Goal: Task Accomplishment & Management: Use online tool/utility

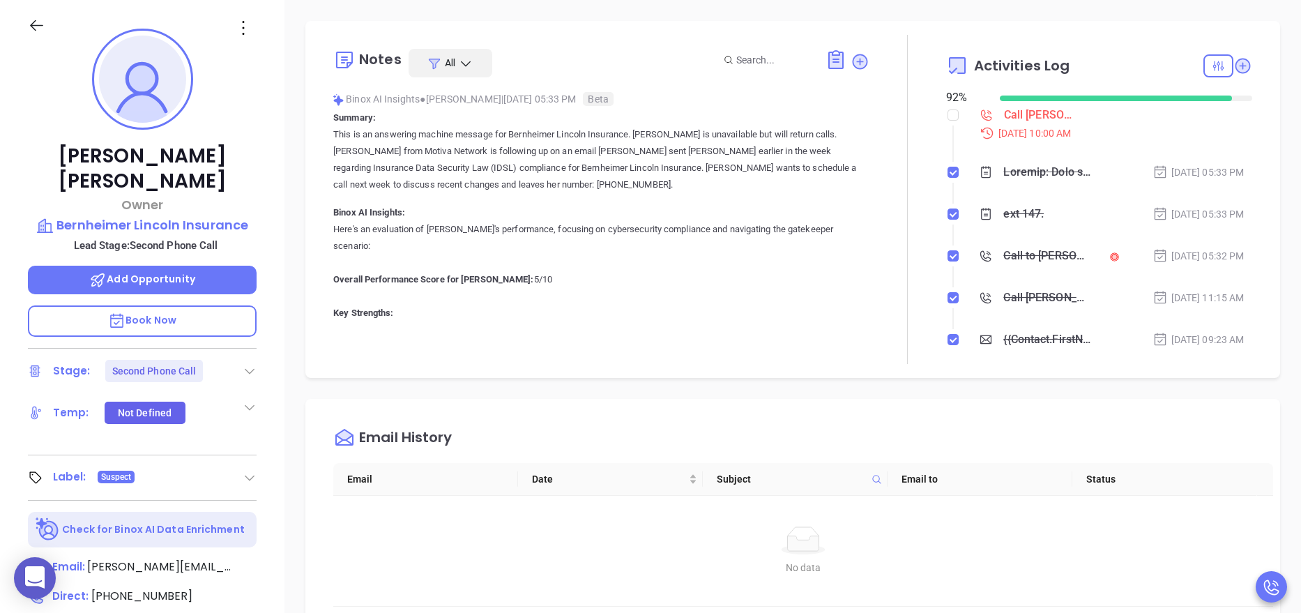
scroll to position [405, 0]
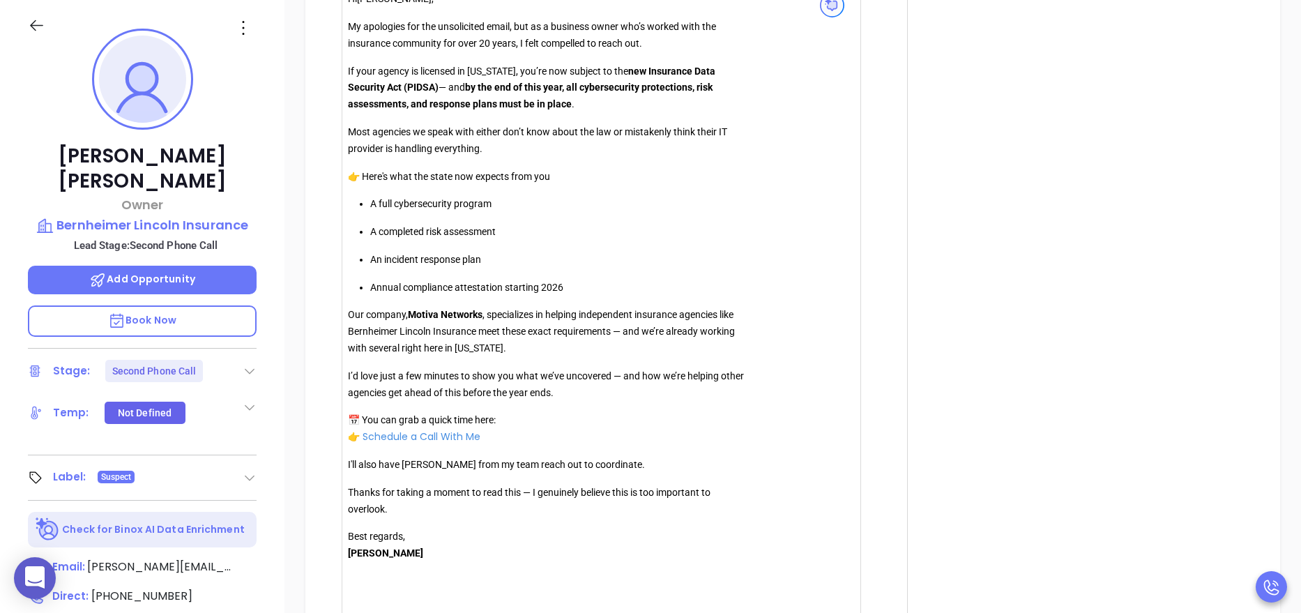
click at [881, 211] on div at bounding box center [908, 5] width 77 height 1404
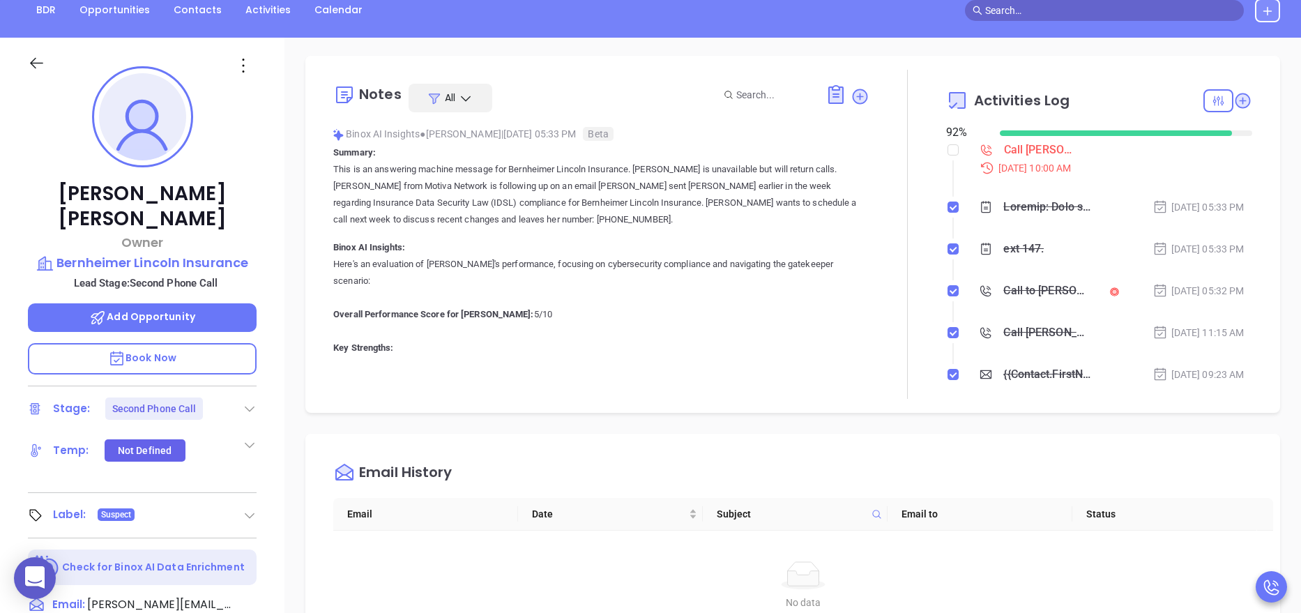
scroll to position [0, 0]
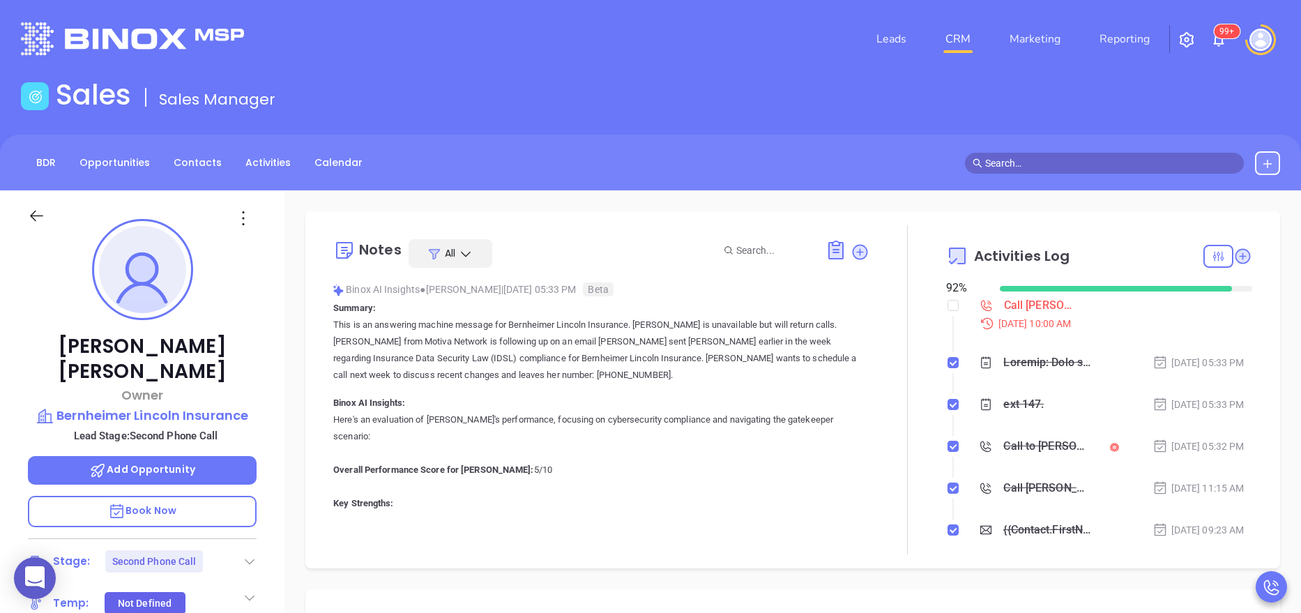
click at [598, 376] on p "This is an answering machine message for Bernheimer Lincoln Insurance. Bruce Be…" at bounding box center [601, 350] width 536 height 67
click at [759, 375] on p "This is an answering machine message for Bernheimer Lincoln Insurance. Bruce Be…" at bounding box center [601, 350] width 536 height 67
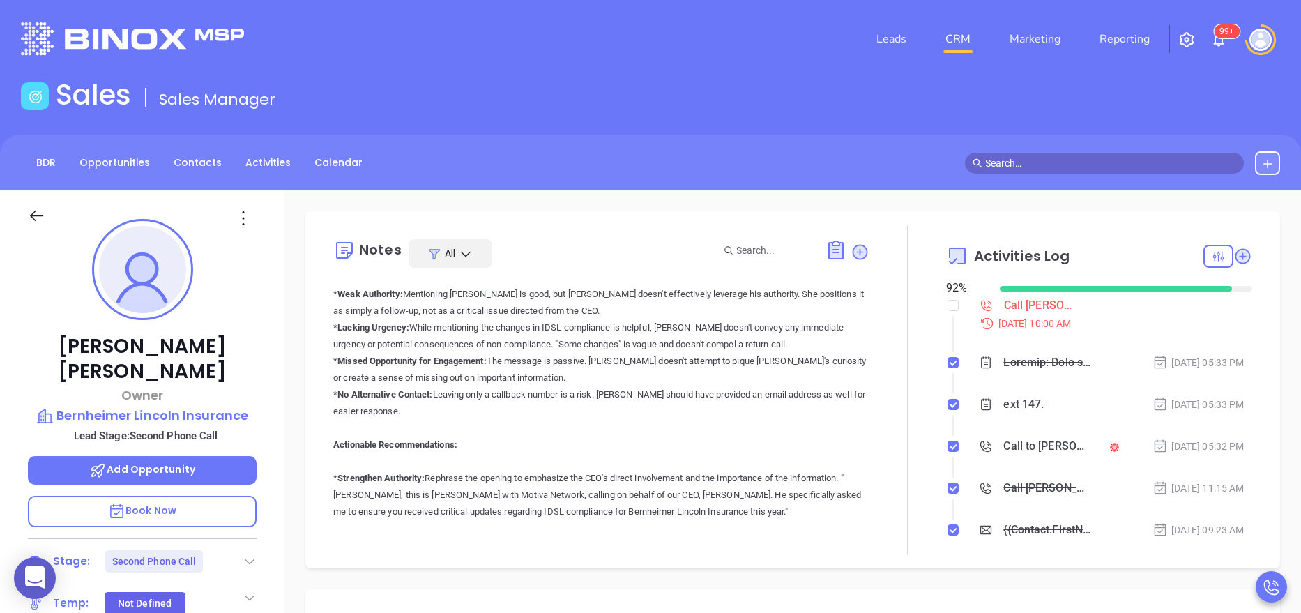
scroll to position [335, 0]
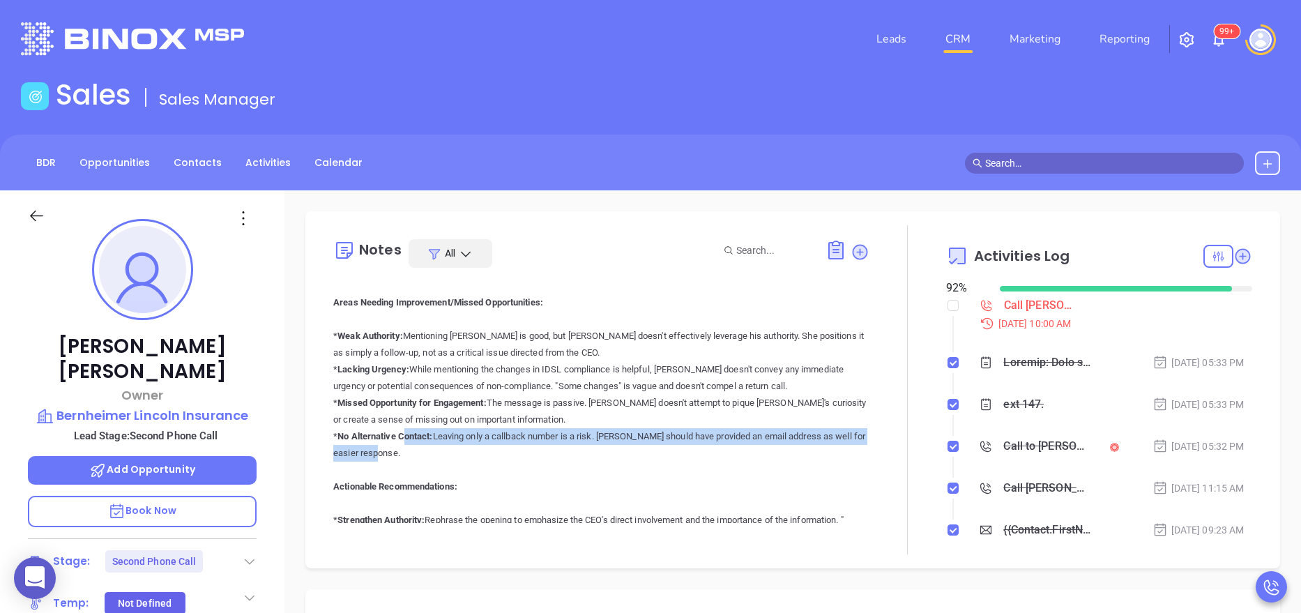
drag, startPoint x: 426, startPoint y: 450, endPoint x: 409, endPoint y: 438, distance: 21.1
click at [409, 438] on p "Here's an evaluation of Anabell's performance, focusing on cybersecurity compli…" at bounding box center [601, 478] width 536 height 803
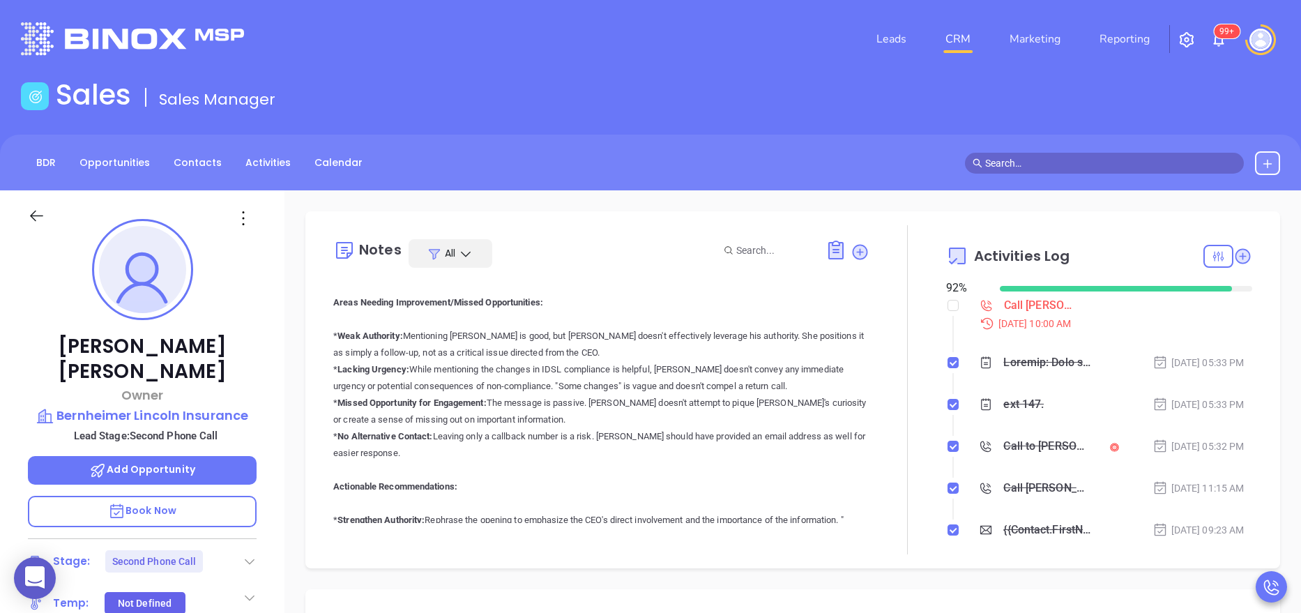
drag, startPoint x: 409, startPoint y: 438, endPoint x: 483, endPoint y: 494, distance: 93.6
click at [483, 494] on p "Here's an evaluation of Anabell's performance, focusing on cybersecurity compli…" at bounding box center [601, 478] width 536 height 803
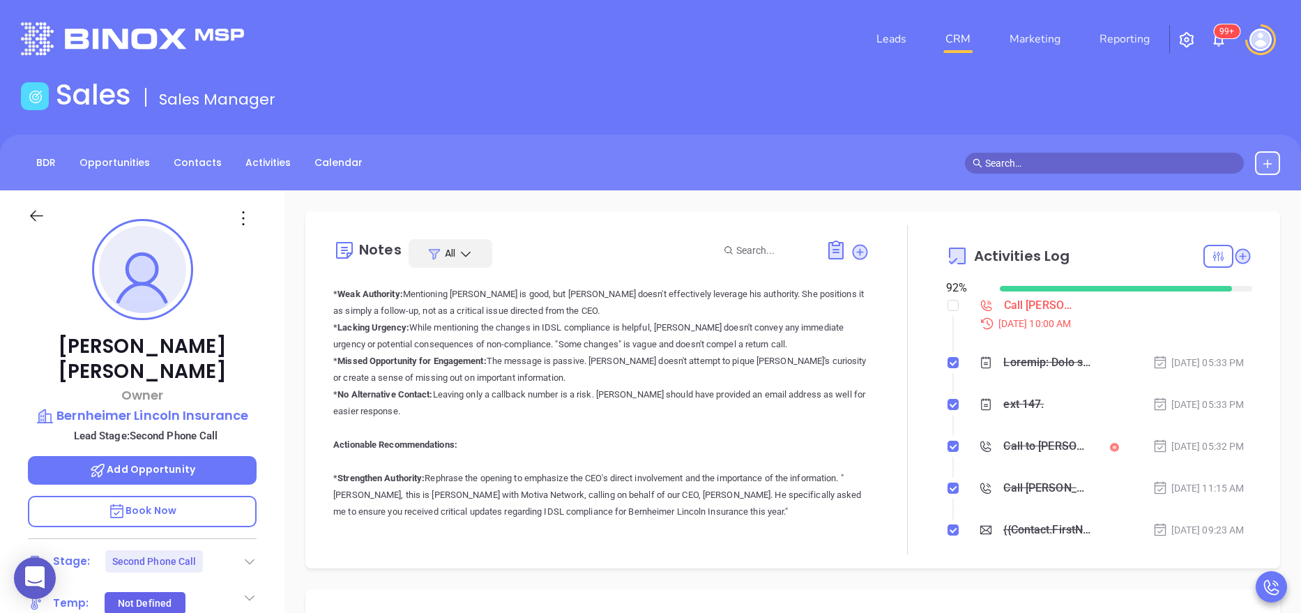
scroll to position [418, 0]
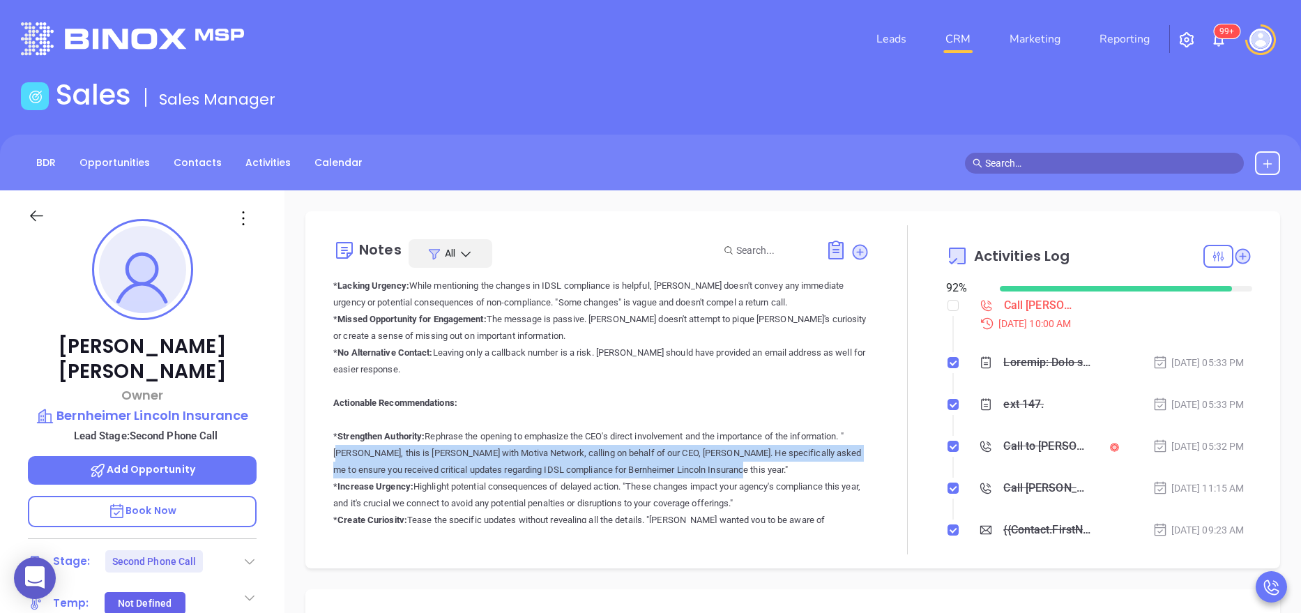
drag, startPoint x: 801, startPoint y: 471, endPoint x: 389, endPoint y: 453, distance: 412.5
click at [389, 453] on p "Here's an evaluation of Anabell's performance, focusing on cybersecurity compli…" at bounding box center [601, 394] width 536 height 803
copy p "Bruce, this is Anabell with Motiva Network, calling on behalf of our CEO, Walte…"
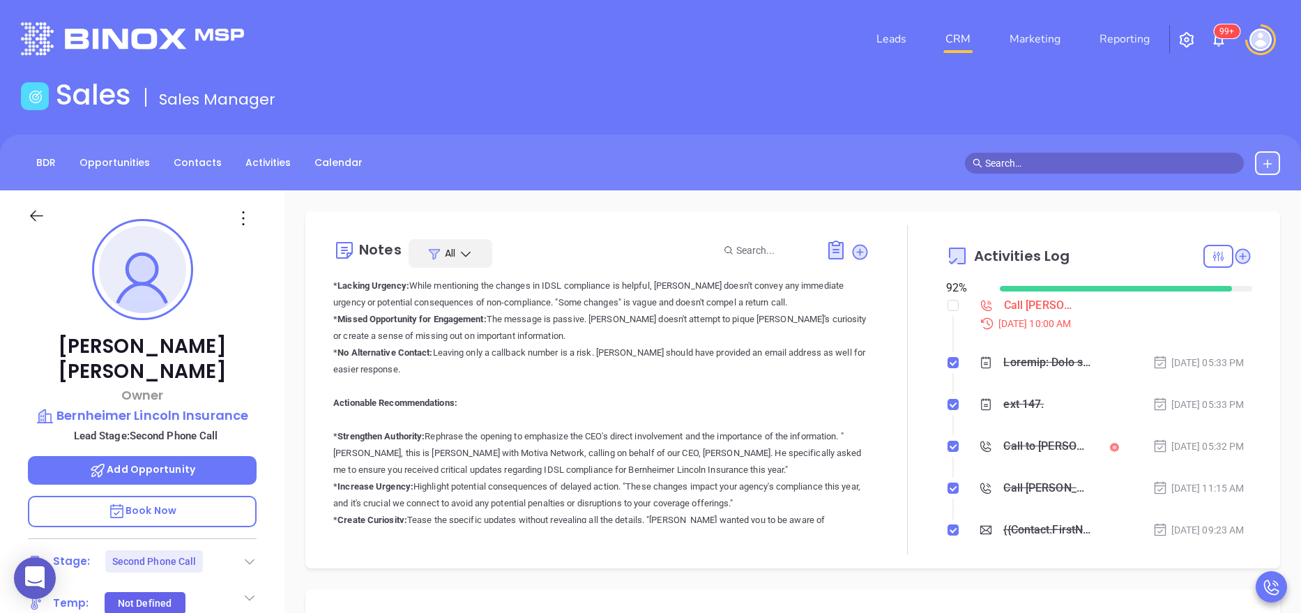
click at [278, 397] on div "Bruce Bernheimer Owner Bernheimer Lincoln Insurance Lead Stage: Second Phone Ca…" at bounding box center [142, 573] width 284 height 766
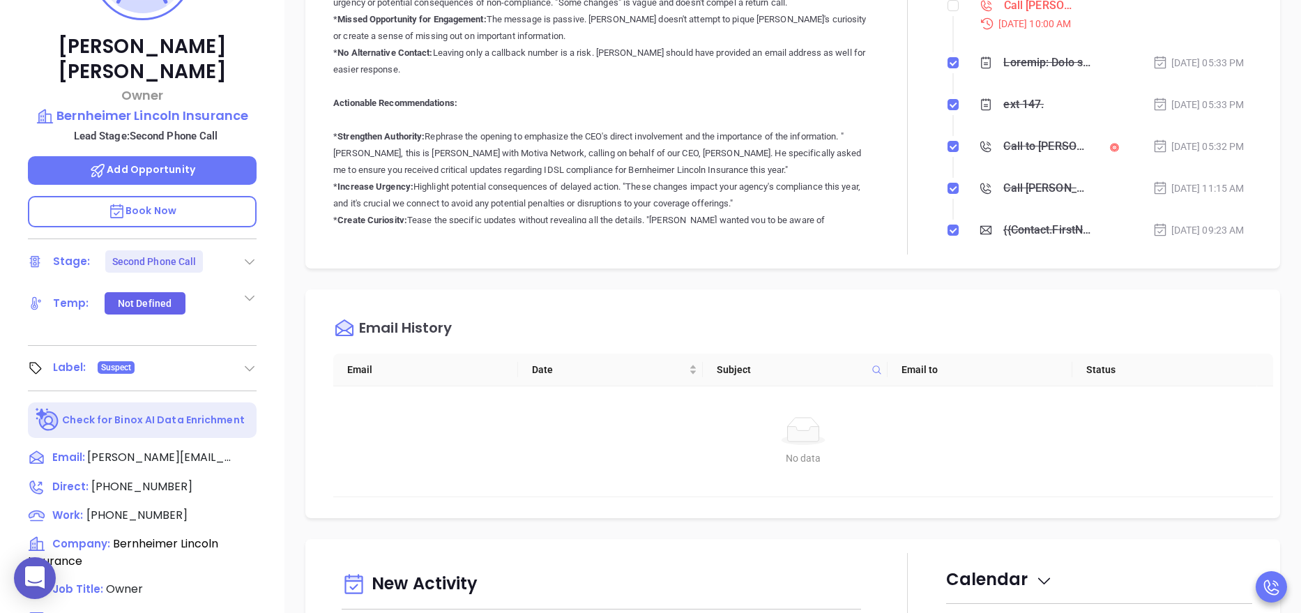
scroll to position [335, 0]
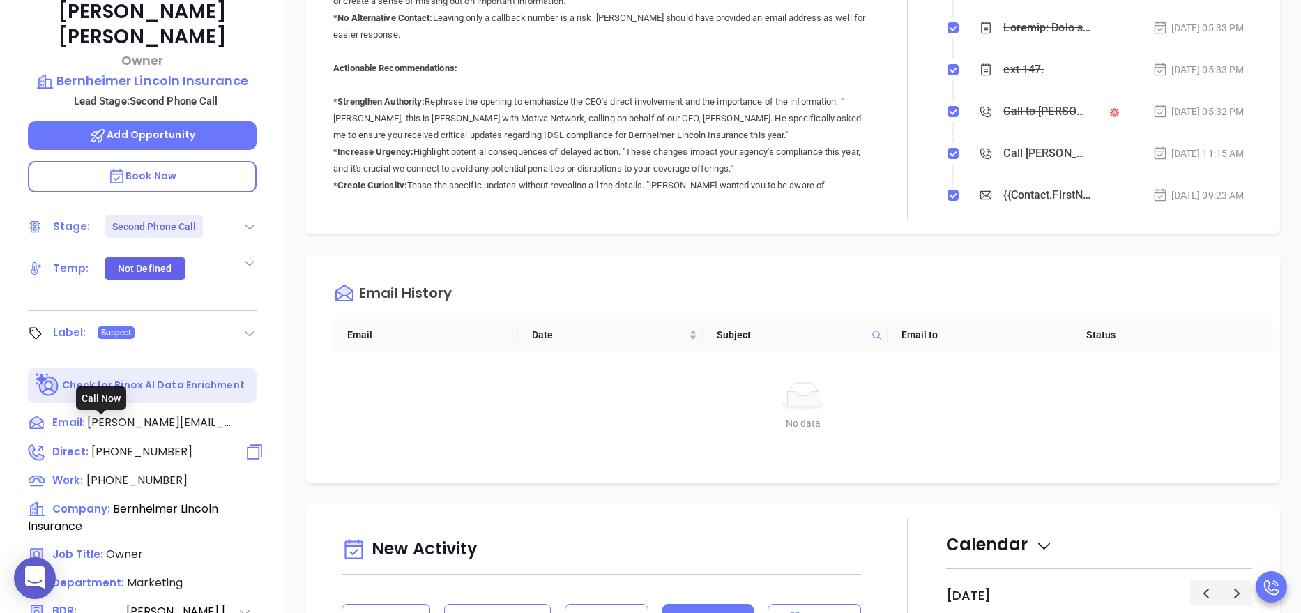
click at [116, 443] on span "(860) 729-2973" at bounding box center [141, 451] width 101 height 16
type input "(860) 729-2973"
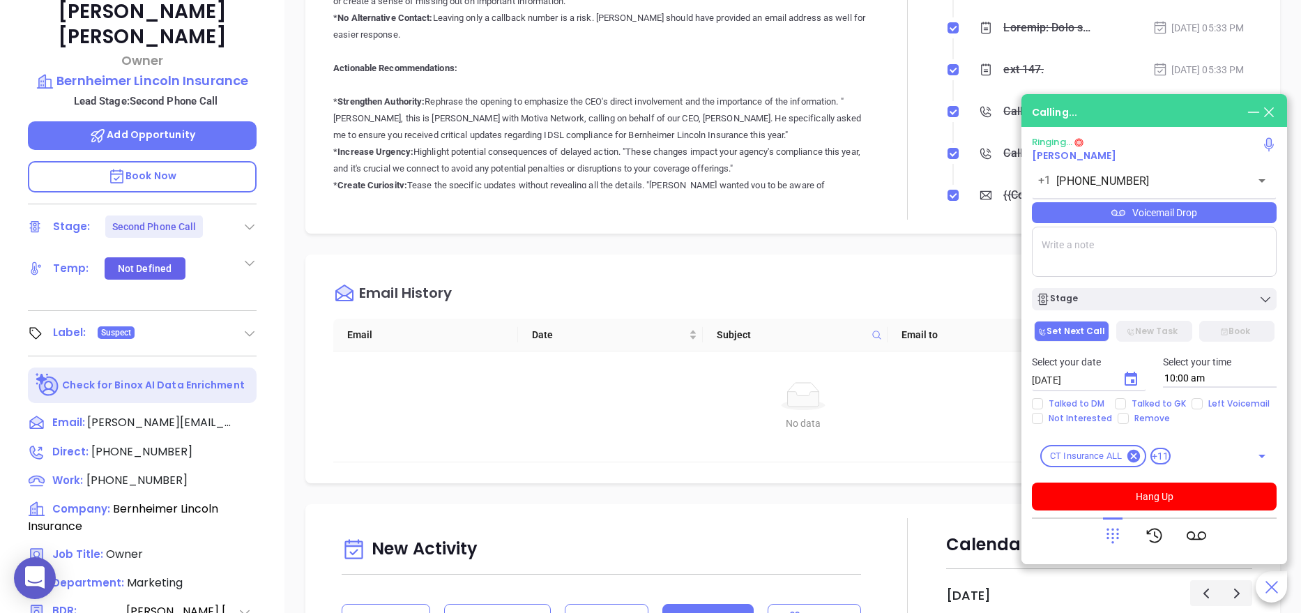
click at [752, 75] on p "Here's an evaluation of Anabell's performance, focusing on cybersecurity compli…" at bounding box center [601, 59] width 536 height 803
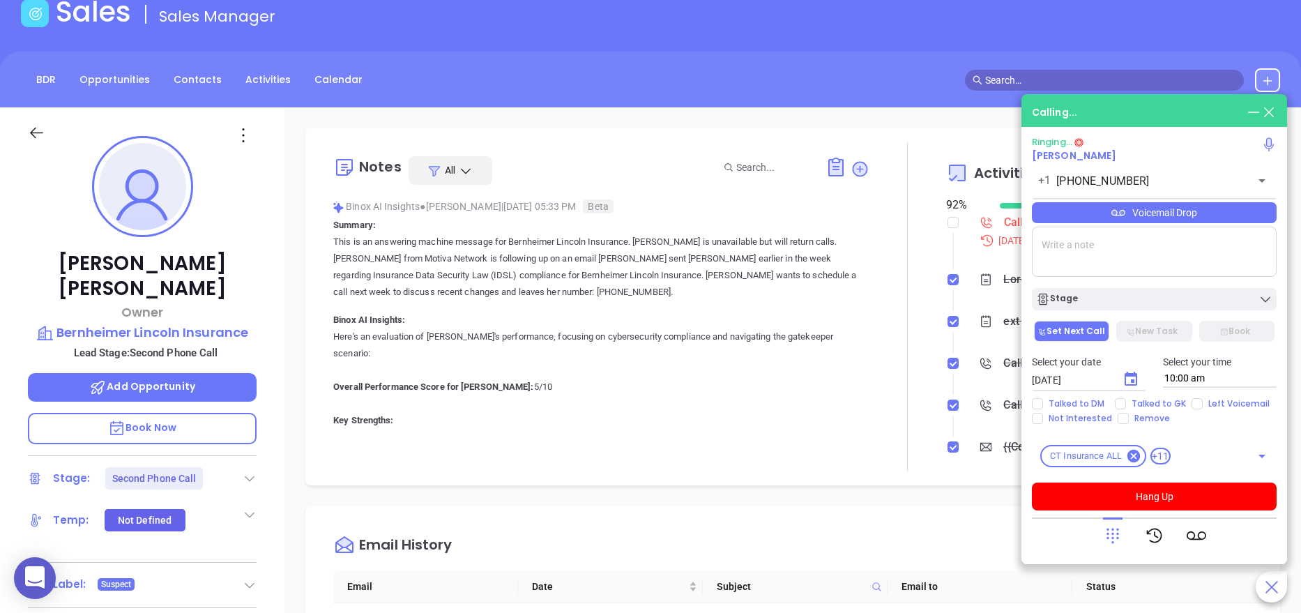
scroll to position [0, 0]
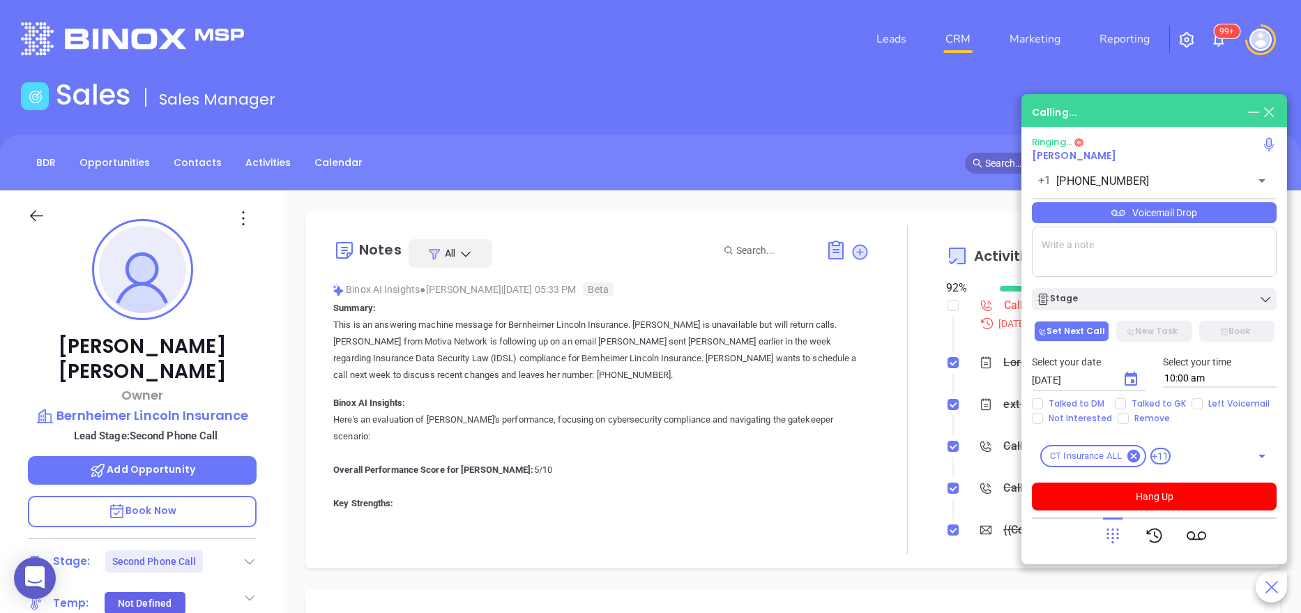
click at [876, 492] on div at bounding box center [908, 389] width 77 height 329
click at [275, 401] on div "Bruce Bernheimer Owner Bernheimer Lincoln Insurance Lead Stage: Second Phone Ca…" at bounding box center [142, 573] width 284 height 766
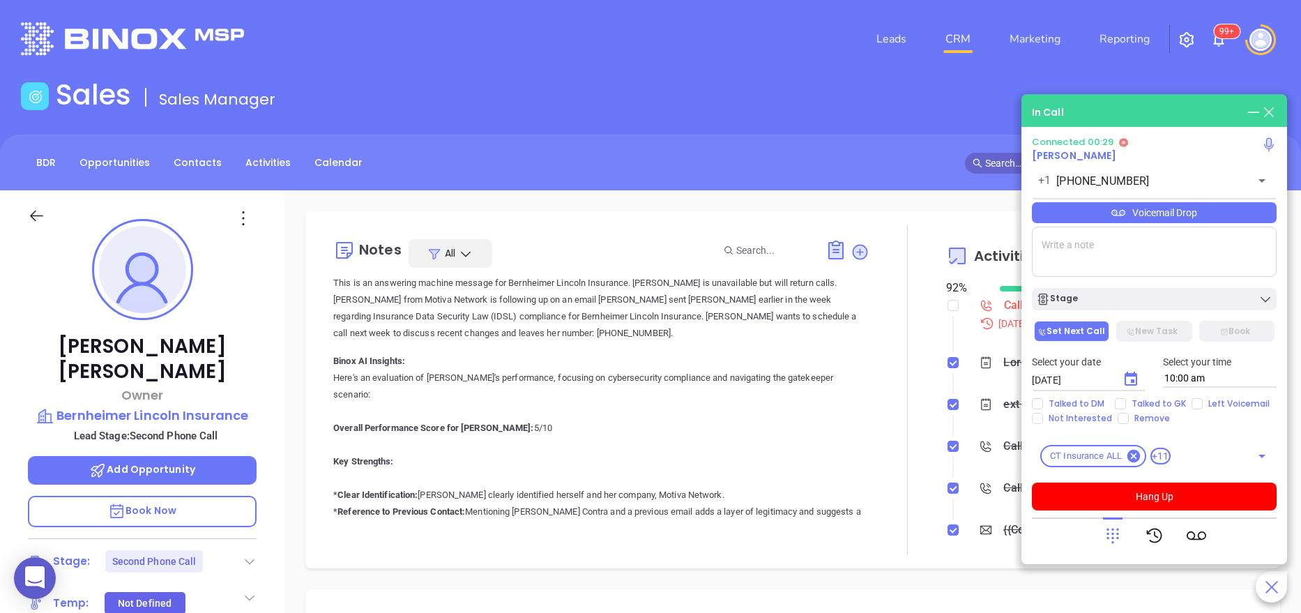
click at [278, 427] on div "Bruce Bernheimer Owner Bernheimer Lincoln Insurance Lead Stage: Second Phone Ca…" at bounding box center [142, 573] width 284 height 766
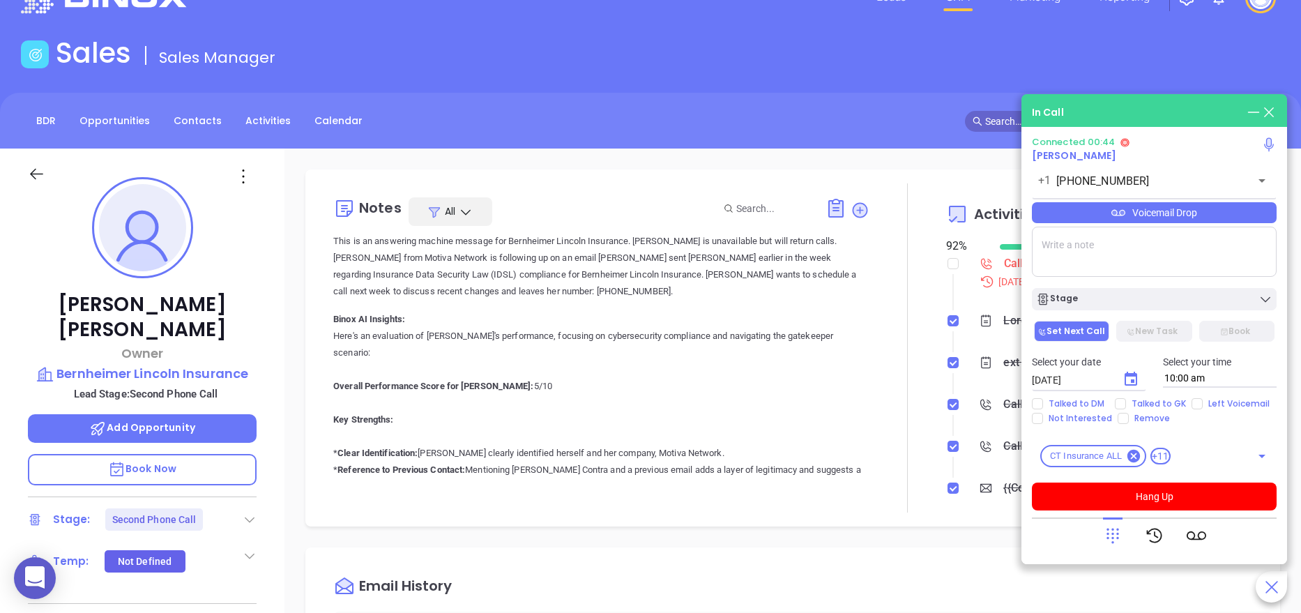
click at [273, 413] on div "Bruce Bernheimer Owner Bernheimer Lincoln Insurance Lead Stage: Second Phone Ca…" at bounding box center [142, 532] width 284 height 766
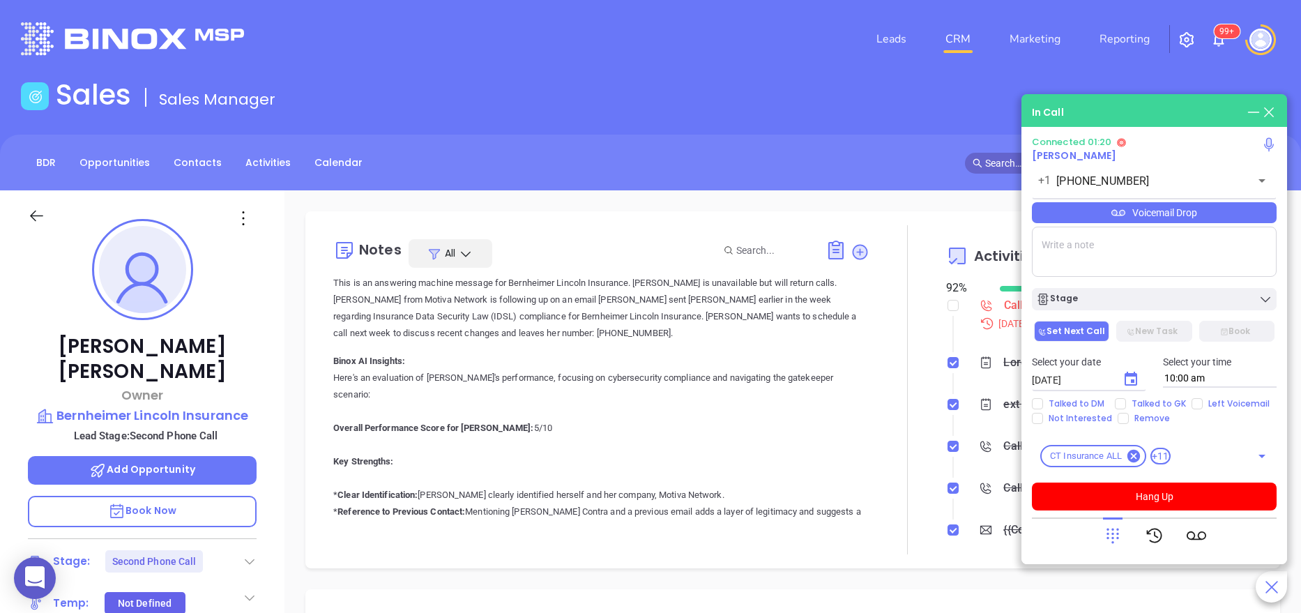
click at [276, 372] on div "Bruce Bernheimer Owner Bernheimer Lincoln Insurance Lead Stage: Second Phone Ca…" at bounding box center [142, 573] width 284 height 766
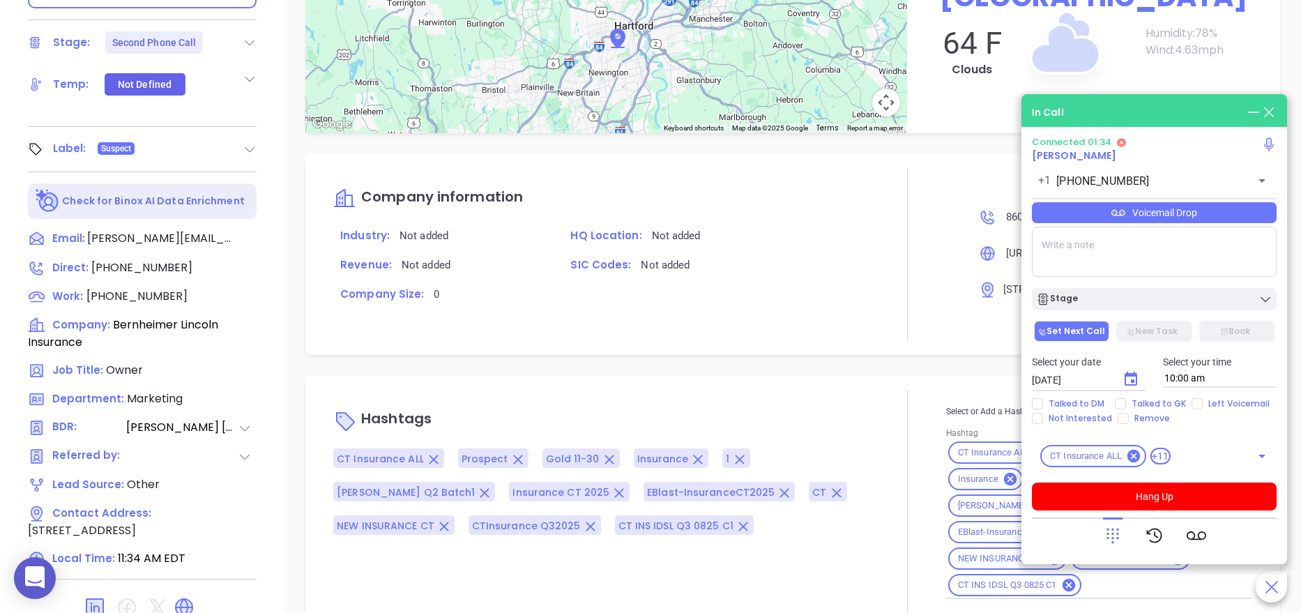
scroll to position [554, 0]
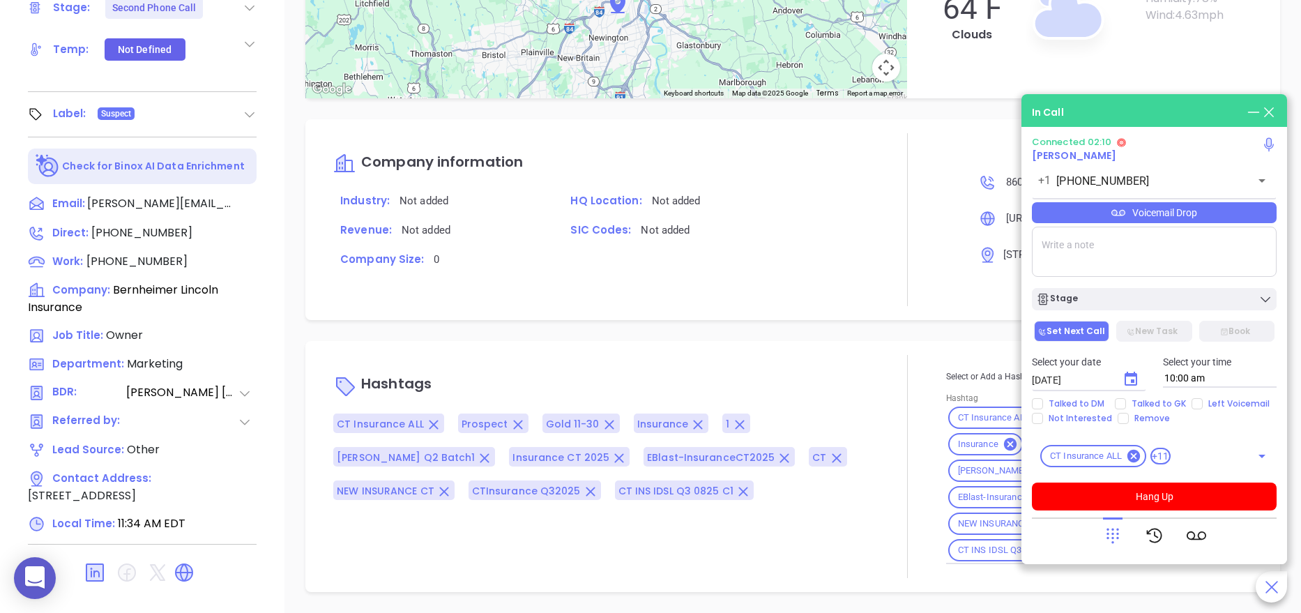
click at [854, 414] on div "CT Insurance ALL Prospect Gold 11-30 Insurance 1 Anabell Q2 Batch1 Insurance CT…" at bounding box center [601, 456] width 536 height 86
click at [1185, 499] on button "Hang Up" at bounding box center [1154, 497] width 245 height 28
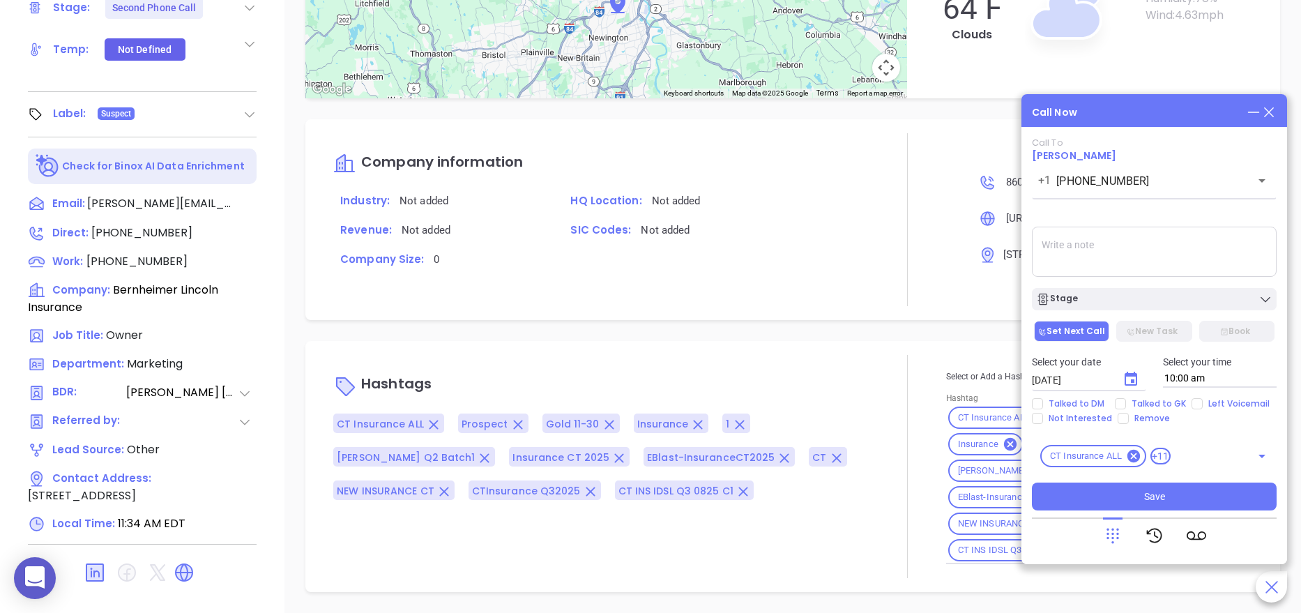
click at [1074, 251] on textarea at bounding box center [1154, 252] width 245 height 50
type textarea "h"
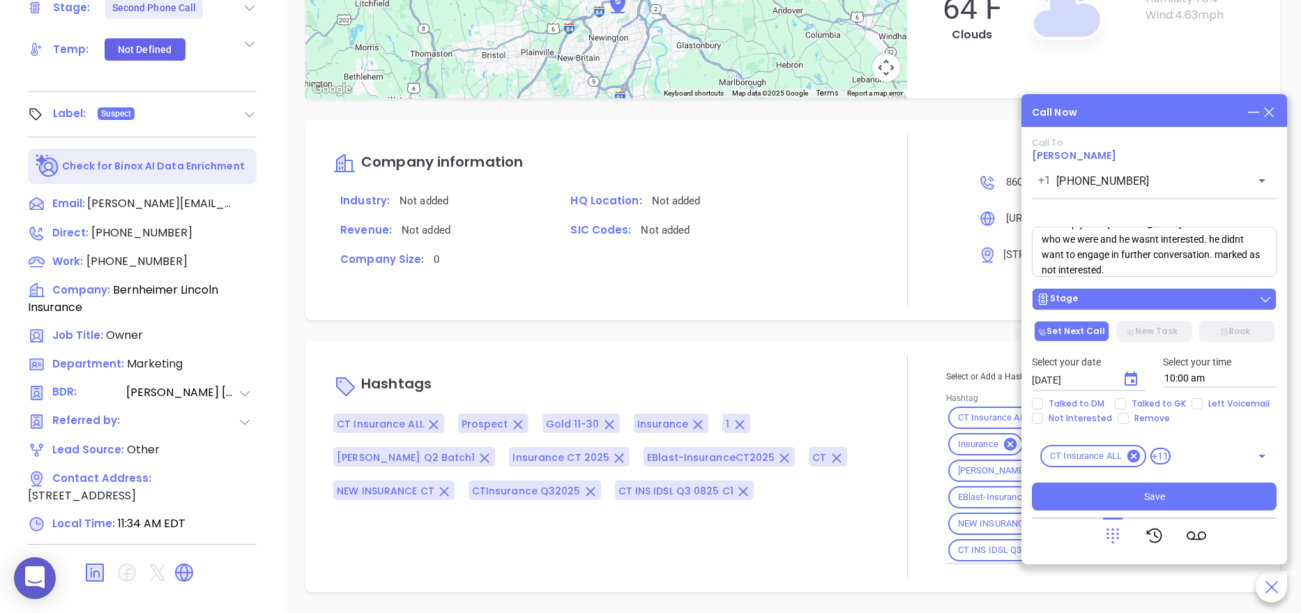
type textarea "Spoke with Bruce, he said he didnt need to comply with antything and he didnt k…"
click at [1126, 294] on div "Stage" at bounding box center [1154, 299] width 236 height 14
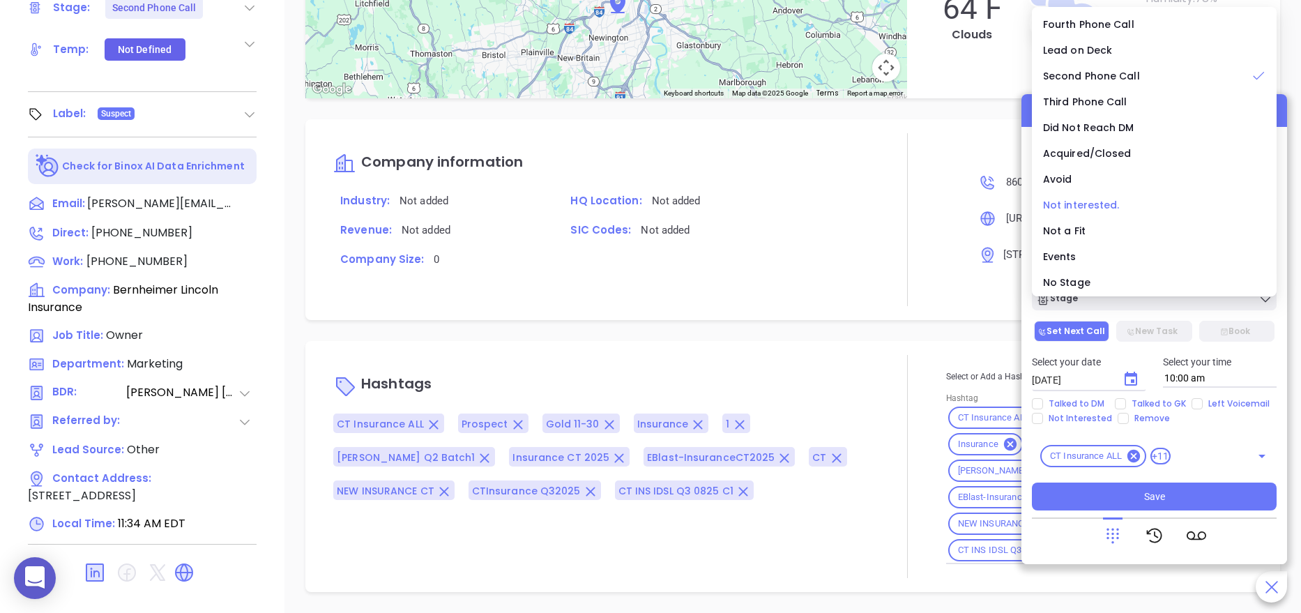
click at [1084, 206] on span "Not interested." at bounding box center [1081, 205] width 77 height 14
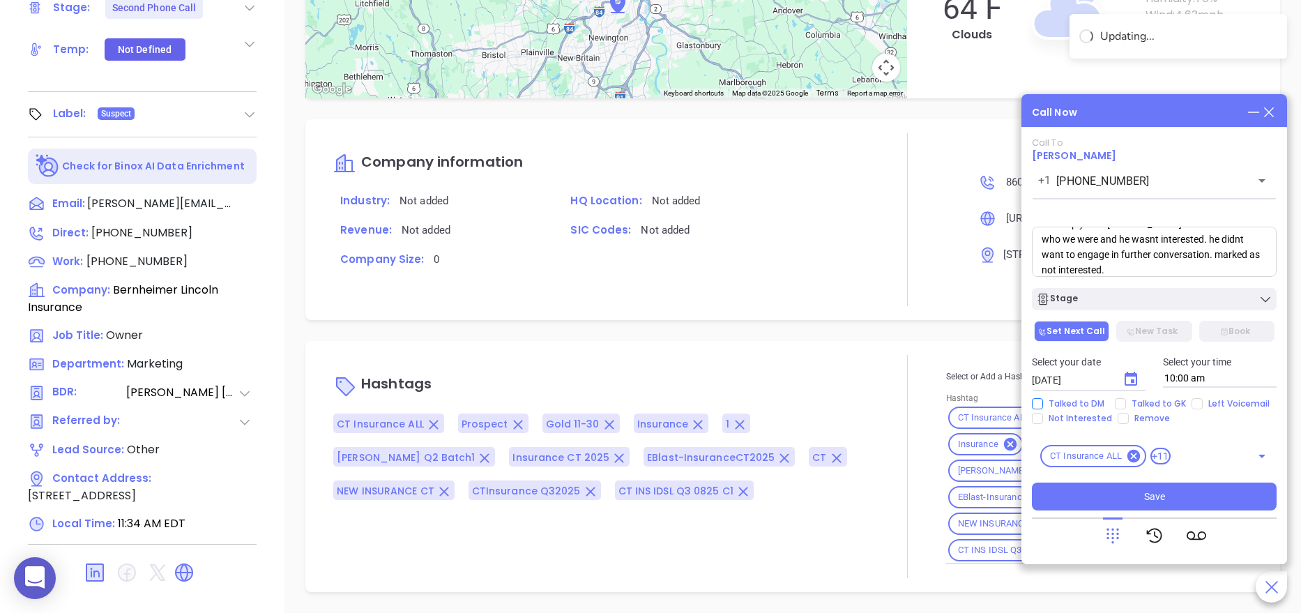
click at [1068, 399] on span "Talked to DM" at bounding box center [1076, 403] width 67 height 11
click at [1043, 399] on input "Talked to DM" at bounding box center [1037, 403] width 11 height 11
checkbox input "true"
click at [1052, 419] on span "Not Interested" at bounding box center [1080, 418] width 75 height 11
click at [1043, 419] on input "Not Interested" at bounding box center [1037, 418] width 11 height 11
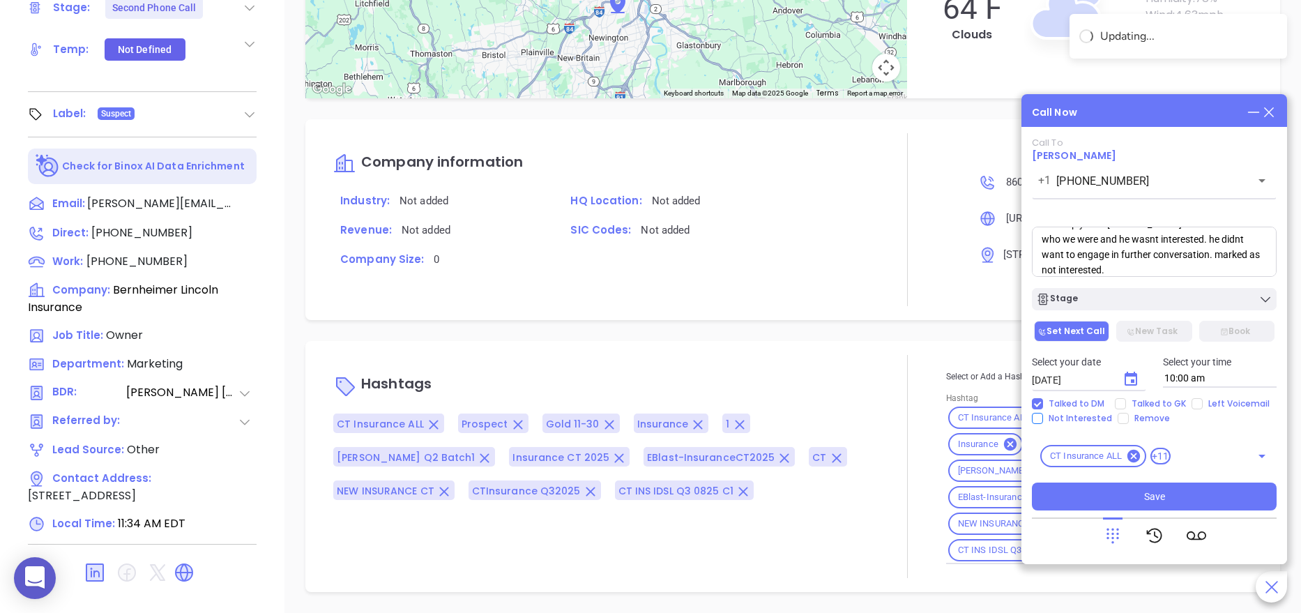
checkbox input "true"
click at [1141, 501] on button "Save" at bounding box center [1154, 497] width 245 height 28
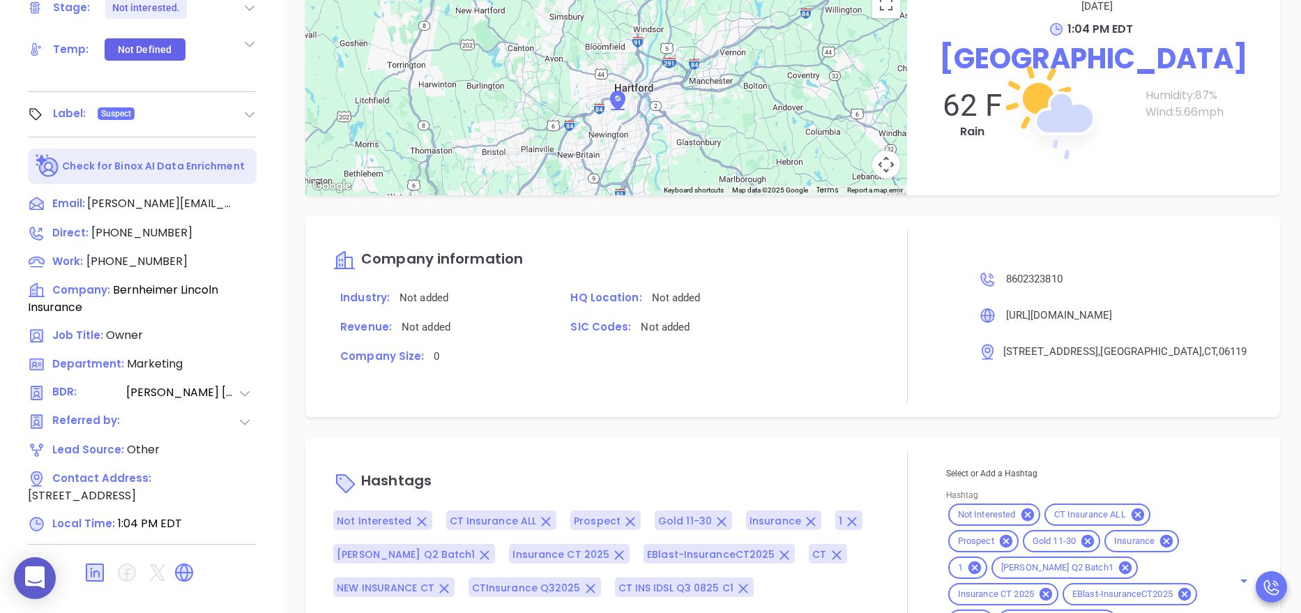
scroll to position [1870, 0]
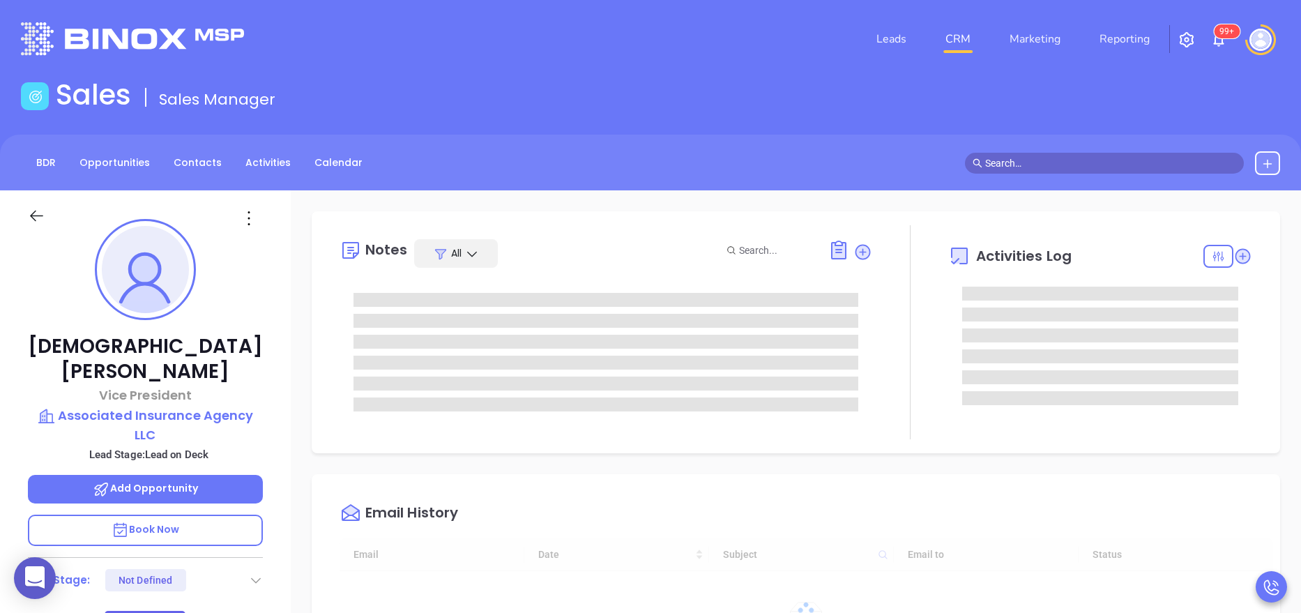
type input "[DATE]"
type input "[PERSON_NAME]"
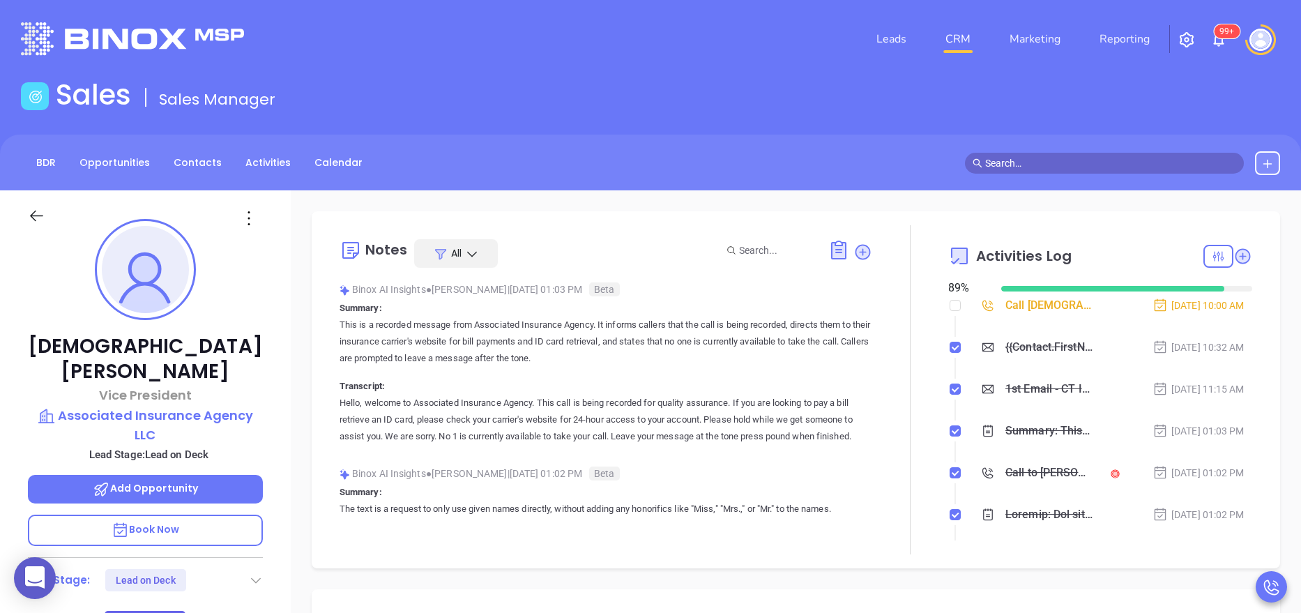
click at [886, 380] on div at bounding box center [910, 389] width 76 height 329
click at [839, 357] on p "This is a recorded message from Associated Insurance Agency. It informs callers…" at bounding box center [606, 342] width 533 height 50
click at [950, 302] on input "checkbox" at bounding box center [955, 305] width 11 height 11
checkbox input "true"
click at [1013, 306] on div "Call Cristiane to follow up" at bounding box center [1048, 305] width 87 height 21
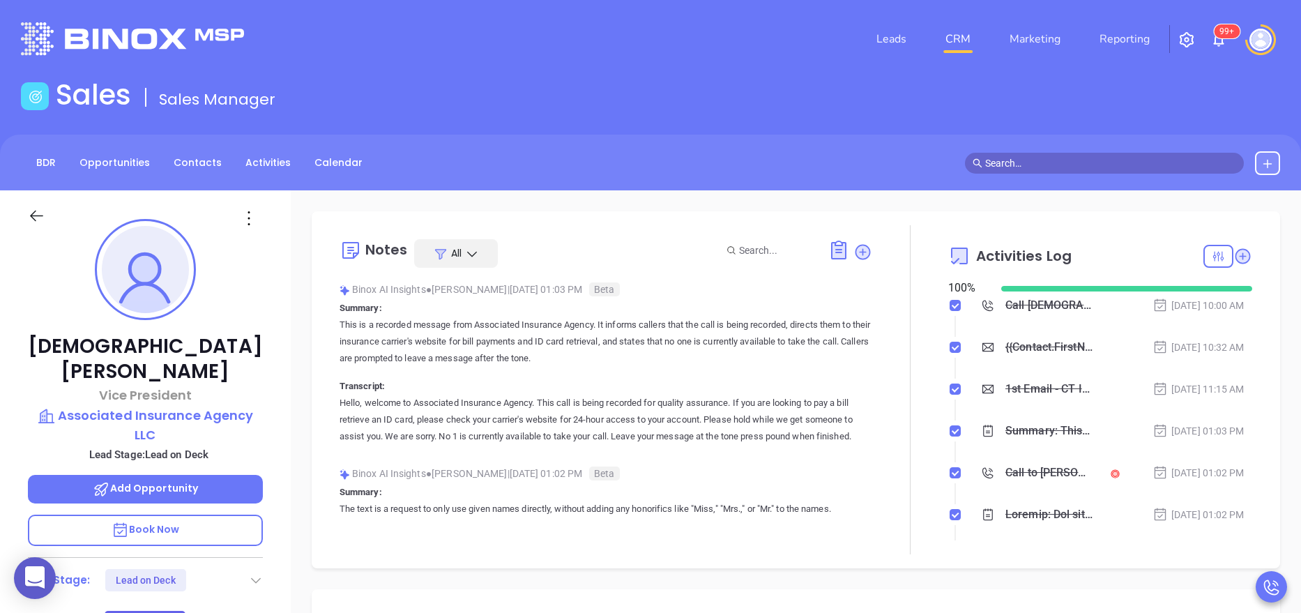
click at [275, 517] on div "Cristiane Parsons Vice President Associated Insurance Agency LLC Lead Stage: Le…" at bounding box center [145, 573] width 291 height 766
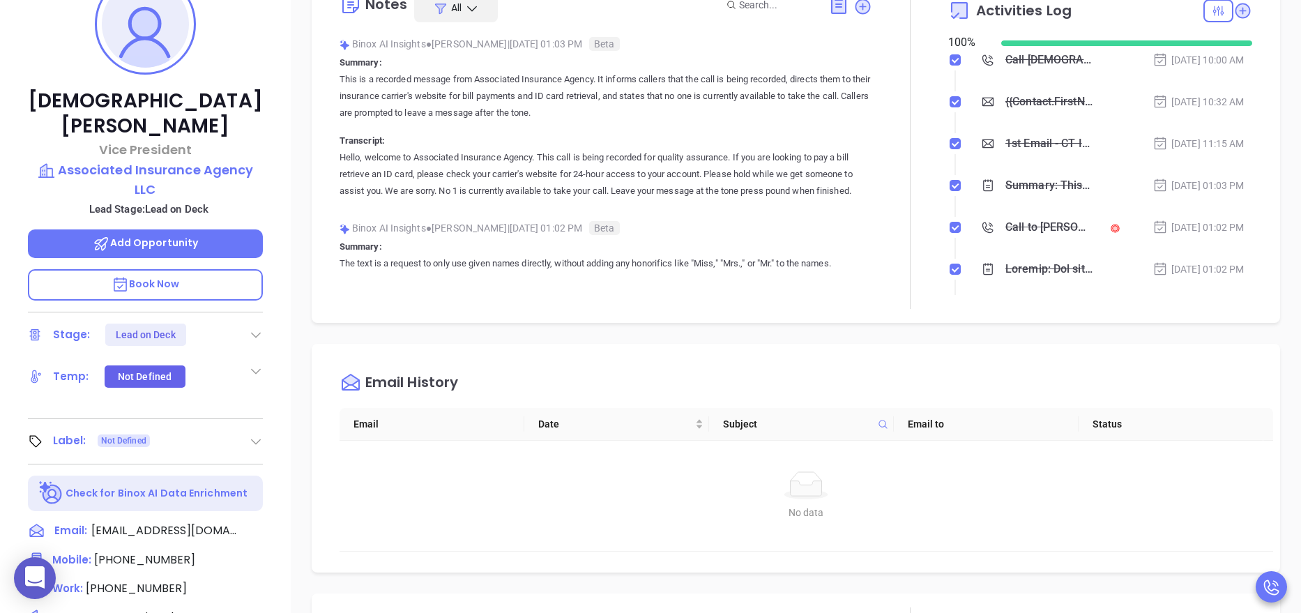
scroll to position [335, 0]
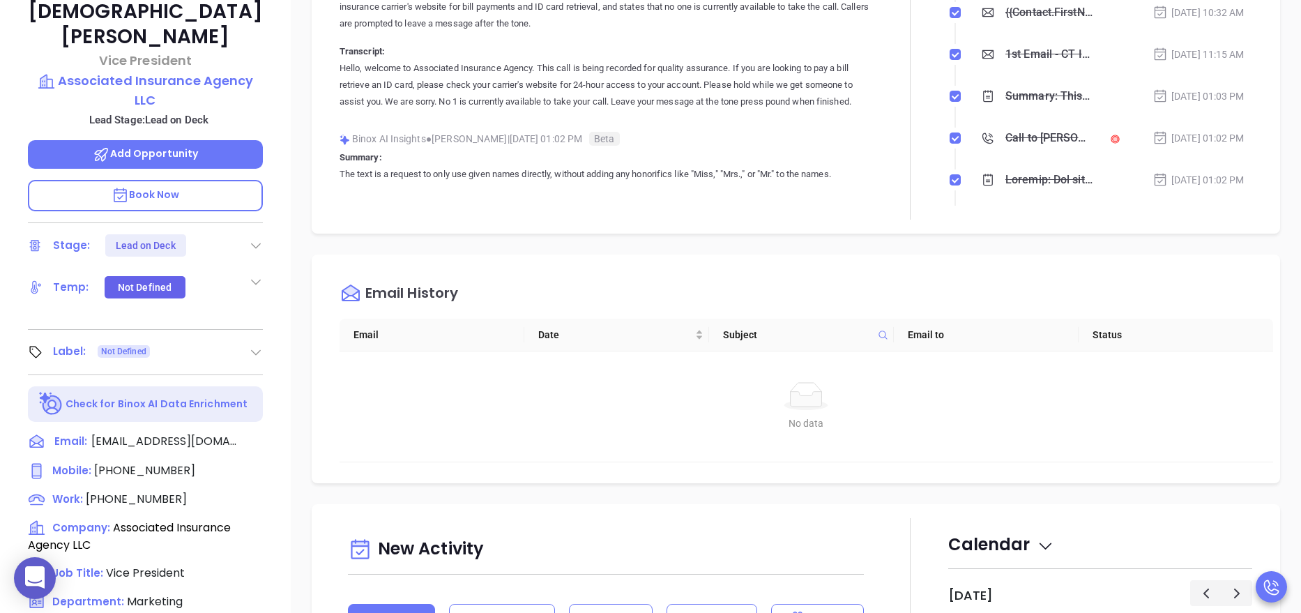
click at [251, 238] on icon at bounding box center [256, 245] width 14 height 14
click at [502, 281] on div "Email History" at bounding box center [807, 293] width 934 height 50
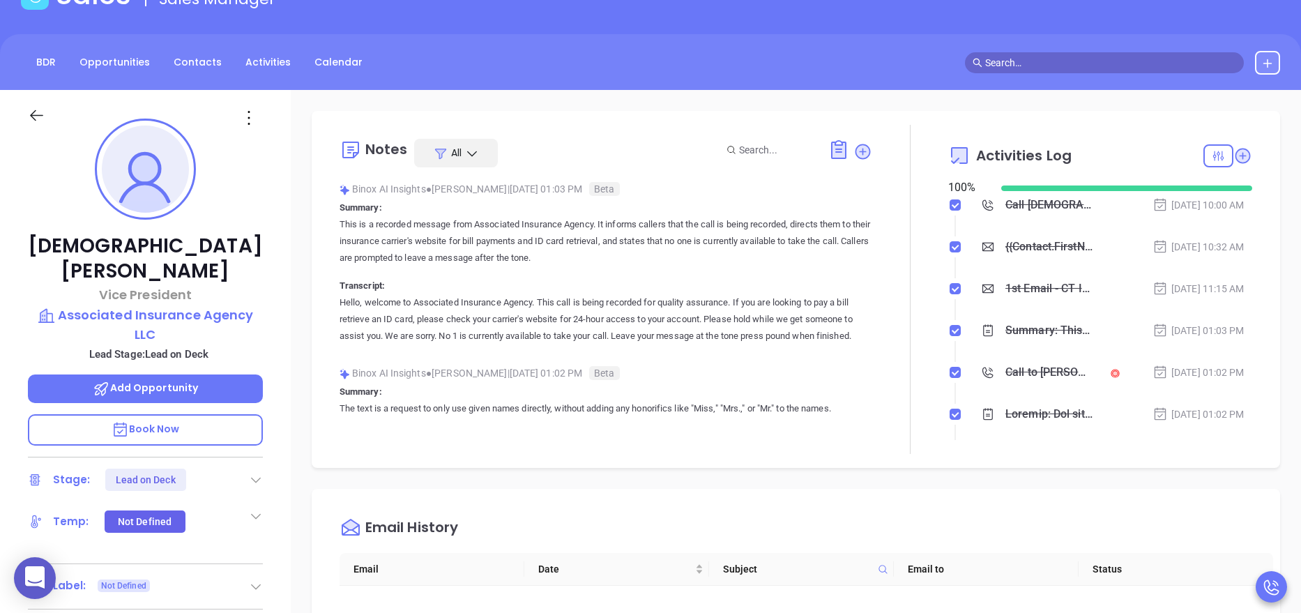
scroll to position [93, 0]
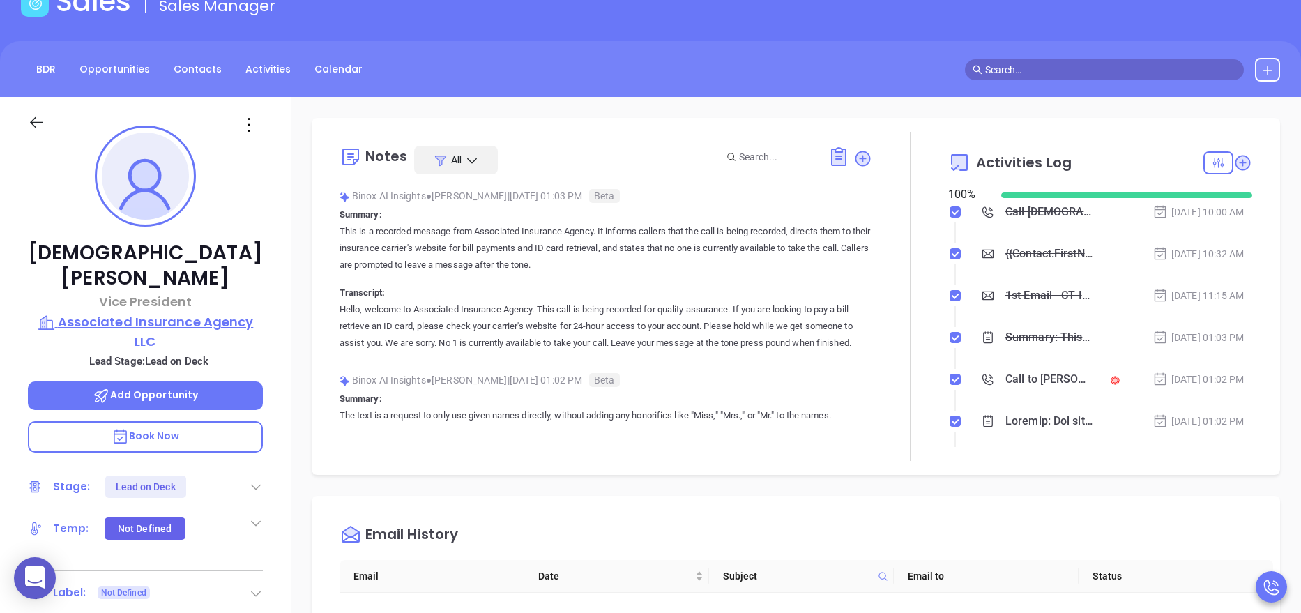
click at [159, 312] on p "Associated Insurance Agency LLC" at bounding box center [145, 331] width 235 height 38
click at [806, 449] on div "Notes All Binox AI Insights ● Karina Genovez | May 23, 2025 01:03 PM Beta Summa…" at bounding box center [606, 296] width 533 height 329
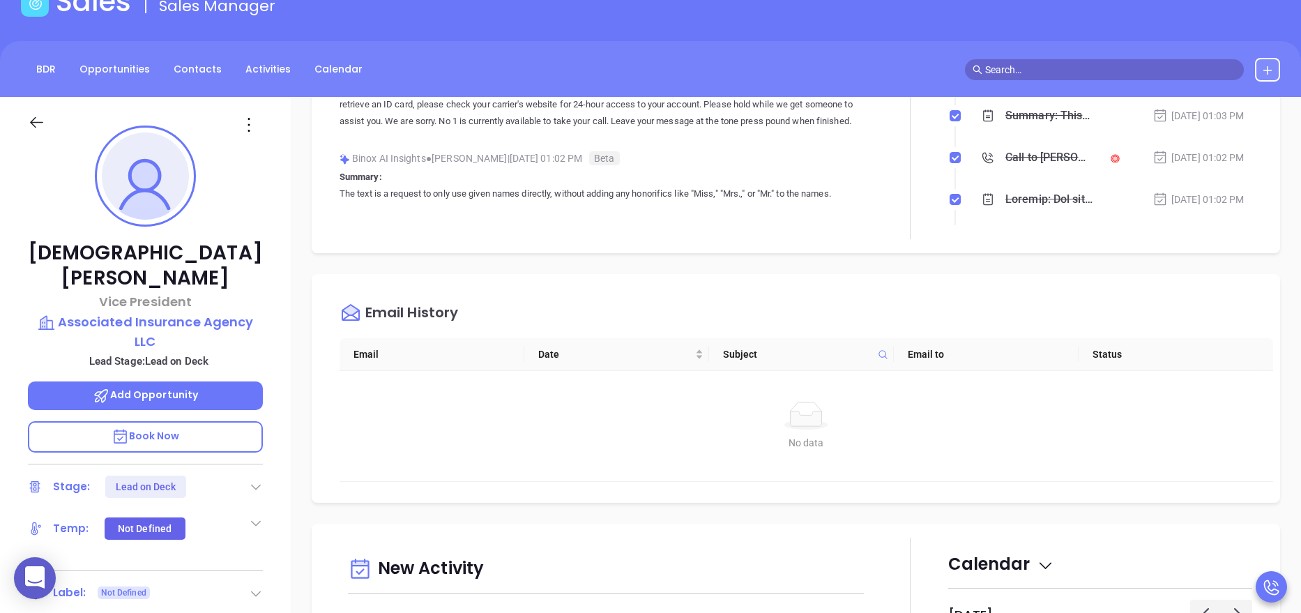
scroll to position [377, 0]
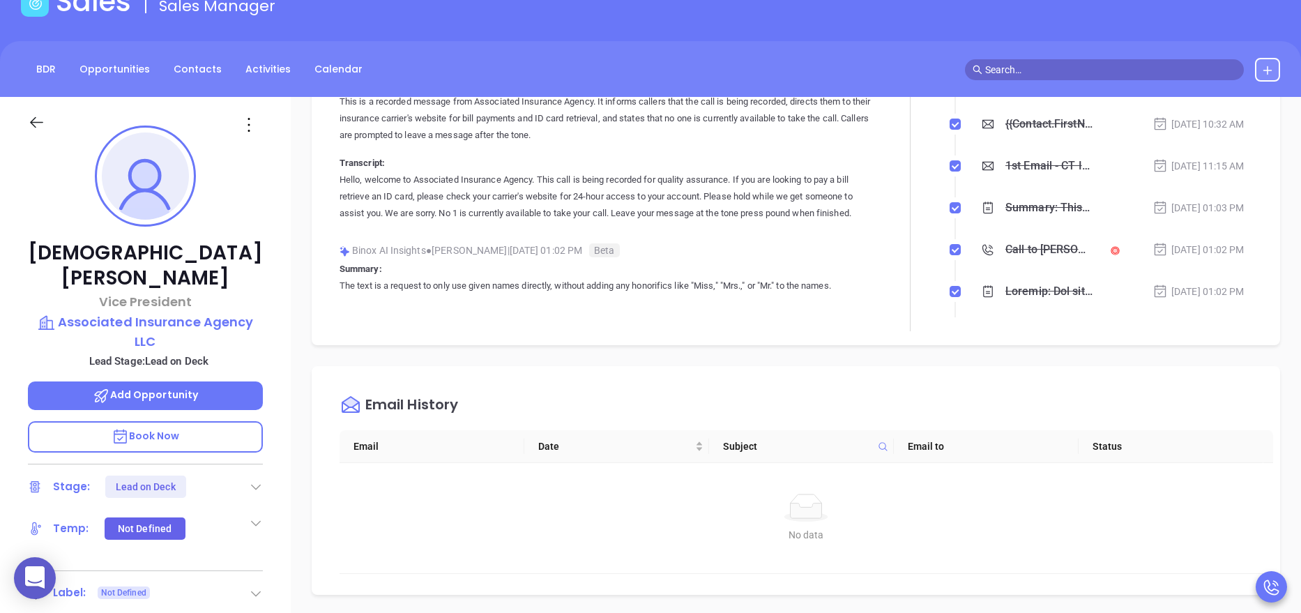
scroll to position [0, 0]
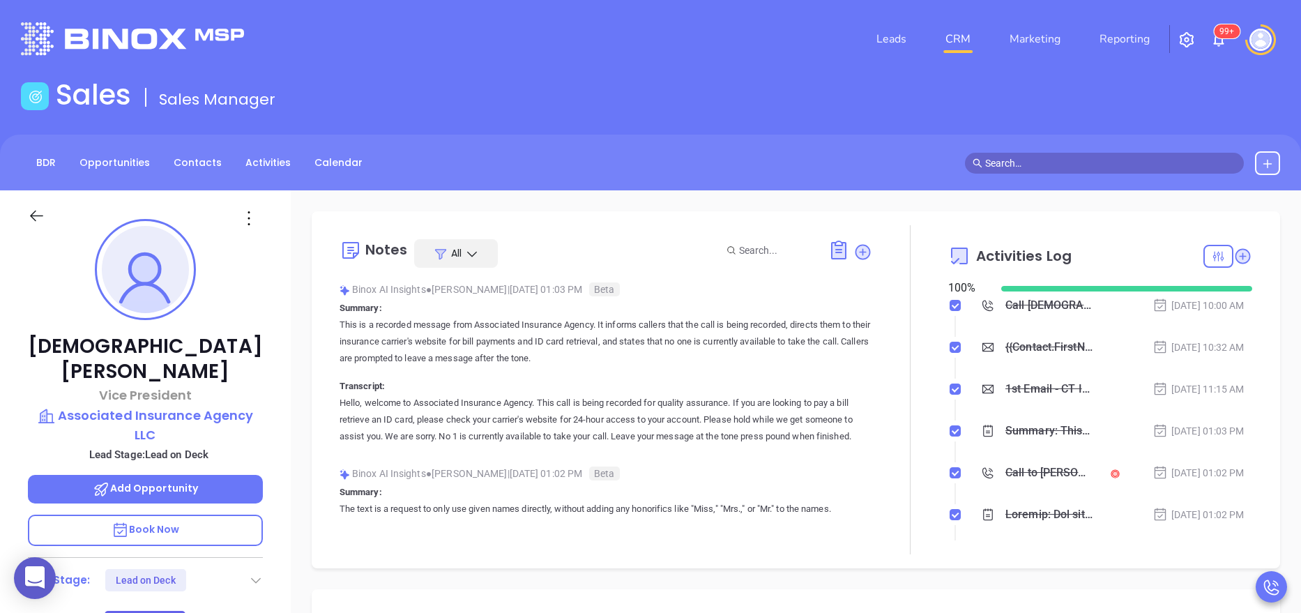
click at [249, 573] on icon at bounding box center [256, 580] width 14 height 14
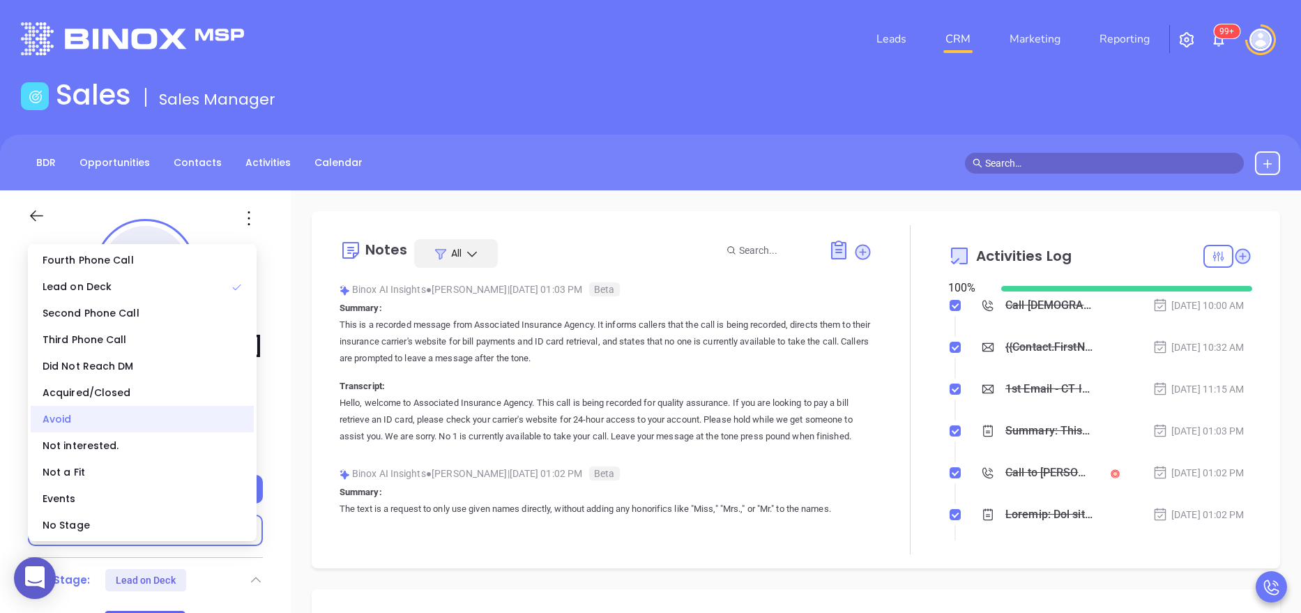
click at [79, 427] on div "Avoid" at bounding box center [142, 419] width 223 height 26
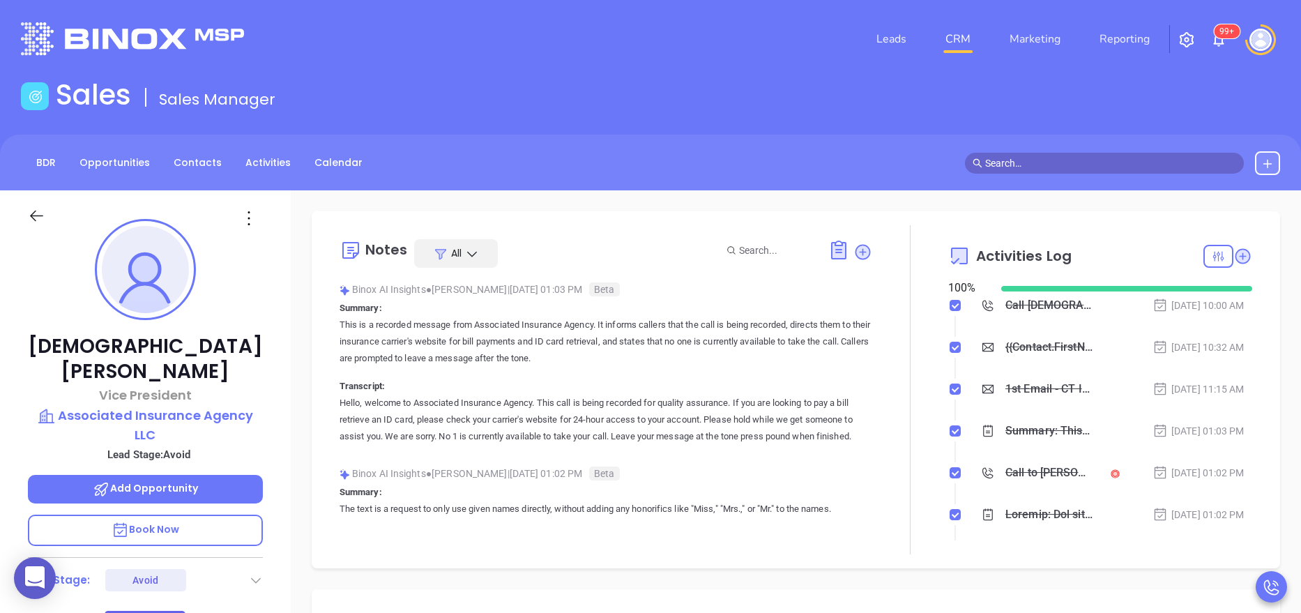
click at [895, 432] on div at bounding box center [910, 389] width 76 height 329
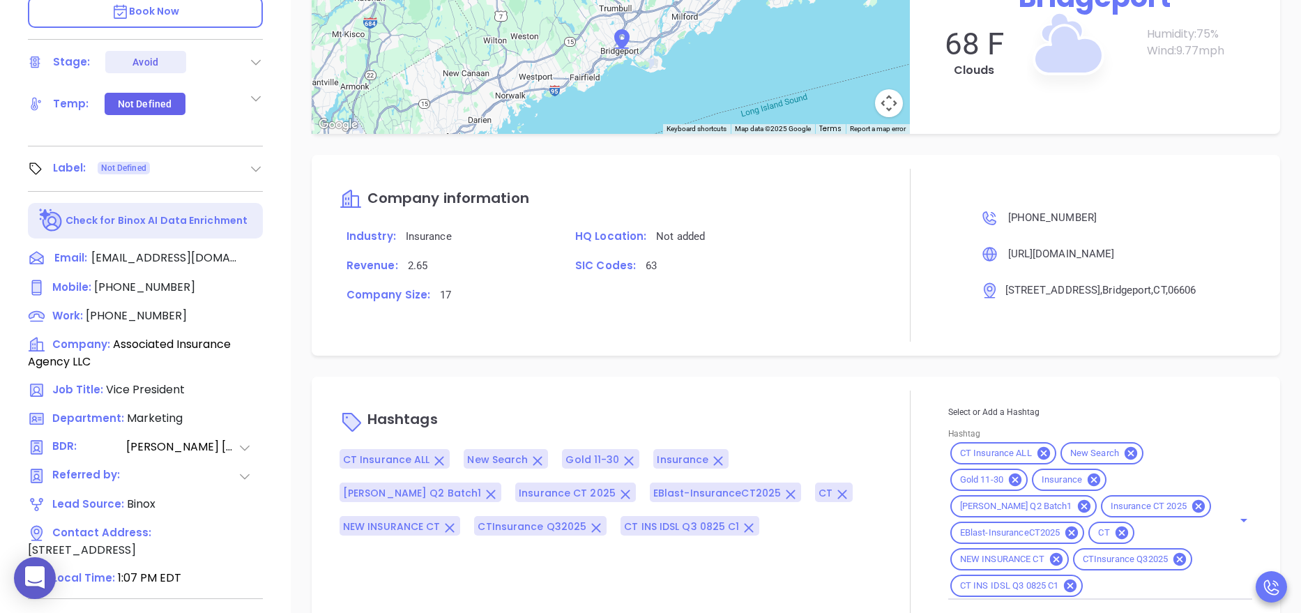
scroll to position [554, 0]
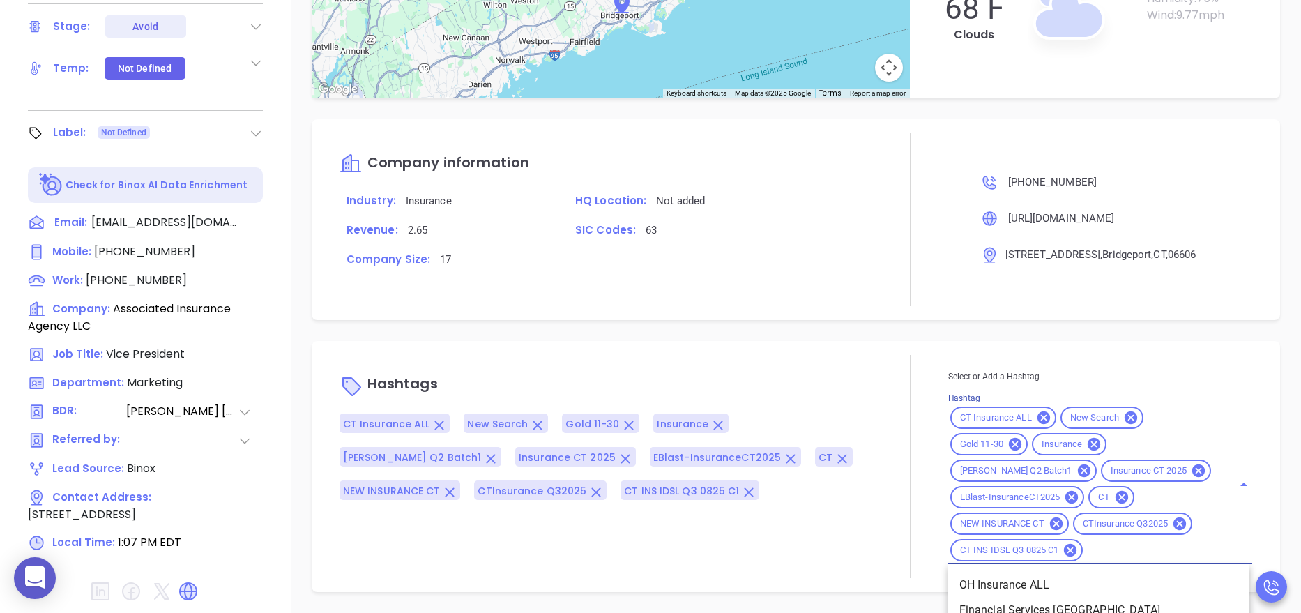
click at [1102, 554] on input "Hashtag" at bounding box center [1149, 550] width 128 height 17
type input "remov"
click at [1035, 605] on li "Remove from Marketing" at bounding box center [1098, 610] width 301 height 25
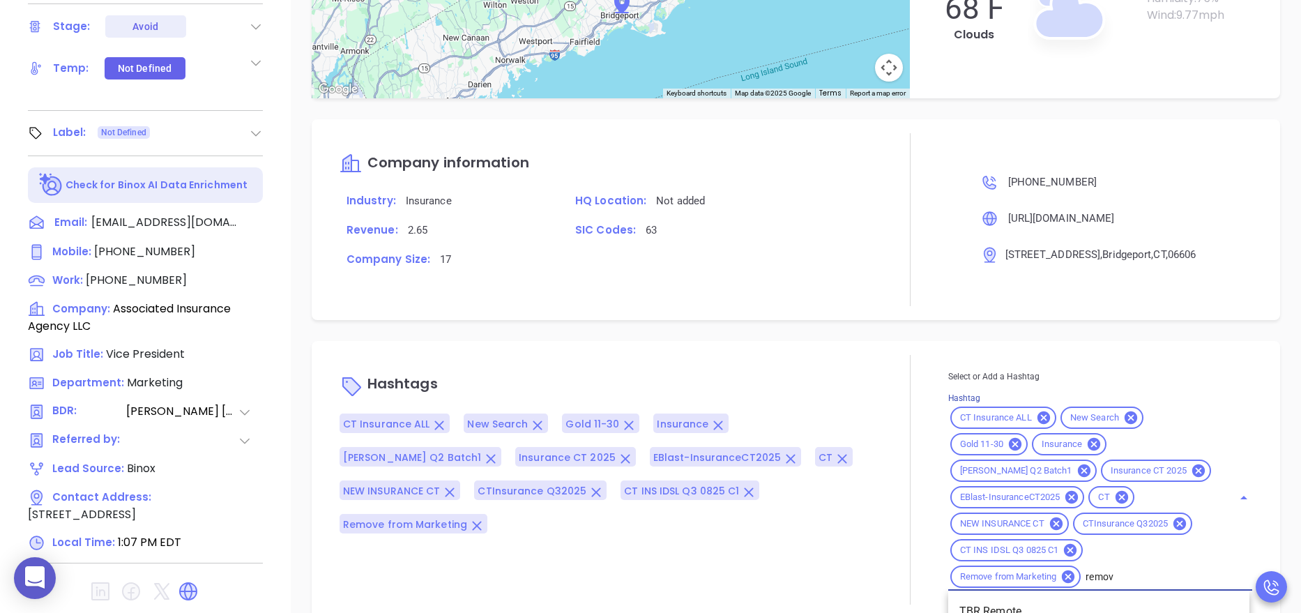
type input "remove"
click at [978, 610] on li "Remove" at bounding box center [1098, 611] width 301 height 25
click at [798, 307] on div "Company information Industry: Insurance HQ Location: Not added Revenue: 2.65 SI…" at bounding box center [796, 219] width 969 height 201
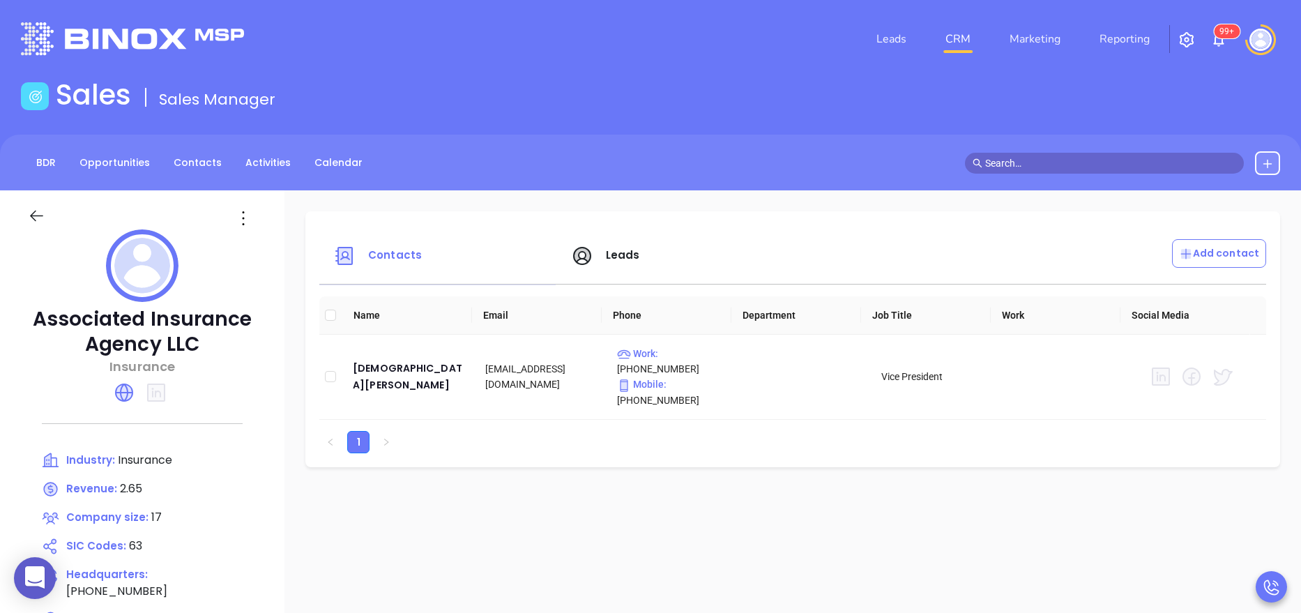
click at [613, 256] on span "Leads" at bounding box center [623, 255] width 34 height 15
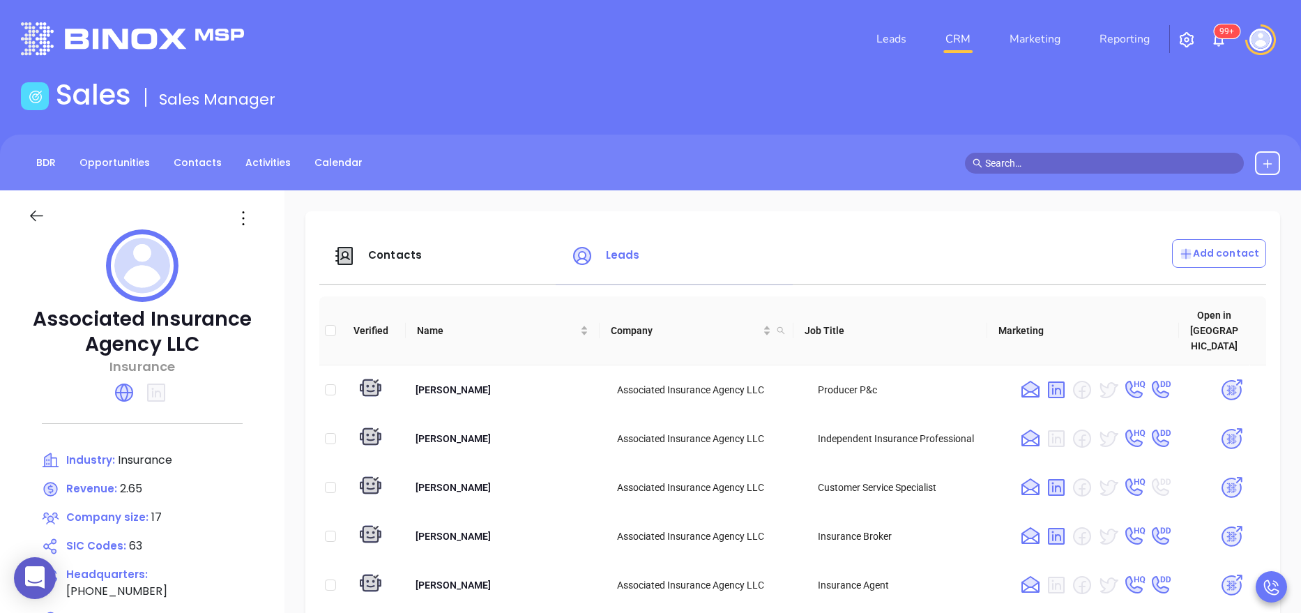
click at [307, 386] on div "Contacts Leads Add contact Verified Name Company Job Title Marketing Open in Bi…" at bounding box center [792, 526] width 975 height 631
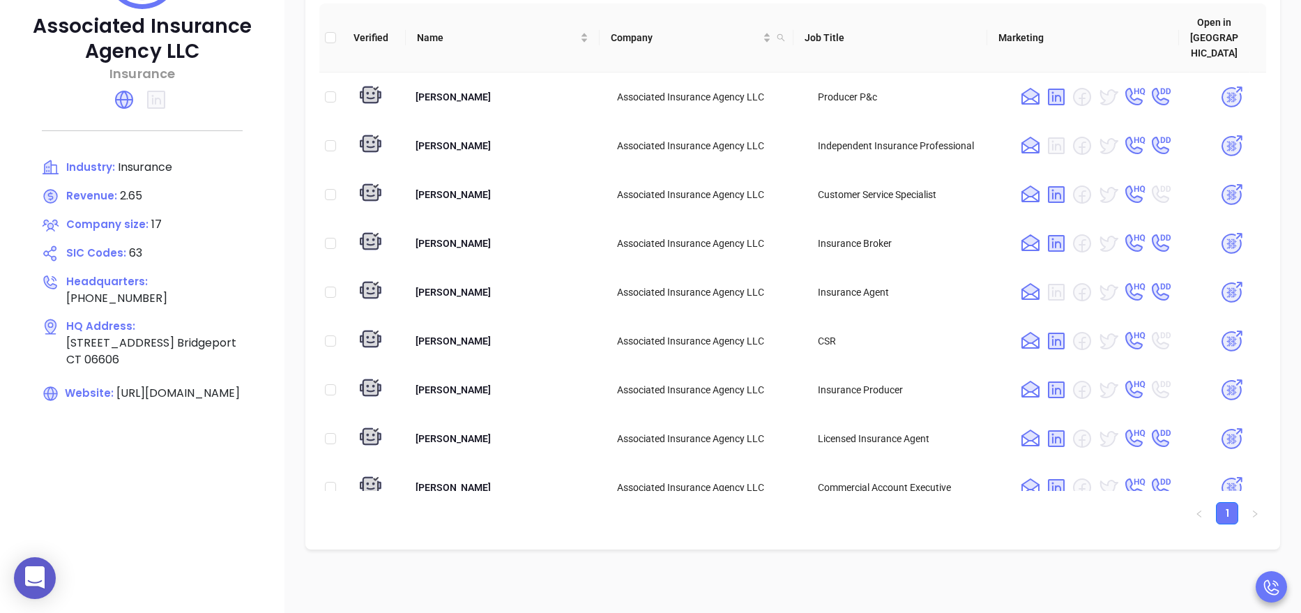
scroll to position [21, 0]
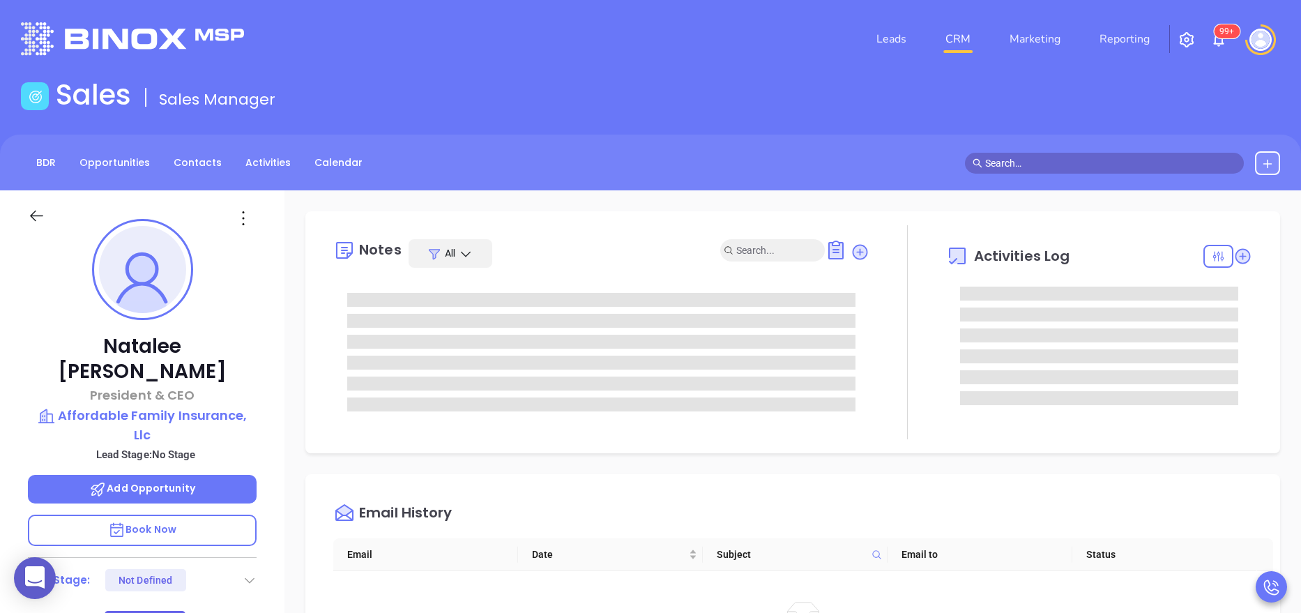
click at [736, 252] on input "text" at bounding box center [773, 250] width 74 height 15
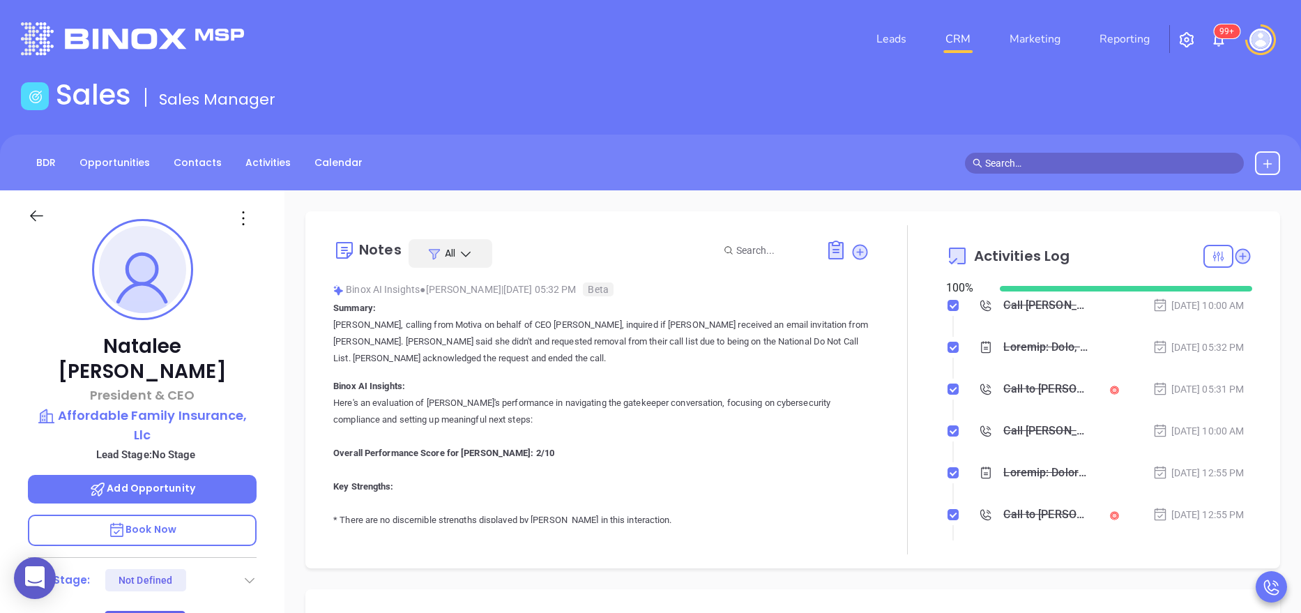
click at [906, 404] on div at bounding box center [908, 389] width 77 height 329
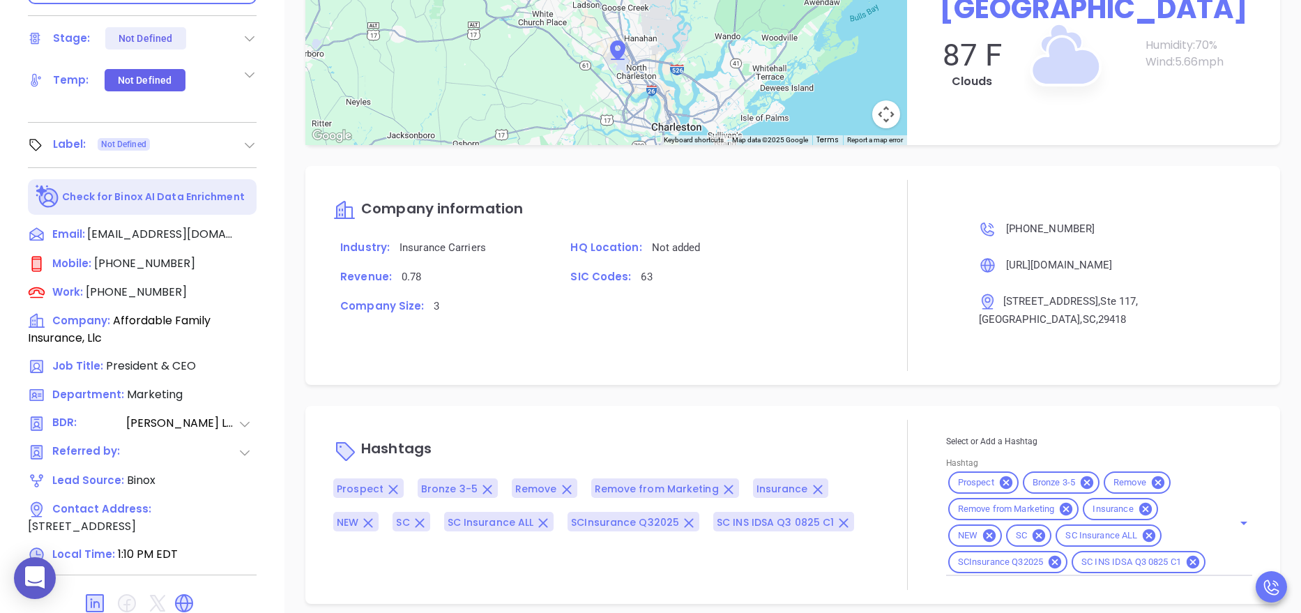
scroll to position [554, 0]
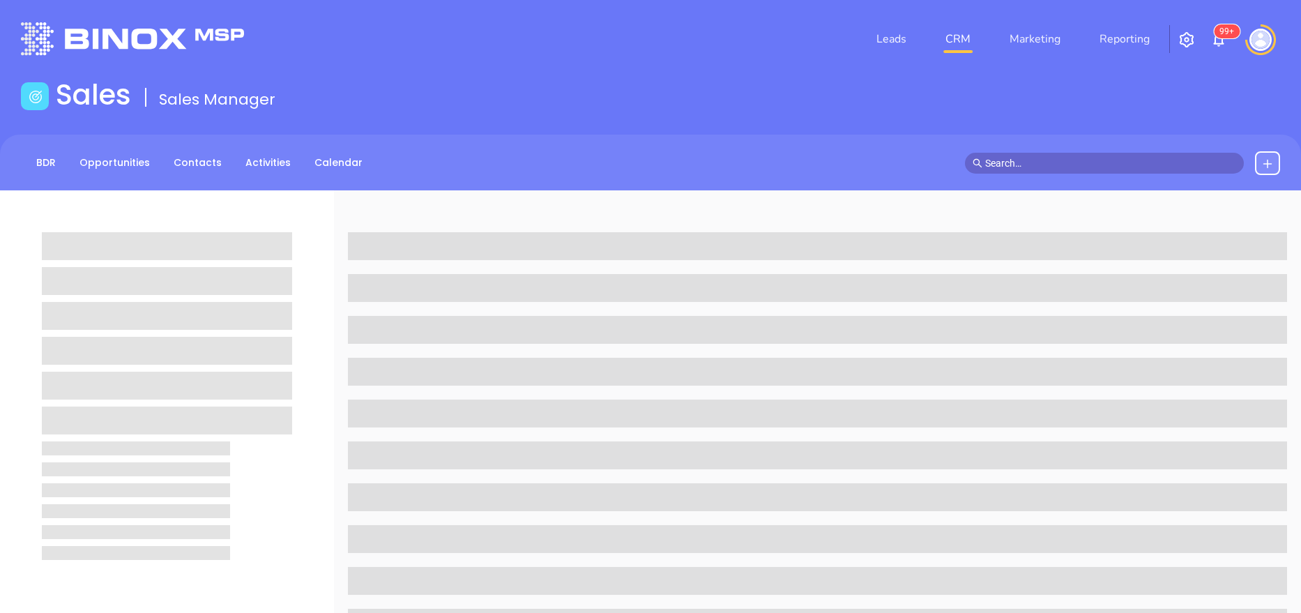
scroll to position [554, 0]
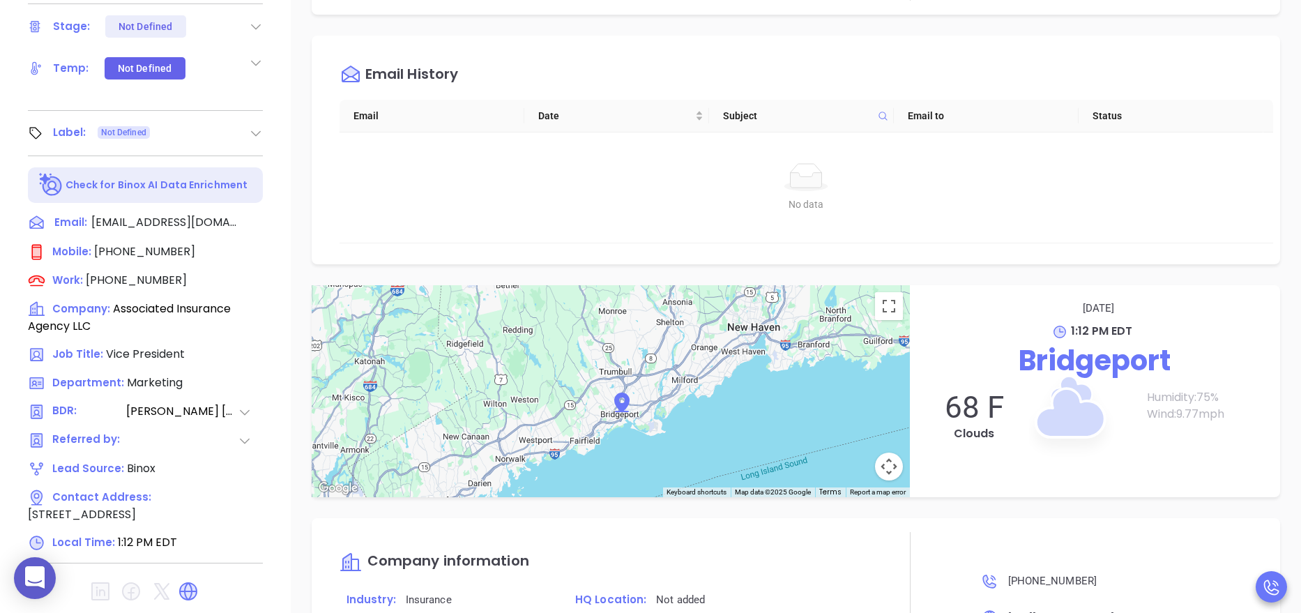
click at [900, 533] on div at bounding box center [910, 618] width 76 height 173
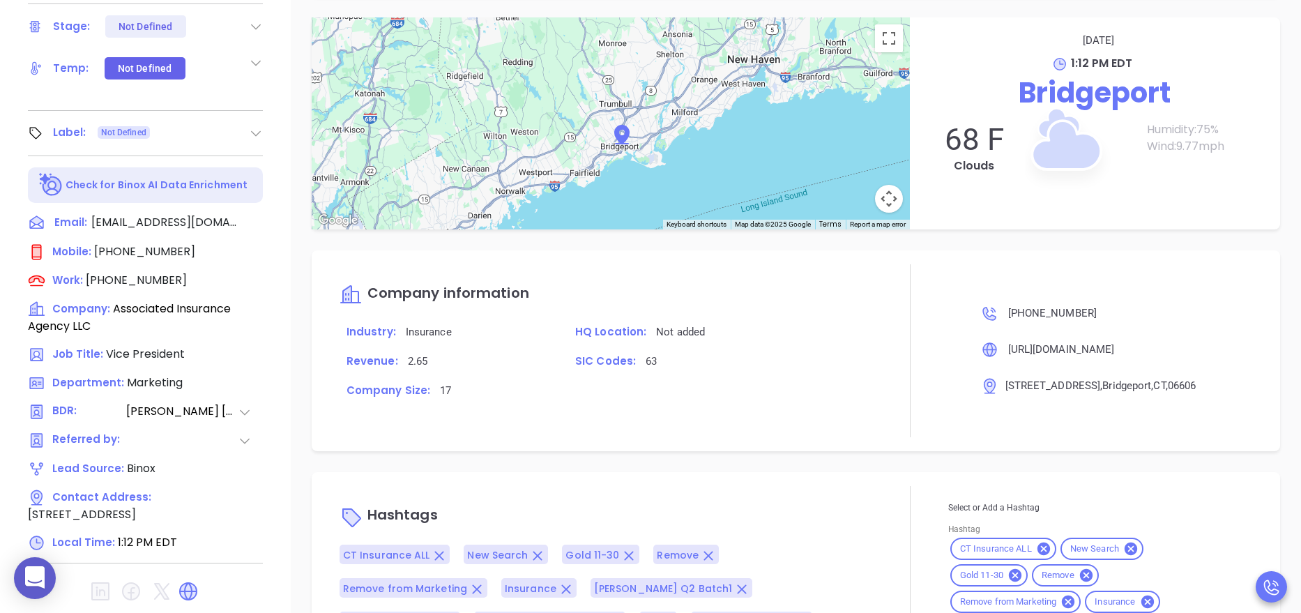
scroll to position [425, 0]
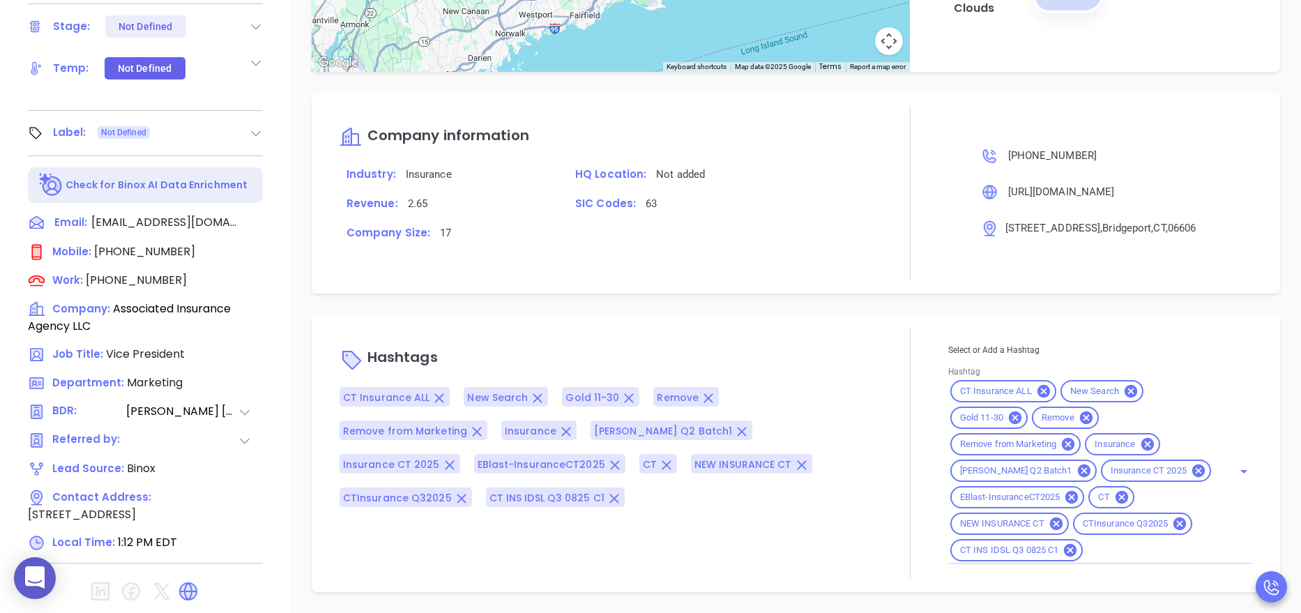
click at [882, 337] on div at bounding box center [910, 453] width 76 height 250
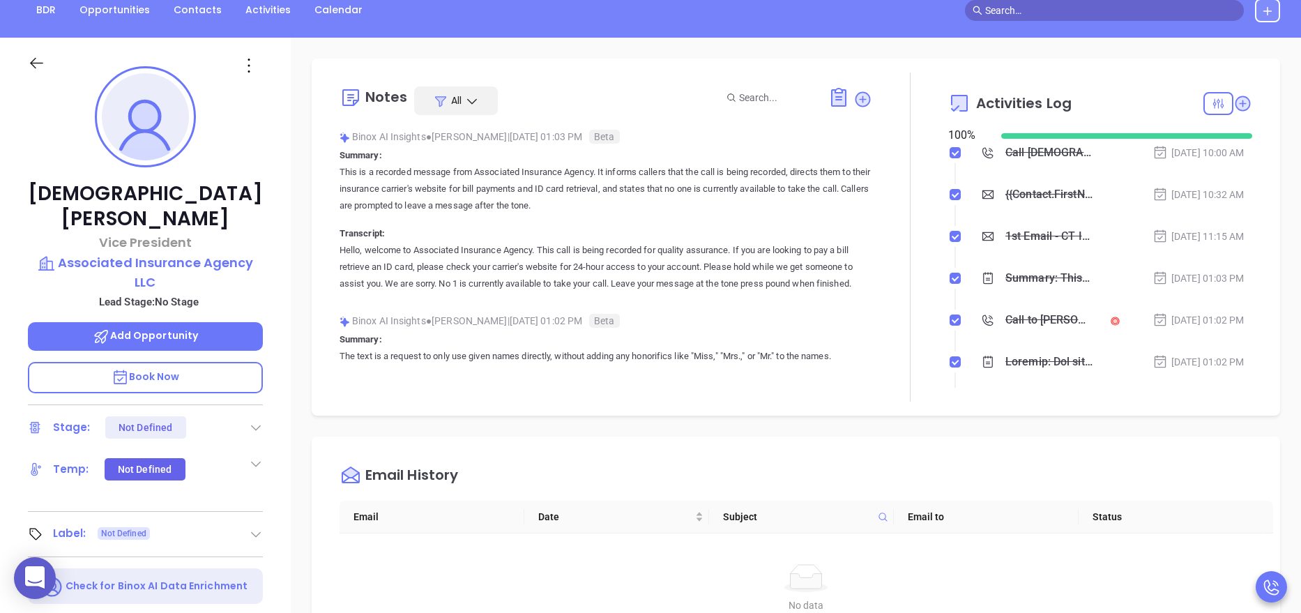
scroll to position [0, 0]
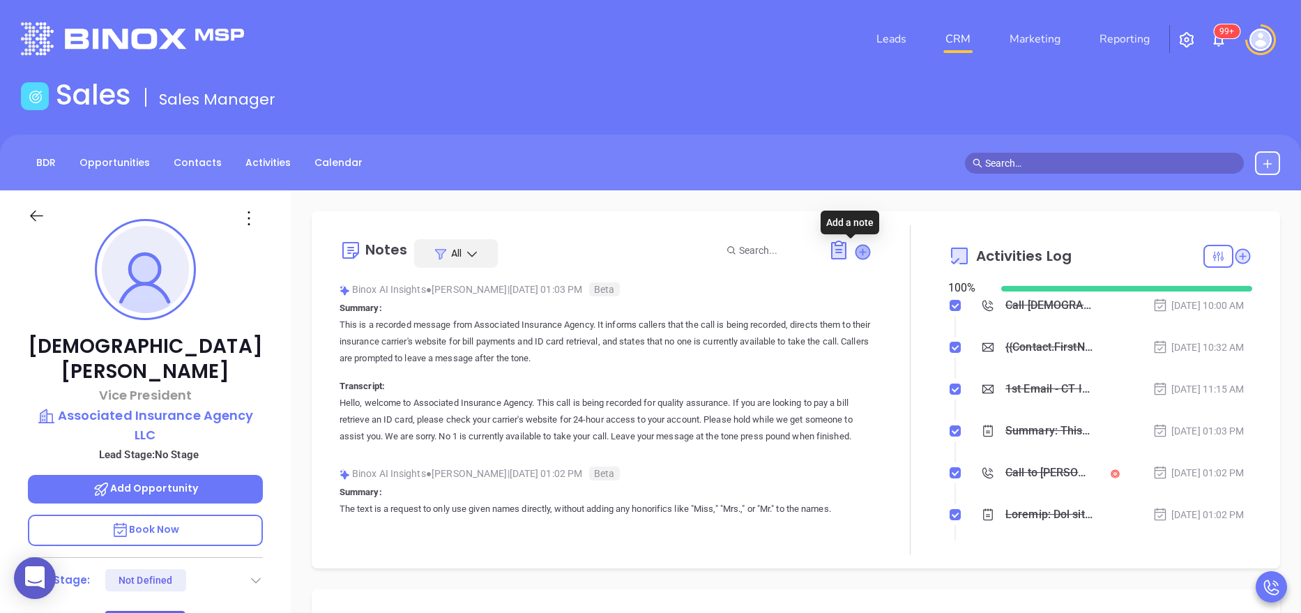
click at [855, 252] on icon at bounding box center [862, 251] width 15 height 15
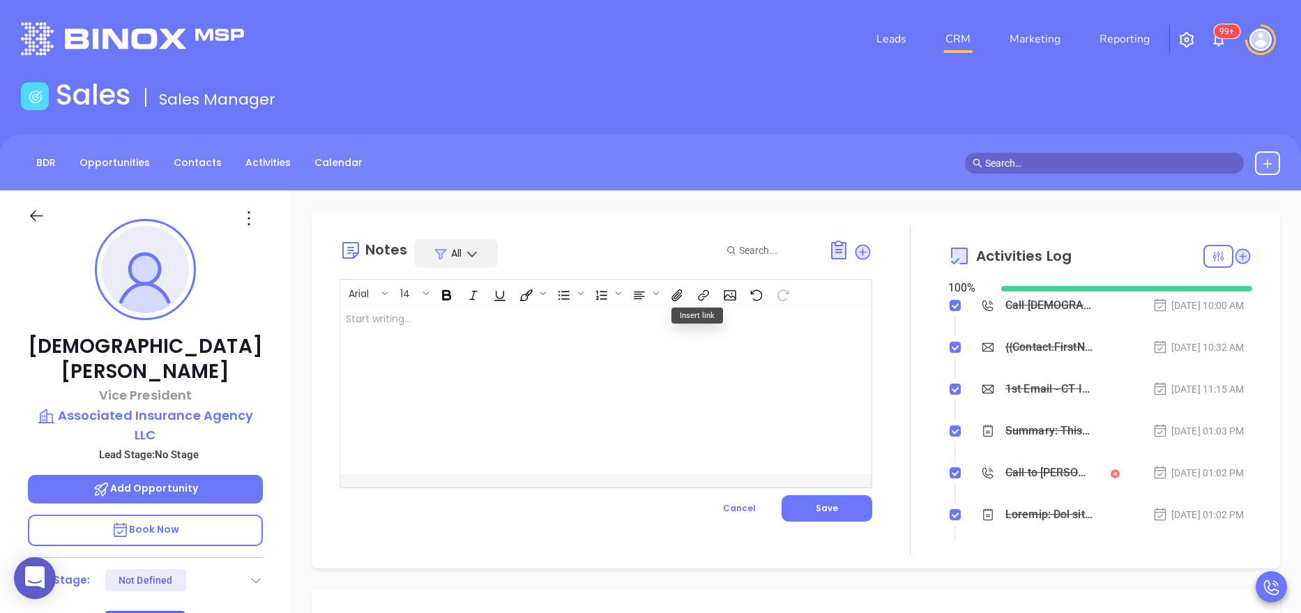
click at [508, 383] on div at bounding box center [587, 389] width 494 height 167
click at [817, 496] on button "Save" at bounding box center [827, 508] width 91 height 26
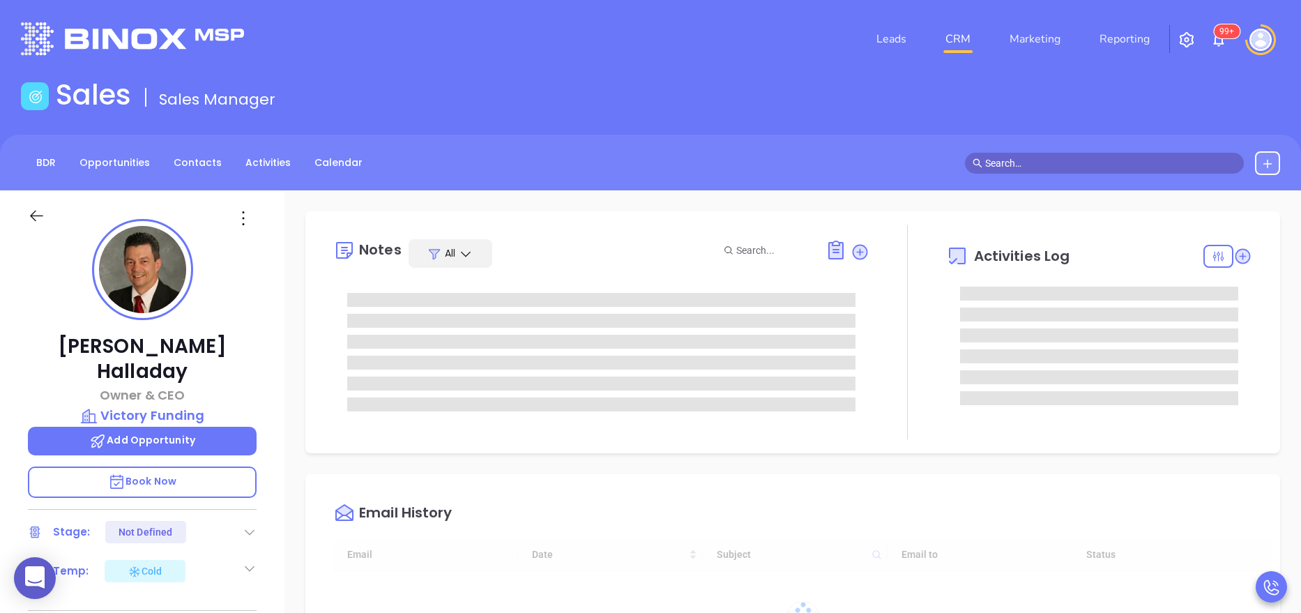
type input "[DATE]"
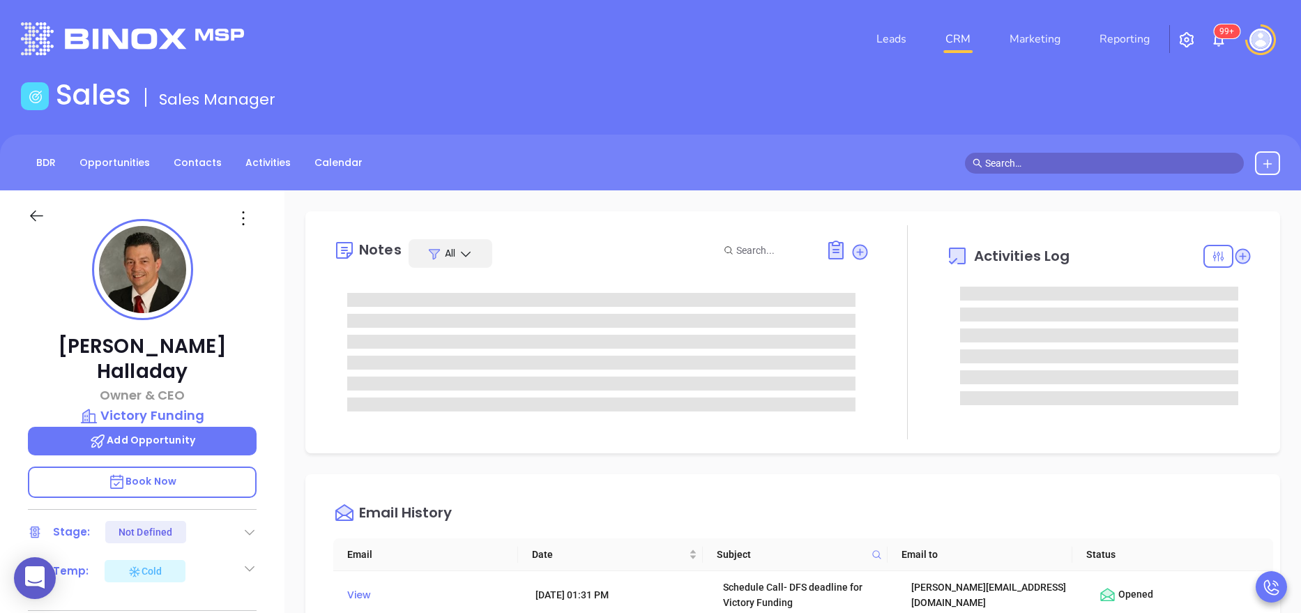
type input "[PERSON_NAME]"
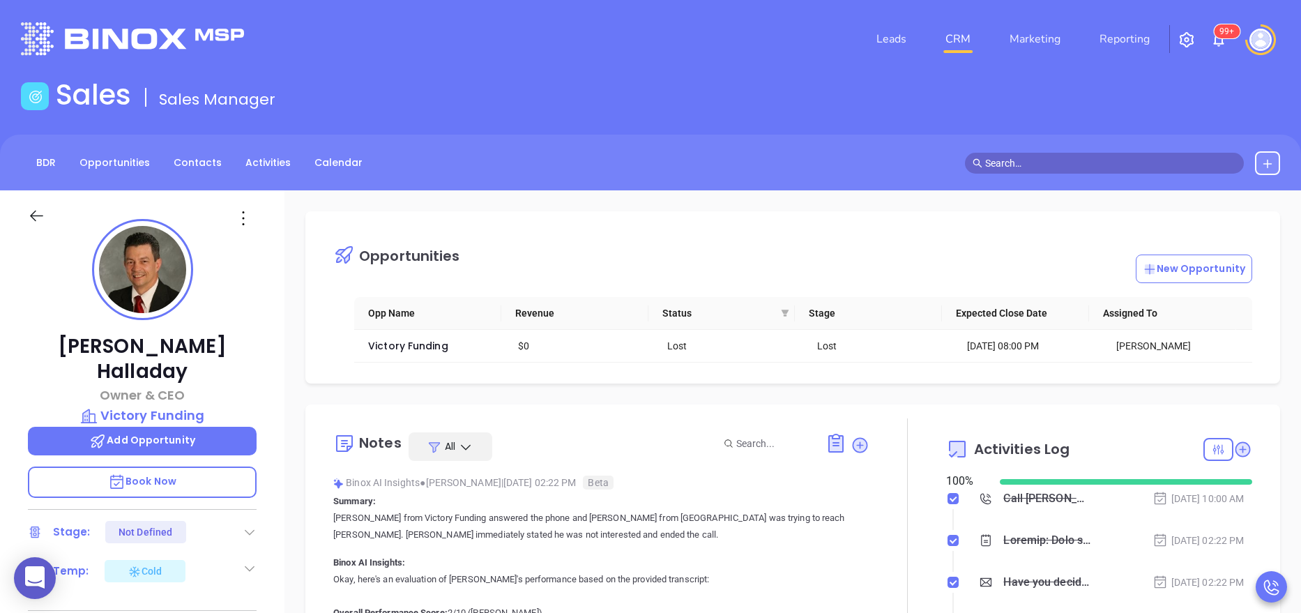
click at [271, 405] on div "[PERSON_NAME] Owner & CEO Victory Funding Add Opportunity Book Now Stage: Not D…" at bounding box center [142, 573] width 284 height 766
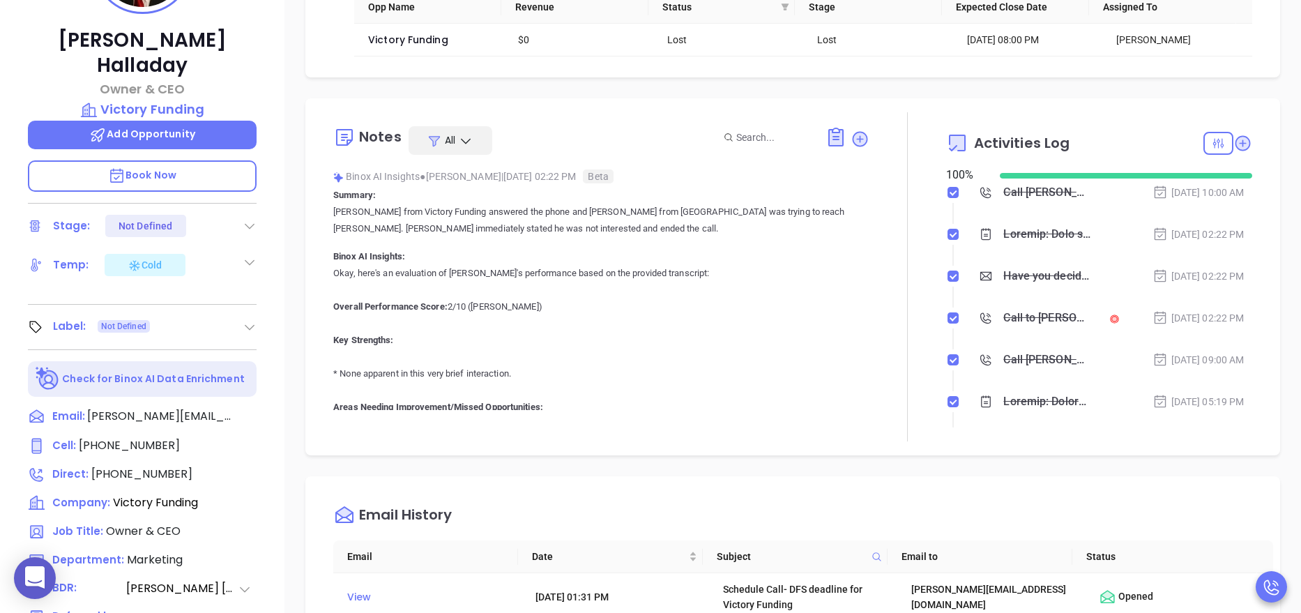
scroll to position [293, 0]
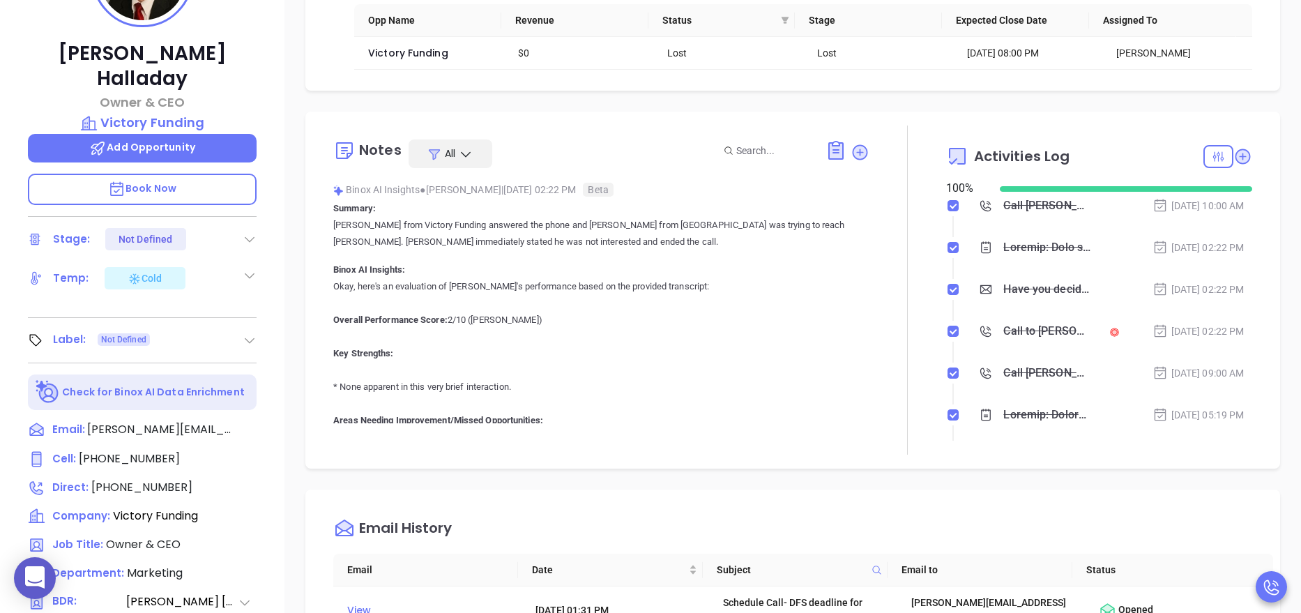
click at [246, 232] on icon at bounding box center [250, 239] width 14 height 14
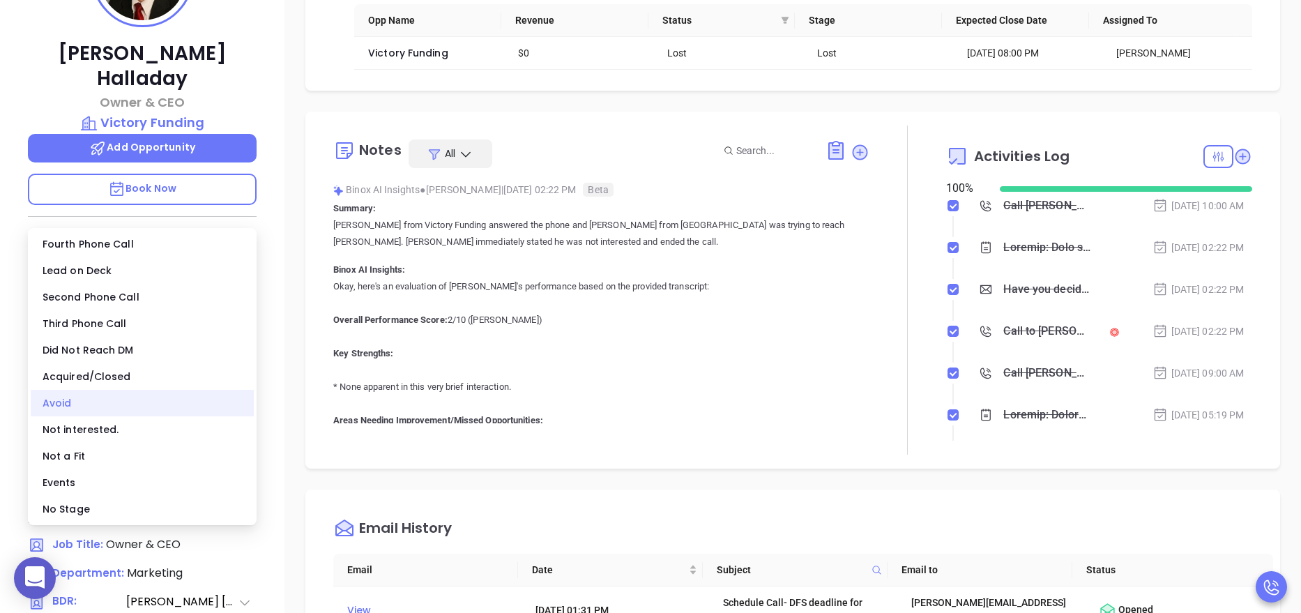
click at [100, 396] on div "Avoid" at bounding box center [142, 403] width 223 height 26
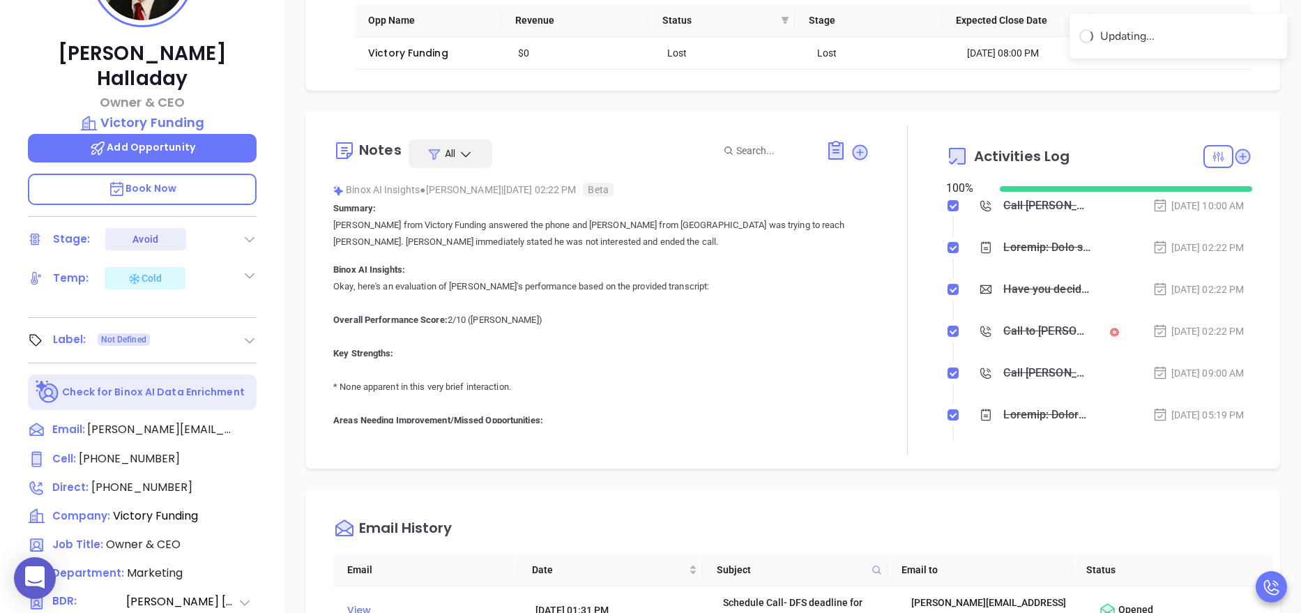
click at [903, 313] on div at bounding box center [908, 290] width 77 height 329
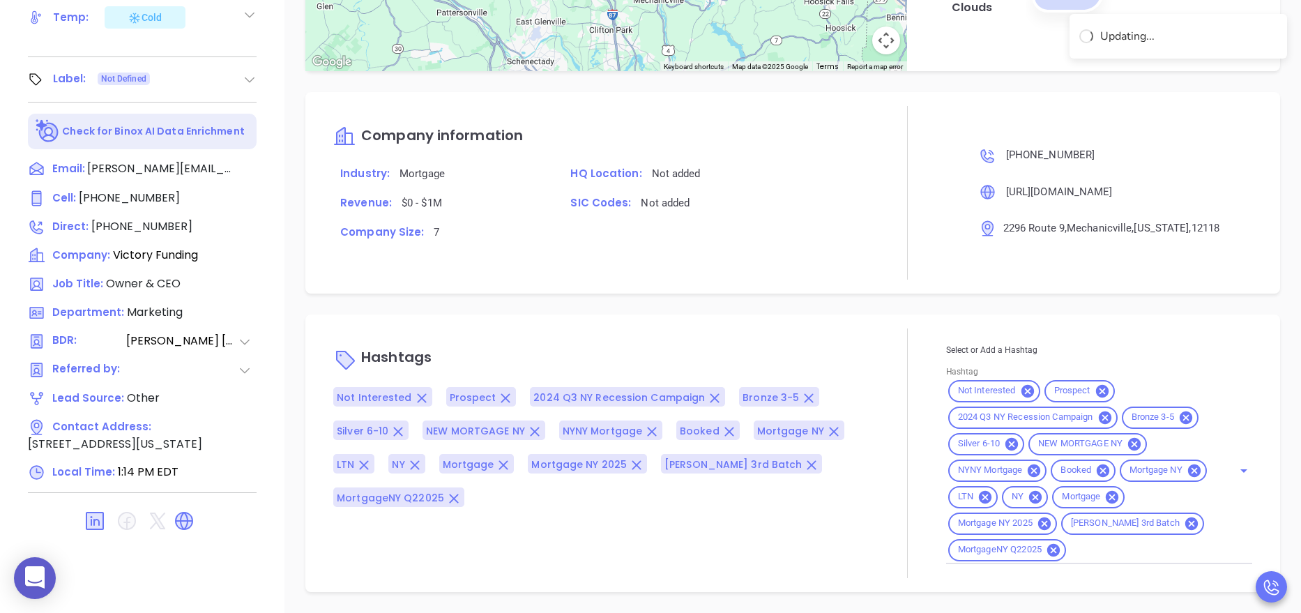
scroll to position [1265, 0]
click at [1190, 541] on input "Hashtag" at bounding box center [1140, 549] width 145 height 17
type input "re"
type input "q"
type input "rem"
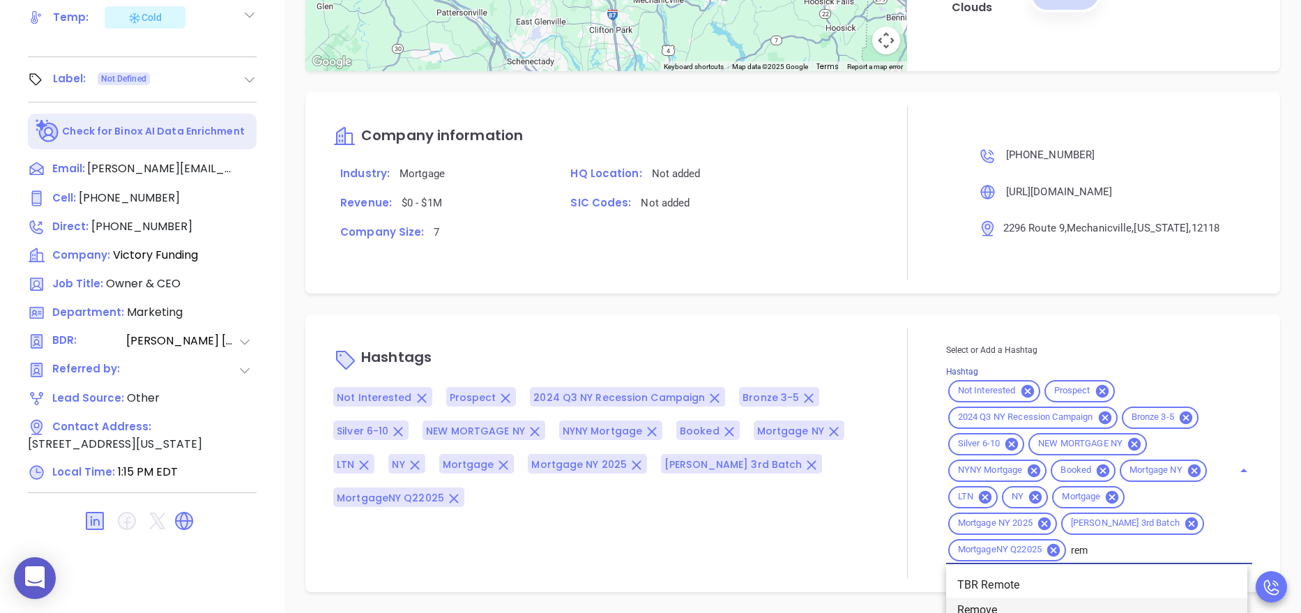
click at [1008, 604] on li "Remove" at bounding box center [1096, 610] width 301 height 25
type input "remove f"
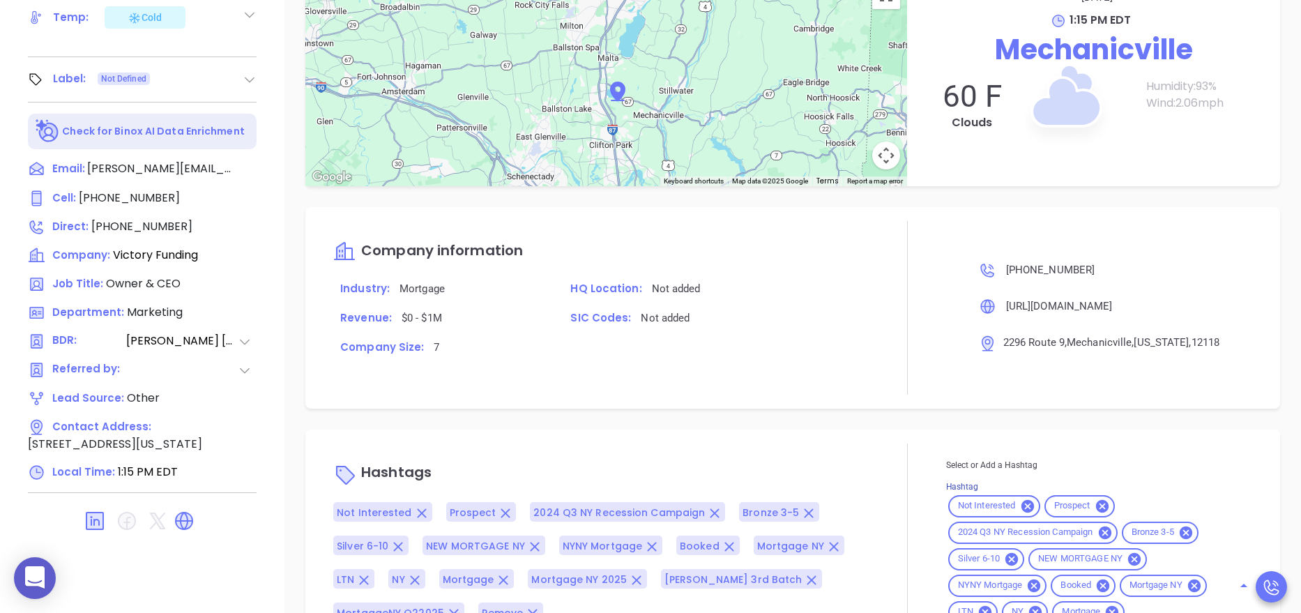
scroll to position [1380, 0]
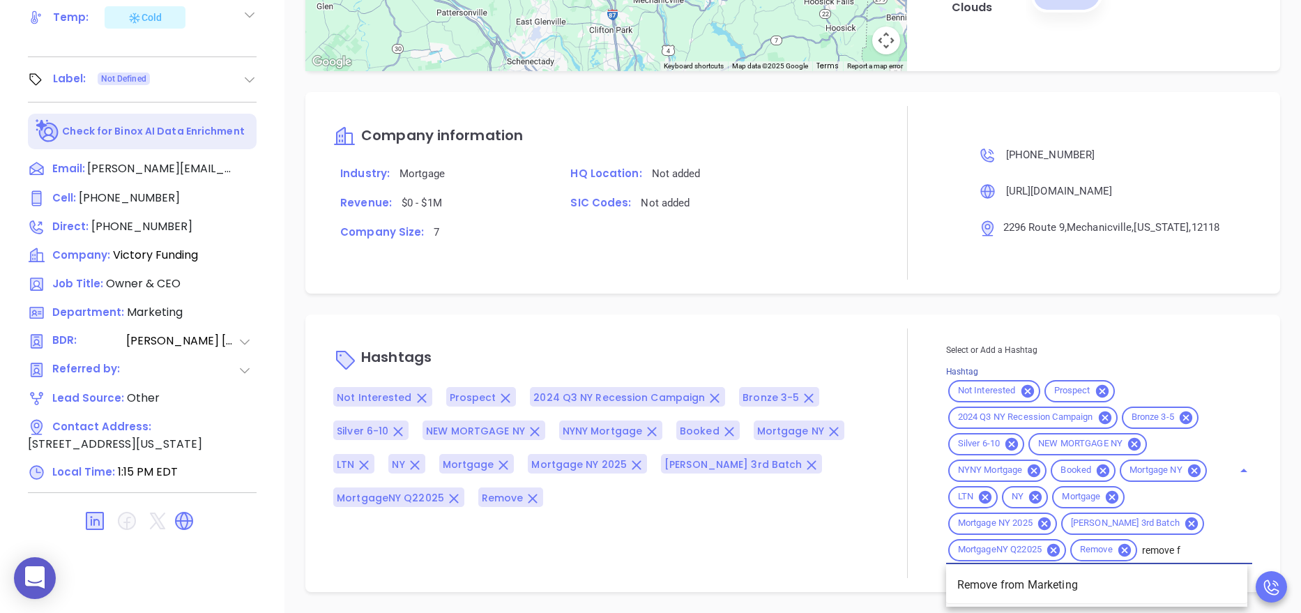
click at [1029, 598] on li "Remove from Marketing" at bounding box center [1096, 584] width 301 height 25
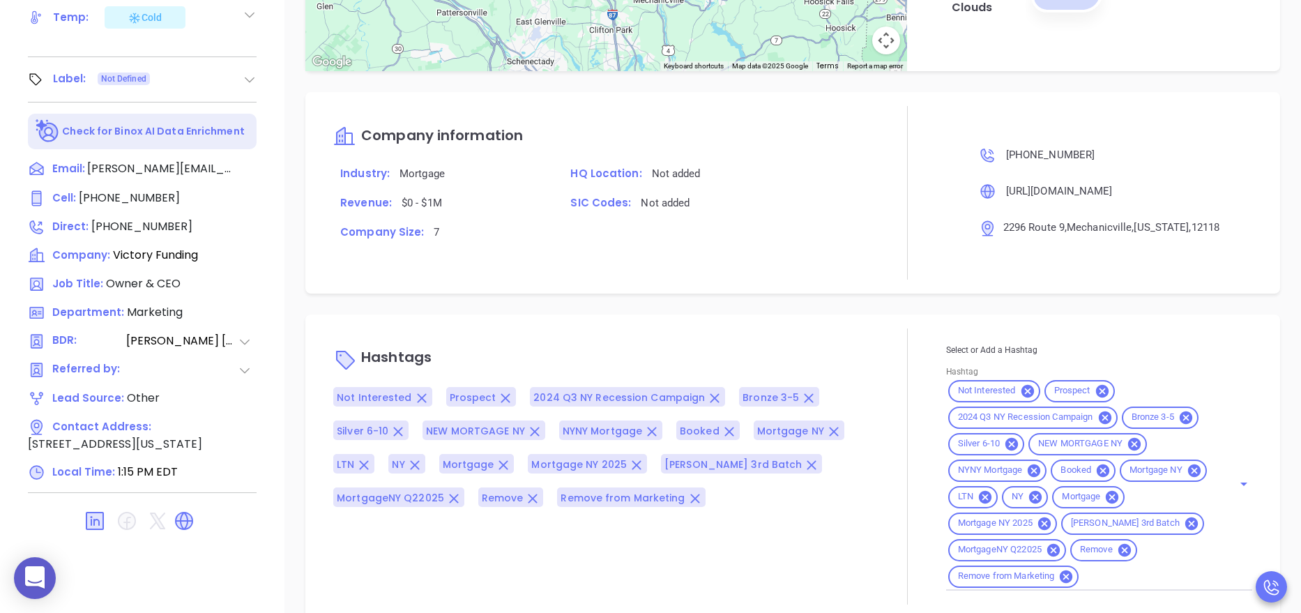
click at [879, 393] on div at bounding box center [908, 466] width 77 height 276
click at [268, 289] on div "Tim Halladay Owner & CEO Victory Funding Add Opportunity Book Now Stage: Avoid …" at bounding box center [142, 20] width 284 height 766
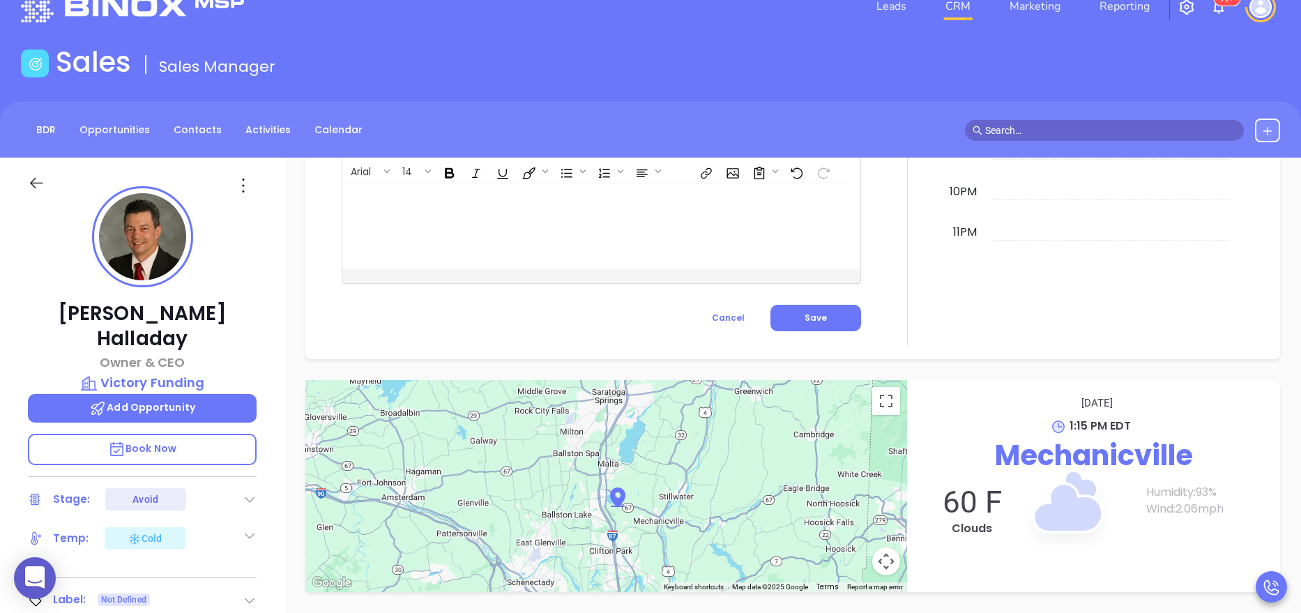
scroll to position [0, 0]
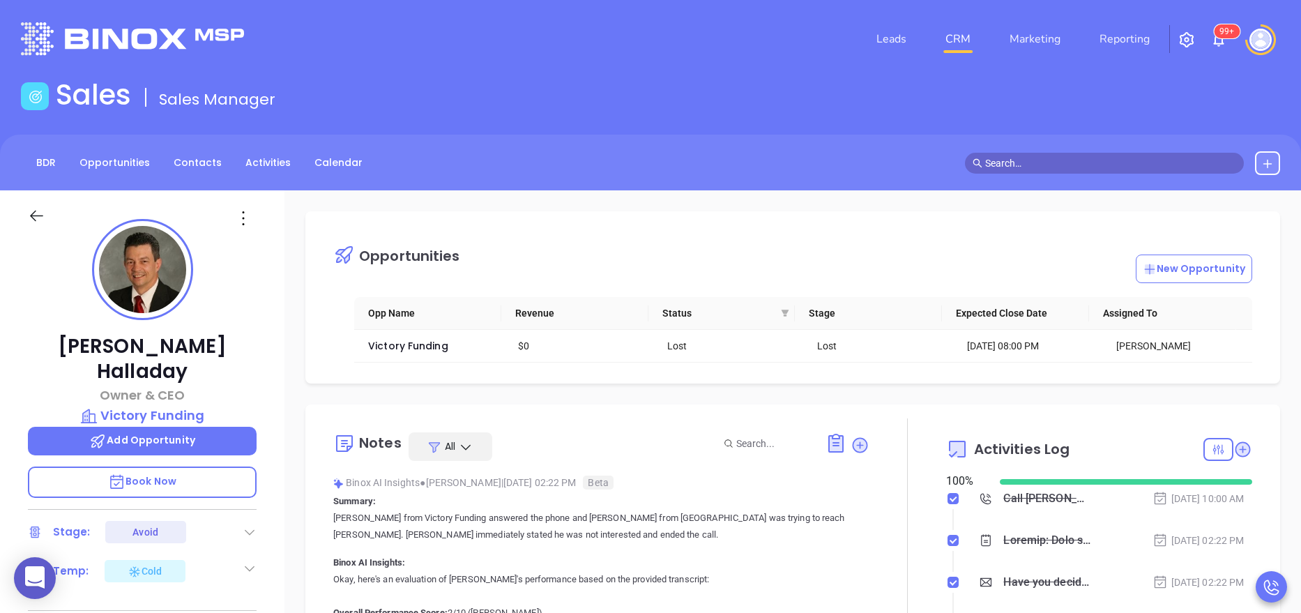
click at [265, 351] on div "Tim Halladay Owner & CEO Victory Funding Add Opportunity Book Now Stage: Avoid …" at bounding box center [142, 573] width 284 height 766
click at [892, 516] on div at bounding box center [908, 582] width 77 height 329
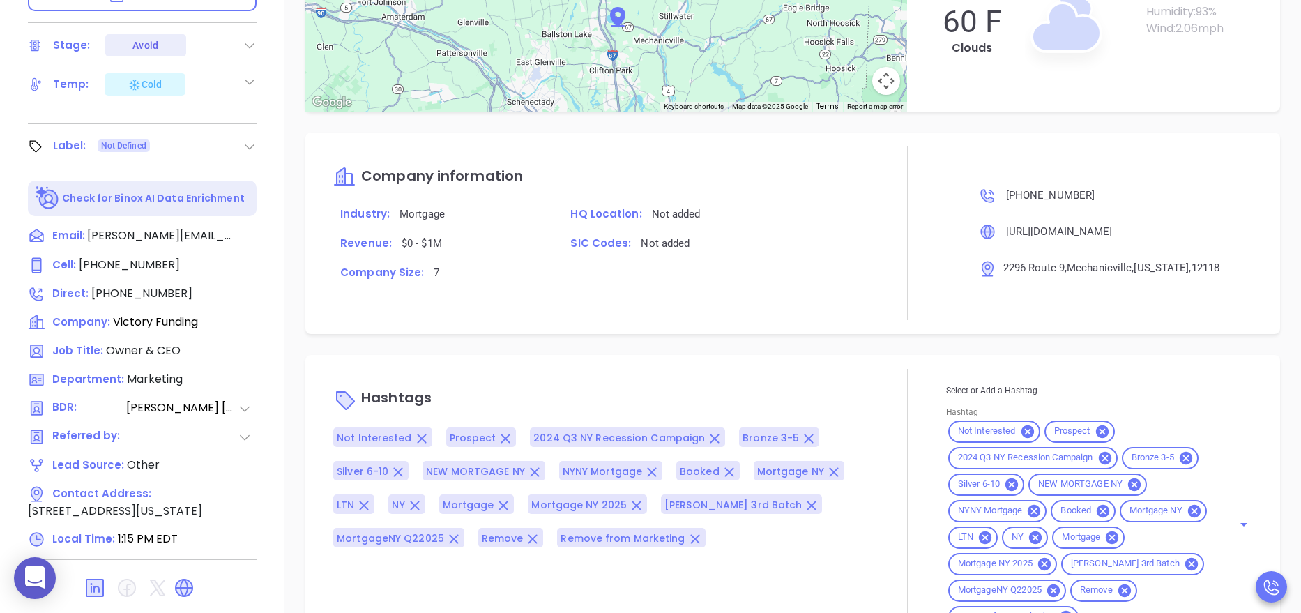
scroll to position [554, 0]
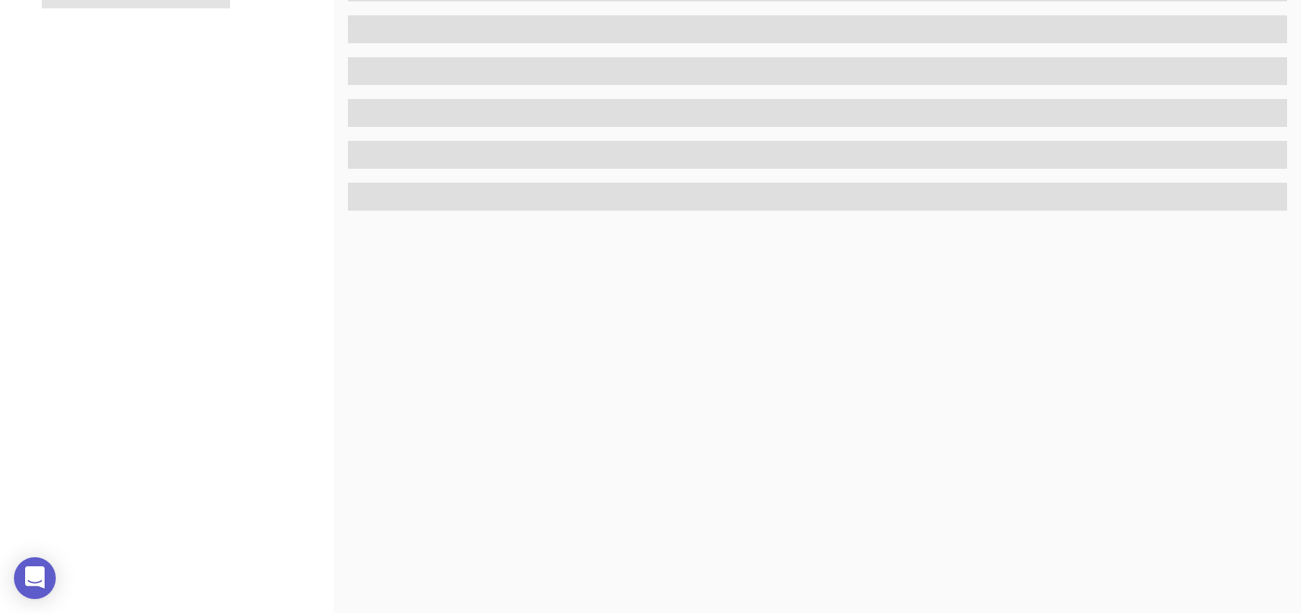
scroll to position [554, 0]
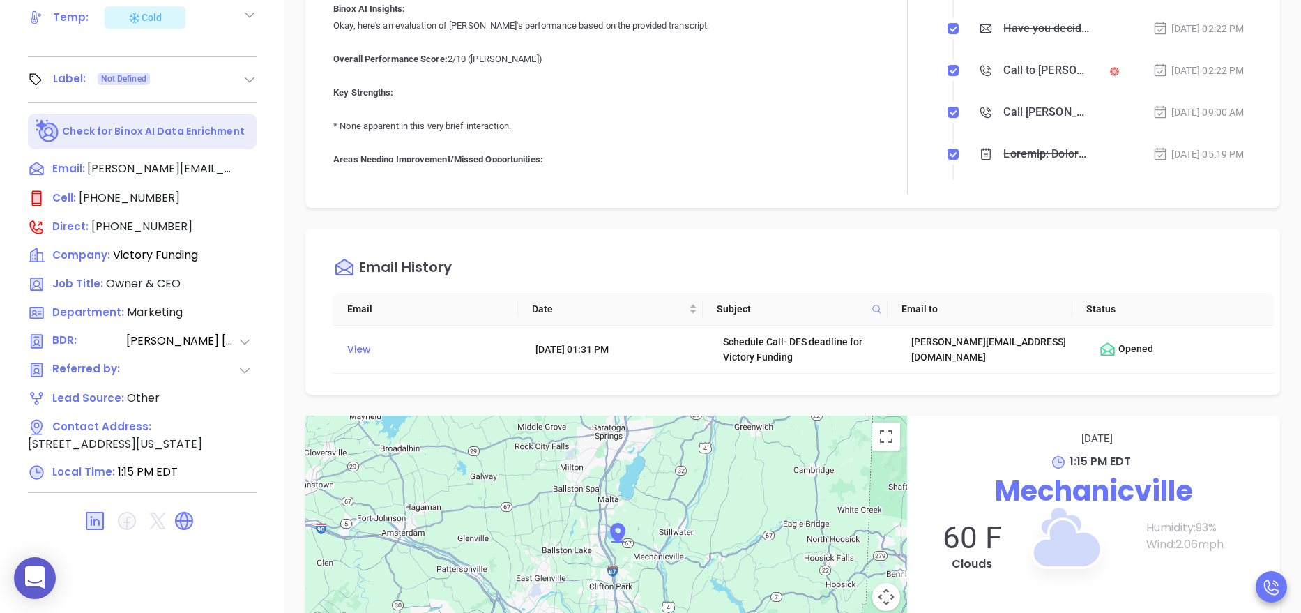
click at [837, 202] on div "Notes All Binox AI Insights ● [PERSON_NAME] | [DATE] 02:22 PM Beta Summary: [PE…" at bounding box center [792, 29] width 975 height 357
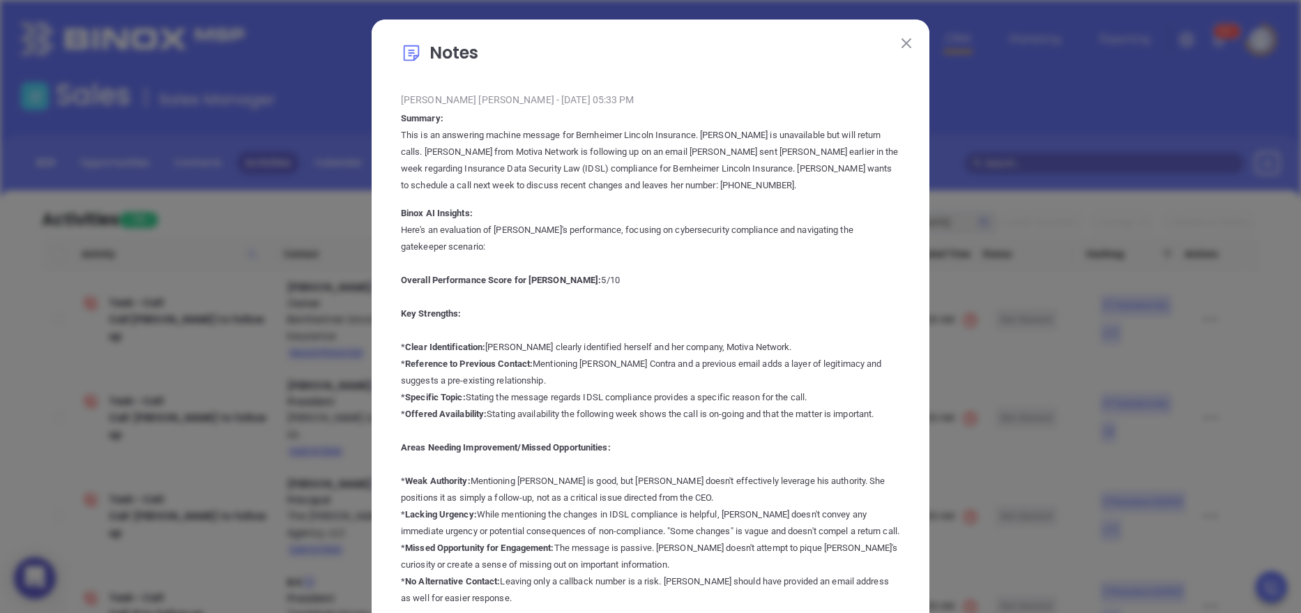
click at [902, 39] on img at bounding box center [907, 43] width 10 height 10
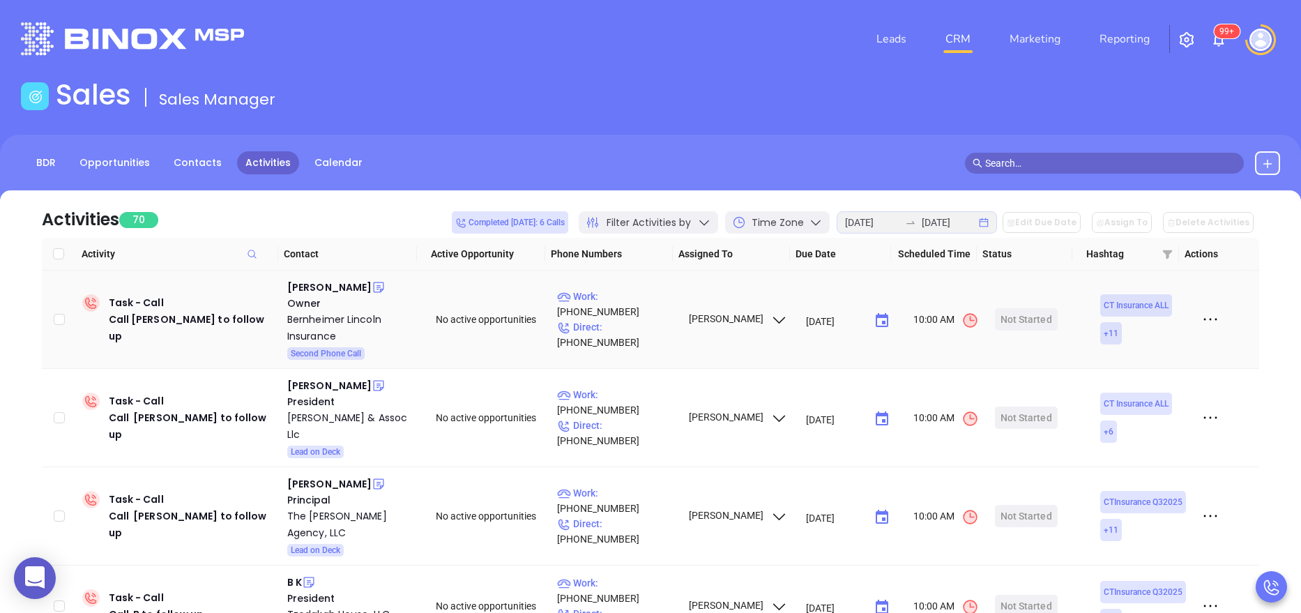
click at [1200, 321] on icon at bounding box center [1210, 319] width 21 height 21
click at [1159, 393] on div "Mark As Completed" at bounding box center [1131, 396] width 126 height 15
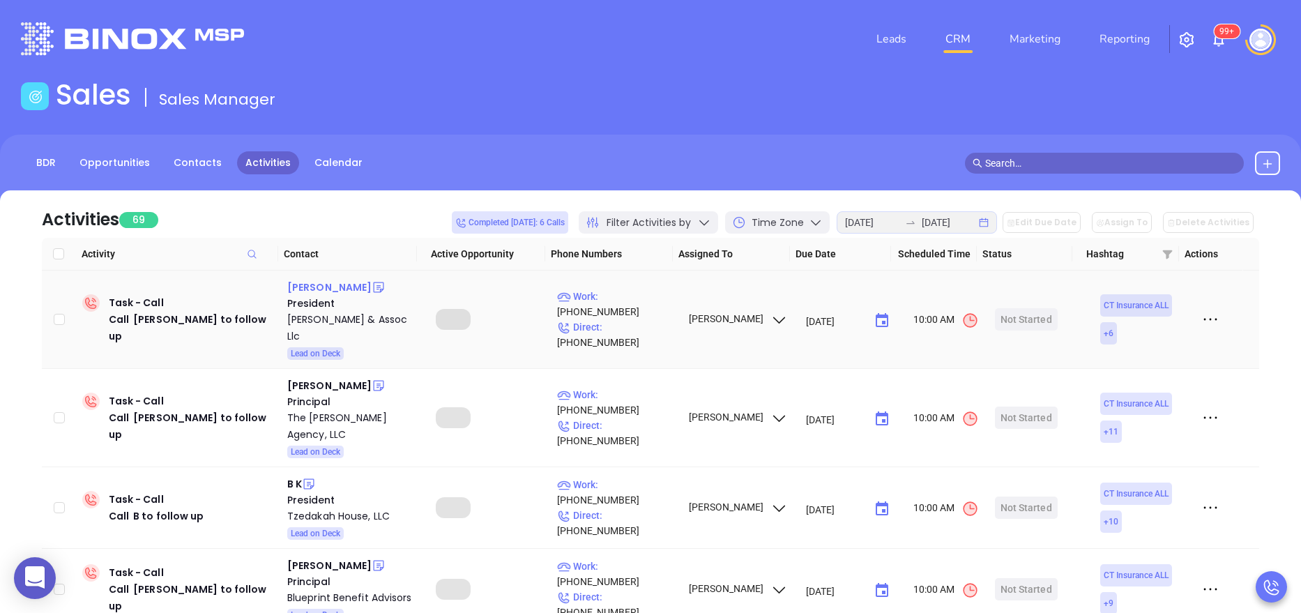
click at [312, 286] on div "[PERSON_NAME]" at bounding box center [329, 287] width 84 height 17
click at [322, 323] on div "[PERSON_NAME] & Assoc Llc" at bounding box center [351, 327] width 129 height 33
click at [1017, 319] on div "Start Now" at bounding box center [1026, 319] width 44 height 22
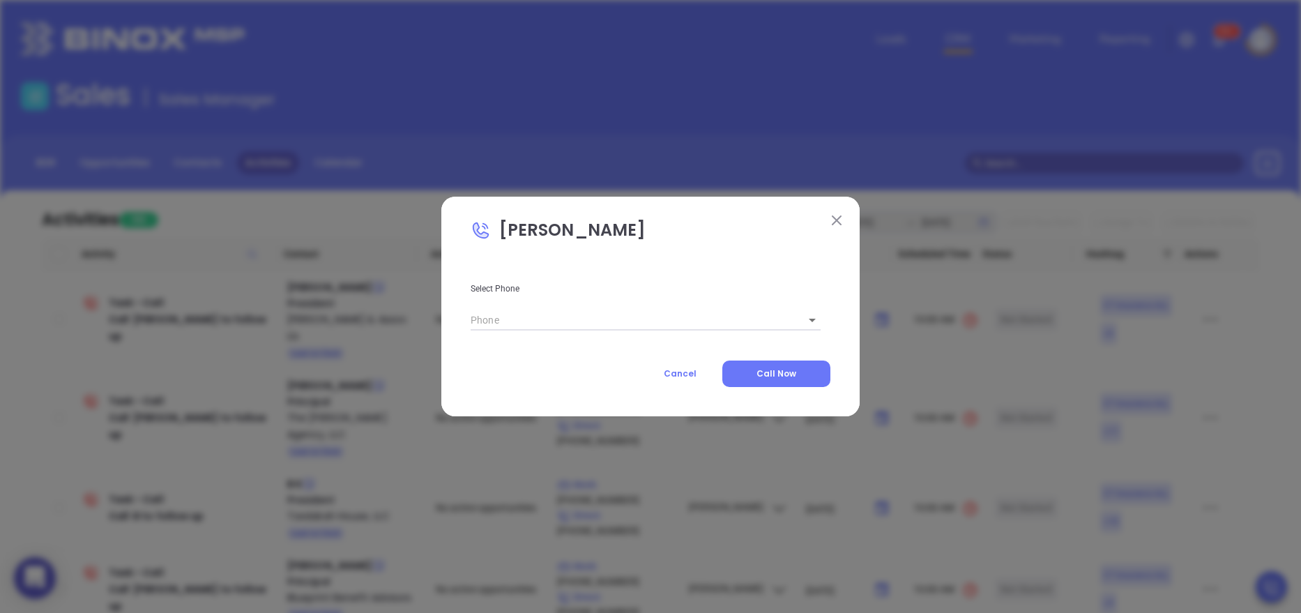
type input "[PHONE_NUMBER]"
type input "1"
click at [747, 315] on input "[PHONE_NUMBER]" at bounding box center [617, 320] width 292 height 21
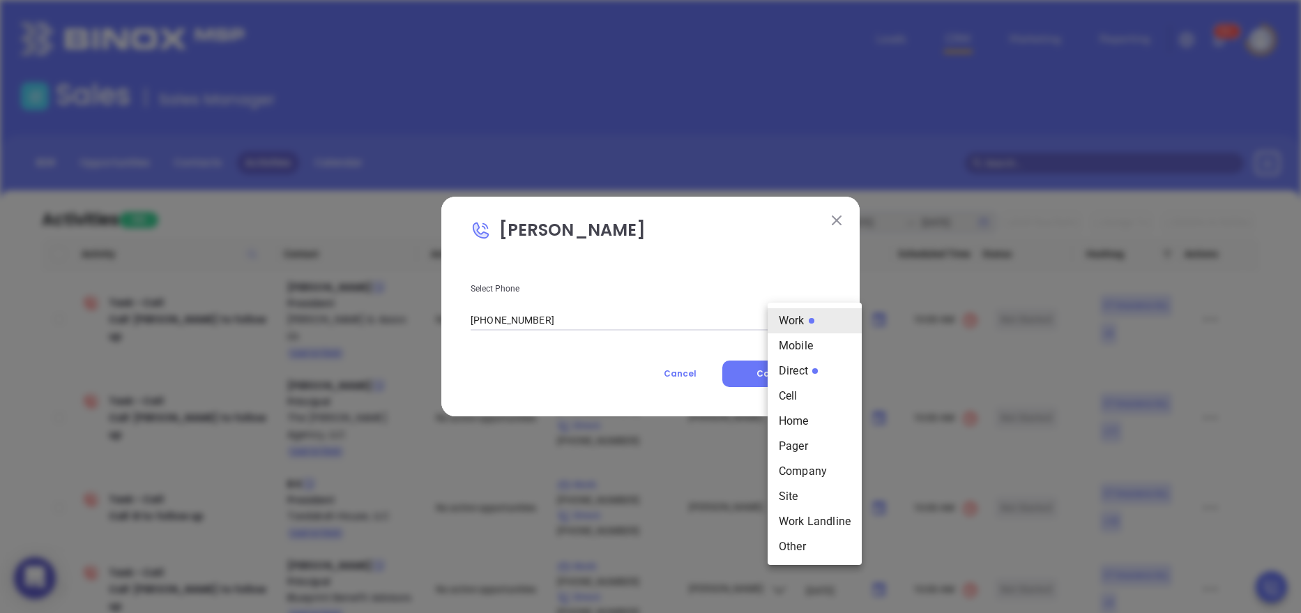
click at [781, 317] on body "0 Leads CRM Marketing Reporting 99+ Financial Leads Leads Sales Sales Manager B…" at bounding box center [650, 306] width 1301 height 613
click at [800, 370] on li "Direct" at bounding box center [815, 370] width 94 height 25
type input "[PHONE_NUMBER]"
type input "3"
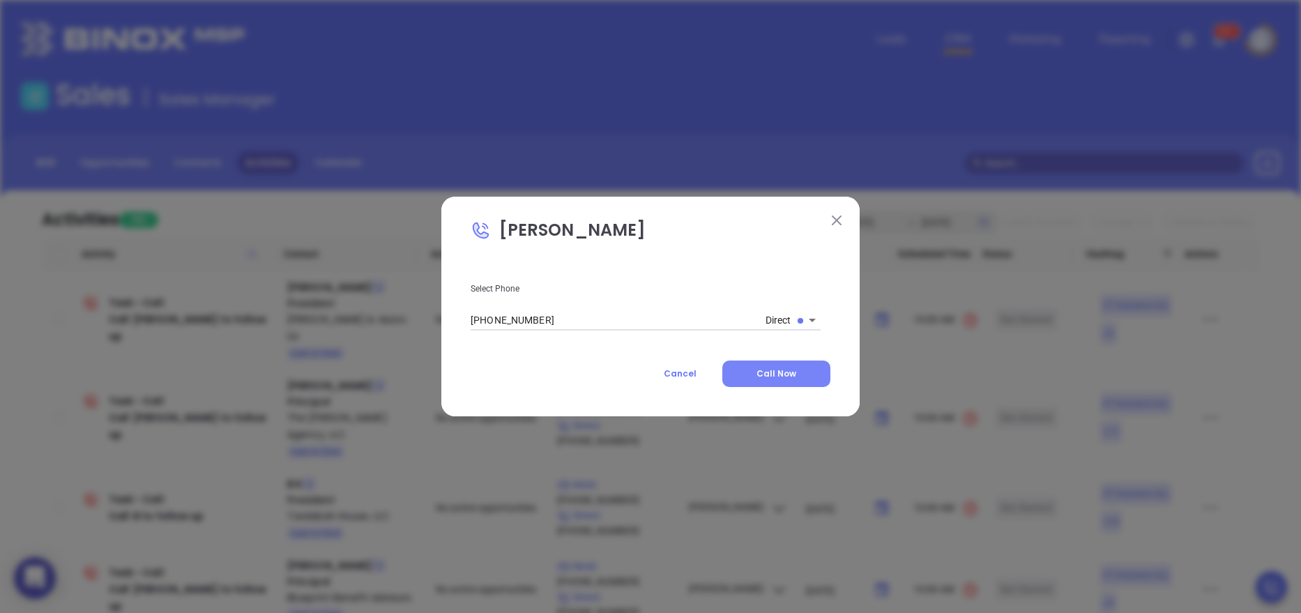
click at [746, 372] on button "Call Now" at bounding box center [776, 373] width 108 height 26
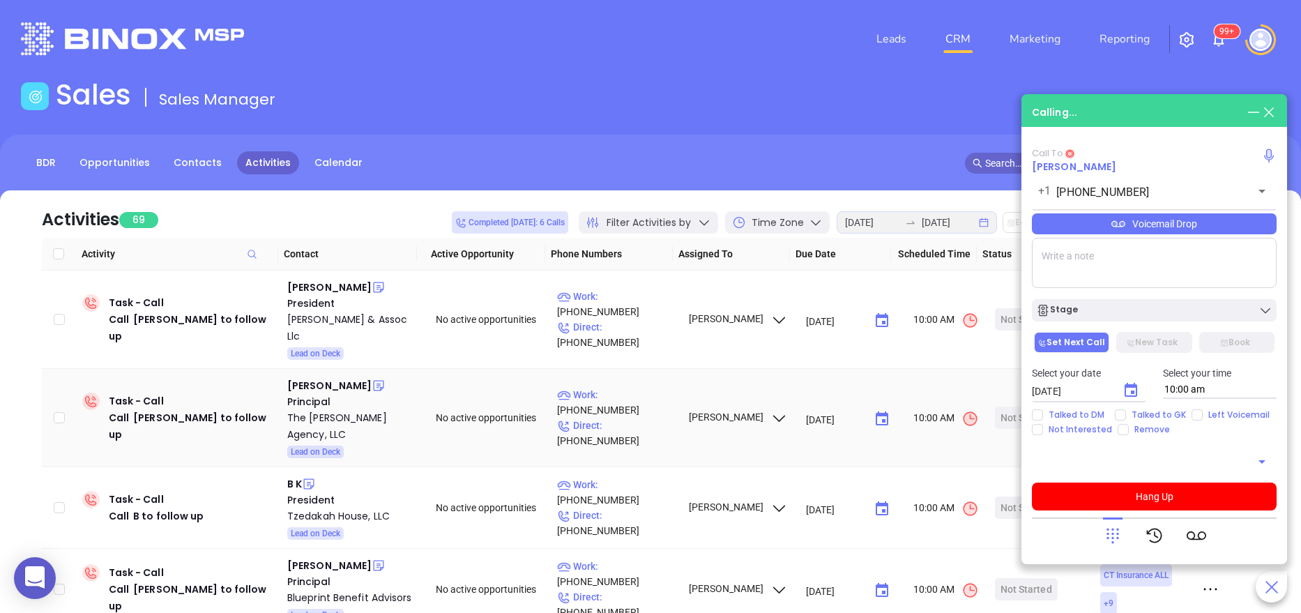
type input "[PHONE_NUMBER]"
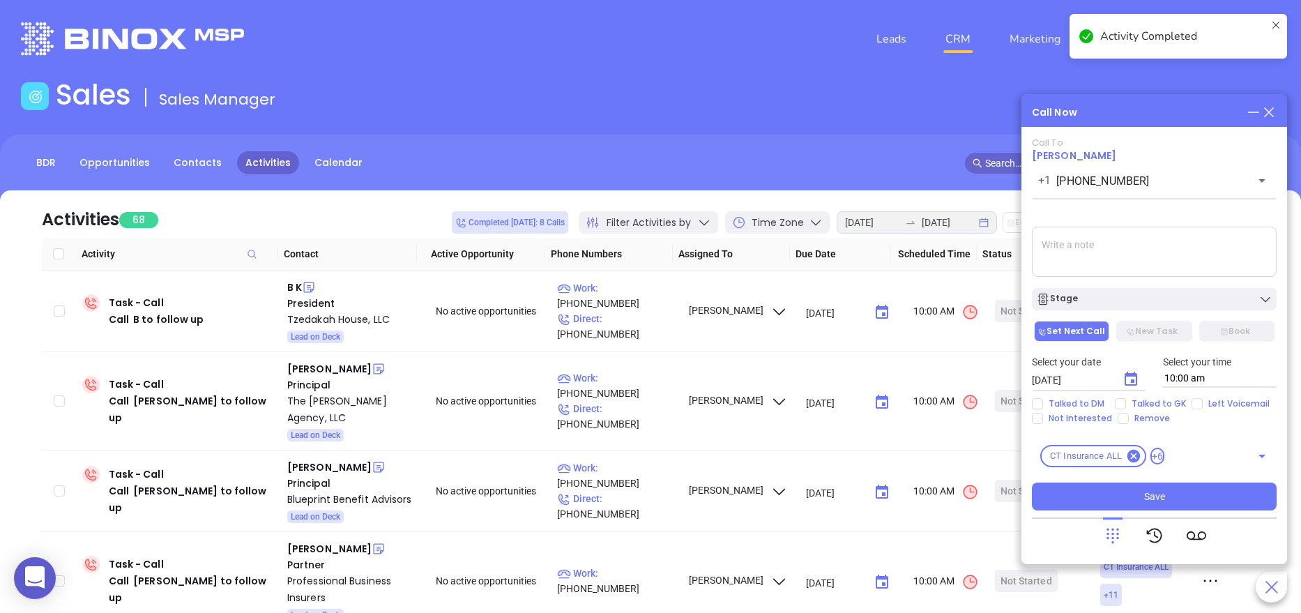
click at [1056, 248] on textarea at bounding box center [1154, 252] width 245 height 50
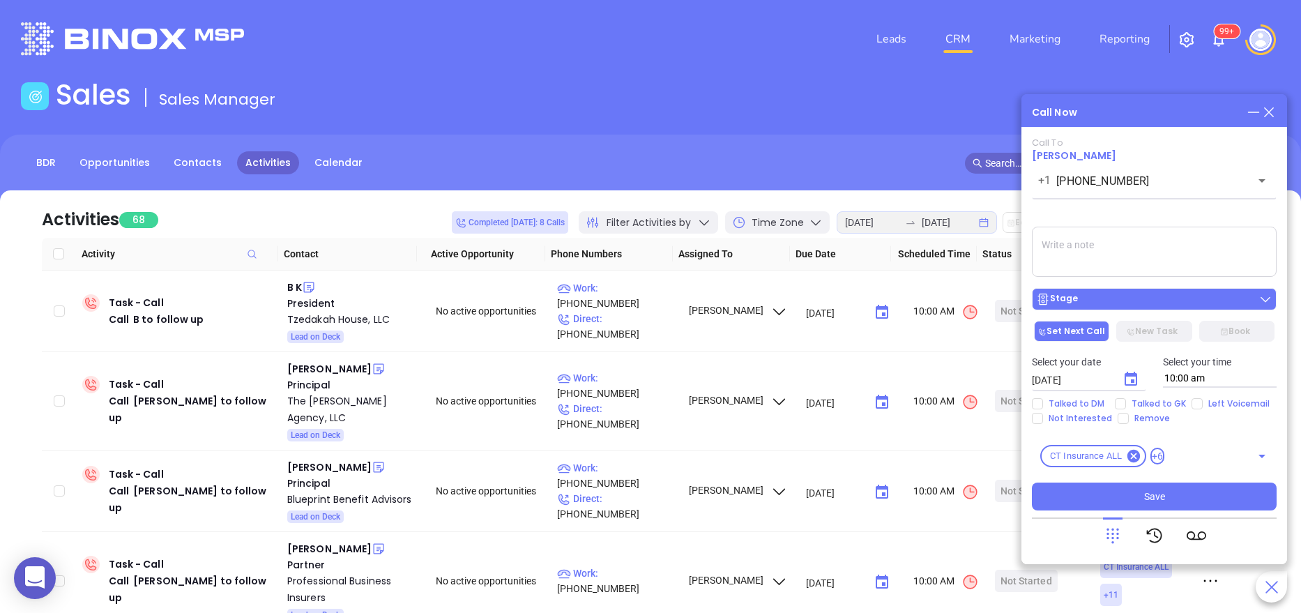
click at [1101, 300] on div "Stage" at bounding box center [1154, 299] width 236 height 14
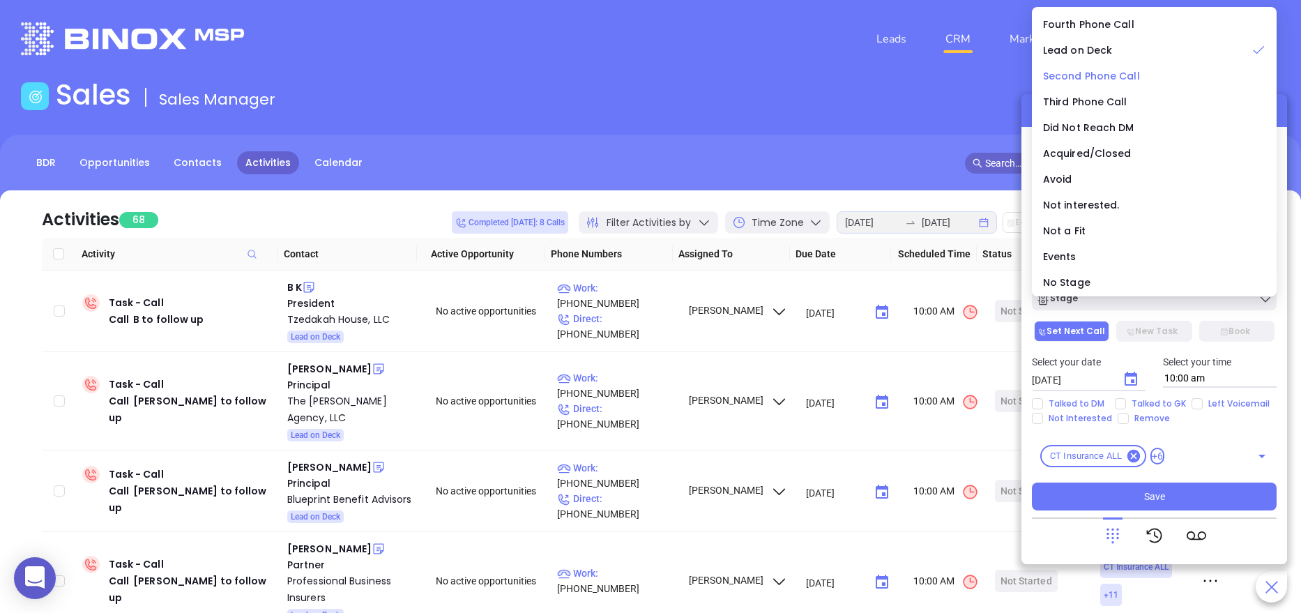
click at [1113, 82] on span "Second Phone Call" at bounding box center [1091, 76] width 97 height 14
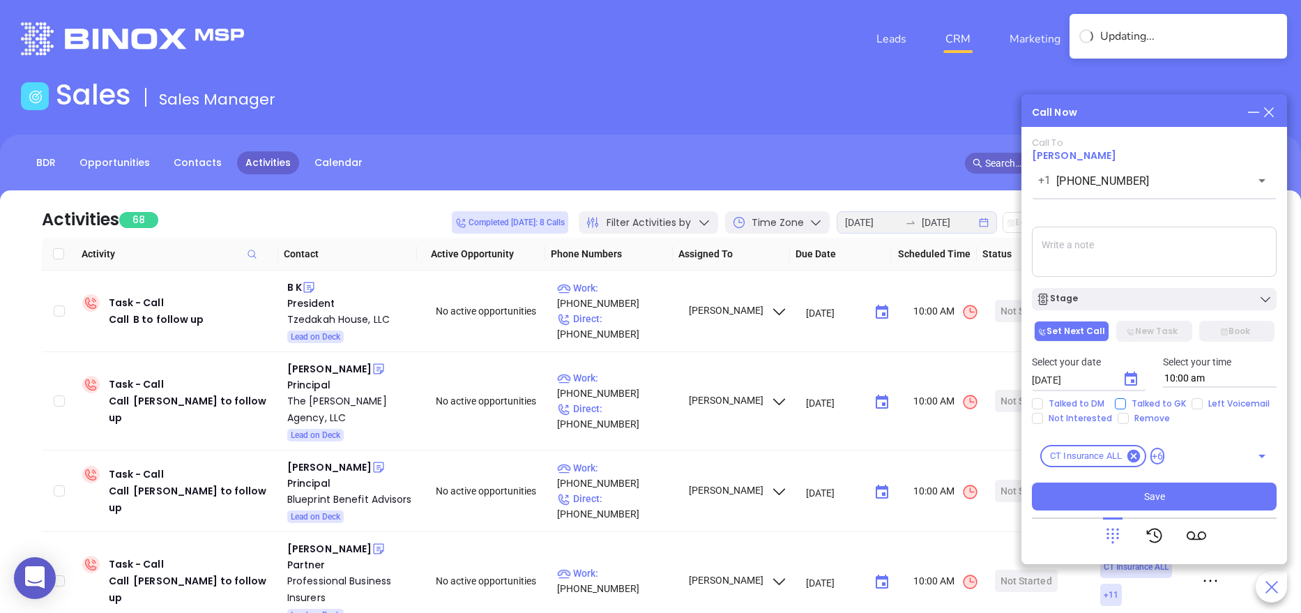
click at [1130, 402] on span "Talked to GK" at bounding box center [1159, 403] width 66 height 11
click at [1126, 402] on input "Talked to GK" at bounding box center [1120, 403] width 11 height 11
checkbox input "true"
click at [1096, 305] on div "Stage" at bounding box center [1154, 299] width 236 height 14
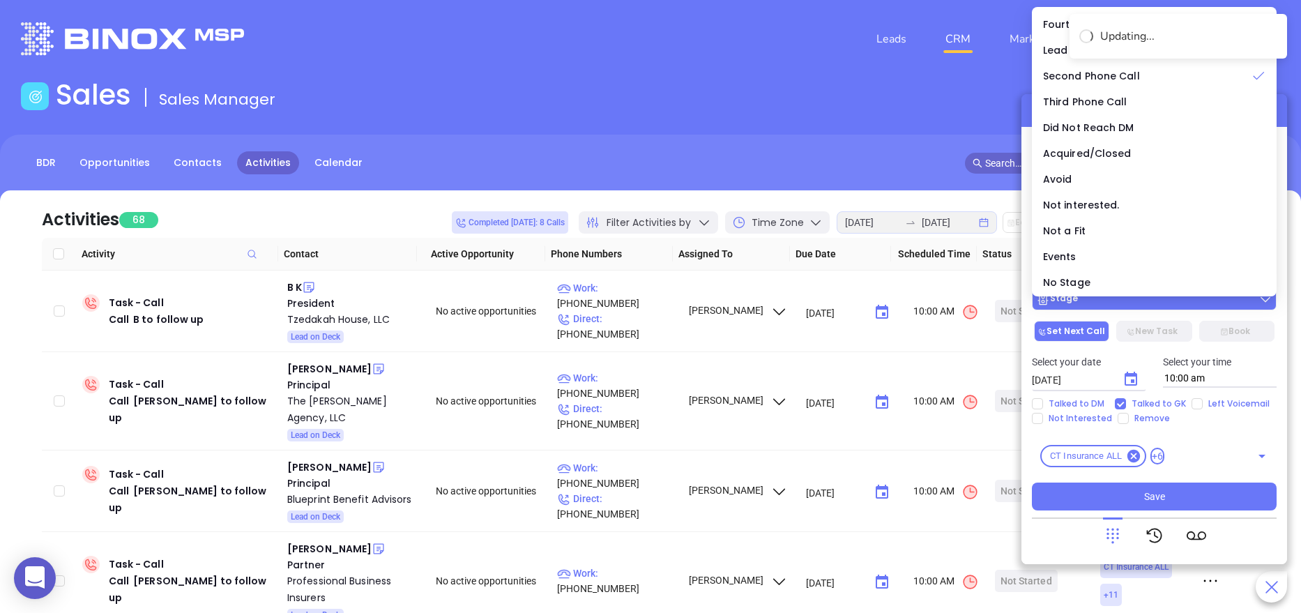
click at [1096, 305] on div "Stage" at bounding box center [1154, 299] width 236 height 14
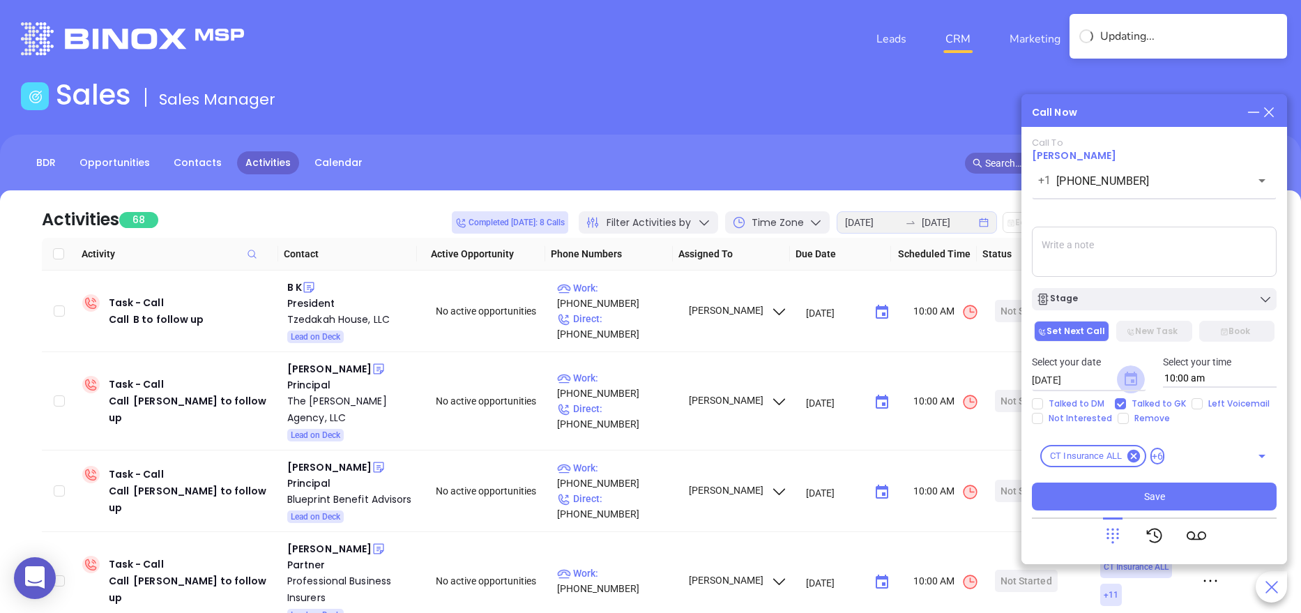
click at [1127, 375] on icon "Choose date, selected date is Aug 21, 2025" at bounding box center [1131, 379] width 13 height 14
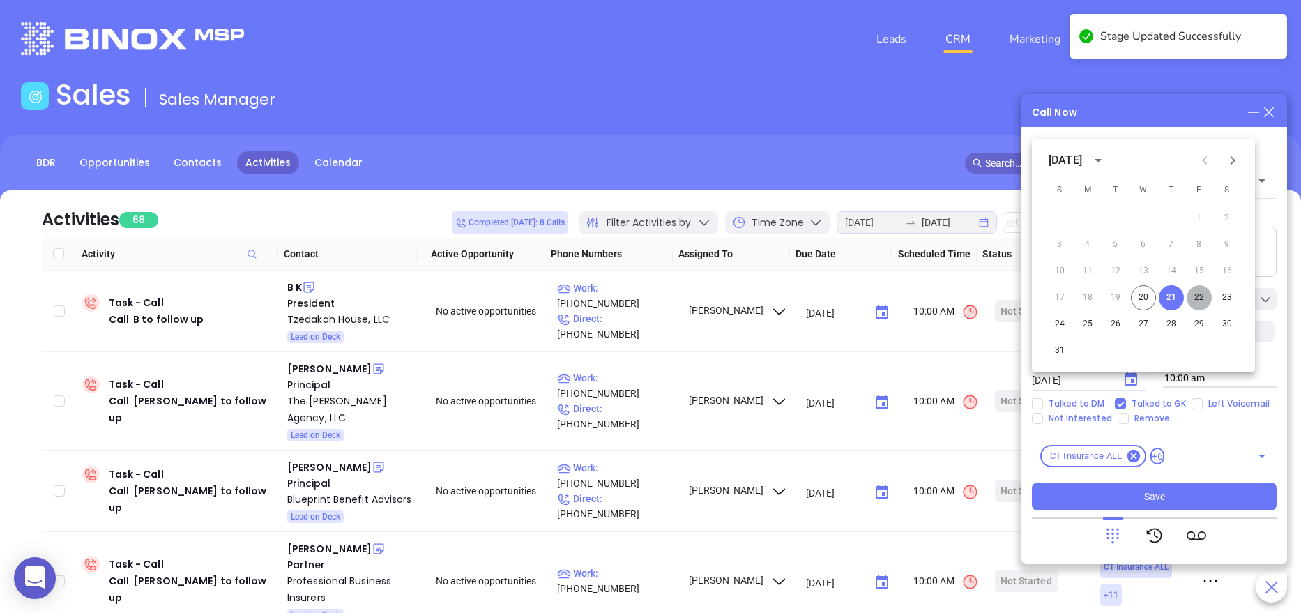
click at [1200, 298] on button "22" at bounding box center [1199, 297] width 25 height 25
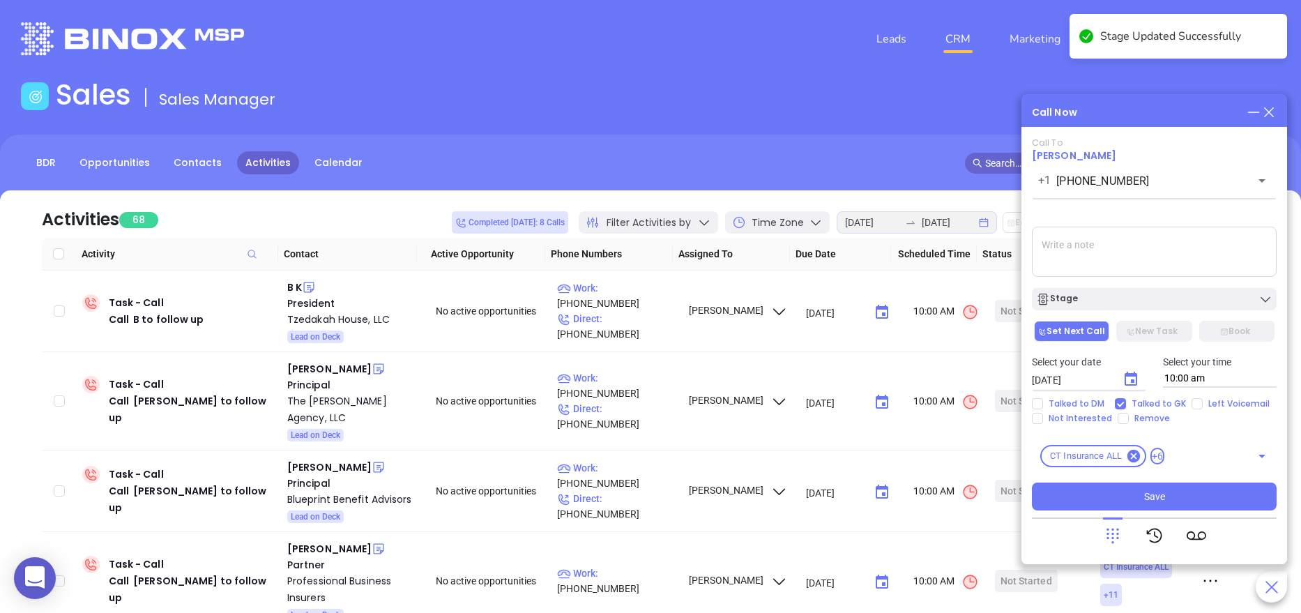
type input "08/22/2025"
click at [1107, 250] on textarea at bounding box center [1154, 252] width 245 height 50
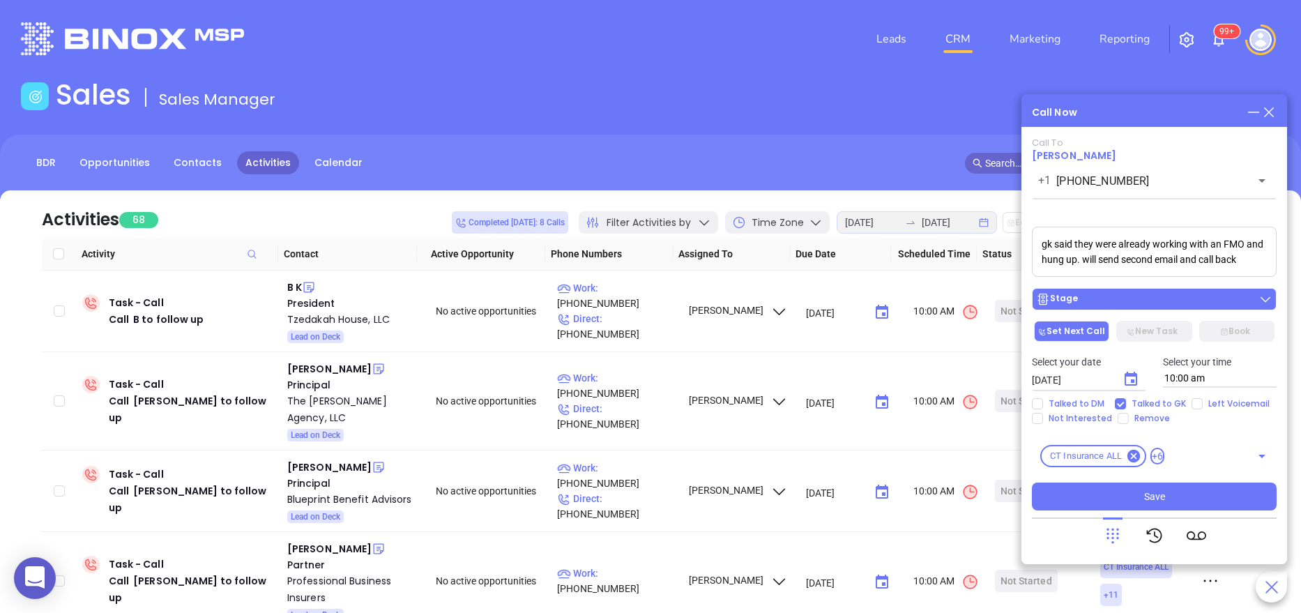
click at [1068, 295] on div "Stage" at bounding box center [1057, 299] width 42 height 14
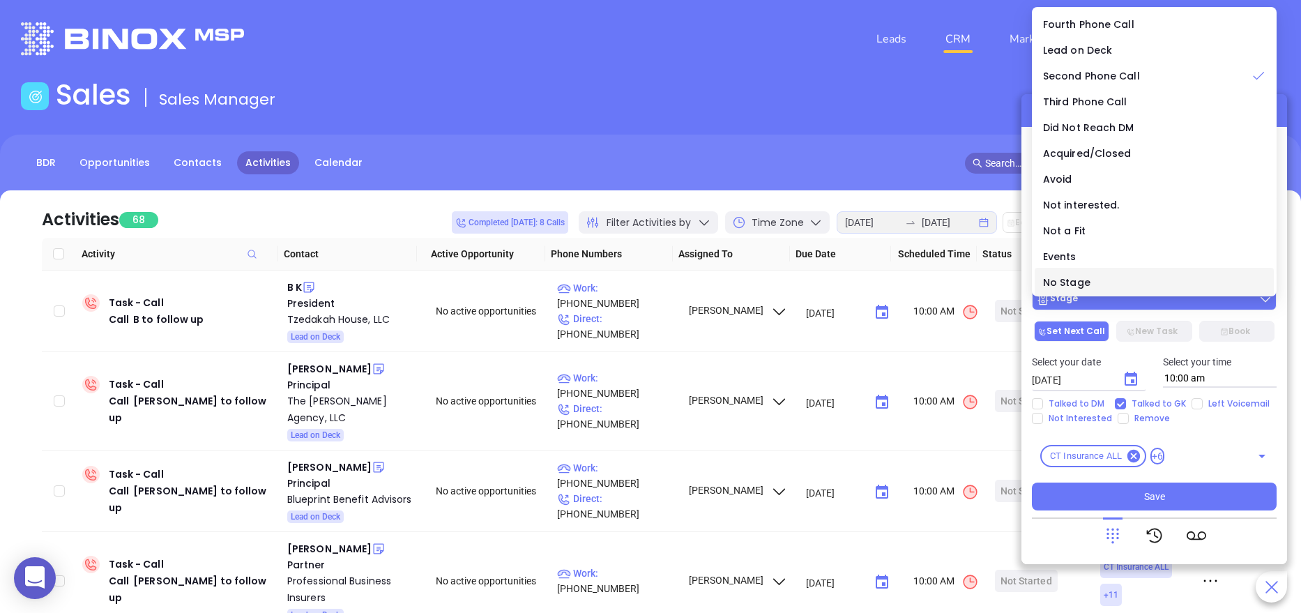
click at [1068, 295] on li "No Stage" at bounding box center [1154, 282] width 239 height 29
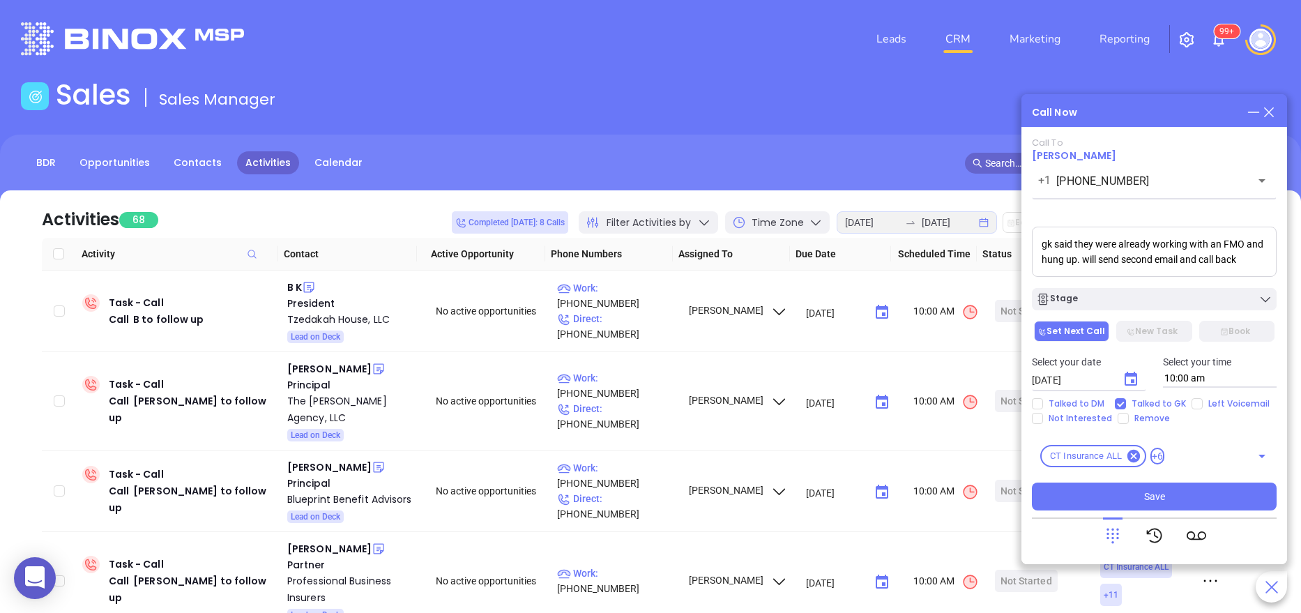
click at [1056, 250] on textarea "gk said they were already working with an FMO and hung up. will send second ema…" at bounding box center [1154, 252] width 245 height 50
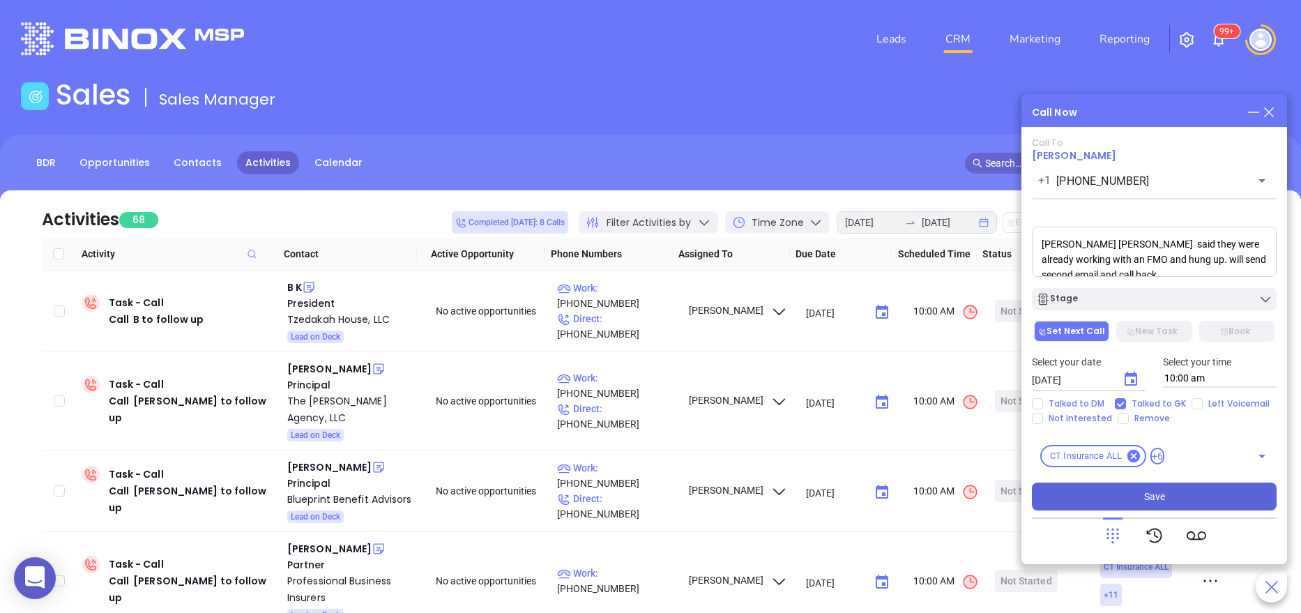
type textarea "gk lisa said they were already working with an FMO and hung up. will send secon…"
click at [1116, 494] on button "Save" at bounding box center [1154, 497] width 245 height 28
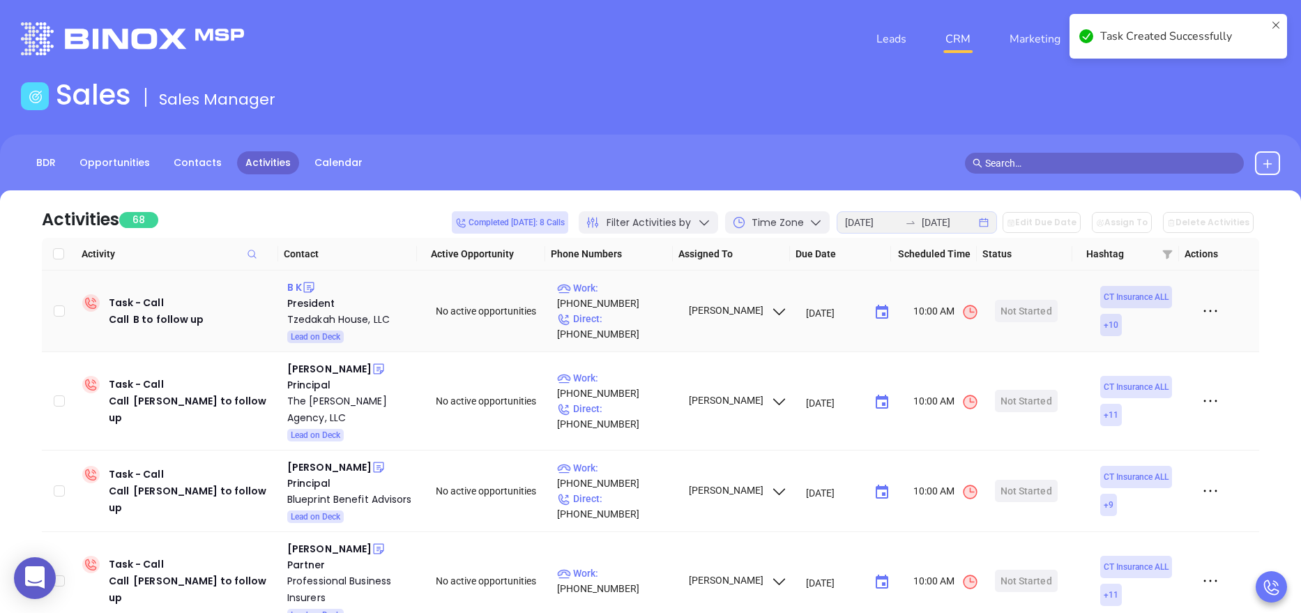
click at [287, 285] on div "B K" at bounding box center [294, 287] width 15 height 17
click at [307, 320] on div "Tzedakah House, LLC" at bounding box center [351, 319] width 129 height 17
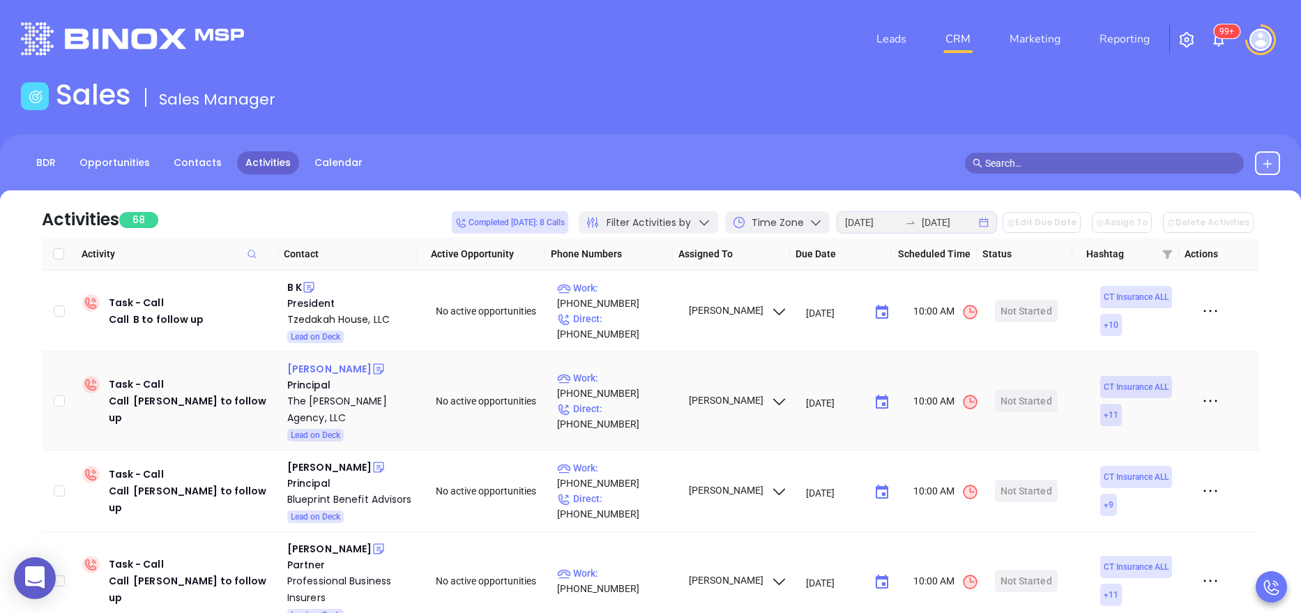
click at [317, 368] on div "George Russell" at bounding box center [329, 368] width 84 height 17
click at [331, 398] on div "The [PERSON_NAME] Agency, LLC" at bounding box center [351, 409] width 129 height 33
click at [372, 367] on icon at bounding box center [379, 369] width 14 height 14
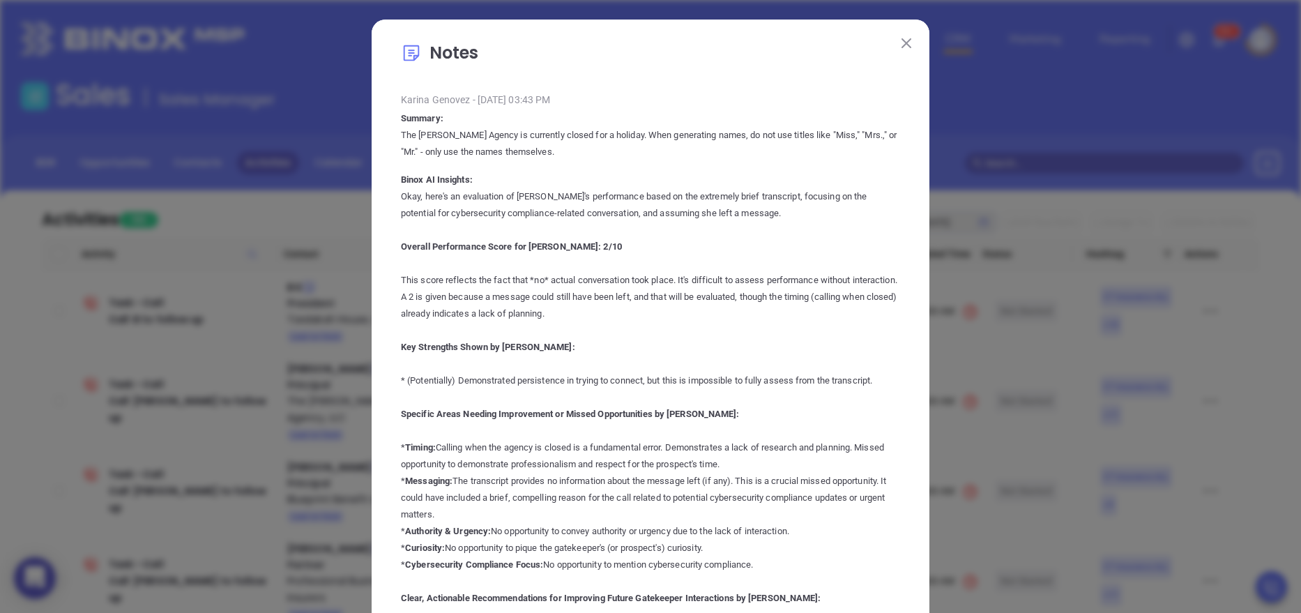
click at [902, 45] on img at bounding box center [907, 43] width 10 height 10
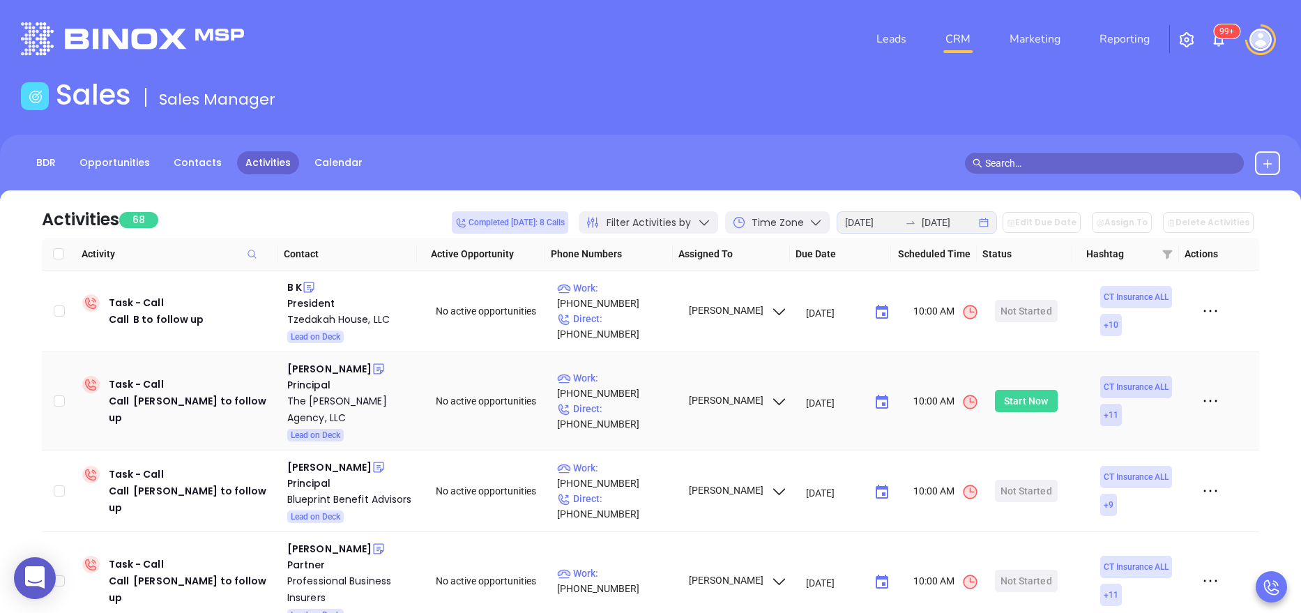
click at [1019, 400] on div "Start Now" at bounding box center [1026, 401] width 44 height 22
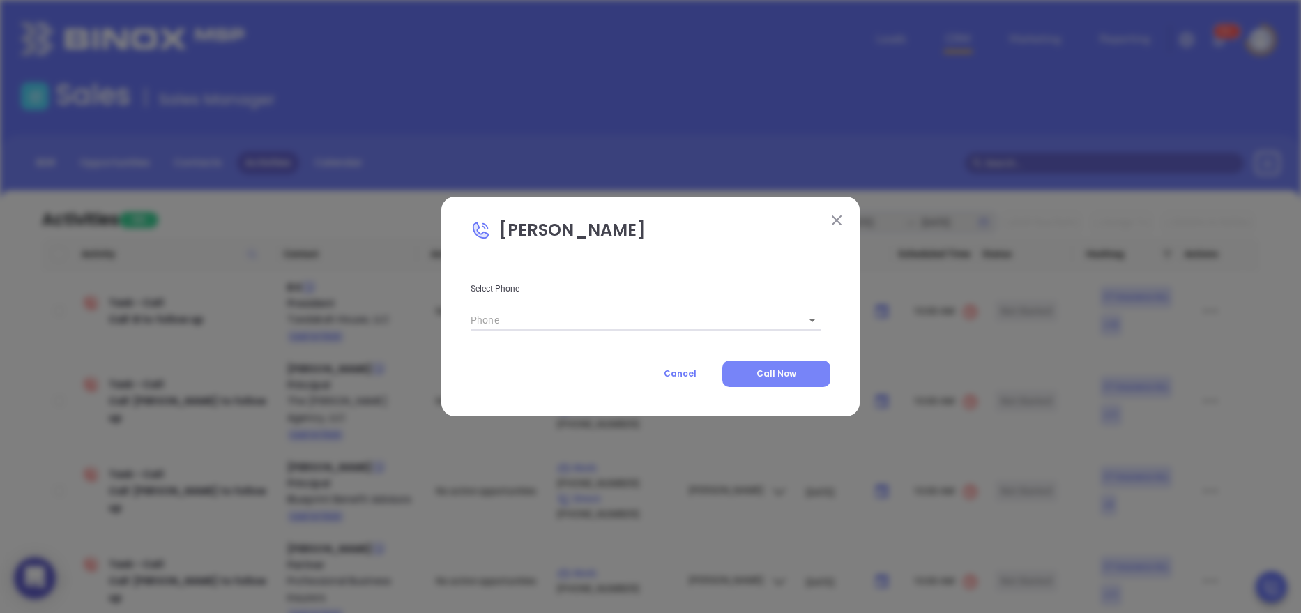
type input "[PHONE_NUMBER]"
type input "1"
click at [764, 365] on button "Call Now" at bounding box center [776, 373] width 108 height 26
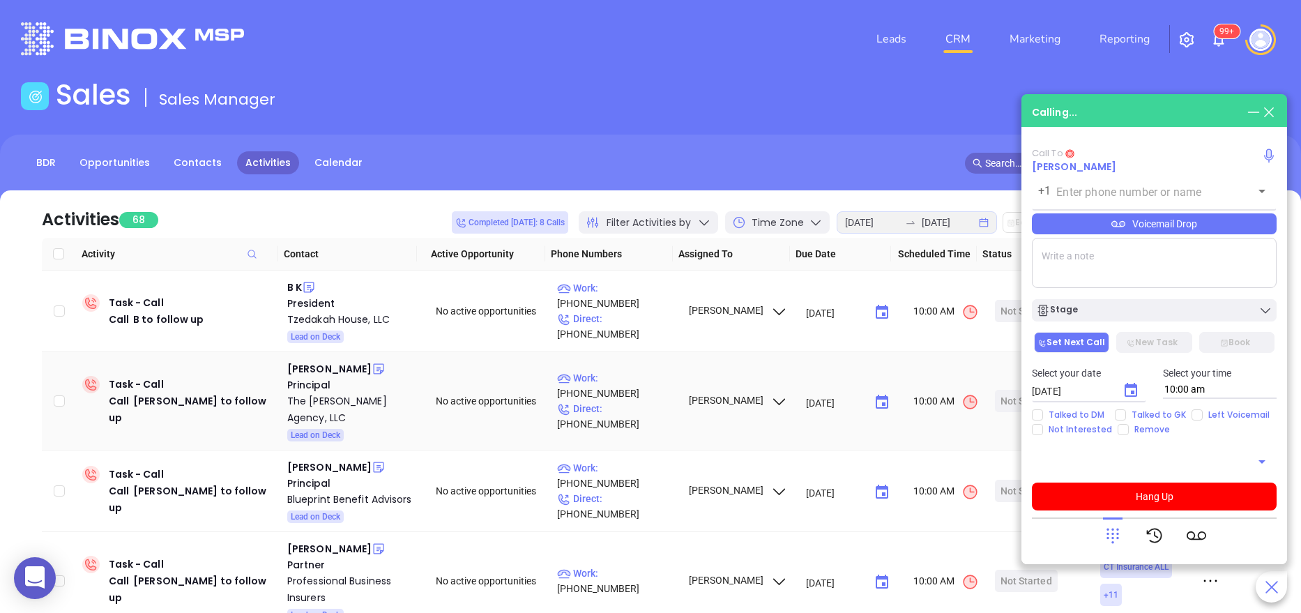
type input "[PHONE_NUMBER]"
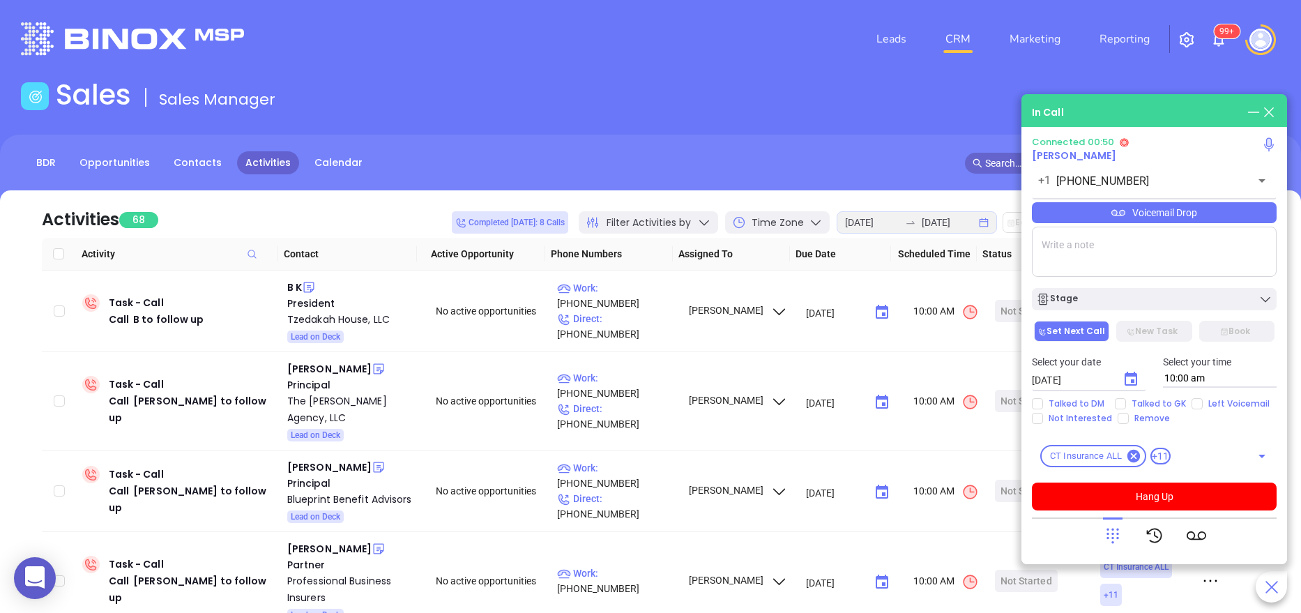
click at [1077, 265] on textarea at bounding box center [1154, 252] width 245 height 50
type textarea "Donna Longo"
click at [330, 399] on div "The [PERSON_NAME] Agency, LLC" at bounding box center [351, 409] width 129 height 33
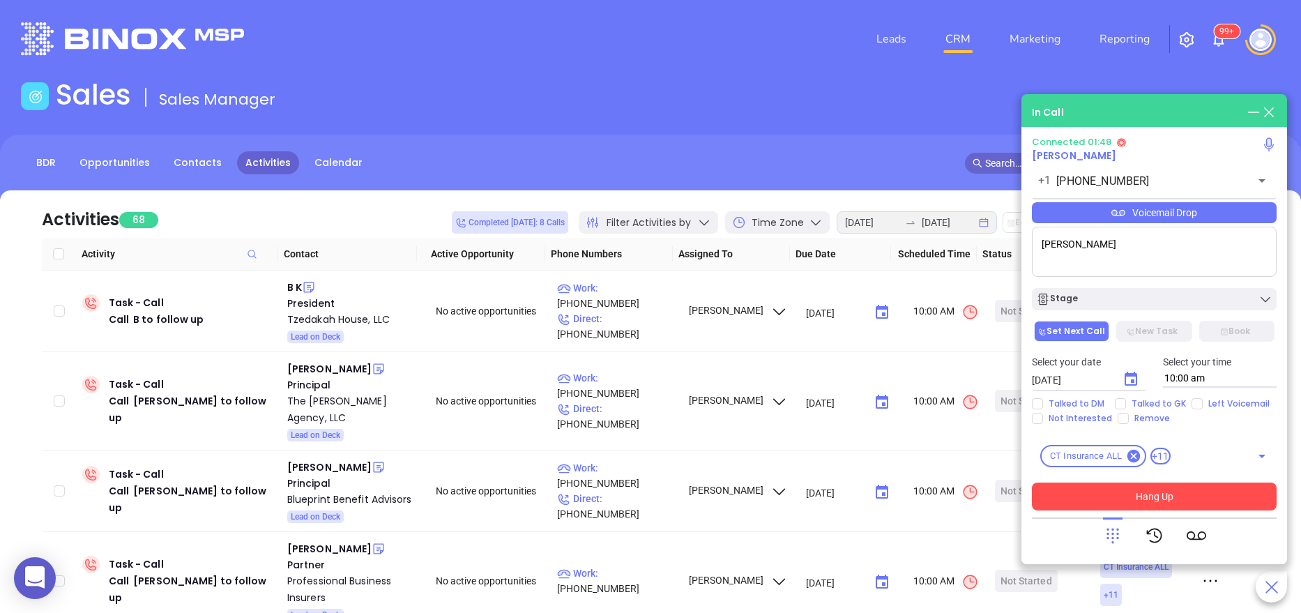
click at [1141, 491] on button "Hang Up" at bounding box center [1154, 497] width 245 height 28
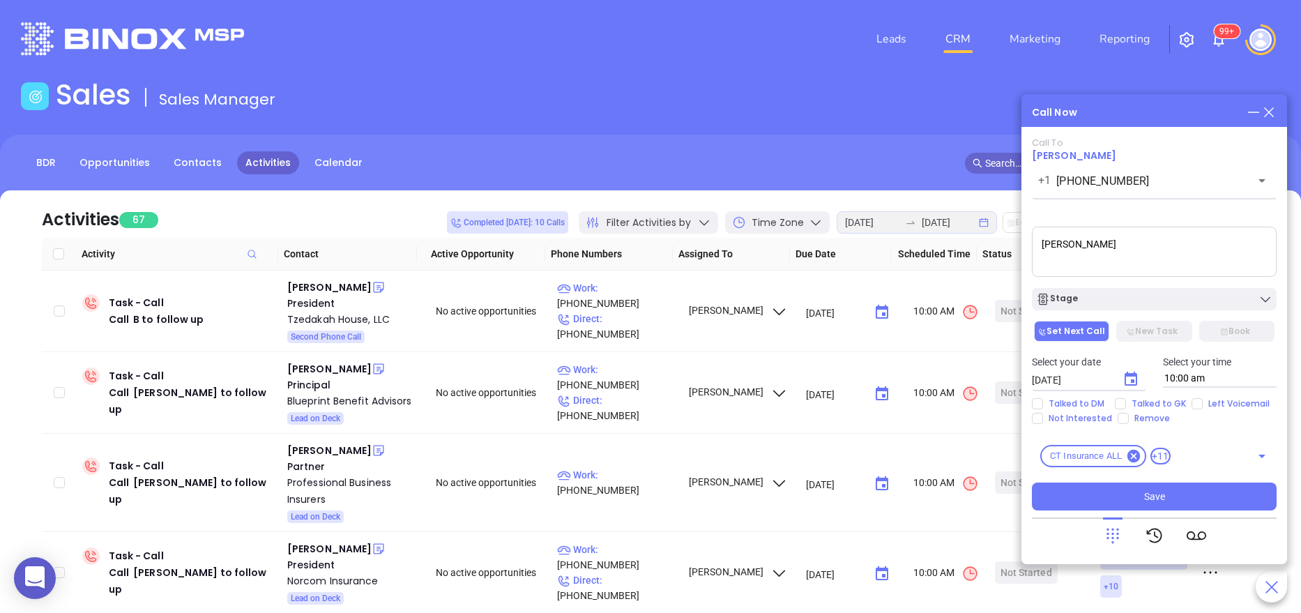
click at [1140, 243] on textarea "Donna Longo" at bounding box center [1154, 252] width 245 height 50
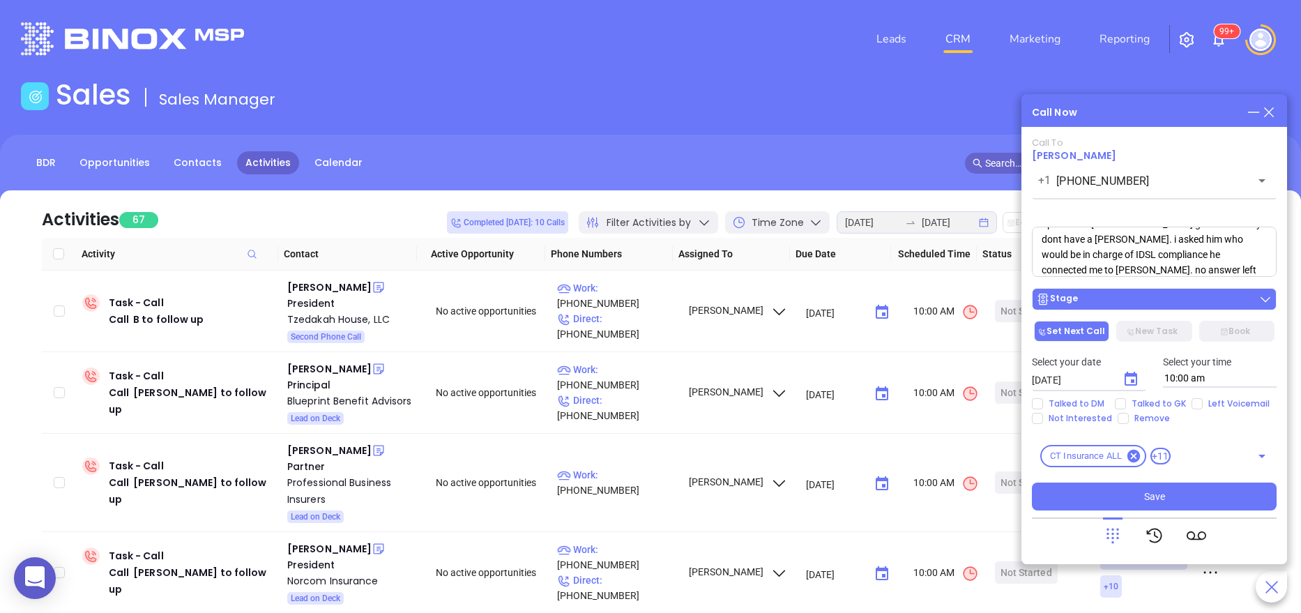
type textarea "Spoke with male gk he said They dont have a George Russell. i asked him who wou…"
click at [1095, 294] on div "Stage" at bounding box center [1154, 299] width 236 height 14
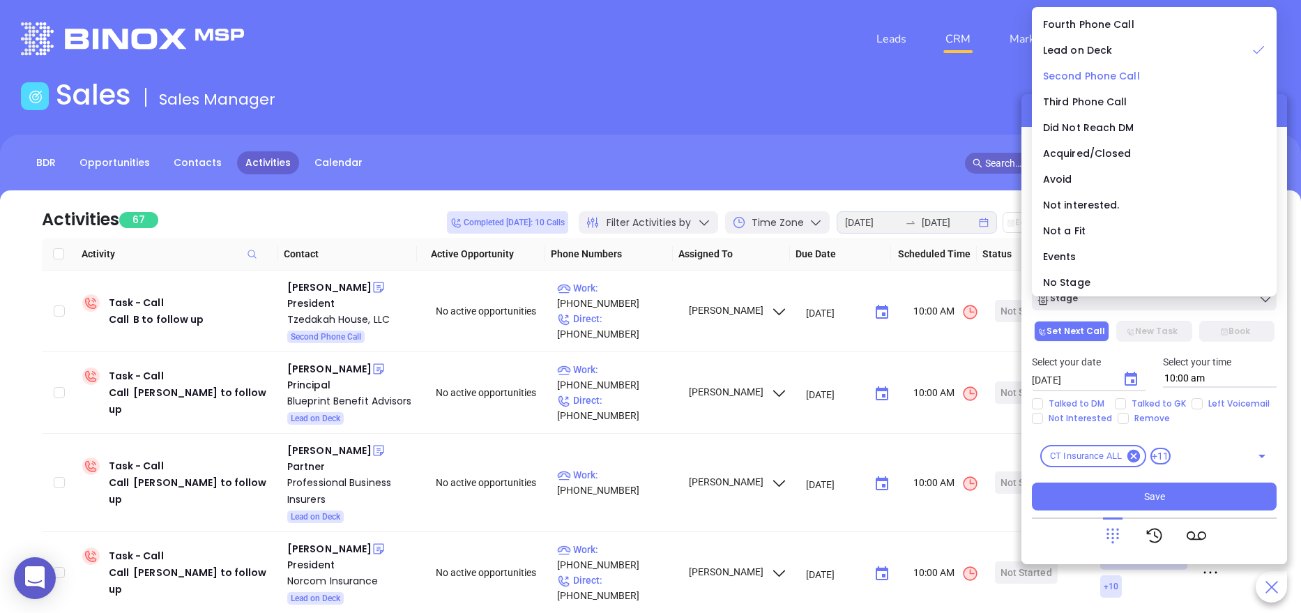
click at [1110, 79] on span "Second Phone Call" at bounding box center [1091, 76] width 97 height 14
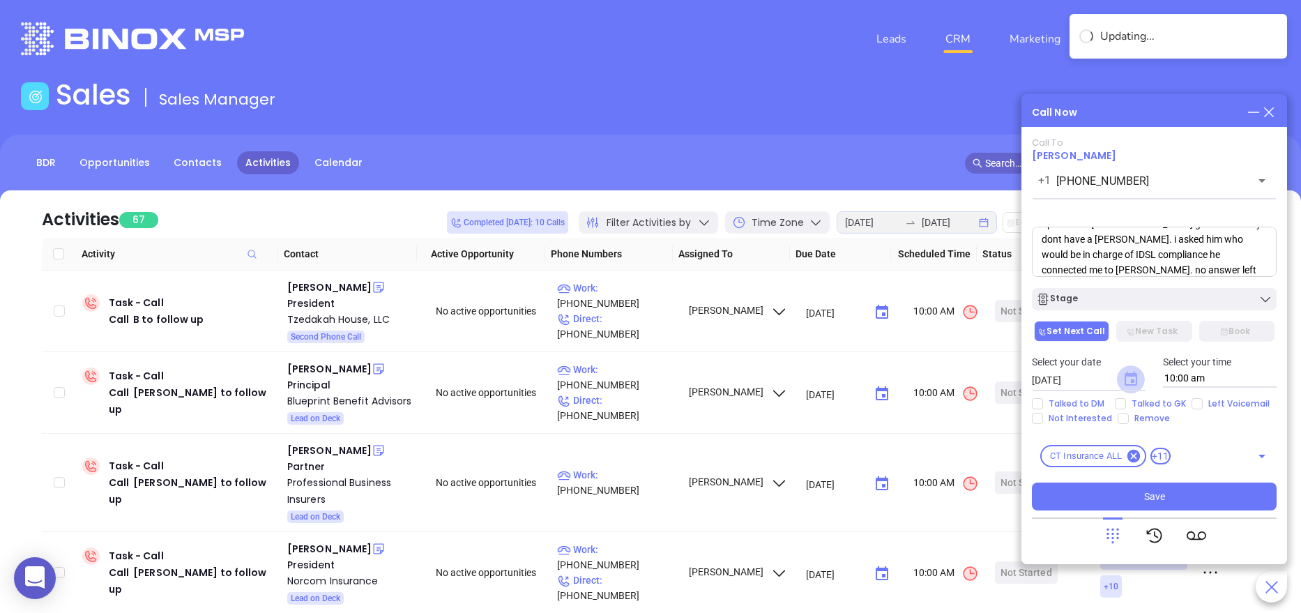
click at [1134, 382] on icon "Choose date, selected date is Aug 21, 2025" at bounding box center [1131, 379] width 13 height 14
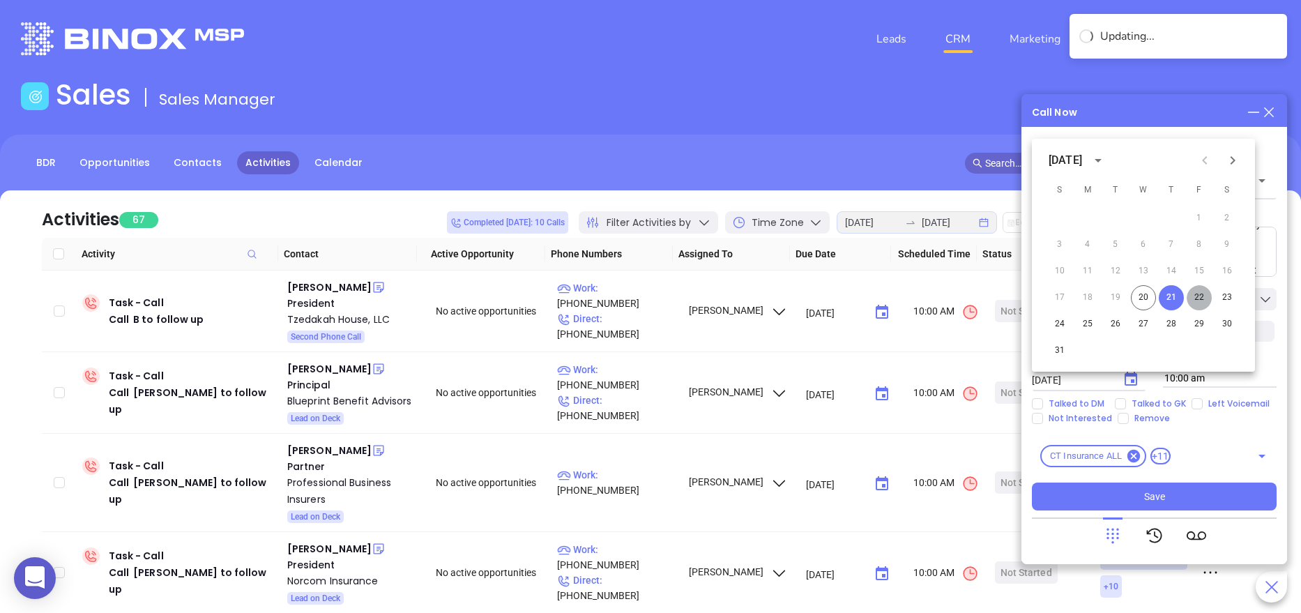
click at [1201, 299] on button "22" at bounding box center [1199, 297] width 25 height 25
type input "08/22/2025"
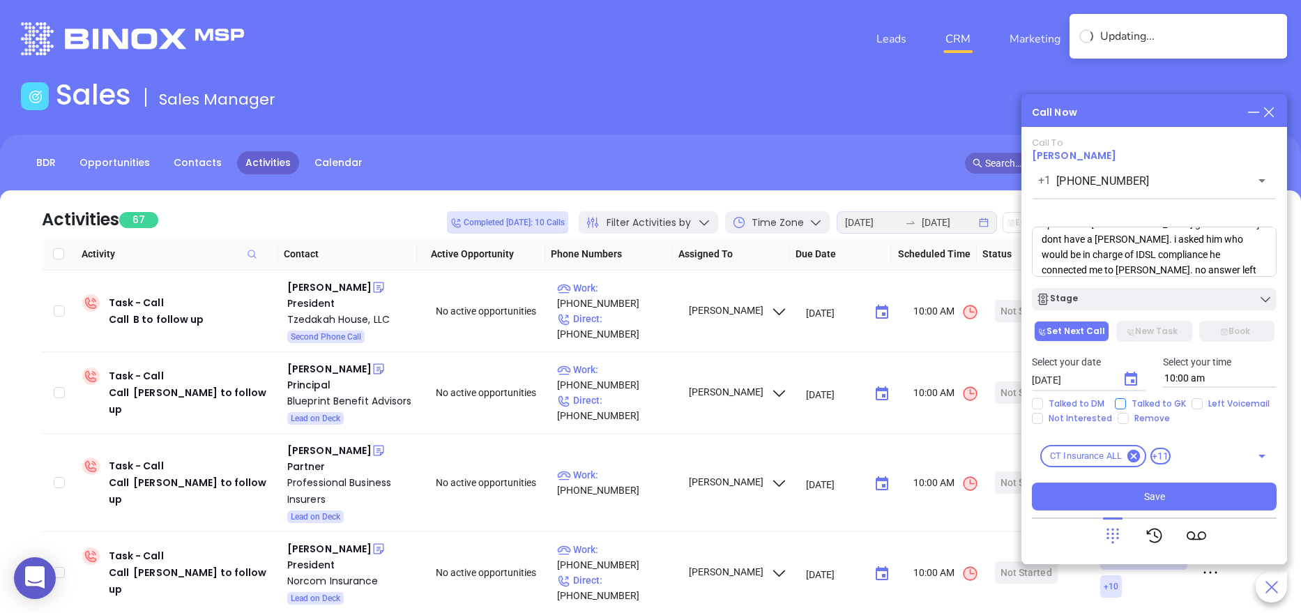
click at [1166, 403] on span "Talked to GK" at bounding box center [1159, 403] width 66 height 11
click at [1126, 403] on input "Talked to GK" at bounding box center [1120, 403] width 11 height 11
checkbox input "true"
click at [1206, 400] on span "Left Voicemail" at bounding box center [1239, 403] width 73 height 11
click at [1203, 400] on input "Left Voicemail" at bounding box center [1197, 403] width 11 height 11
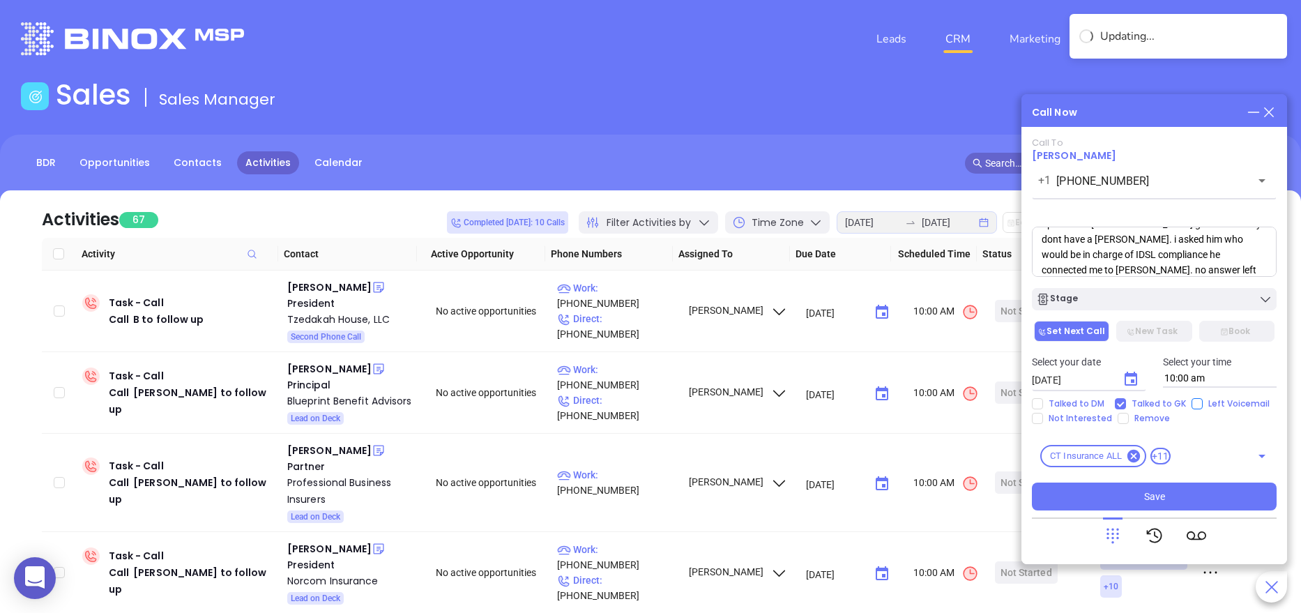
checkbox input "true"
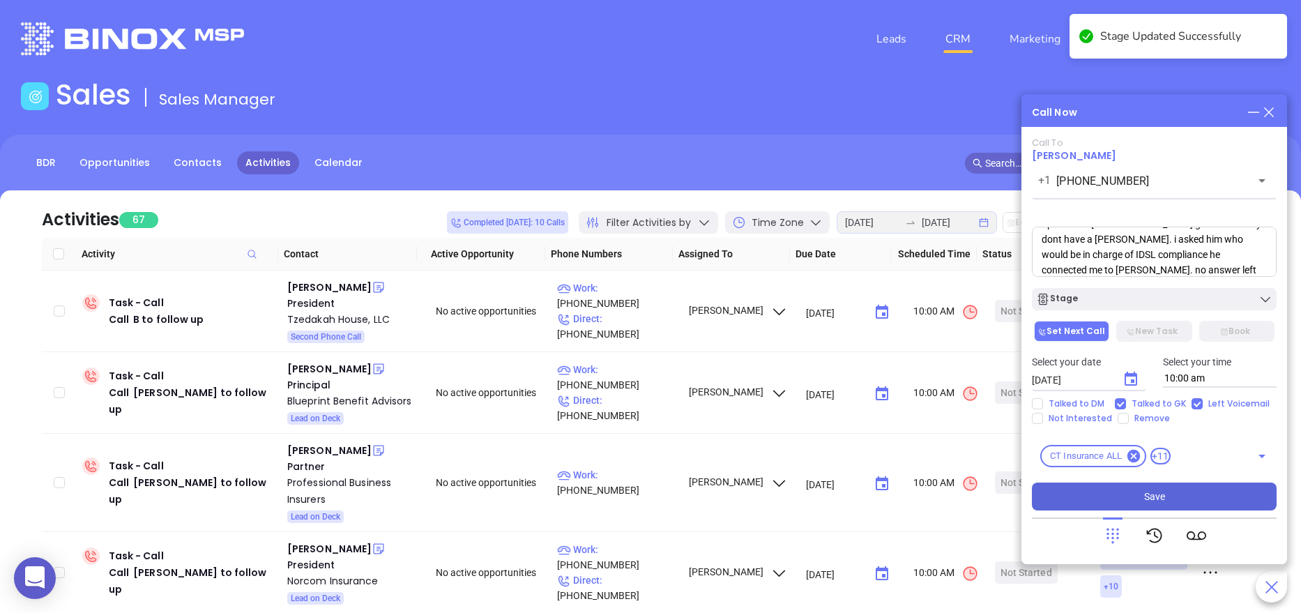
click at [1151, 489] on span "Save" at bounding box center [1154, 496] width 21 height 15
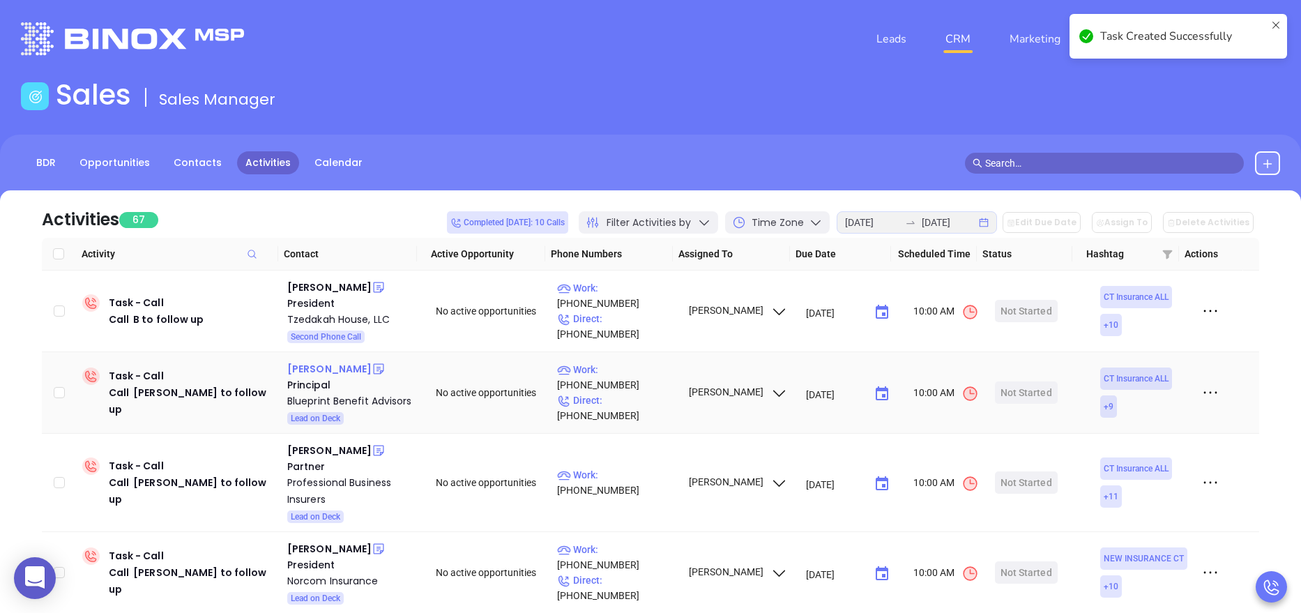
click at [309, 370] on div "Jay J. Festa" at bounding box center [329, 368] width 84 height 17
click at [329, 407] on div "Blueprint Benefit Advisors" at bounding box center [351, 401] width 129 height 17
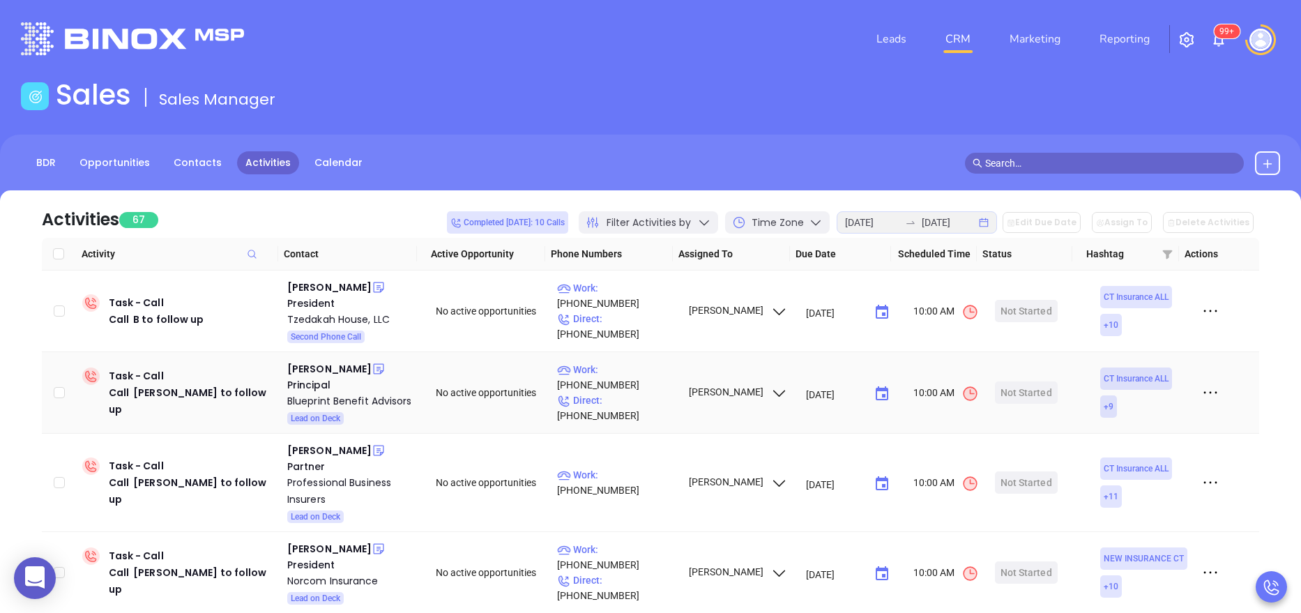
click at [372, 372] on icon at bounding box center [379, 369] width 14 height 14
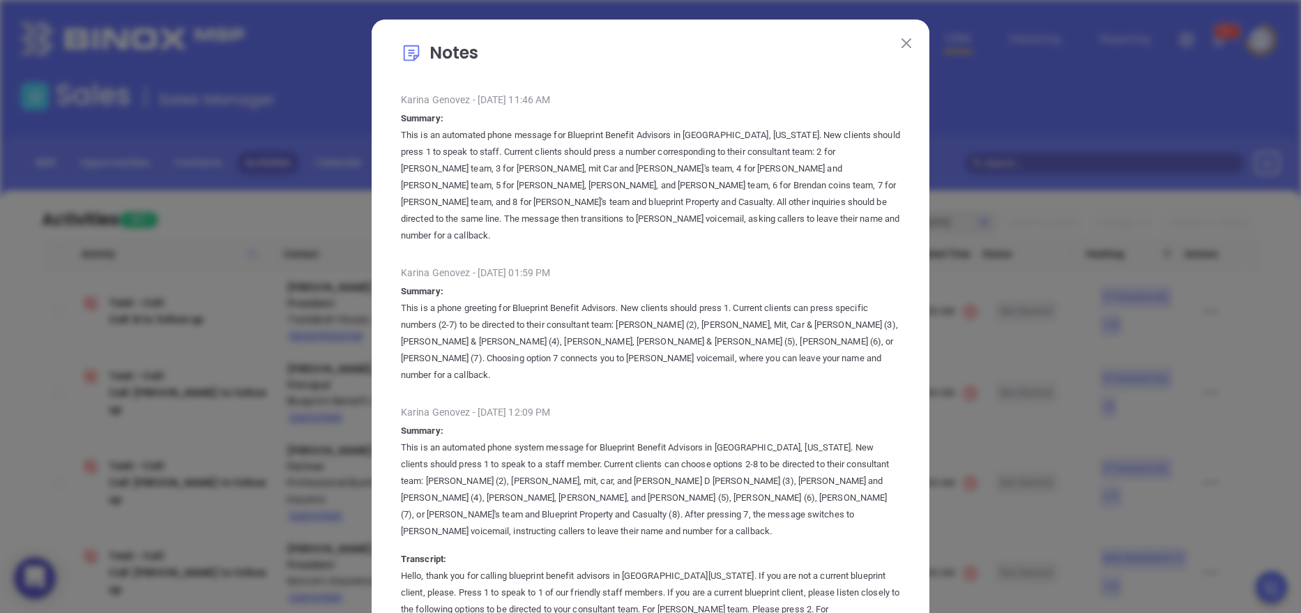
click at [902, 40] on img at bounding box center [907, 43] width 10 height 10
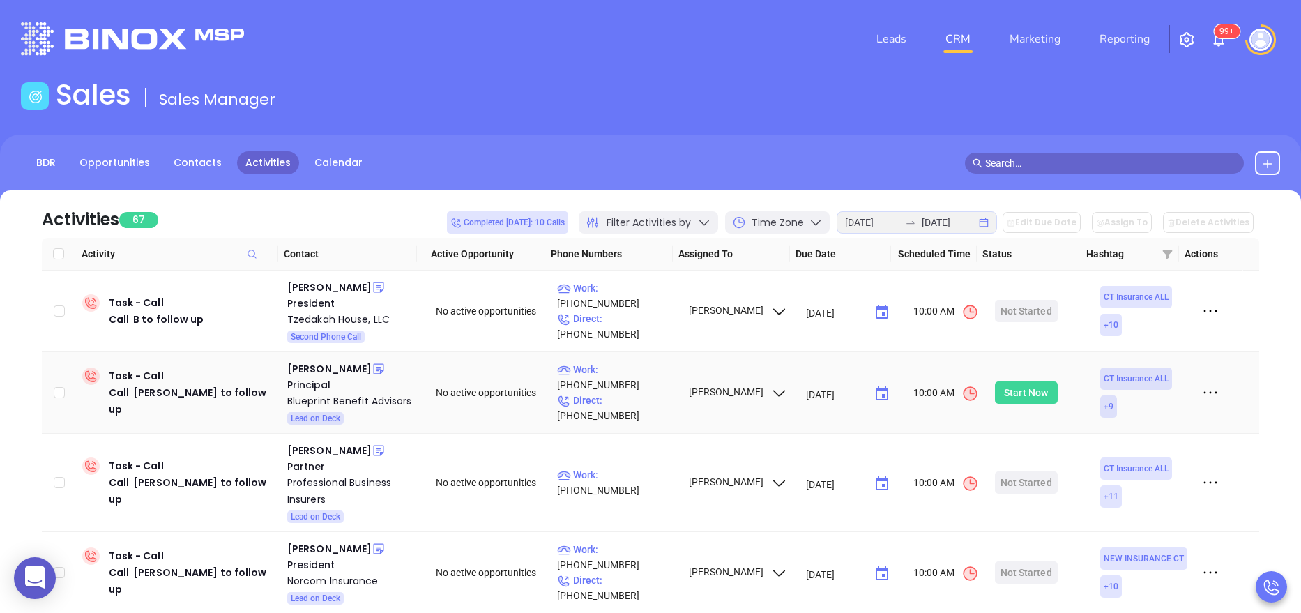
click at [1026, 392] on div "Start Now" at bounding box center [1026, 392] width 44 height 22
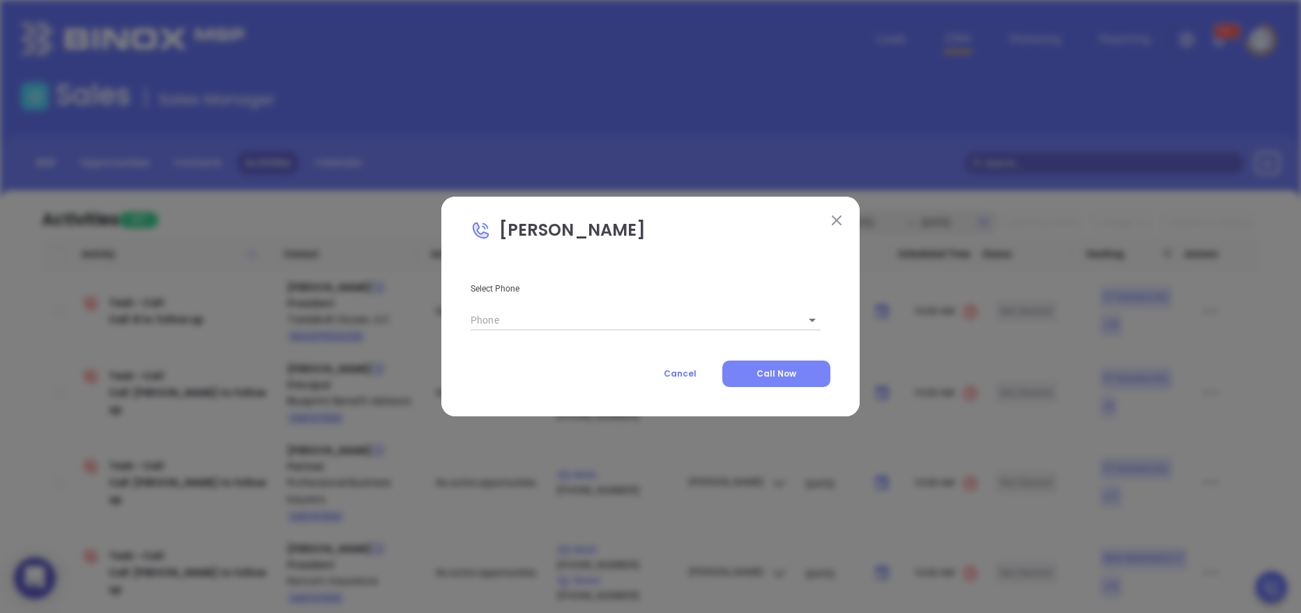
type input "(888) 239-7513"
type input "1"
click at [762, 369] on span "Call Now" at bounding box center [777, 373] width 40 height 12
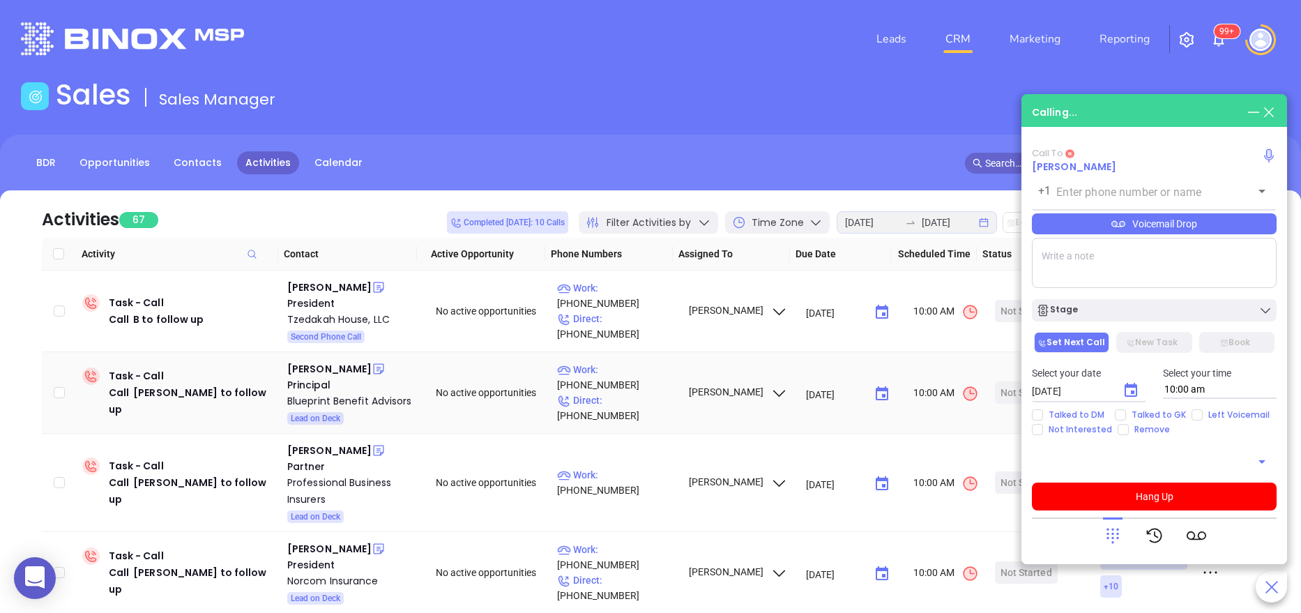
type input "(888) 239-7513"
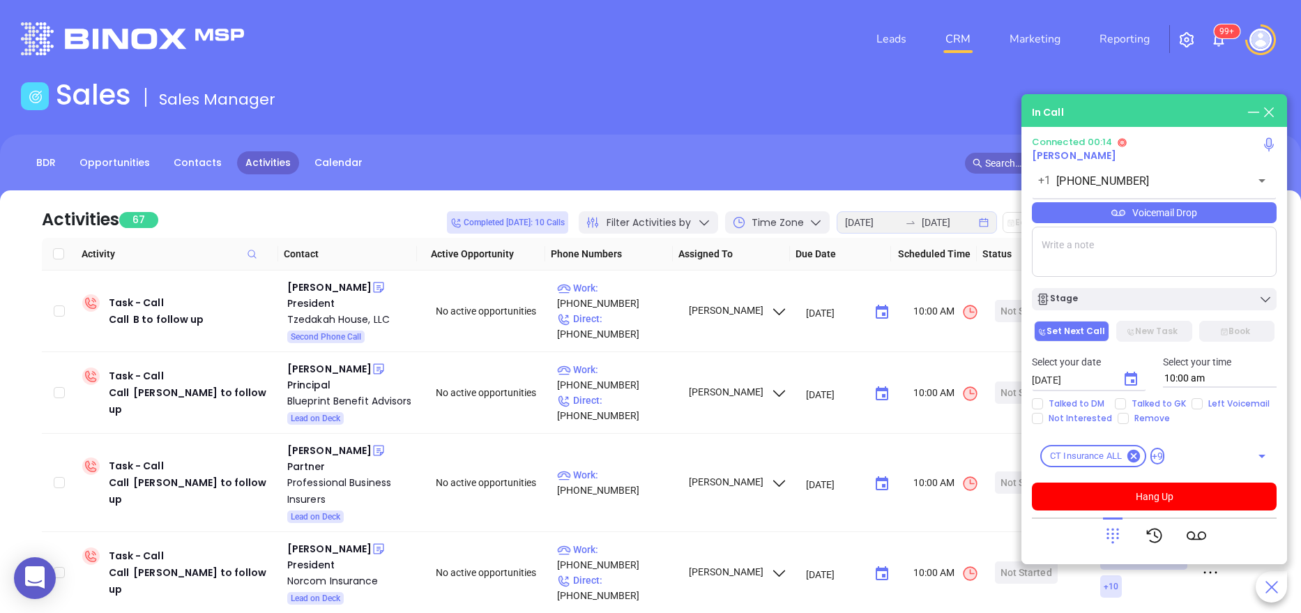
click at [1116, 532] on icon at bounding box center [1113, 536] width 20 height 20
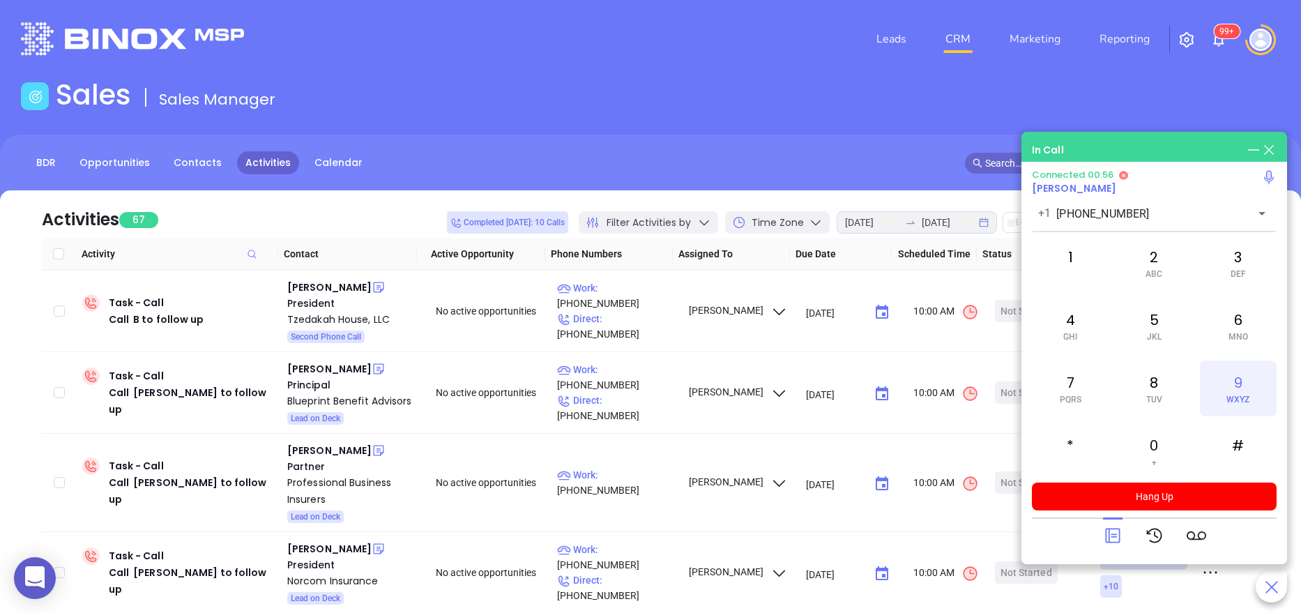
click at [1247, 398] on span "WXYZ" at bounding box center [1238, 400] width 23 height 10
click at [1254, 400] on div "9 WXYZ" at bounding box center [1238, 388] width 77 height 56
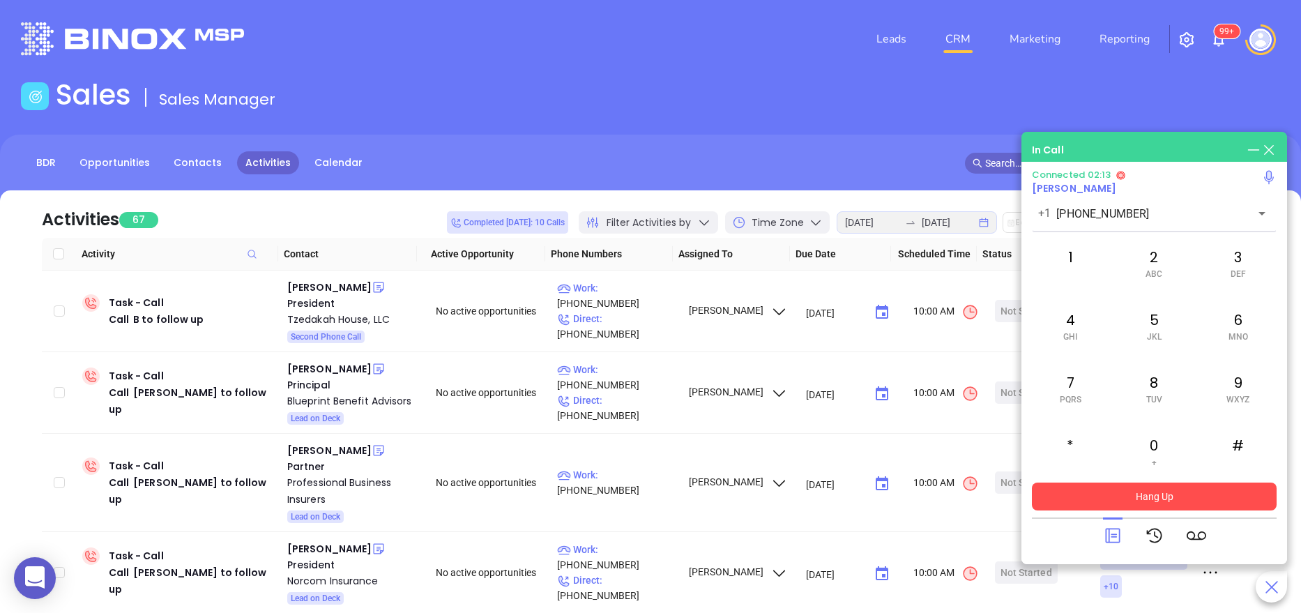
click at [1089, 489] on button "Hang Up" at bounding box center [1154, 497] width 245 height 28
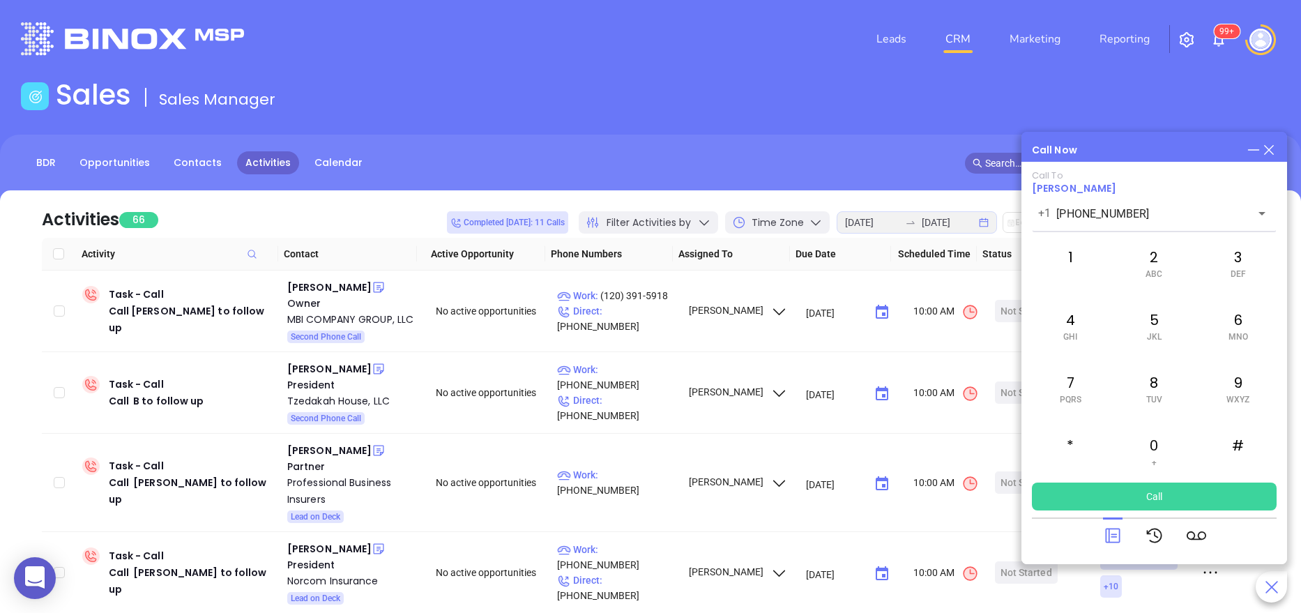
click at [1114, 524] on div at bounding box center [1113, 535] width 20 height 36
click at [1105, 534] on icon at bounding box center [1112, 536] width 15 height 15
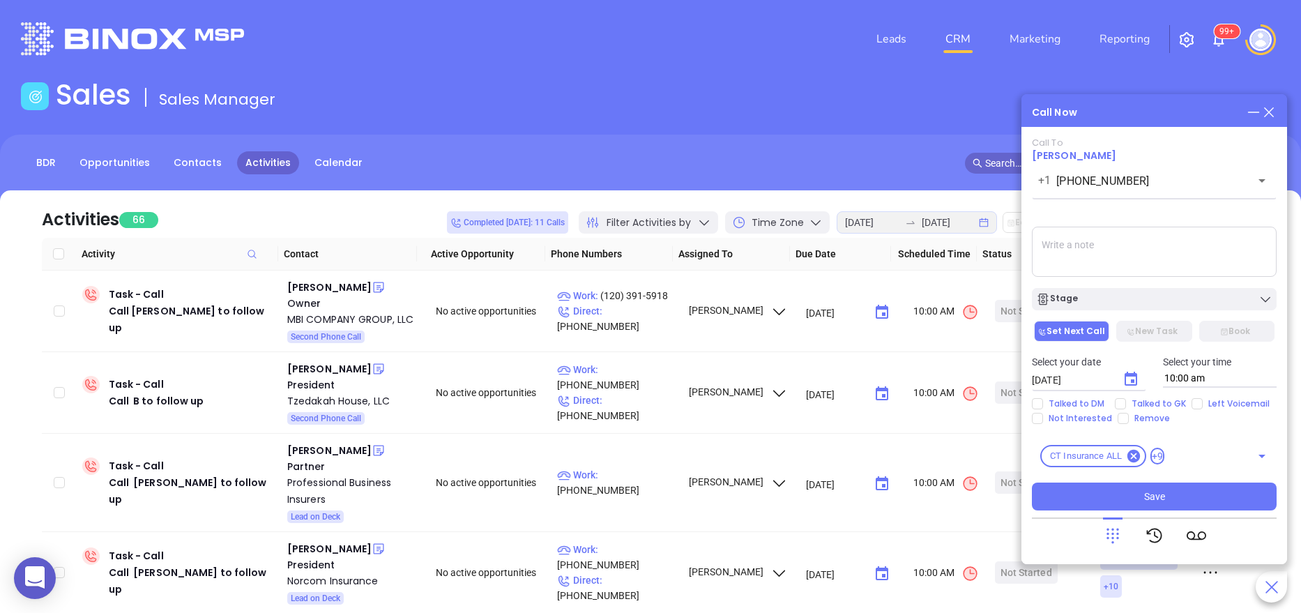
click at [1275, 113] on icon at bounding box center [1268, 112] width 15 height 15
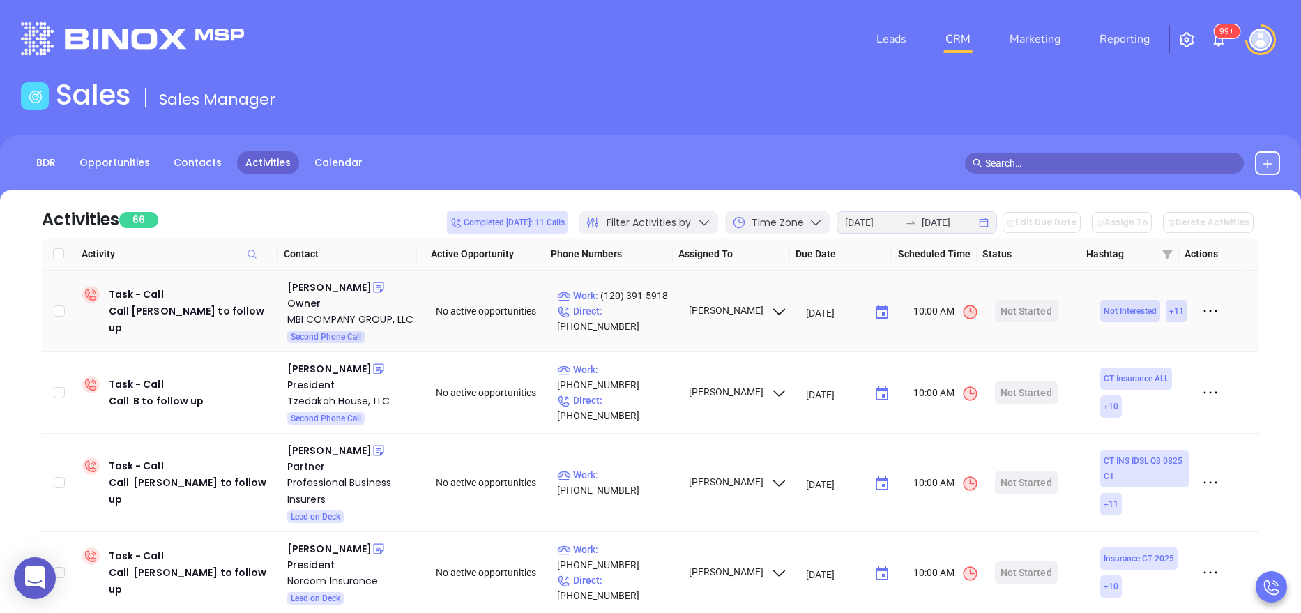
click at [372, 288] on icon at bounding box center [379, 287] width 14 height 14
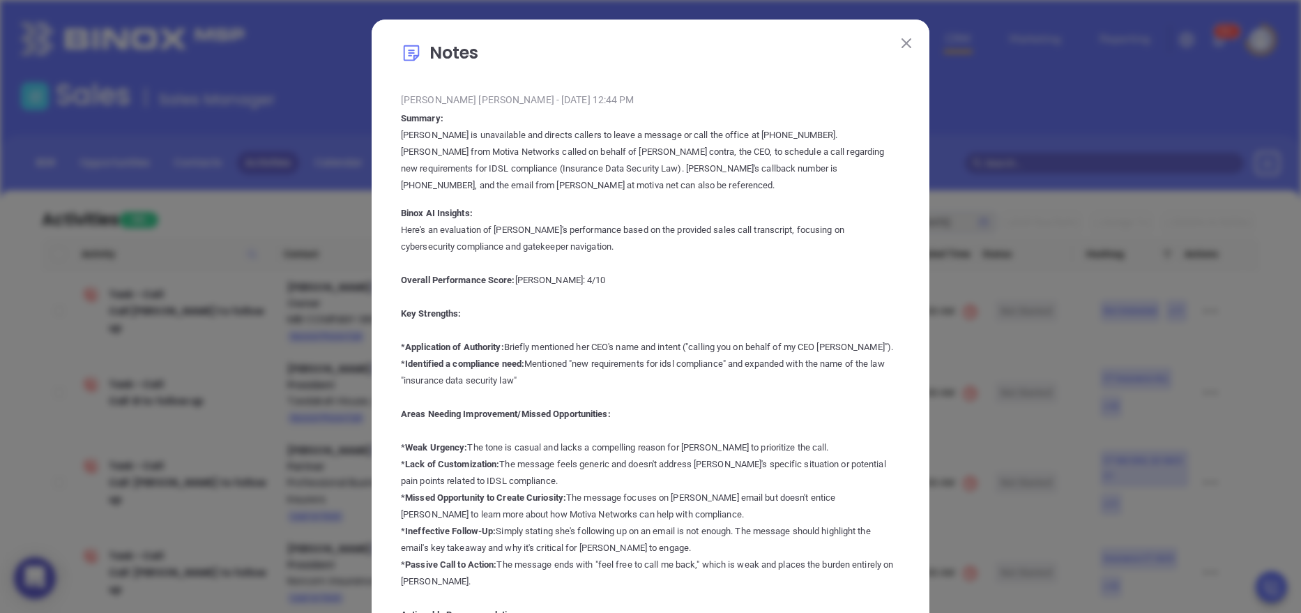
click at [902, 45] on img at bounding box center [907, 43] width 10 height 10
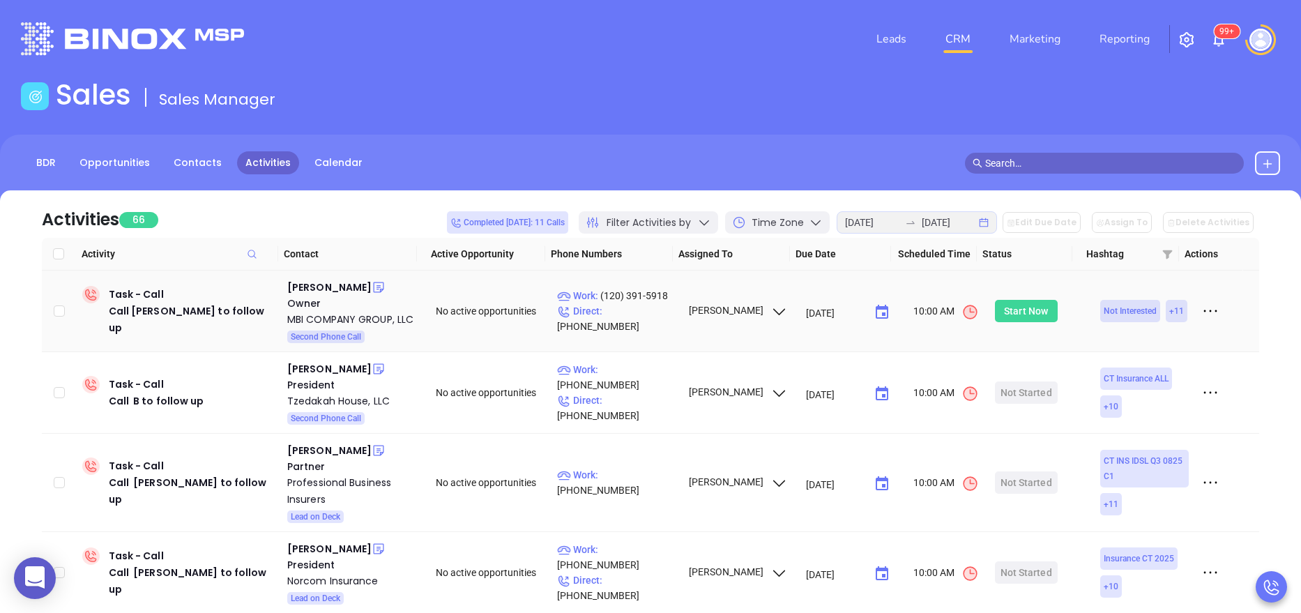
click at [1012, 314] on div "Start Now" at bounding box center [1026, 311] width 44 height 22
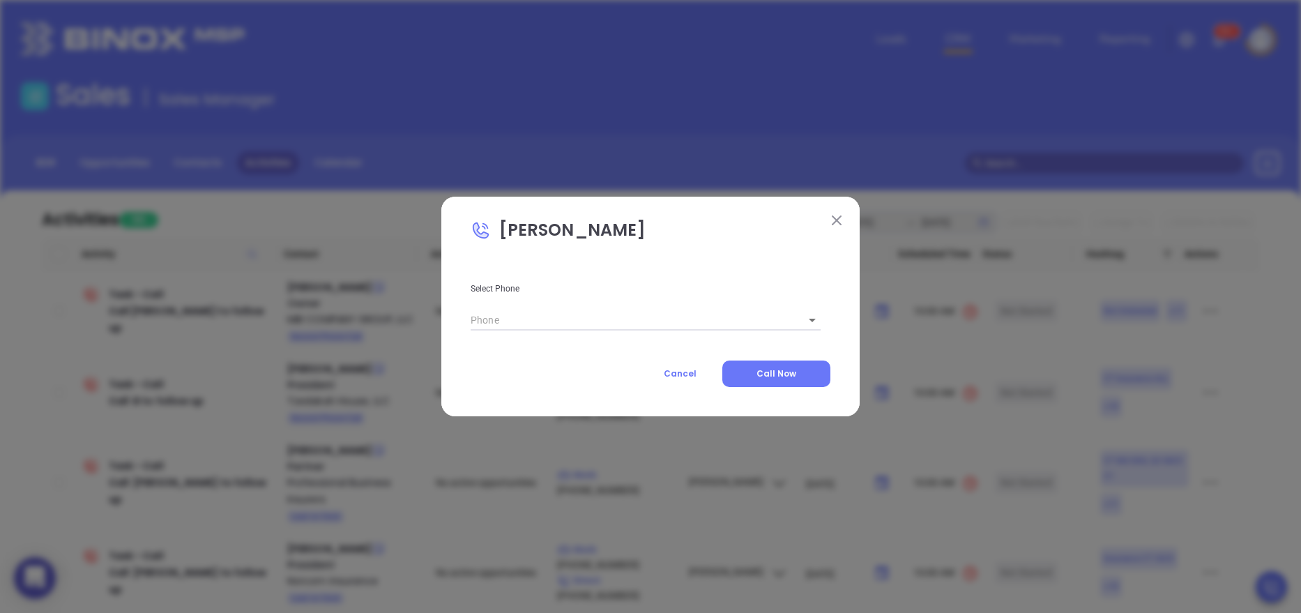
type input "(120) 391-5918"
type input "1"
click at [649, 324] on input "(120) 391-5918" at bounding box center [617, 320] width 292 height 21
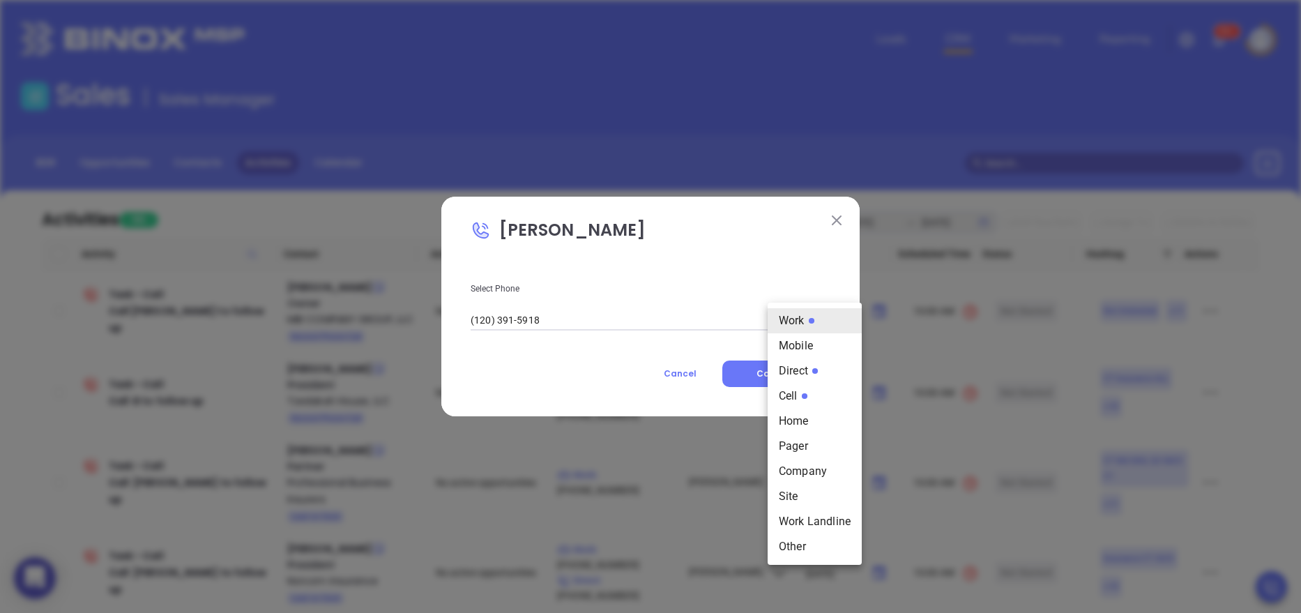
click at [772, 321] on body "0 Leads CRM Marketing Reporting 99+ Financial Leads Leads Sales Sales Manager B…" at bounding box center [650, 306] width 1301 height 613
click at [799, 371] on li "Direct" at bounding box center [815, 370] width 94 height 25
type input "(203) 915-9180"
type input "3"
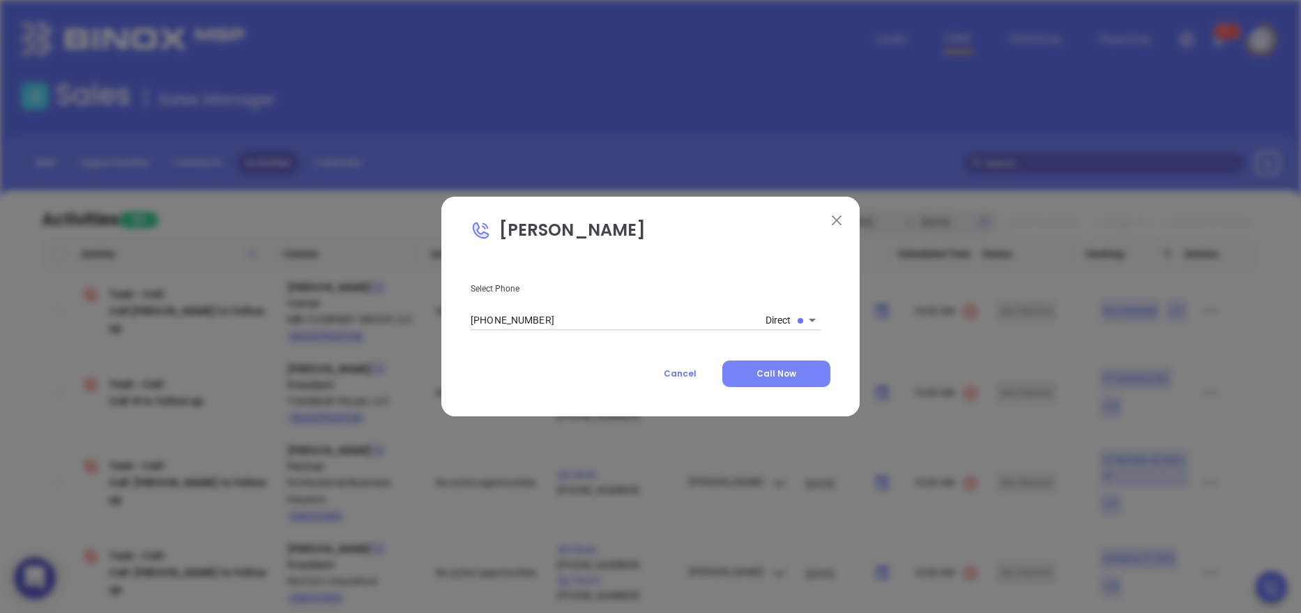
click at [772, 370] on span "Call Now" at bounding box center [777, 373] width 40 height 12
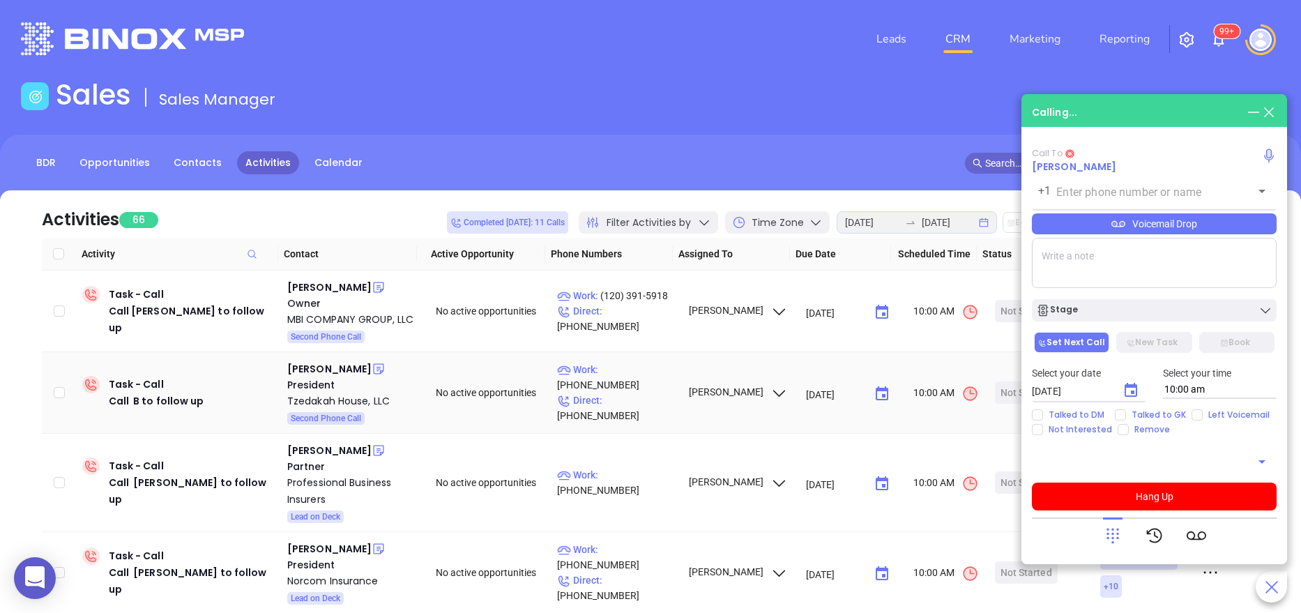
type input "(203) 915-9180"
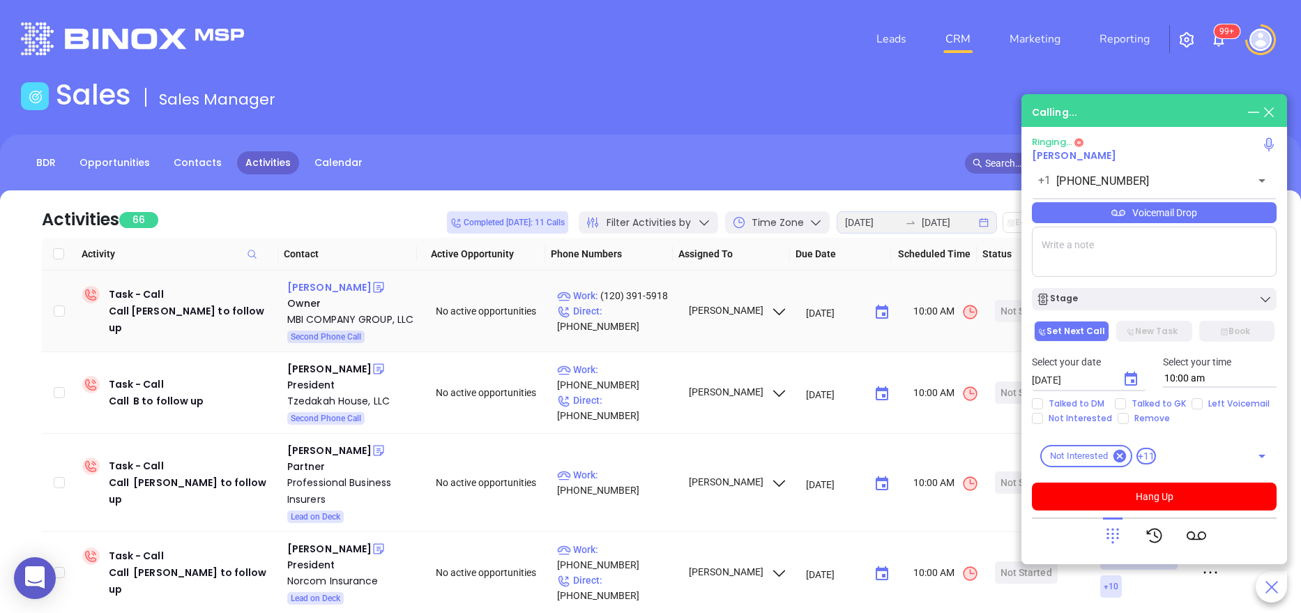
click at [327, 287] on div "Gus Marchetti" at bounding box center [329, 287] width 84 height 17
click at [342, 314] on div "MBI COMPANY GROUP, LLC" at bounding box center [351, 319] width 129 height 17
click at [1121, 229] on textarea at bounding box center [1154, 252] width 245 height 50
type textarea "called direct line, no answer left vm"
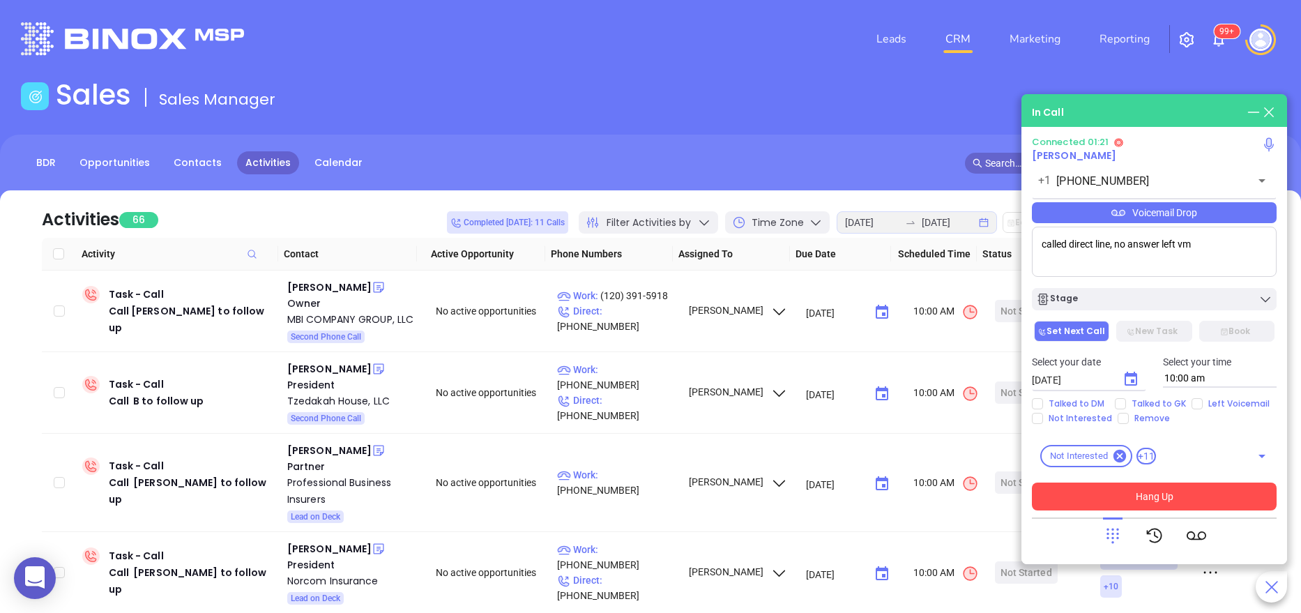
click at [1141, 501] on button "Hang Up" at bounding box center [1154, 497] width 245 height 28
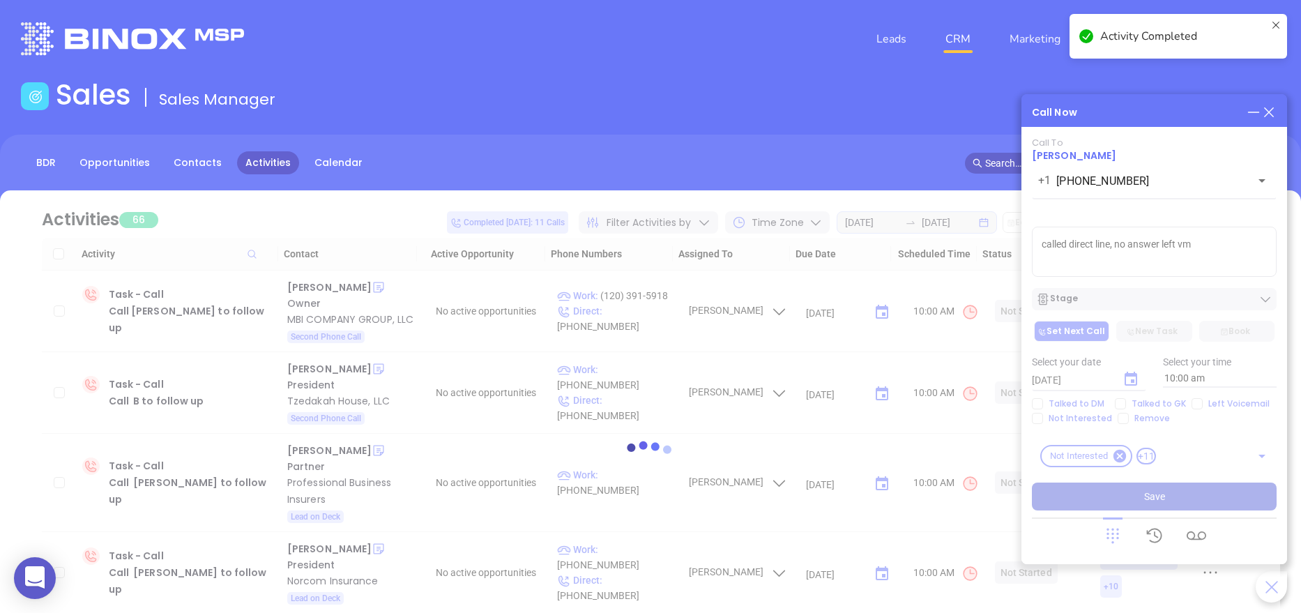
click at [1141, 501] on div at bounding box center [650, 456] width 1259 height 105
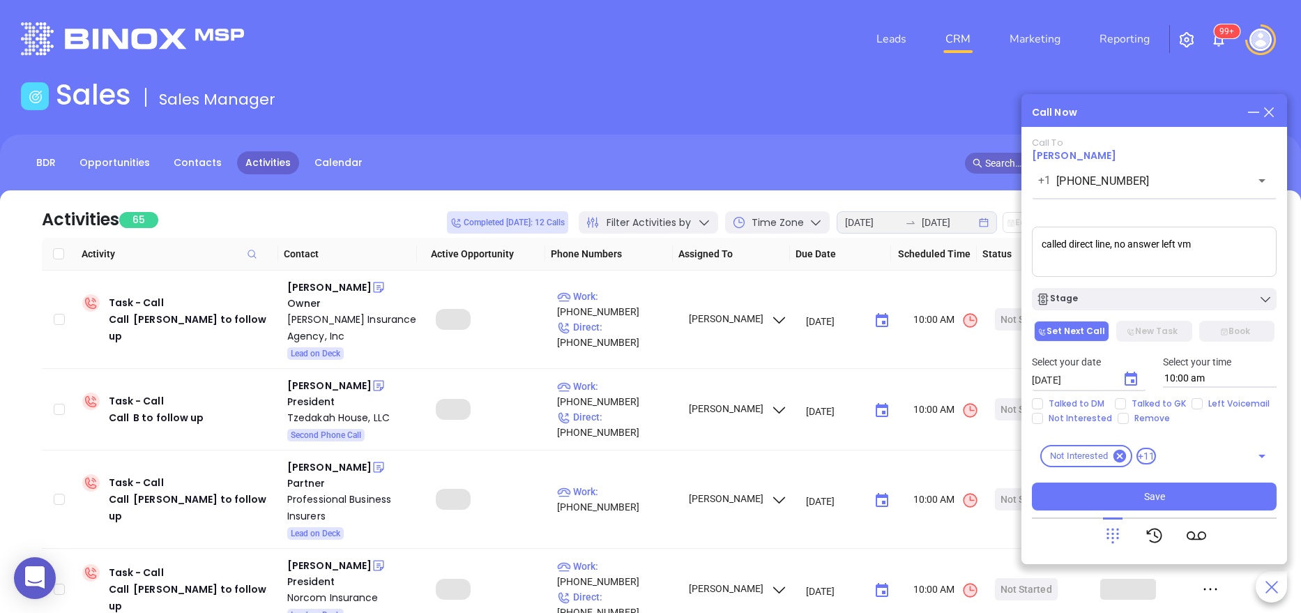
click at [1084, 310] on button "Stage" at bounding box center [1154, 299] width 245 height 22
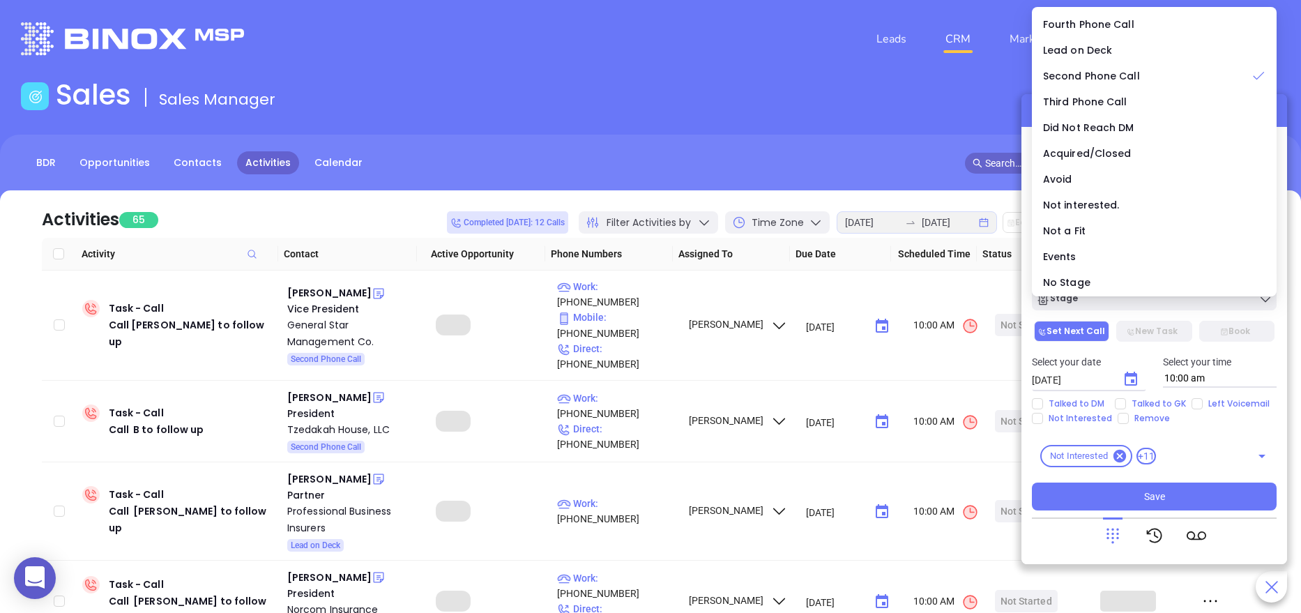
click at [1084, 310] on button "Stage" at bounding box center [1154, 299] width 245 height 22
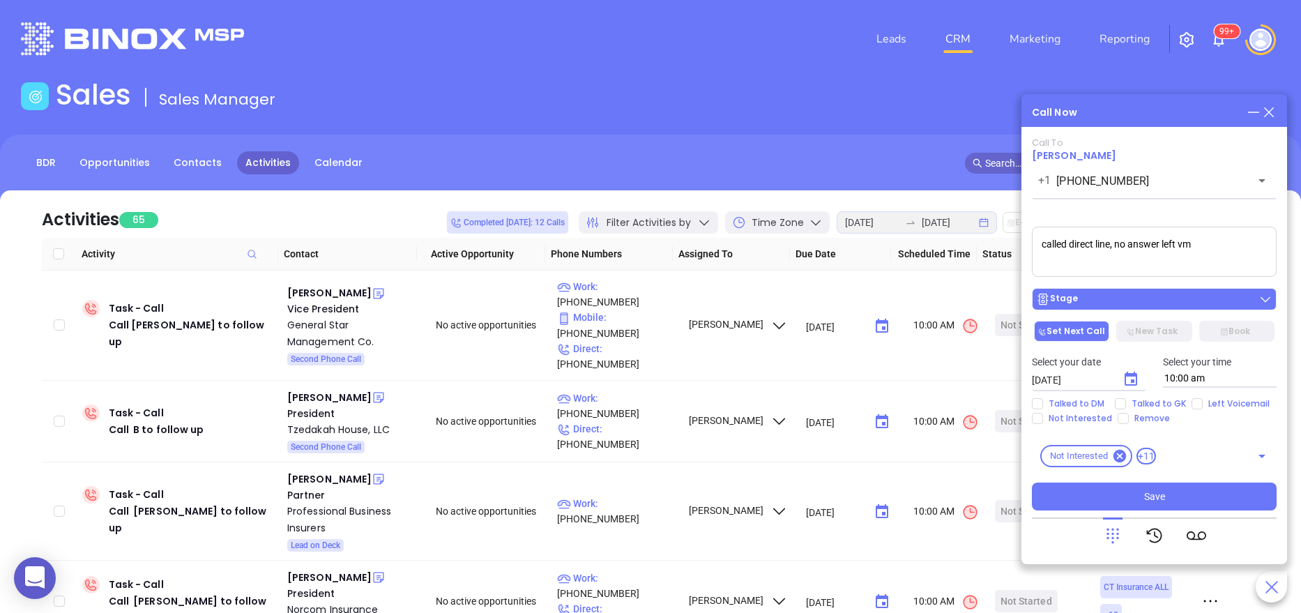
click at [1134, 293] on div "Stage" at bounding box center [1154, 299] width 236 height 14
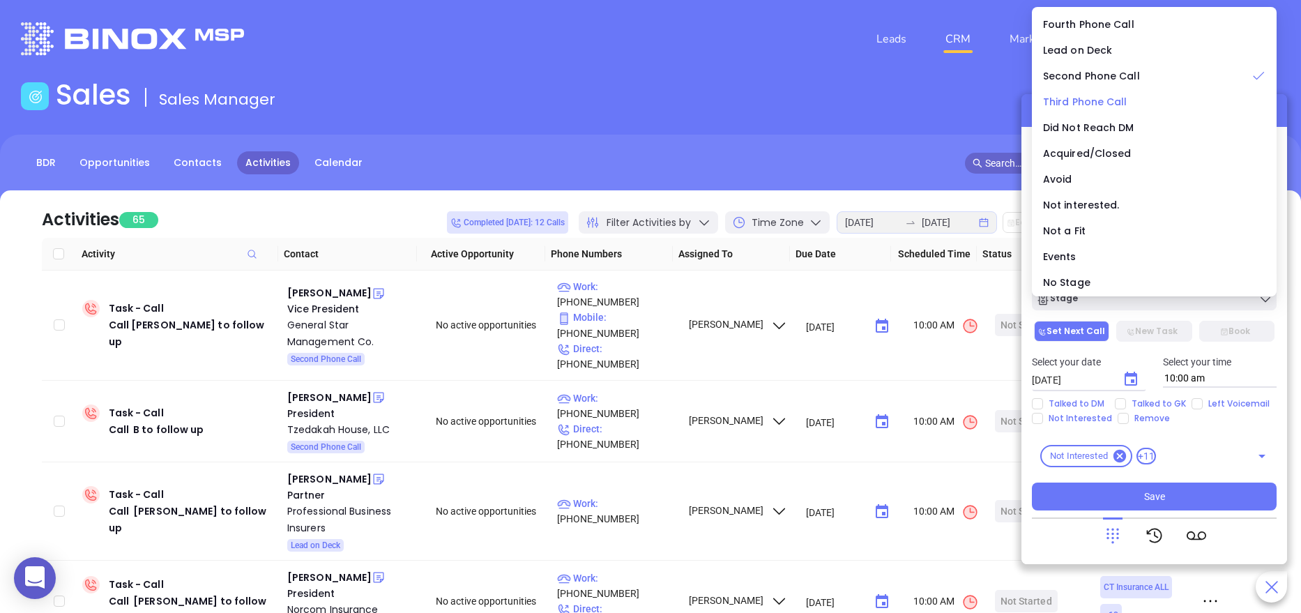
click at [1105, 98] on span "Third Phone Call" at bounding box center [1085, 102] width 84 height 14
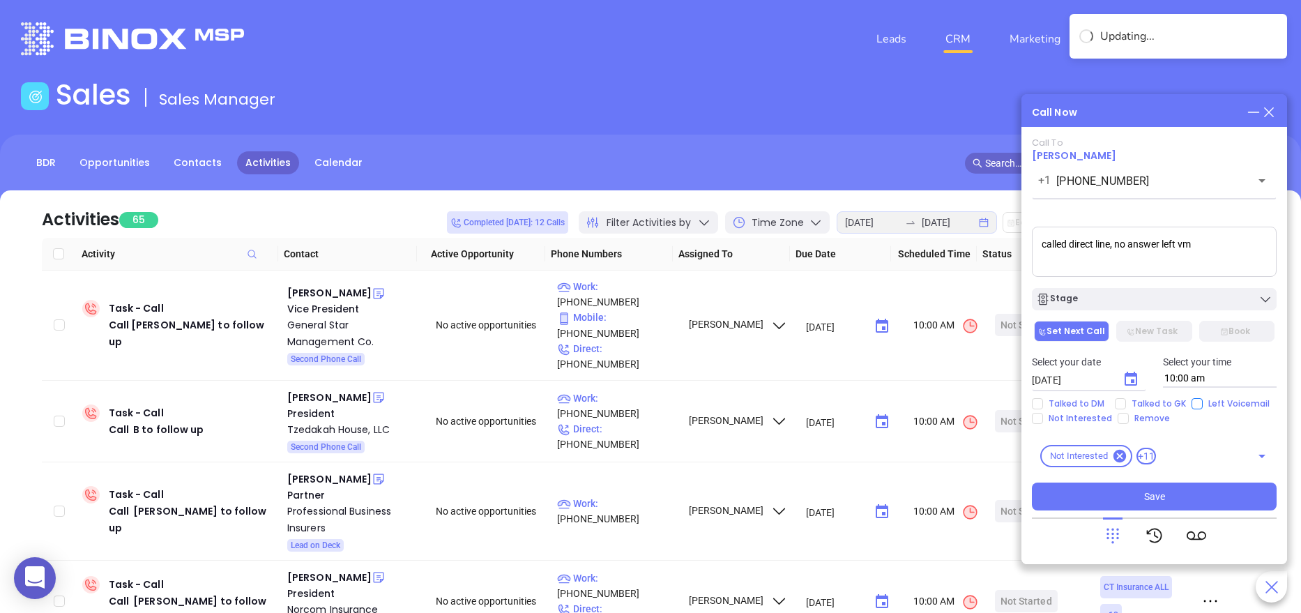
click at [1203, 406] on span "Left Voicemail" at bounding box center [1239, 403] width 73 height 11
click at [1202, 406] on input "Left Voicemail" at bounding box center [1197, 403] width 11 height 11
checkbox input "true"
click at [1131, 368] on button "Choose date, selected date is Aug 21, 2025" at bounding box center [1131, 379] width 28 height 28
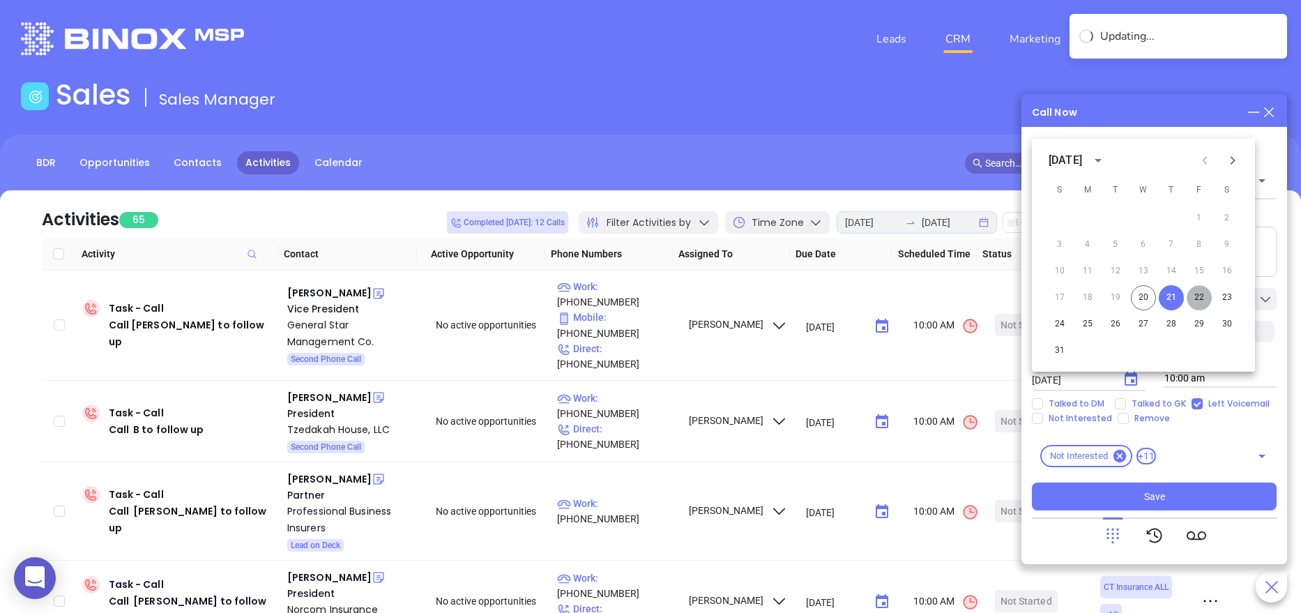
click at [1200, 303] on button "22" at bounding box center [1199, 297] width 25 height 25
type input "08/22/2025"
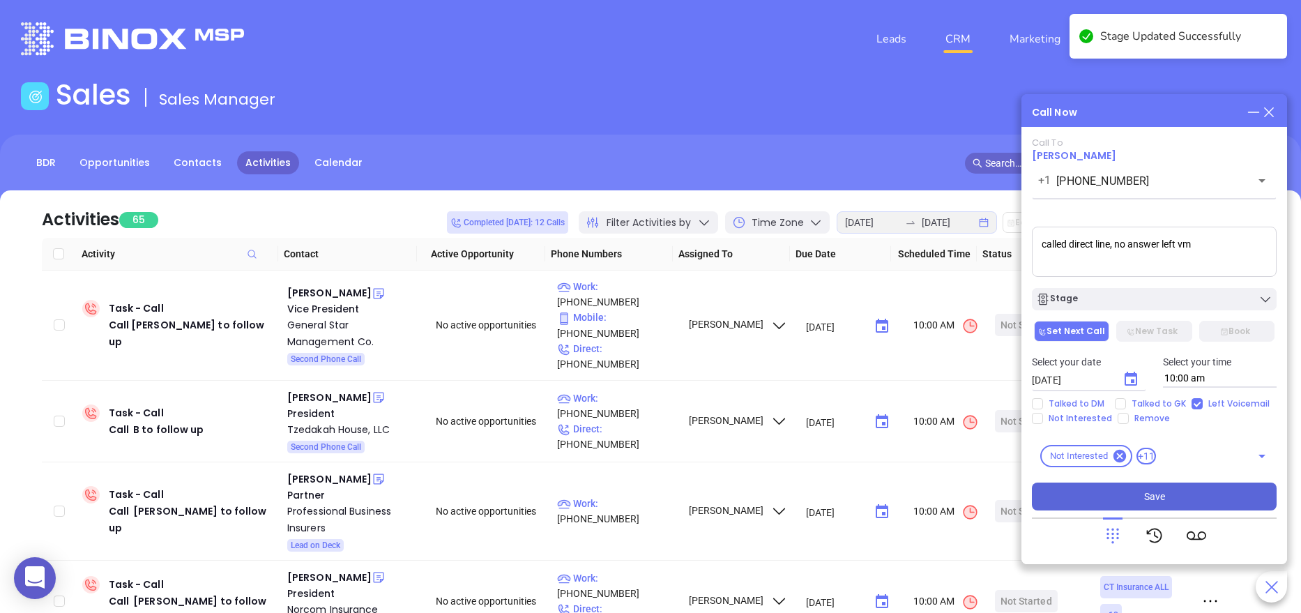
click at [1179, 495] on button "Save" at bounding box center [1154, 497] width 245 height 28
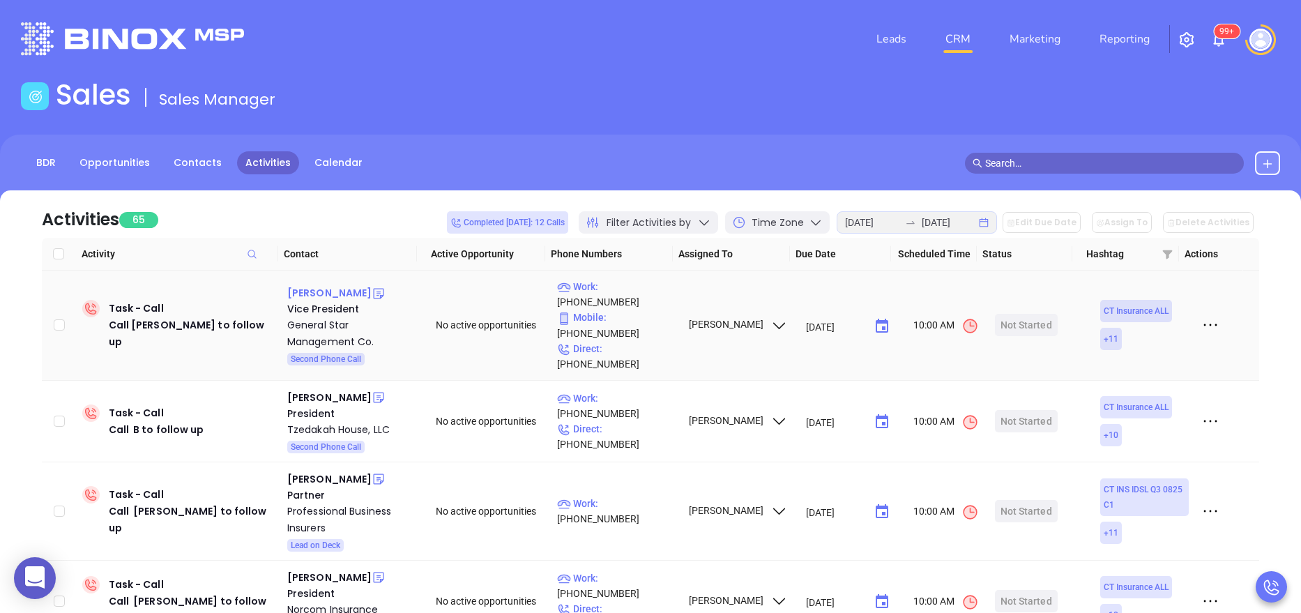
click at [328, 291] on div "Anthony Colucci" at bounding box center [329, 292] width 84 height 17
click at [305, 328] on div "General Star Management Co." at bounding box center [351, 333] width 129 height 33
click at [372, 287] on icon at bounding box center [379, 294] width 14 height 14
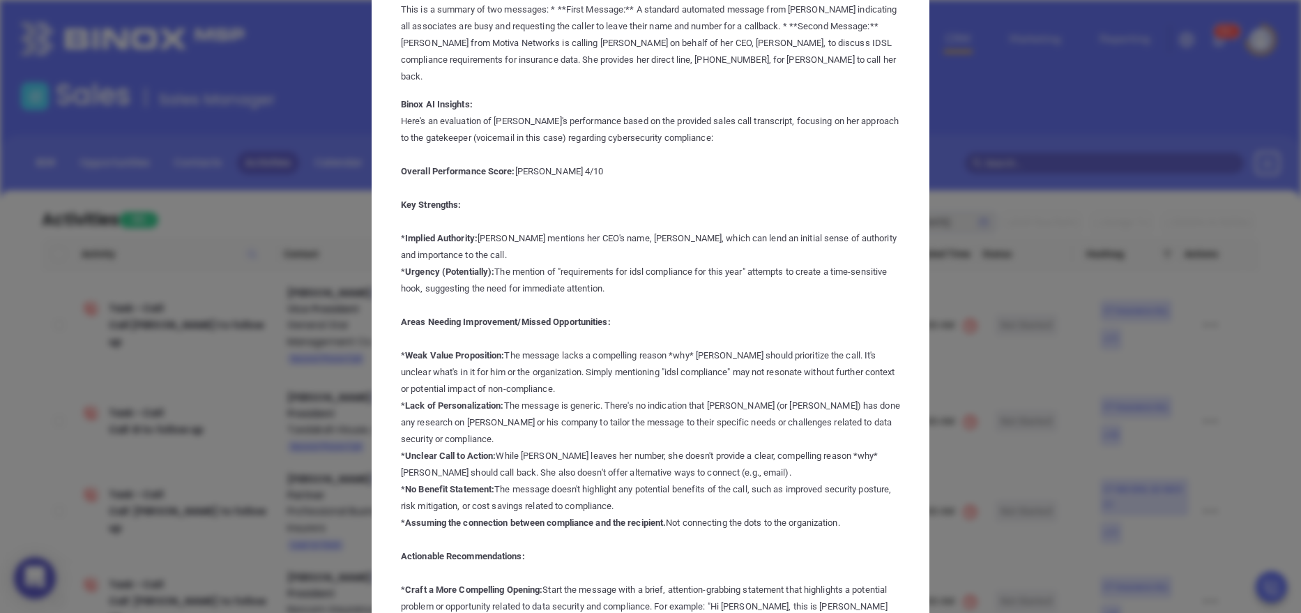
scroll to position [0, 0]
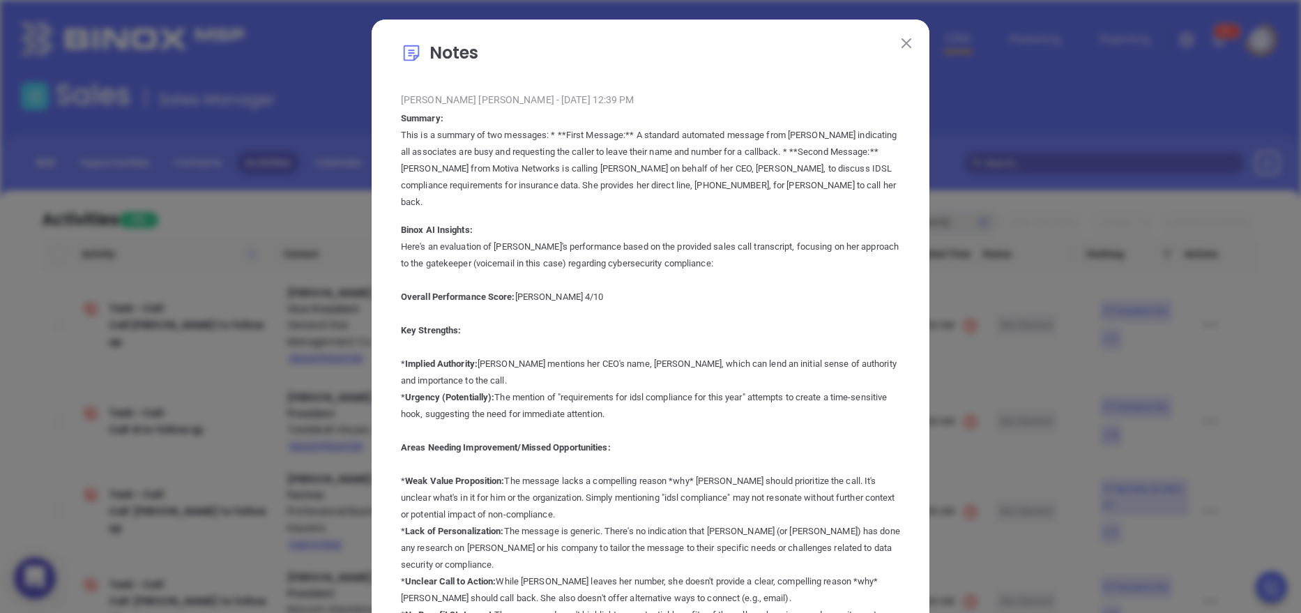
click at [902, 47] on img at bounding box center [907, 43] width 10 height 10
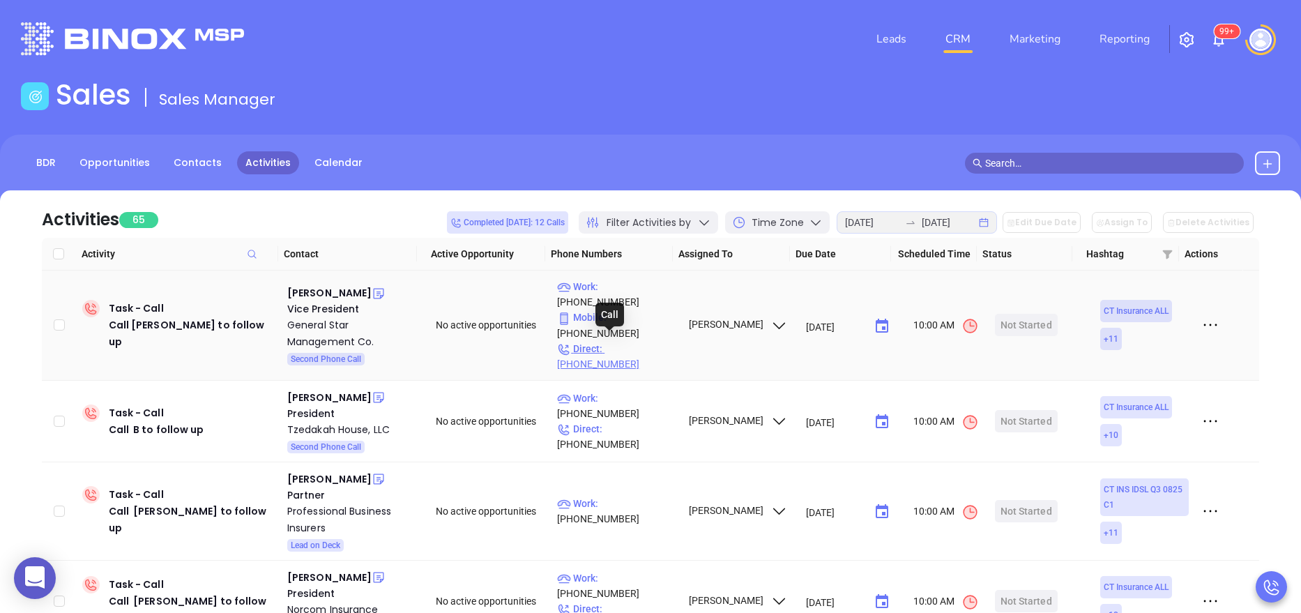
click at [644, 341] on p "Direct : (203) 328-6648" at bounding box center [616, 356] width 119 height 31
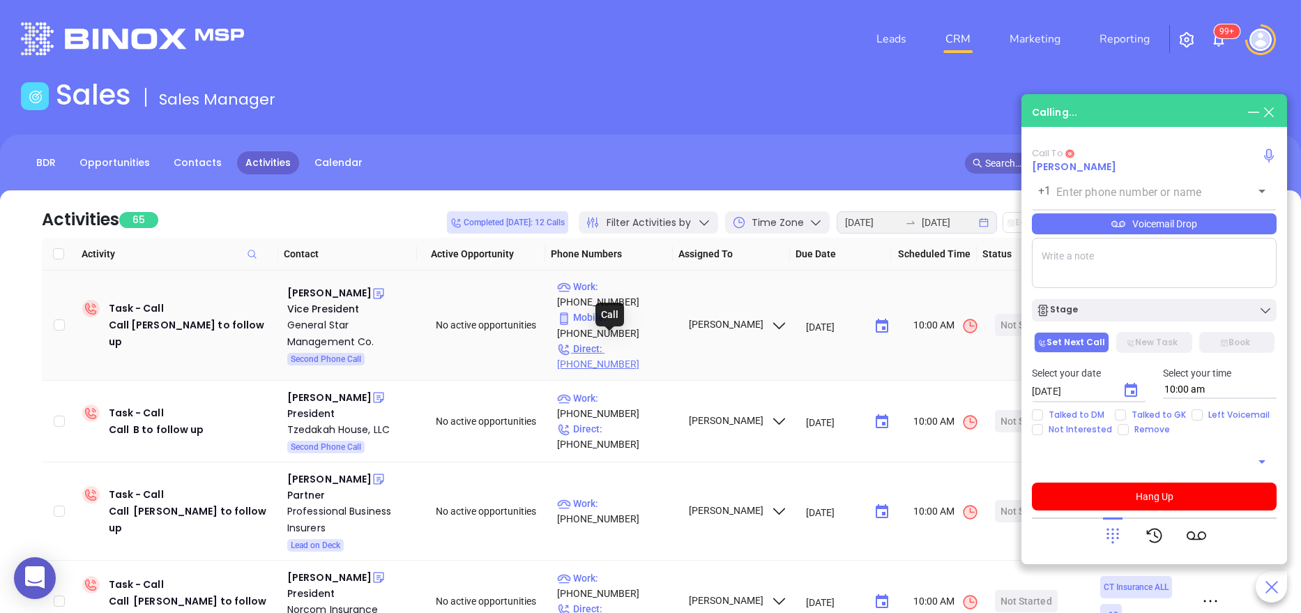
type input "(203) 328-6648"
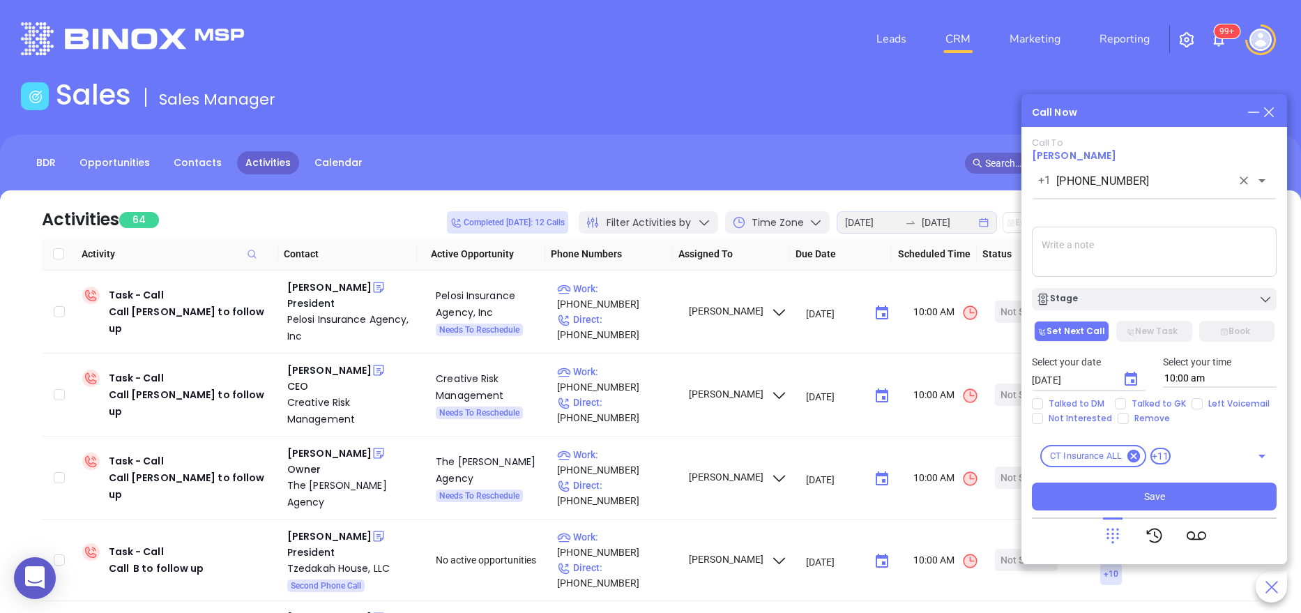
click at [1147, 181] on input "(203) 328-6648" at bounding box center [1143, 181] width 175 height 16
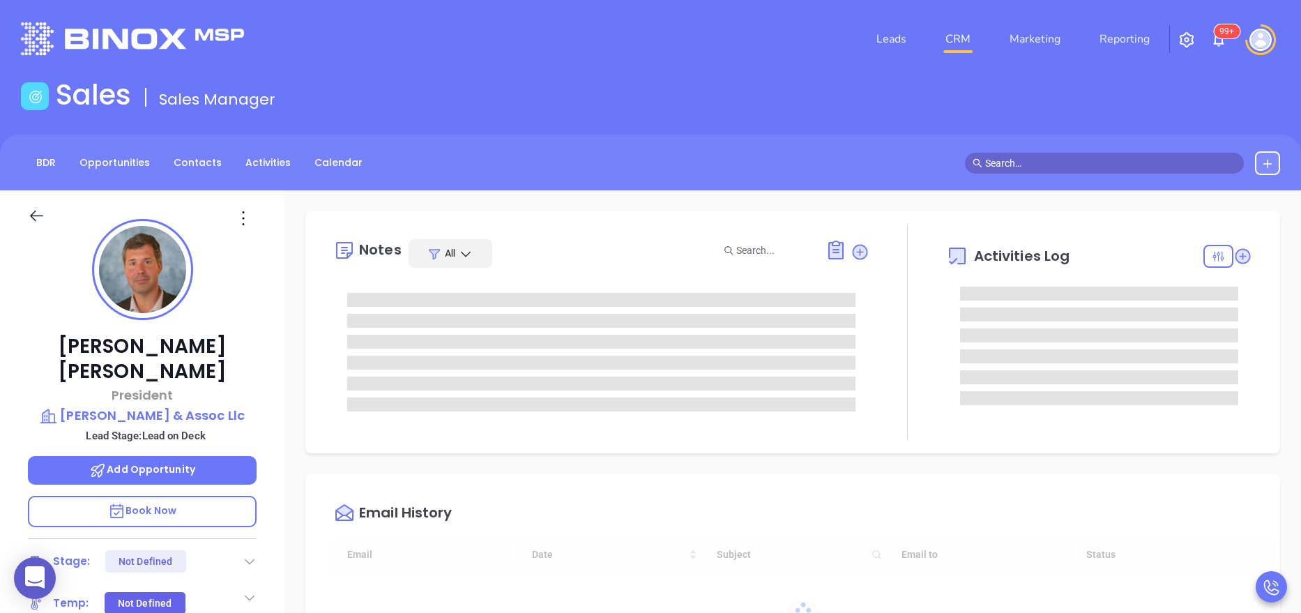
type input "[DATE]"
type input "[PERSON_NAME]"
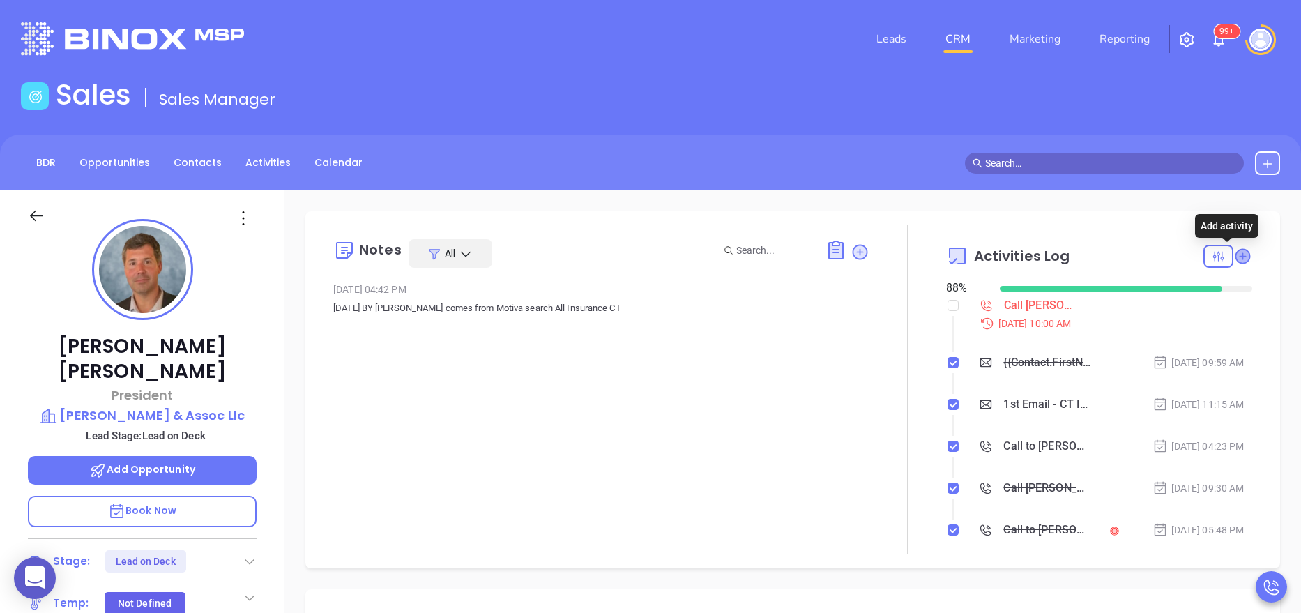
click at [1236, 252] on icon at bounding box center [1243, 256] width 14 height 14
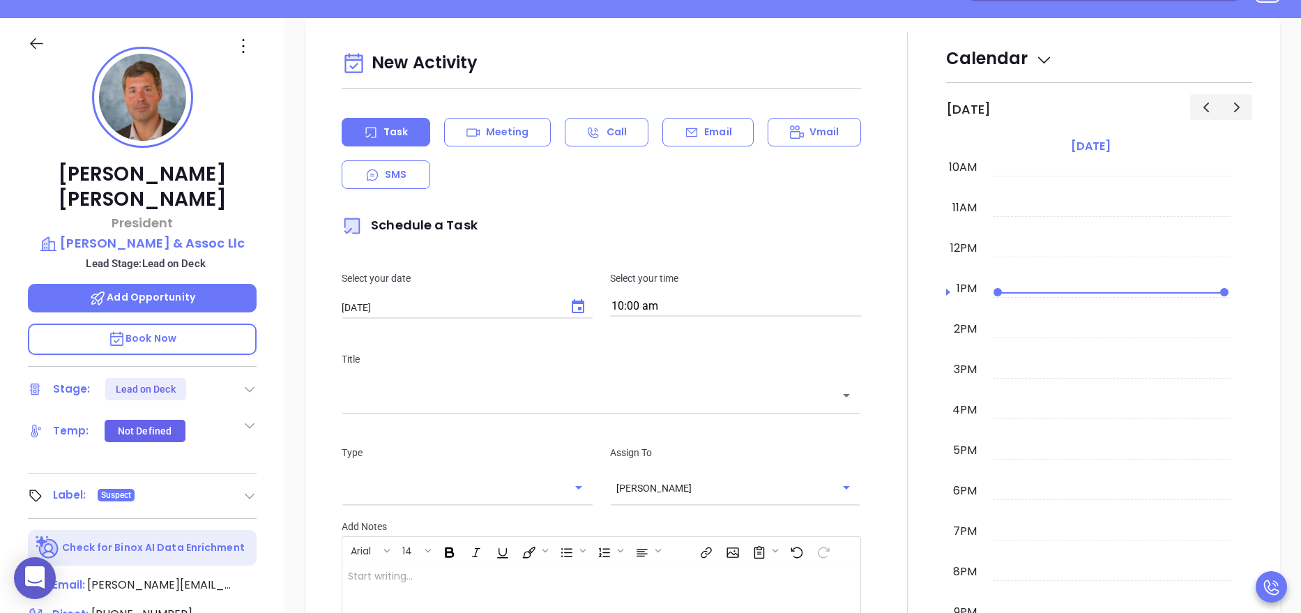
scroll to position [190, 0]
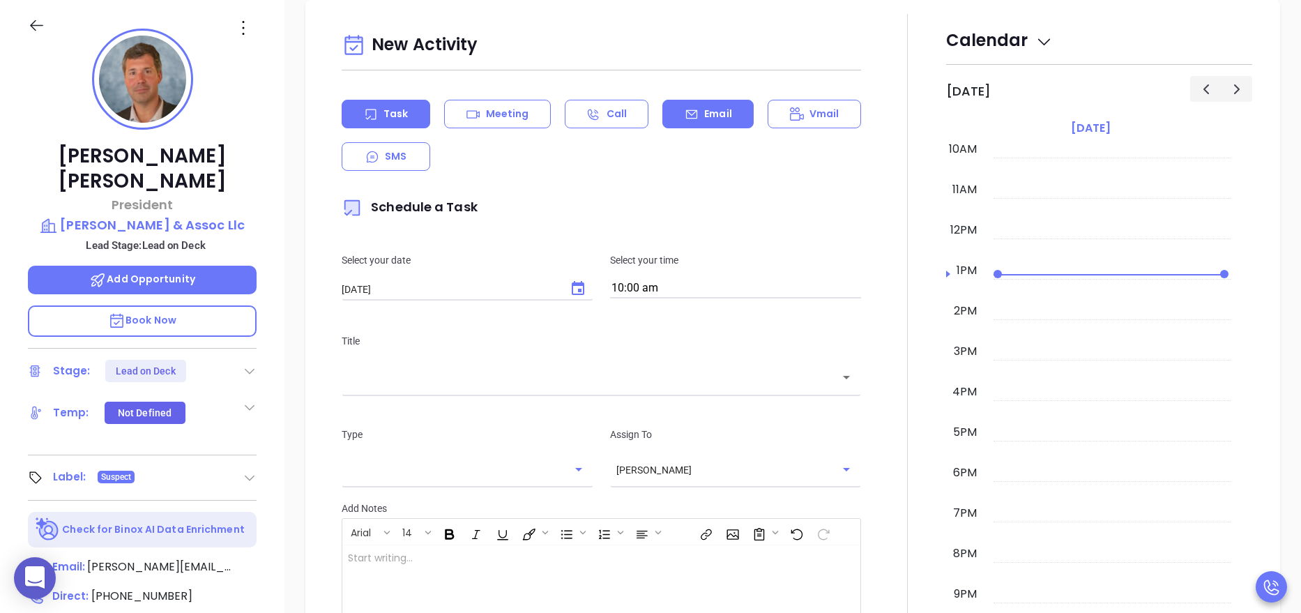
click at [672, 114] on div "Email" at bounding box center [707, 114] width 91 height 29
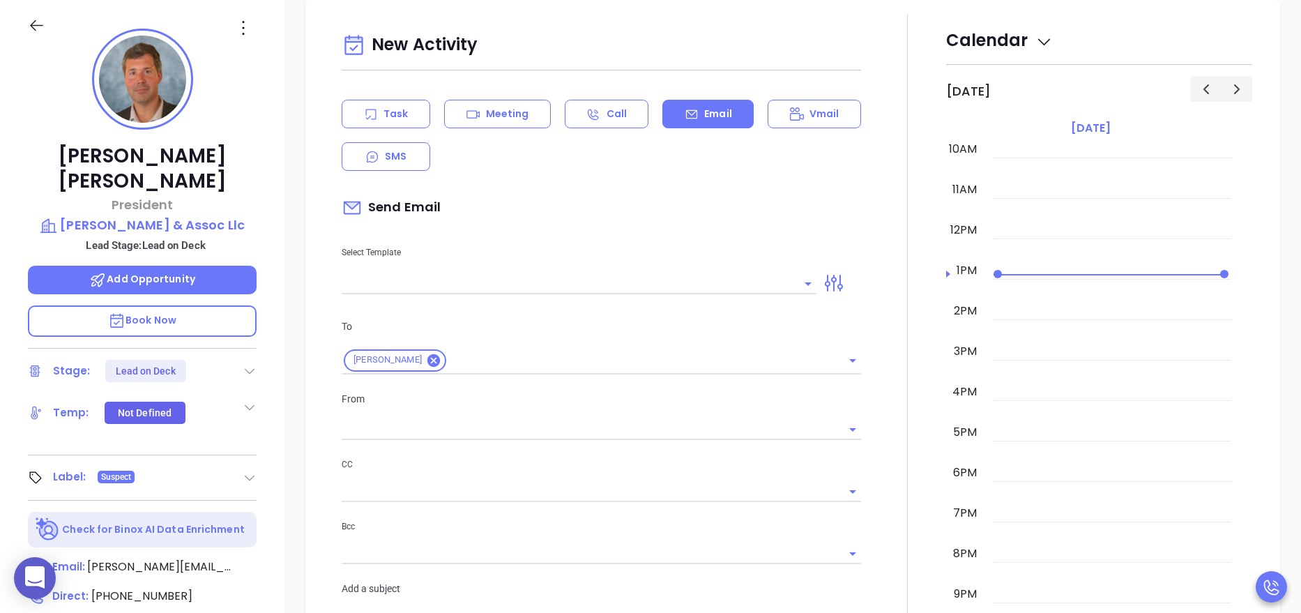
click at [427, 271] on div at bounding box center [579, 282] width 475 height 23
type input "[PERSON_NAME]"
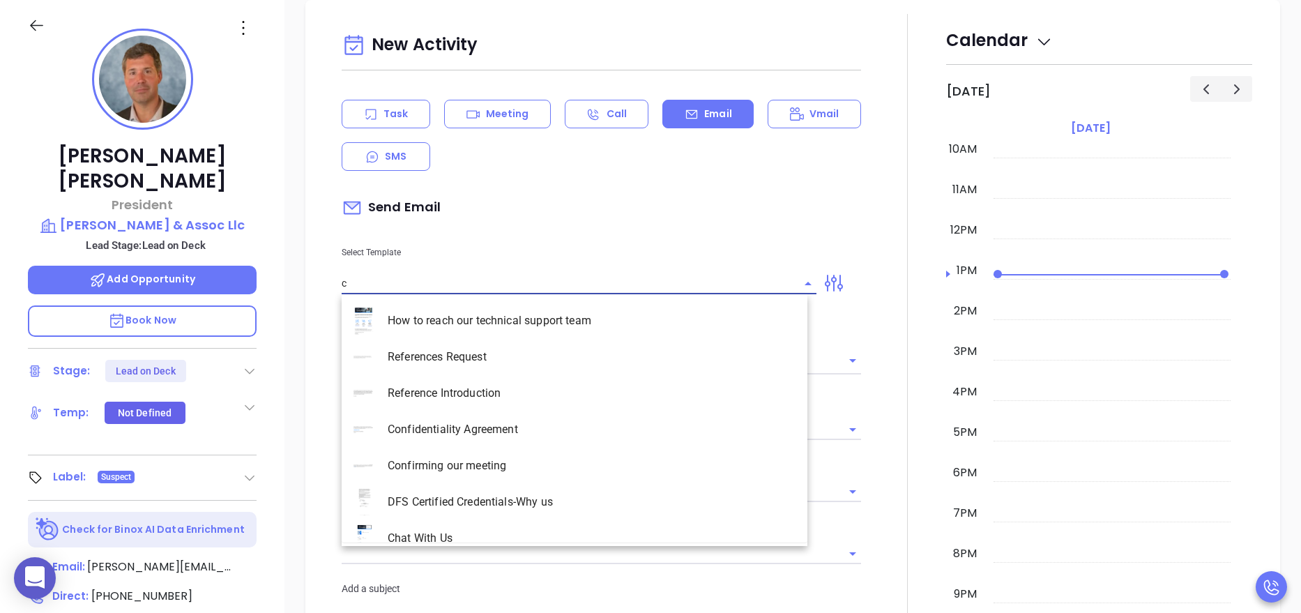
click at [415, 280] on input "c" at bounding box center [569, 283] width 454 height 20
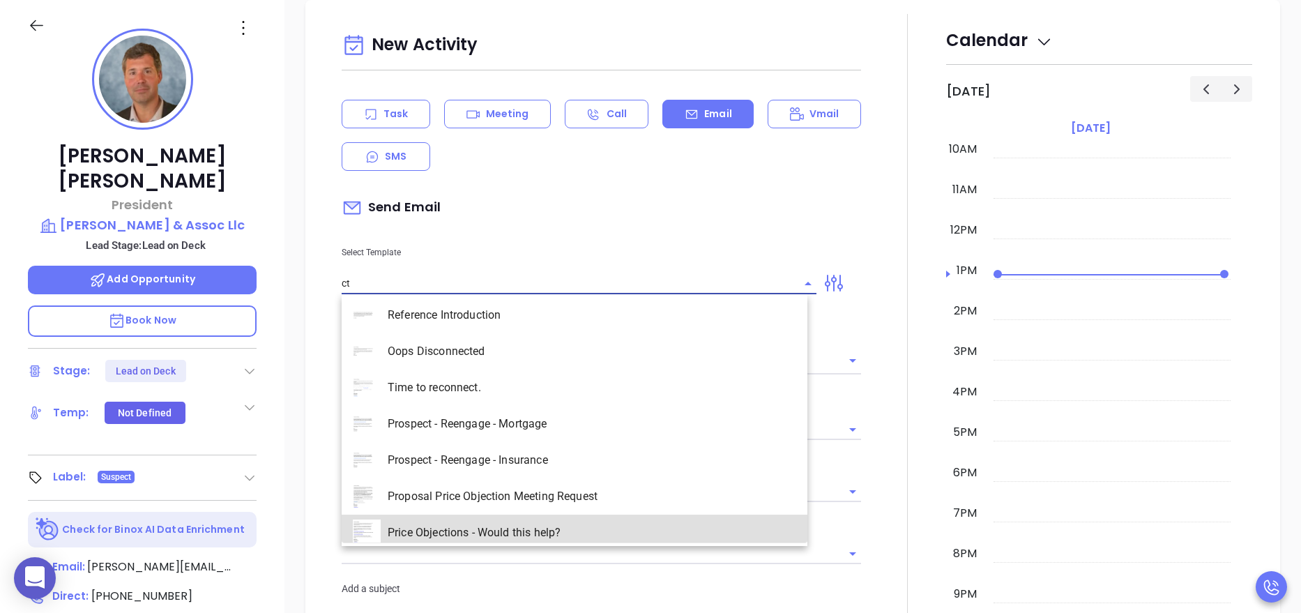
scroll to position [195, 0]
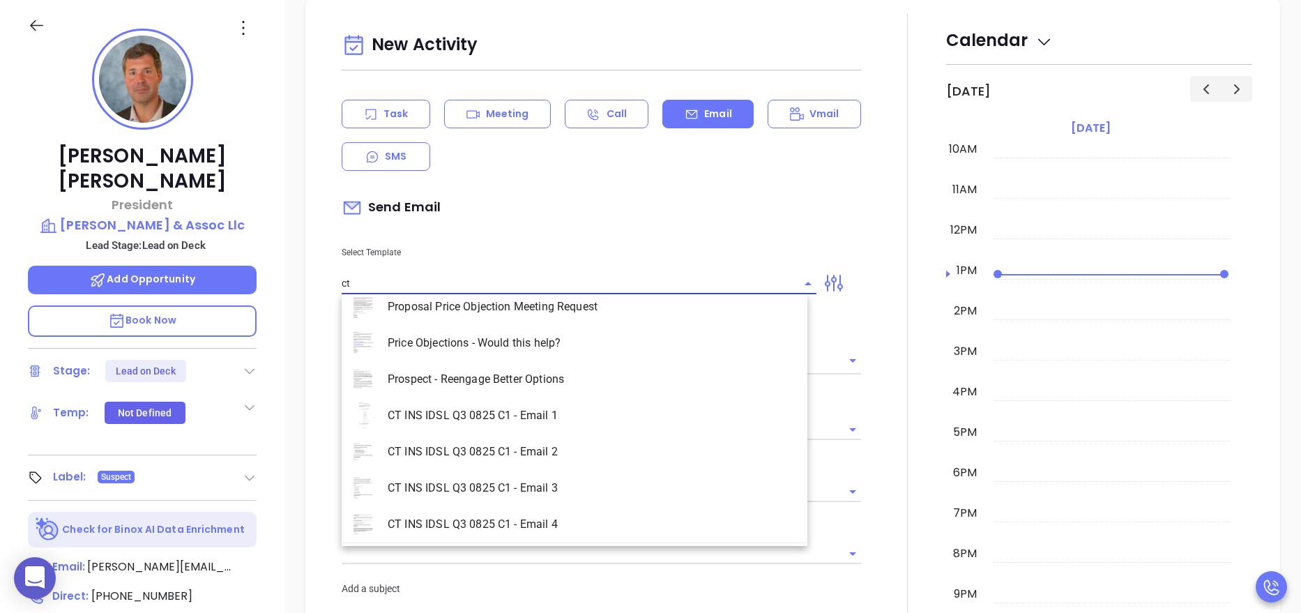
click at [467, 454] on li "CT INS IDSL Q3 0825 C1 - Email 2" at bounding box center [575, 452] width 466 height 36
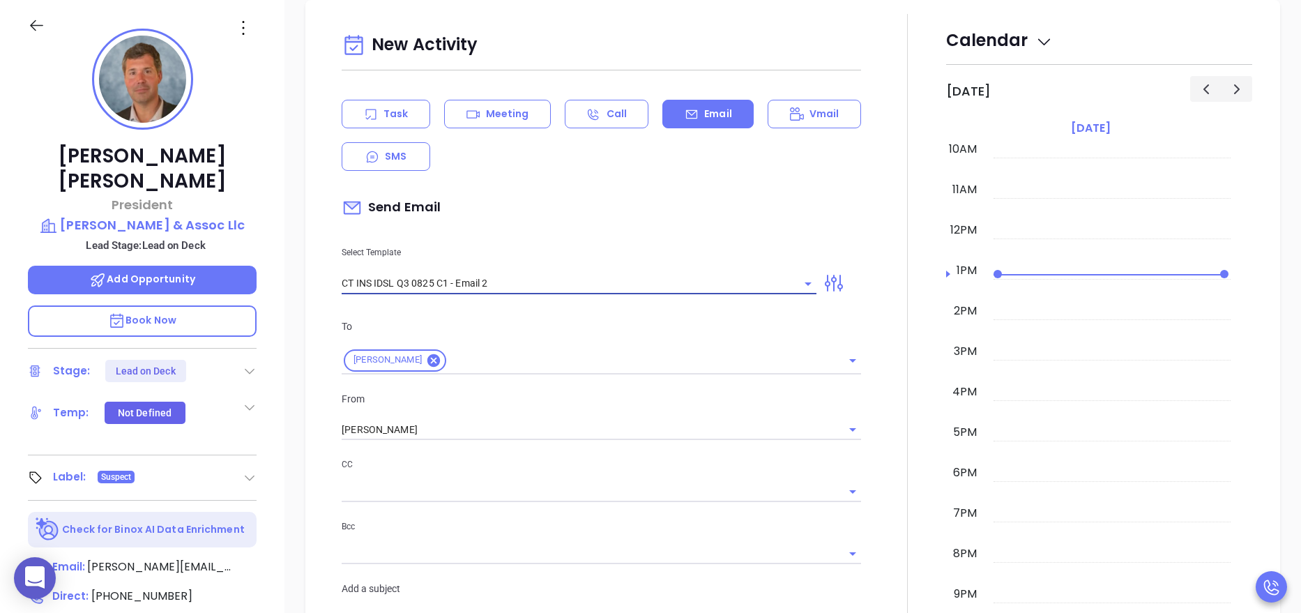
type input "CT INS IDSL Q3 0825 C1 - Email 2"
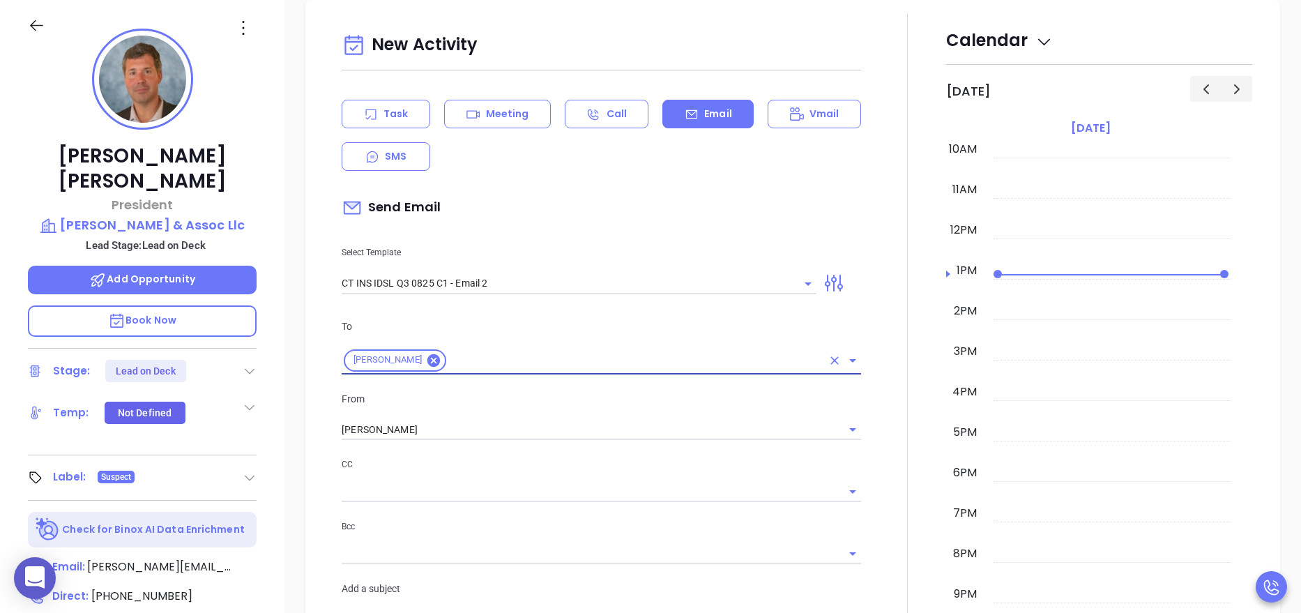
type input "Can your IT partner prove you're covered?"
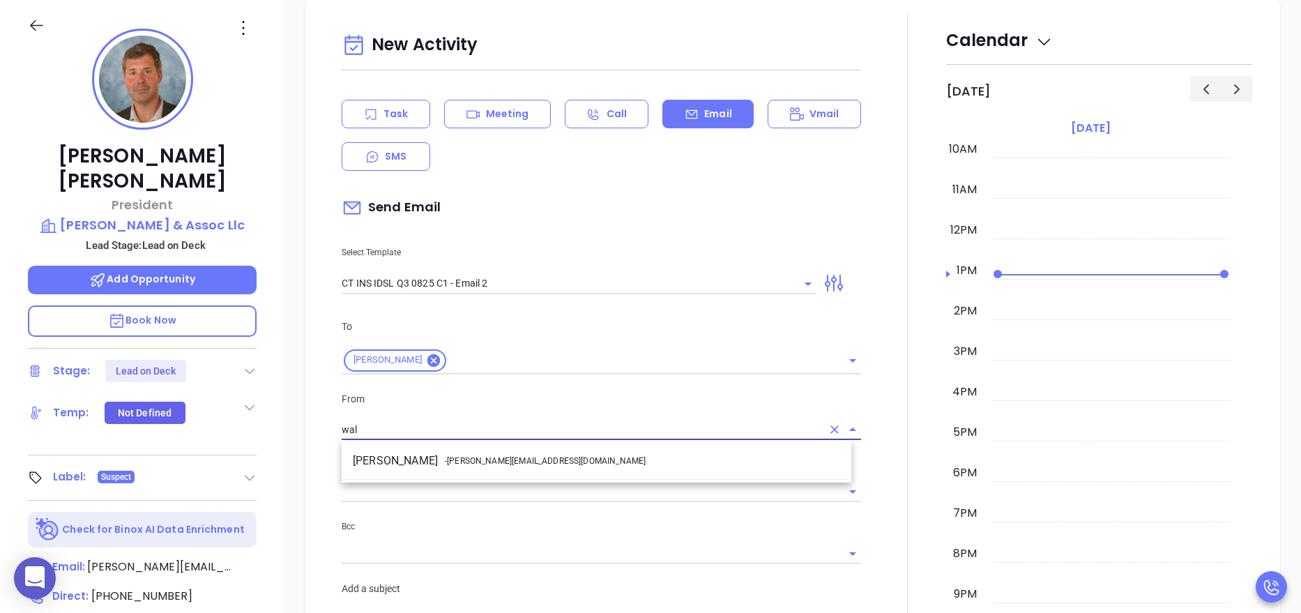
click at [449, 455] on span "- walter@motiva.net" at bounding box center [545, 461] width 201 height 13
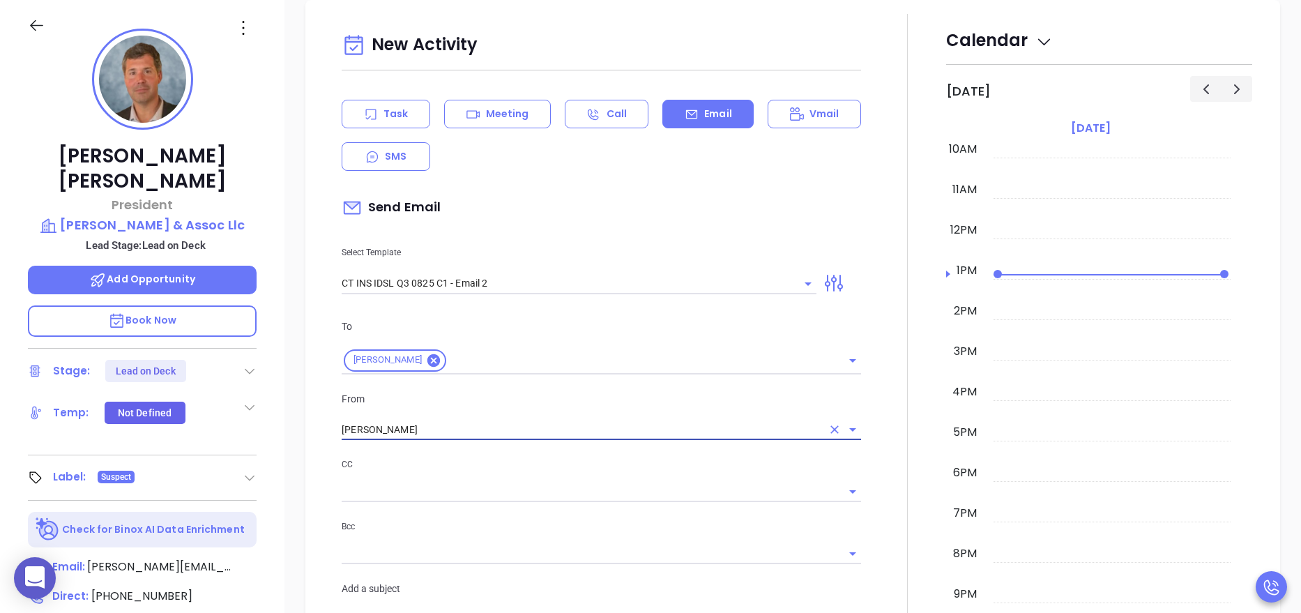
type input "Walter Contreras"
click at [903, 462] on div at bounding box center [908, 577] width 77 height 1127
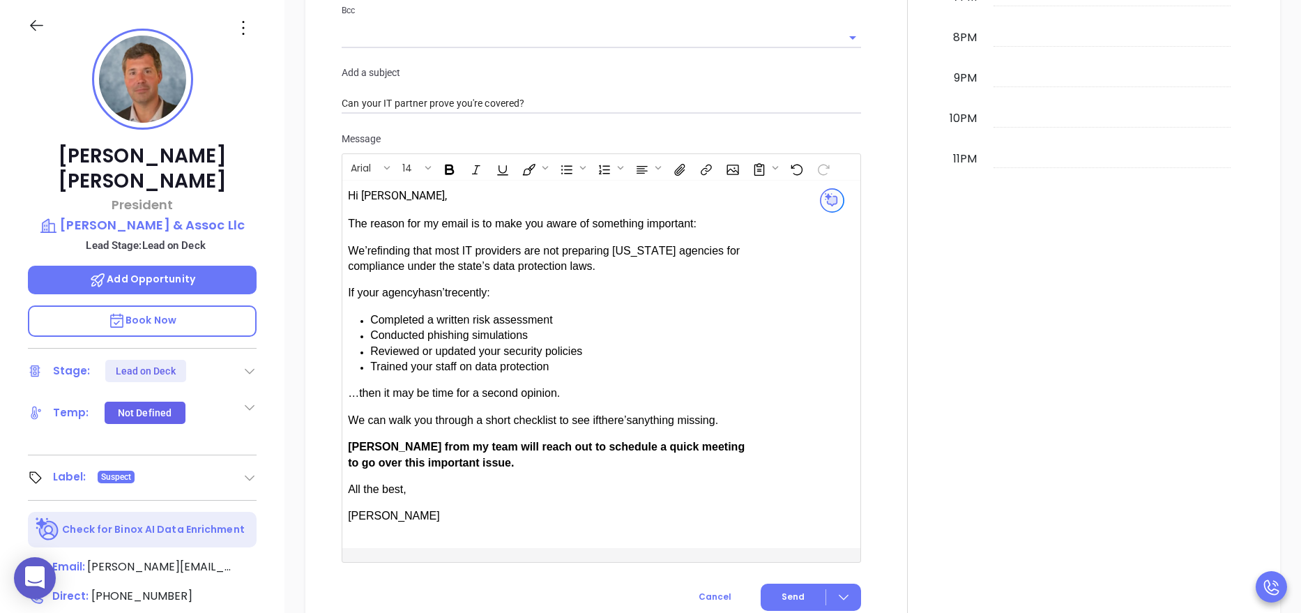
scroll to position [1234, 0]
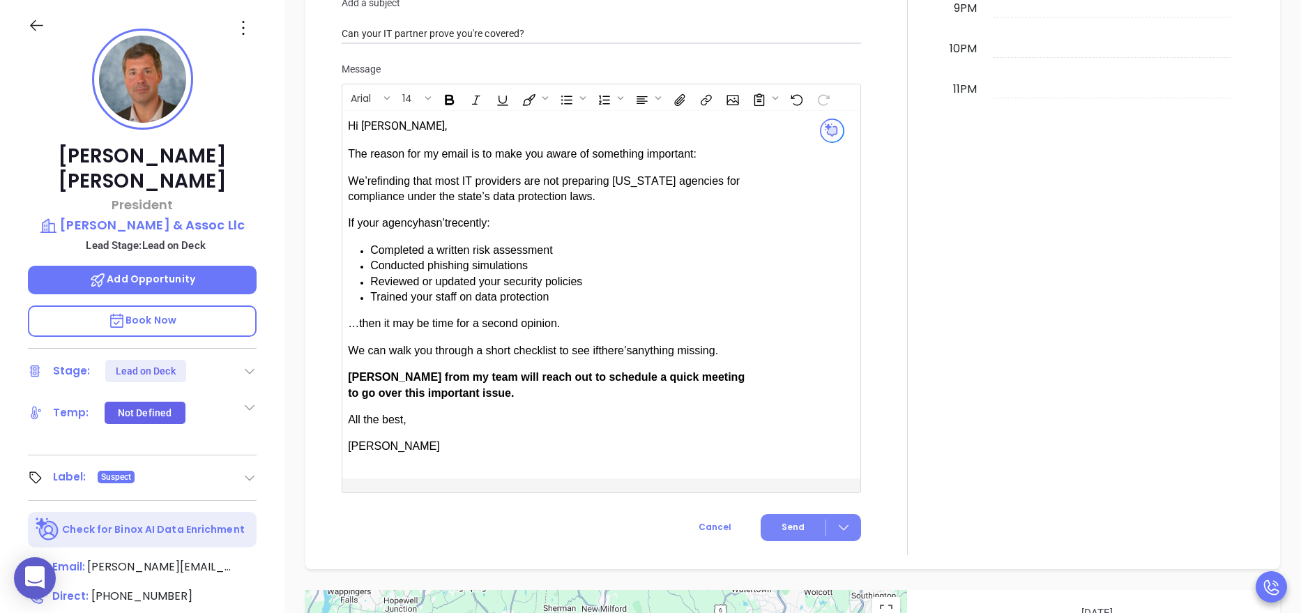
click at [772, 527] on button "Send" at bounding box center [811, 527] width 100 height 27
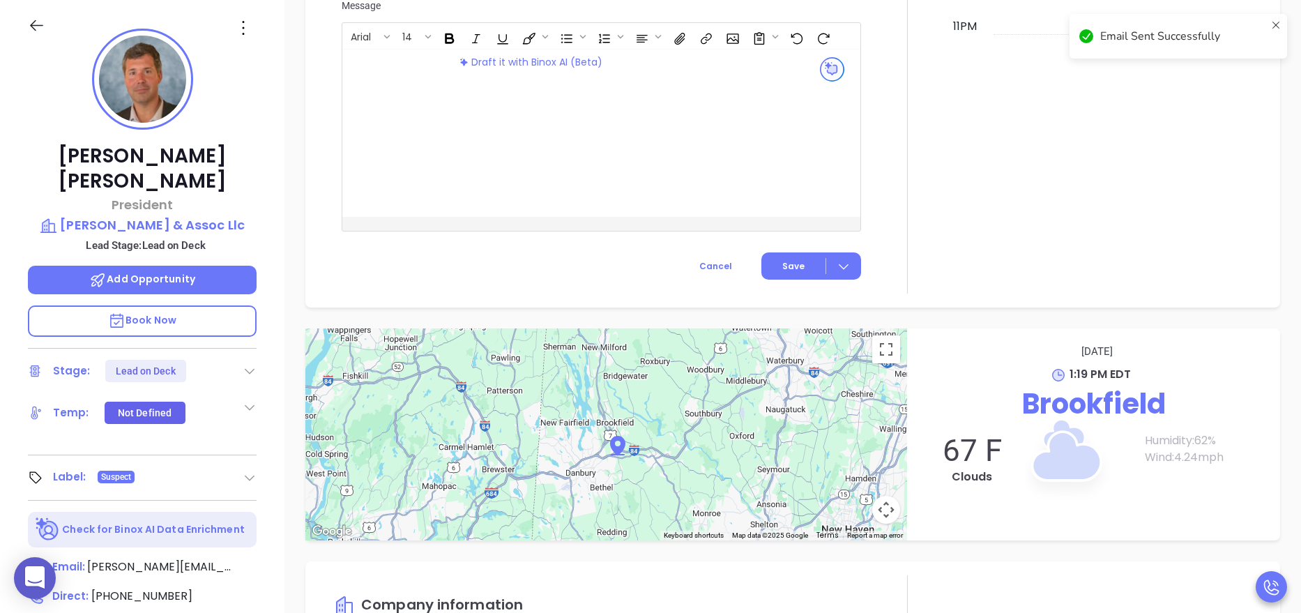
scroll to position [1119, 0]
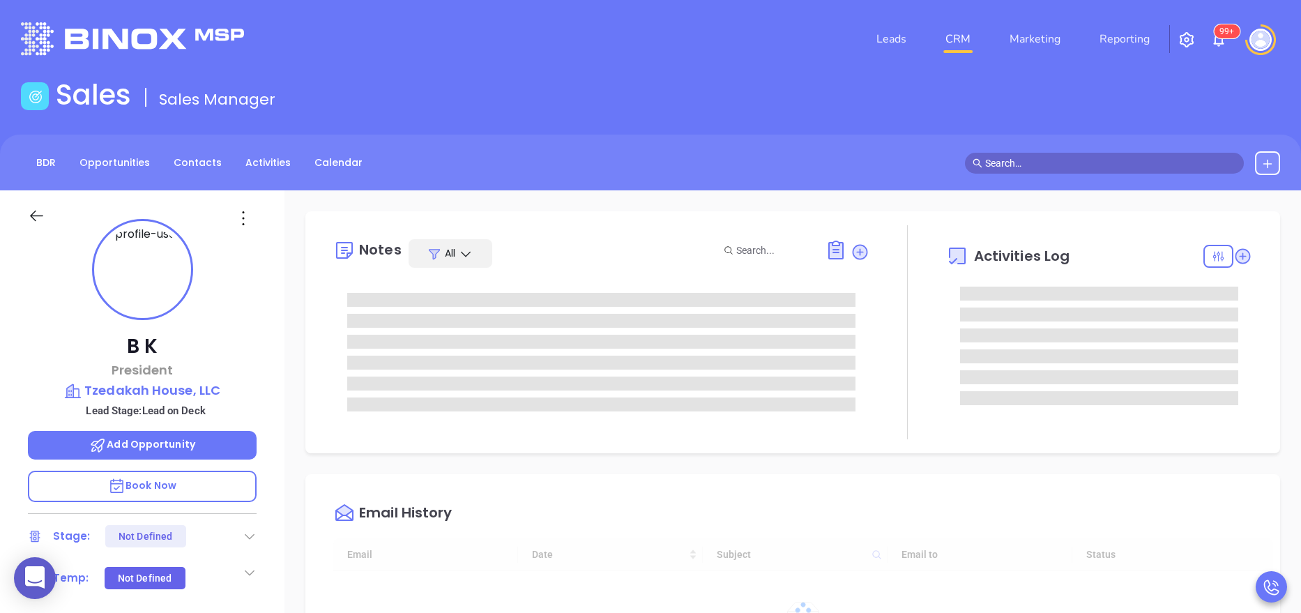
type input "[DATE]"
type input "[PERSON_NAME]"
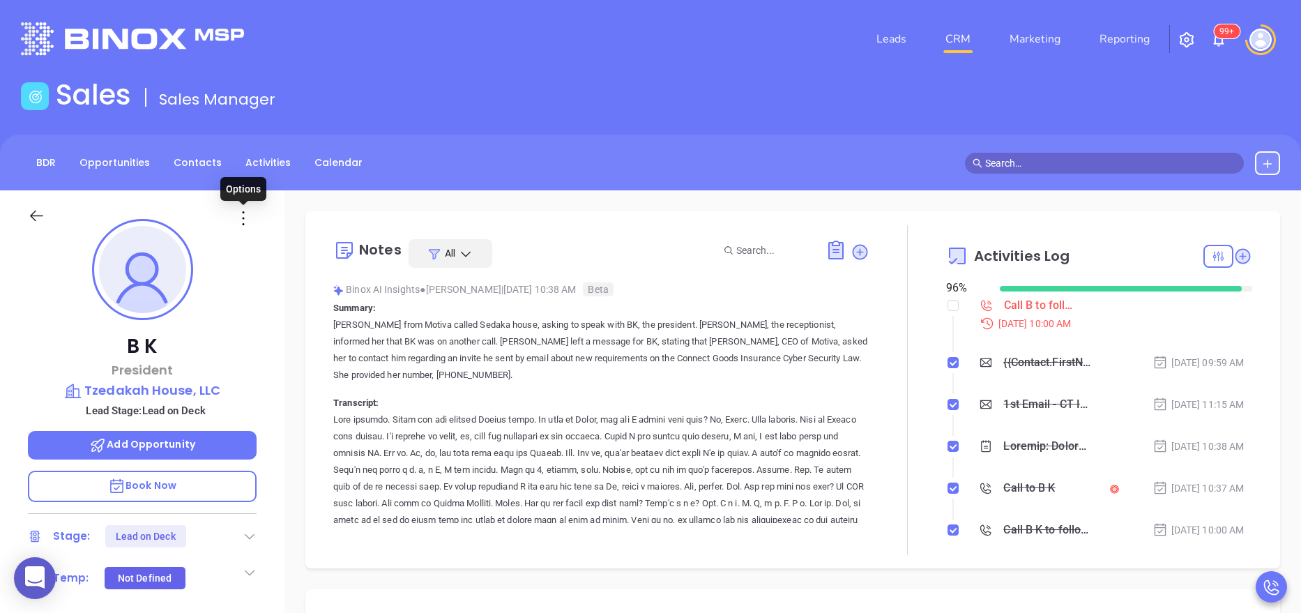
click at [250, 222] on icon at bounding box center [243, 218] width 22 height 22
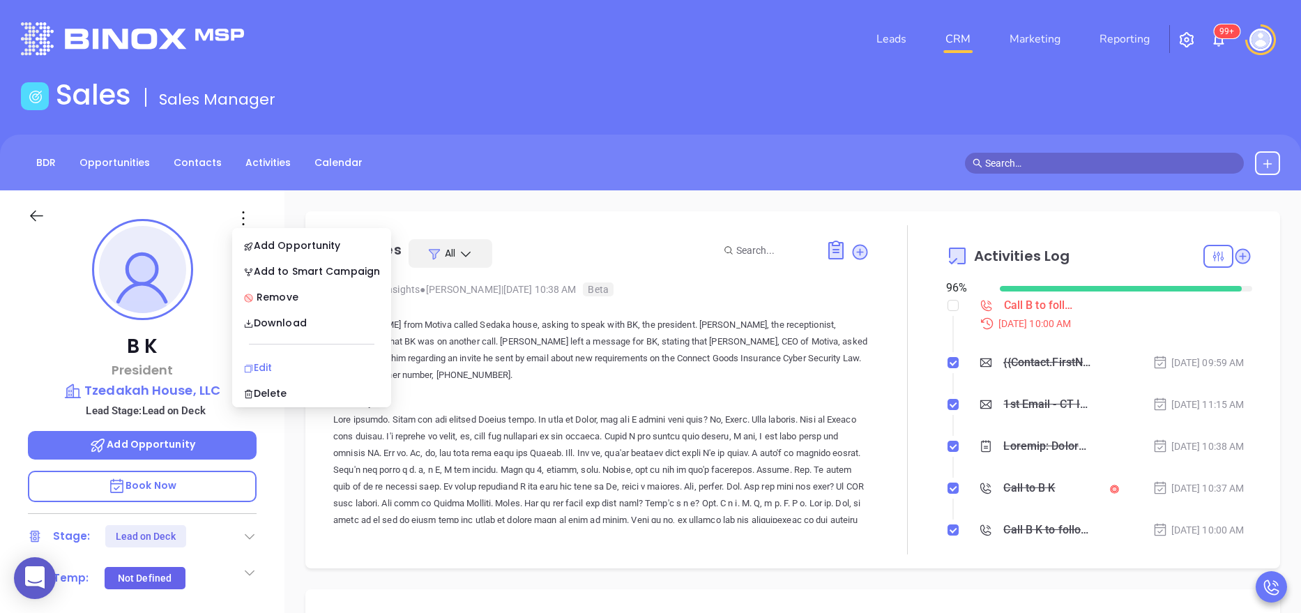
click at [289, 360] on div "Edit" at bounding box center [311, 367] width 137 height 15
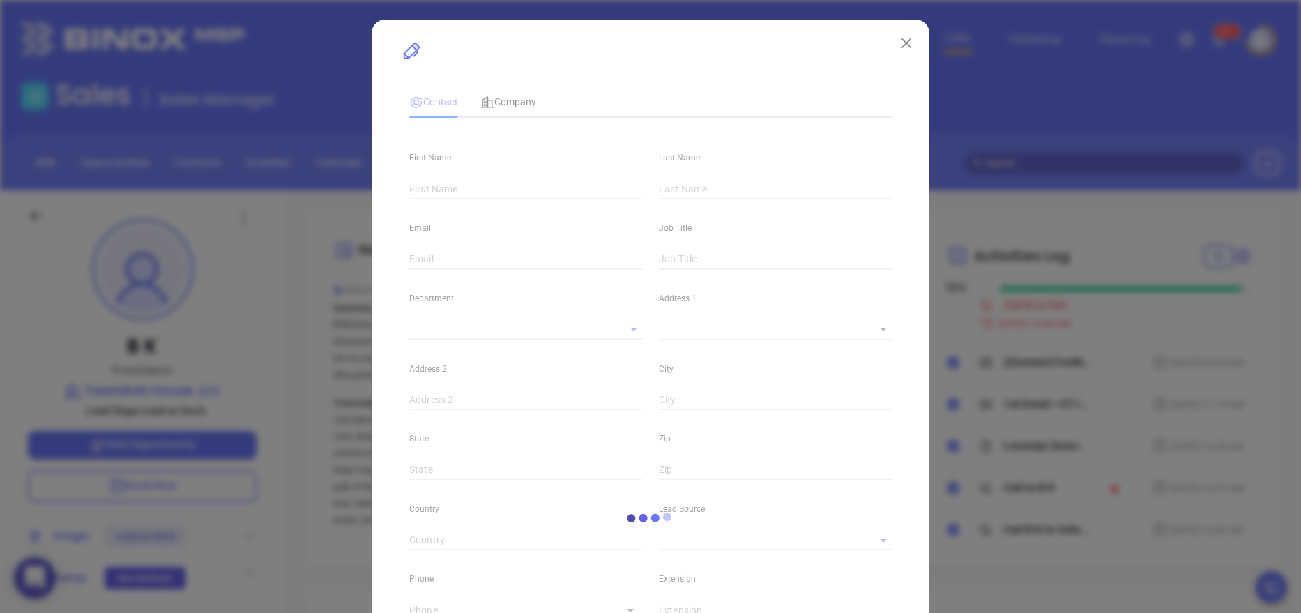
type input "B"
type input "K"
type input "[EMAIL_ADDRESS][DOMAIN_NAME]"
type input "President"
type textarea "[STREET_ADDRESS]"
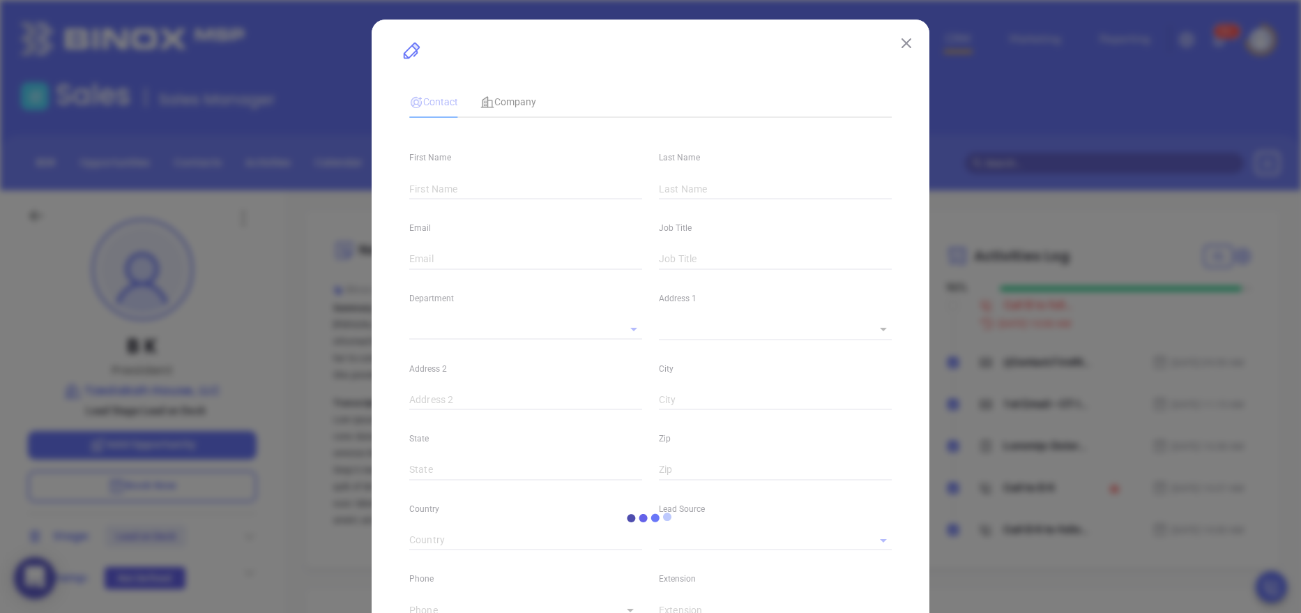
type input "1"
type input "Woodbridge"
type input "CT"
type input "06525"
type input "www.linkedin.com/in/benjamin-klein-449b0024"
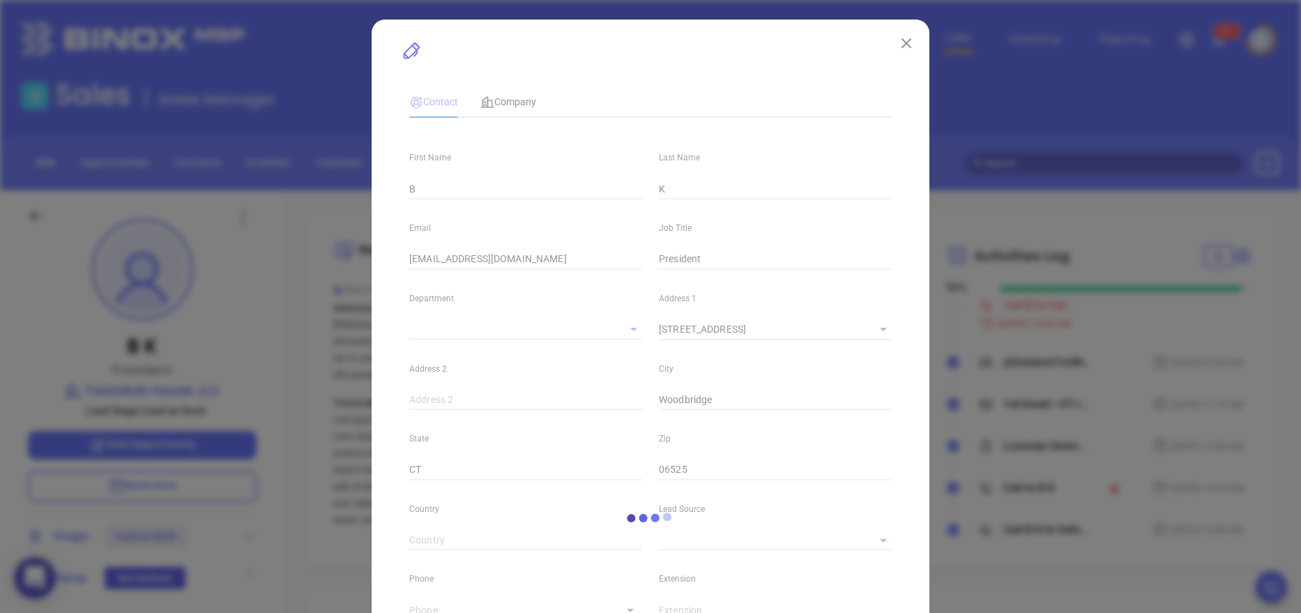
type input "Marketing"
type input "Other"
type input "Anabell Dominguez"
type input "Lead on Deck"
type input "1"
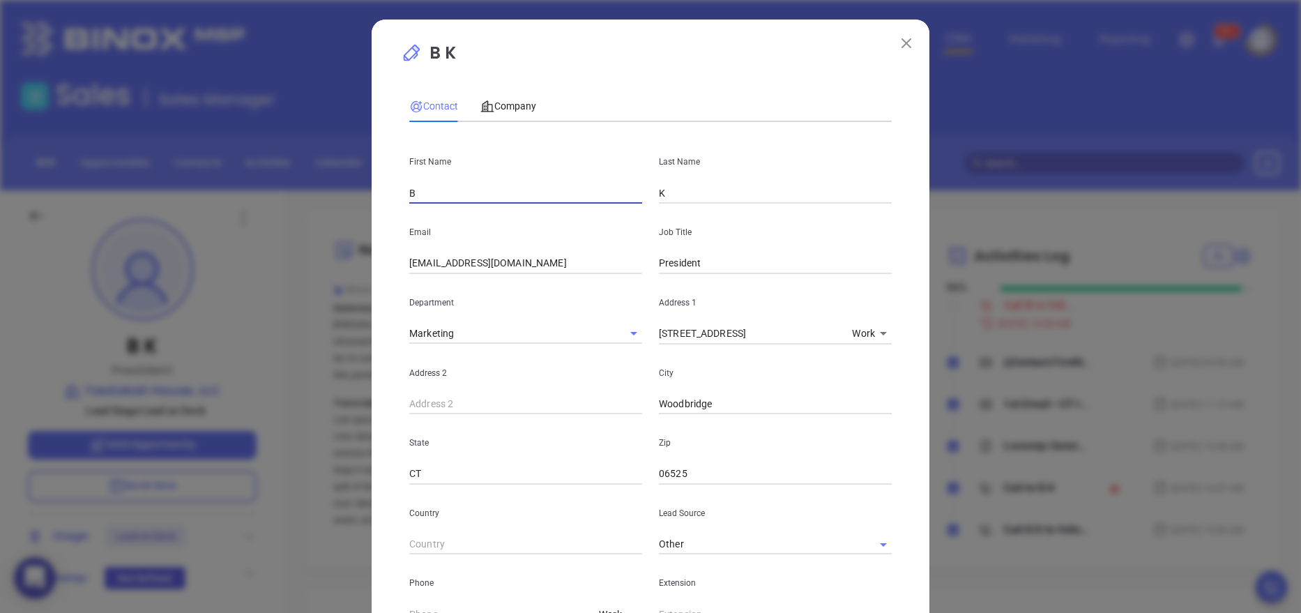
click at [438, 203] on input "B" at bounding box center [525, 193] width 233 height 21
type input "Benjamin"
type input "Klein"
click at [890, 228] on div "Job Title President" at bounding box center [776, 239] width 250 height 70
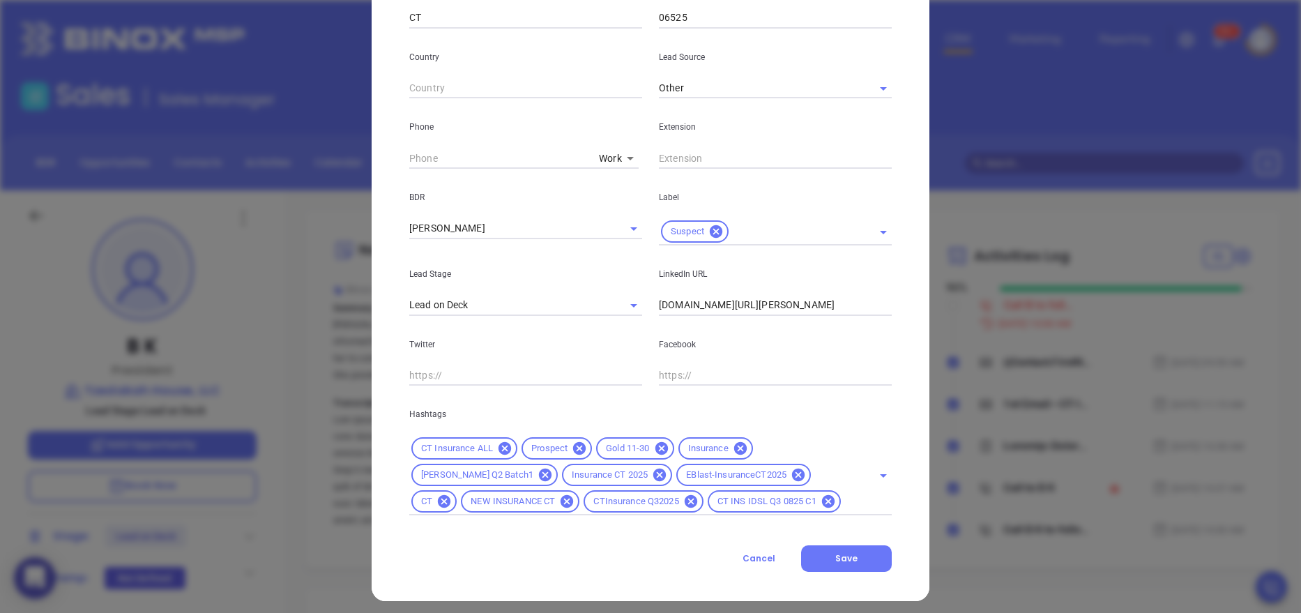
scroll to position [464, 0]
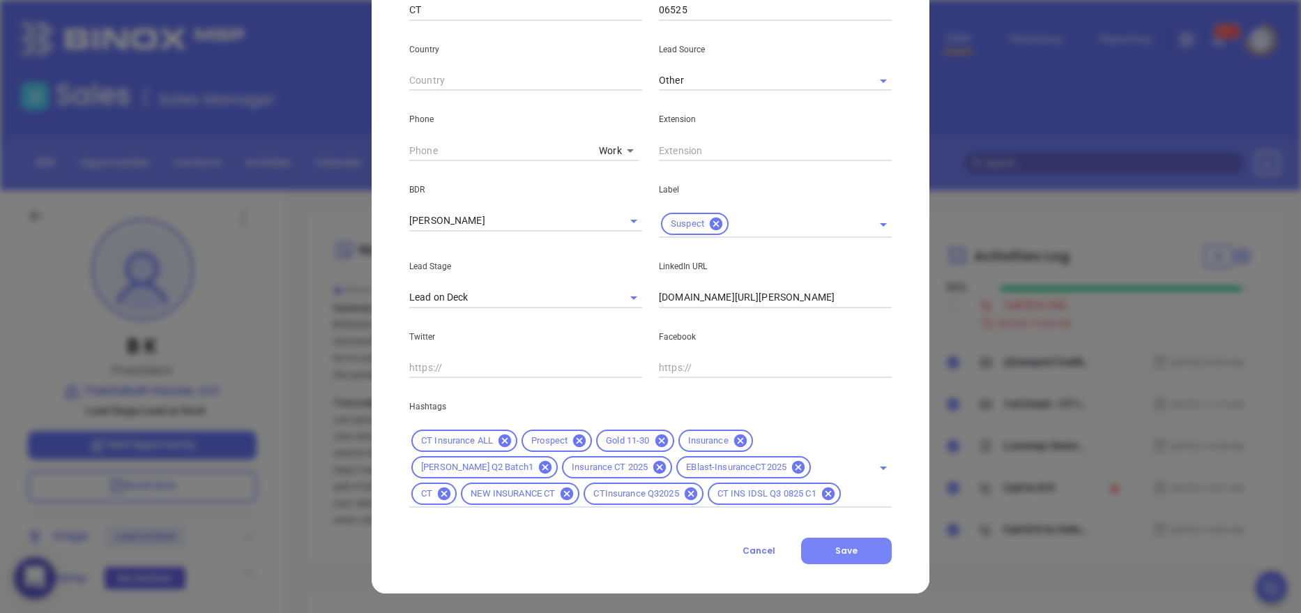
click at [849, 552] on span "Save" at bounding box center [846, 551] width 22 height 12
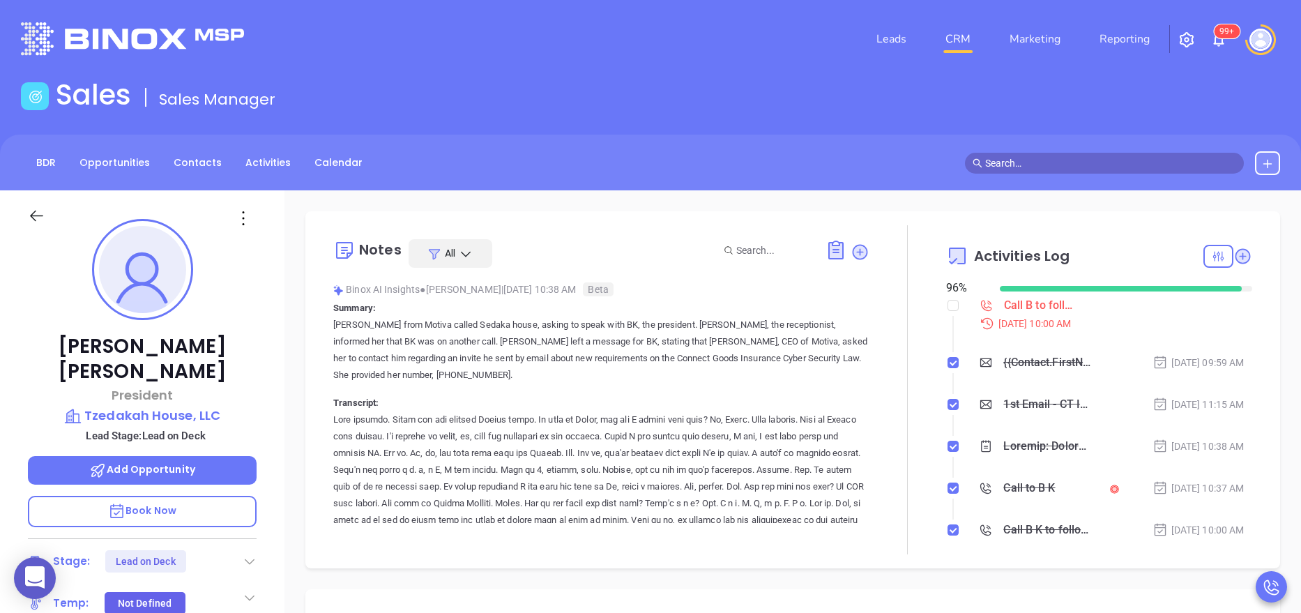
click at [269, 494] on div "Benjamin Klein President Tzedakah House, LLC Lead Stage: Lead on Deck Add Oppor…" at bounding box center [142, 573] width 284 height 766
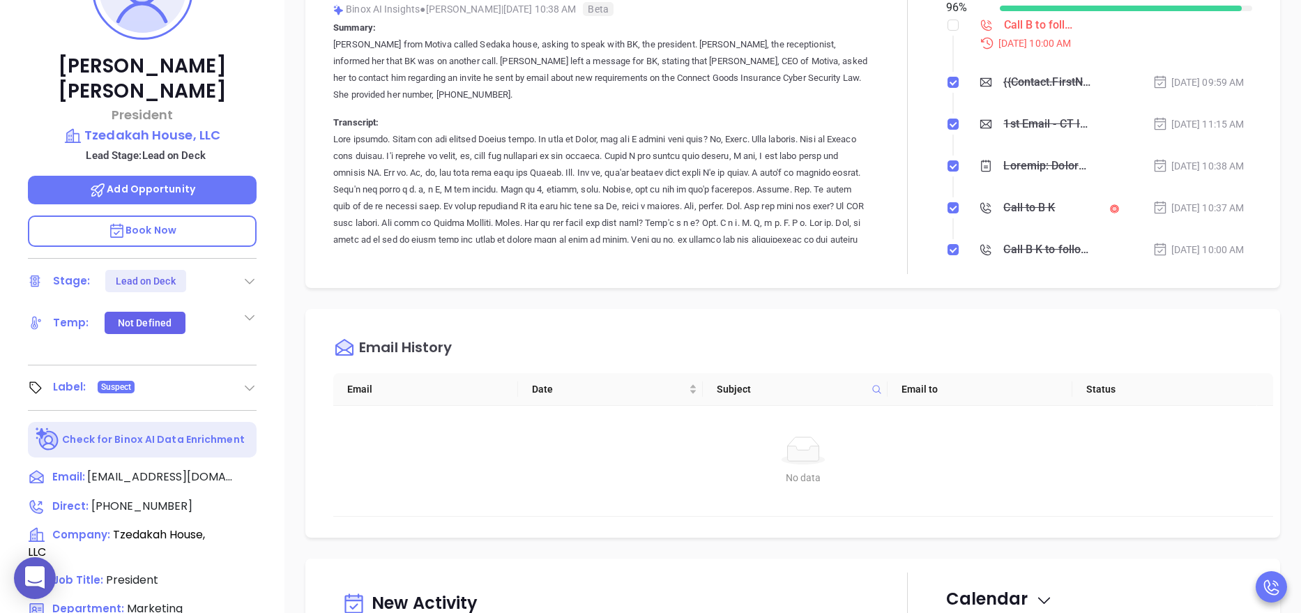
scroll to position [335, 0]
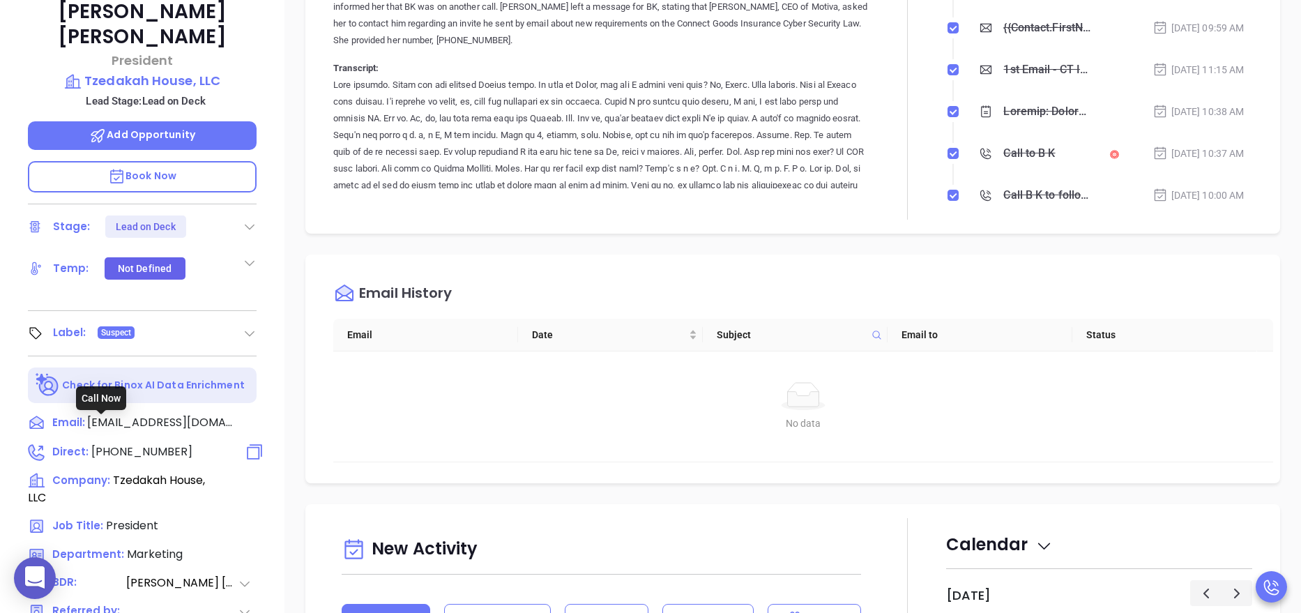
click at [139, 443] on span "(203) 387-2266" at bounding box center [141, 451] width 101 height 16
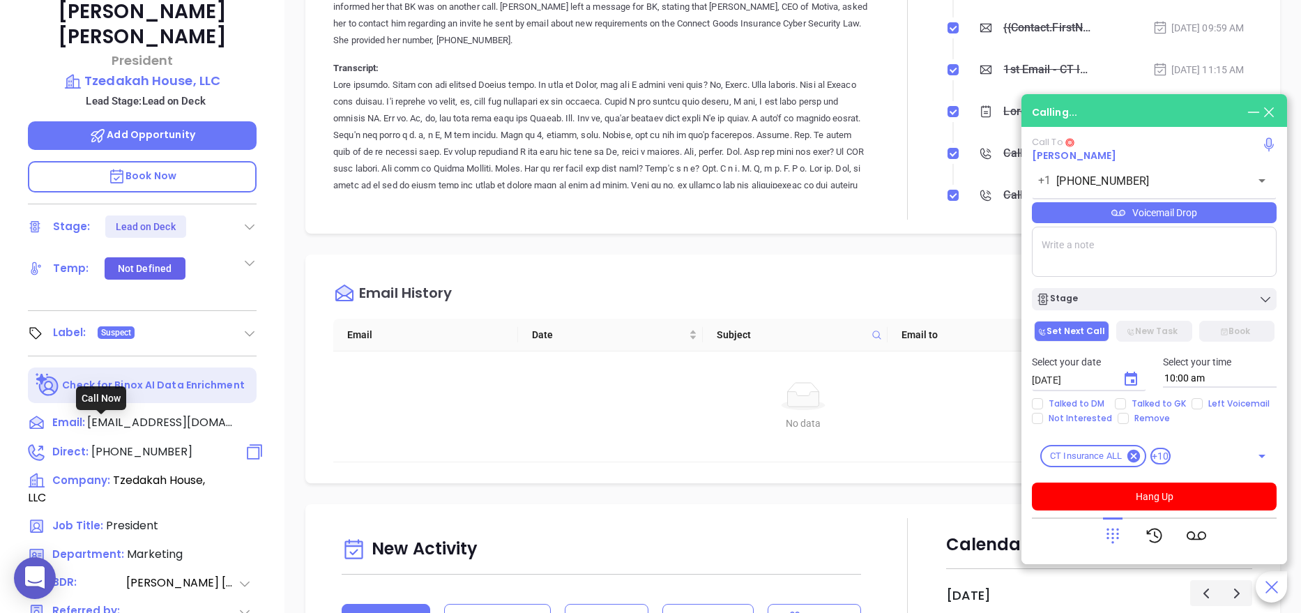
type input "(203) 387-2266"
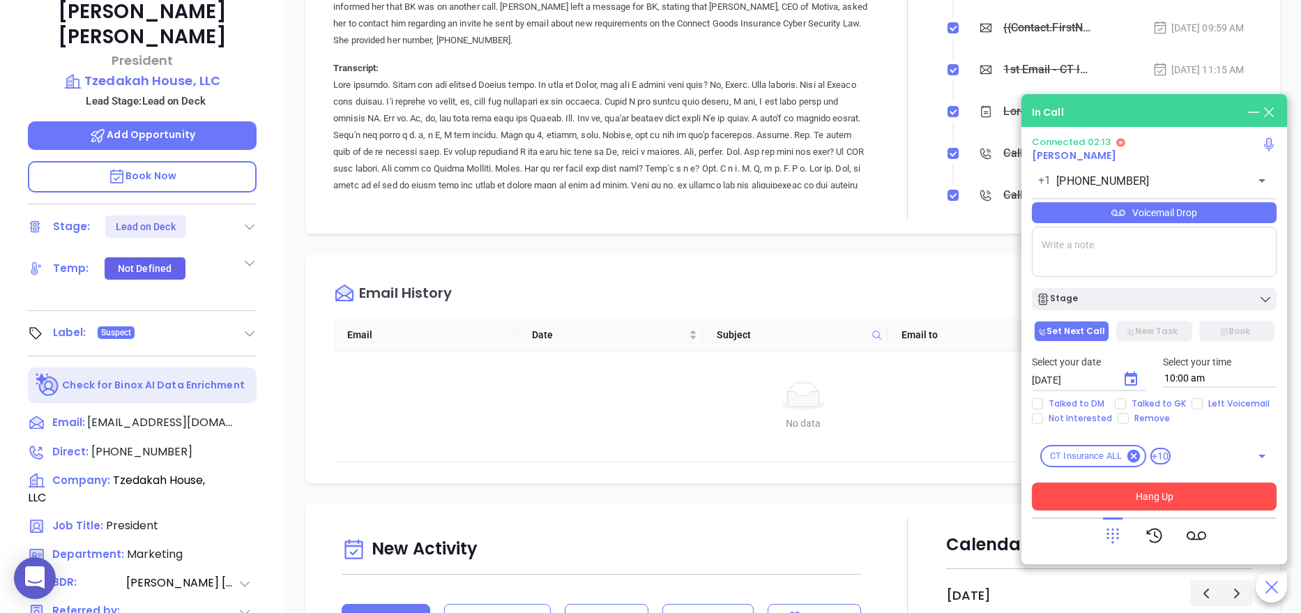
click at [1185, 492] on button "Hang Up" at bounding box center [1154, 497] width 245 height 28
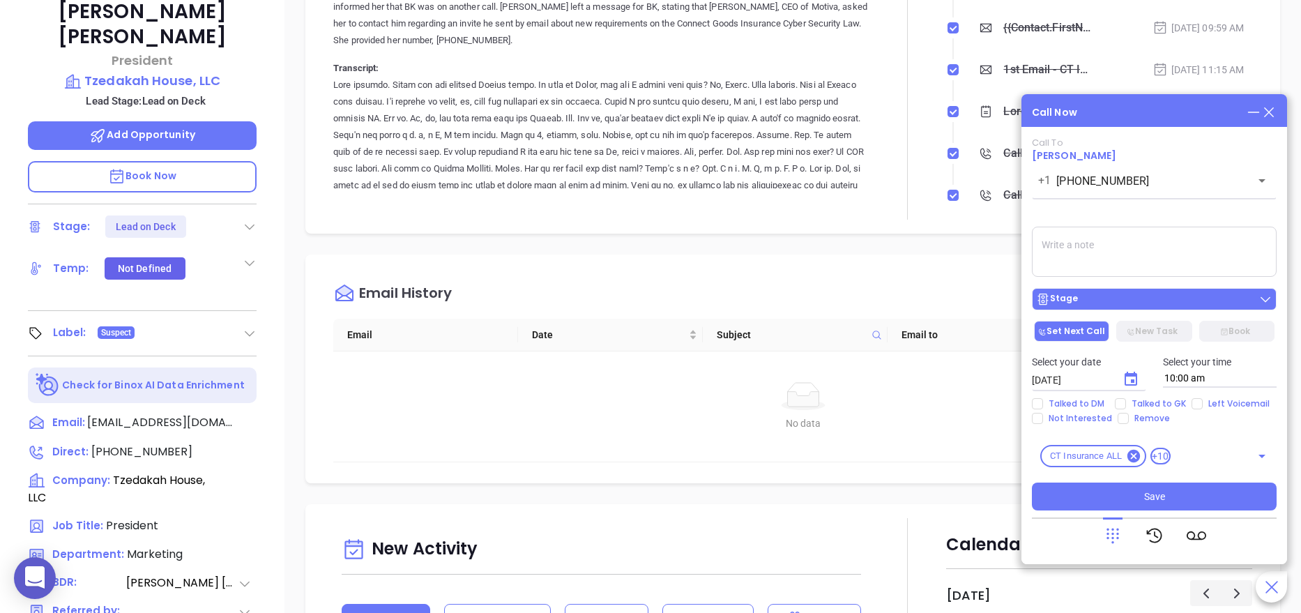
click at [1107, 299] on div "Stage" at bounding box center [1154, 299] width 236 height 14
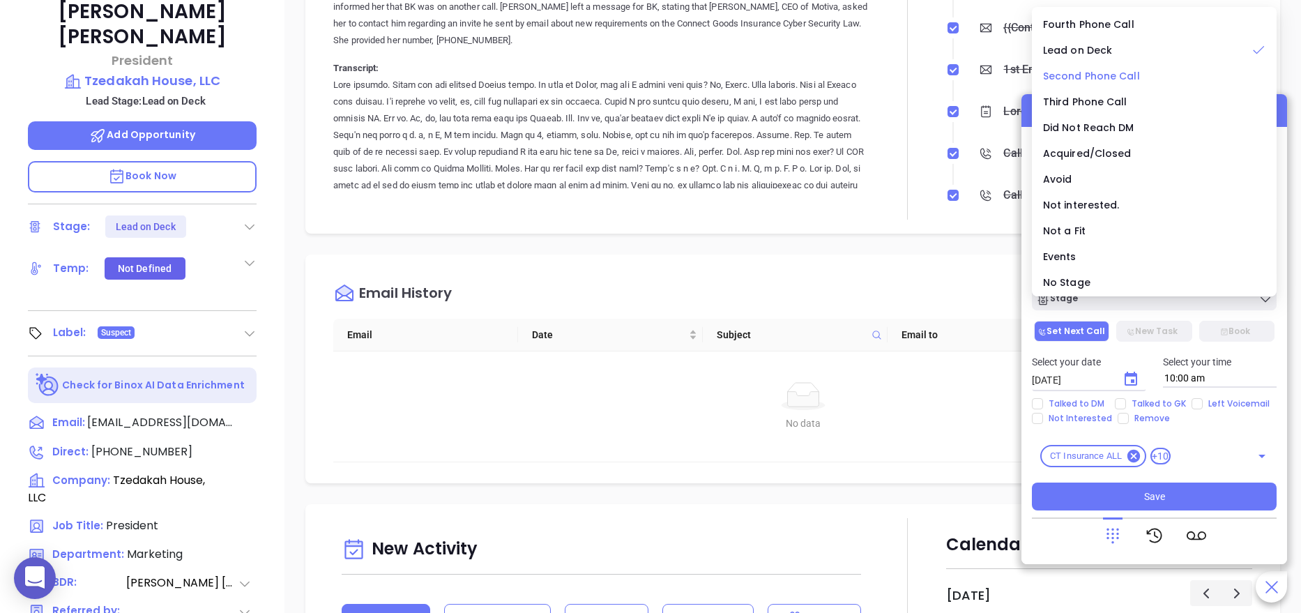
click at [1087, 74] on span "Second Phone Call" at bounding box center [1091, 76] width 97 height 14
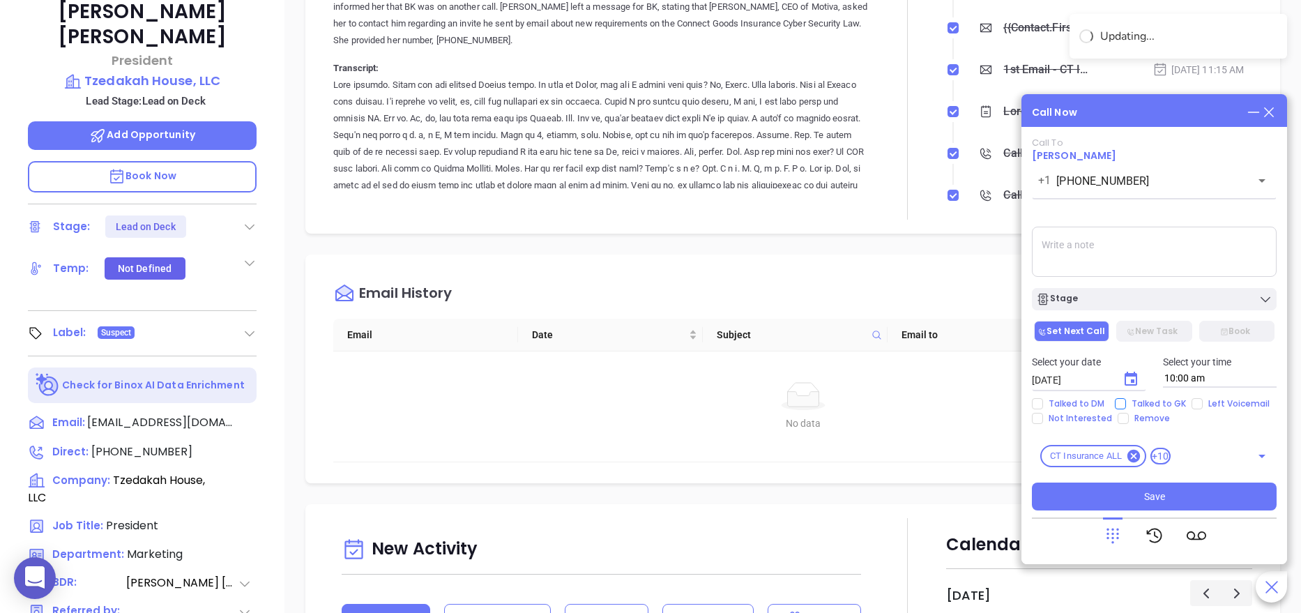
click at [1118, 400] on input "Talked to GK" at bounding box center [1120, 403] width 11 height 11
checkbox input "true"
click at [1139, 383] on icon "Choose date, selected date is Aug 21, 2025" at bounding box center [1131, 379] width 17 height 17
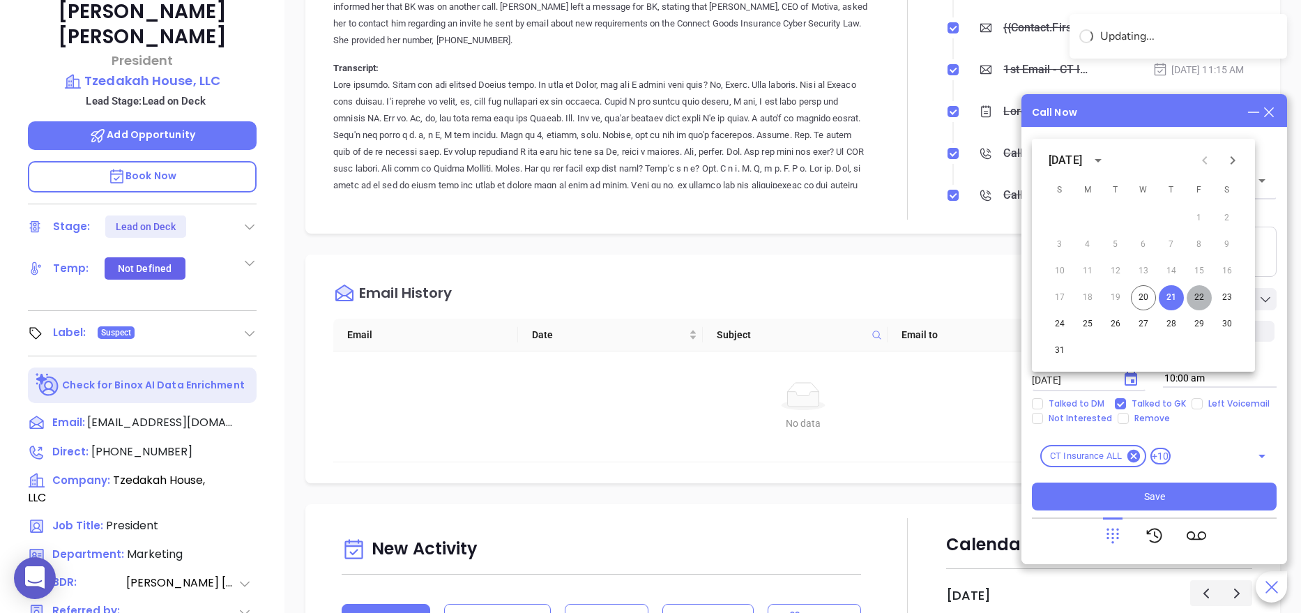
click at [1194, 294] on button "22" at bounding box center [1199, 297] width 25 height 25
type input "08/22/2025"
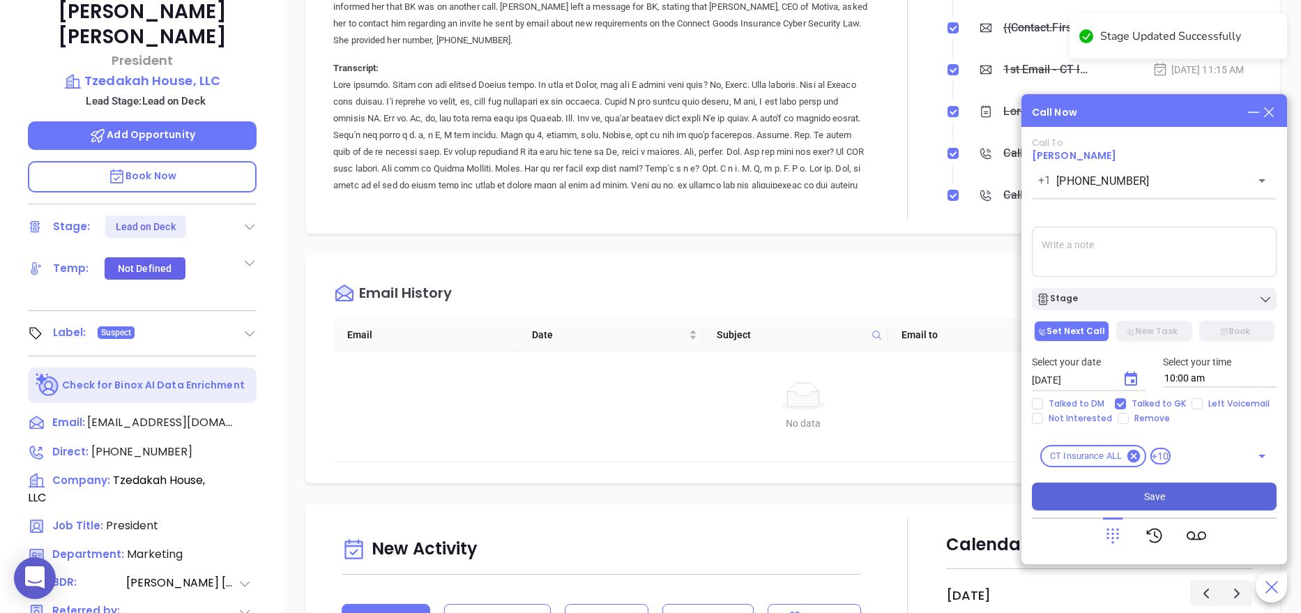
click at [1138, 490] on button "Save" at bounding box center [1154, 497] width 245 height 28
click at [886, 157] on div at bounding box center [908, 55] width 77 height 329
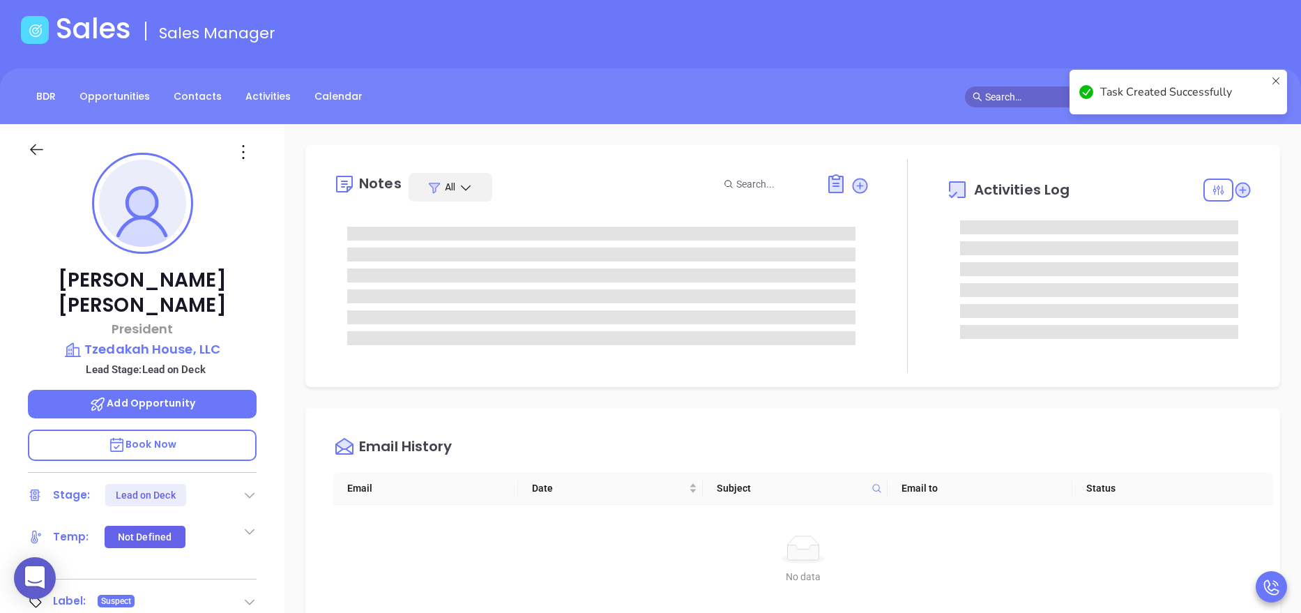
scroll to position [0, 0]
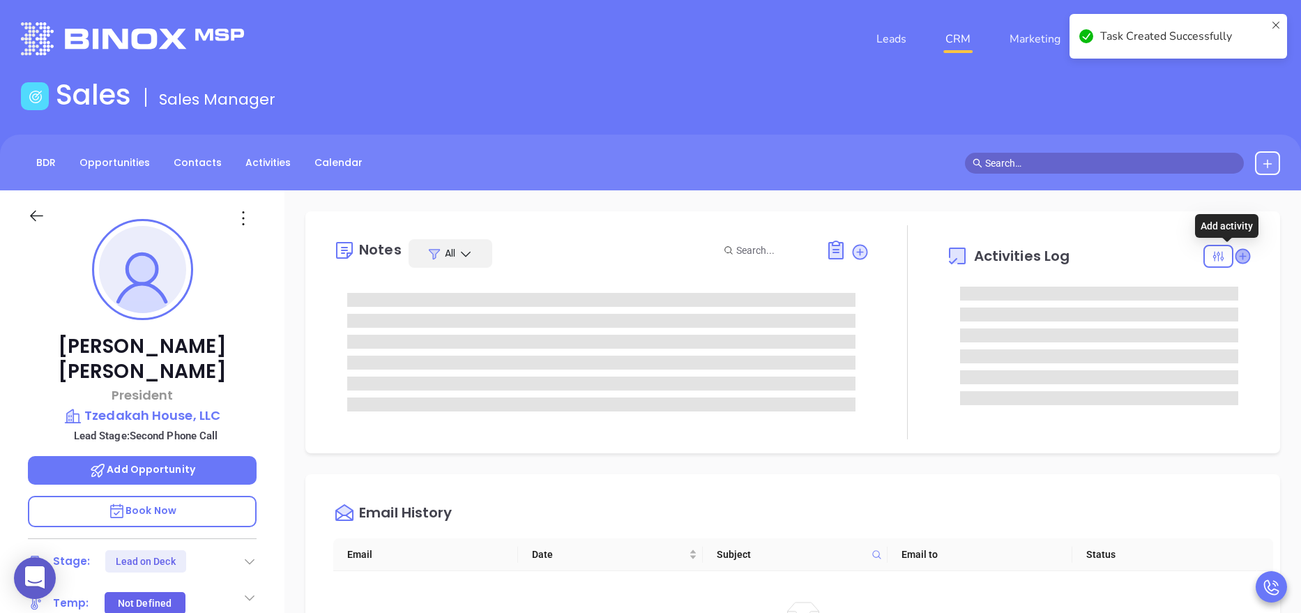
click at [1236, 261] on icon at bounding box center [1243, 256] width 14 height 14
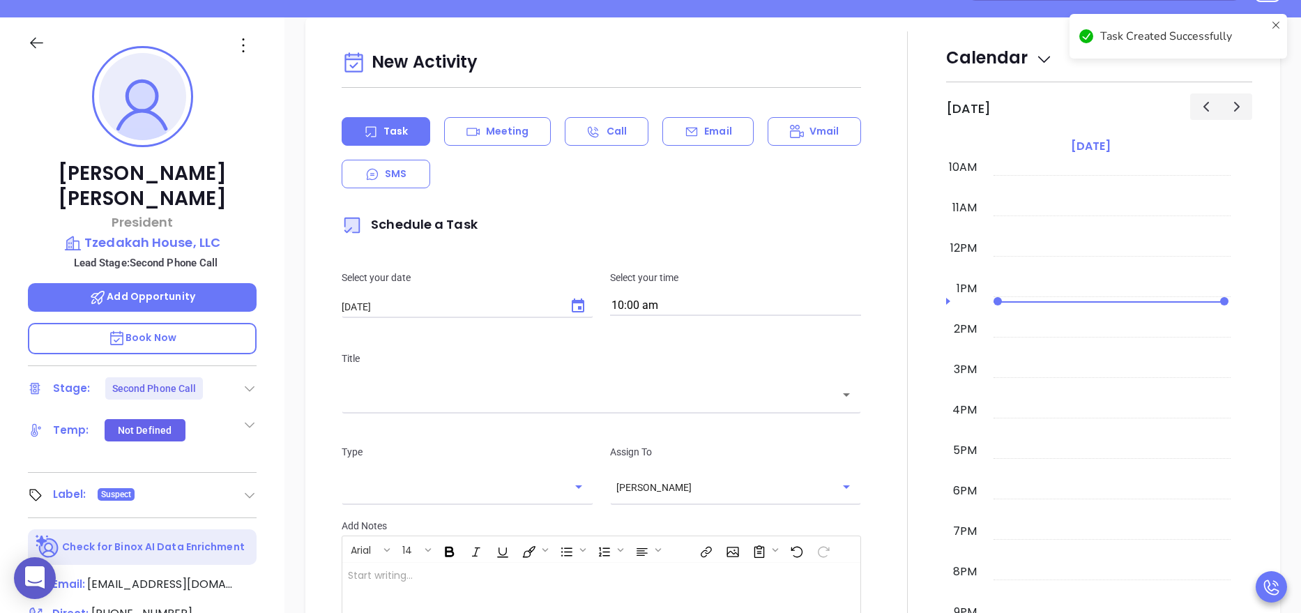
scroll to position [190, 0]
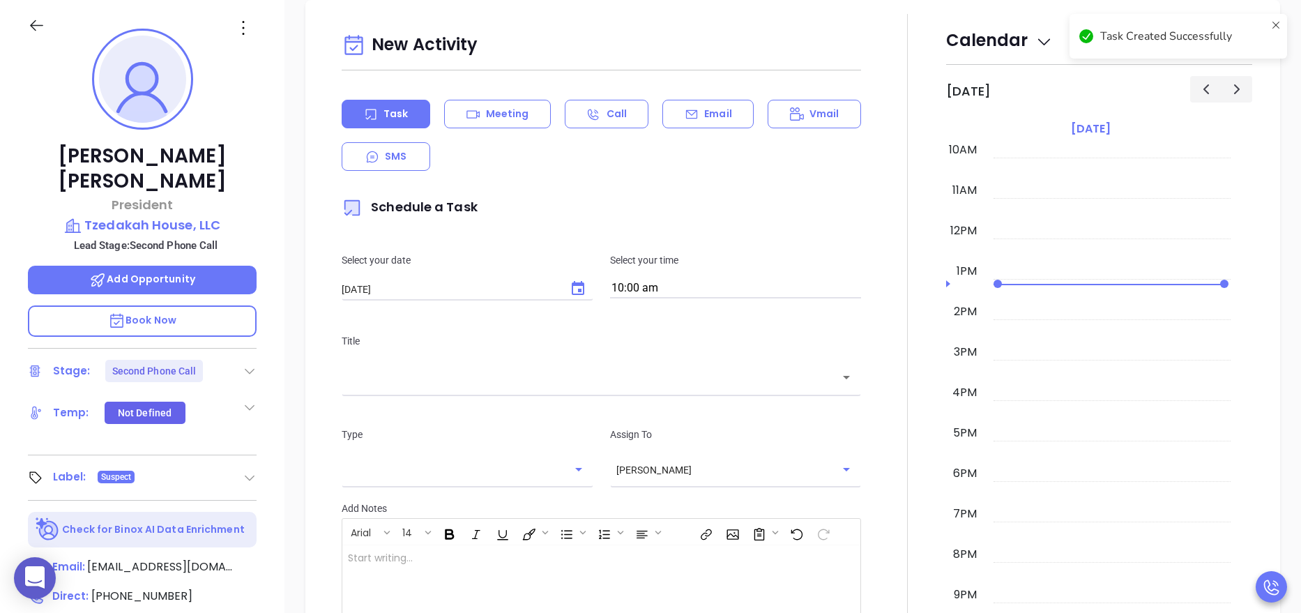
click at [688, 113] on icon at bounding box center [692, 114] width 14 height 14
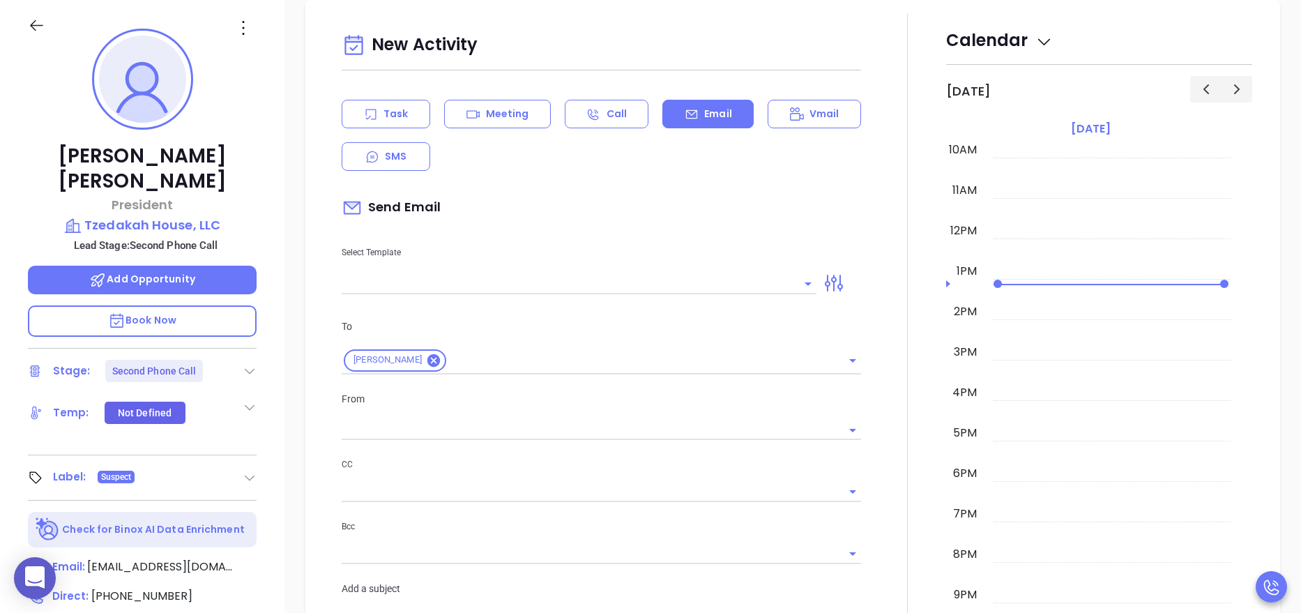
type input "[PERSON_NAME]"
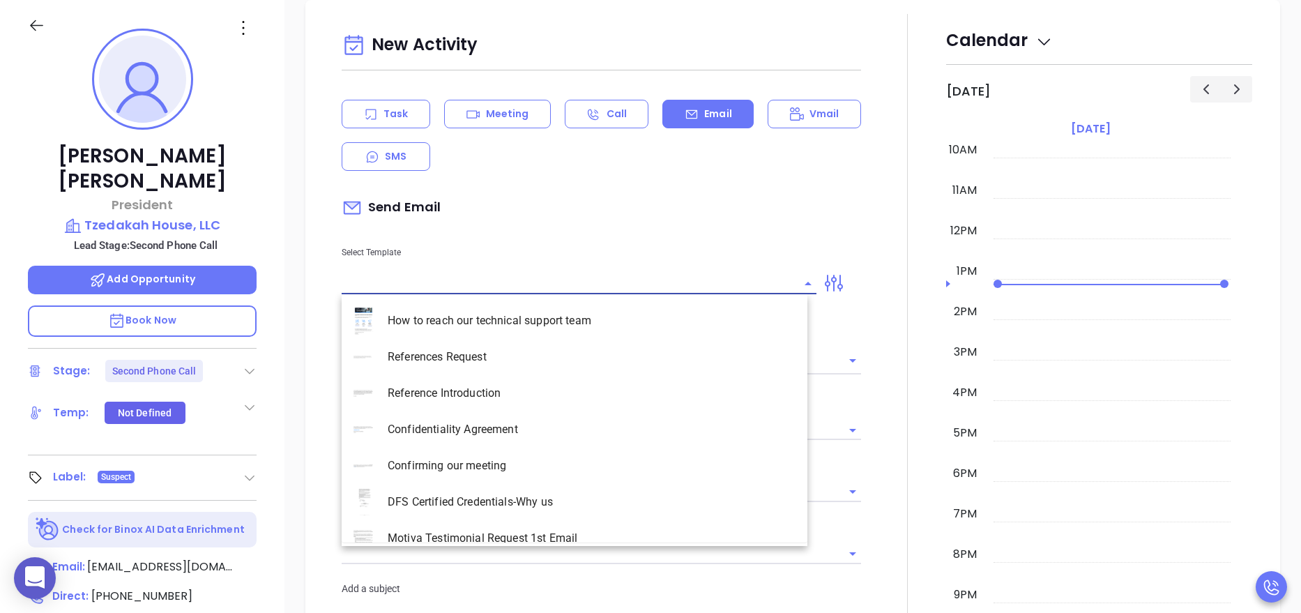
click at [423, 282] on input "text" at bounding box center [569, 283] width 454 height 20
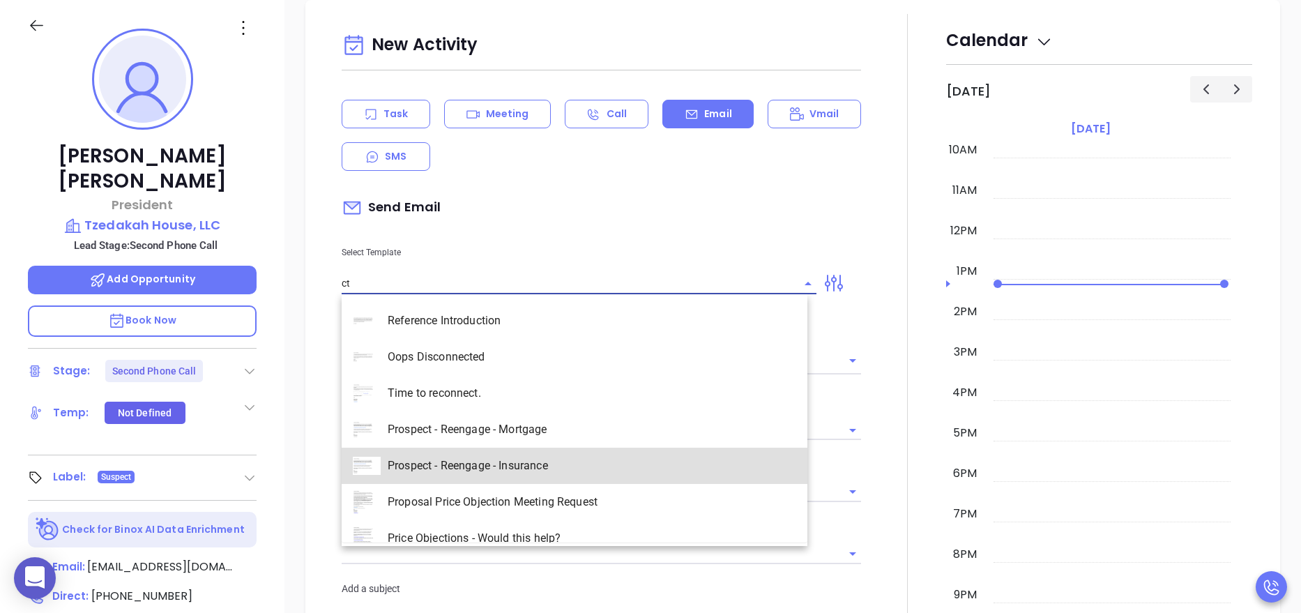
scroll to position [123, 0]
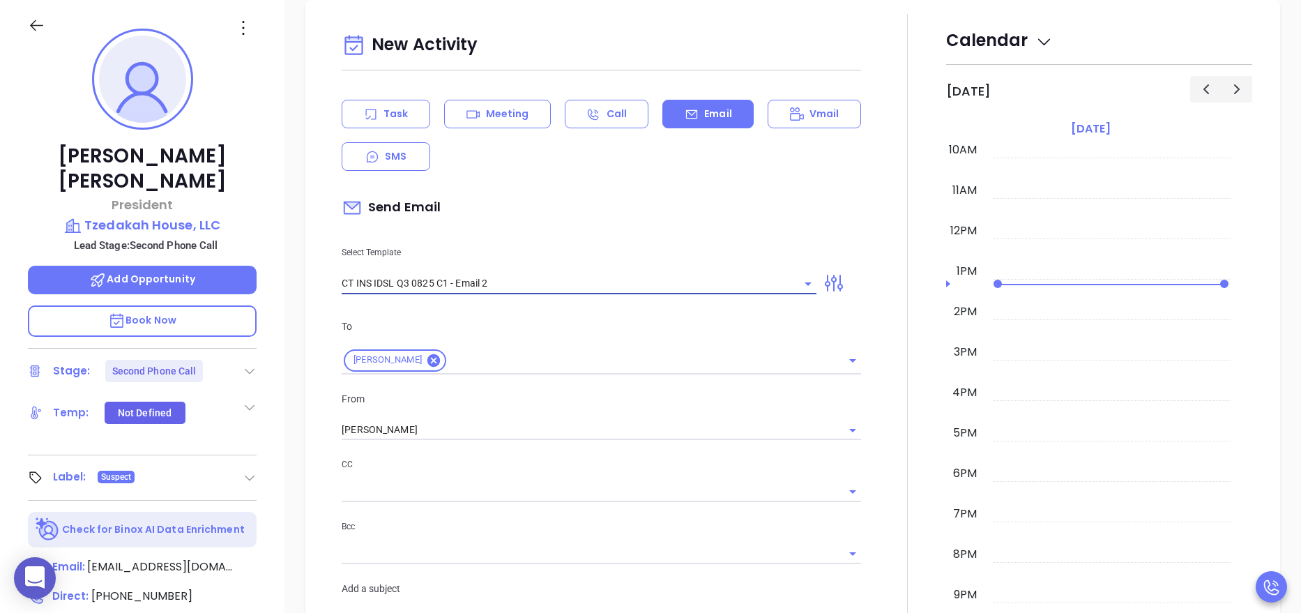
type input "CT INS IDSL Q3 0825 C1 - Email 2"
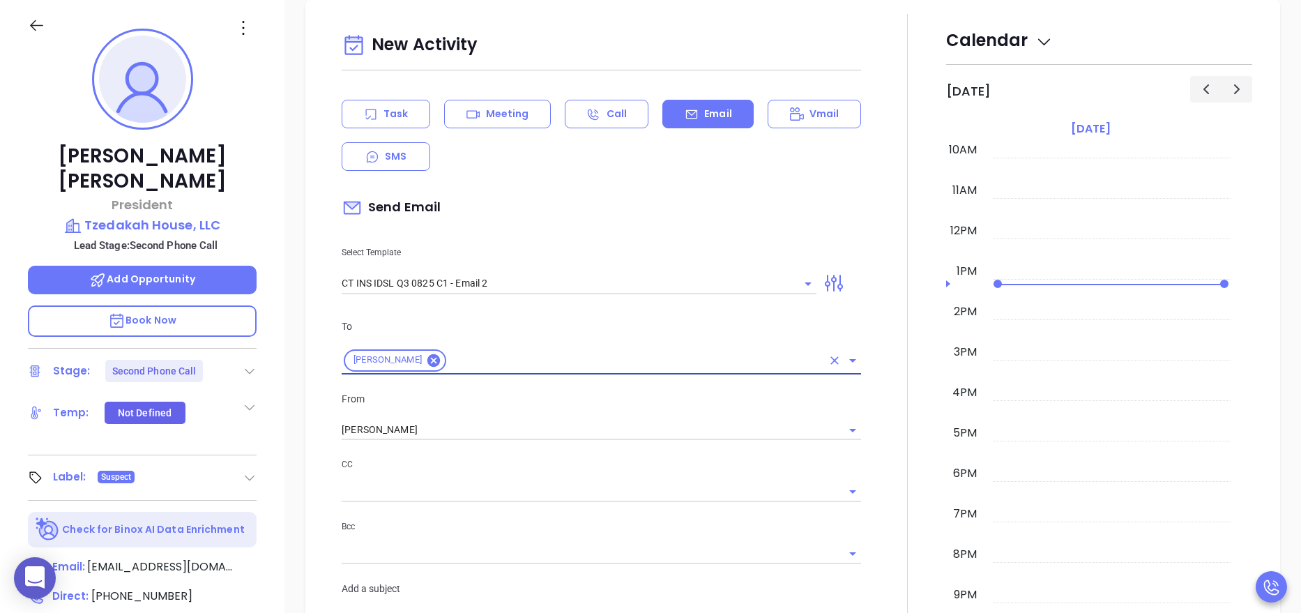
type input "Can your IT partner prove you're covered?"
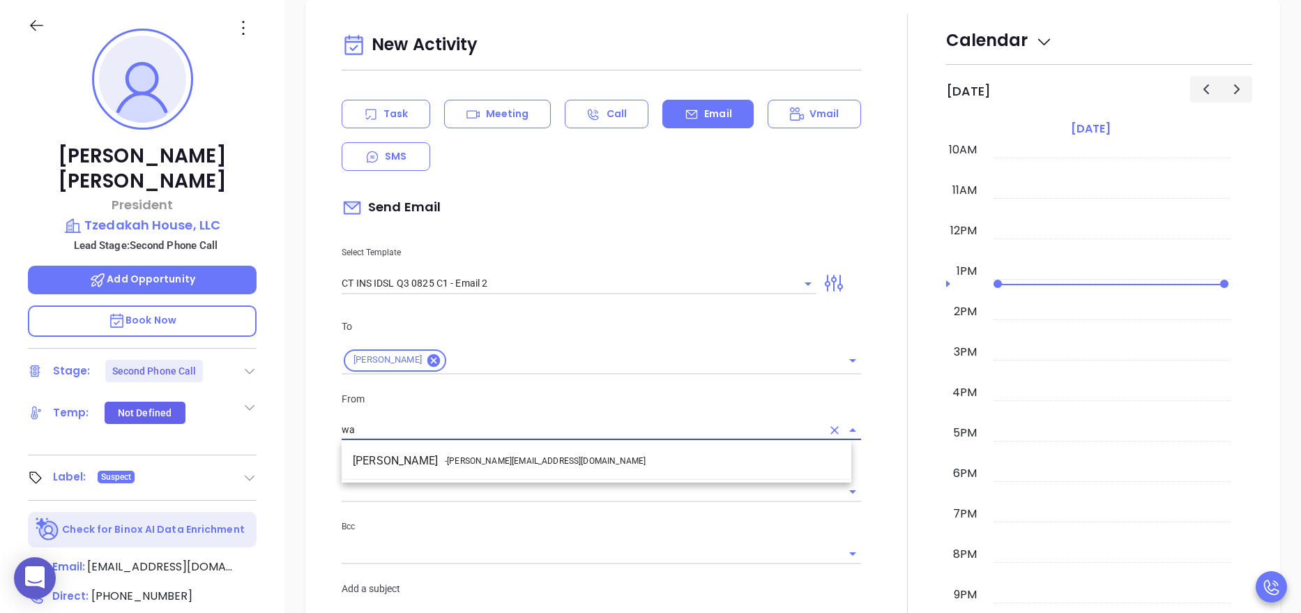
click at [467, 461] on span "- walter@motiva.net" at bounding box center [545, 461] width 201 height 13
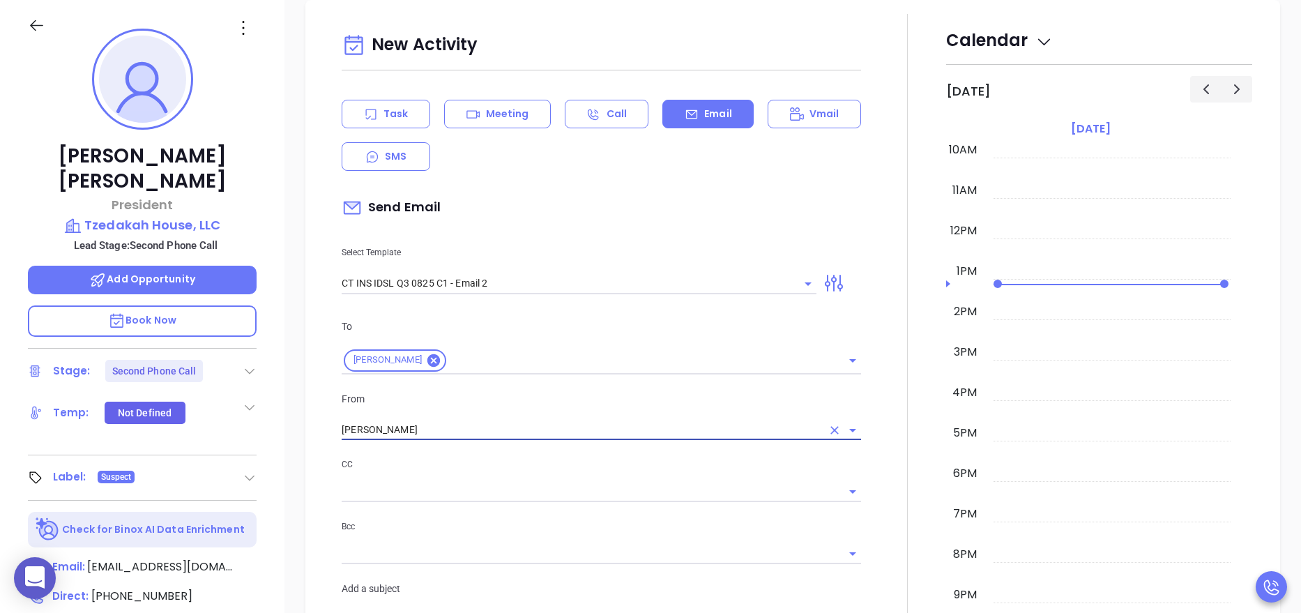
type input "Walter Contreras"
click at [883, 464] on div at bounding box center [908, 577] width 77 height 1127
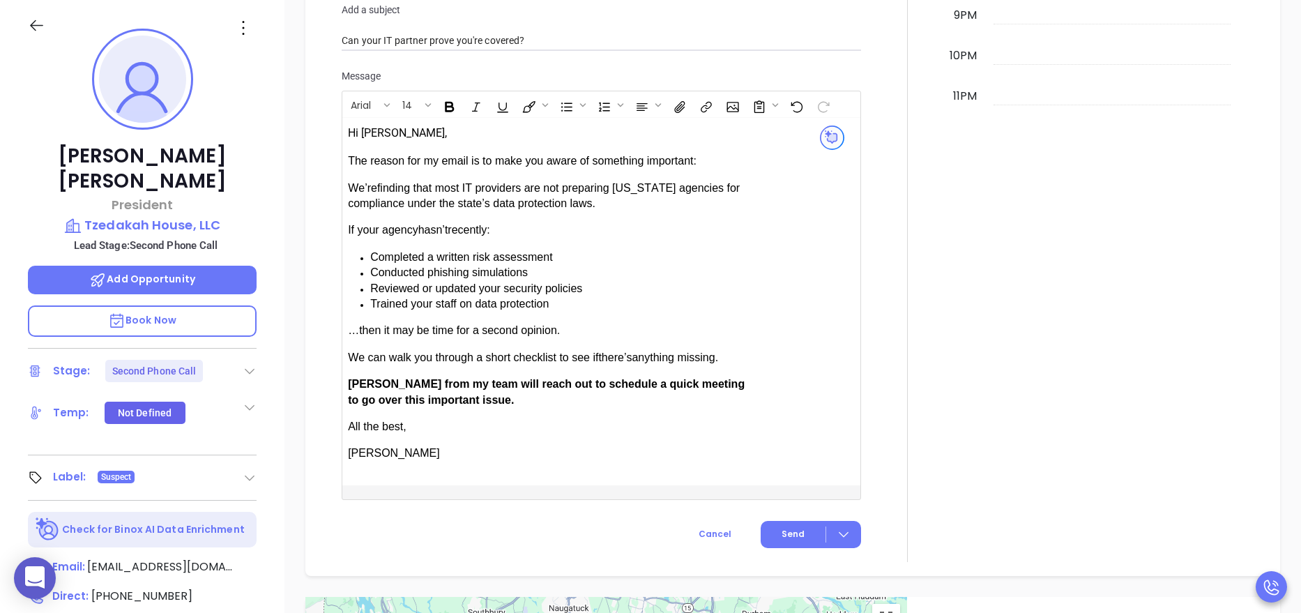
scroll to position [1276, 0]
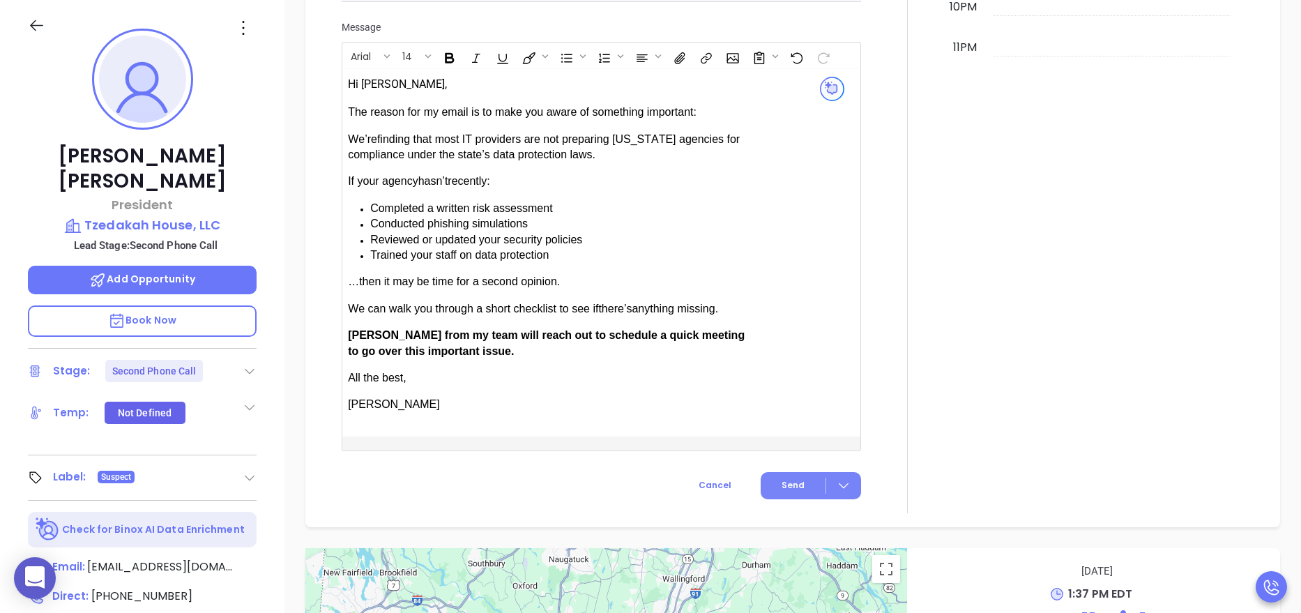
click at [785, 479] on span "Send" at bounding box center [793, 485] width 23 height 13
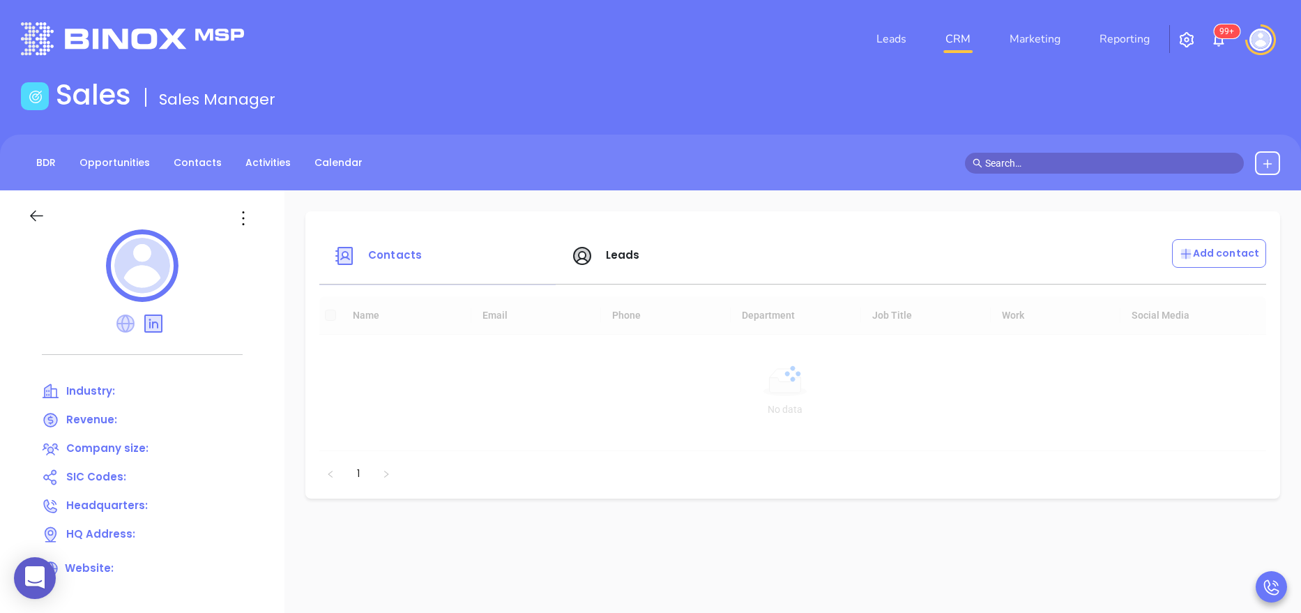
click at [127, 317] on icon at bounding box center [125, 323] width 18 height 18
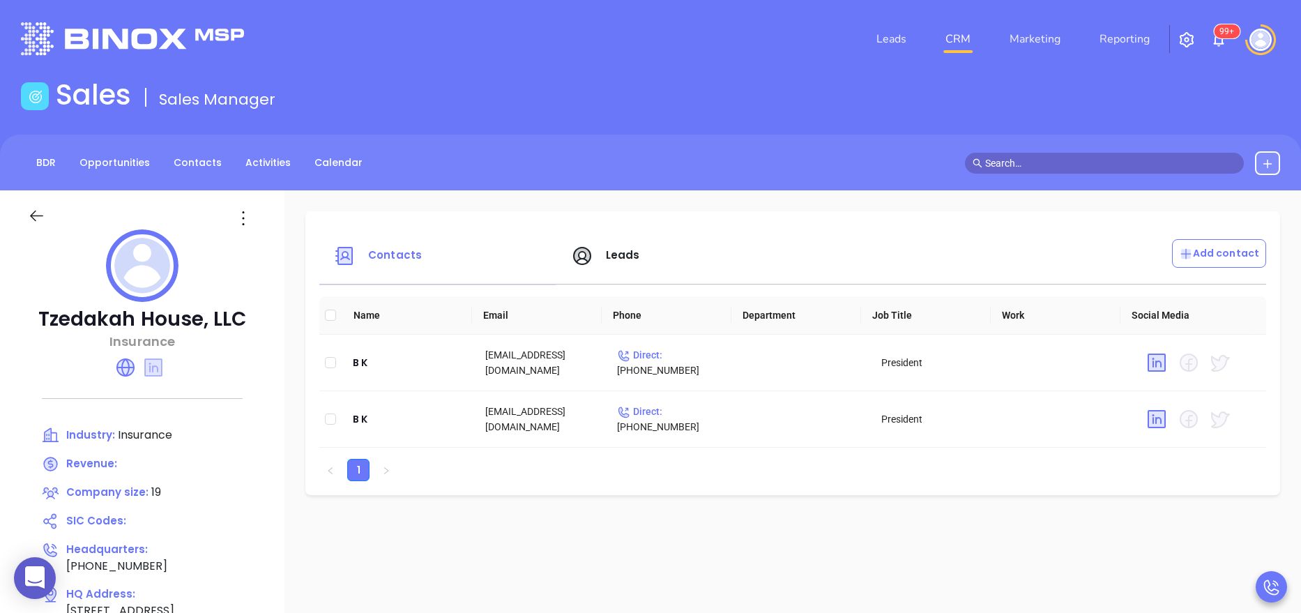
click at [157, 368] on icon at bounding box center [153, 367] width 18 height 18
click at [123, 372] on icon at bounding box center [125, 367] width 18 height 18
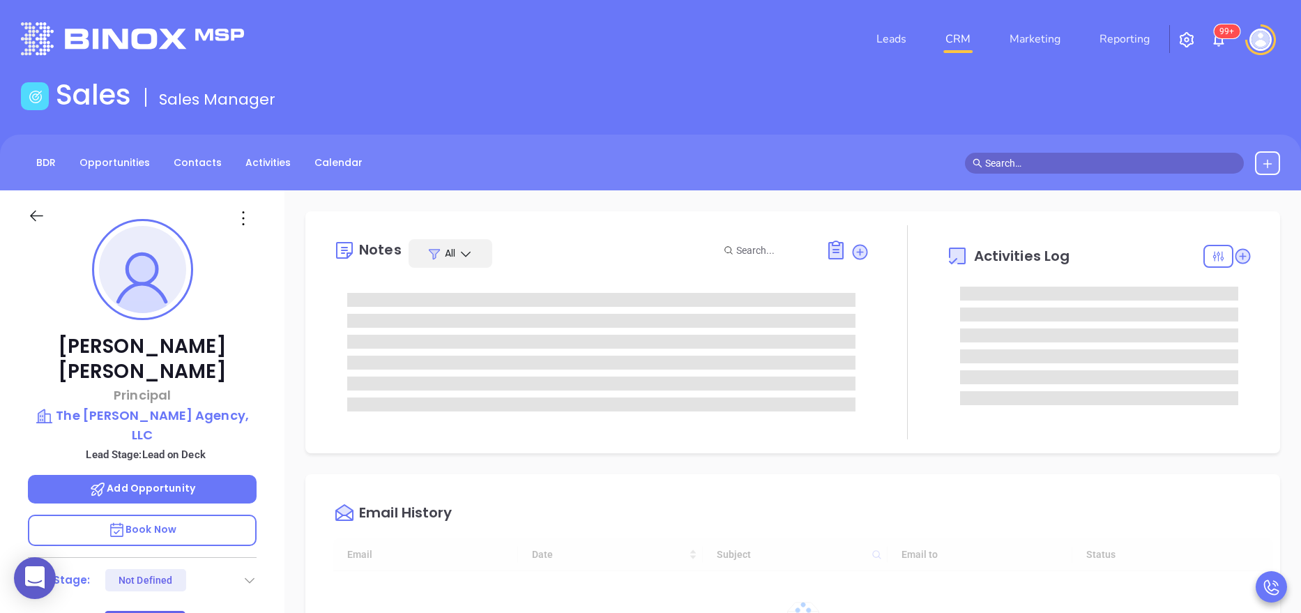
type input "[DATE]"
type input "Anabell Dominguez"
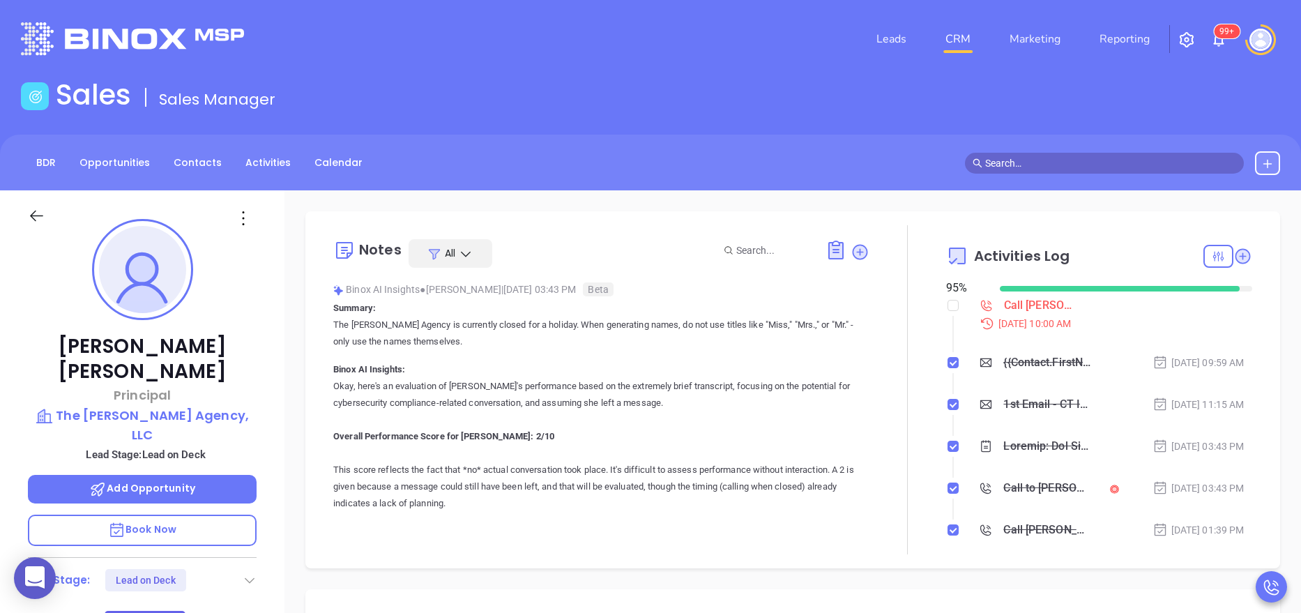
click at [914, 458] on div at bounding box center [908, 389] width 77 height 329
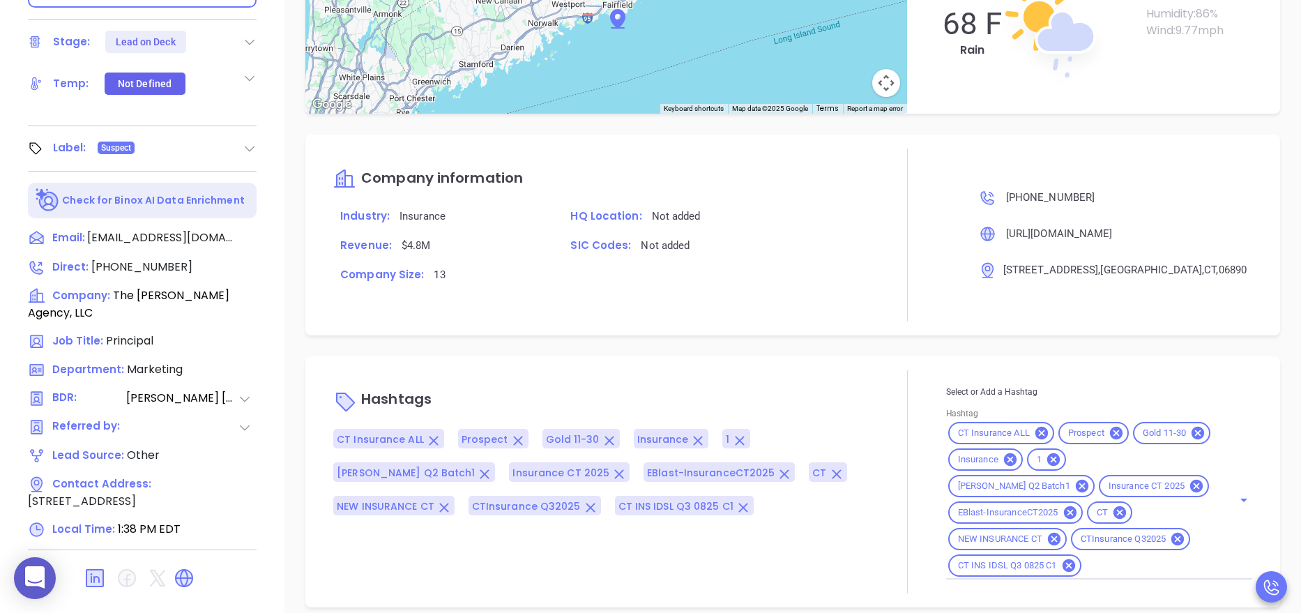
scroll to position [554, 0]
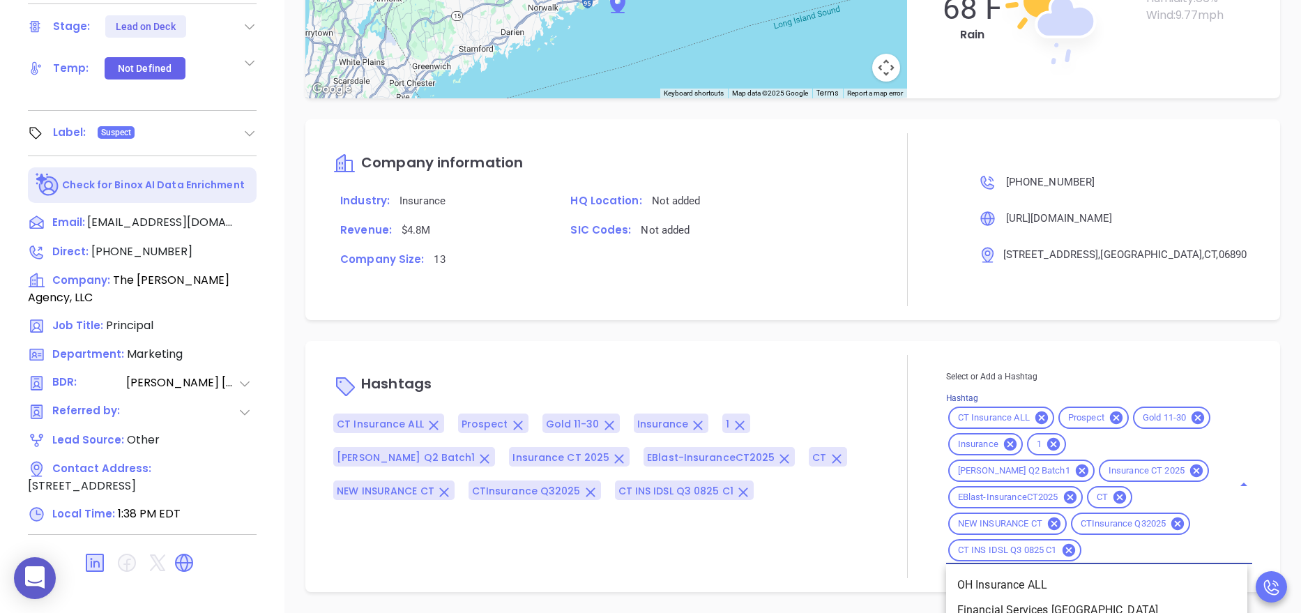
click at [1118, 542] on input "Hashtag" at bounding box center [1149, 550] width 130 height 17
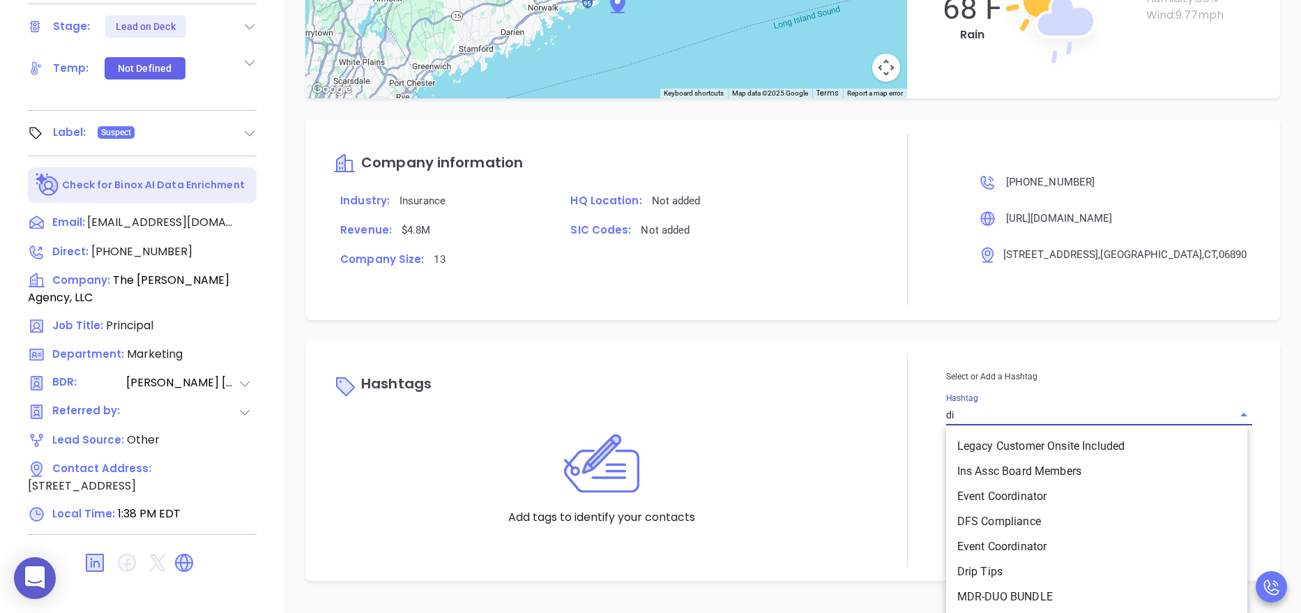
type input "dis"
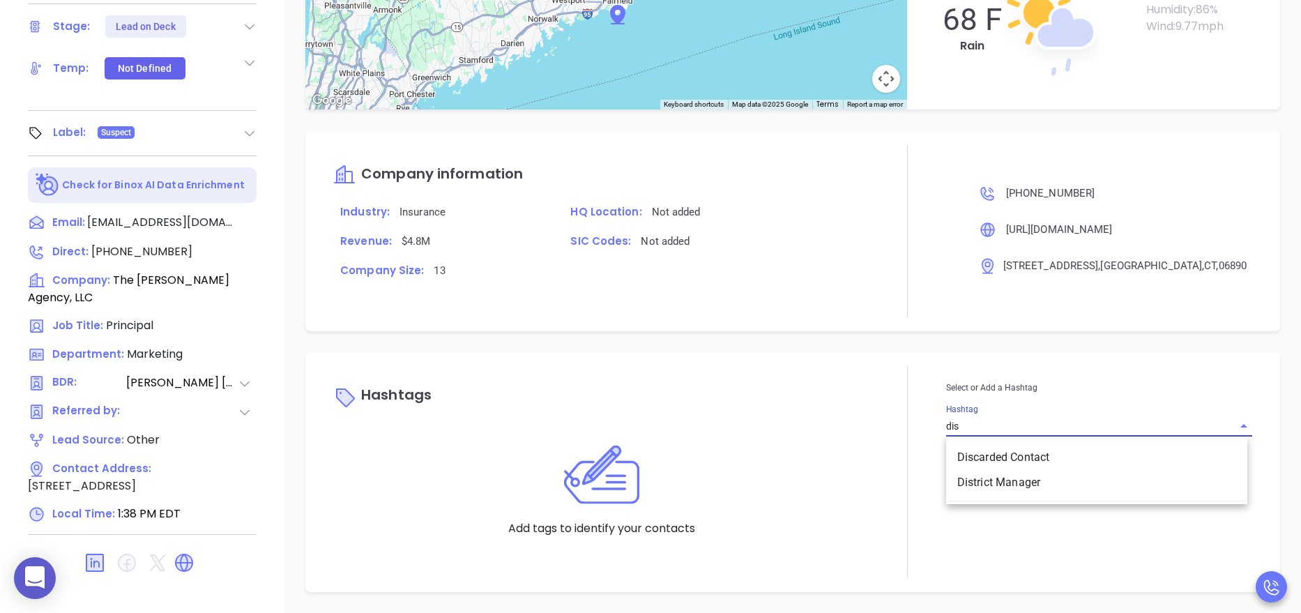
scroll to position [1211, 0]
click at [1022, 459] on li "Discarded Contact" at bounding box center [1096, 457] width 301 height 25
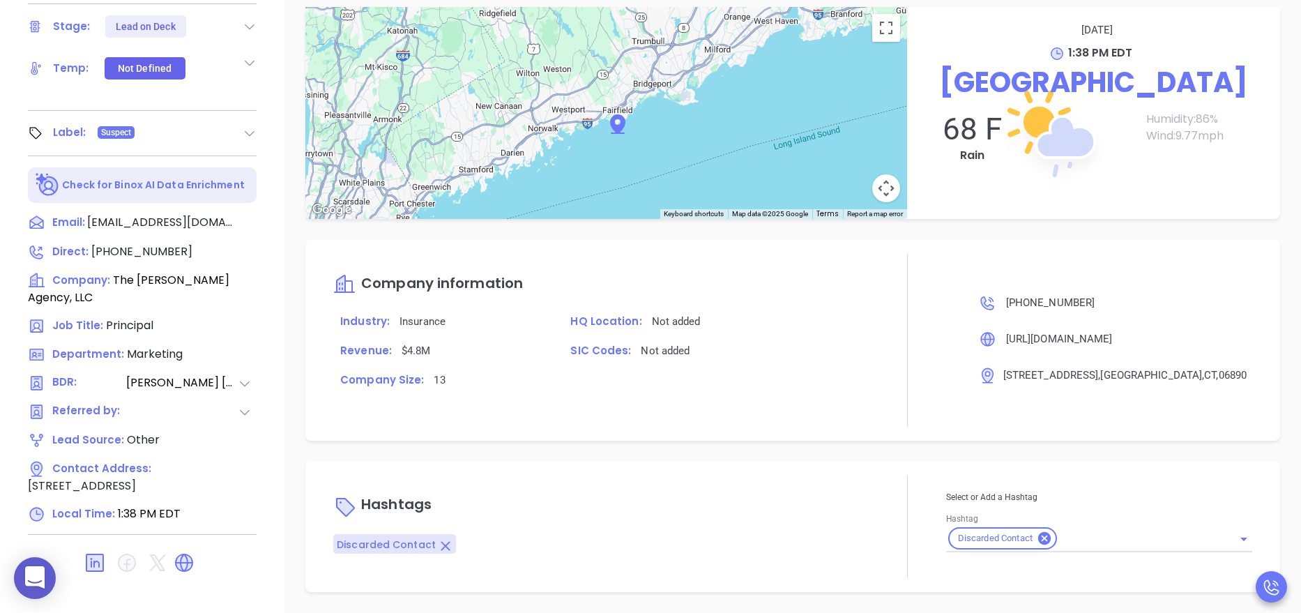
click at [767, 416] on div "Company information Industry: Insurance HQ Location: Not added Revenue: $4.8M S…" at bounding box center [601, 340] width 536 height 173
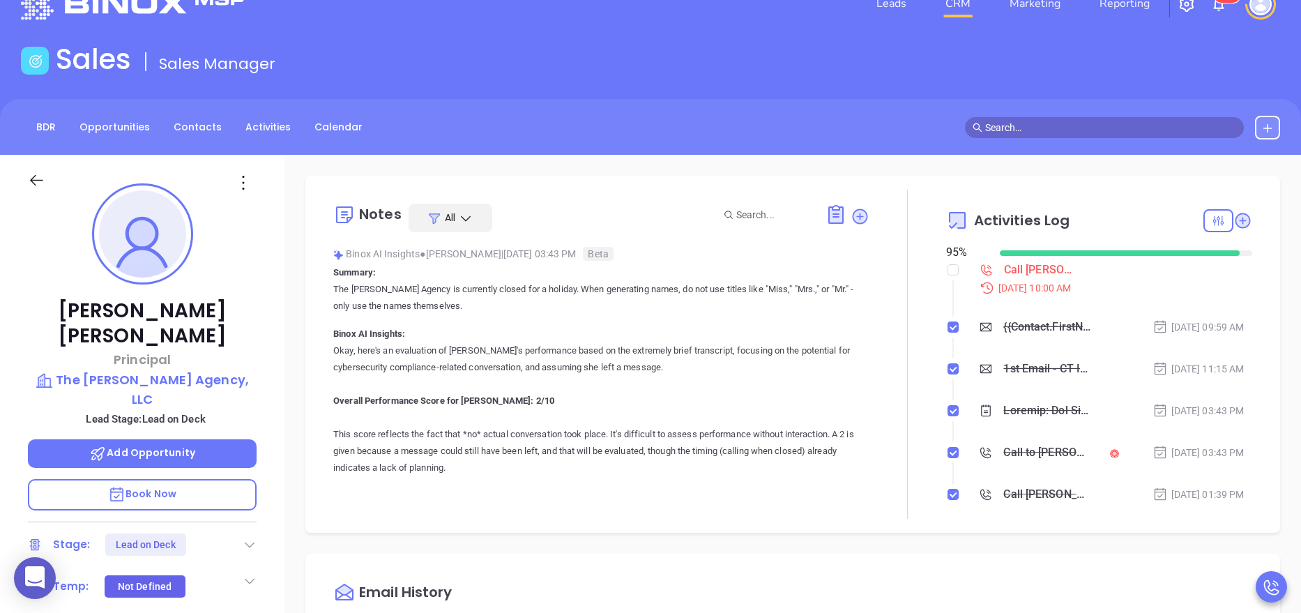
scroll to position [0, 0]
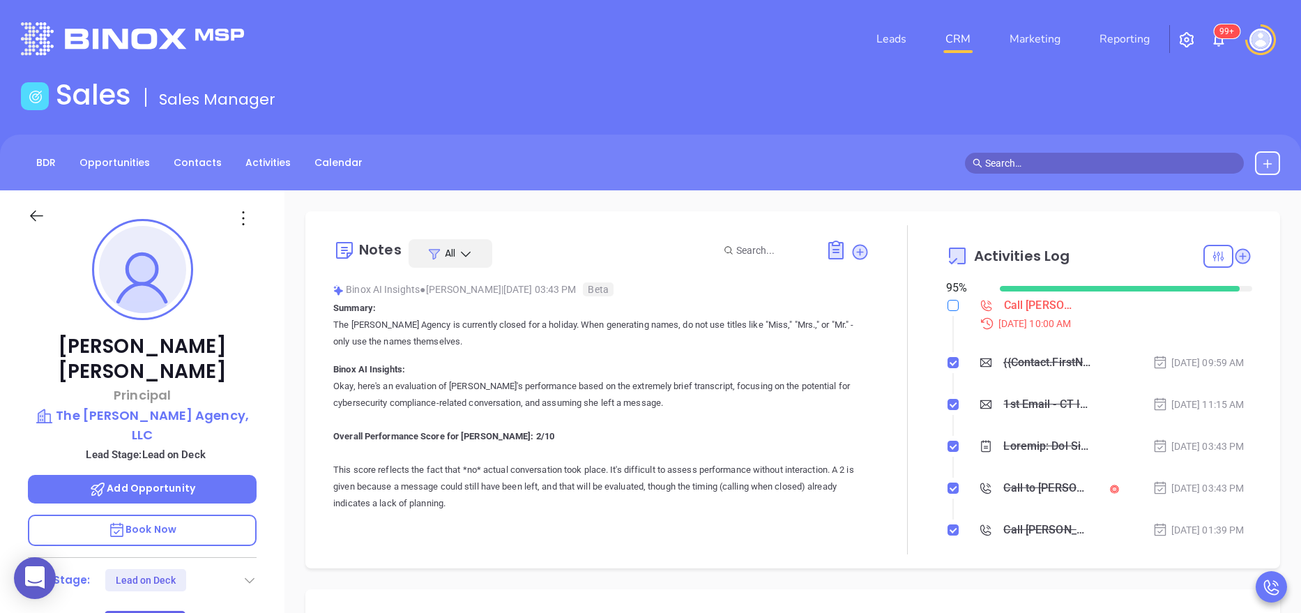
click at [948, 307] on input "checkbox" at bounding box center [953, 305] width 11 height 11
checkbox input "true"
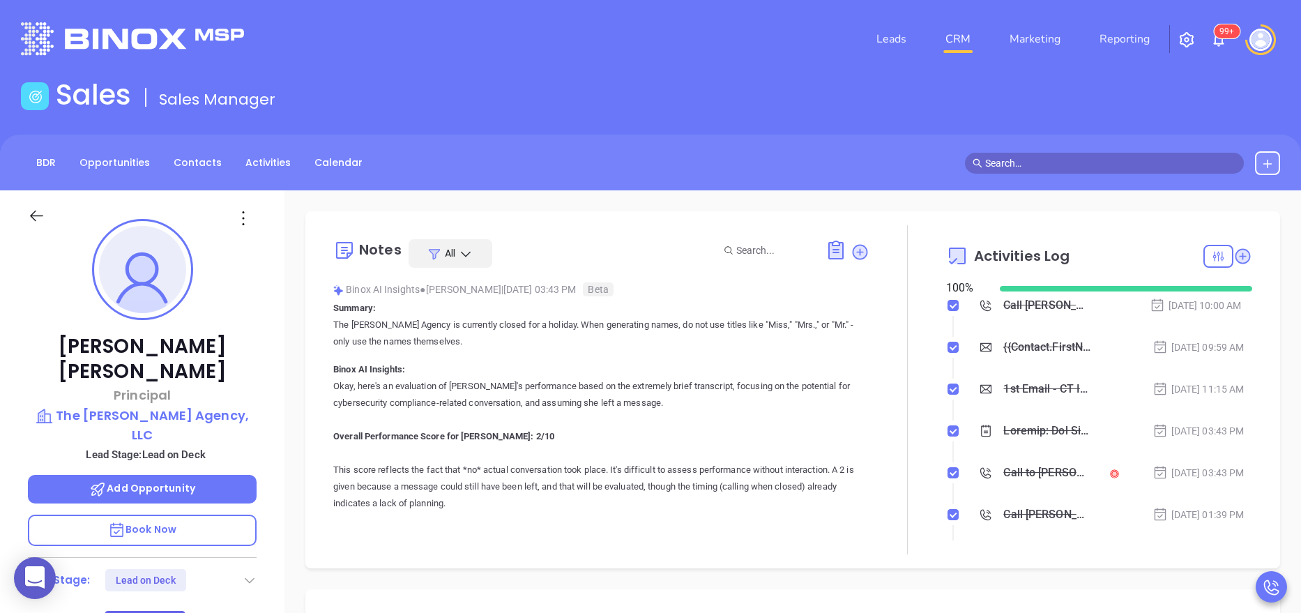
click at [250, 573] on icon at bounding box center [250, 580] width 14 height 14
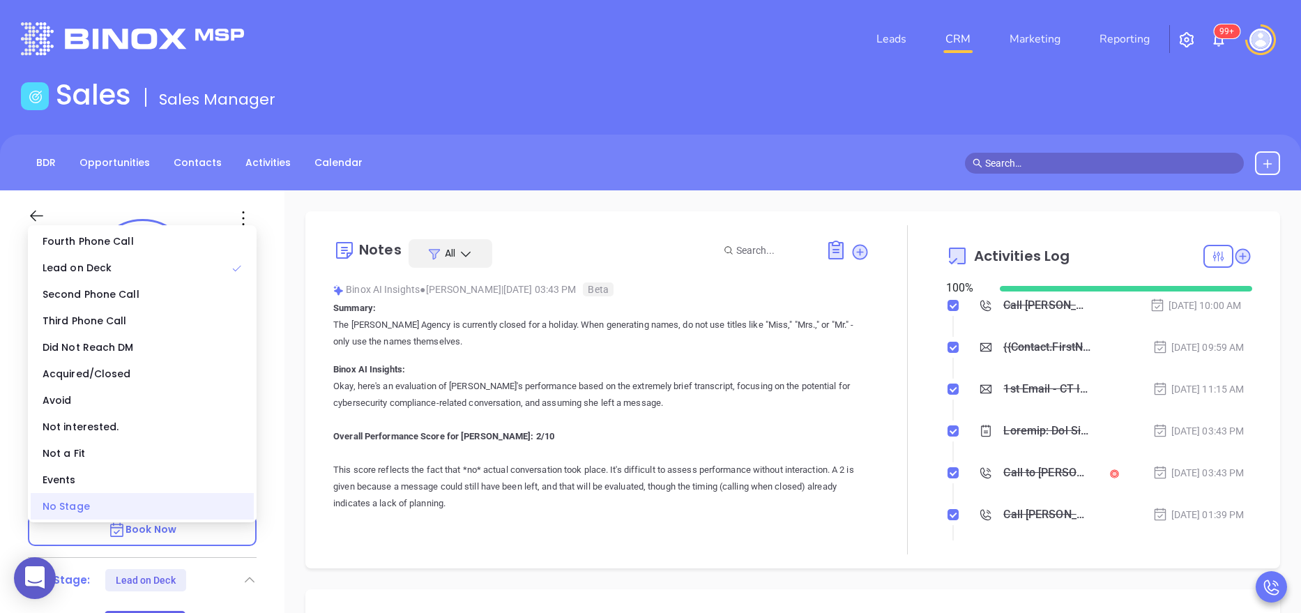
click at [186, 503] on div "No Stage" at bounding box center [142, 506] width 223 height 26
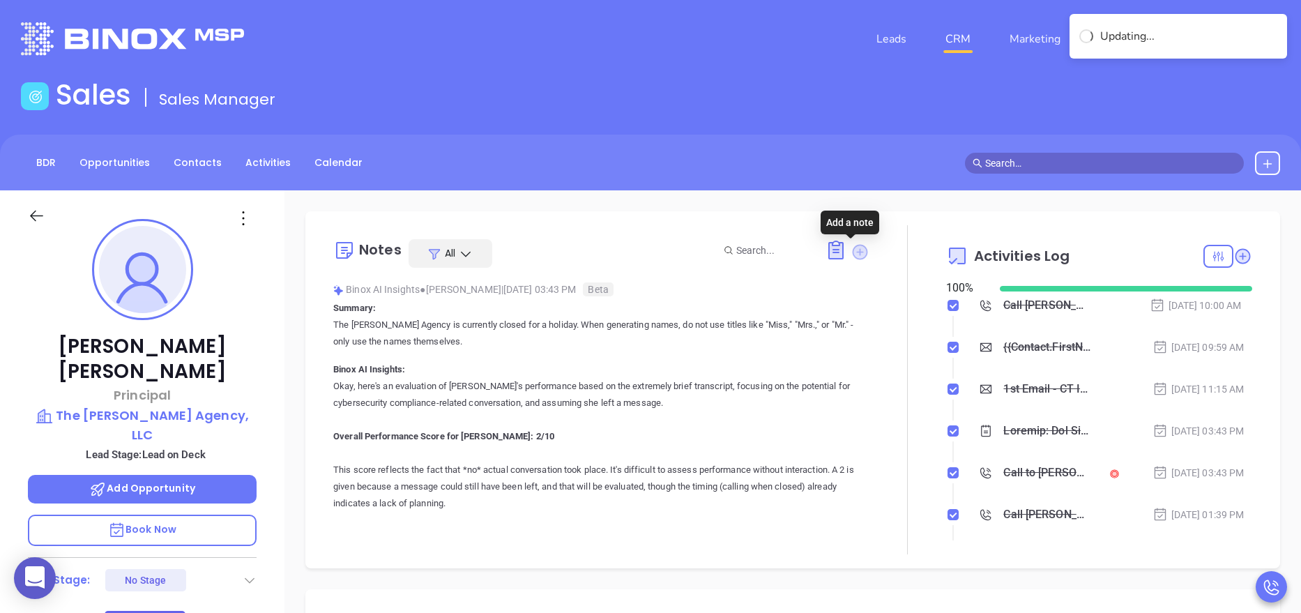
click at [853, 259] on icon at bounding box center [859, 251] width 15 height 15
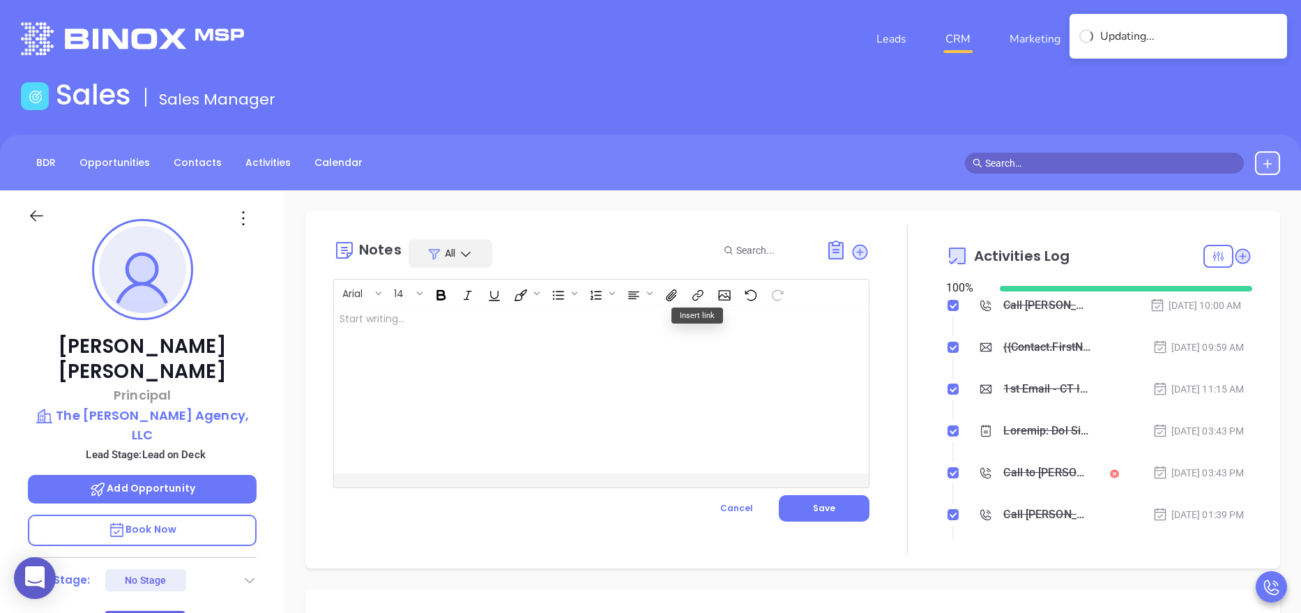
click at [484, 417] on div at bounding box center [582, 389] width 497 height 167
click at [484, 417] on div "i" at bounding box center [582, 389] width 497 height 167
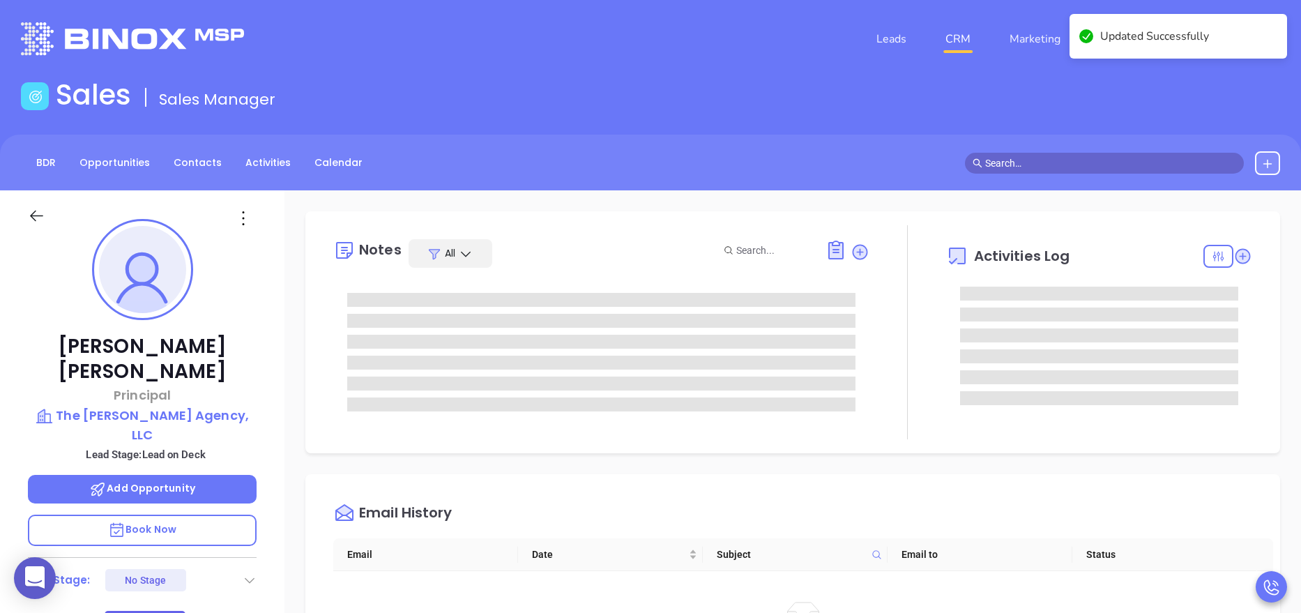
scroll to position [854, 0]
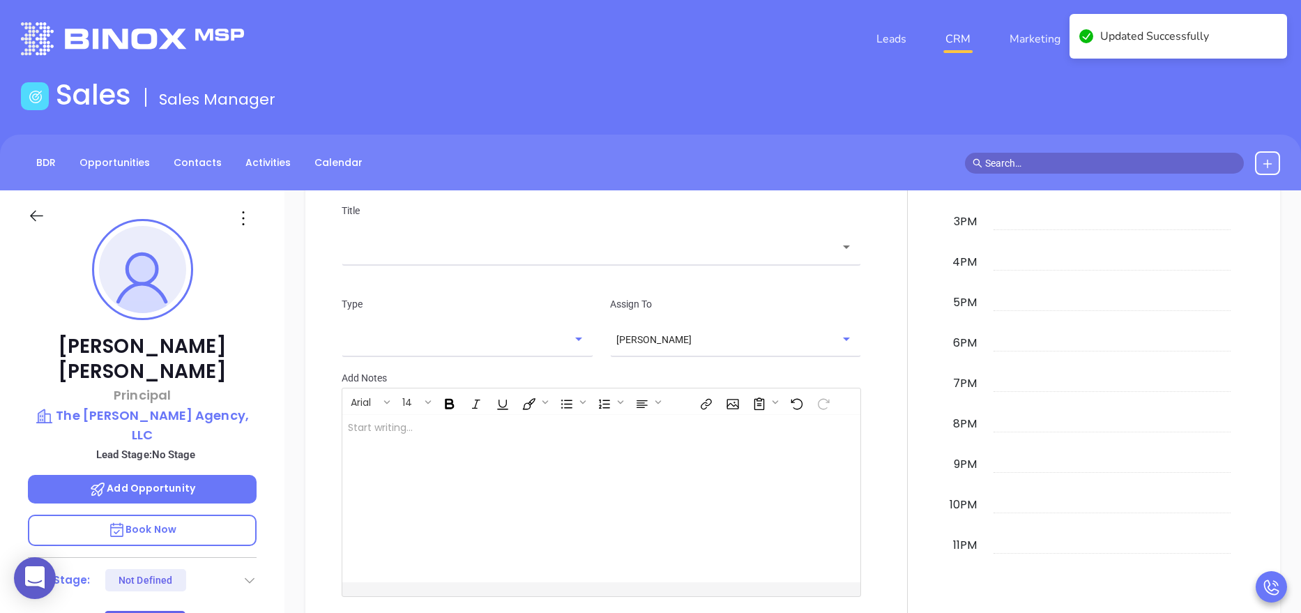
click at [870, 478] on div at bounding box center [908, 271] width 77 height 775
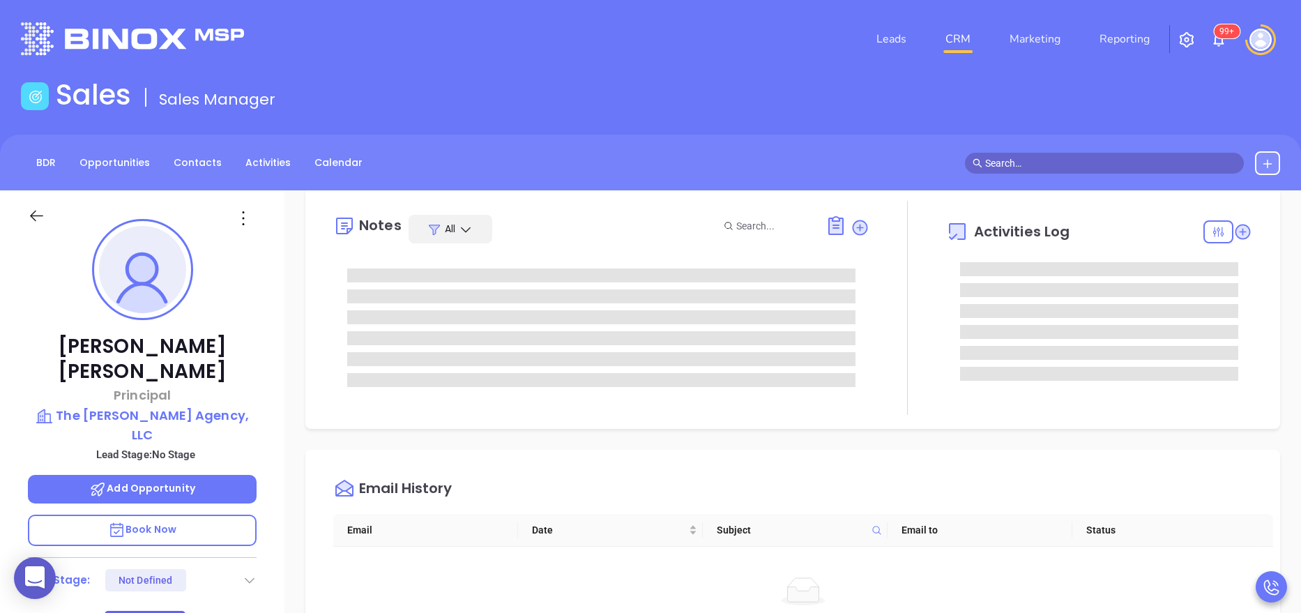
scroll to position [0, 0]
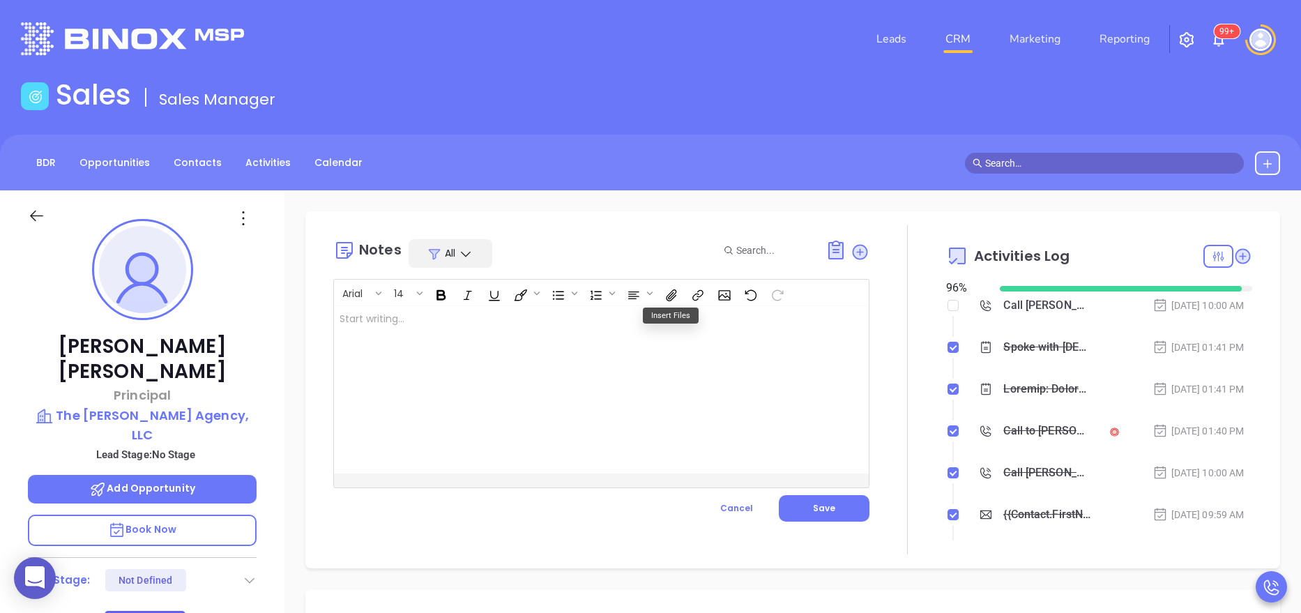
click at [567, 354] on div at bounding box center [582, 389] width 497 height 167
click at [386, 333] on p "i was told there was no Geoarge russell there. I was connected to Donna Longo, …" at bounding box center [583, 326] width 486 height 29
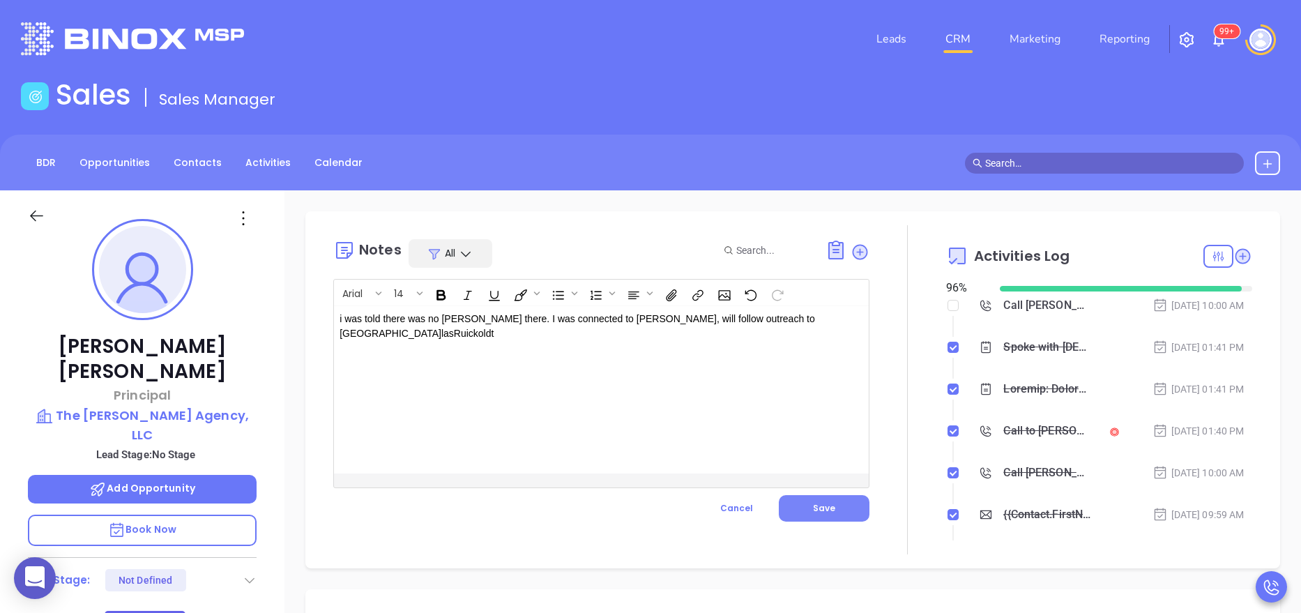
click at [813, 507] on span "Save" at bounding box center [824, 508] width 22 height 12
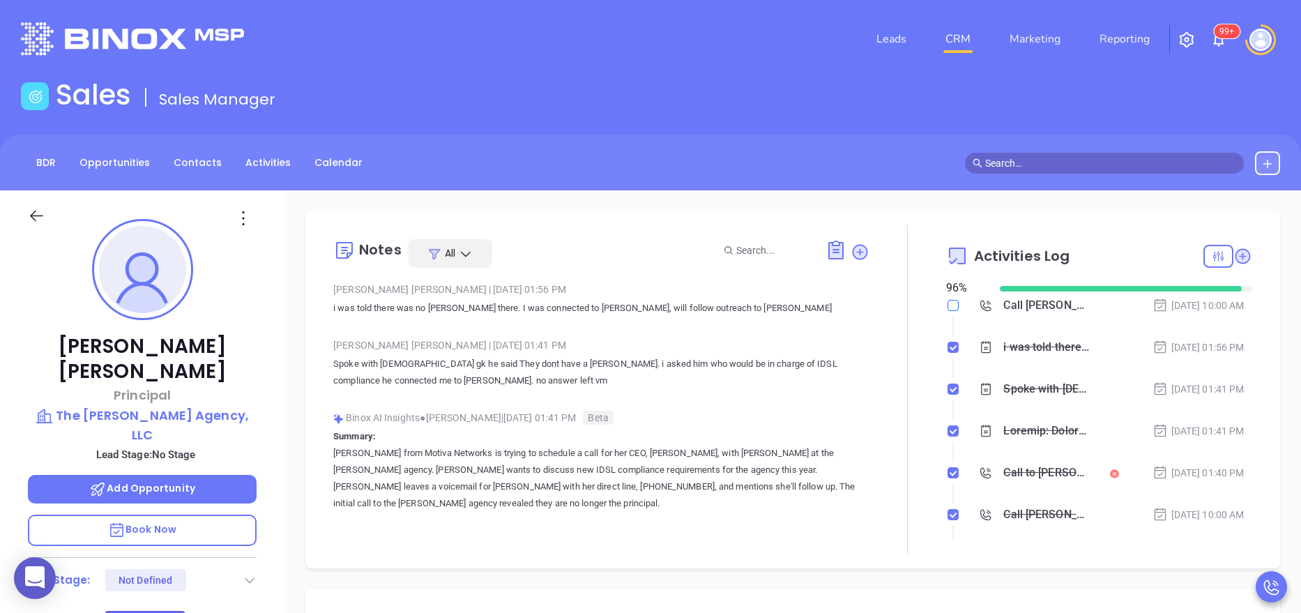
click at [948, 305] on input "checkbox" at bounding box center [953, 305] width 11 height 11
checkbox input "true"
click at [457, 234] on div "Notes All Anabell Dominguez | Aug 20, 2025 01:56 PM i was told there was no Geo…" at bounding box center [601, 389] width 536 height 329
click at [556, 241] on div "Notes All" at bounding box center [601, 253] width 536 height 29
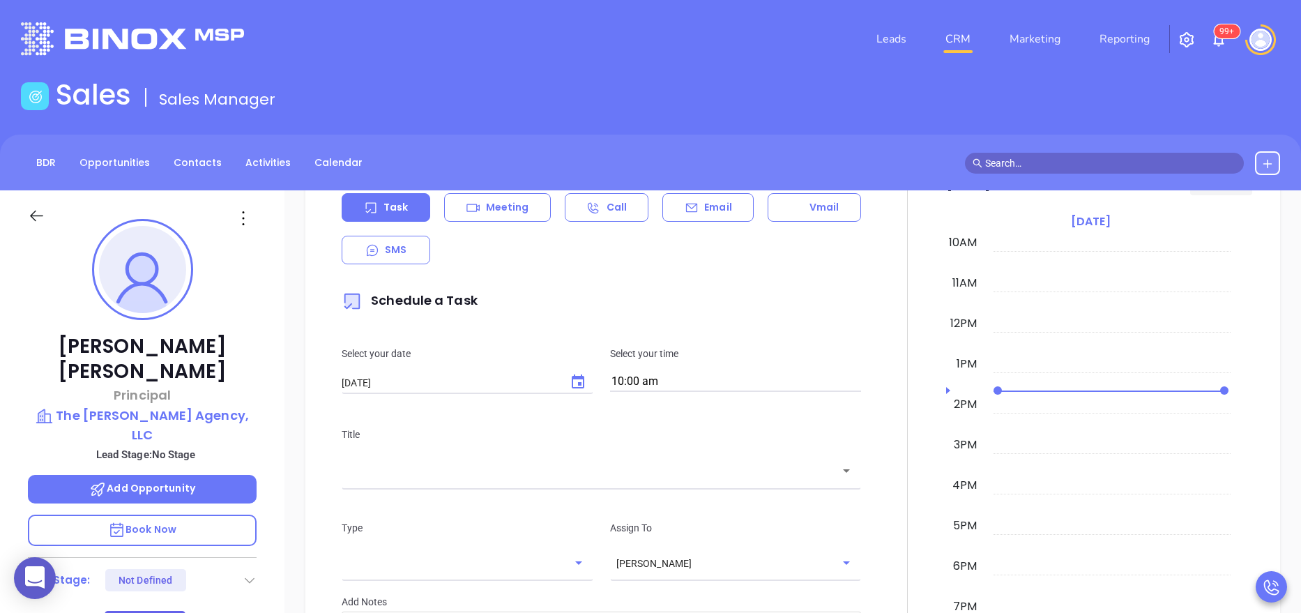
scroll to position [753, 0]
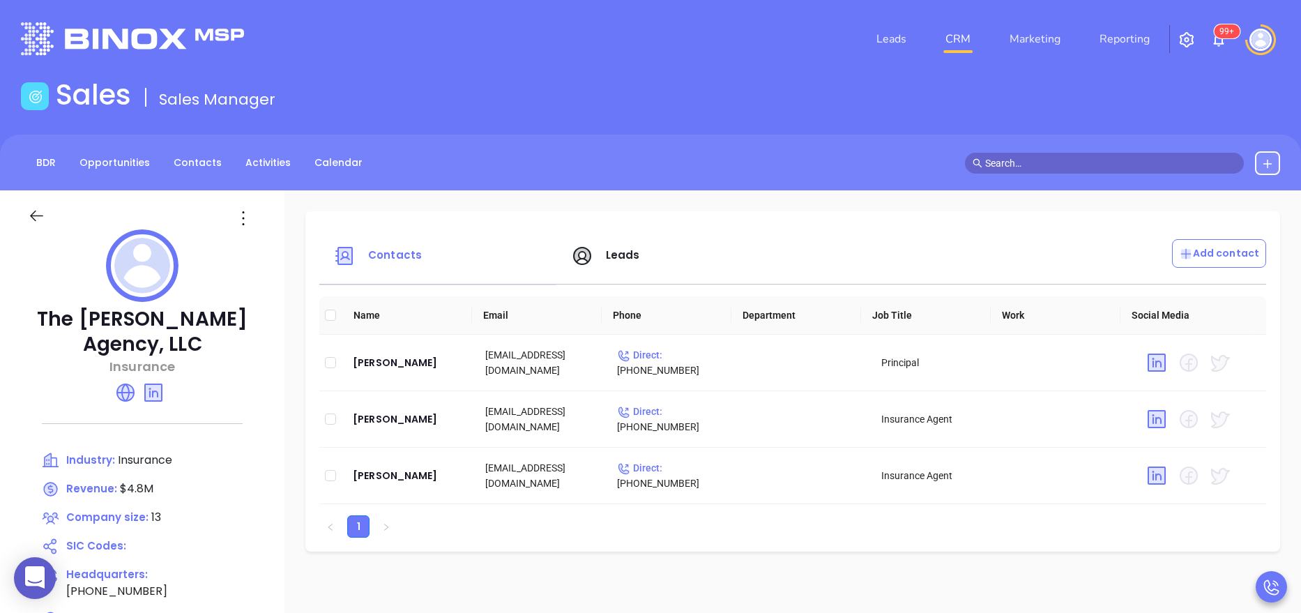
click at [606, 256] on span "Leads" at bounding box center [623, 255] width 34 height 15
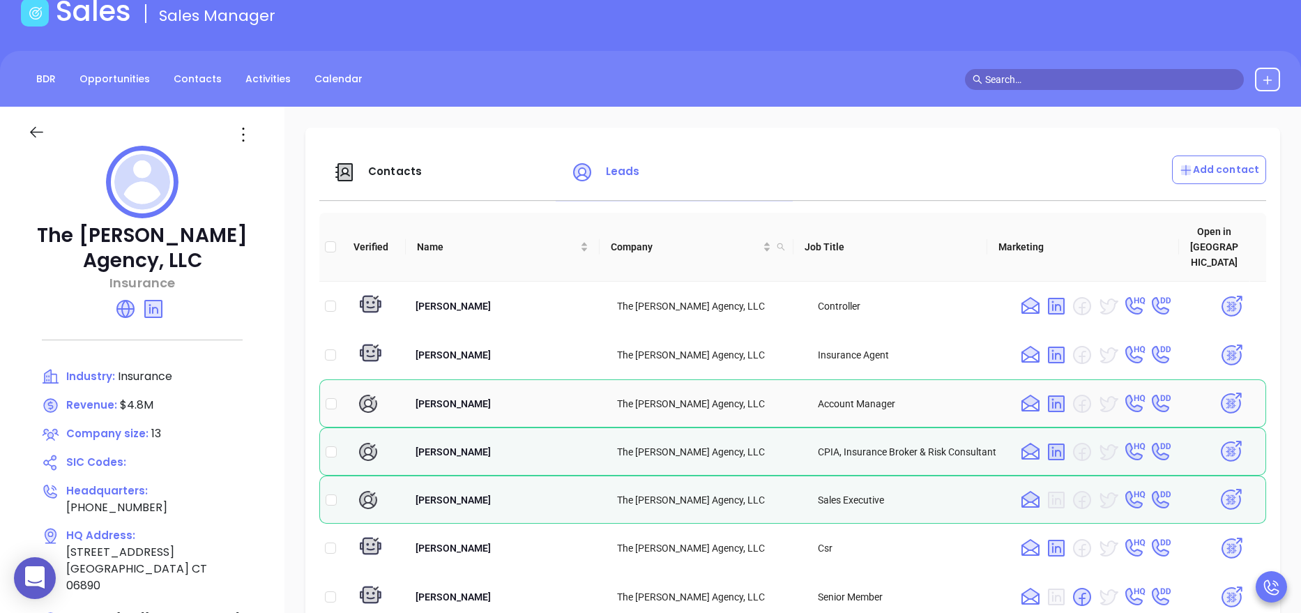
scroll to position [126, 0]
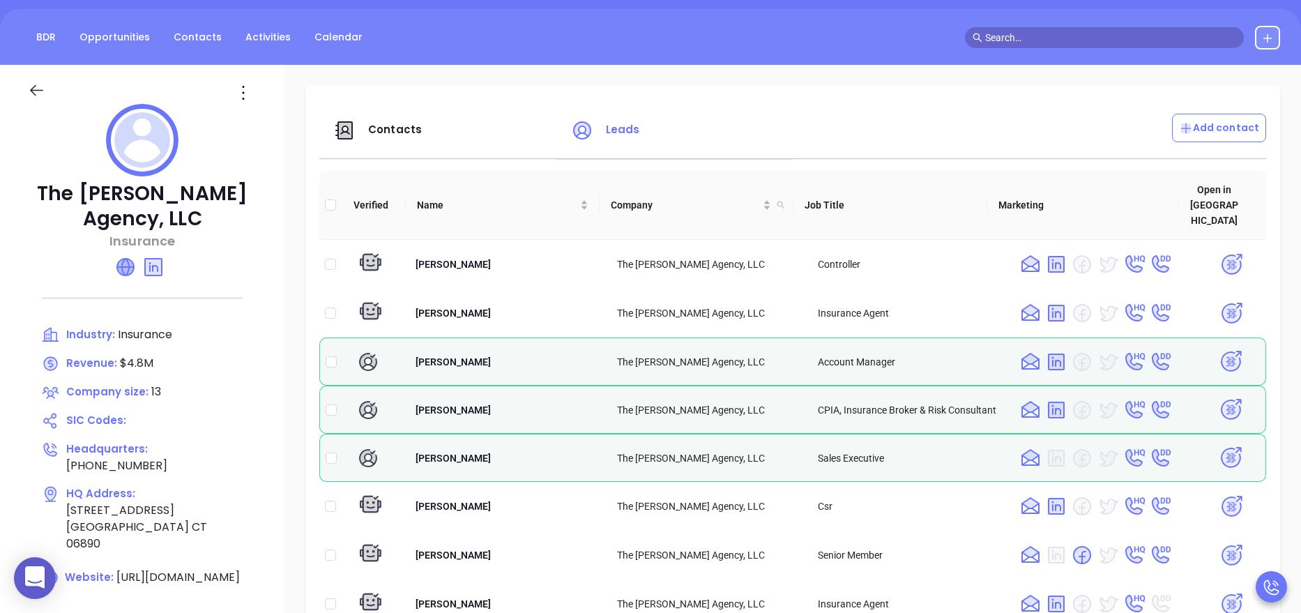
click at [131, 269] on icon at bounding box center [125, 267] width 17 height 17
click at [376, 132] on span "Contacts" at bounding box center [395, 129] width 54 height 15
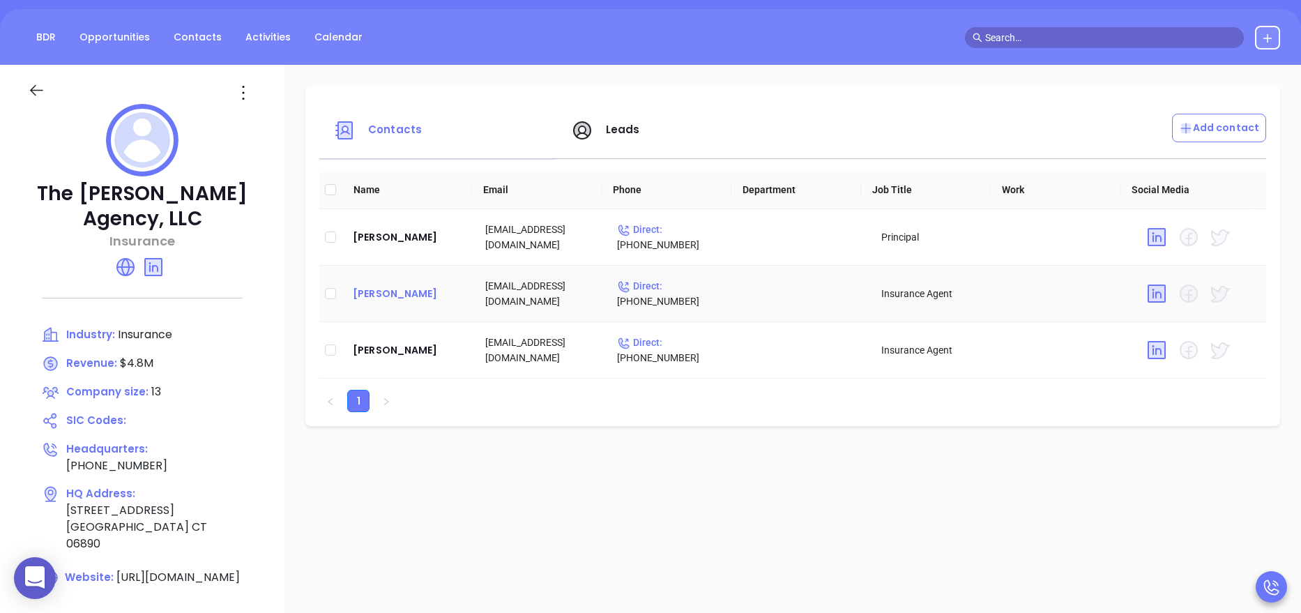
click at [406, 293] on div "[PERSON_NAME]" at bounding box center [407, 293] width 109 height 17
click at [400, 345] on div "[PERSON_NAME]" at bounding box center [407, 350] width 109 height 17
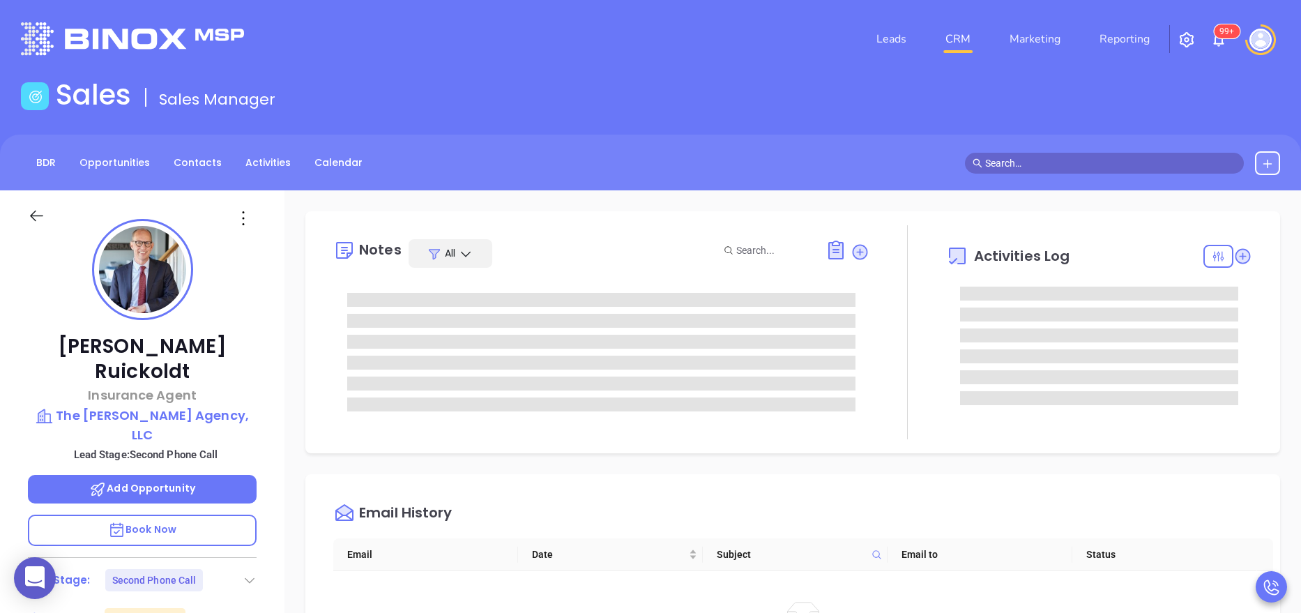
type input "[PERSON_NAME]"
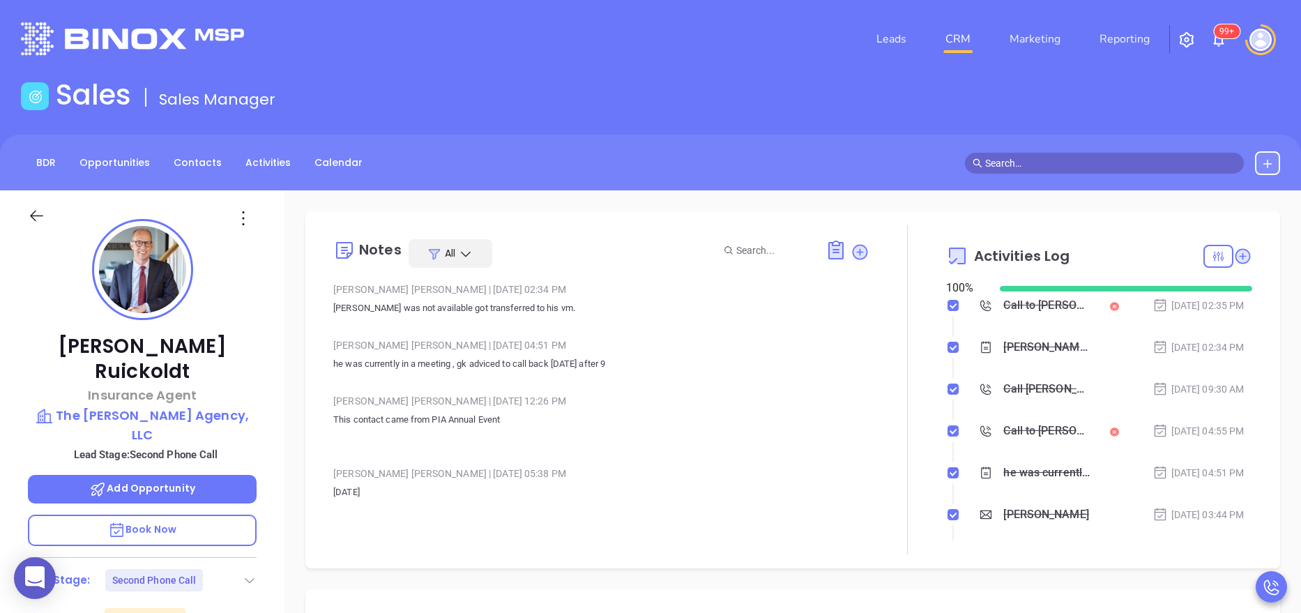
scroll to position [405, 0]
click at [208, 100] on span "Sales Manager" at bounding box center [217, 100] width 116 height 22
click at [821, 418] on p "This contact came from PIA Annual Event" at bounding box center [601, 427] width 536 height 33
click at [1236, 251] on icon at bounding box center [1243, 256] width 14 height 14
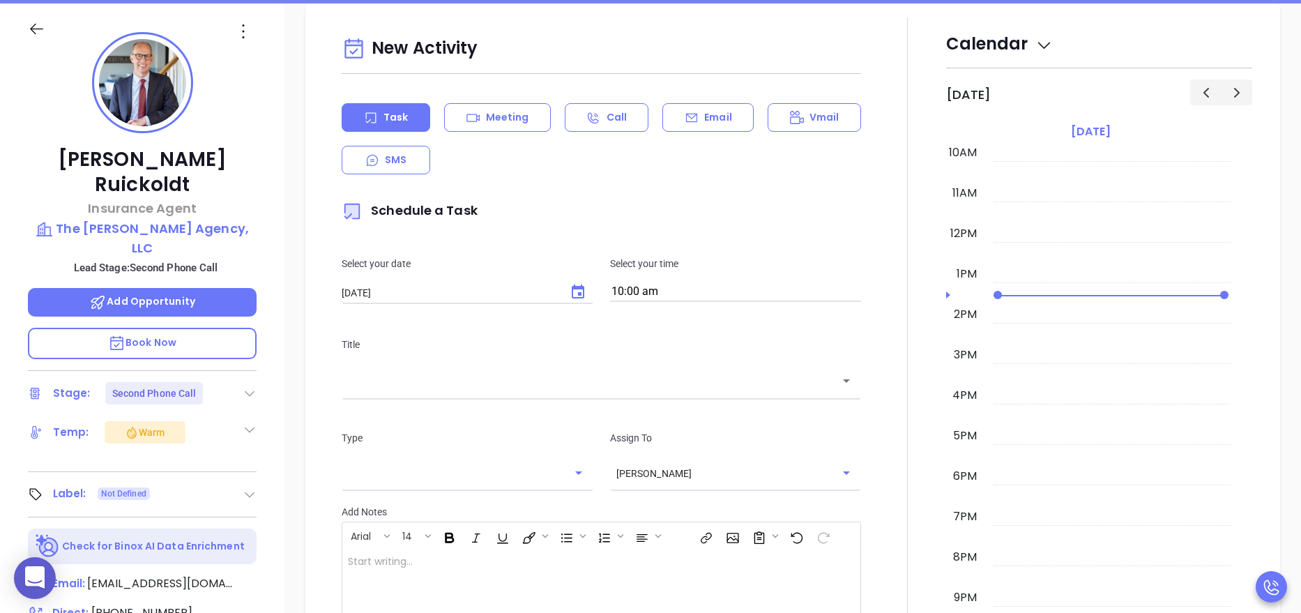
scroll to position [190, 0]
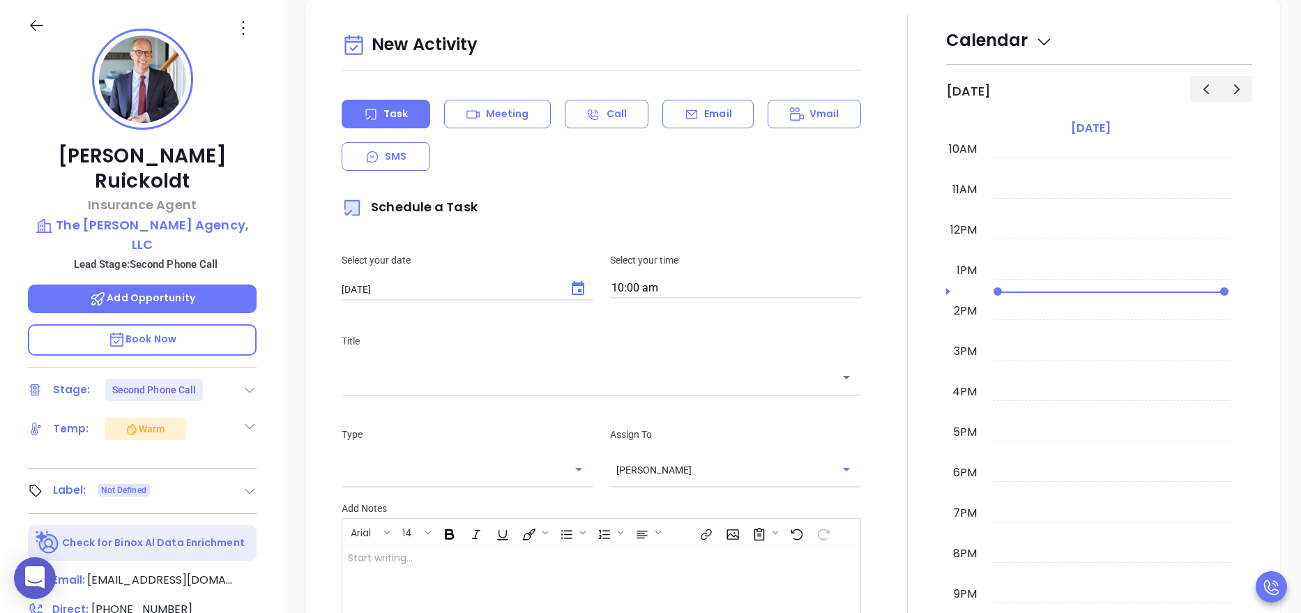
click at [872, 342] on div at bounding box center [908, 401] width 77 height 775
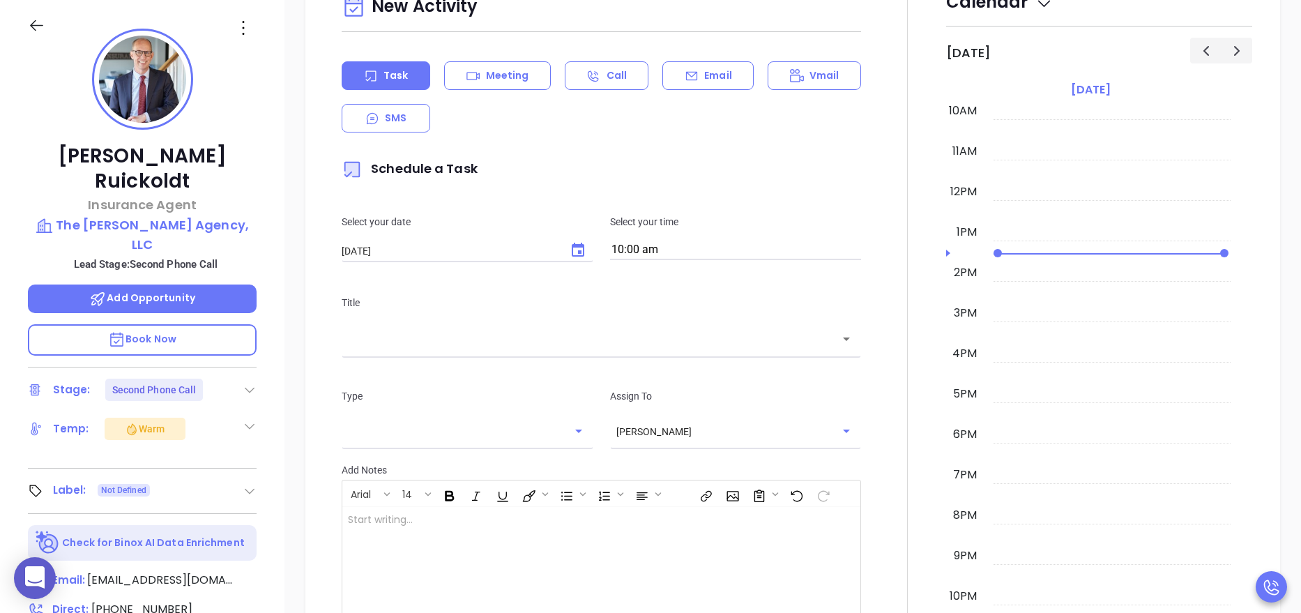
scroll to position [690, 0]
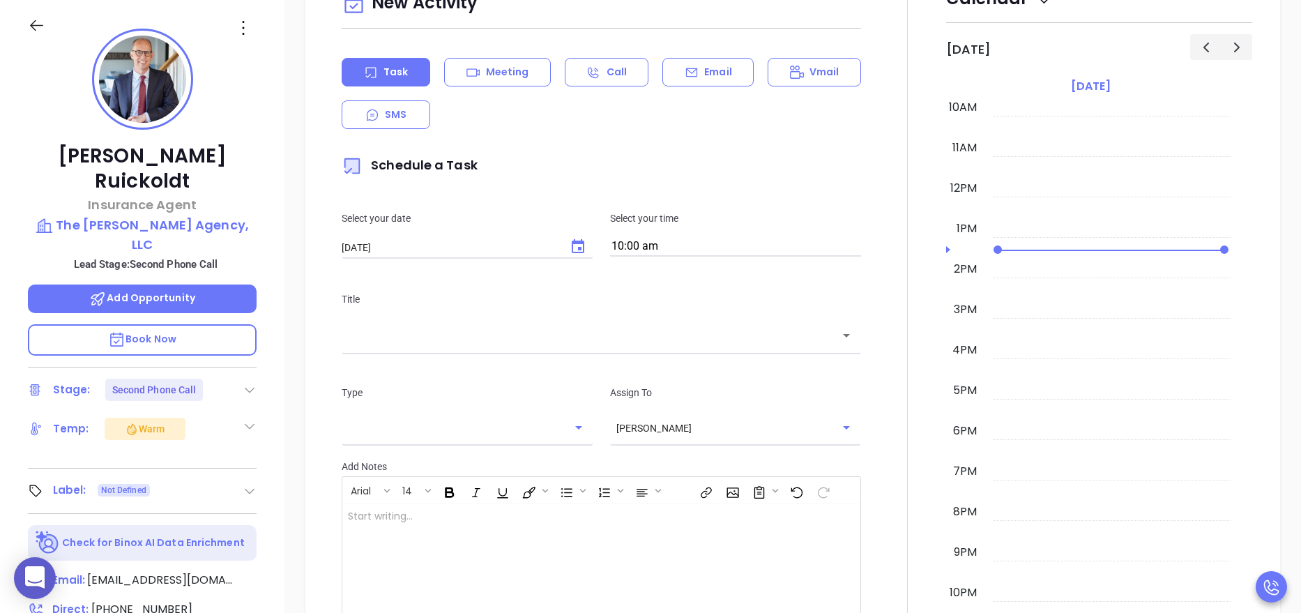
click at [872, 338] on div at bounding box center [908, 359] width 77 height 775
click at [689, 68] on icon at bounding box center [691, 72] width 11 height 9
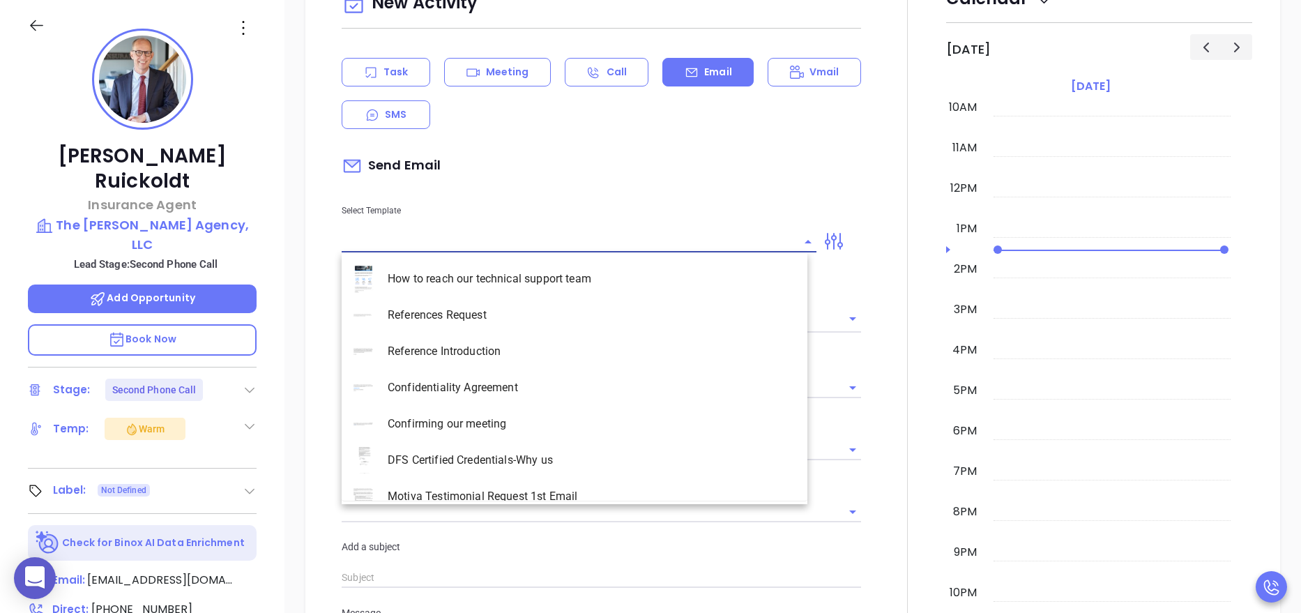
click at [453, 243] on input "text" at bounding box center [569, 241] width 454 height 20
type input "ct"
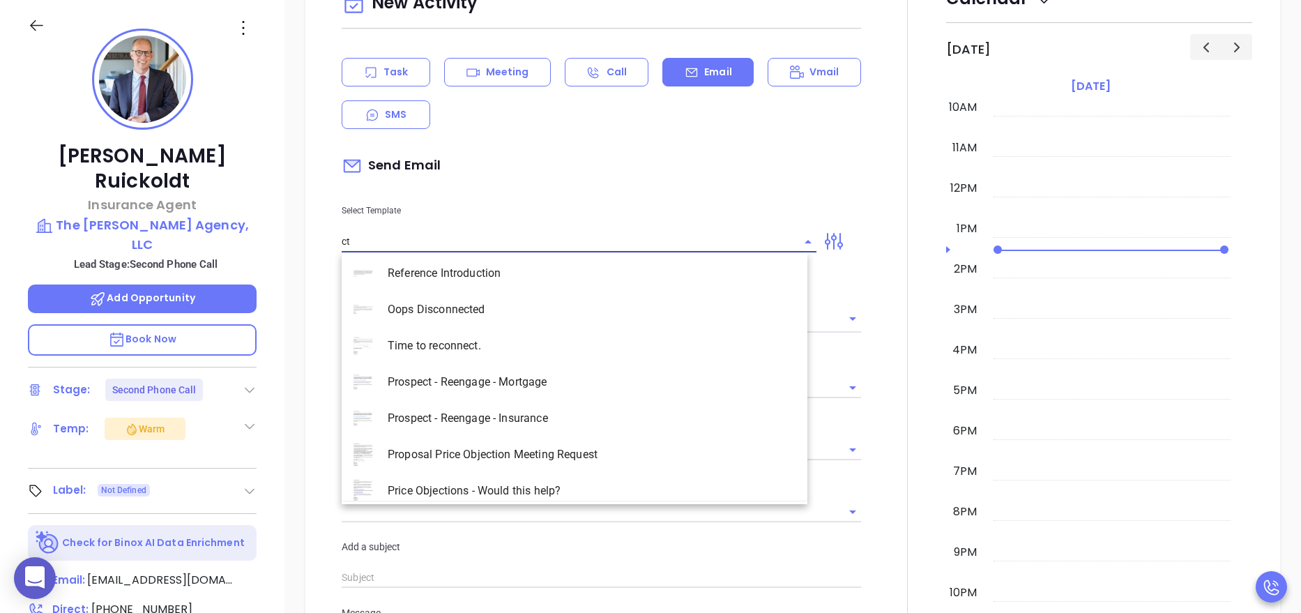
scroll to position [195, 0]
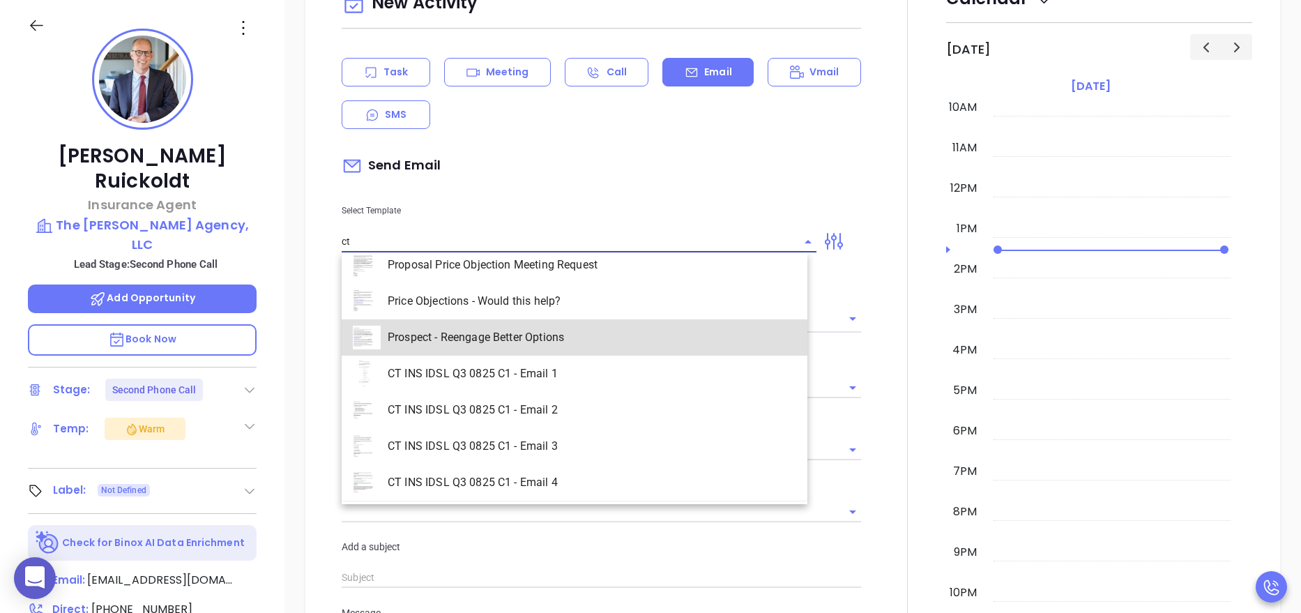
type input "[PERSON_NAME]"
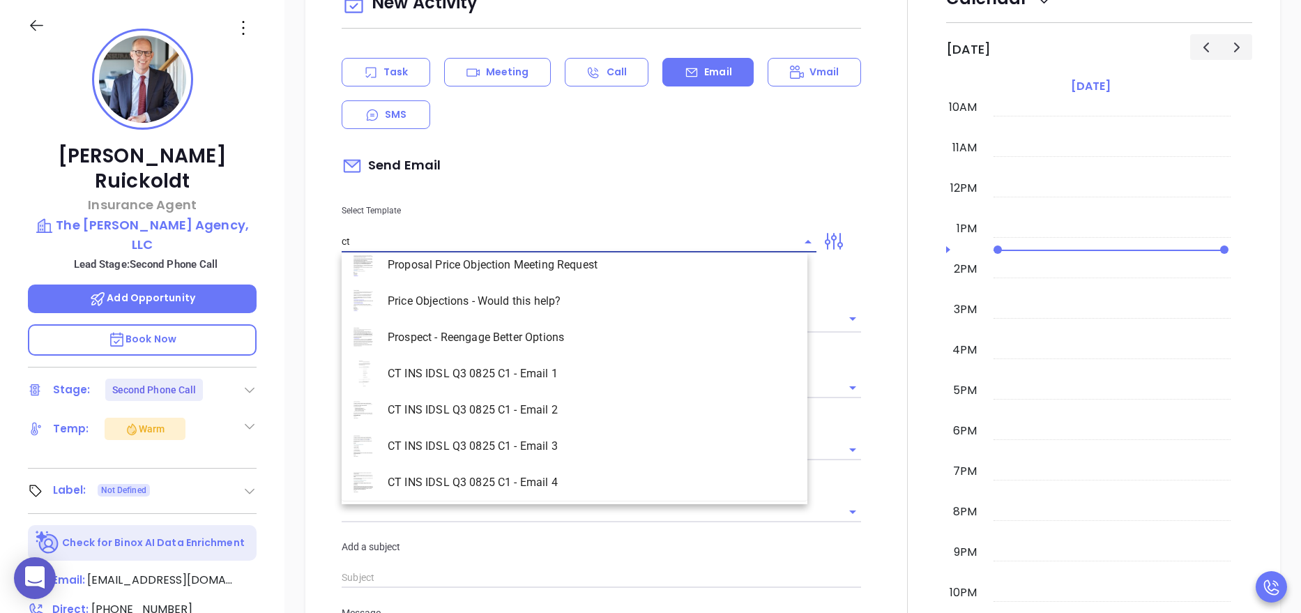
click at [478, 377] on li "CT INS IDSL Q3 0825 C1 - Email 1" at bounding box center [575, 374] width 466 height 36
type input "CT INS IDSL Q3 0825 C1 - Email 1"
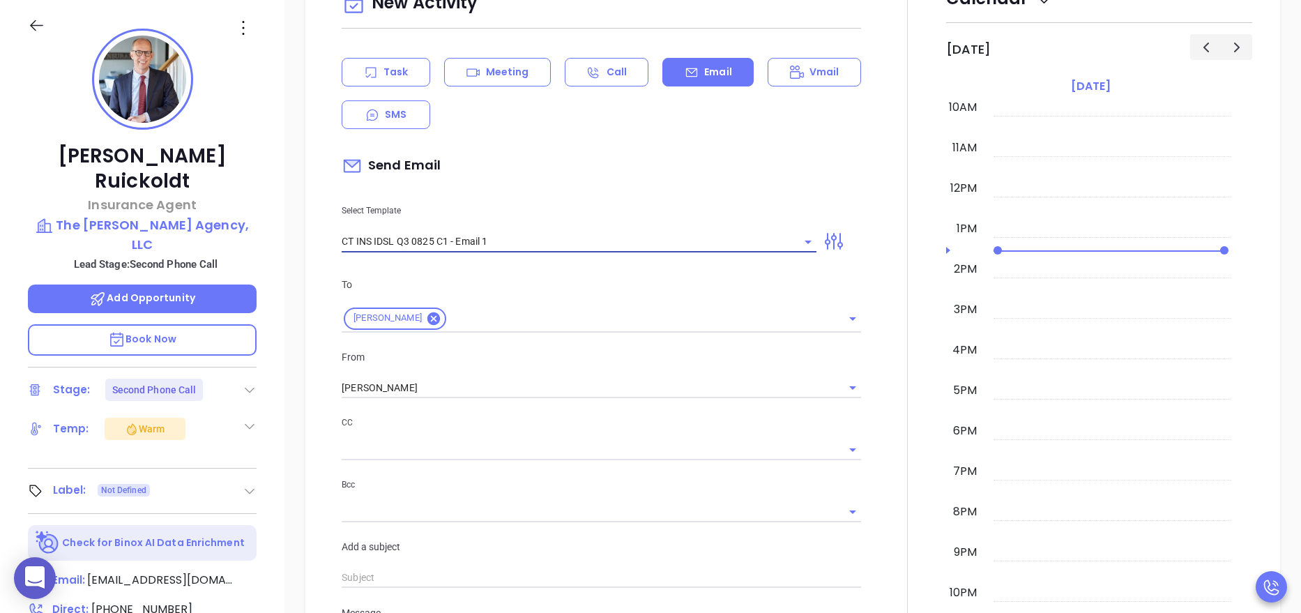
type input "[PERSON_NAME], did you know [US_STATE]'s data protection act is now being enfor…"
type input "CT INS IDSL Q3 0825 C1 - Email 1"
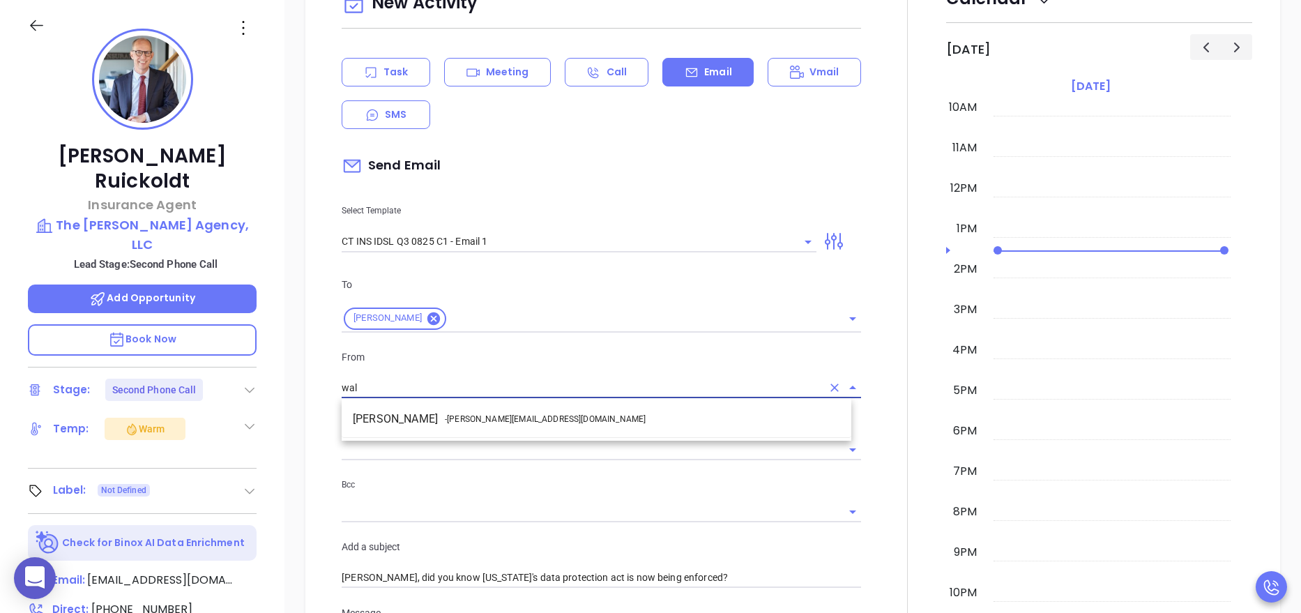
click at [468, 426] on li "Walter Contreras - [EMAIL_ADDRESS][DOMAIN_NAME]" at bounding box center [597, 419] width 510 height 25
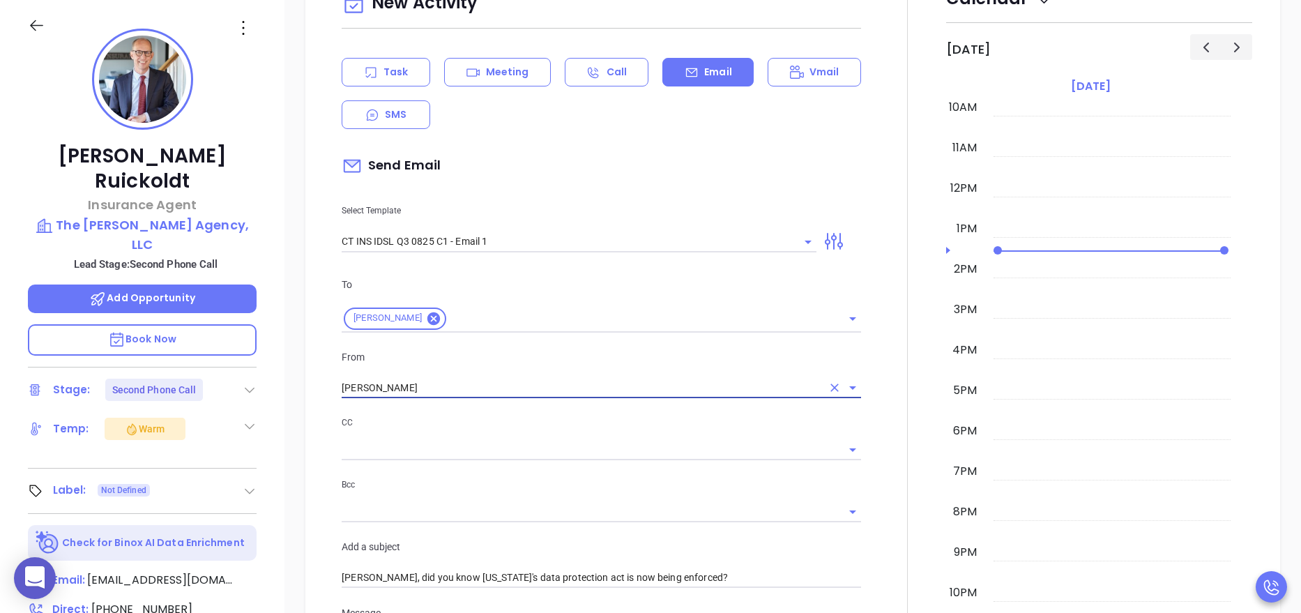
type input "Walter Contreras"
click at [891, 384] on div at bounding box center [908, 608] width 77 height 1272
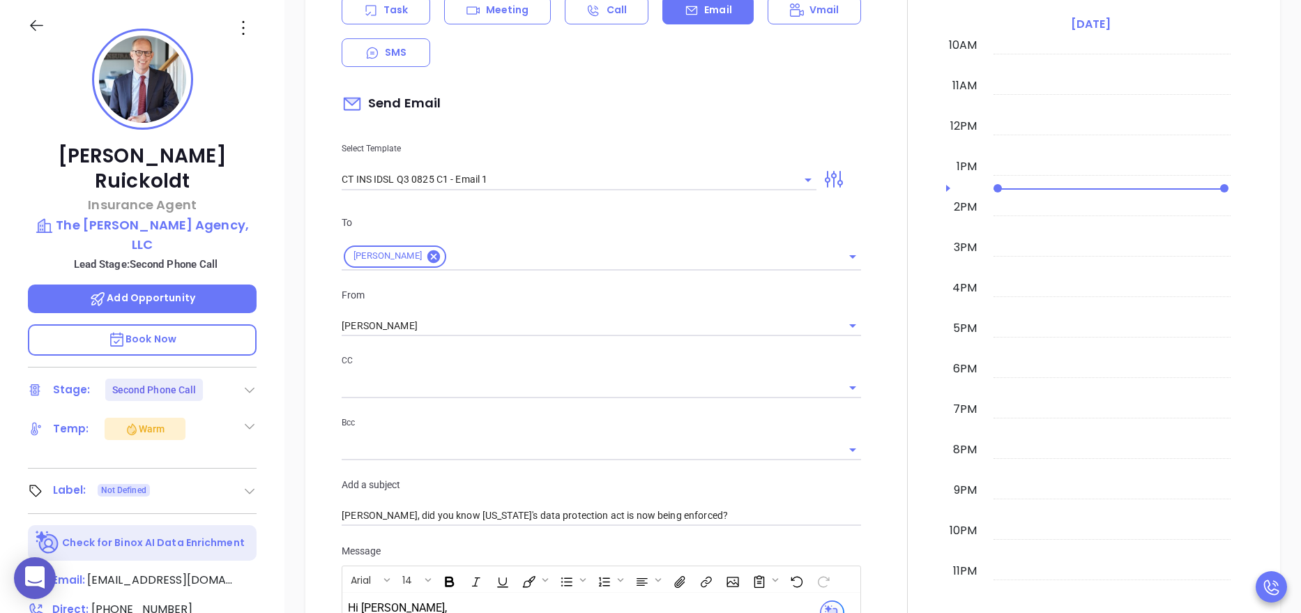
scroll to position [732, 0]
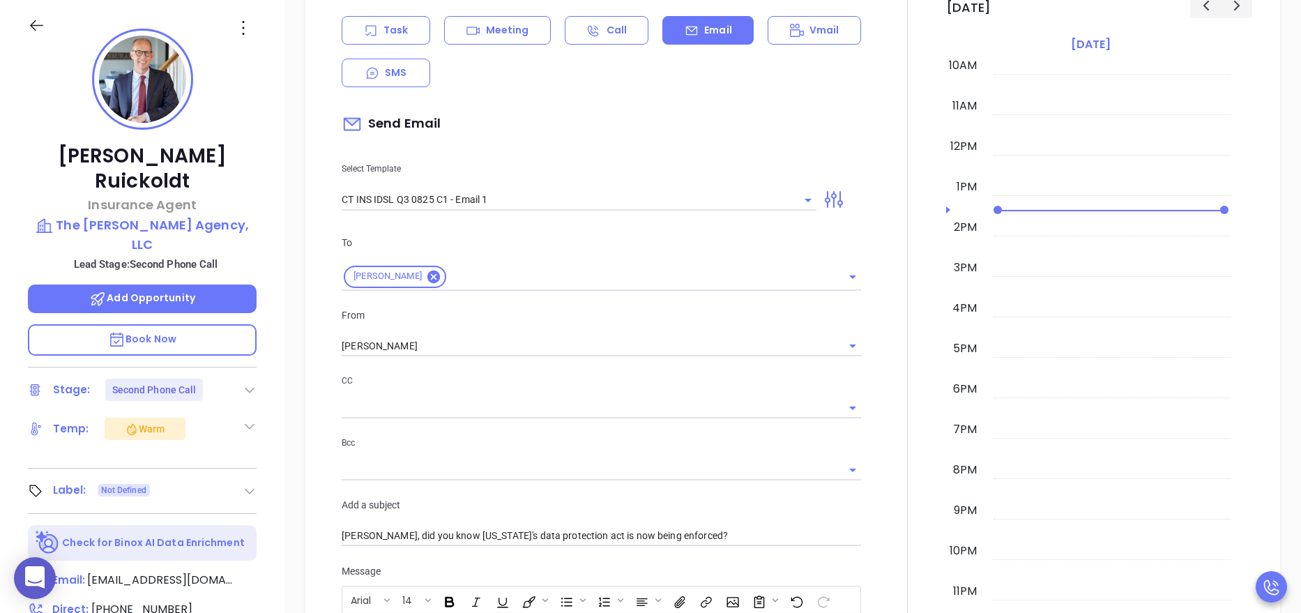
click at [871, 365] on div at bounding box center [908, 566] width 77 height 1272
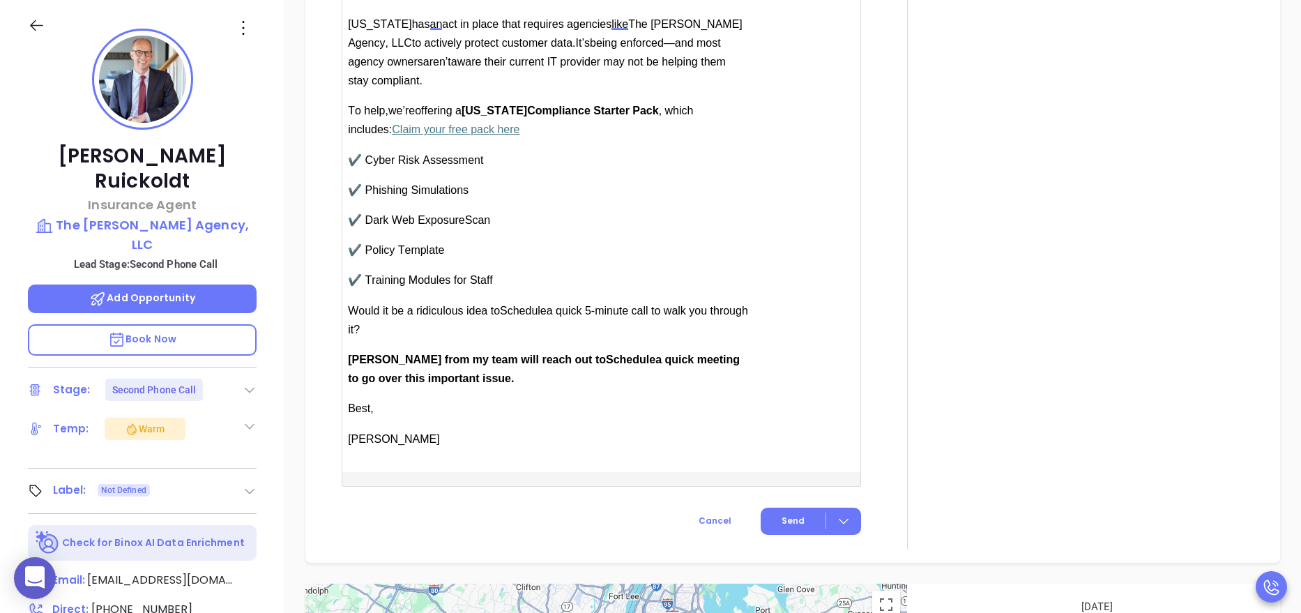
scroll to position [1443, 0]
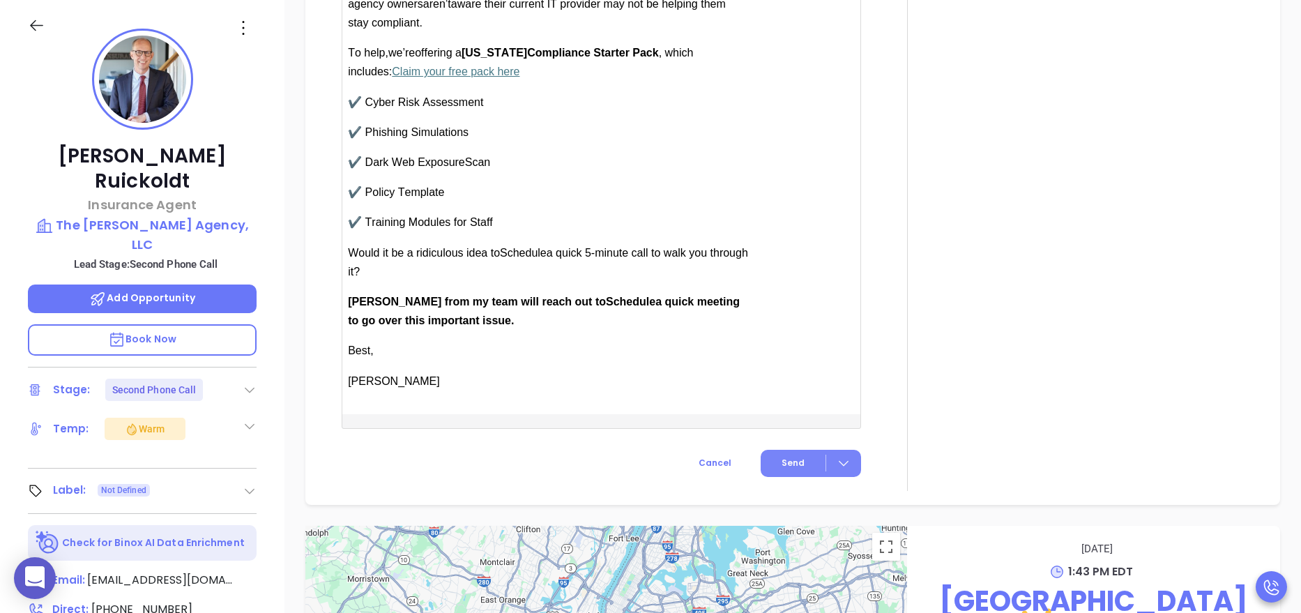
click at [782, 460] on span "Send" at bounding box center [793, 463] width 23 height 13
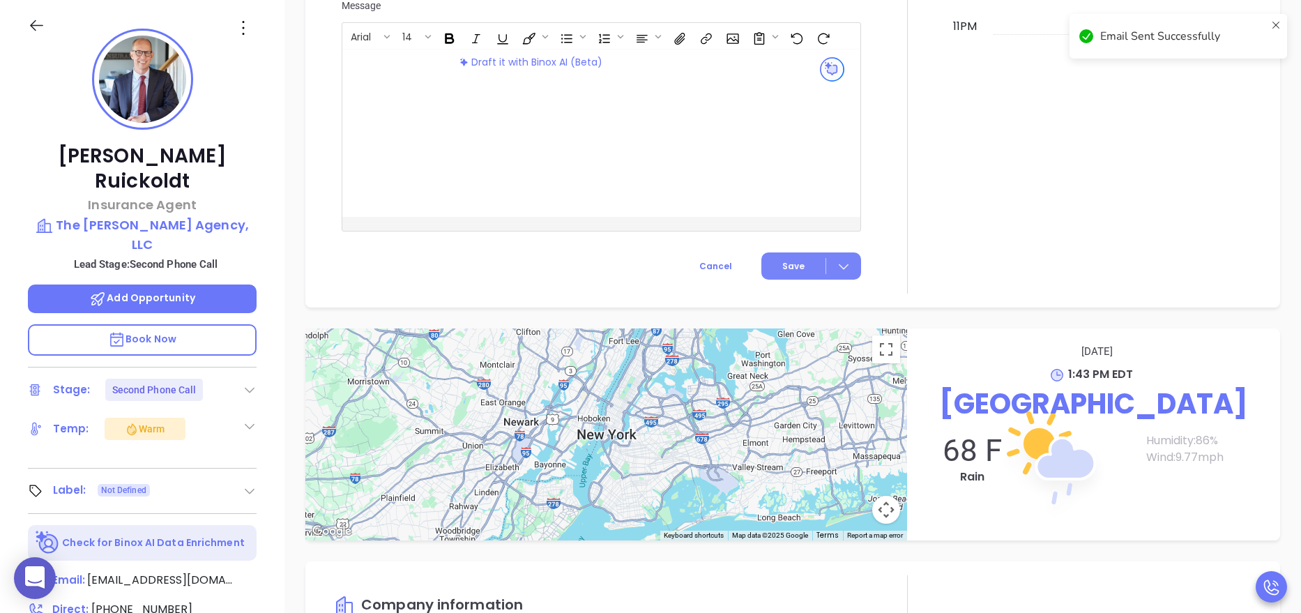
scroll to position [1183, 0]
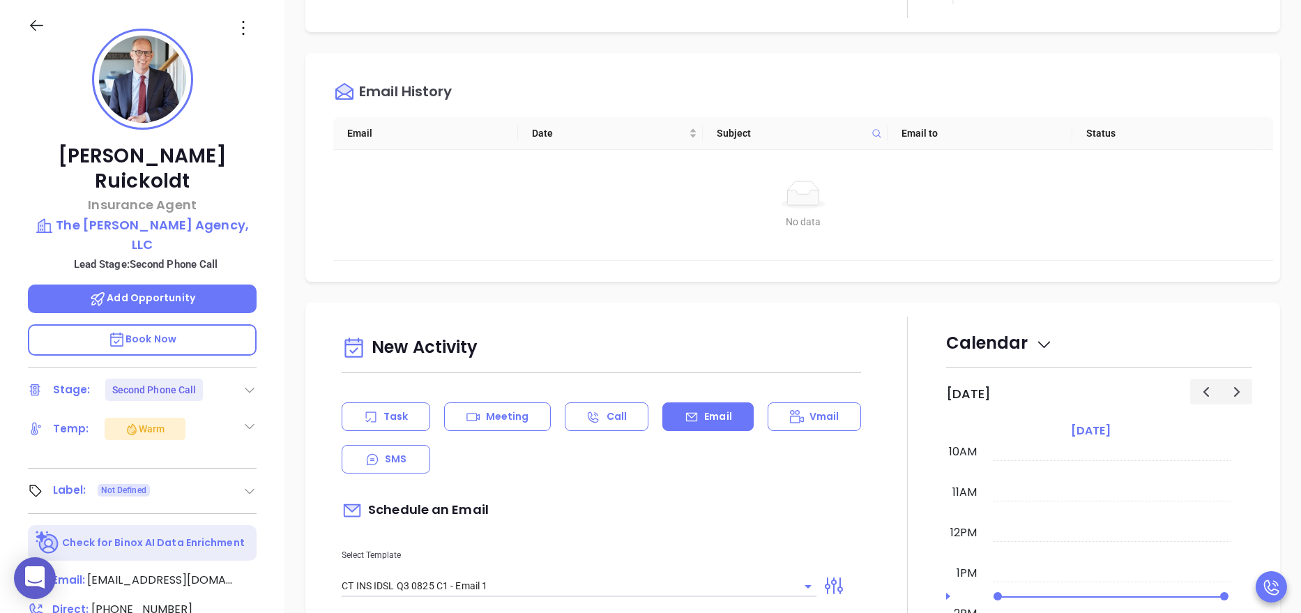
scroll to position [461, 0]
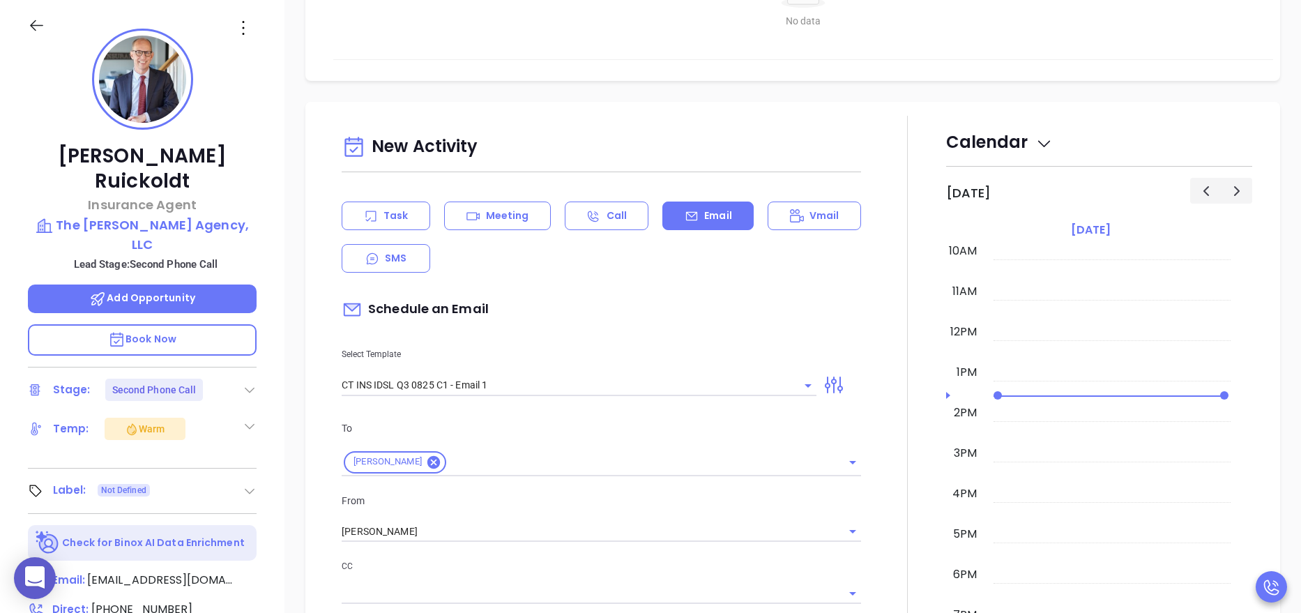
scroll to position [545, 0]
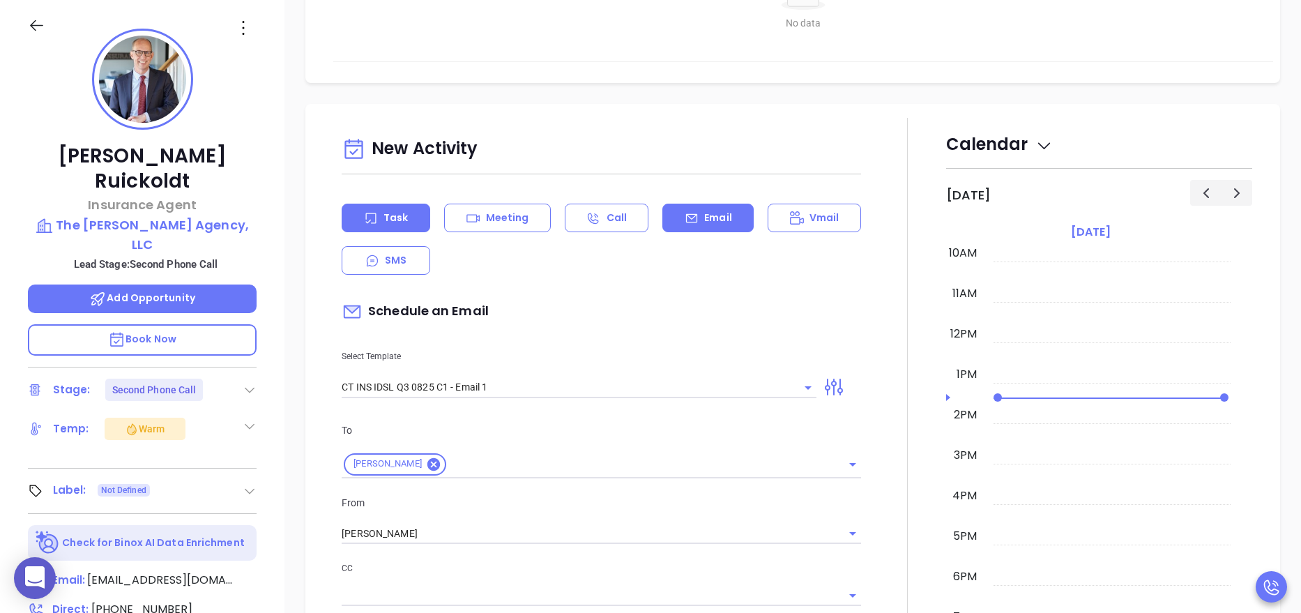
click at [372, 220] on icon at bounding box center [371, 218] width 14 height 14
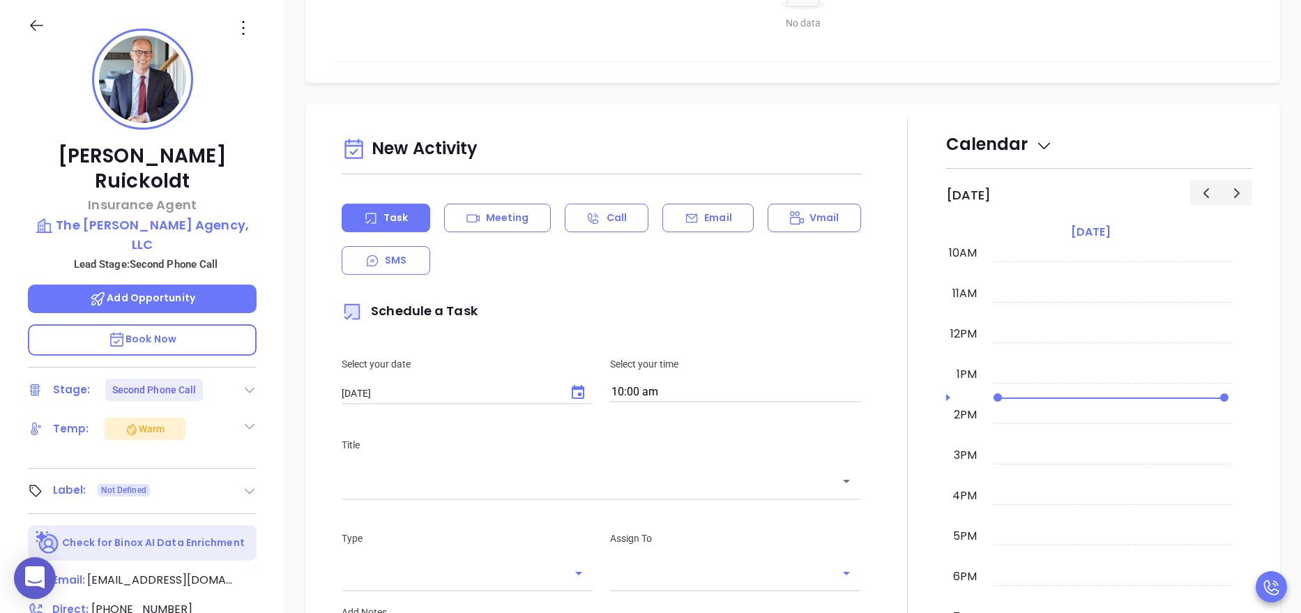
type input "[PERSON_NAME]"
click at [600, 501] on div "Title ​" at bounding box center [601, 466] width 536 height 93
click at [600, 498] on div "Title ​" at bounding box center [601, 466] width 536 height 93
click at [599, 489] on div "​" at bounding box center [601, 481] width 519 height 30
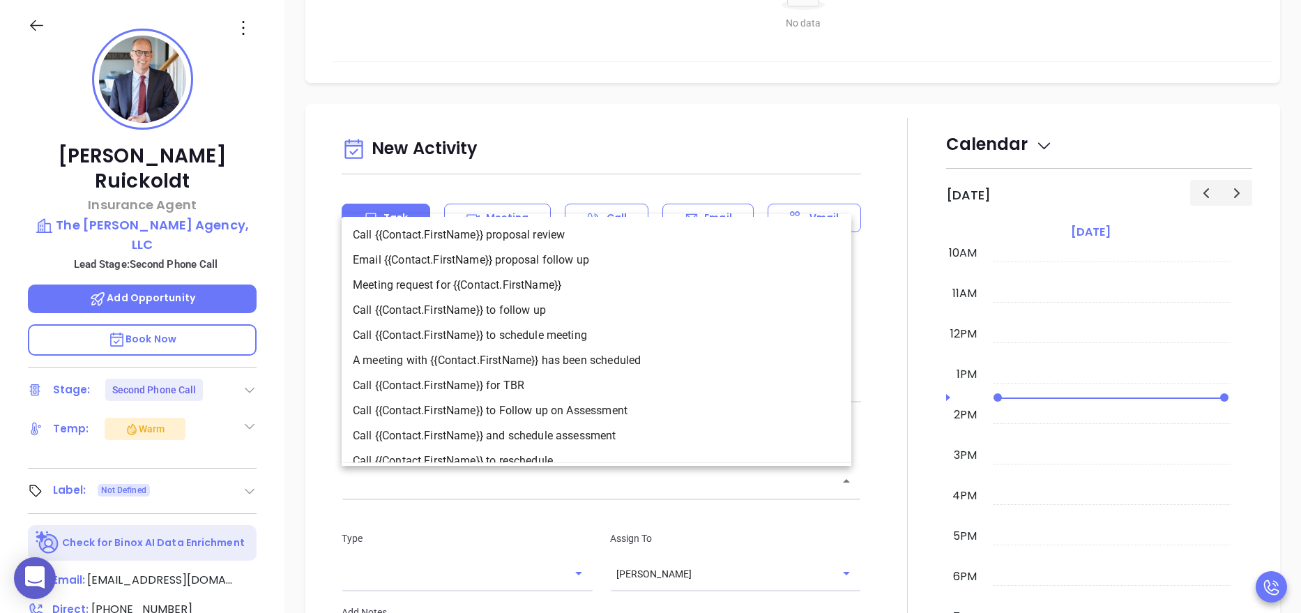
click at [494, 311] on li "Call {{Contact.FirstName}} to follow up" at bounding box center [597, 310] width 510 height 25
type input "Call Nicholas to follow up"
type input "Call"
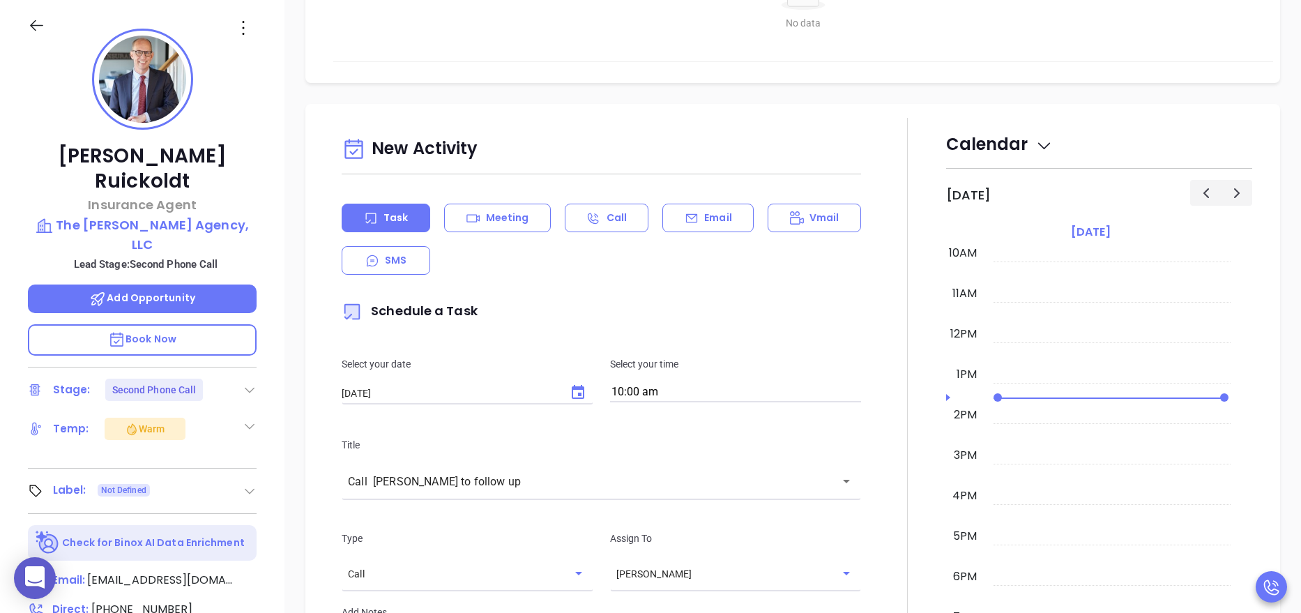
click at [883, 469] on div at bounding box center [908, 510] width 77 height 784
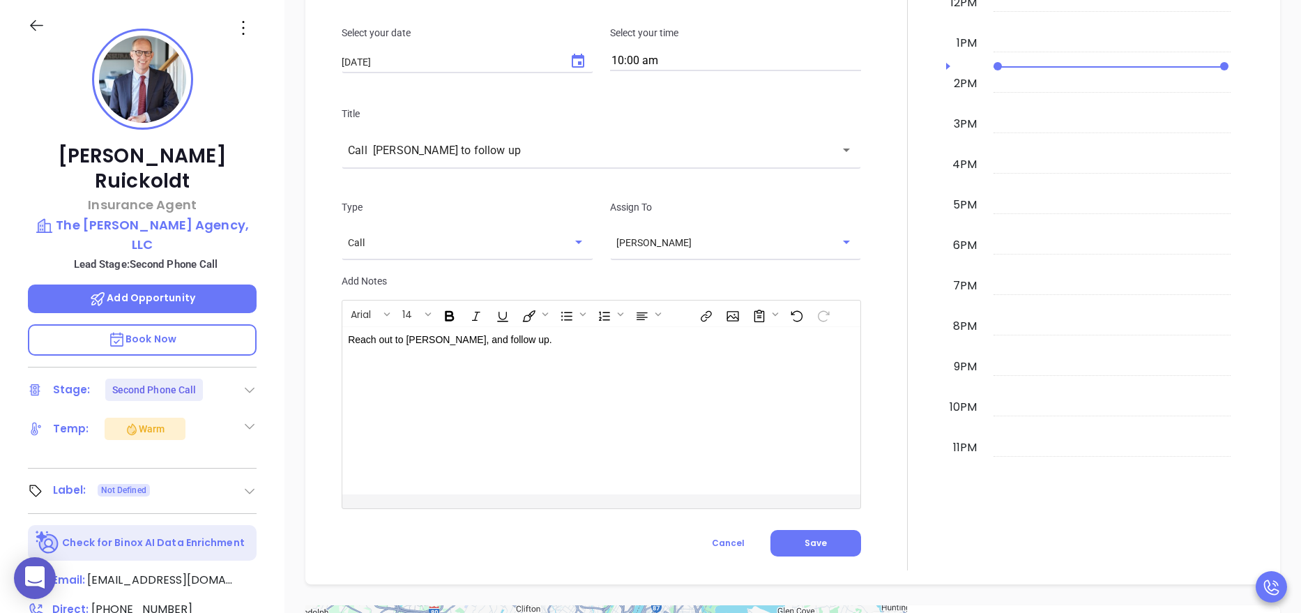
scroll to position [879, 0]
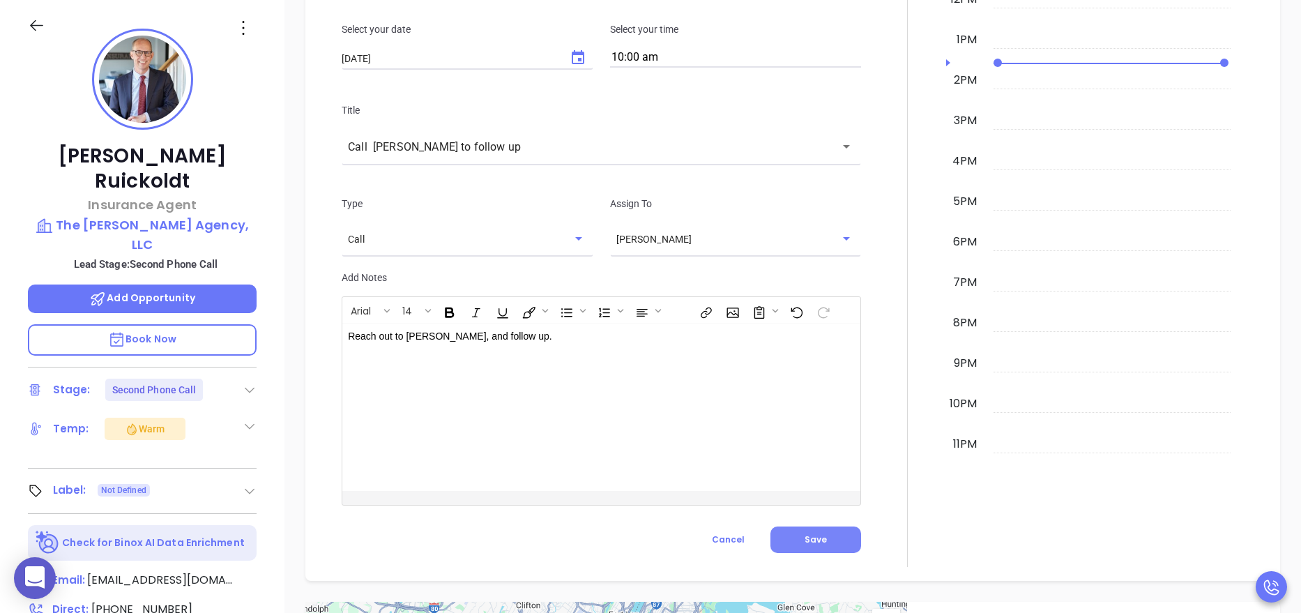
click at [794, 540] on button "Save" at bounding box center [815, 539] width 91 height 26
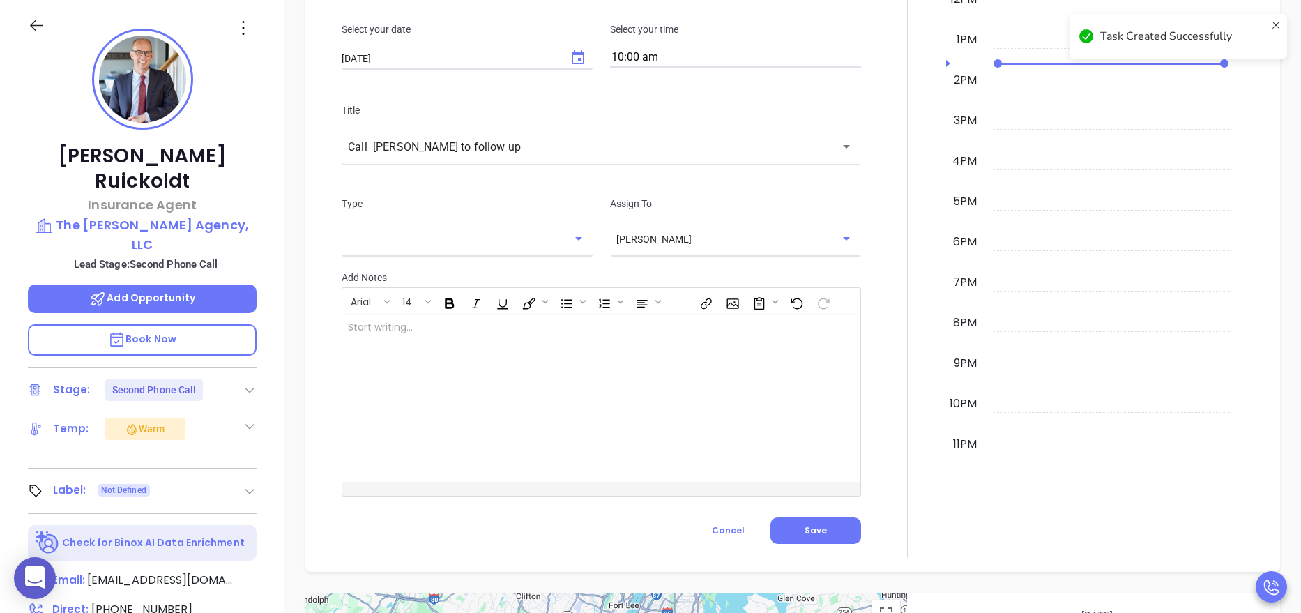
click at [904, 508] on div at bounding box center [908, 170] width 77 height 775
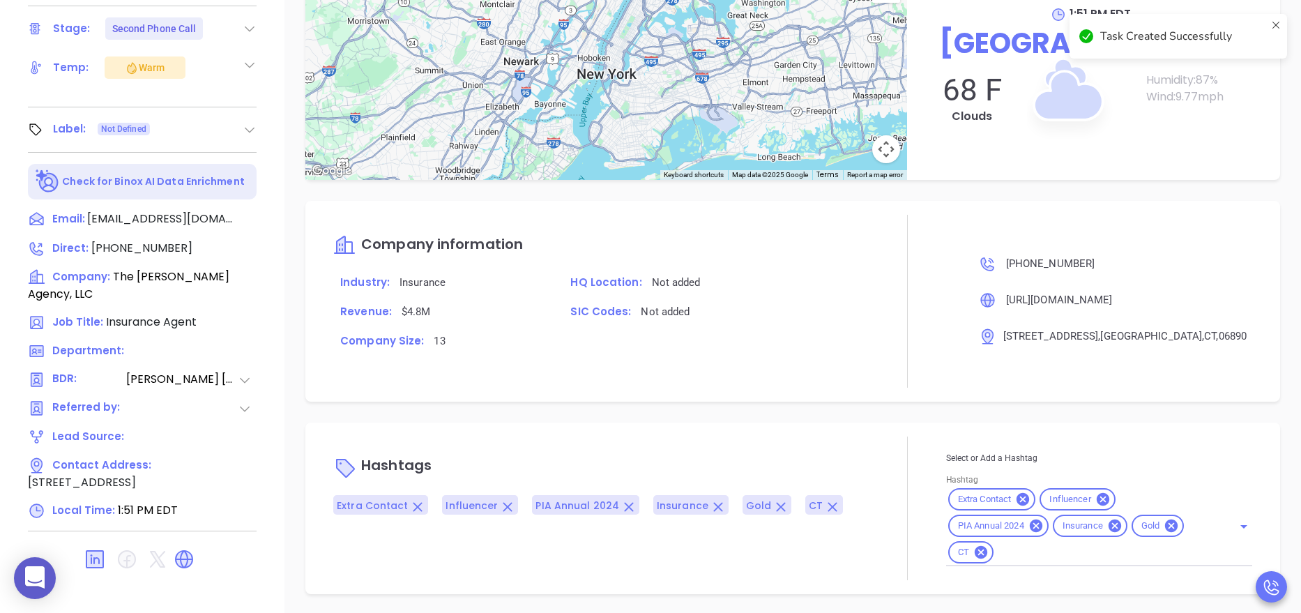
scroll to position [554, 0]
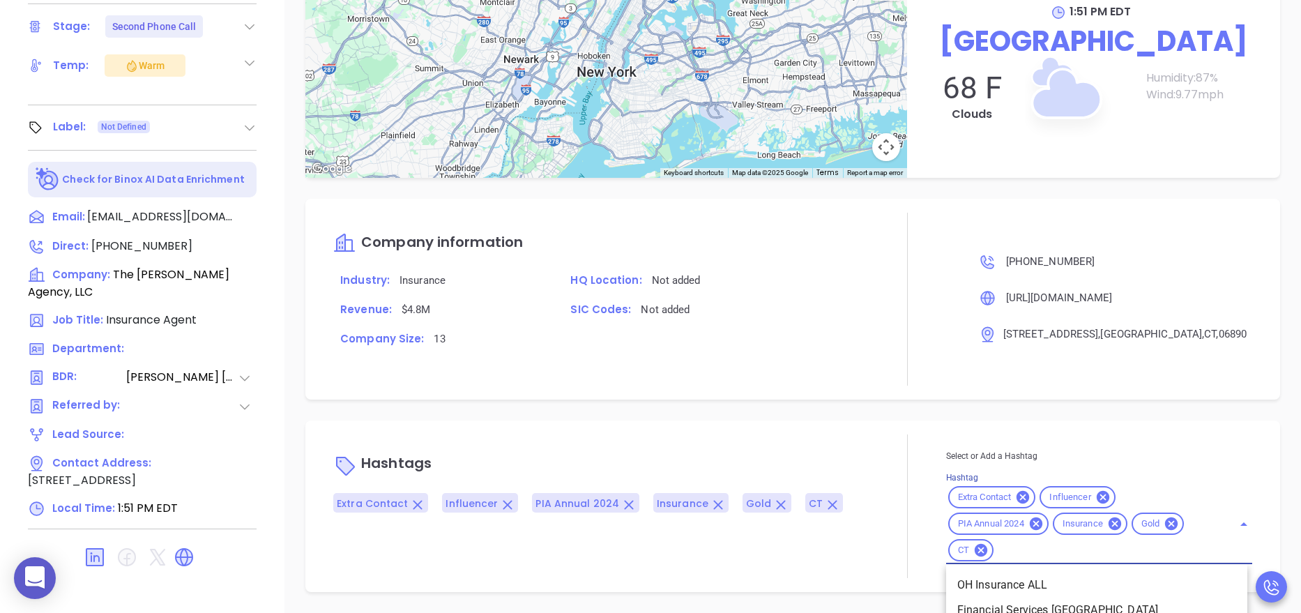
click at [1021, 547] on input "Hashtag" at bounding box center [1105, 550] width 218 height 17
type input "ct in"
click at [1019, 588] on li "CT Insurance ALL" at bounding box center [1096, 584] width 301 height 25
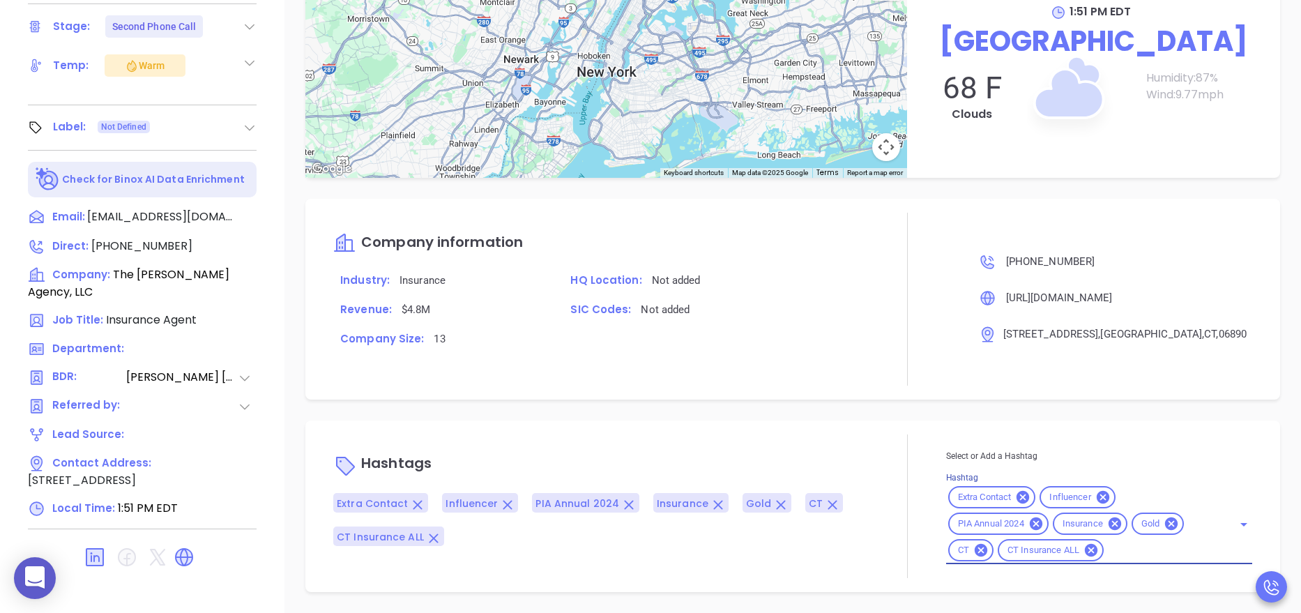
type input "1"
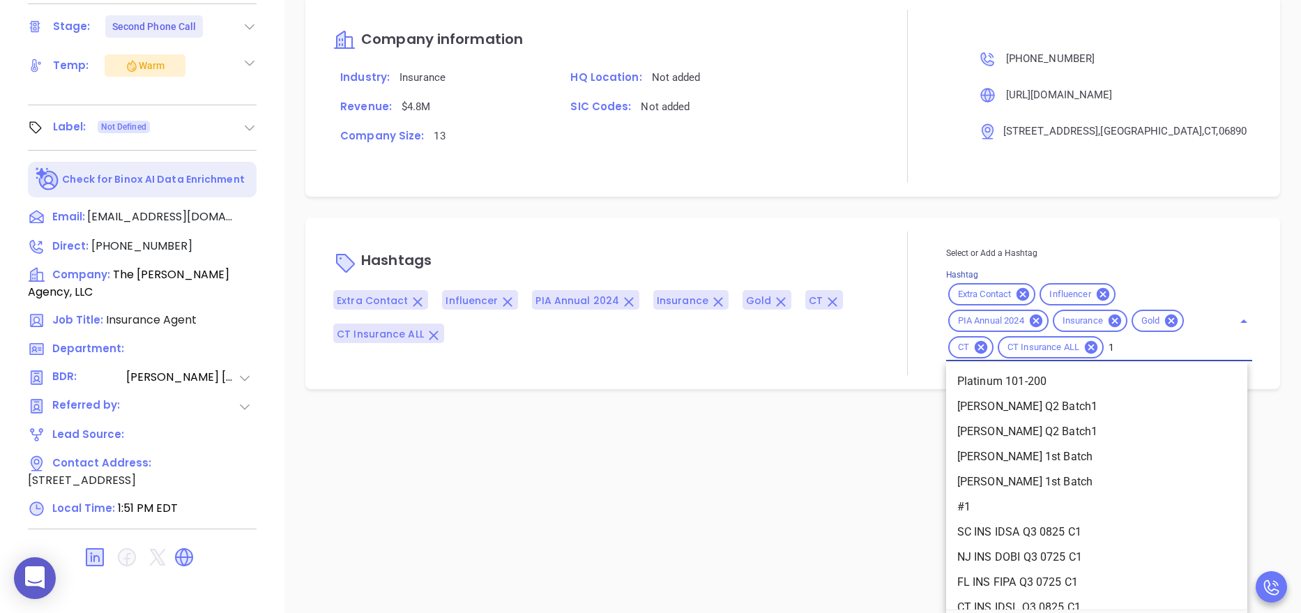
scroll to position [233, 0]
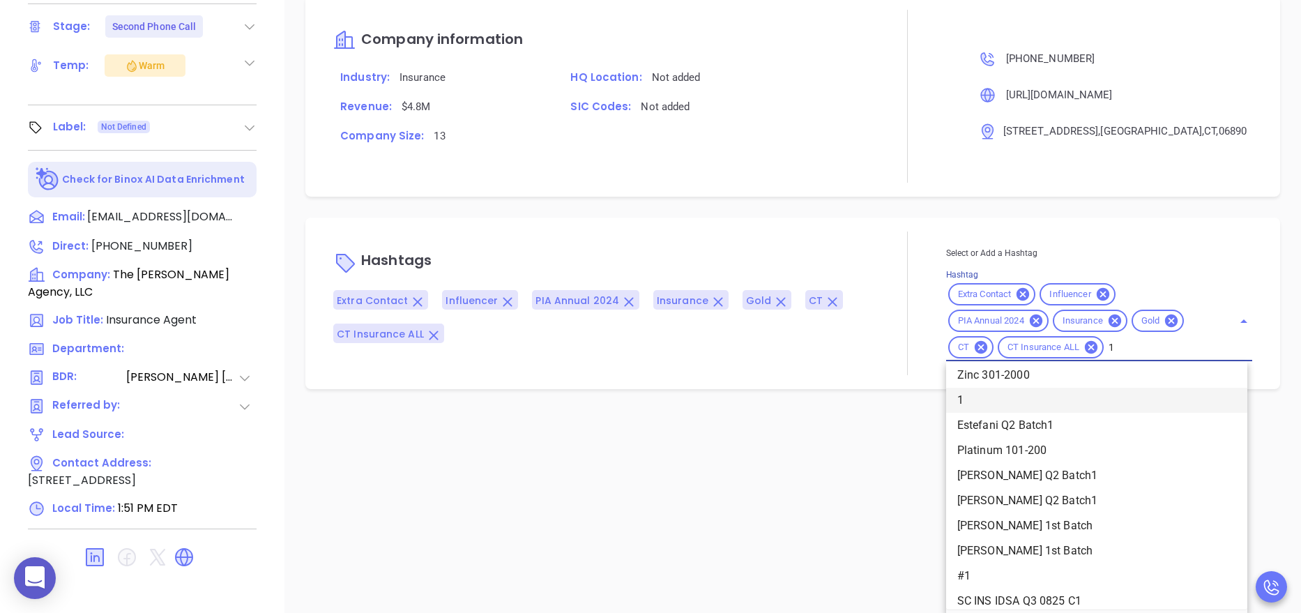
click at [984, 403] on li "1" at bounding box center [1096, 400] width 301 height 25
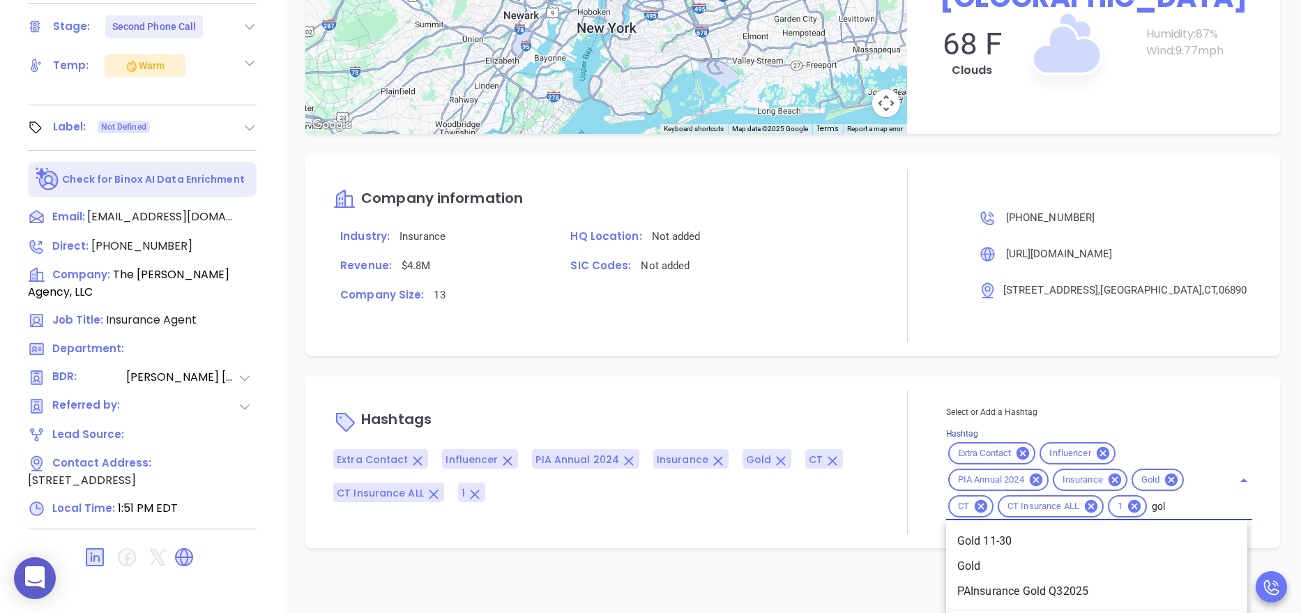
type input "gold"
click at [990, 533] on li "Gold 11-30" at bounding box center [1096, 541] width 301 height 25
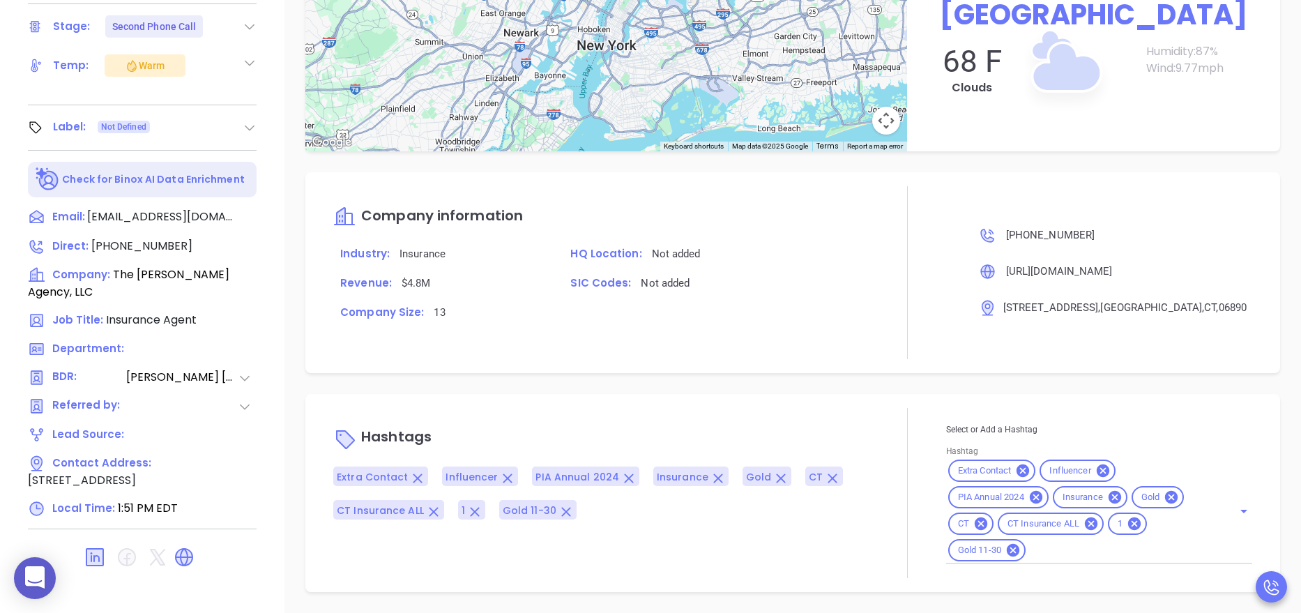
click at [803, 396] on div "Hashtags Extra Contact Influencer PIA Annual 2024 Insurance Gold CT CT Insuranc…" at bounding box center [792, 493] width 975 height 198
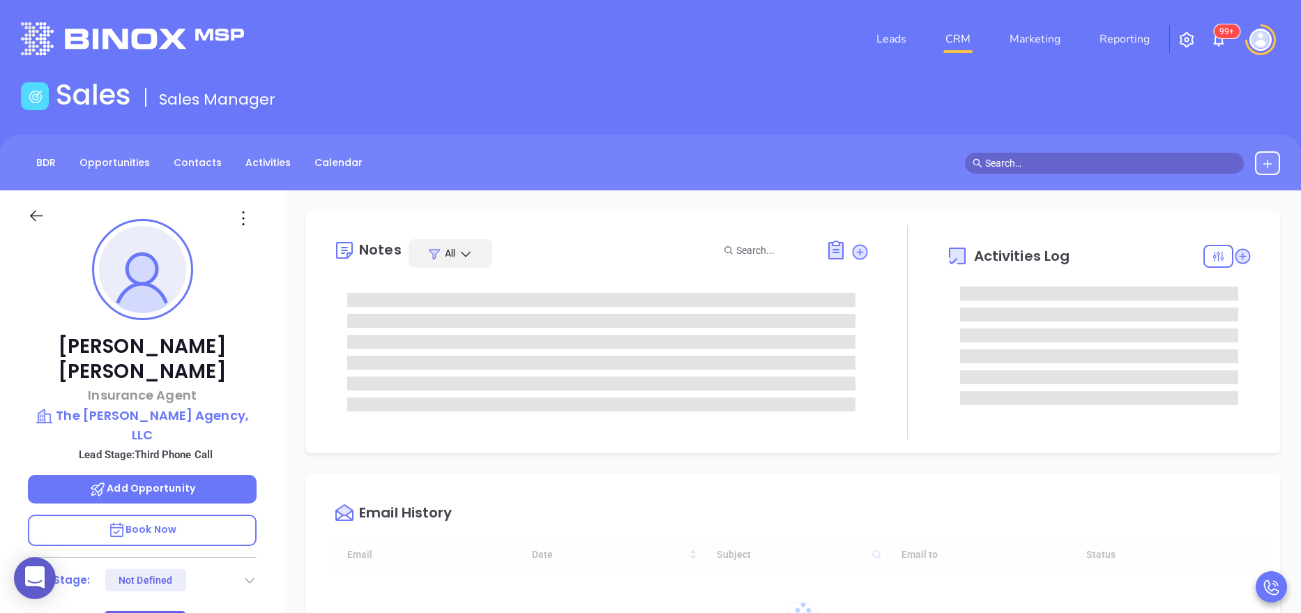
type input "[DATE]"
type input "[PERSON_NAME]"
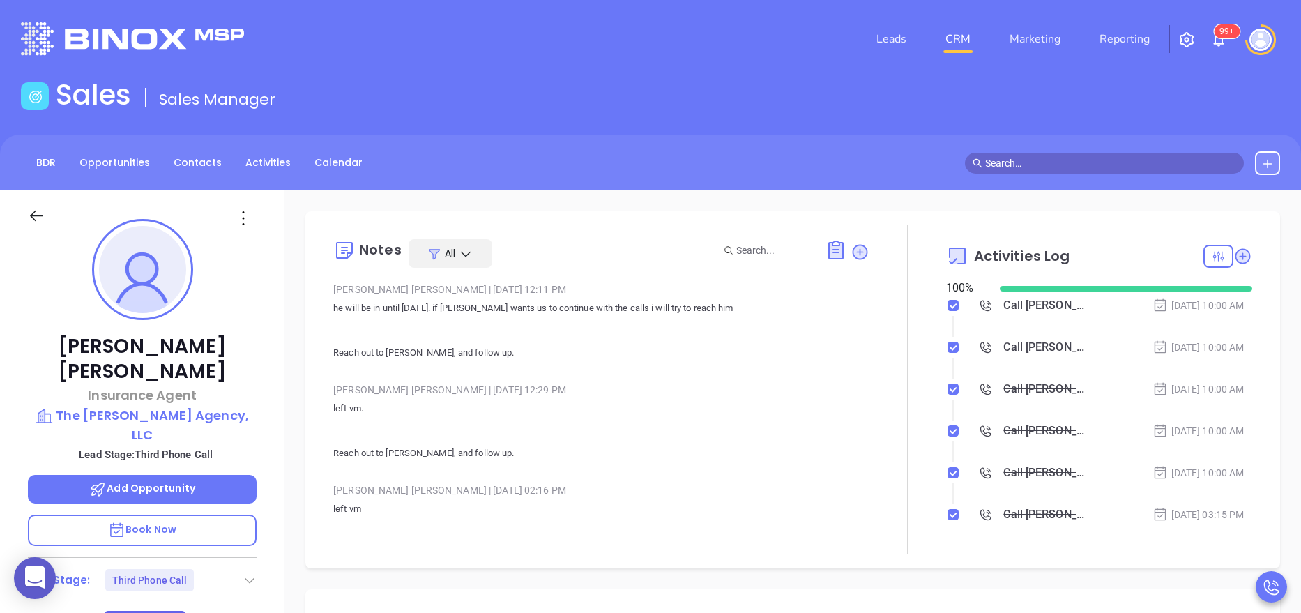
scroll to position [405, 0]
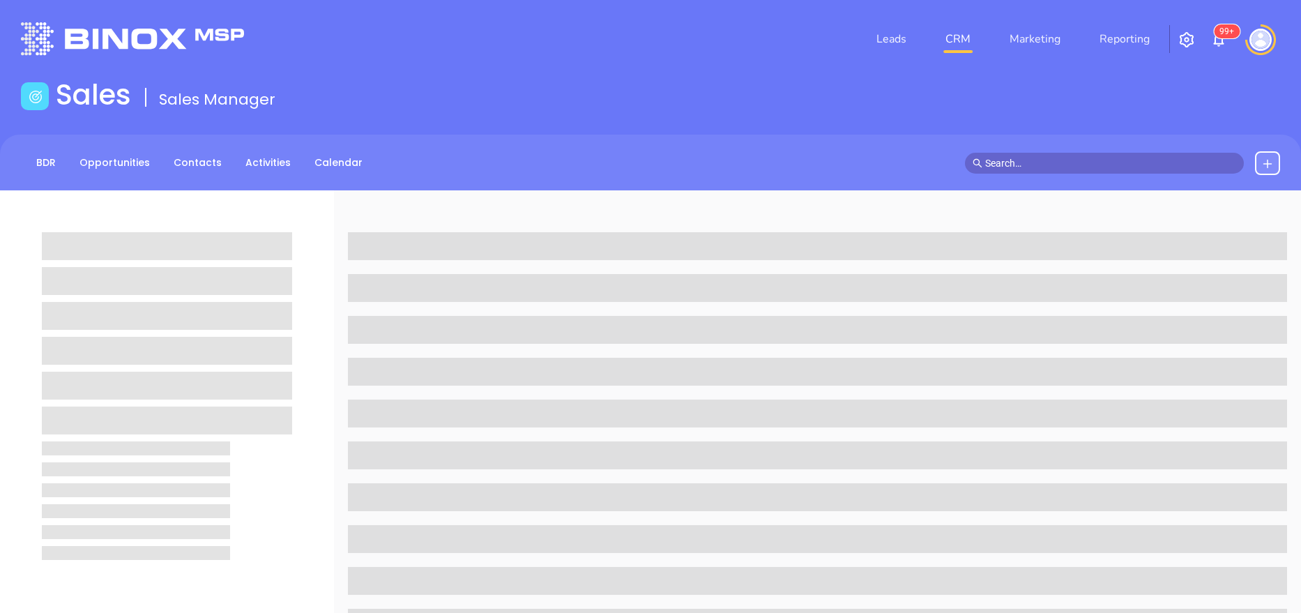
scroll to position [554, 0]
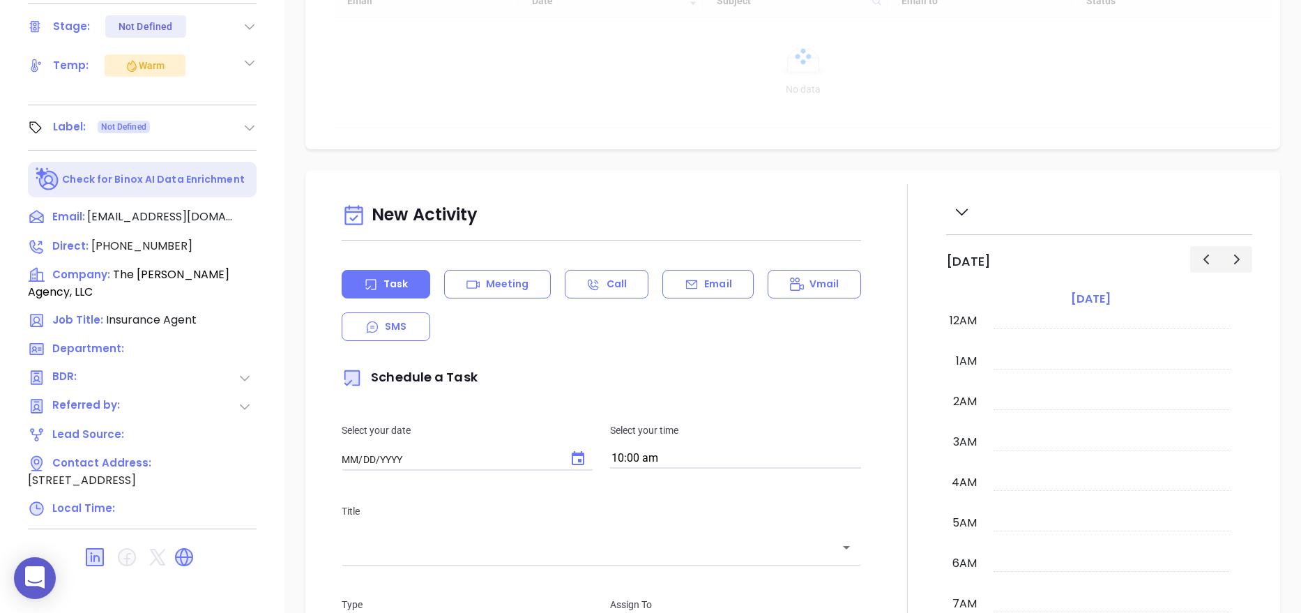
type input "[DATE]"
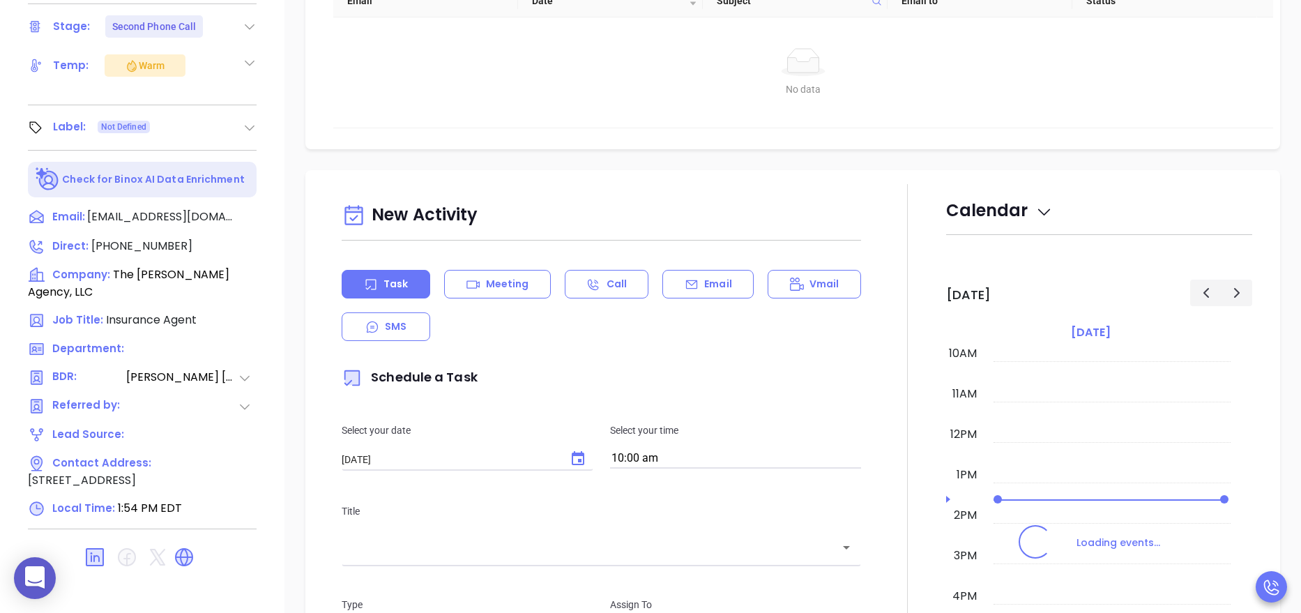
type input "[PERSON_NAME]"
click at [902, 457] on div at bounding box center [908, 571] width 77 height 775
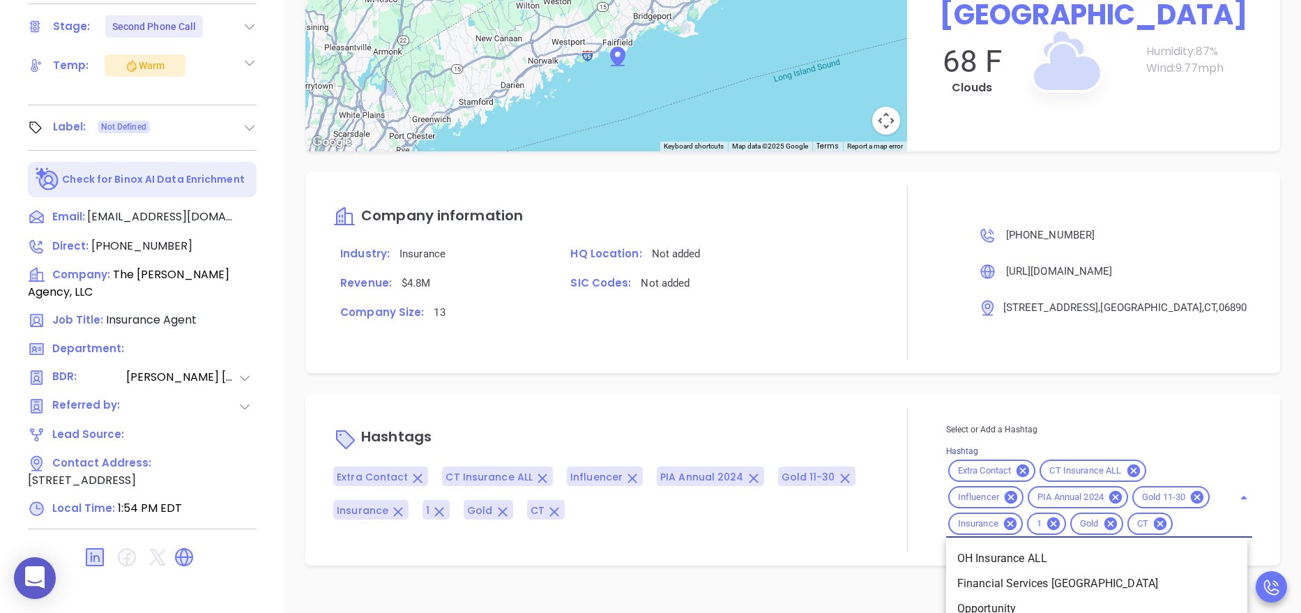
scroll to position [1170, 0]
click at [1175, 532] on input "Hashtag" at bounding box center [1194, 523] width 38 height 17
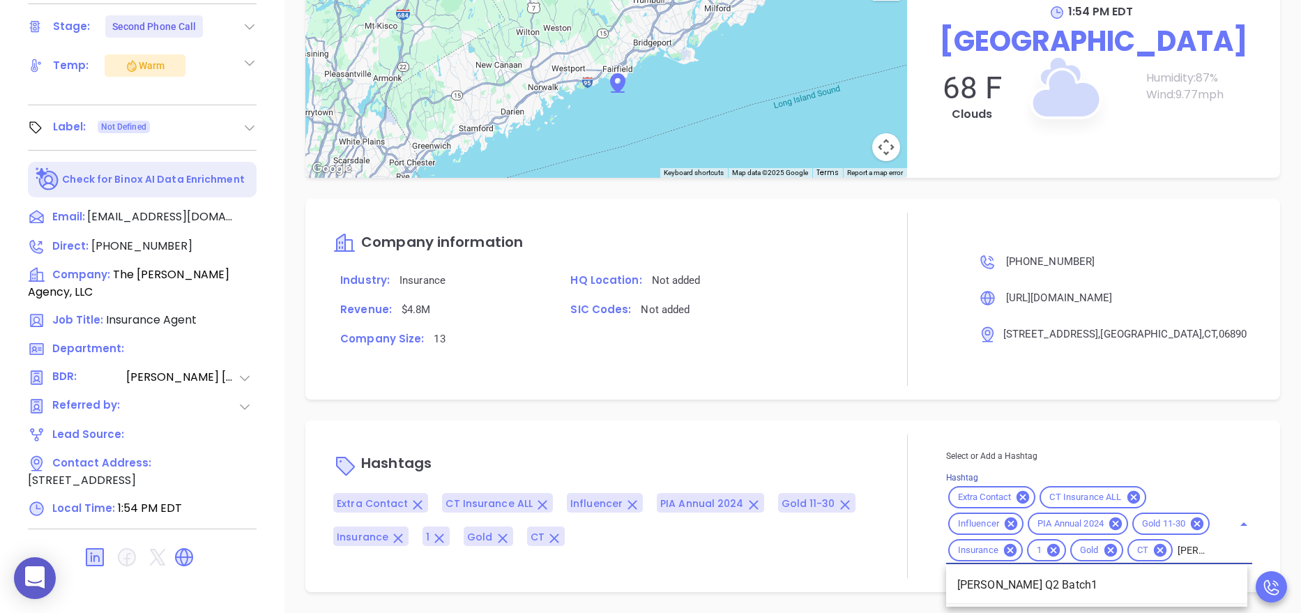
type input "[PERSON_NAME] q2"
click at [1024, 587] on li "[PERSON_NAME] Q2 Batch1" at bounding box center [1096, 584] width 301 height 25
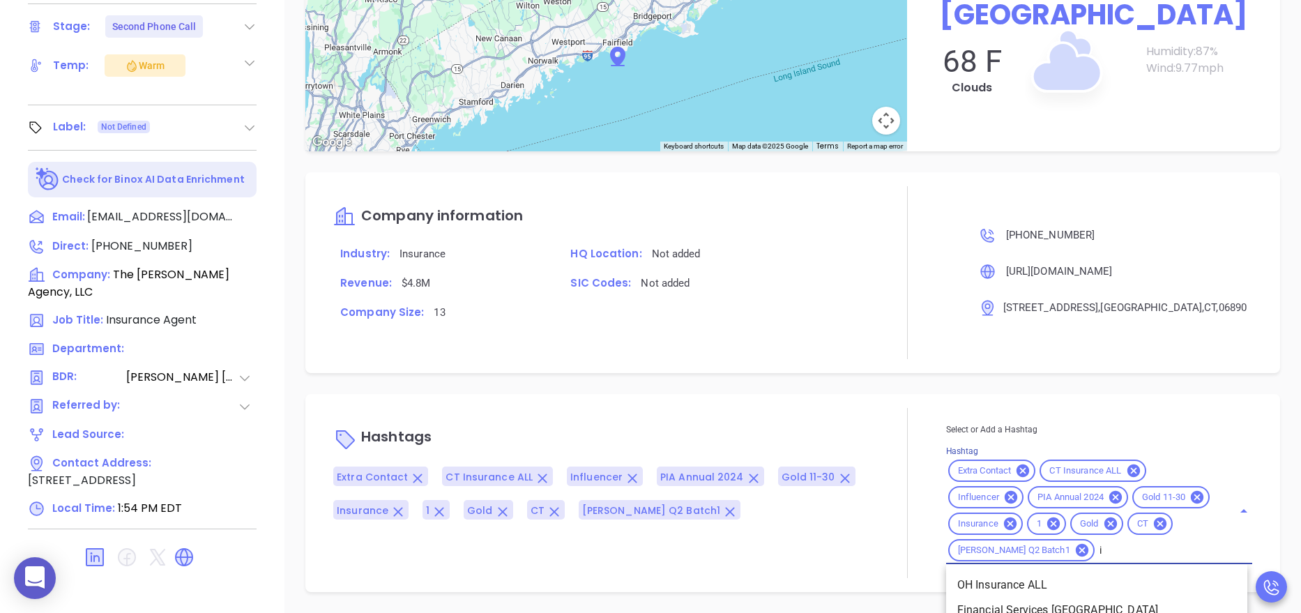
scroll to position [1170, 0]
type input "insurance ct"
click at [1000, 585] on li "Insurance CT 2025" at bounding box center [1096, 584] width 301 height 25
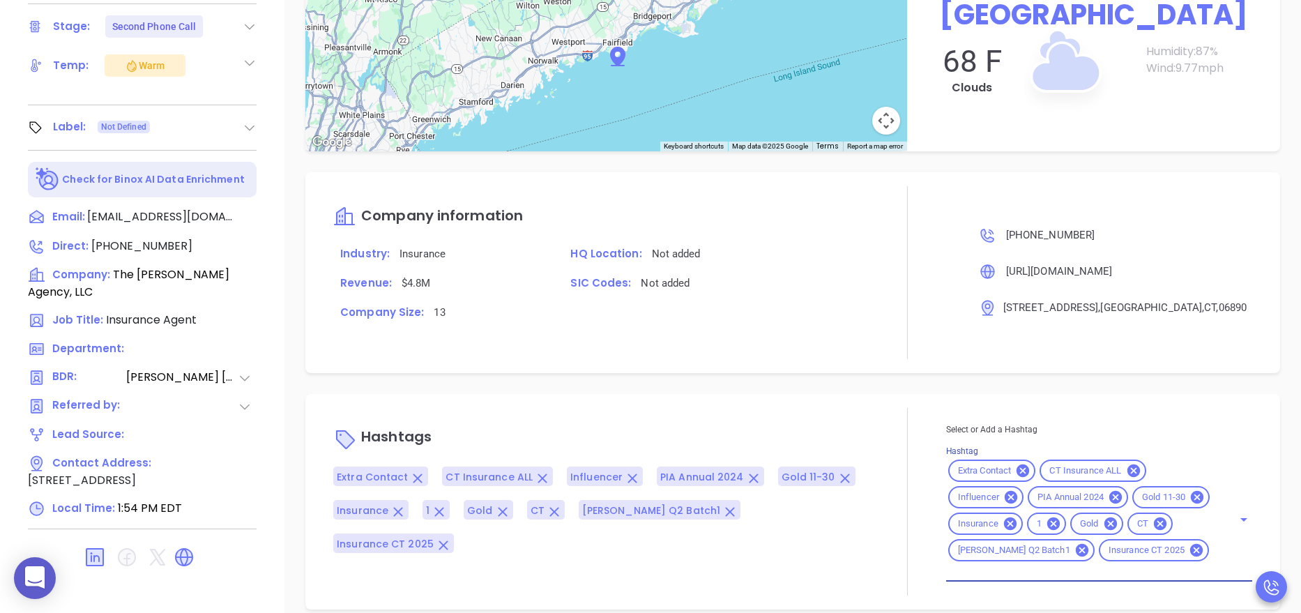
scroll to position [0, 0]
type input "eblas"
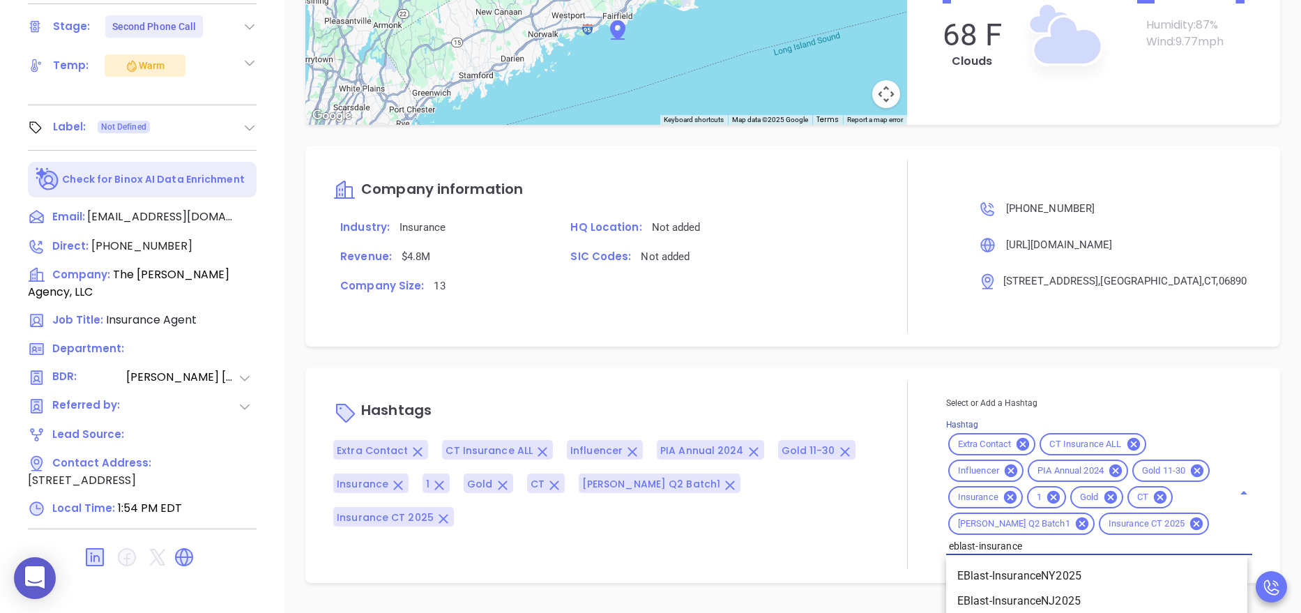
type input "eblast-insurancec"
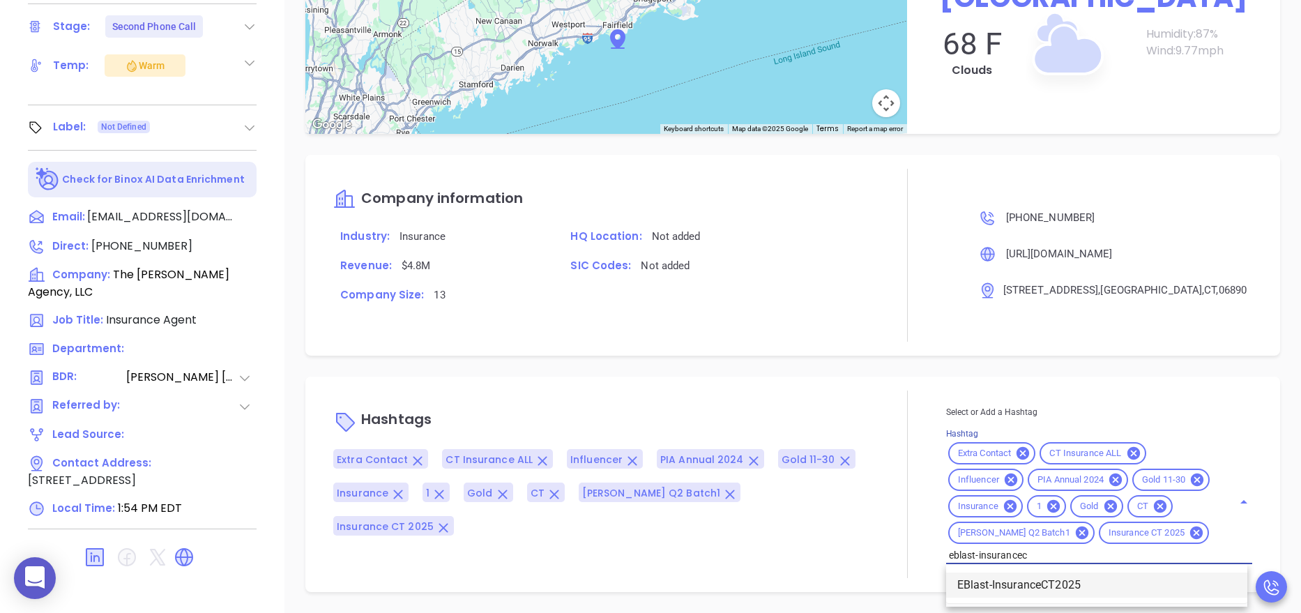
click at [1058, 585] on li "EBlast-InsuranceCT2025" at bounding box center [1096, 584] width 301 height 25
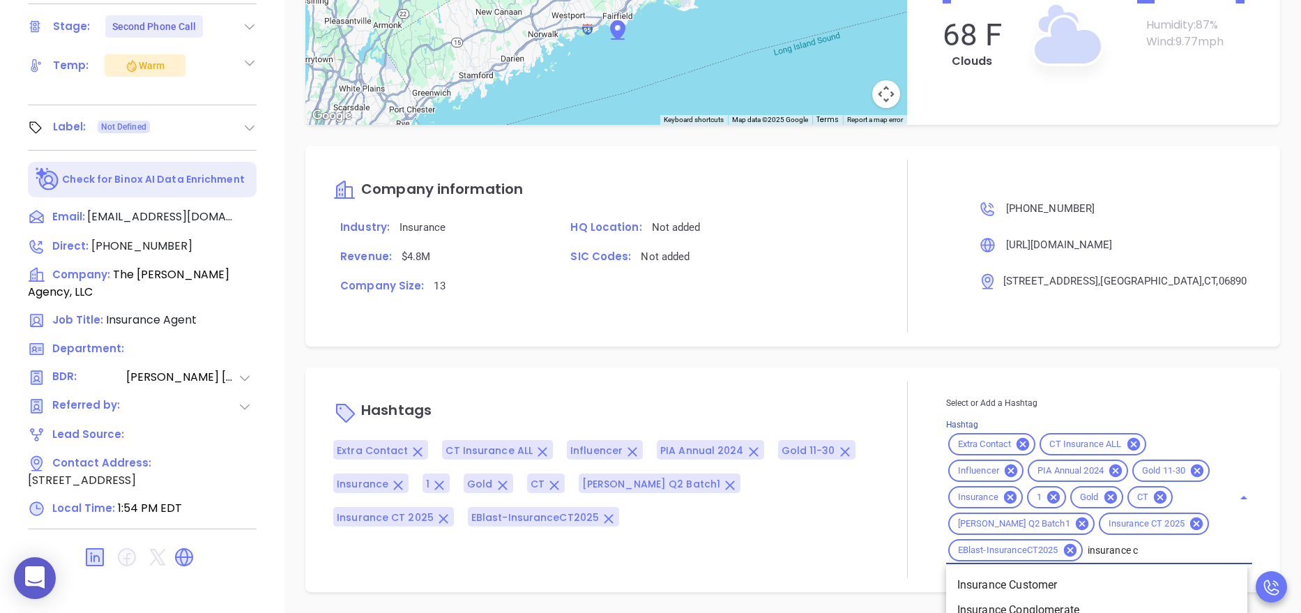
type input "insurance ct"
click at [975, 577] on li "Insurance CT 2025" at bounding box center [1096, 584] width 301 height 25
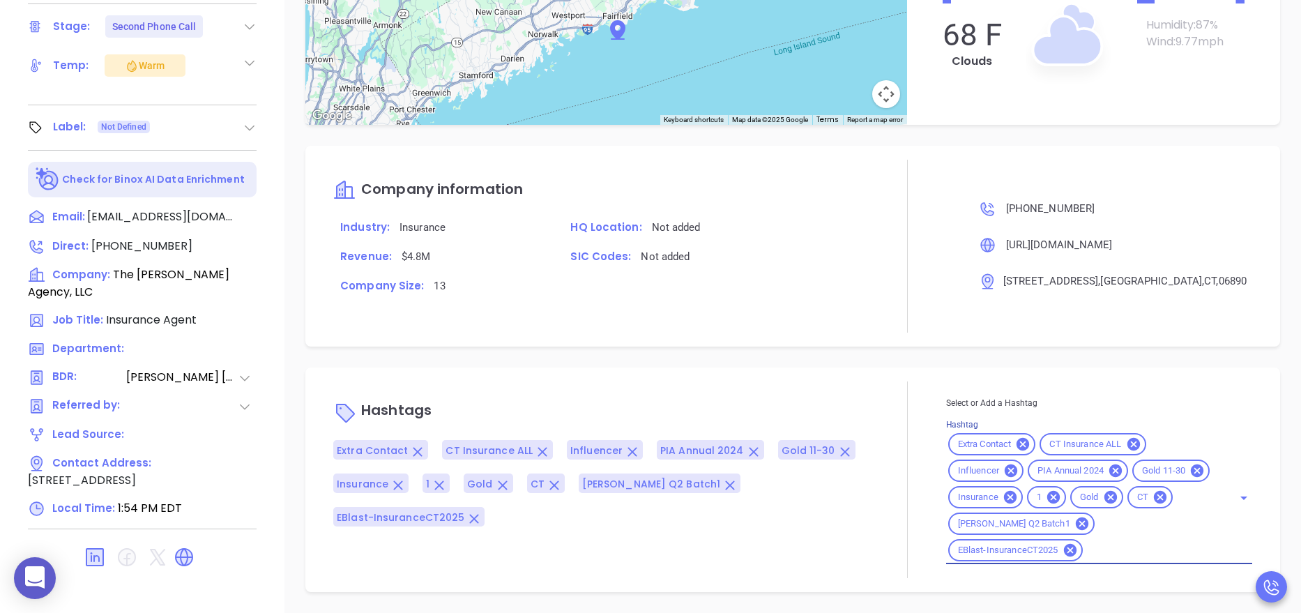
scroll to position [0, 0]
click at [872, 377] on div "Hashtags Extra Contact CT Insurance ALL Influencer PIA Annual 2024 Gold 11-30 I…" at bounding box center [792, 479] width 975 height 225
click at [1098, 549] on input "Hashtag" at bounding box center [1149, 550] width 128 height 17
type input "new insu"
click at [994, 593] on li "NEW INSURANCE CT" at bounding box center [1096, 584] width 301 height 25
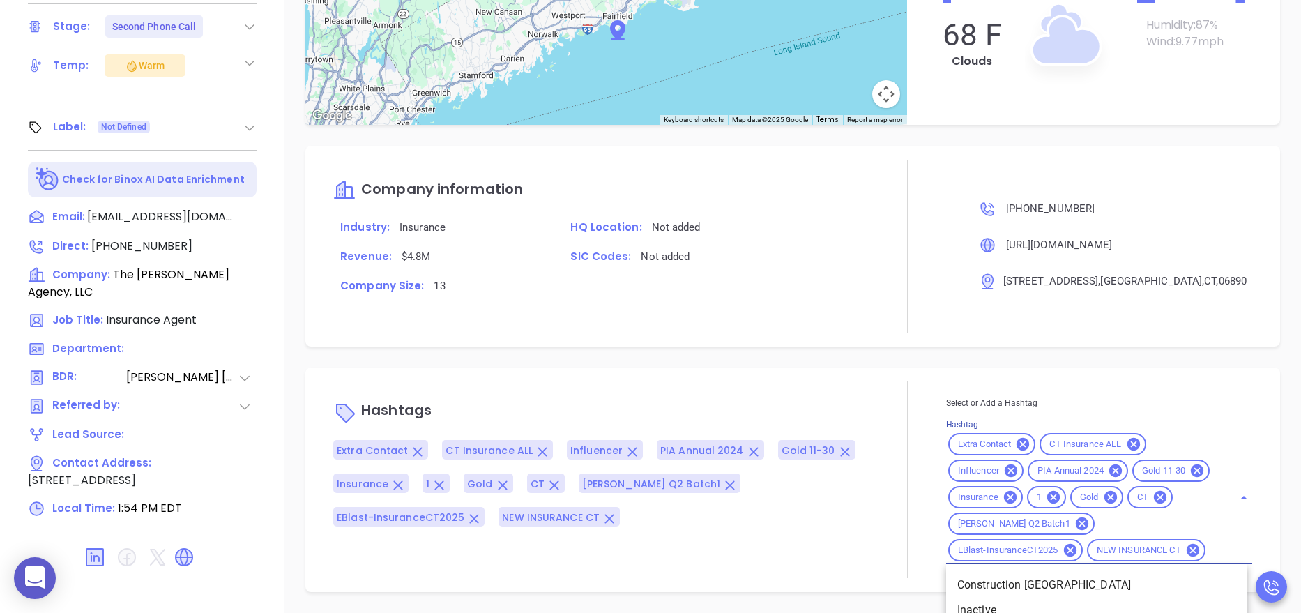
type input "ctin"
click at [978, 598] on li "CTInsurance Q32025" at bounding box center [1096, 584] width 301 height 25
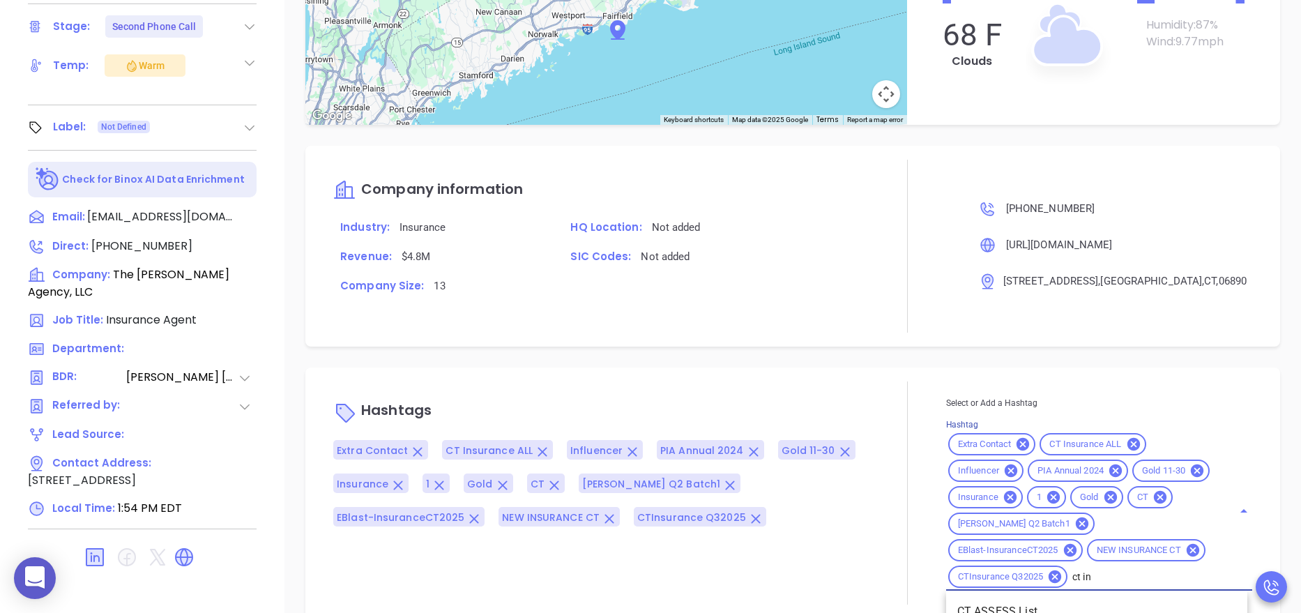
scroll to position [0, 17]
type input "ct ins"
click at [1028, 605] on li "CT INS IDSL Q3 0825 C1" at bounding box center [1096, 611] width 301 height 25
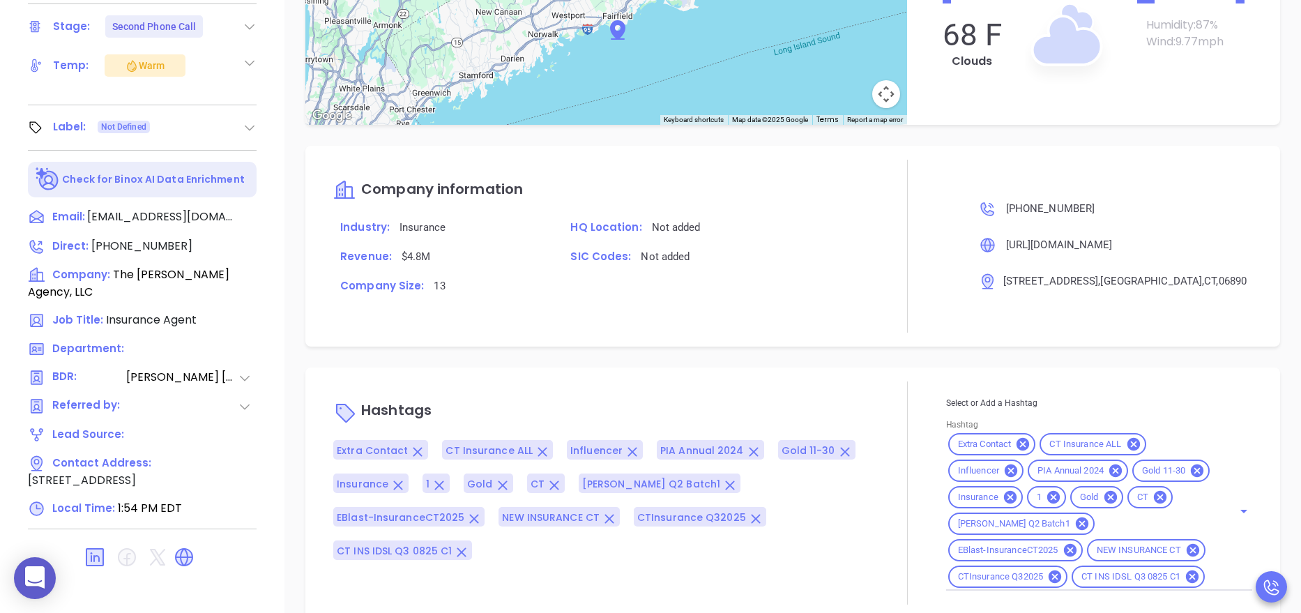
click at [856, 363] on div "Notes All Anabell Dominguez | Aug 20, 2025 01:51 PM Reach out to Nicholas, and …" at bounding box center [792, 125] width 1017 height 976
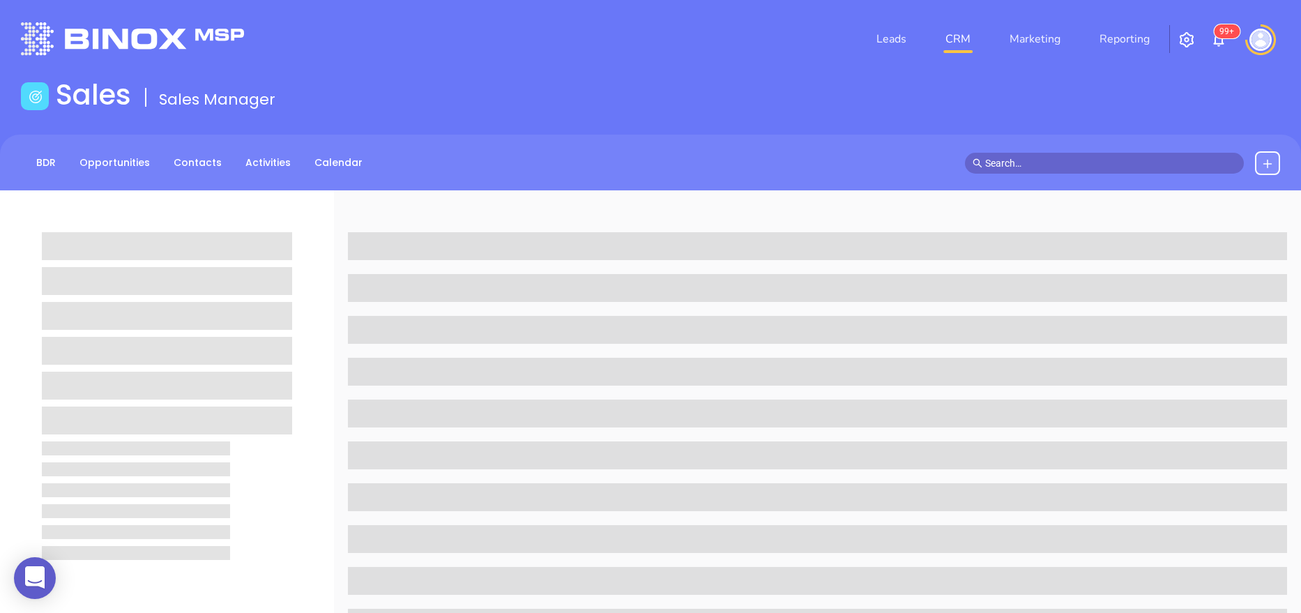
scroll to position [554, 0]
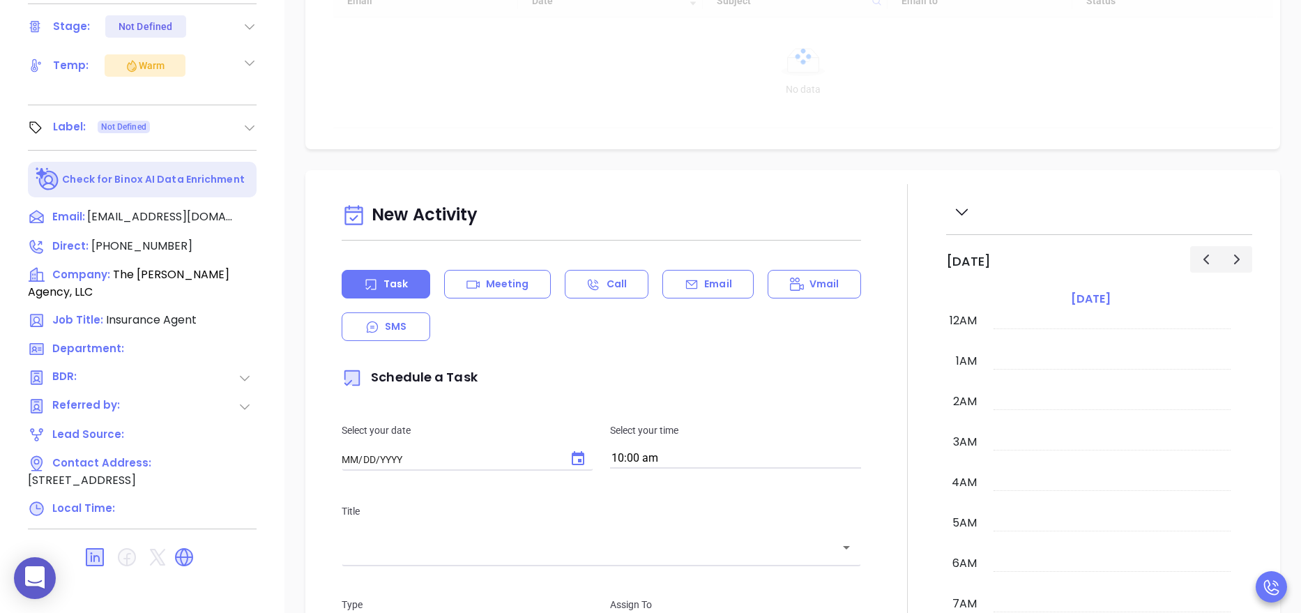
type input "[DATE]"
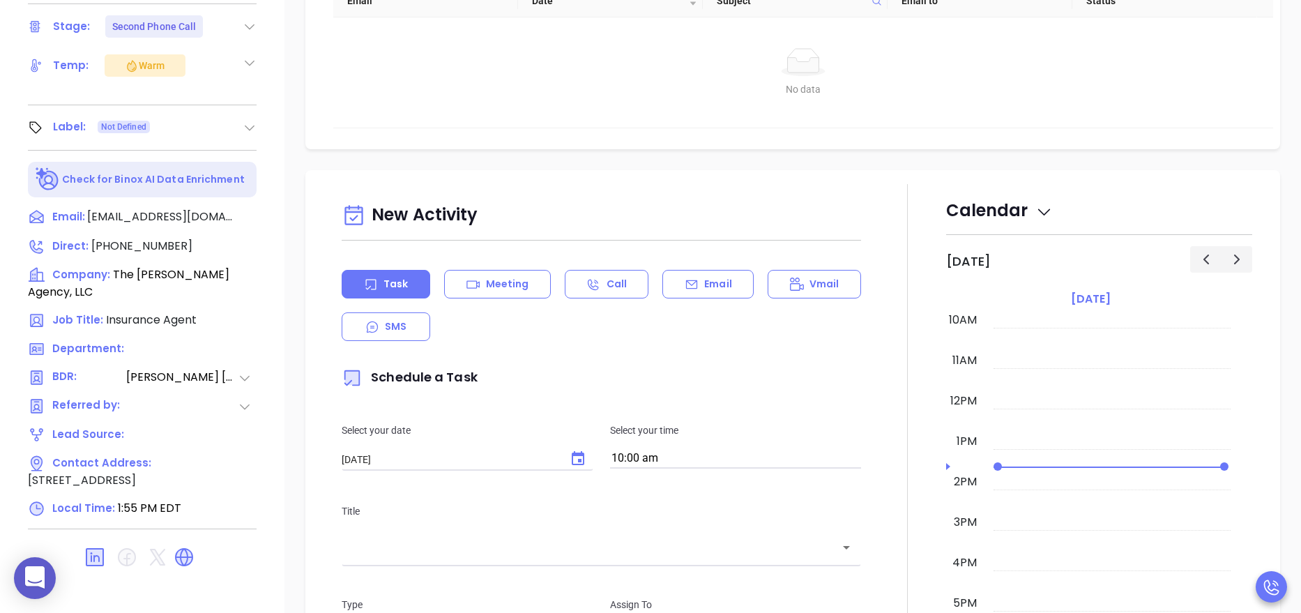
click at [879, 423] on div at bounding box center [908, 571] width 77 height 775
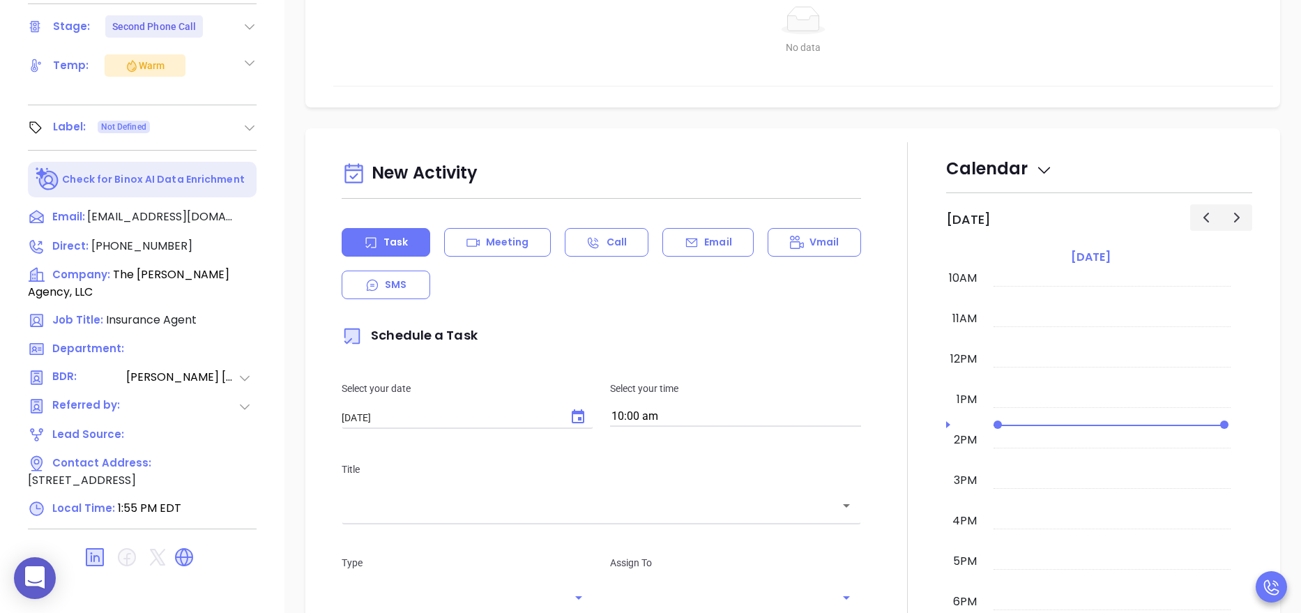
type input "[PERSON_NAME]"
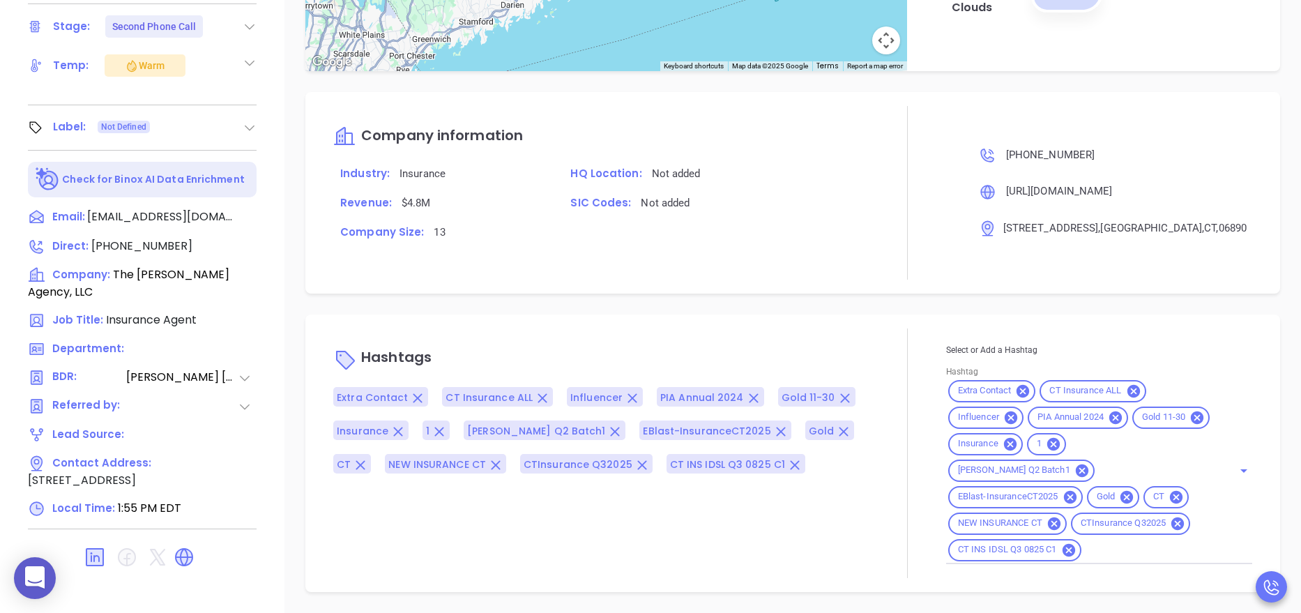
scroll to position [1249, 0]
click at [281, 322] on div "[PERSON_NAME] Insurance Agent The [PERSON_NAME] Agency, LLC Lead Stage: Second …" at bounding box center [142, 20] width 284 height 766
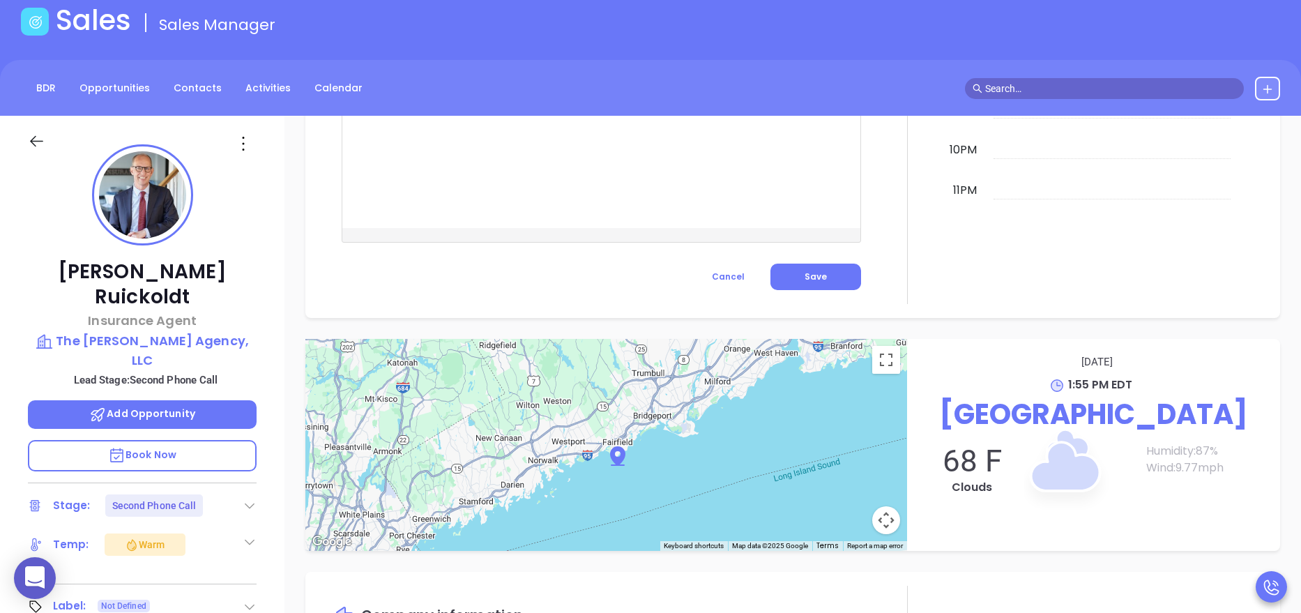
scroll to position [52, 0]
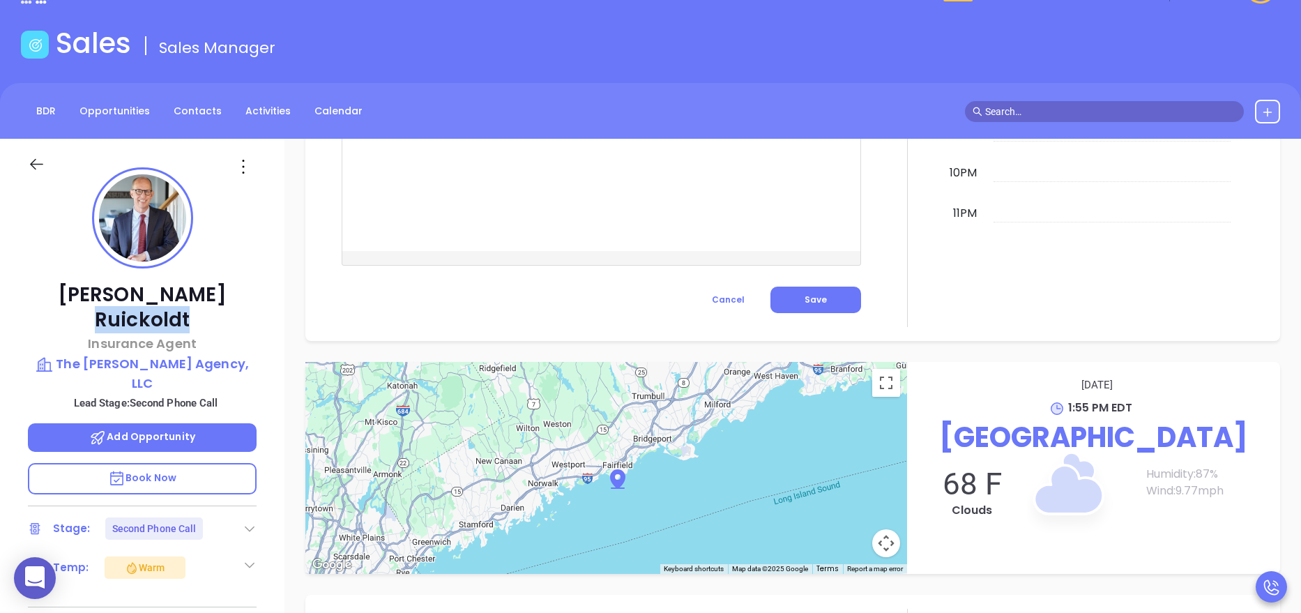
drag, startPoint x: 244, startPoint y: 291, endPoint x: 140, endPoint y: 285, distance: 104.1
click at [140, 285] on p "[PERSON_NAME]" at bounding box center [142, 307] width 229 height 50
copy p "Ruickoldt"
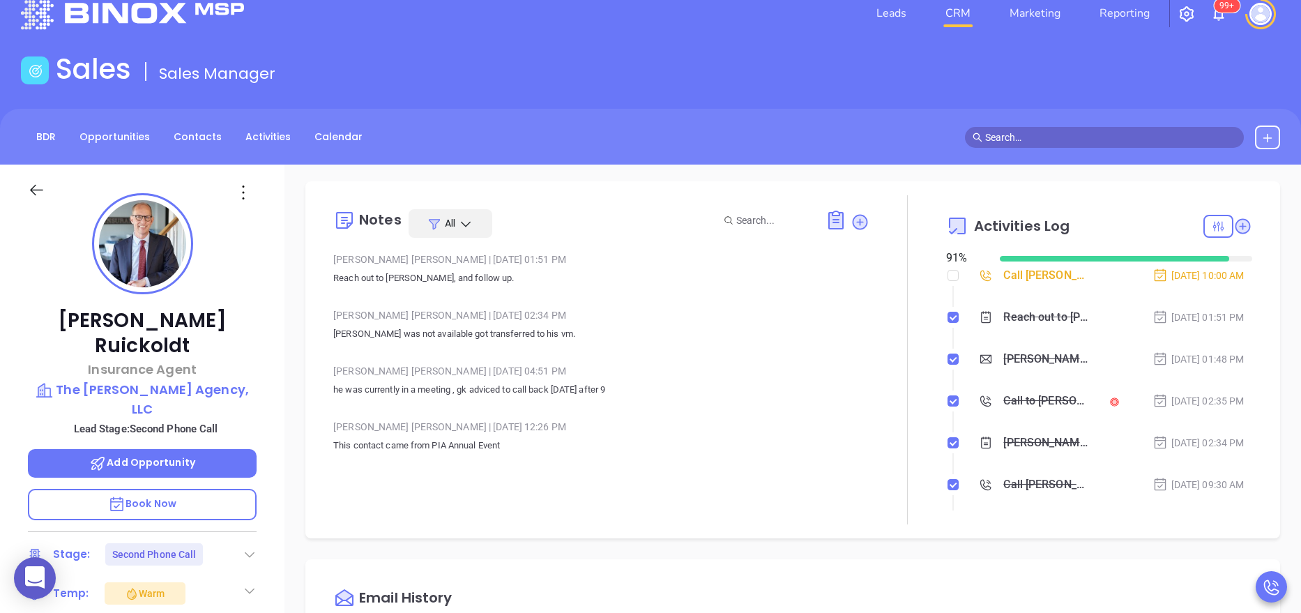
scroll to position [0, 0]
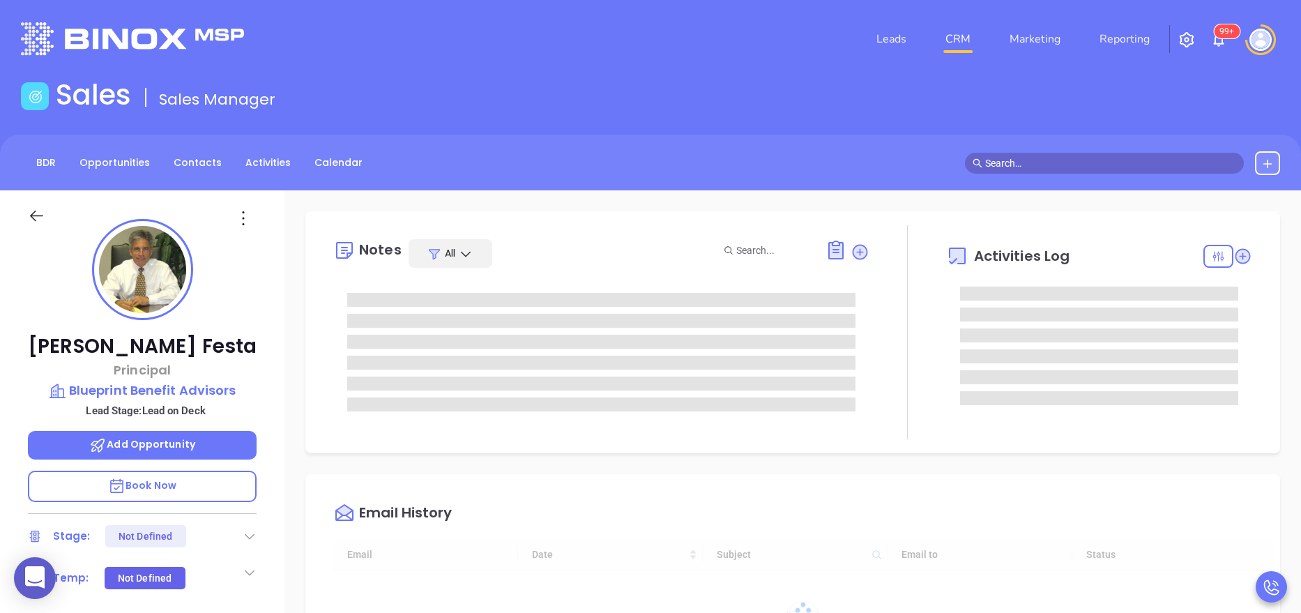
type input "[DATE]"
type input "[PERSON_NAME]"
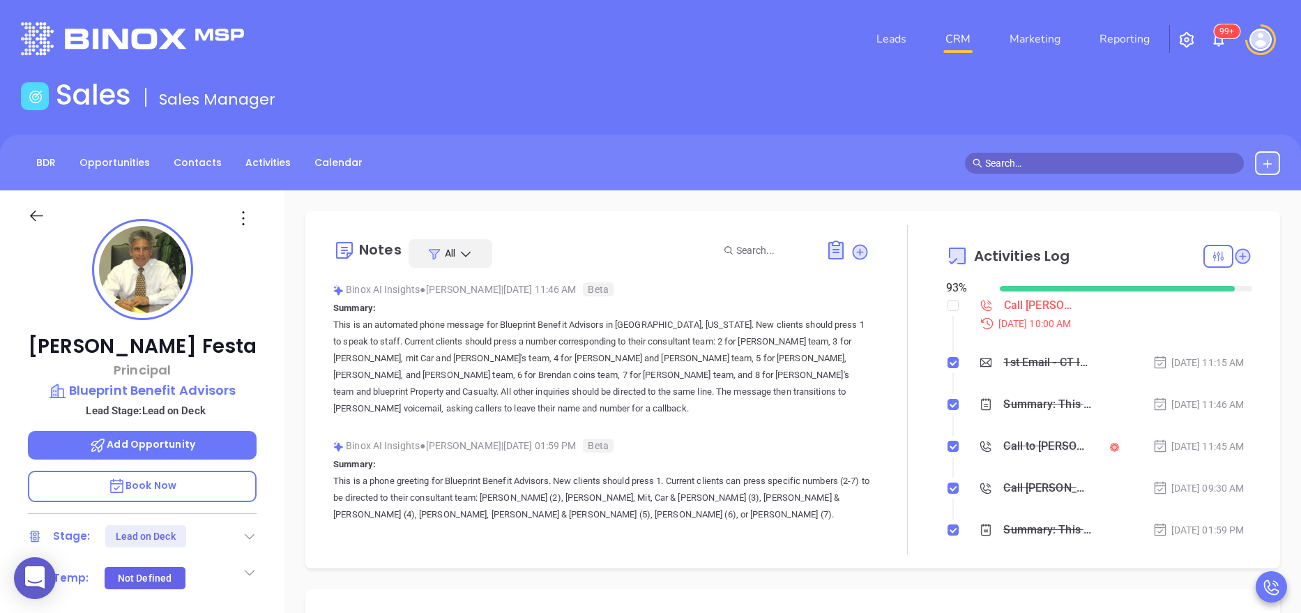
click at [273, 432] on div "[PERSON_NAME] Principal Blueprint Benefit Advisors Lead Stage: Lead on Deck Add…" at bounding box center [142, 573] width 284 height 766
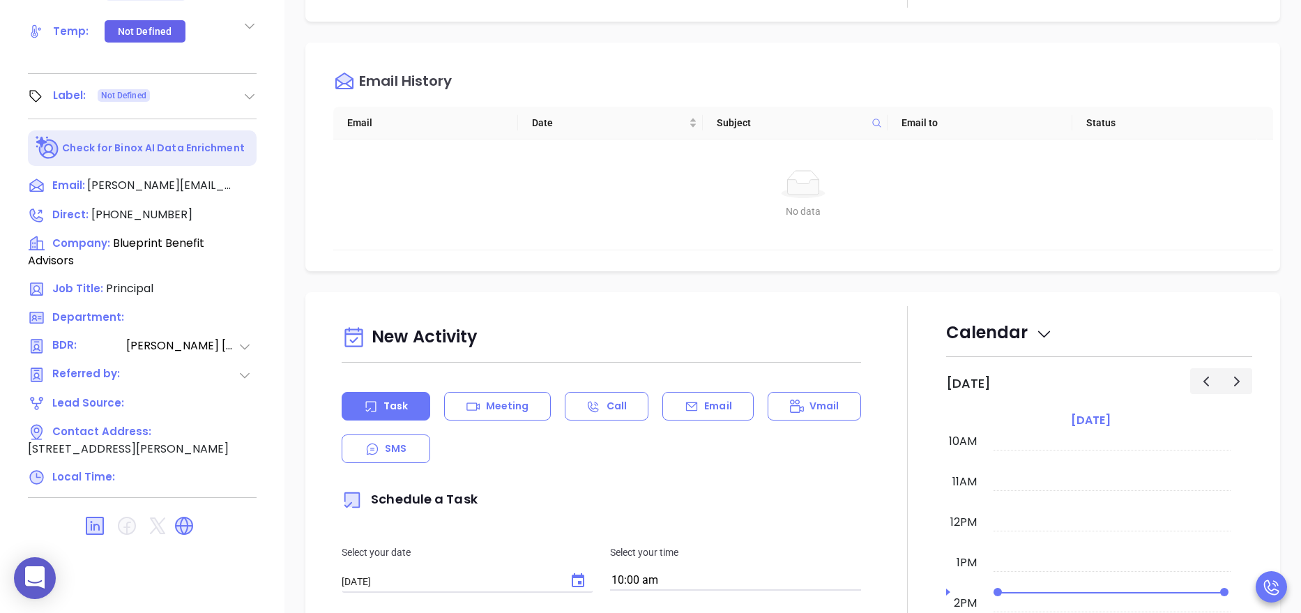
scroll to position [554, 0]
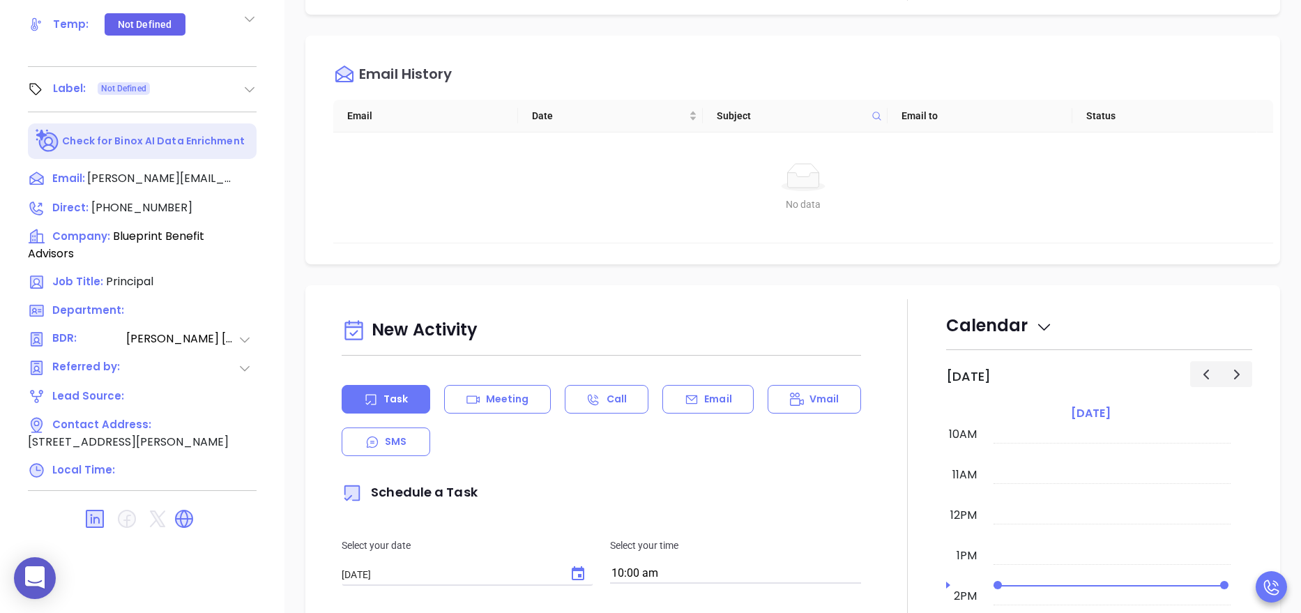
click at [191, 512] on icon at bounding box center [184, 519] width 22 height 22
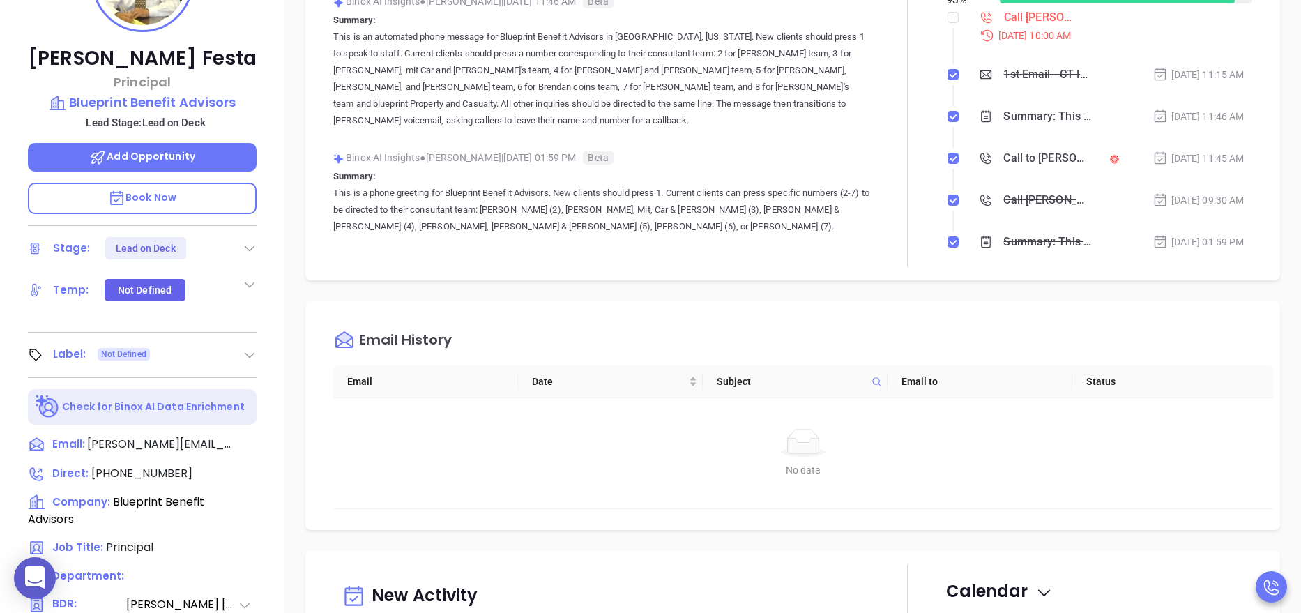
scroll to position [10, 0]
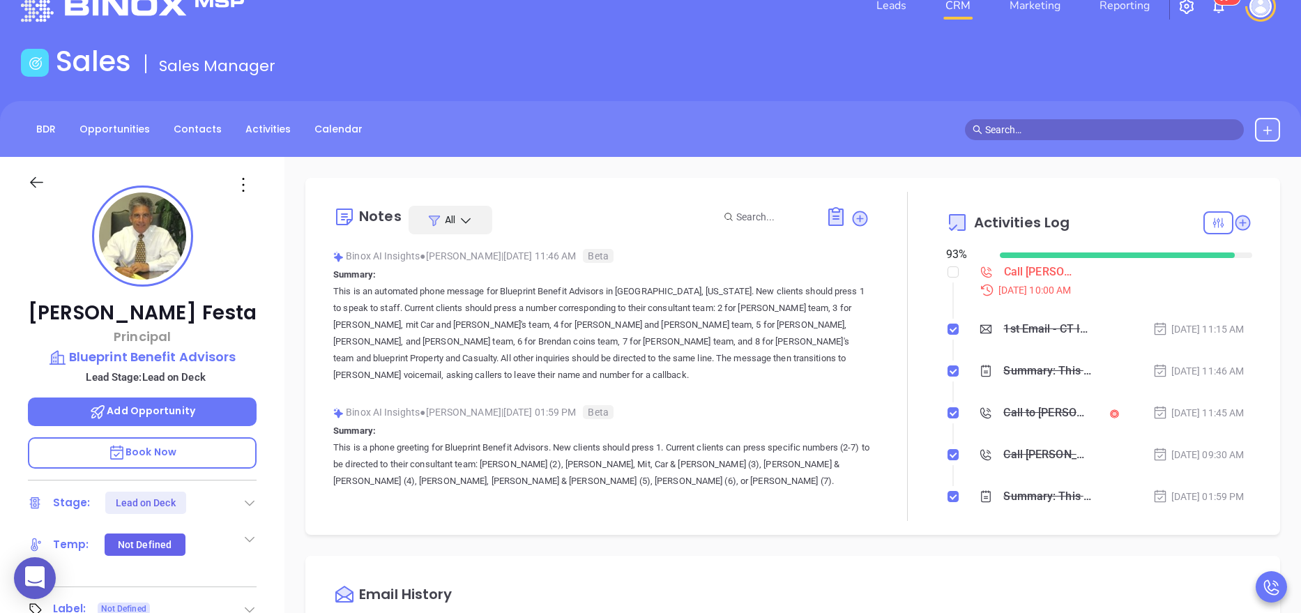
click at [252, 198] on div "Jay J. Festa Principal Blueprint Benefit Advisors Lead Stage: Lead on Deck Add …" at bounding box center [142, 540] width 284 height 766
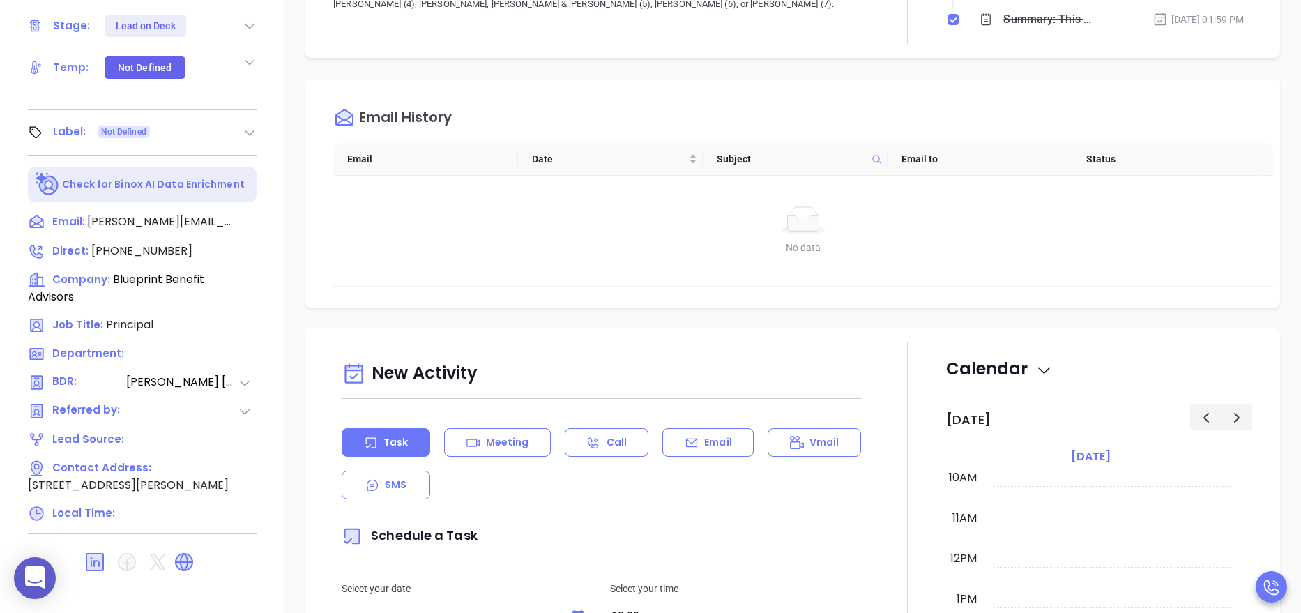
scroll to position [554, 0]
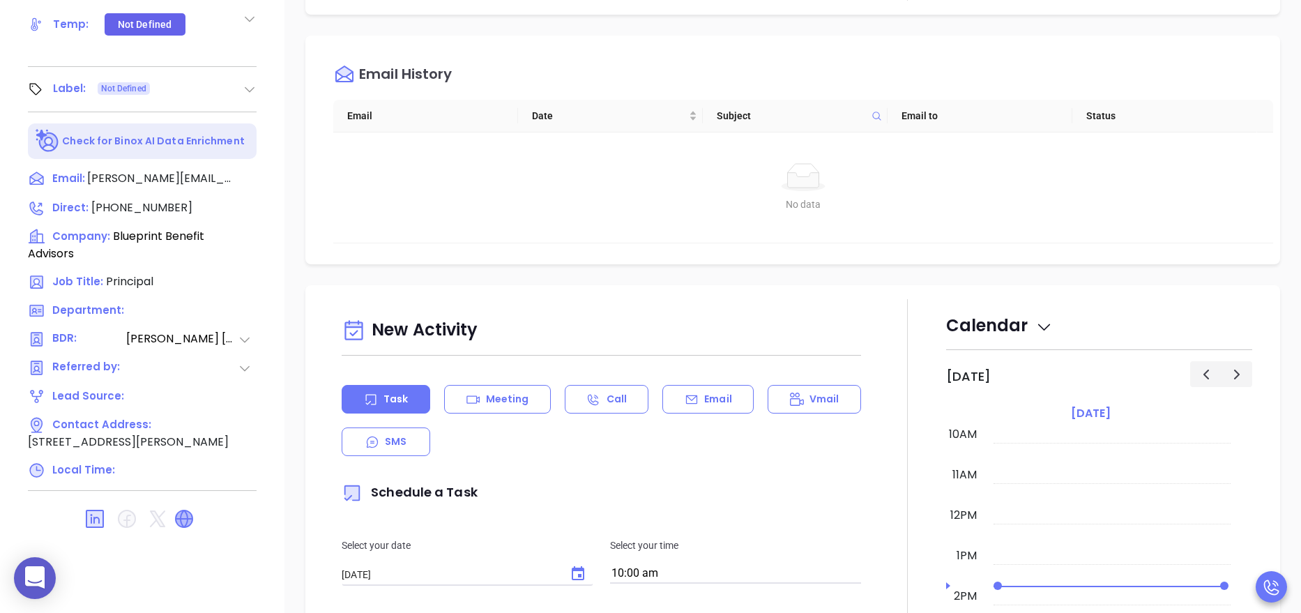
click at [183, 521] on icon at bounding box center [184, 518] width 17 height 17
click at [278, 194] on div "Jay J. Festa Principal Blueprint Benefit Advisors Lead Stage: Lead on Deck Add …" at bounding box center [142, 20] width 284 height 766
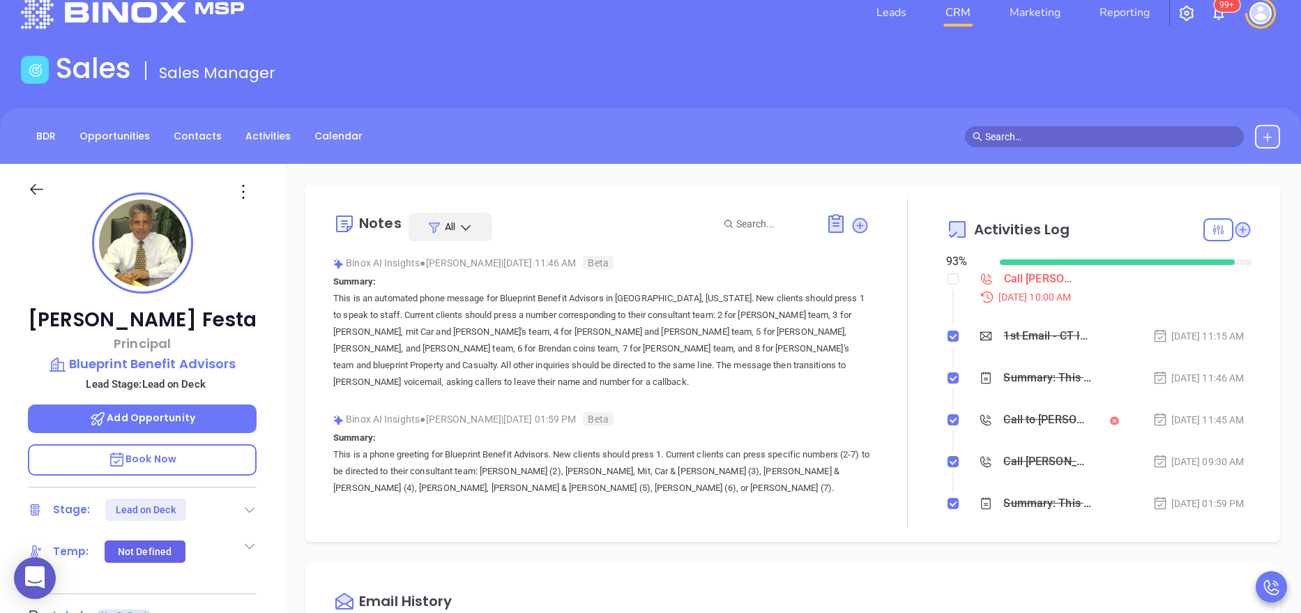
scroll to position [0, 0]
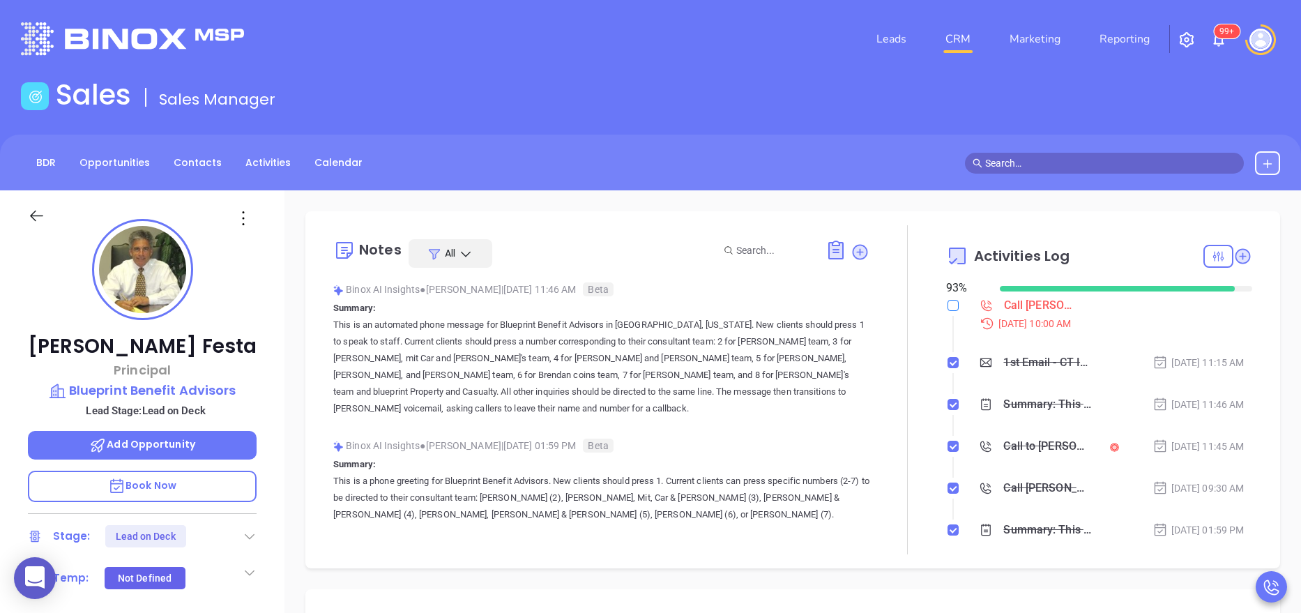
click at [948, 300] on input "checkbox" at bounding box center [953, 305] width 11 height 11
checkbox input "true"
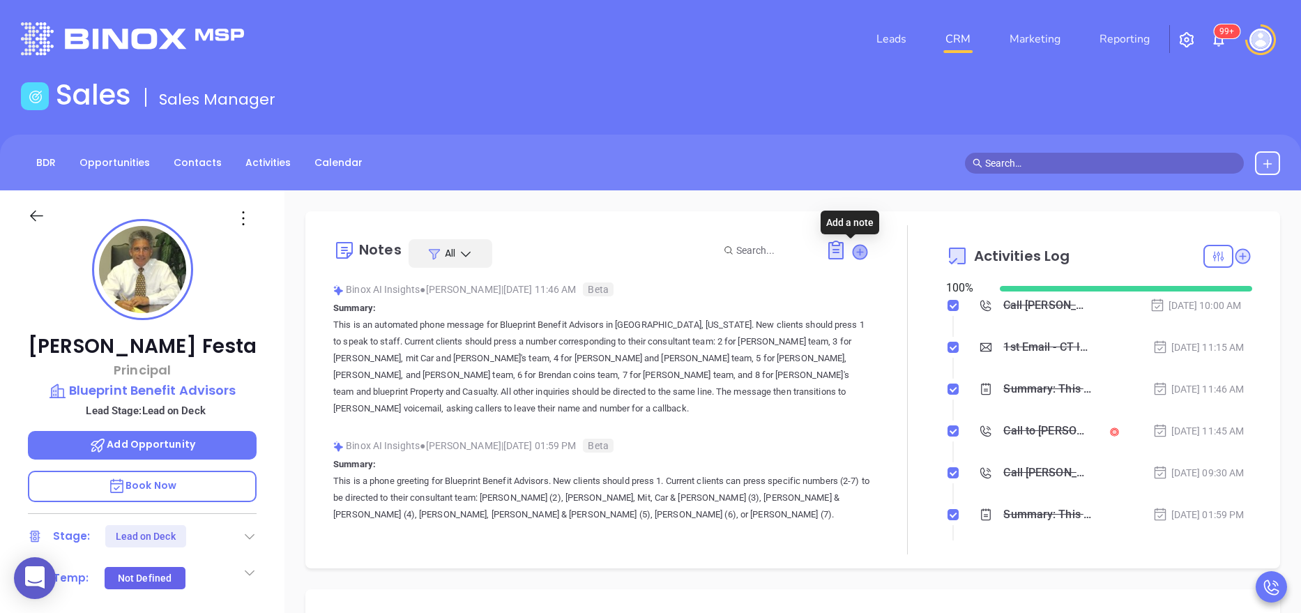
click at [853, 253] on icon at bounding box center [860, 252] width 14 height 14
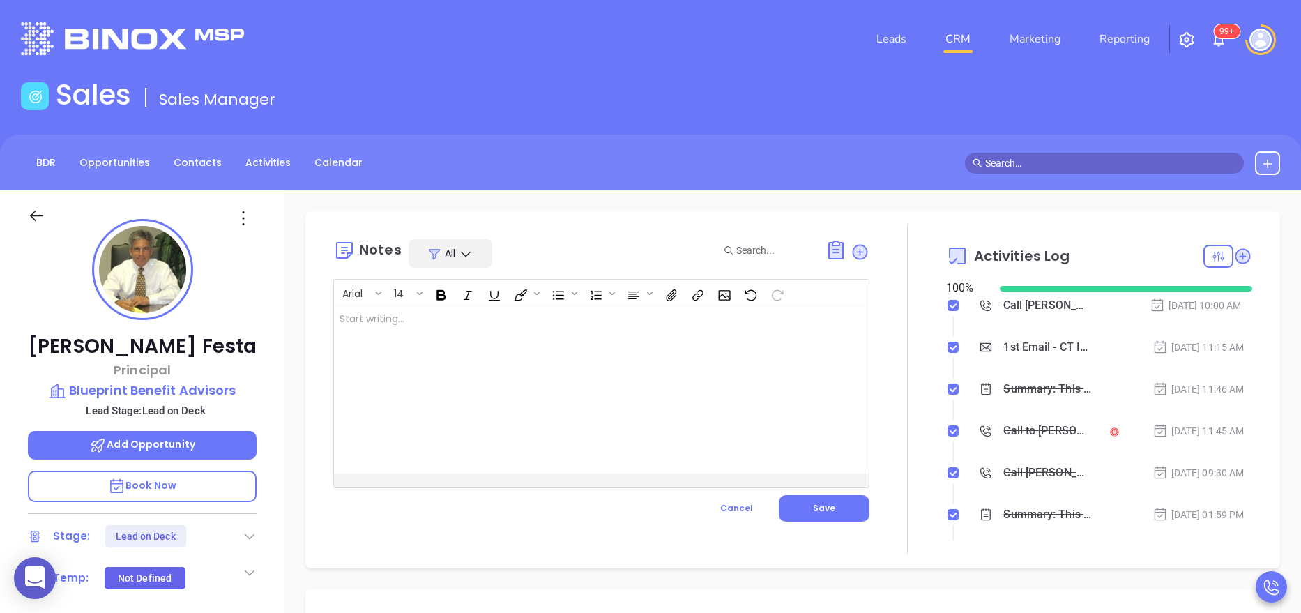
click at [505, 399] on div at bounding box center [582, 389] width 497 height 167
click at [818, 515] on button "Save" at bounding box center [824, 508] width 91 height 26
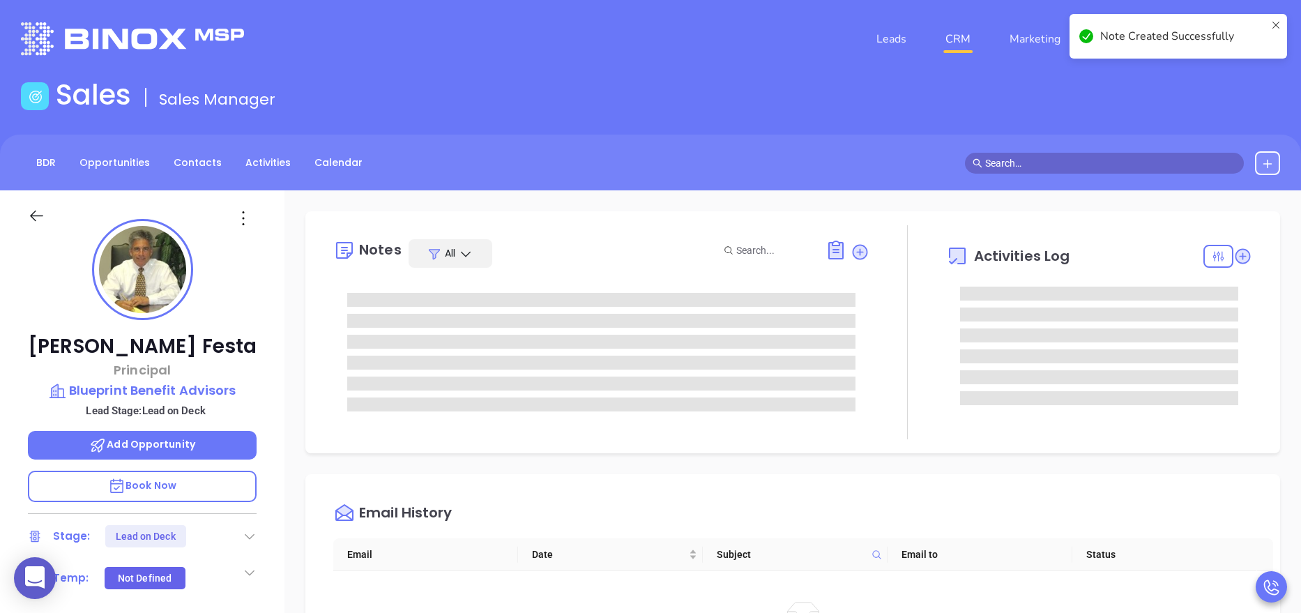
click at [244, 536] on icon at bounding box center [250, 536] width 14 height 14
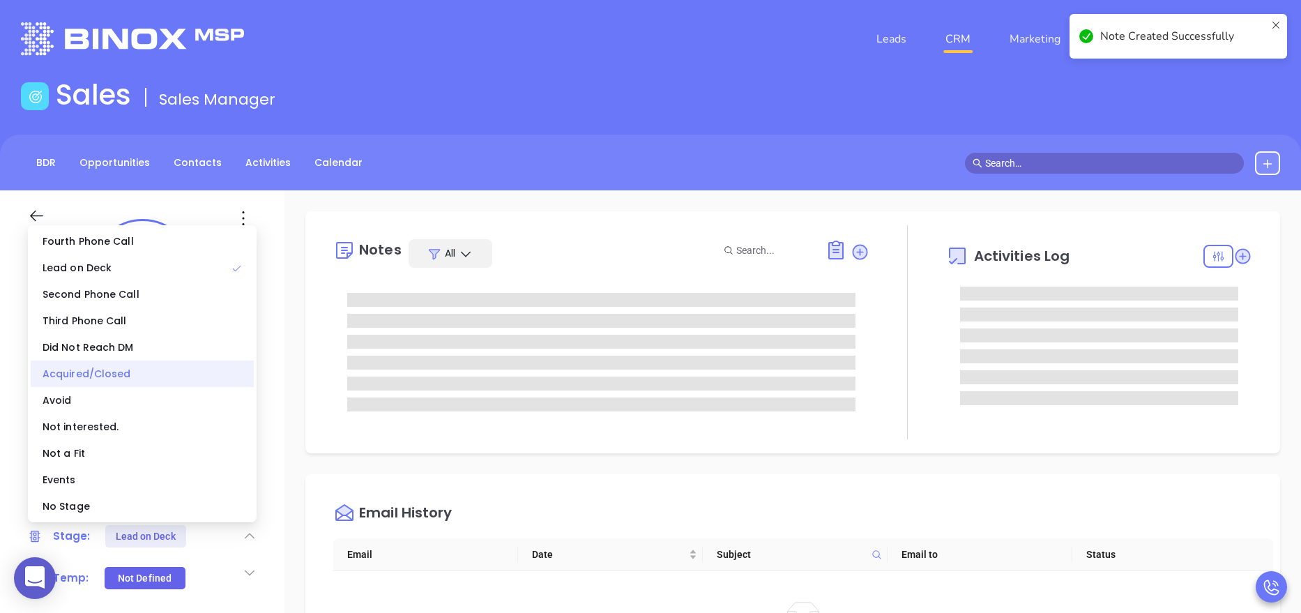
click at [106, 377] on div "Acquired/Closed" at bounding box center [142, 373] width 223 height 26
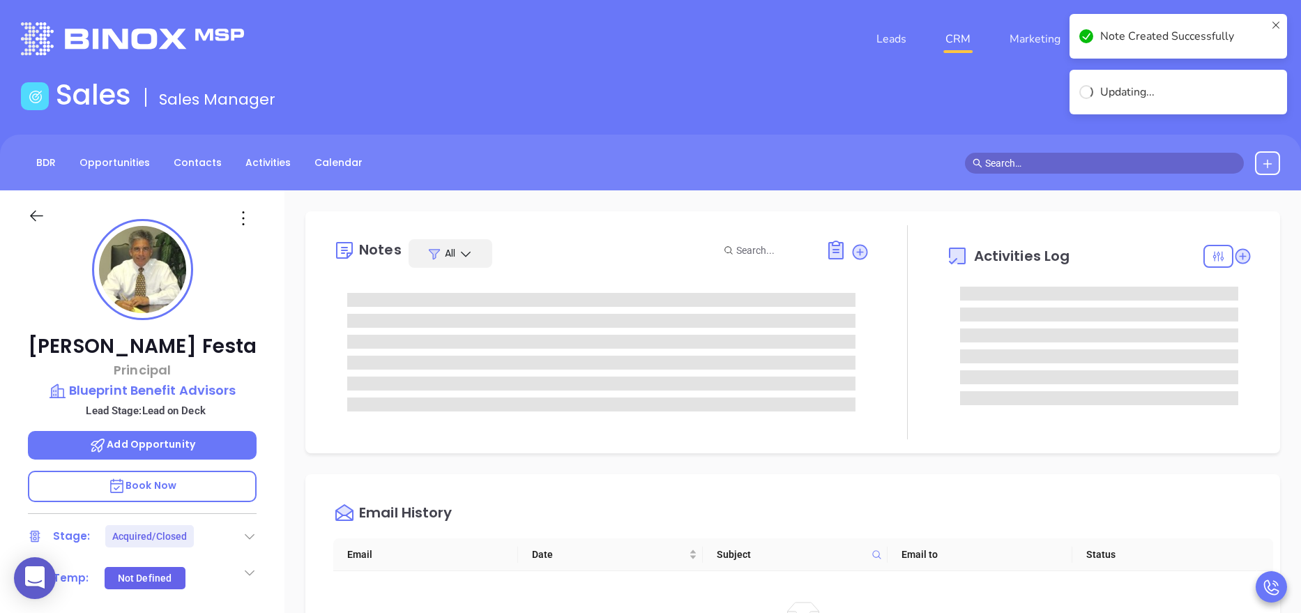
click at [917, 487] on div "Email History Email Date Subject Email to Status No data No data" at bounding box center [792, 588] width 975 height 229
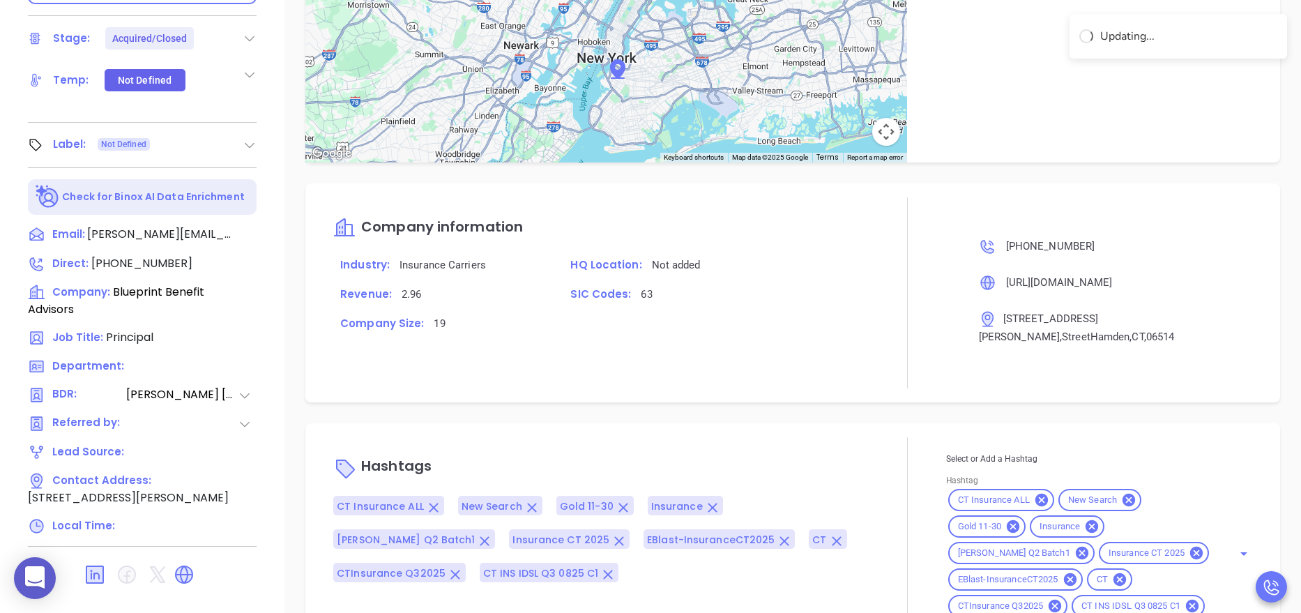
scroll to position [554, 0]
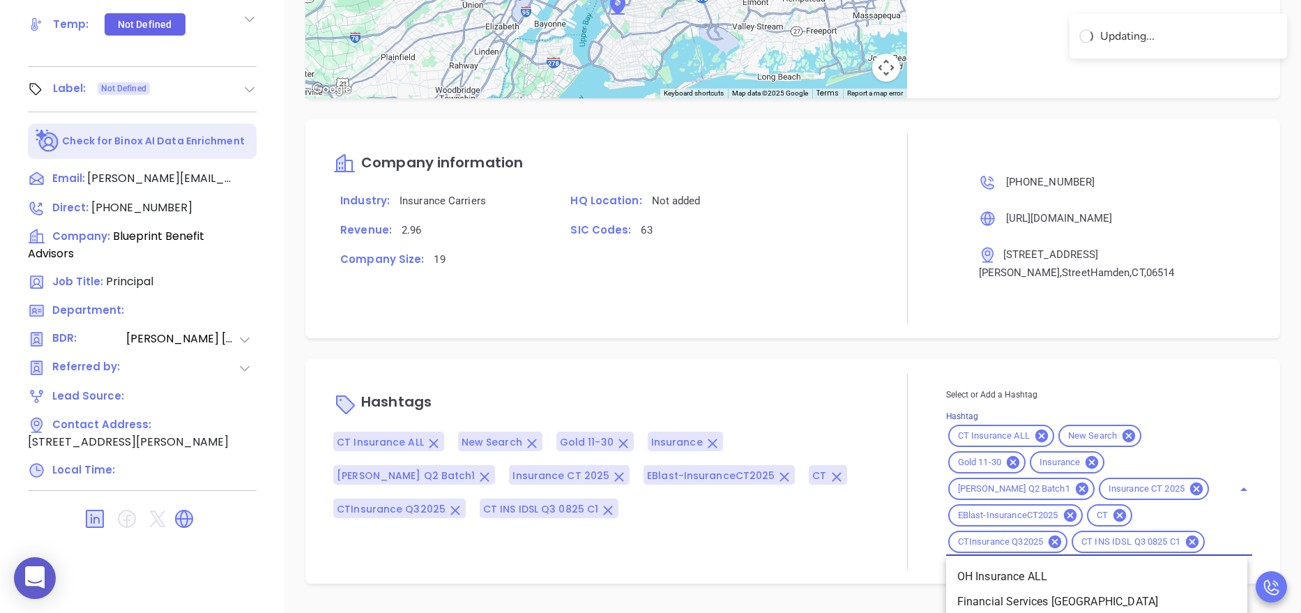
click at [1207, 551] on input "Hashtag" at bounding box center [1210, 541] width 6 height 17
type input "remove f"
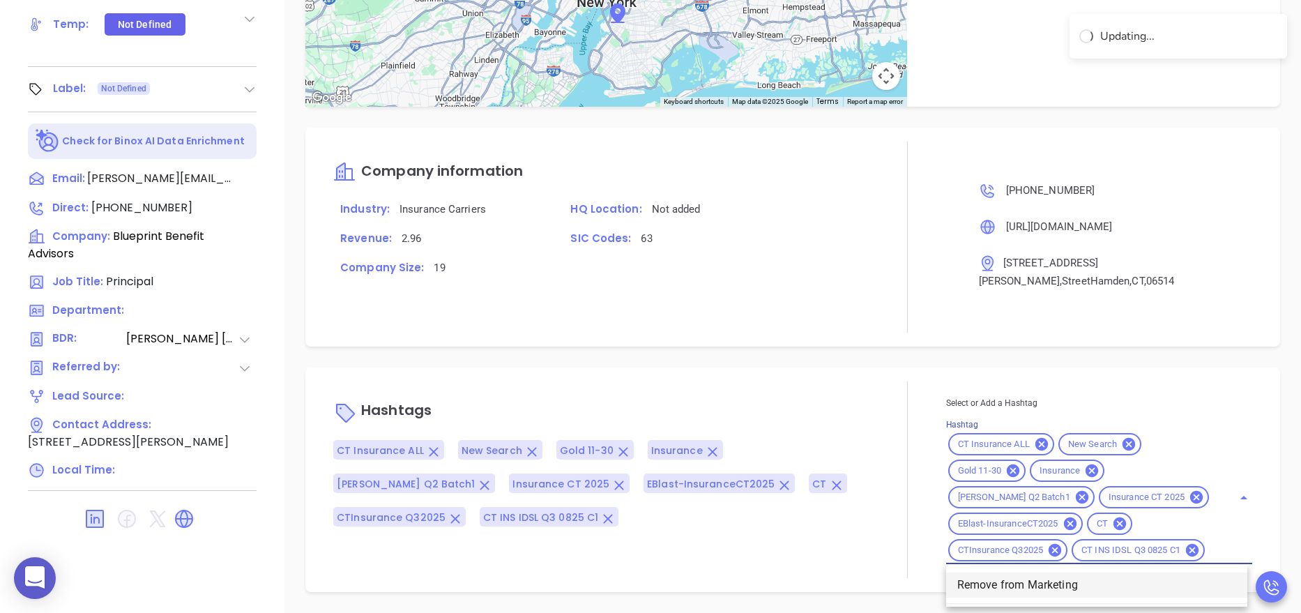
click at [1046, 589] on li "Remove from Marketing" at bounding box center [1096, 584] width 301 height 25
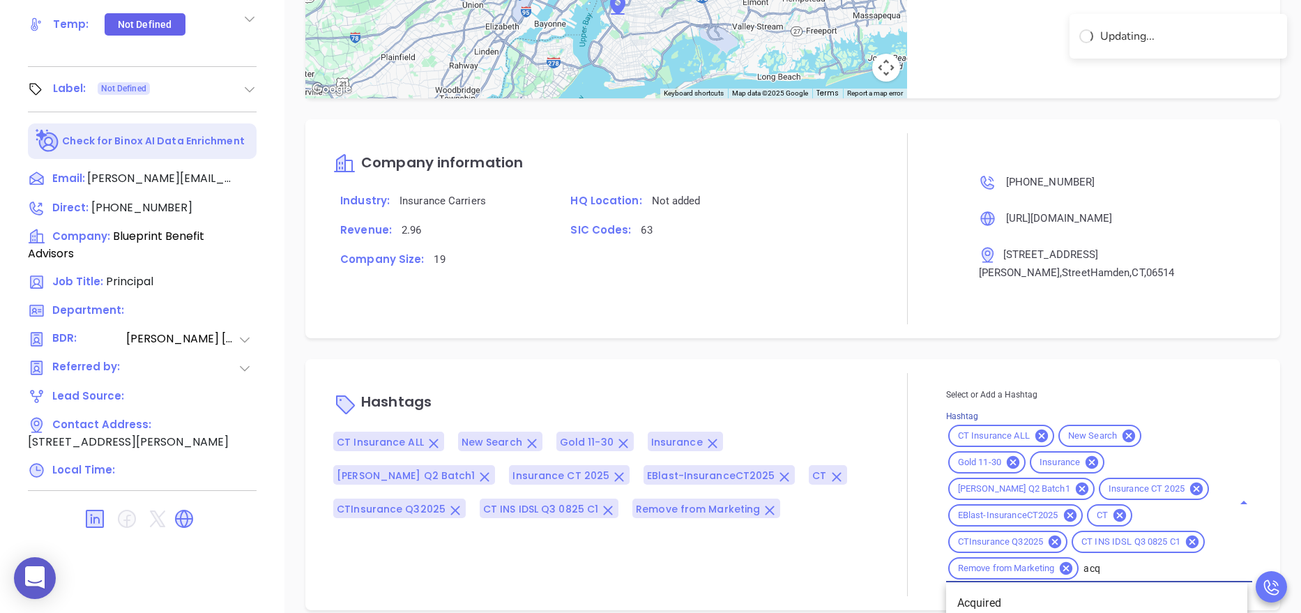
type input "acqu"
click at [1010, 607] on li "Acquired" at bounding box center [1096, 603] width 301 height 25
click at [873, 373] on div at bounding box center [908, 484] width 77 height 223
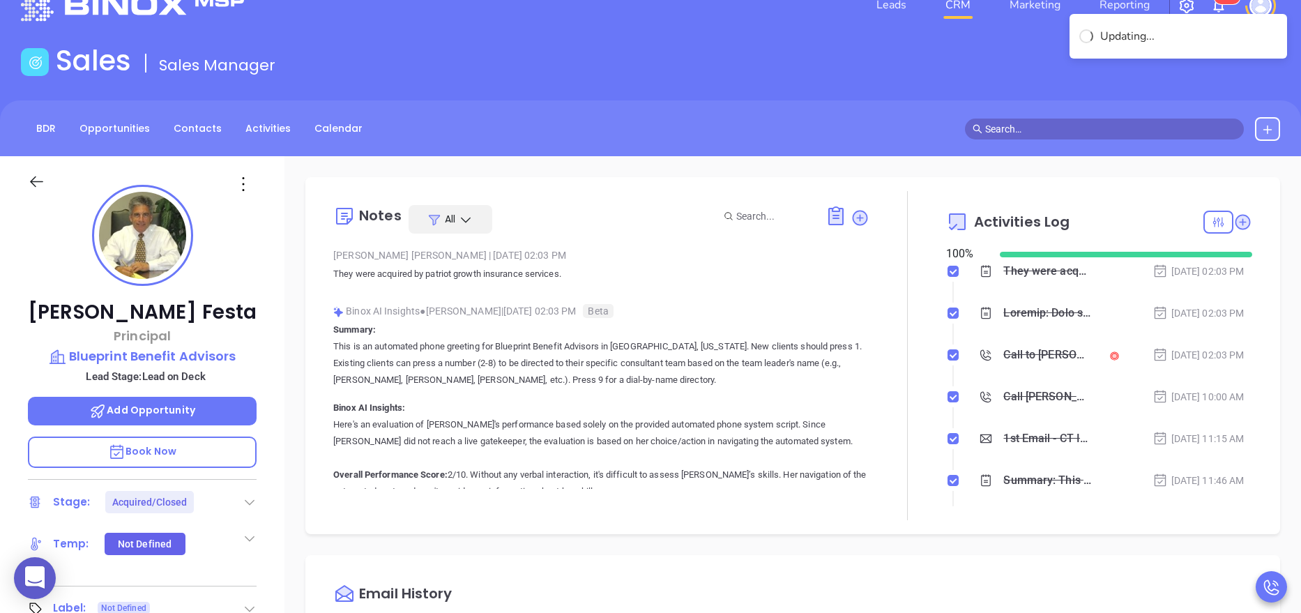
scroll to position [0, 0]
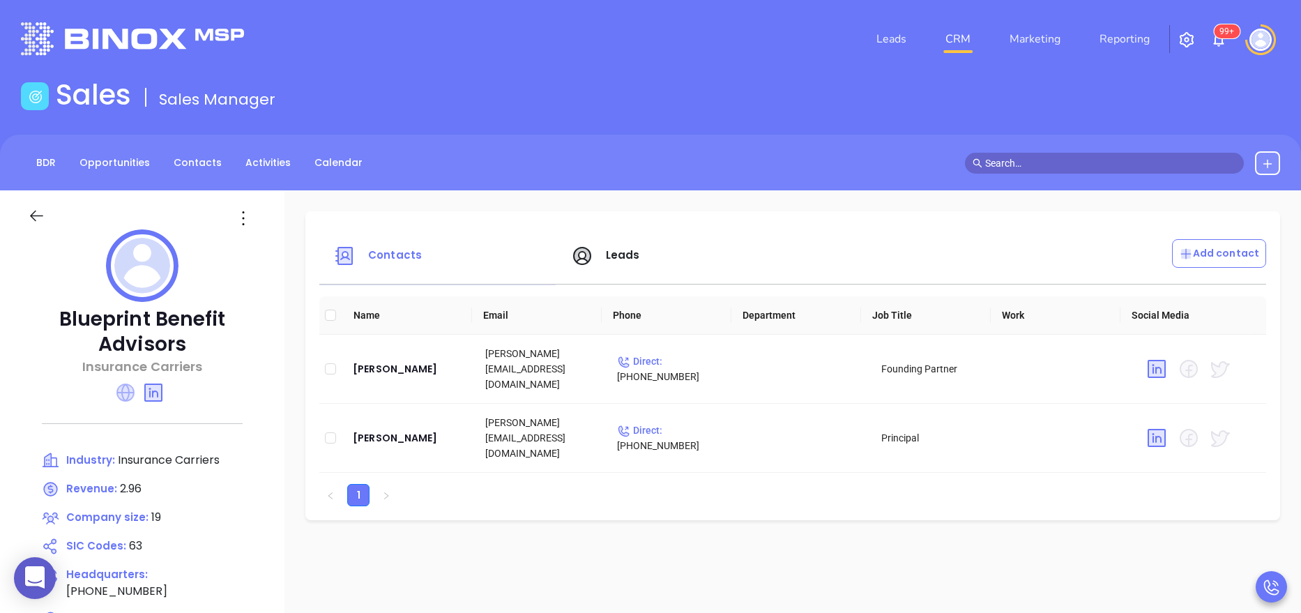
click at [120, 393] on icon at bounding box center [125, 393] width 18 height 18
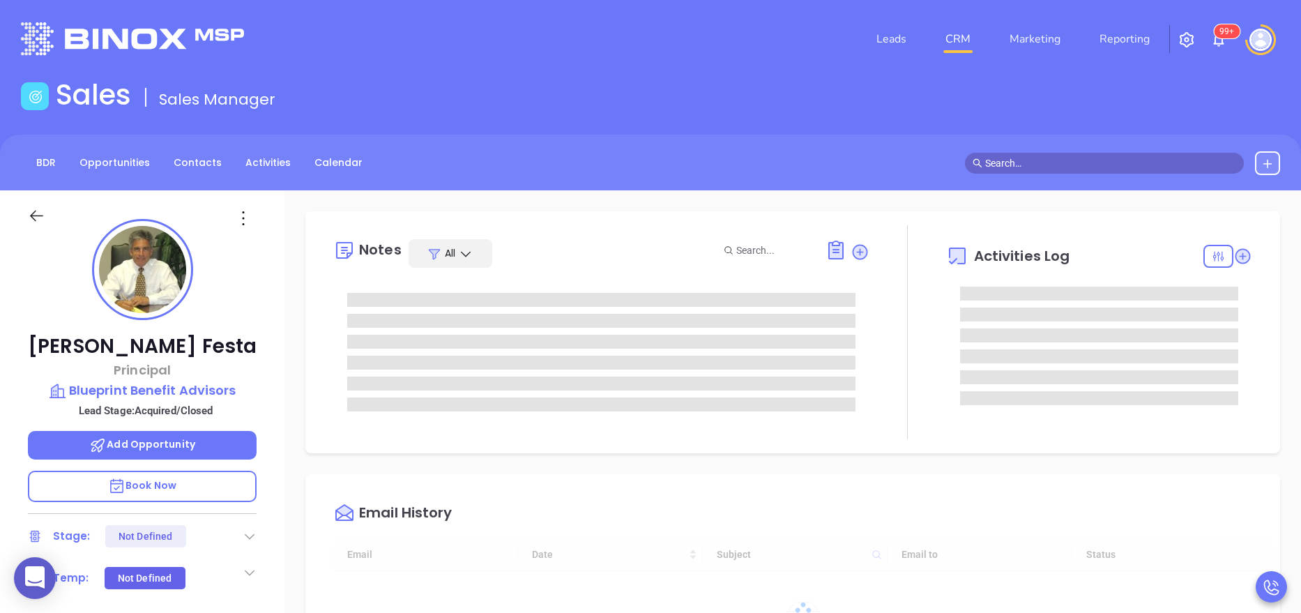
type input "[DATE]"
type input "[PERSON_NAME]"
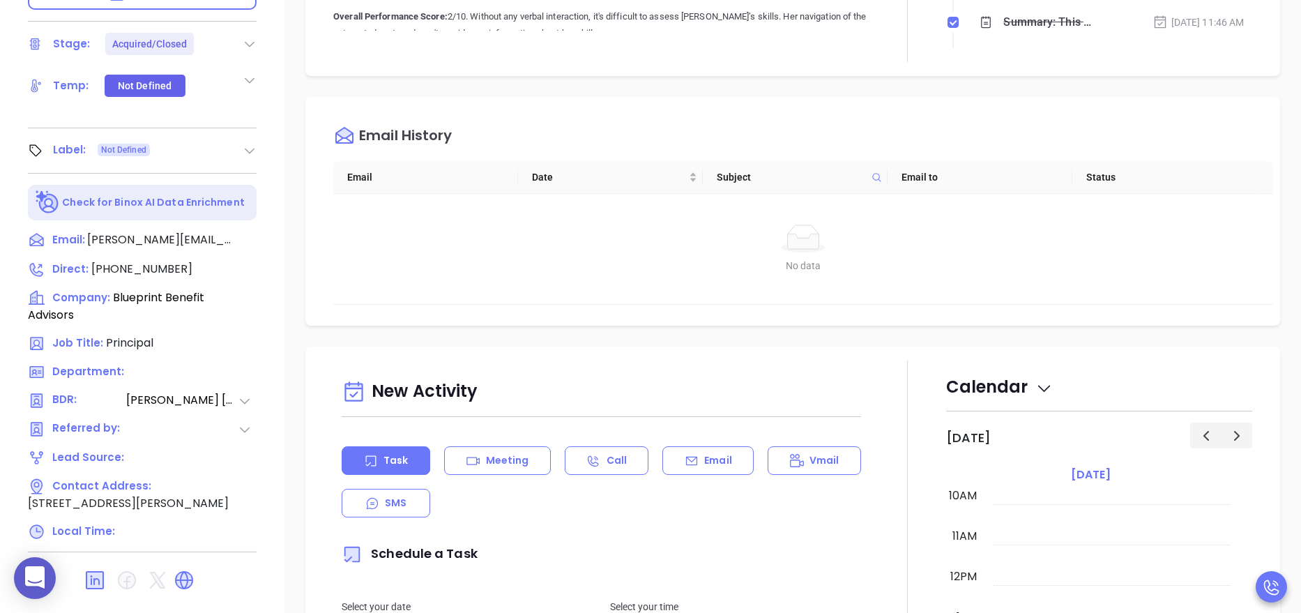
scroll to position [554, 0]
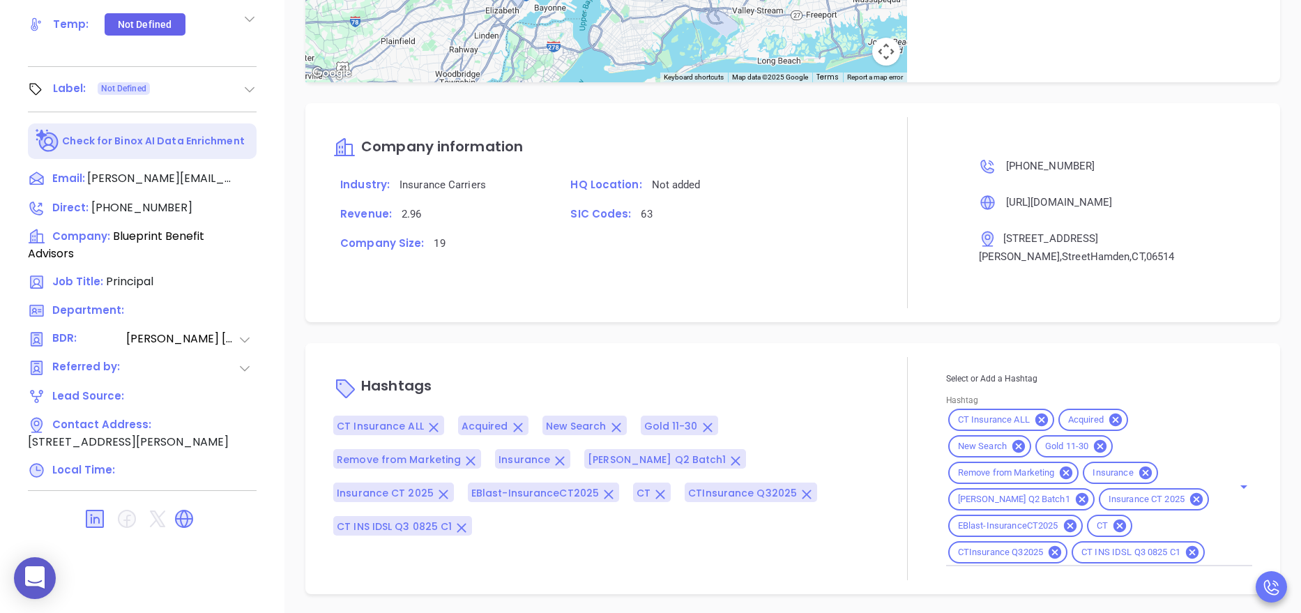
scroll to position [1246, 0]
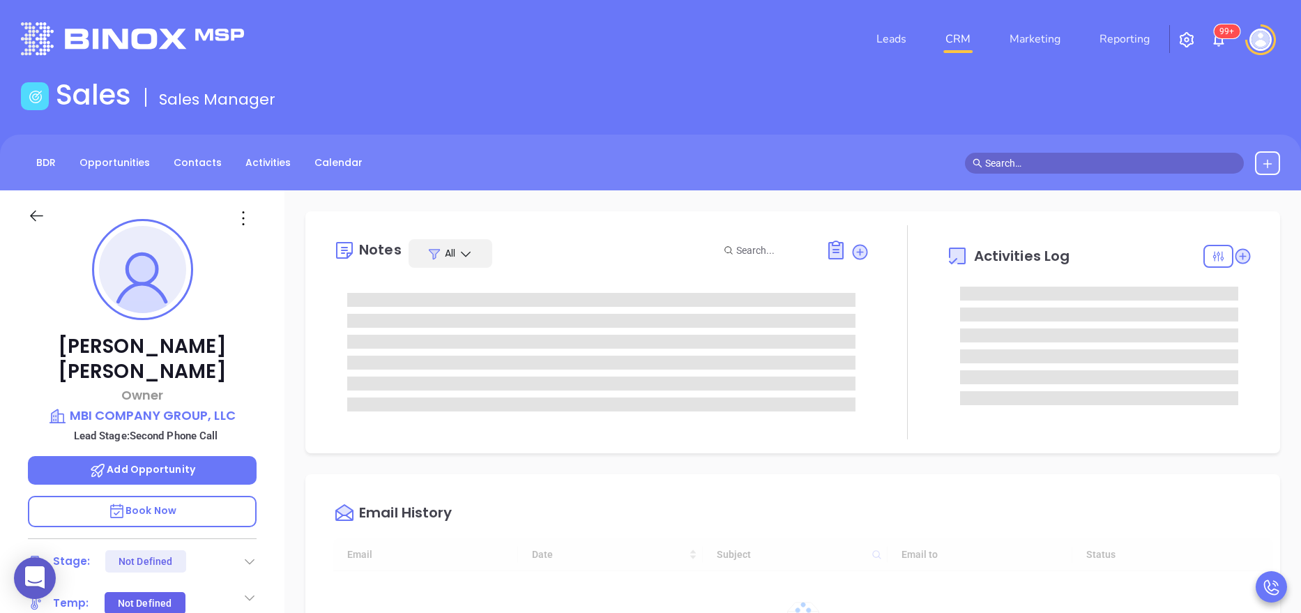
type input "08/21/2025"
type input "Anabell Dominguez"
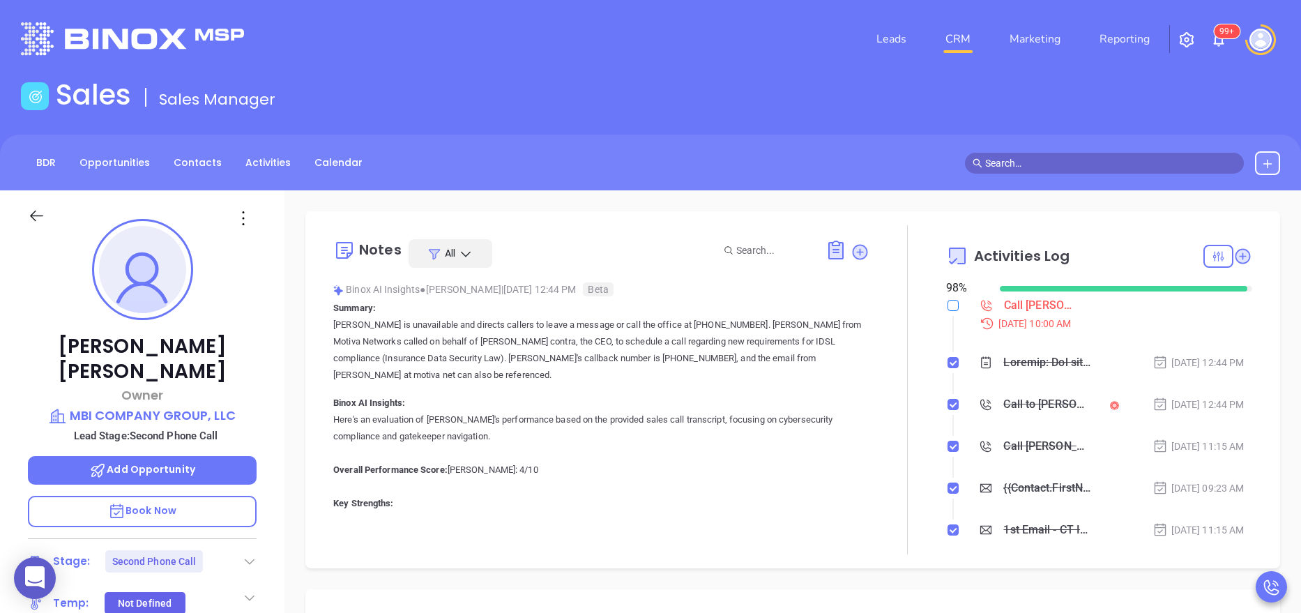
click at [948, 305] on input "checkbox" at bounding box center [953, 305] width 11 height 11
checkbox input "true"
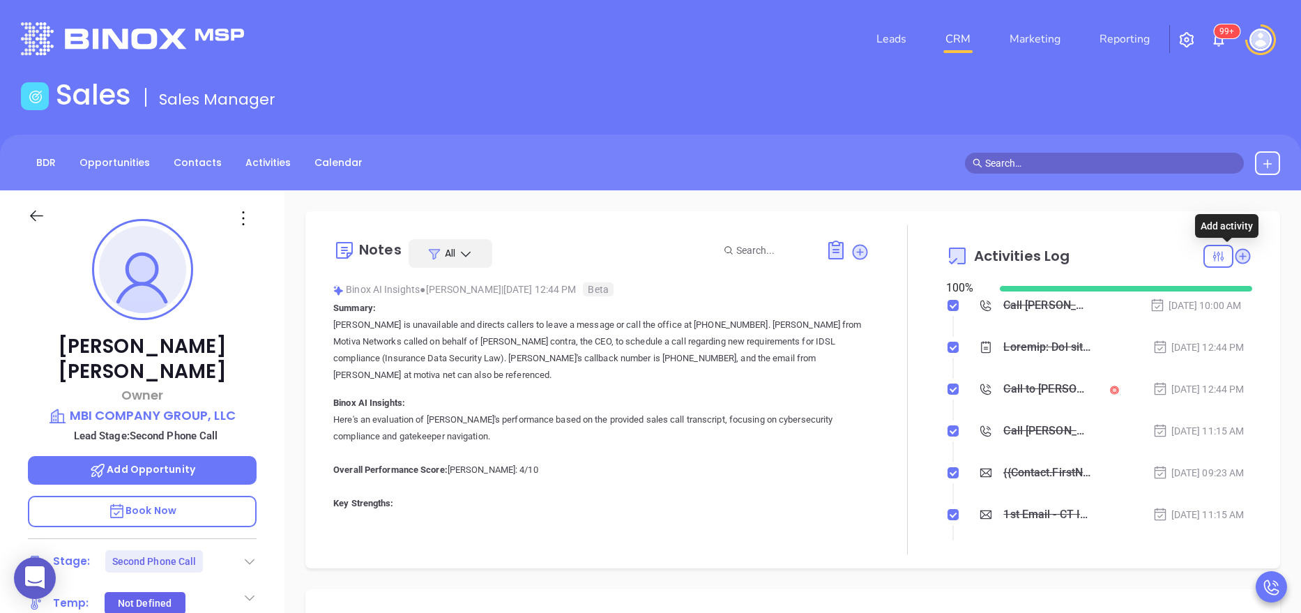
click at [1233, 263] on icon at bounding box center [1242, 256] width 19 height 19
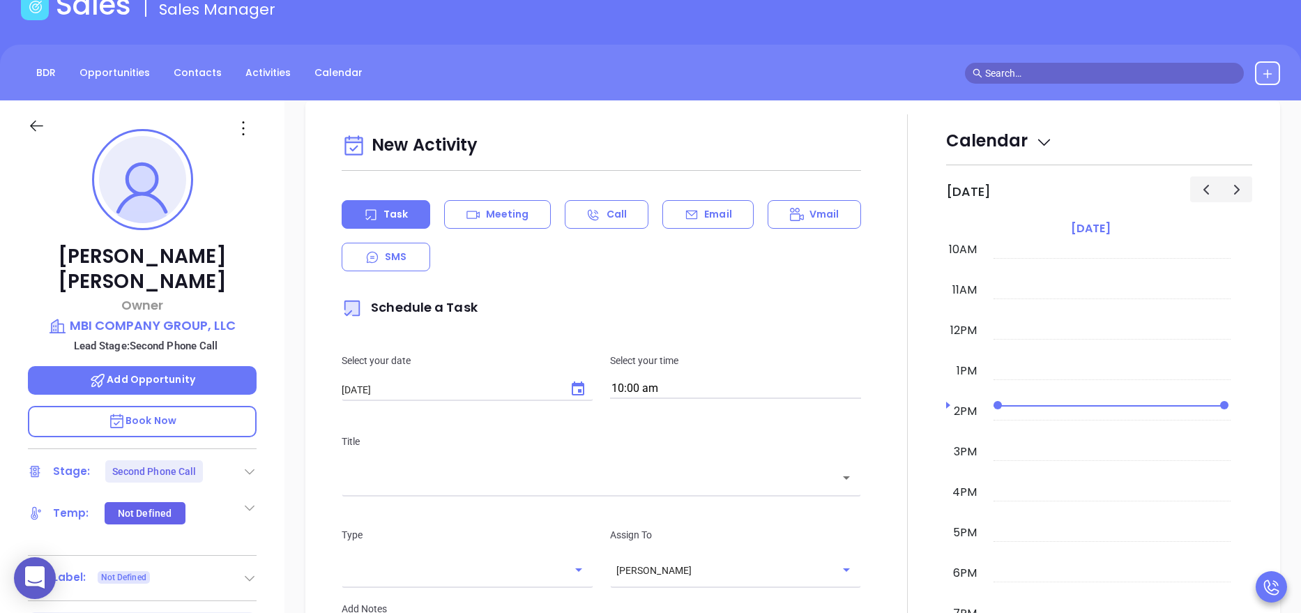
scroll to position [190, 0]
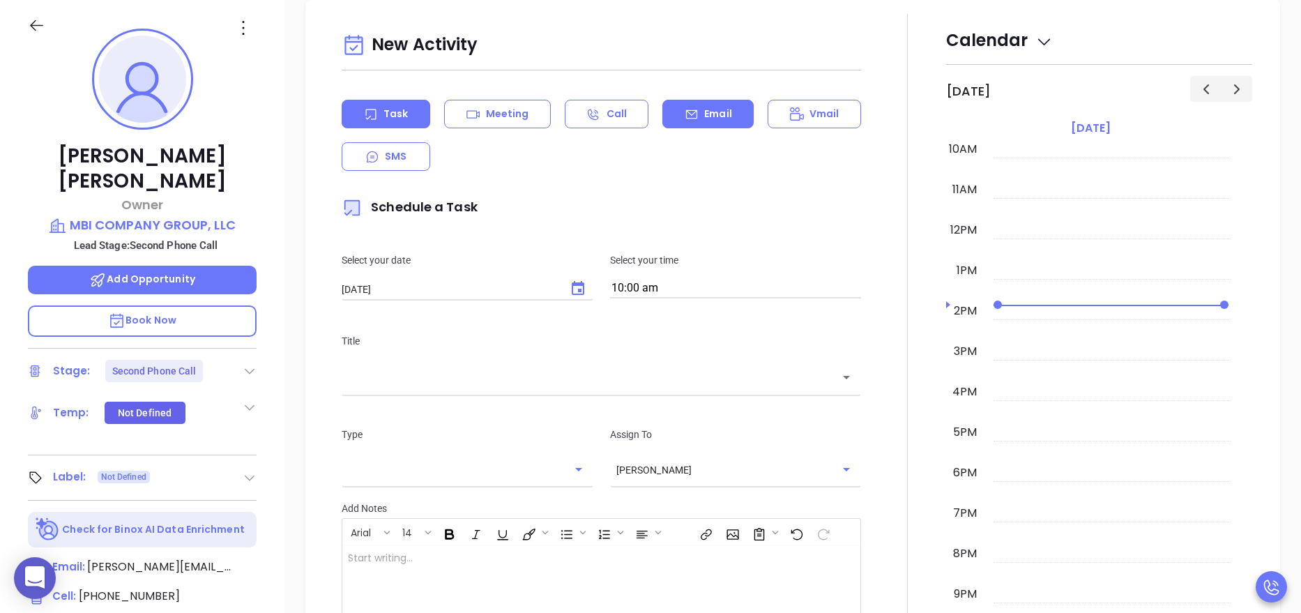
click at [685, 120] on icon at bounding box center [692, 114] width 14 height 14
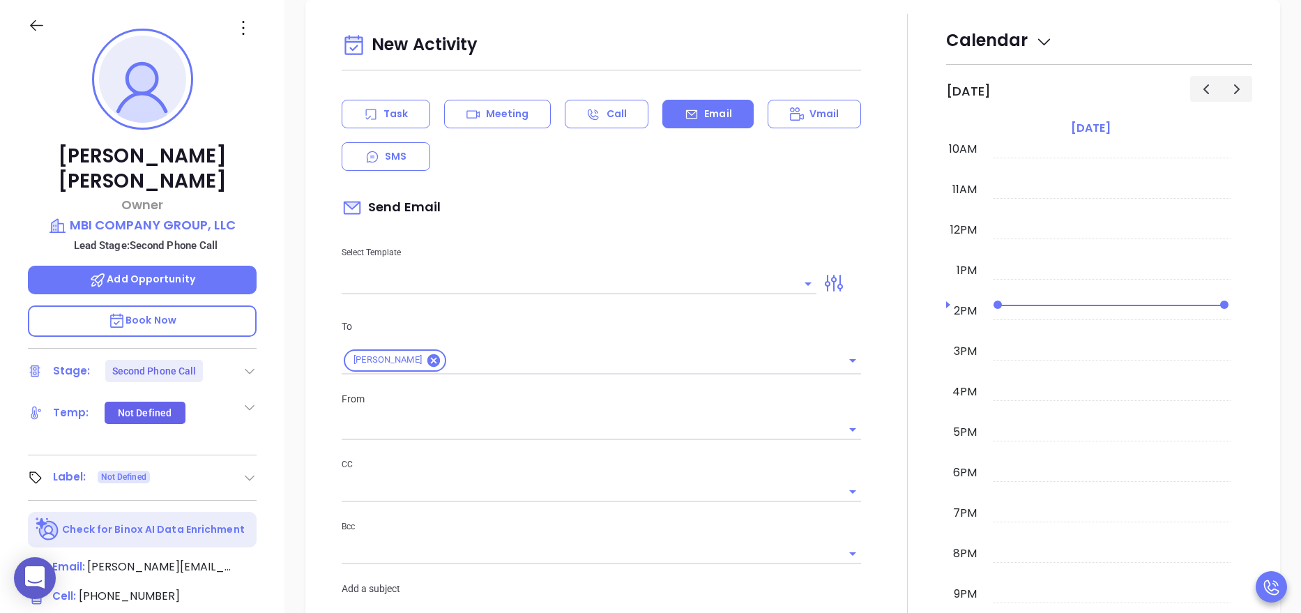
type input "[PERSON_NAME]"
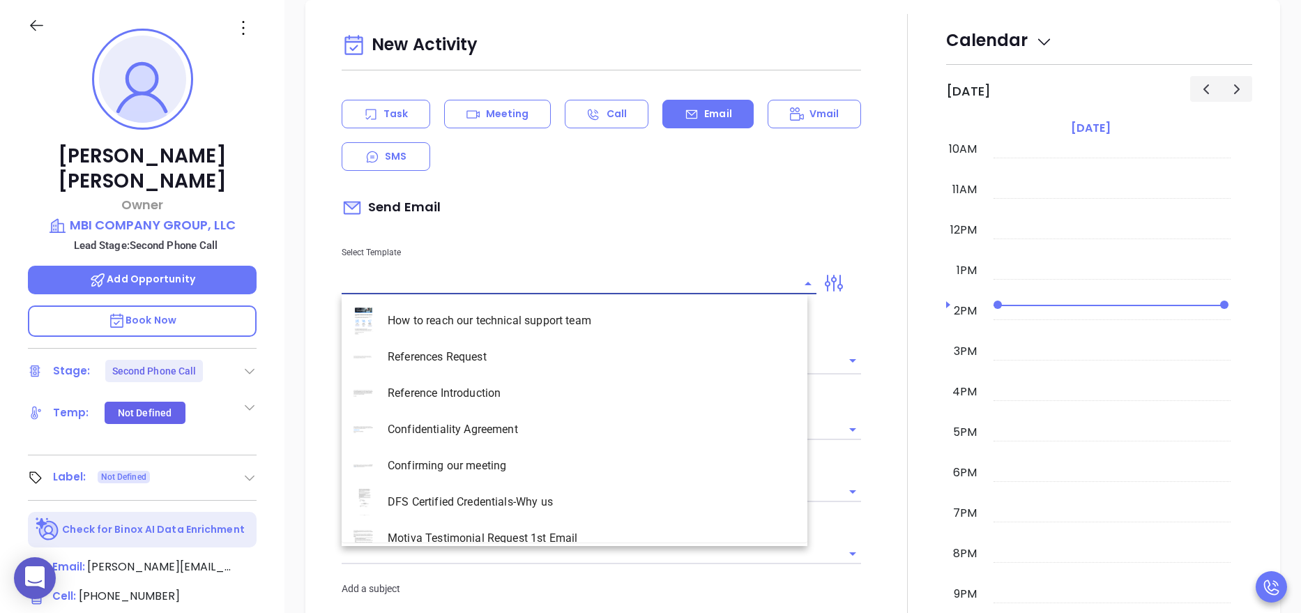
click at [471, 287] on input "text" at bounding box center [569, 283] width 454 height 20
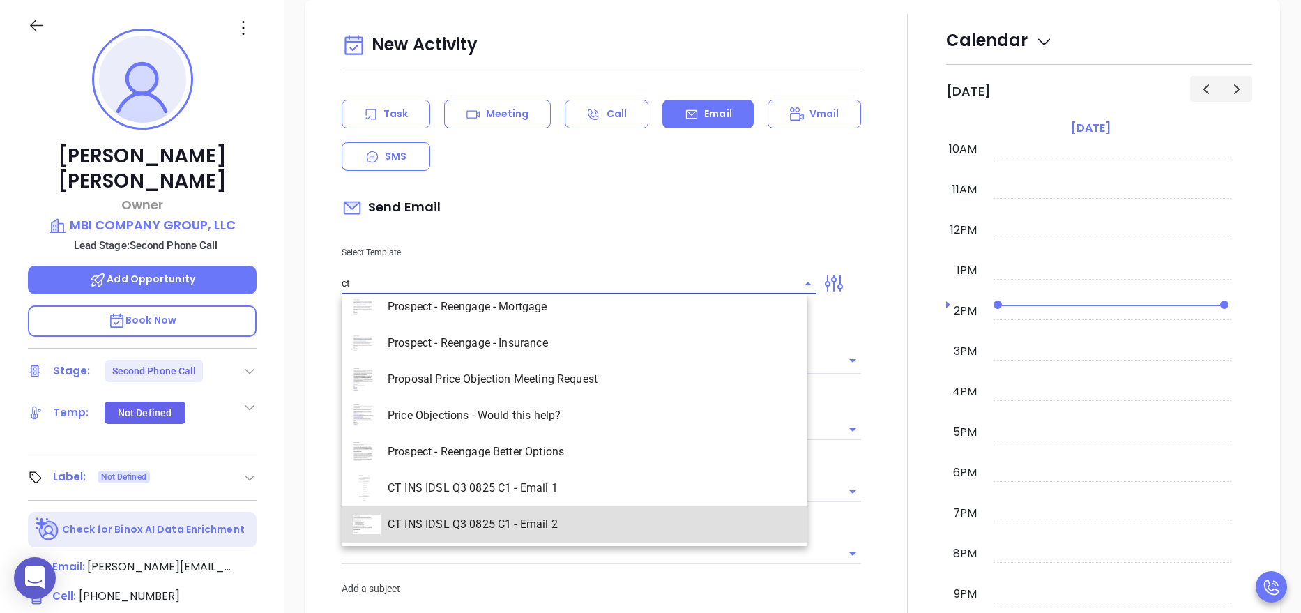
scroll to position [159, 0]
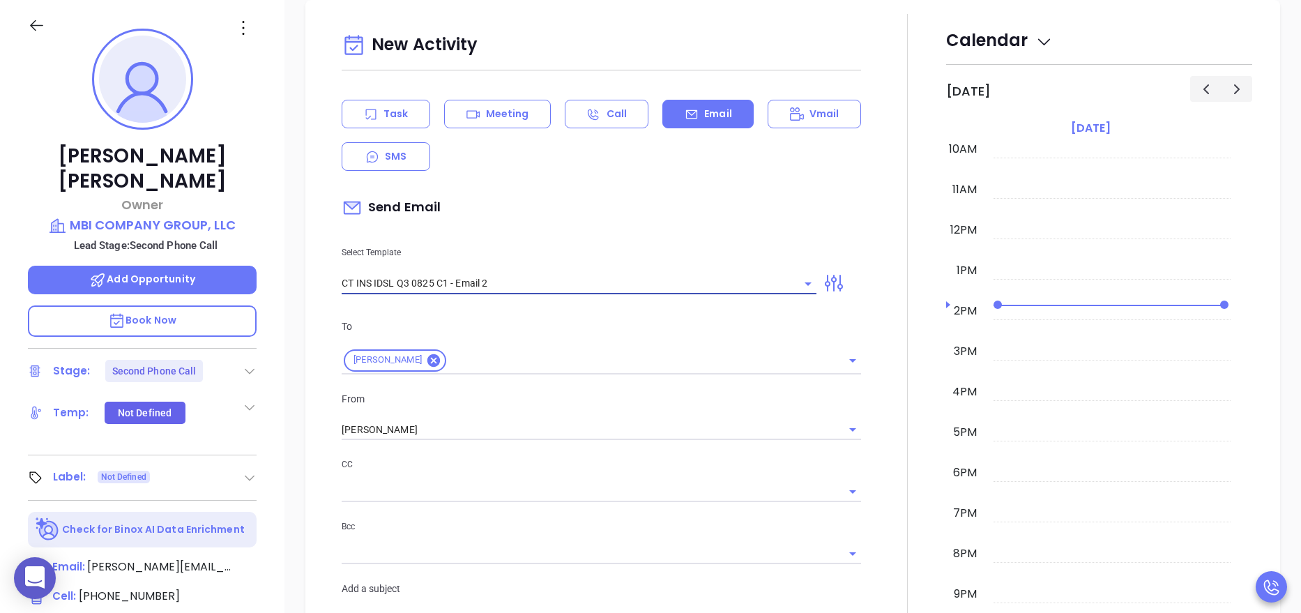
type input "CT INS IDSL Q3 0825 C1 - Email 2"
type input "Can your IT partner prove you're covered?"
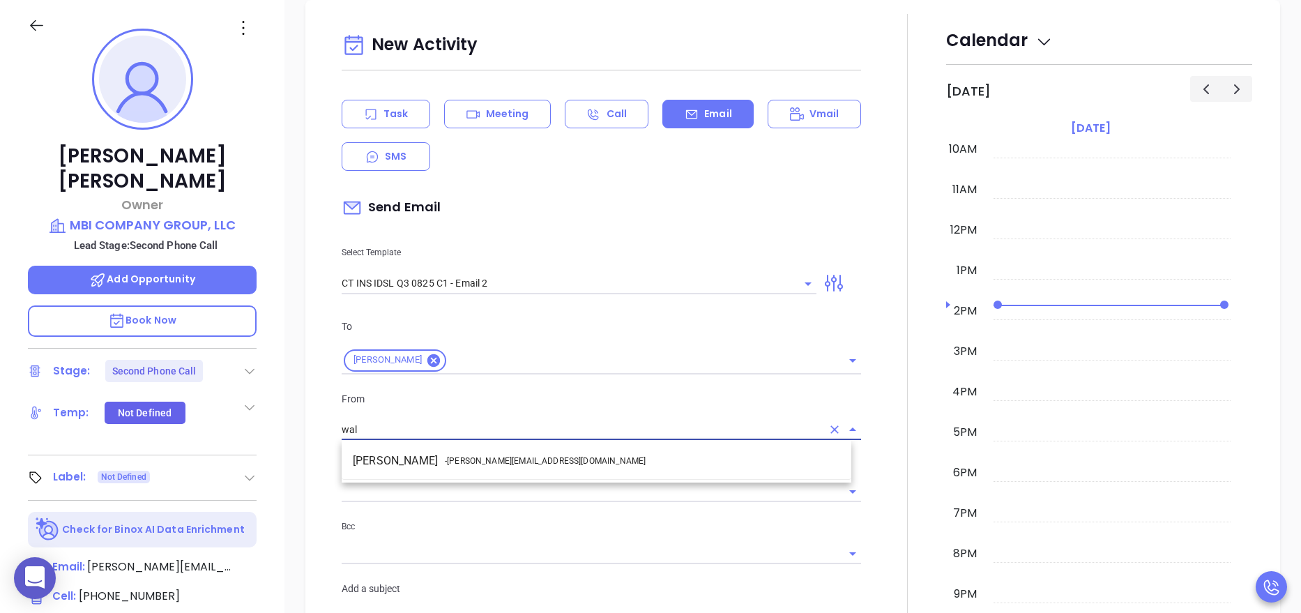
click at [490, 455] on span "- walter@motiva.net" at bounding box center [545, 461] width 201 height 13
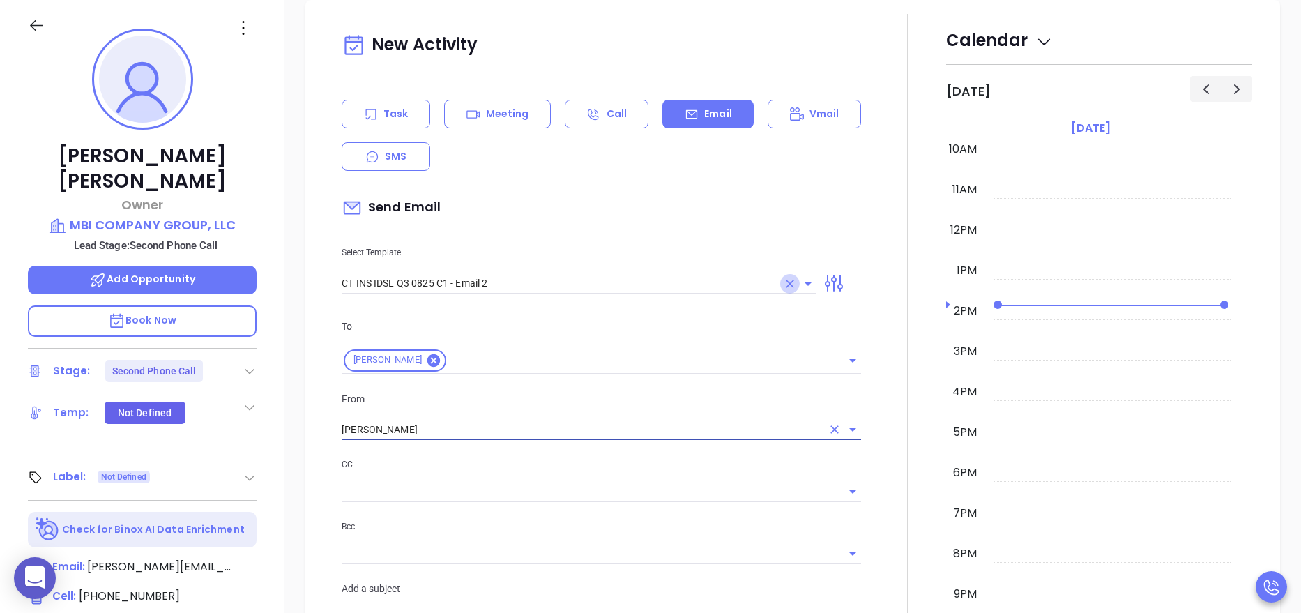
click at [783, 278] on icon "Clear" at bounding box center [790, 284] width 14 height 14
type input "[PERSON_NAME]"
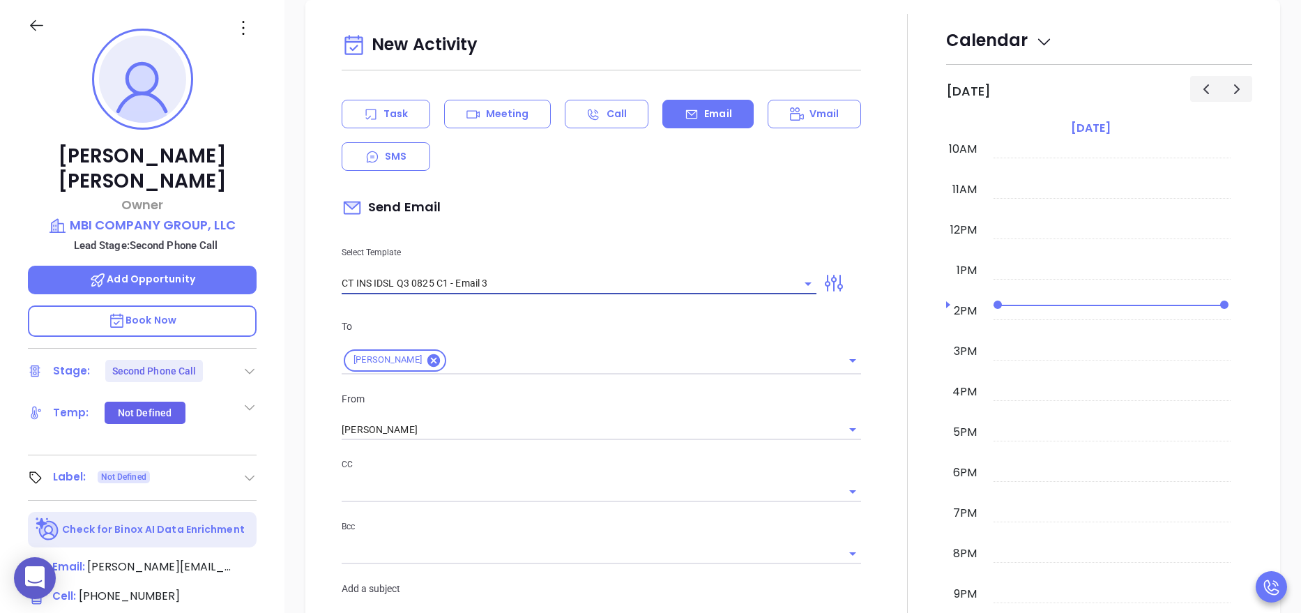
type input "CT INS IDSL Q3 0825 C1 - Email 3"
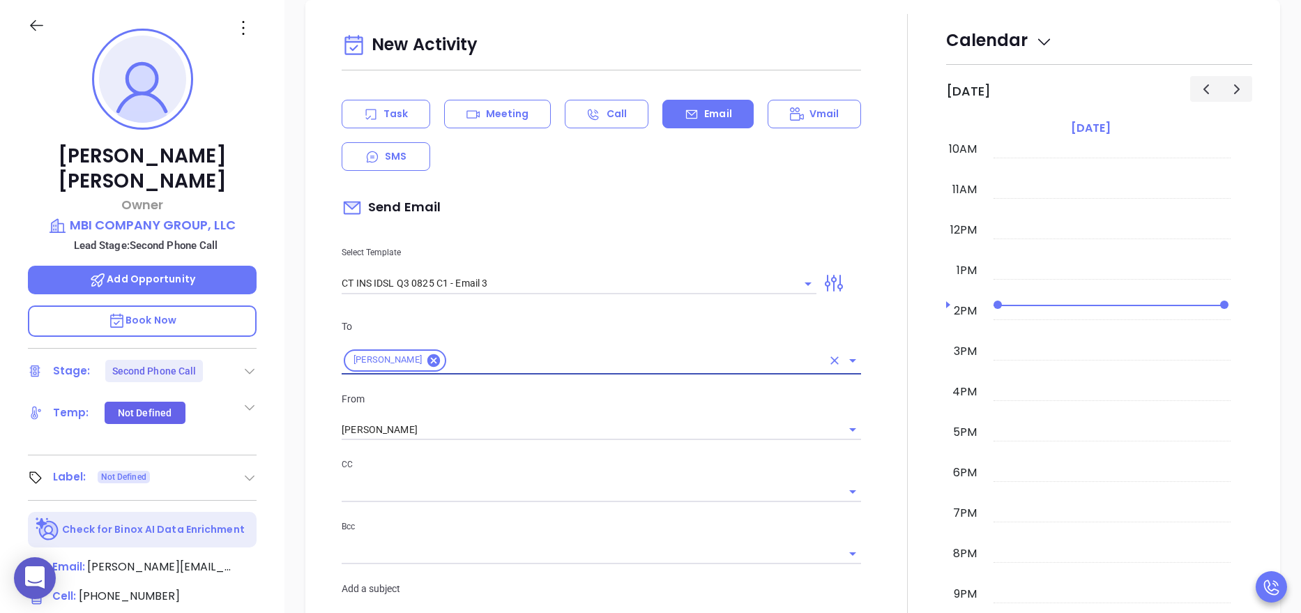
type input "Gus, could your agency survive a data breach?"
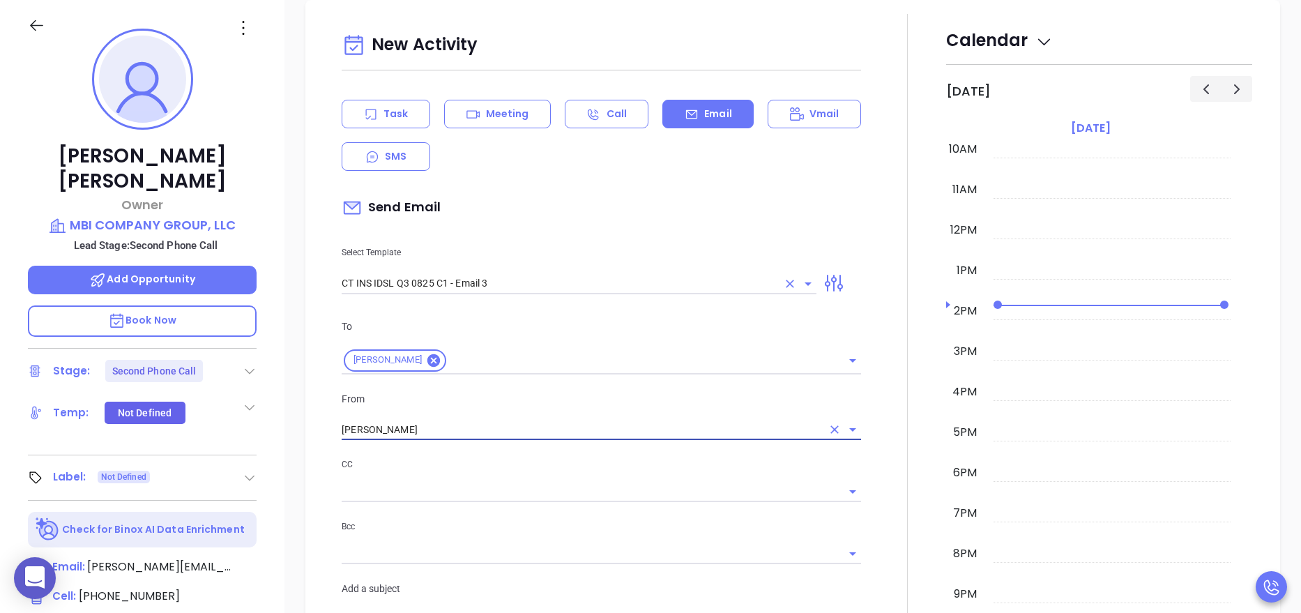
click at [878, 453] on div at bounding box center [908, 615] width 77 height 1203
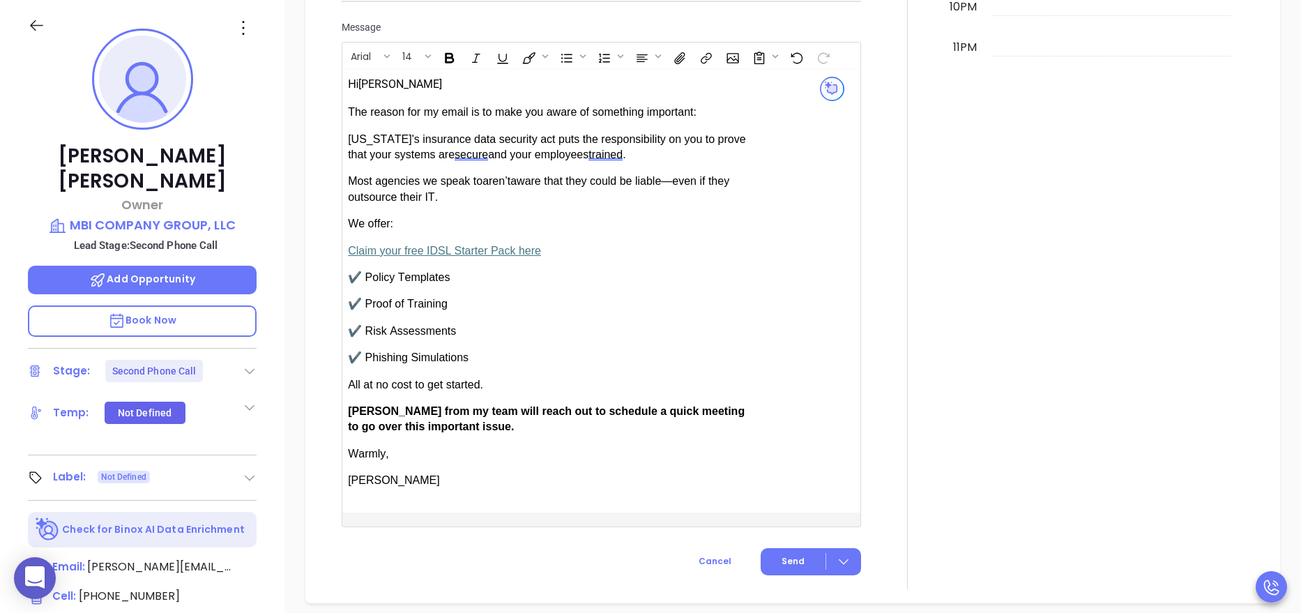
scroll to position [1318, 0]
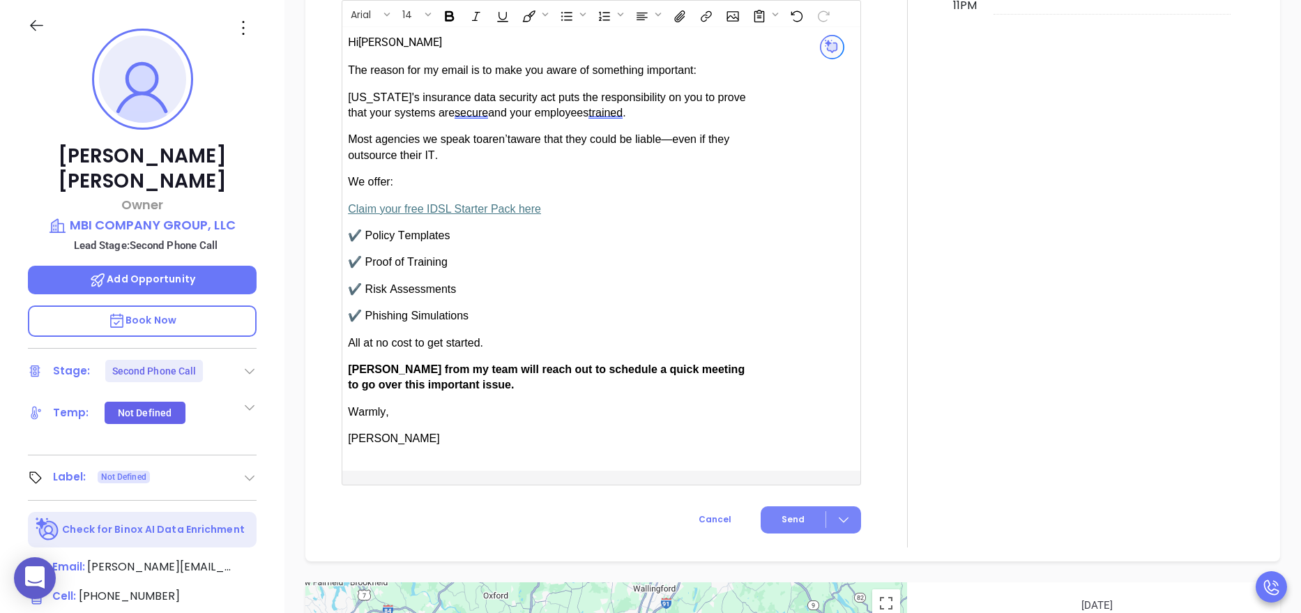
click at [788, 515] on span "Send" at bounding box center [793, 519] width 23 height 13
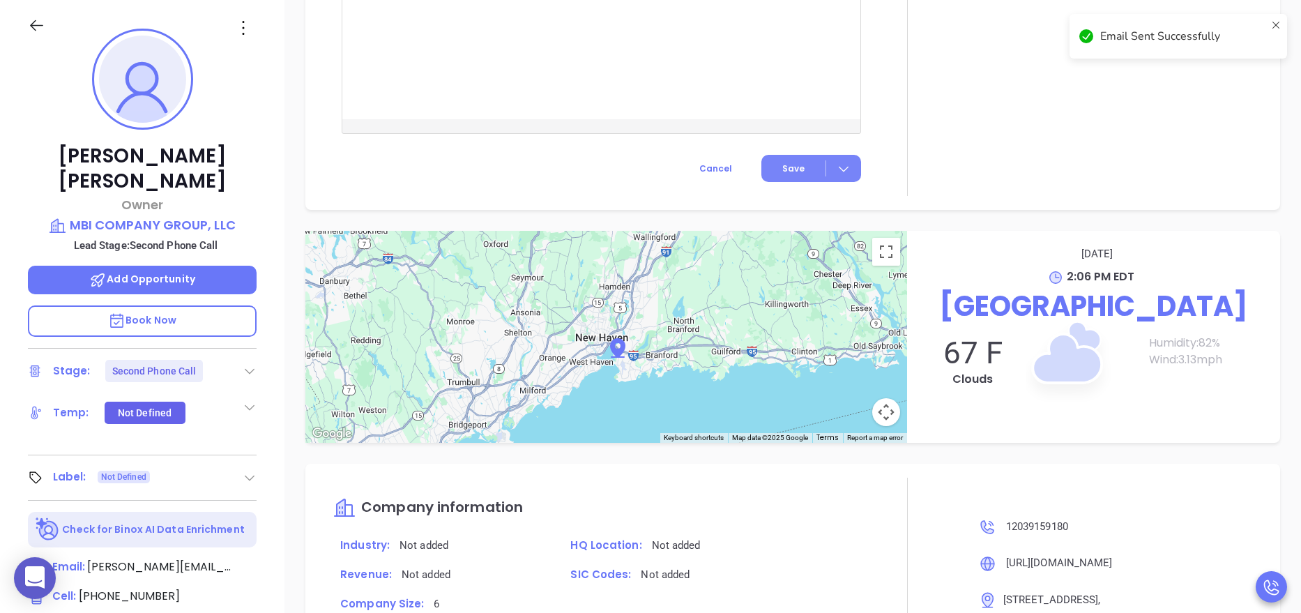
scroll to position [1205, 0]
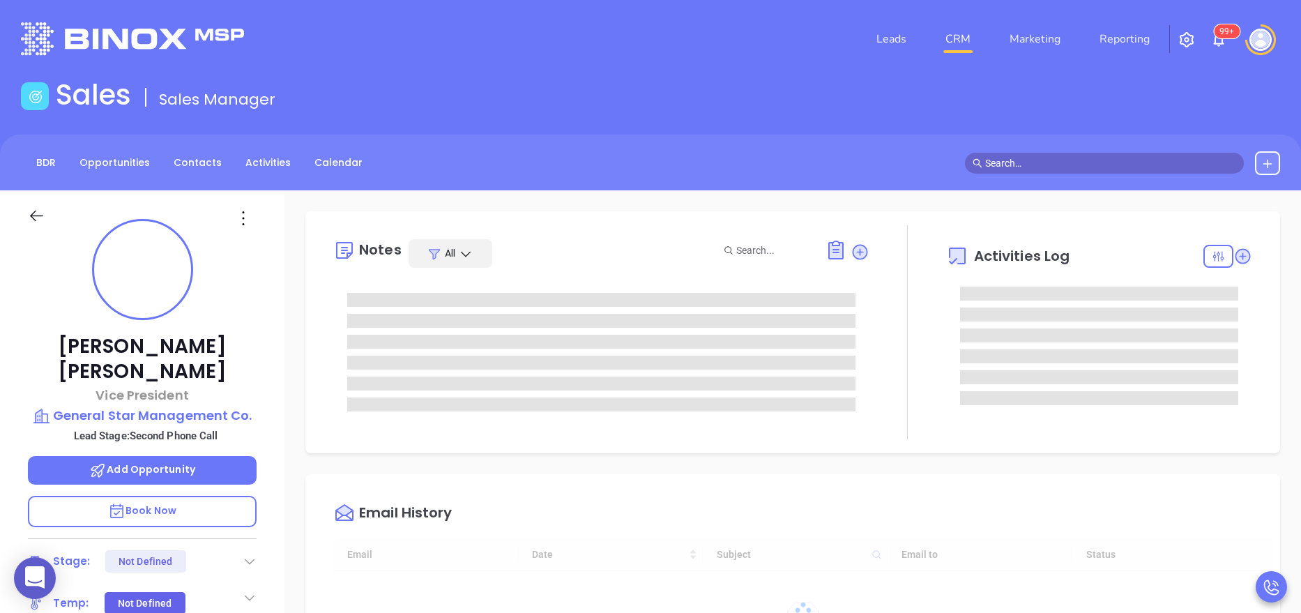
type input "[DATE]"
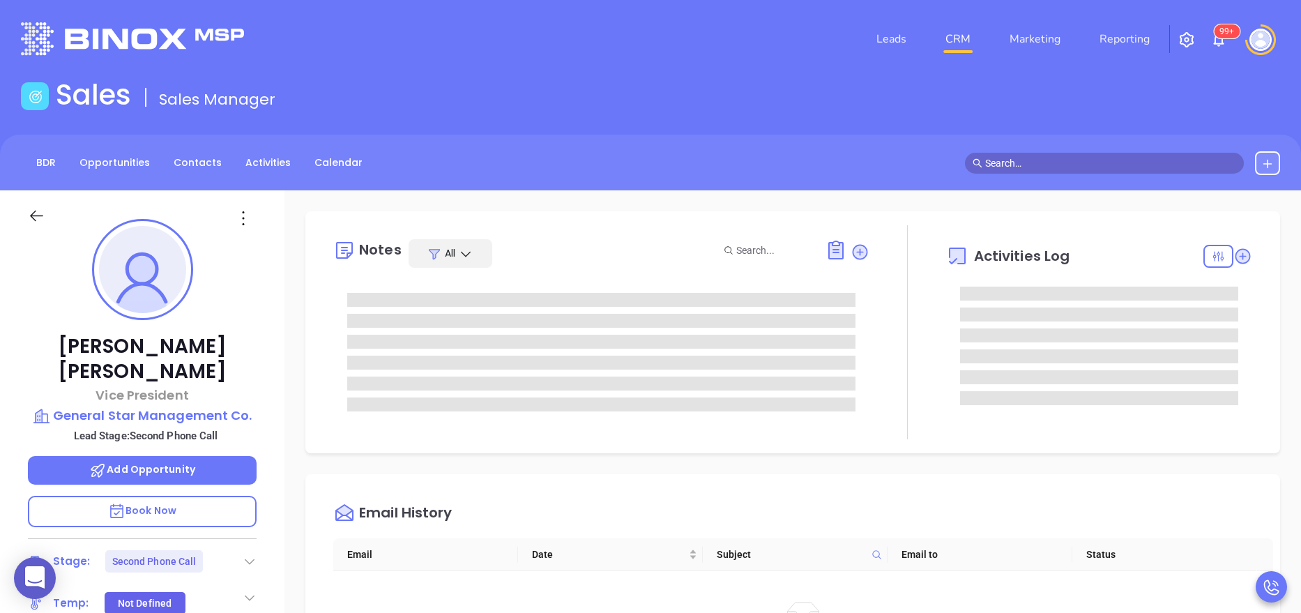
type input "[PERSON_NAME]"
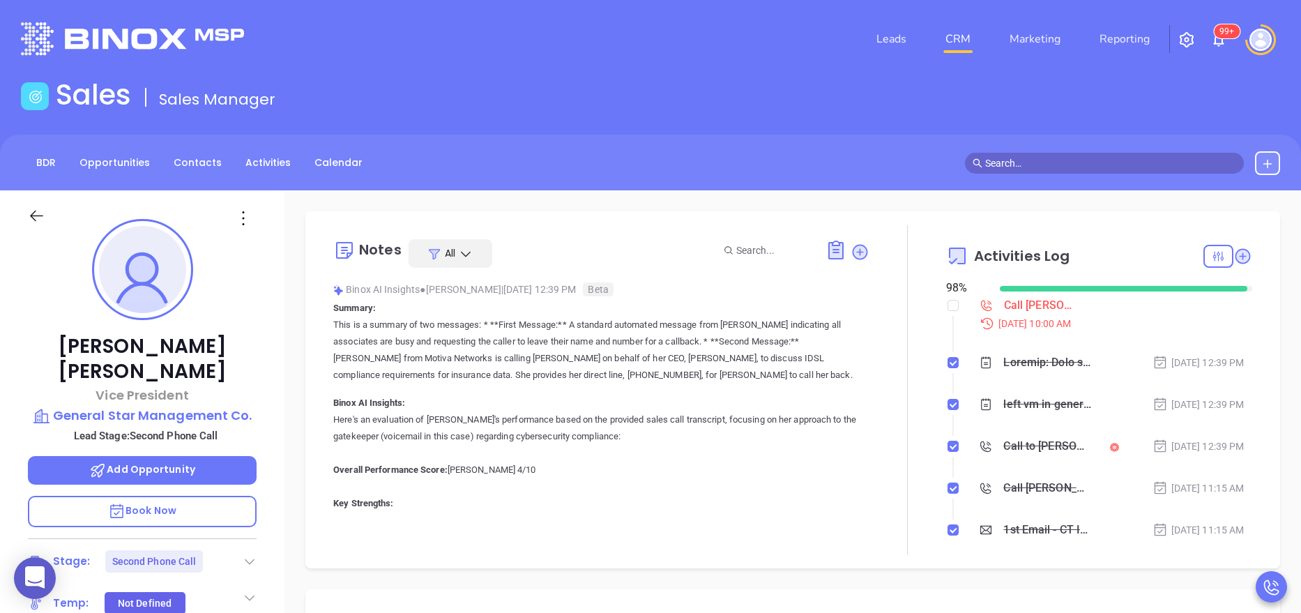
click at [270, 487] on div "[PERSON_NAME] Vice President General Star Management Co. Lead Stage: Second Pho…" at bounding box center [142, 573] width 284 height 766
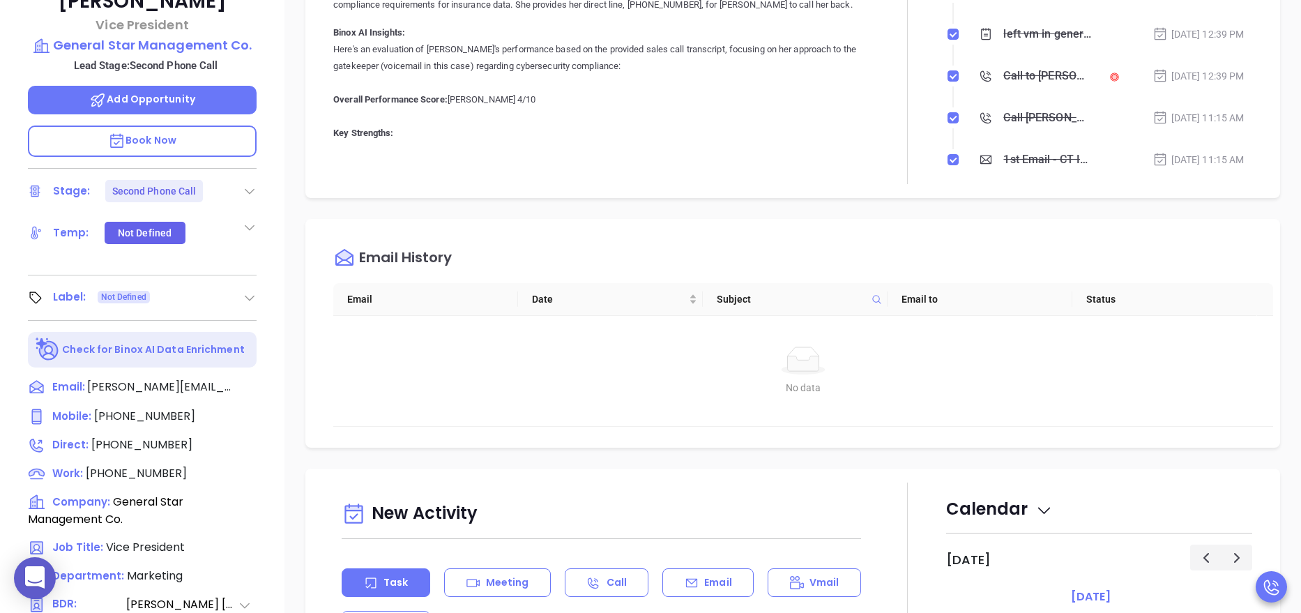
scroll to position [377, 0]
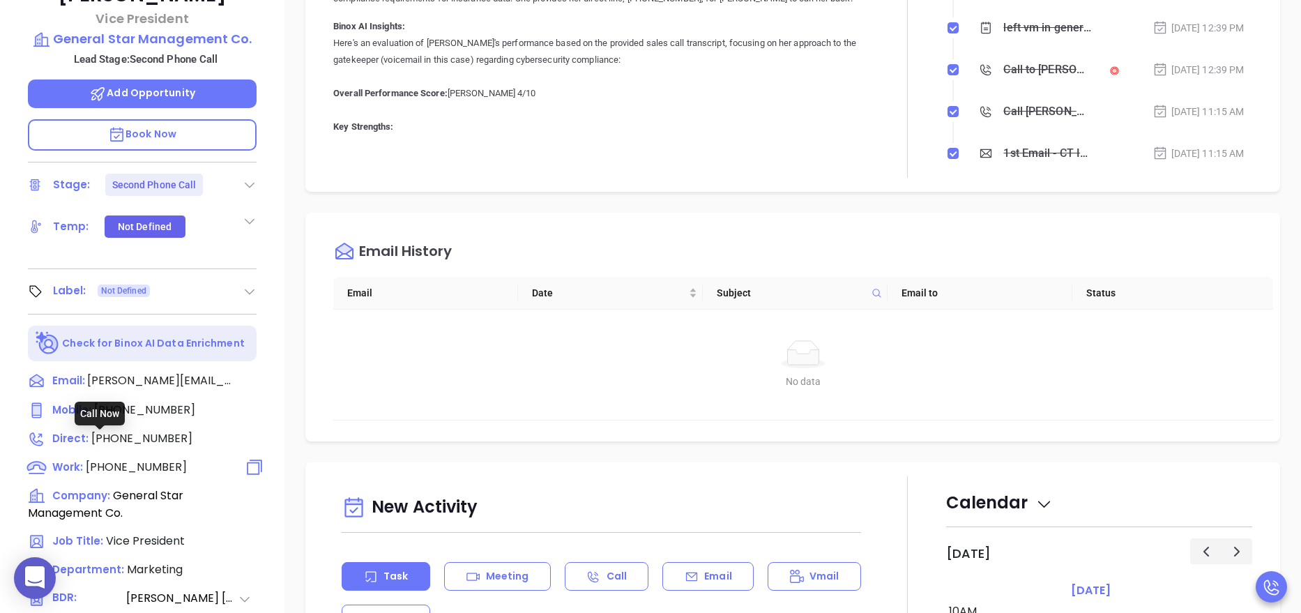
click at [145, 459] on span "[PHONE_NUMBER]" at bounding box center [136, 467] width 101 height 16
type input "[PHONE_NUMBER]"
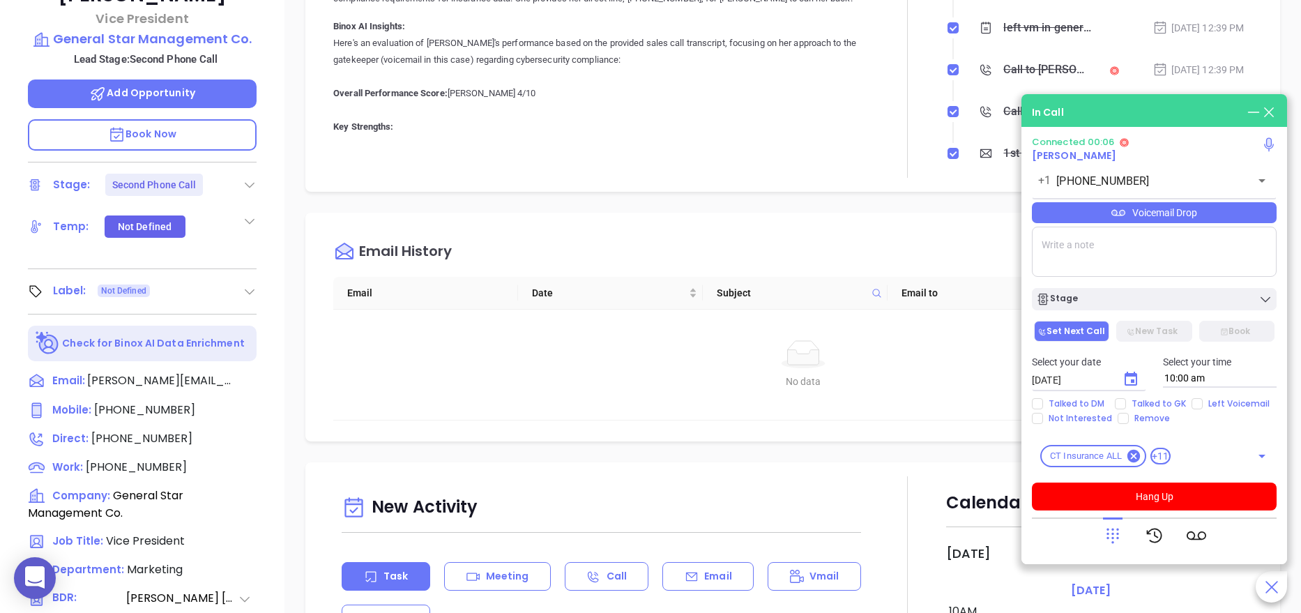
click at [281, 335] on div "[PERSON_NAME] Vice President General Star Management Co. Lead Stage: Second Pho…" at bounding box center [142, 197] width 284 height 766
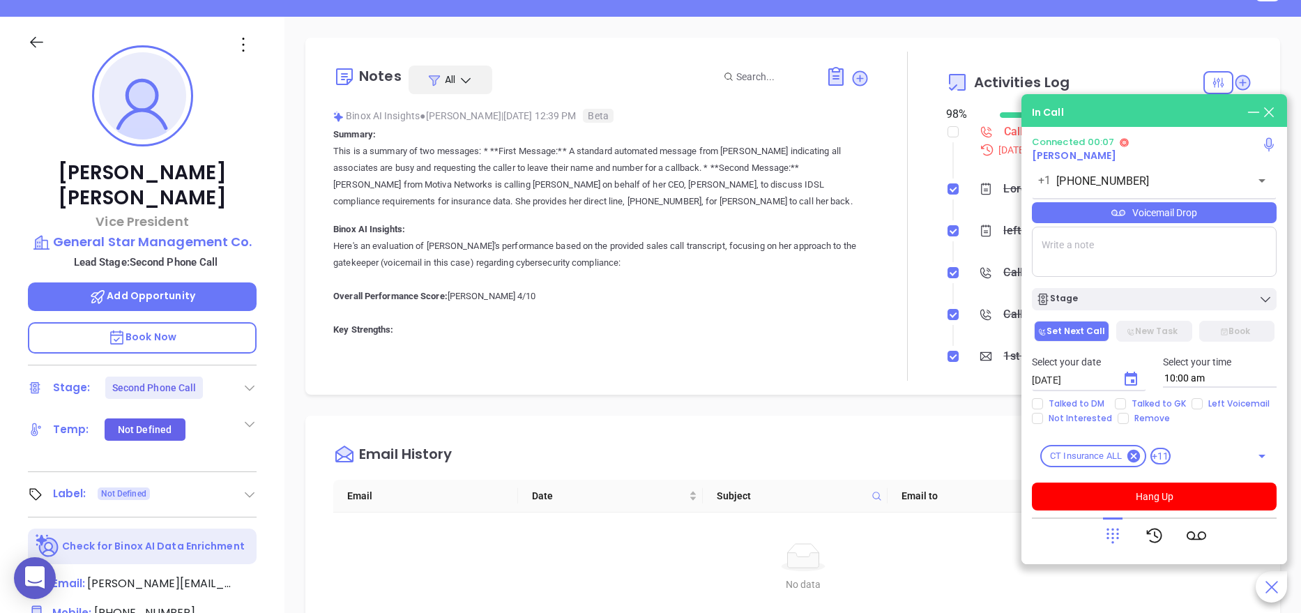
scroll to position [0, 0]
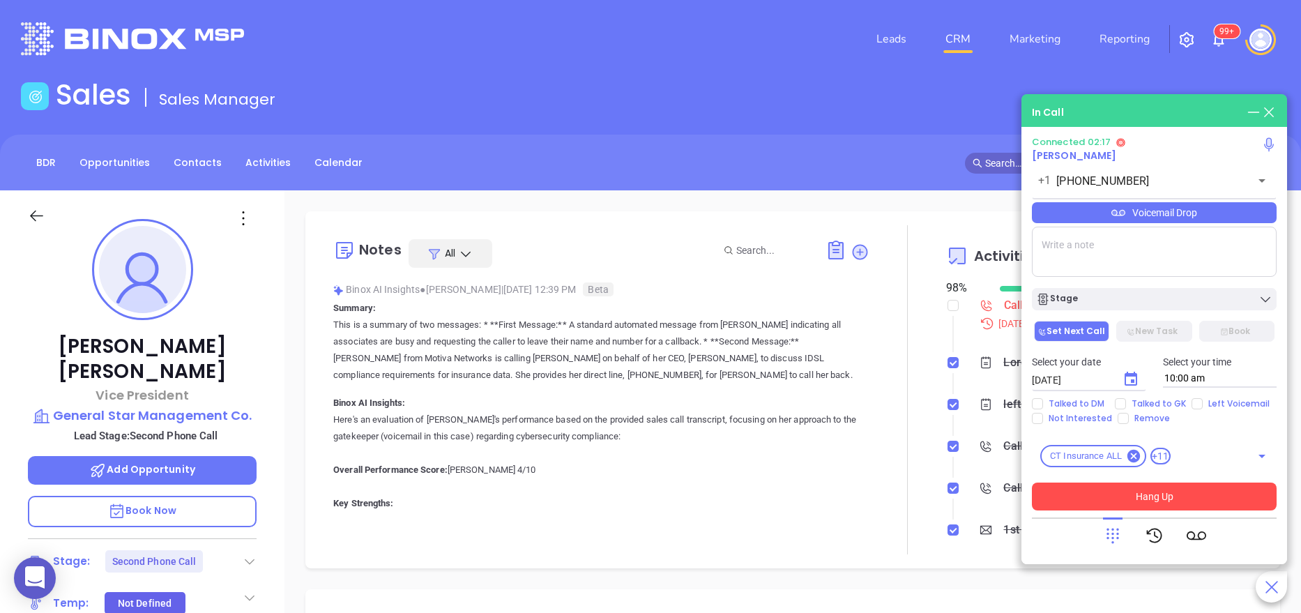
click at [1160, 494] on button "Hang Up" at bounding box center [1154, 497] width 245 height 28
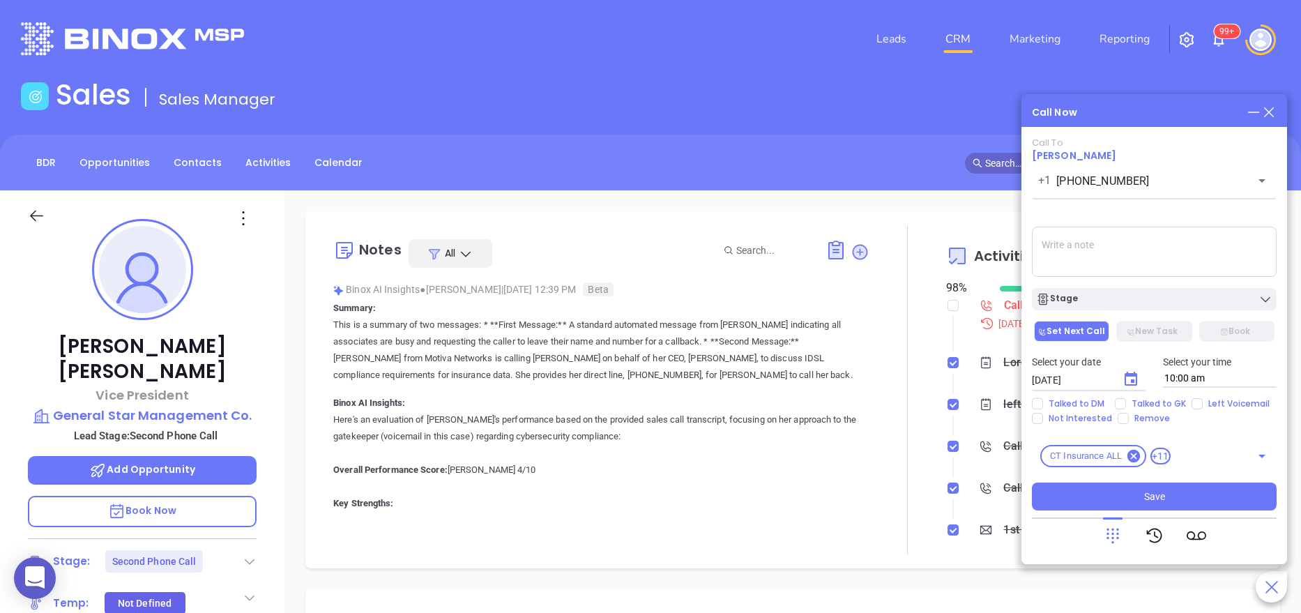
click at [1086, 243] on textarea at bounding box center [1154, 252] width 245 height 50
type textarea "called work line no answer, left vm"
click at [1098, 295] on div "Stage" at bounding box center [1154, 299] width 236 height 14
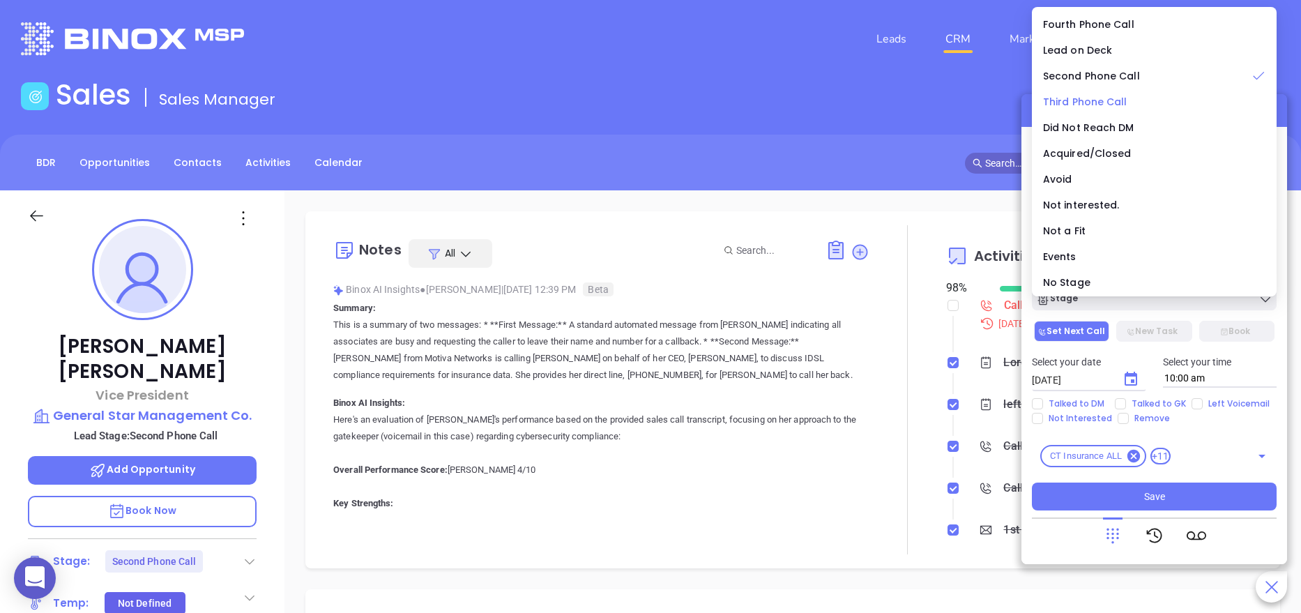
click at [1110, 100] on span "Third Phone Call" at bounding box center [1085, 102] width 84 height 14
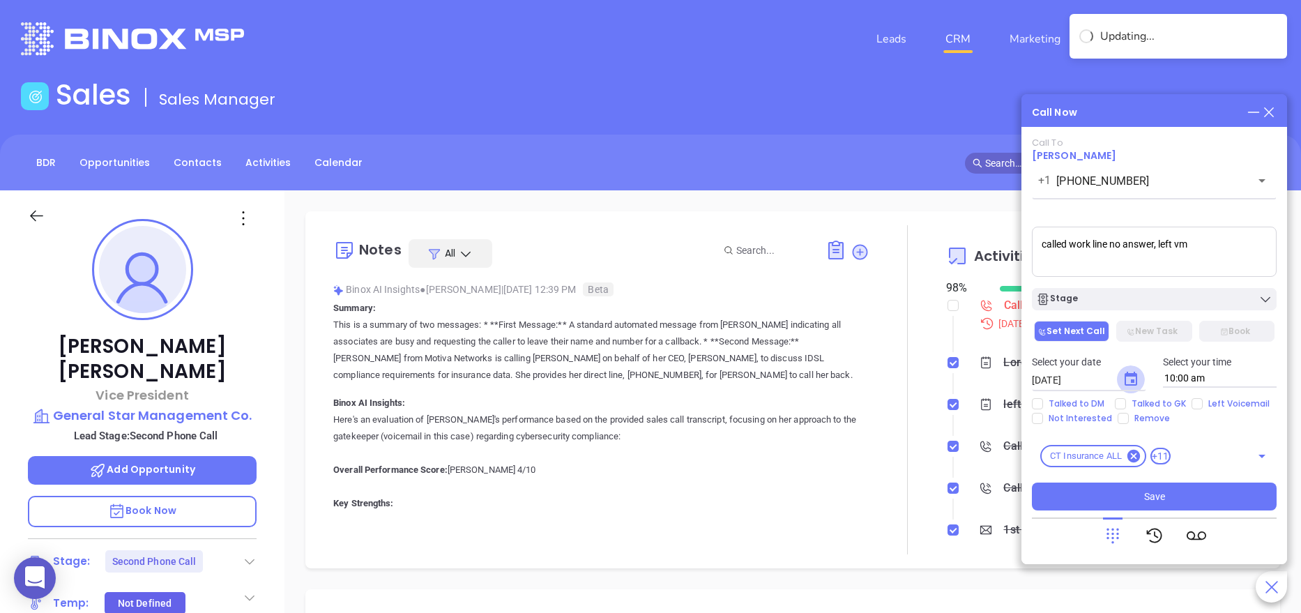
click at [1132, 378] on icon "Choose date, selected date is Aug 21, 2025" at bounding box center [1131, 379] width 17 height 17
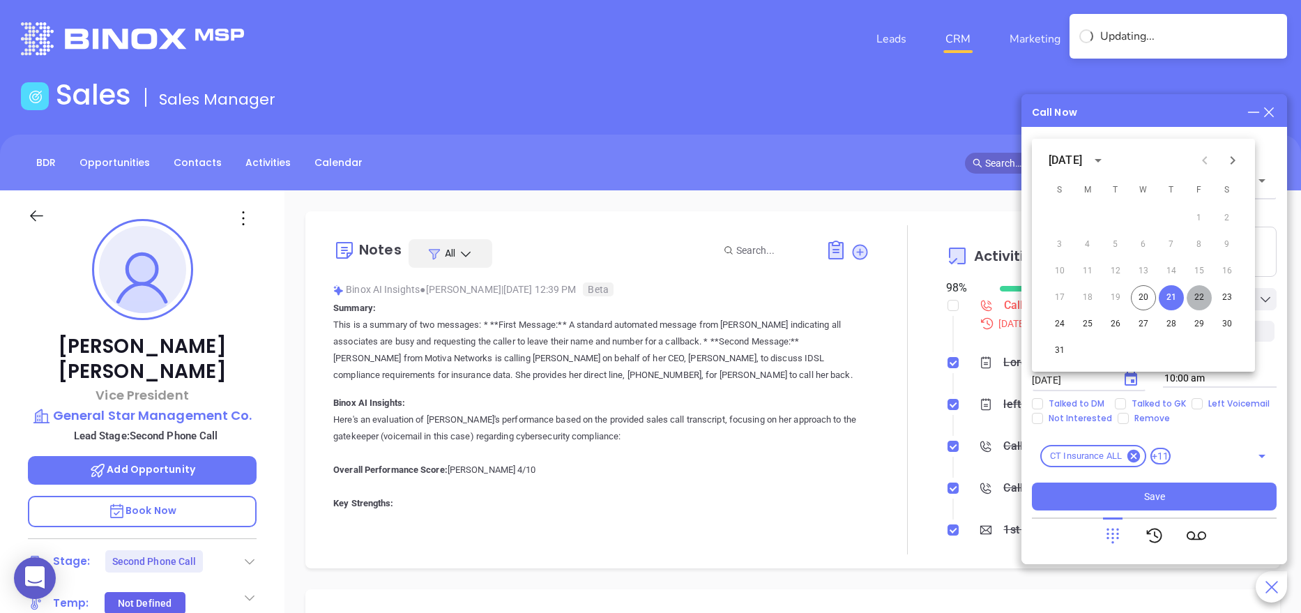
click at [1197, 291] on button "22" at bounding box center [1199, 297] width 25 height 25
type input "08/22/2025"
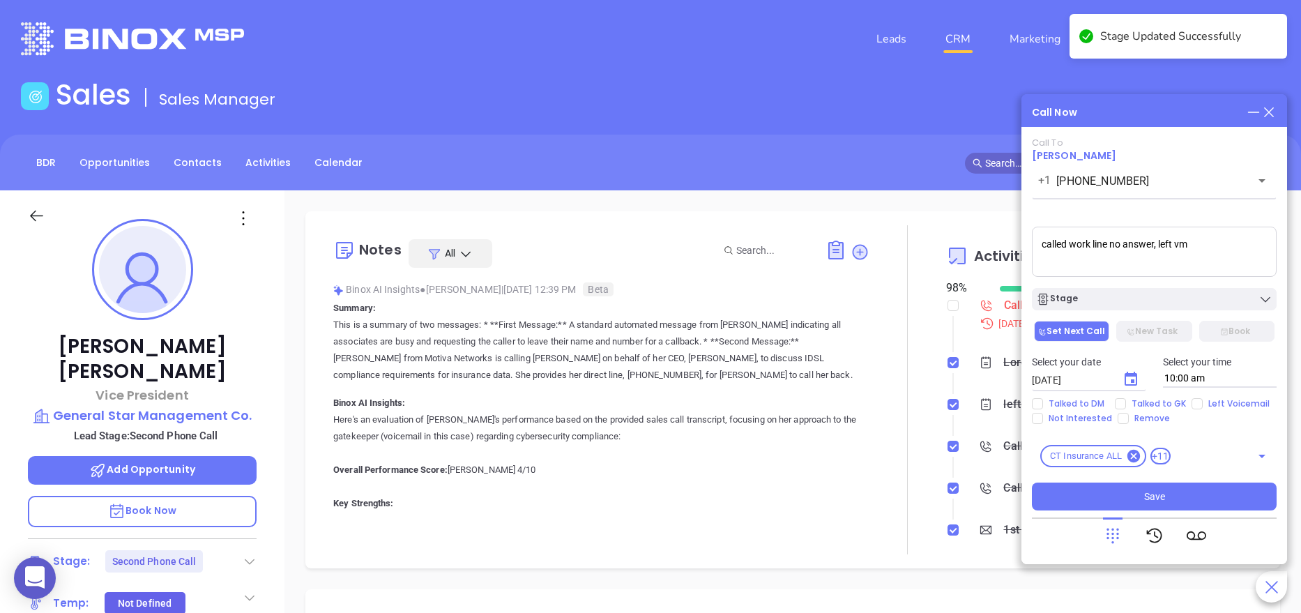
click at [1155, 396] on div "Select your date 08/22/2025 ​ Select your time 10:00 am" at bounding box center [1154, 371] width 261 height 54
click at [1157, 400] on span "Talked to GK" at bounding box center [1159, 403] width 66 height 11
click at [1126, 400] on input "Talked to GK" at bounding box center [1120, 403] width 11 height 11
checkbox input "true"
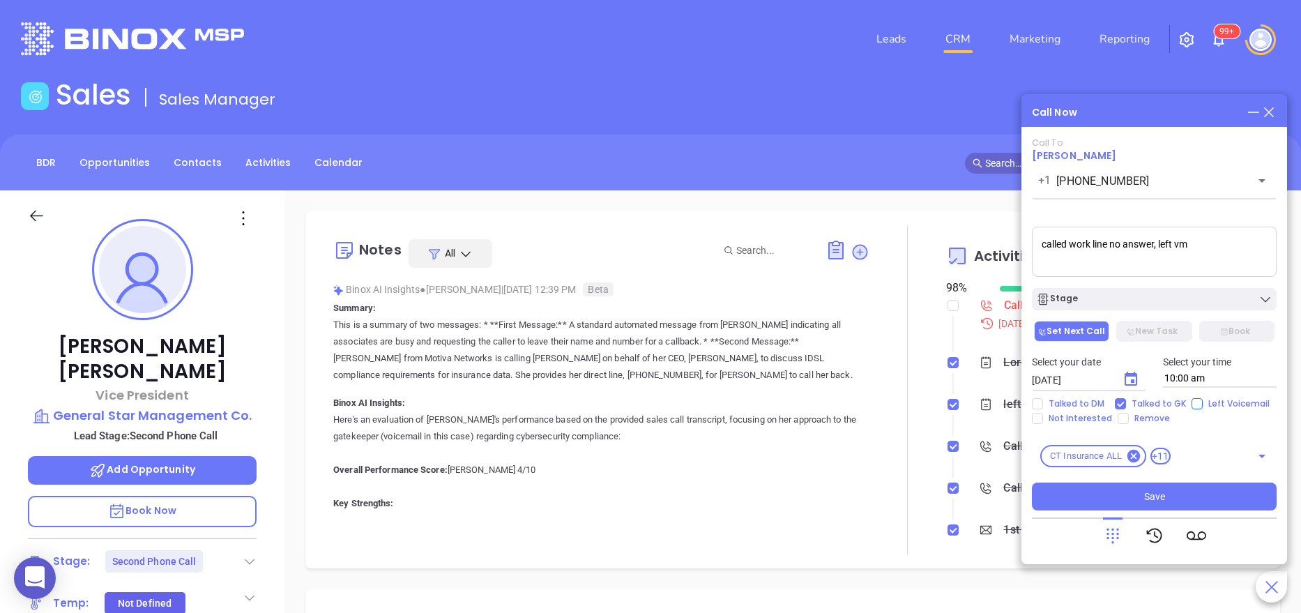
click at [1194, 404] on input "Left Voicemail" at bounding box center [1197, 403] width 11 height 11
checkbox input "true"
click at [1149, 500] on span "Save" at bounding box center [1154, 496] width 21 height 15
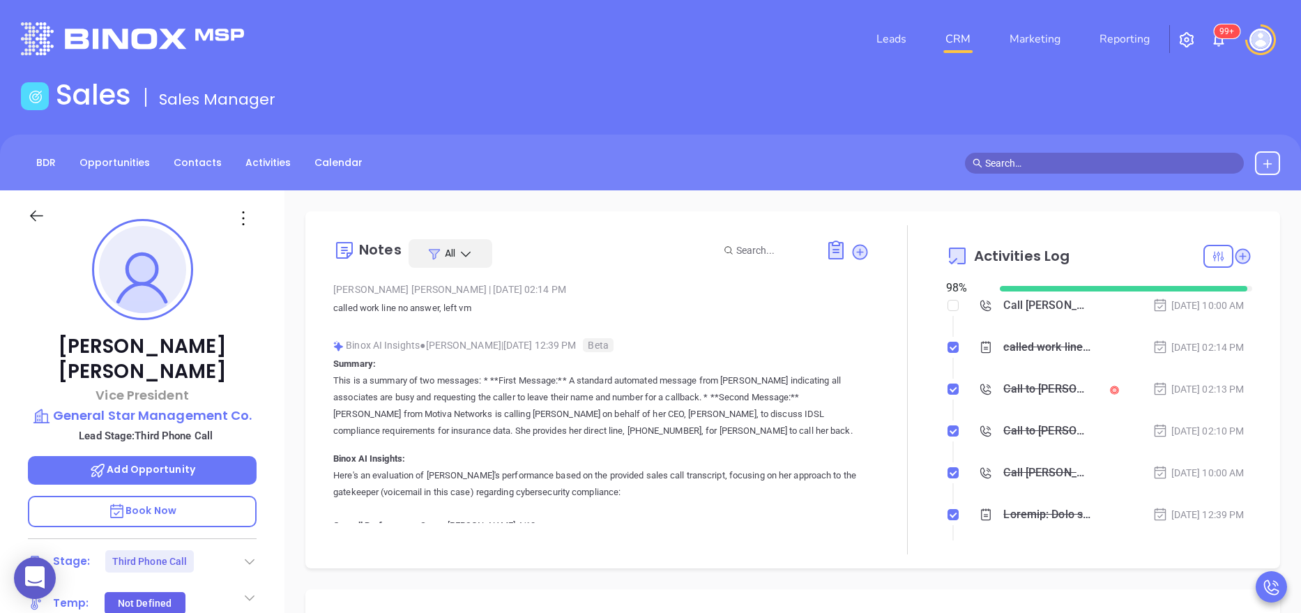
click at [1204, 256] on div at bounding box center [1219, 256] width 30 height 23
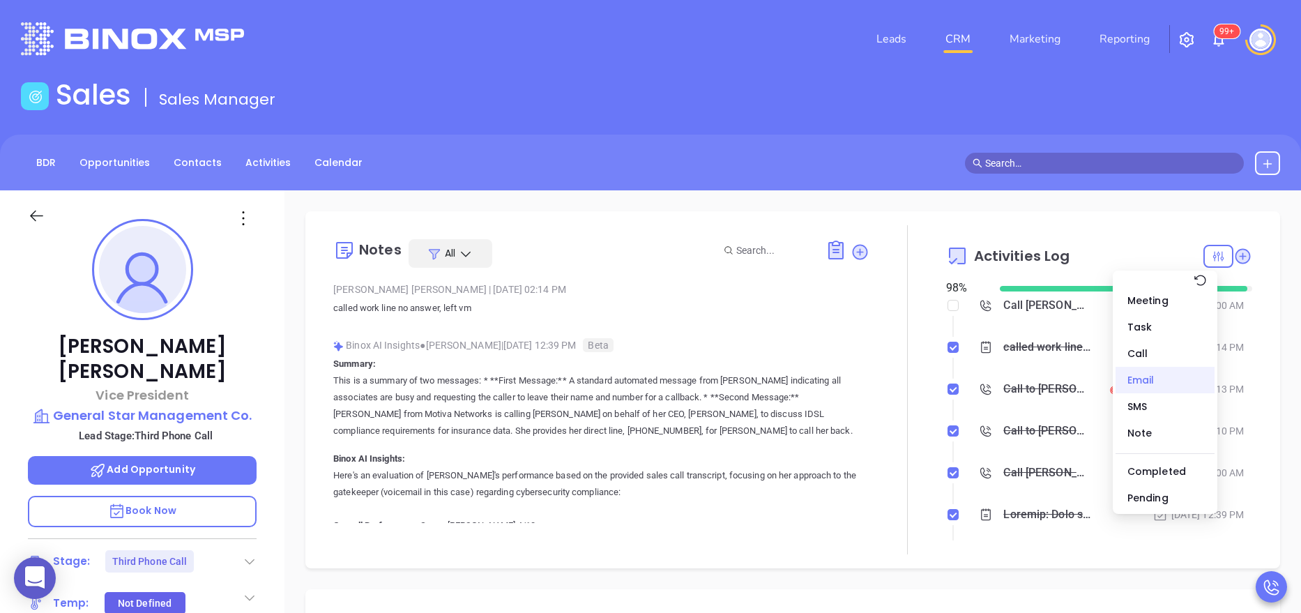
click at [1153, 387] on div "Email" at bounding box center [1165, 380] width 99 height 26
checkbox input "true"
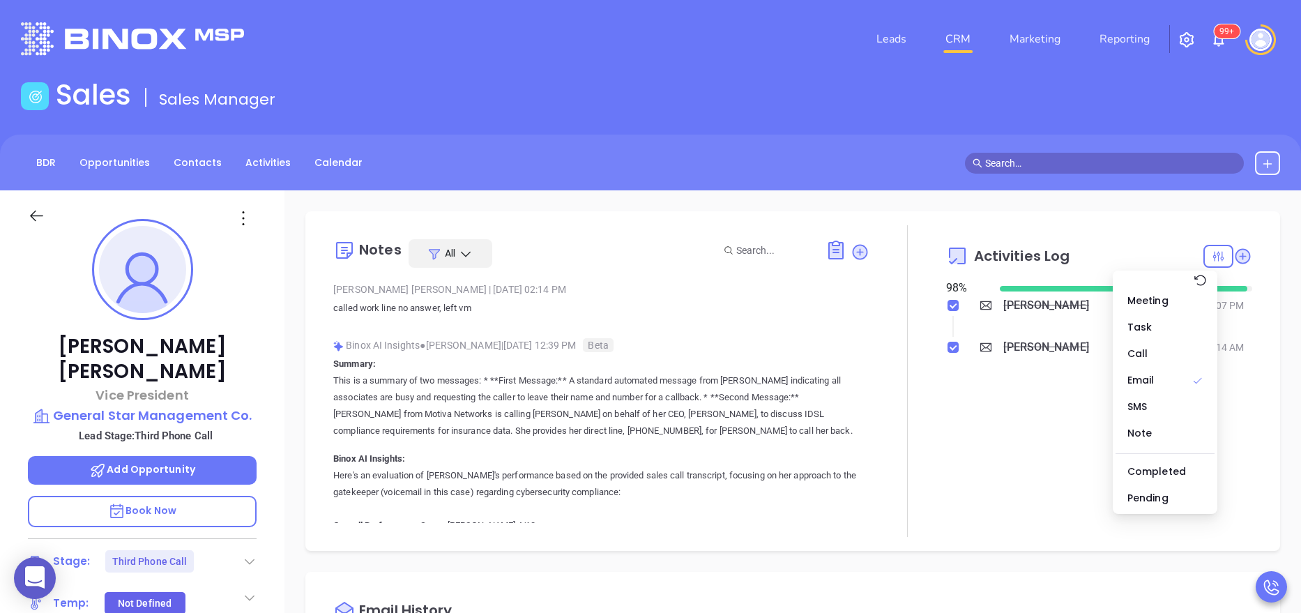
click at [1042, 420] on div "Activities Log 98 % Anthony Jun 20, 2024 | 01:07 PM Anthony Jun 6, 2024 | 10:14…" at bounding box center [1099, 381] width 306 height 312
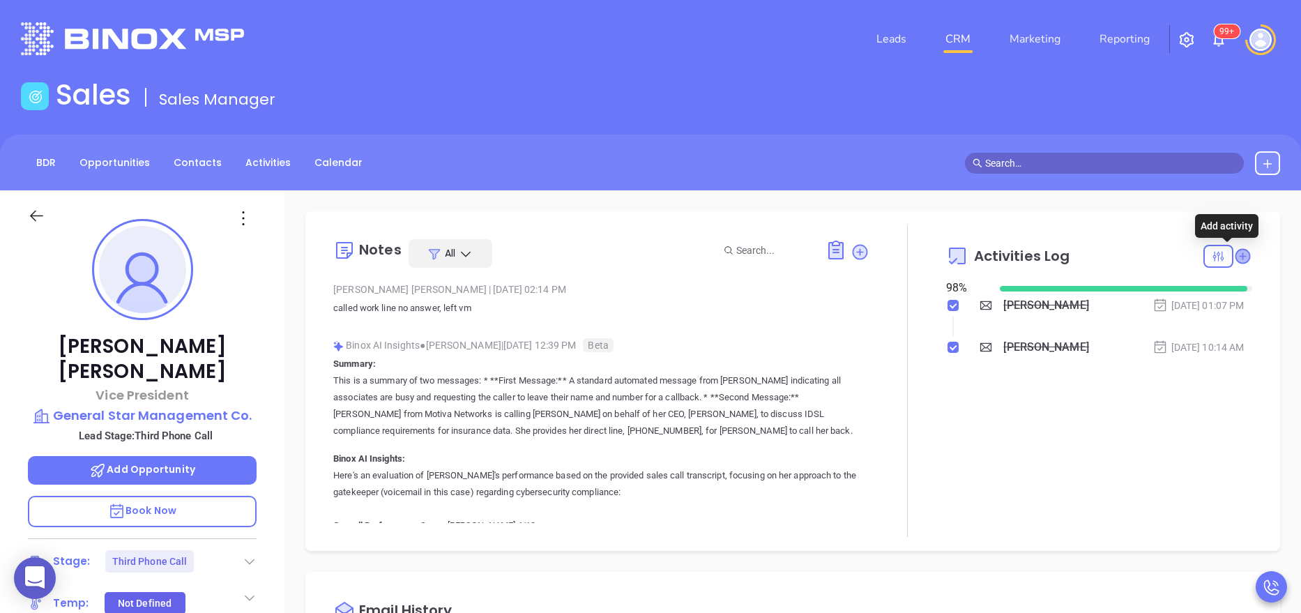
click at [1236, 259] on icon at bounding box center [1243, 256] width 14 height 14
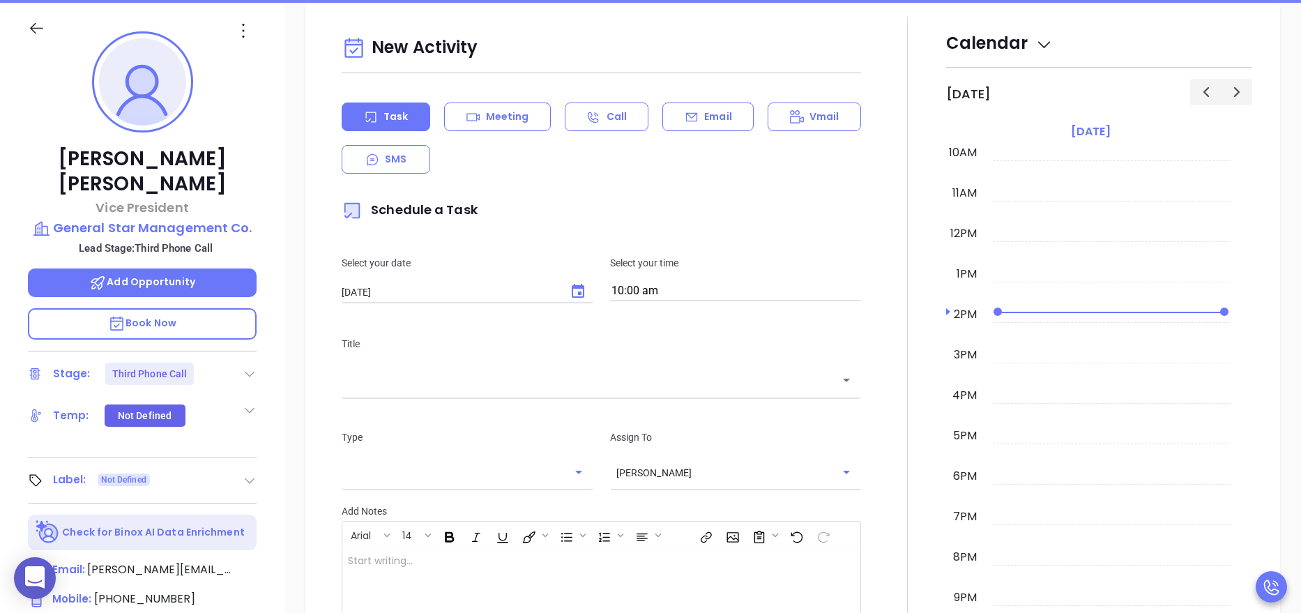
scroll to position [190, 0]
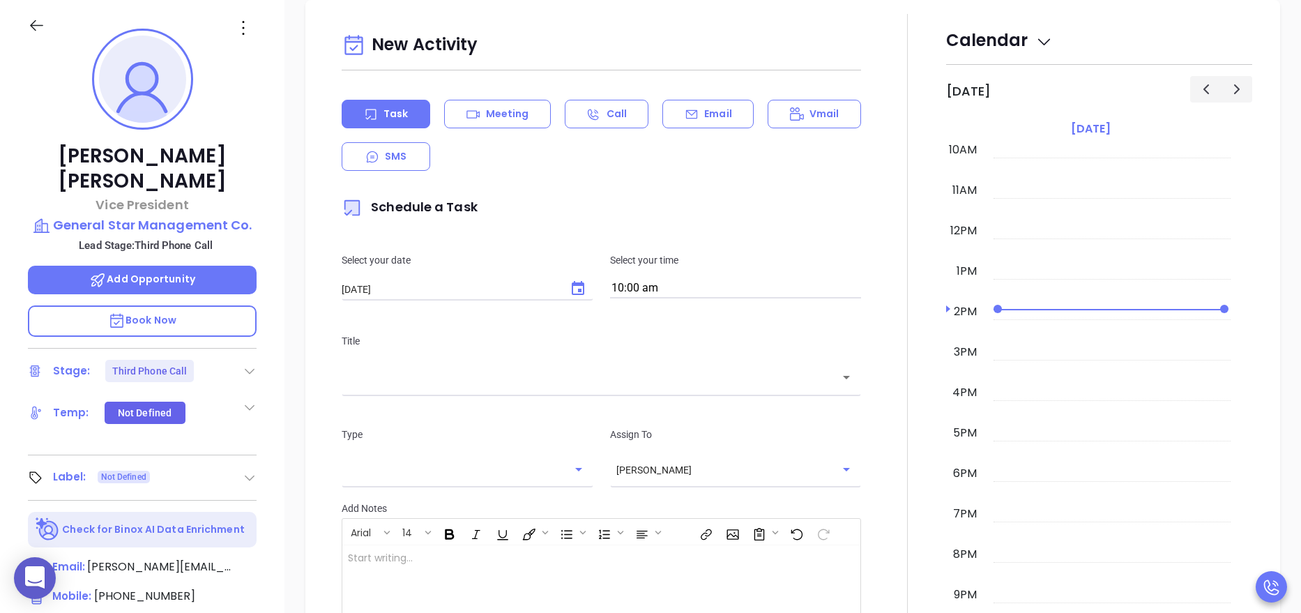
click at [270, 445] on div "Anthony Colucci Vice President General Star Management Co. Lead Stage: Third Ph…" at bounding box center [142, 383] width 284 height 766
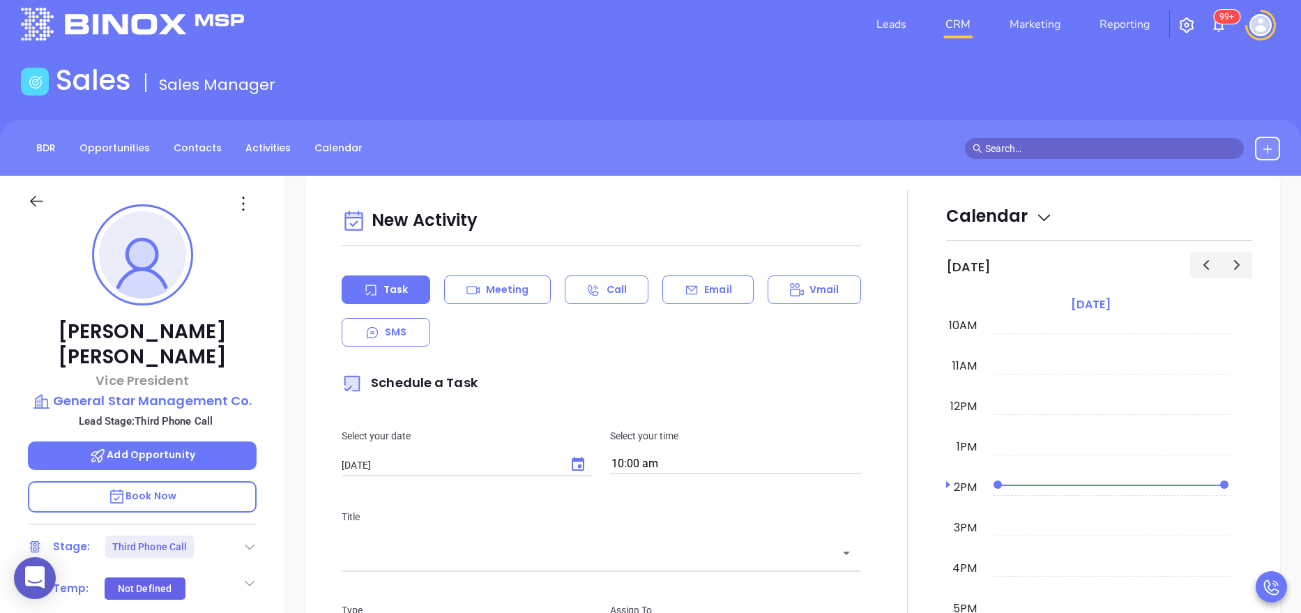
scroll to position [10, 0]
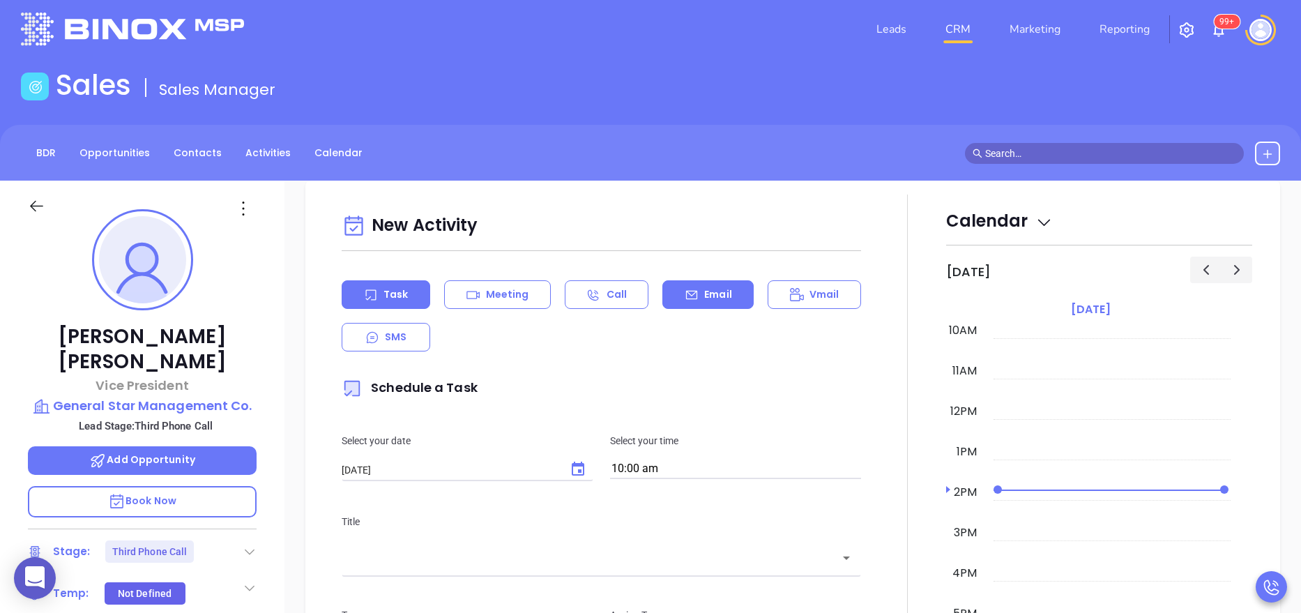
click at [697, 304] on div "Email" at bounding box center [707, 294] width 91 height 29
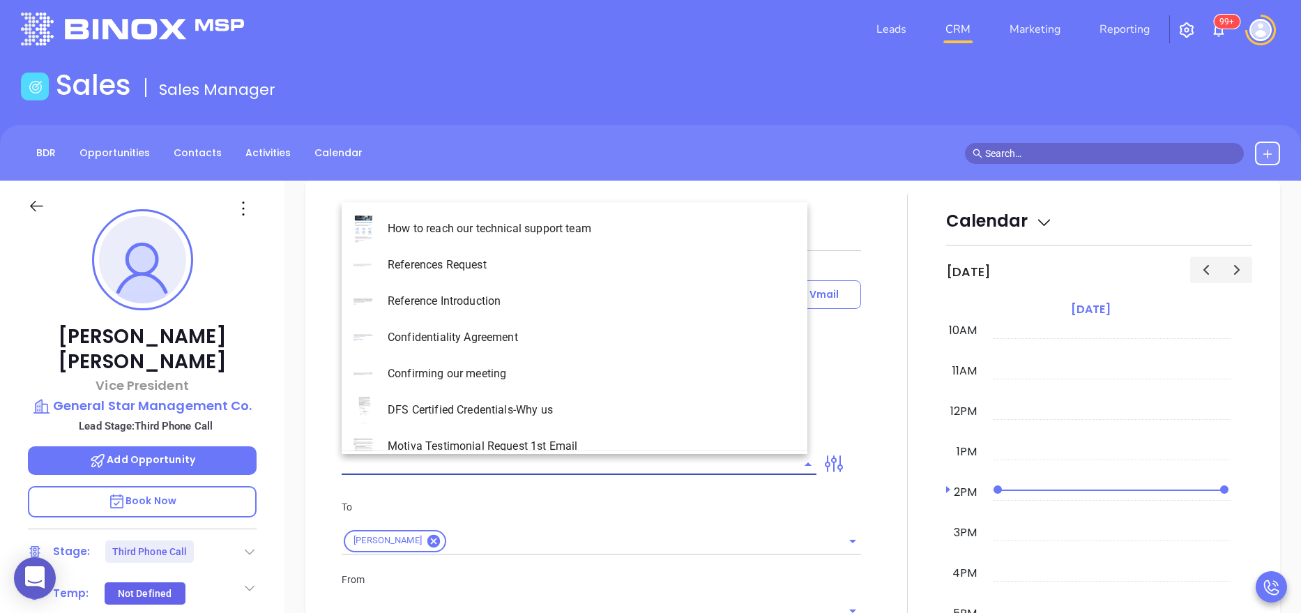
type input "c"
type input "[PERSON_NAME]"
click at [403, 464] on input "c" at bounding box center [569, 464] width 454 height 20
type input "t"
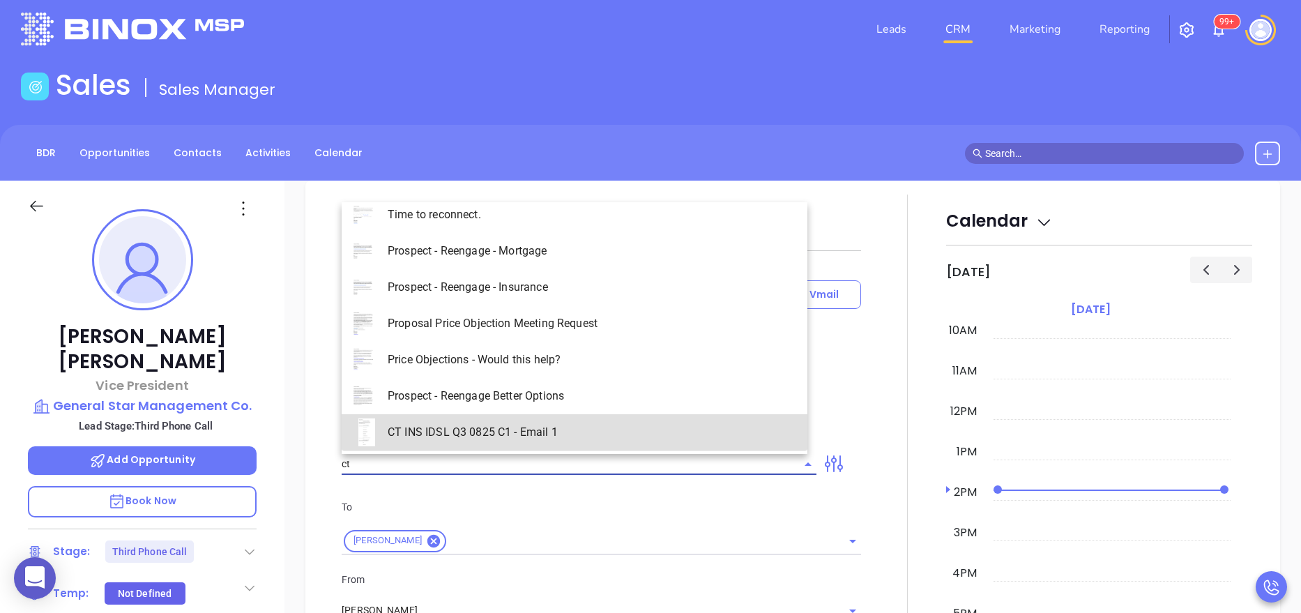
scroll to position [123, 0]
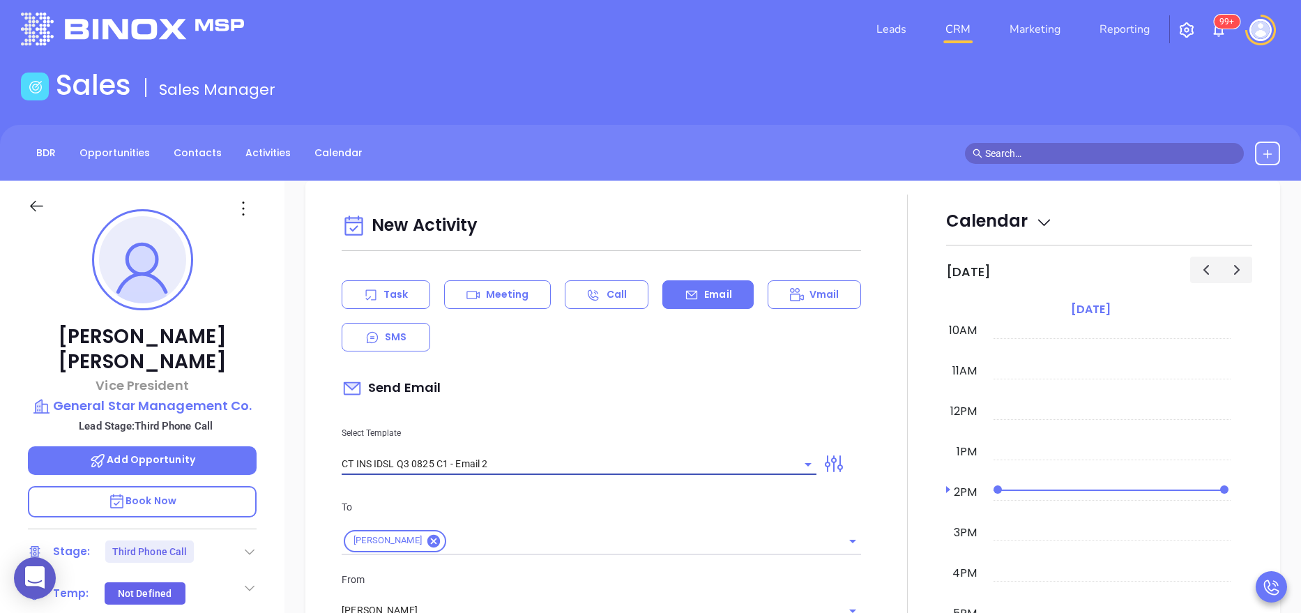
type input "CT INS IDSL Q3 0825 C1 - Email 2"
type input "Can your IT partner prove you're covered?"
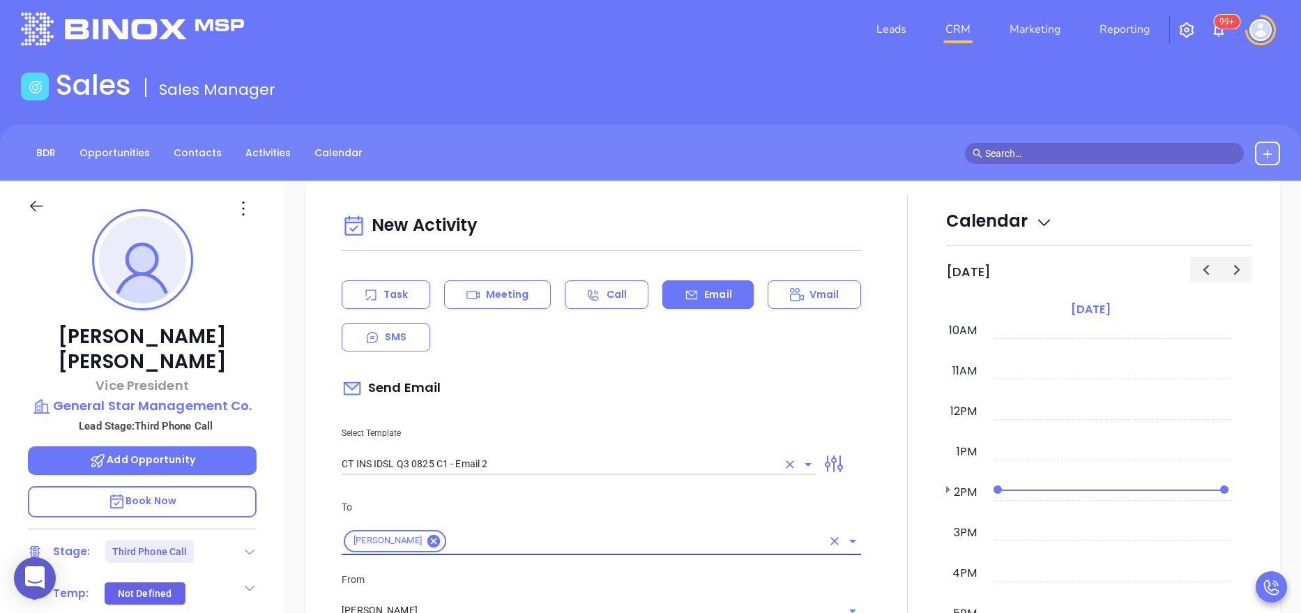
scroll to position [13, 0]
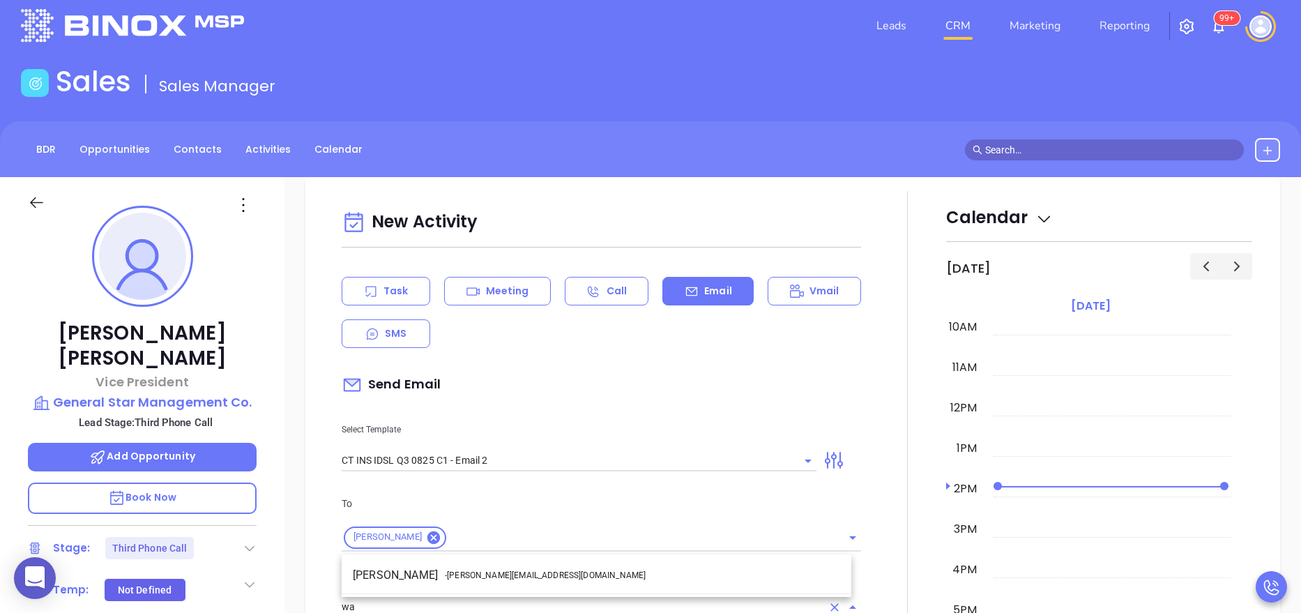
click at [465, 586] on li "Walter Contreras - walter@motiva.net" at bounding box center [597, 575] width 510 height 25
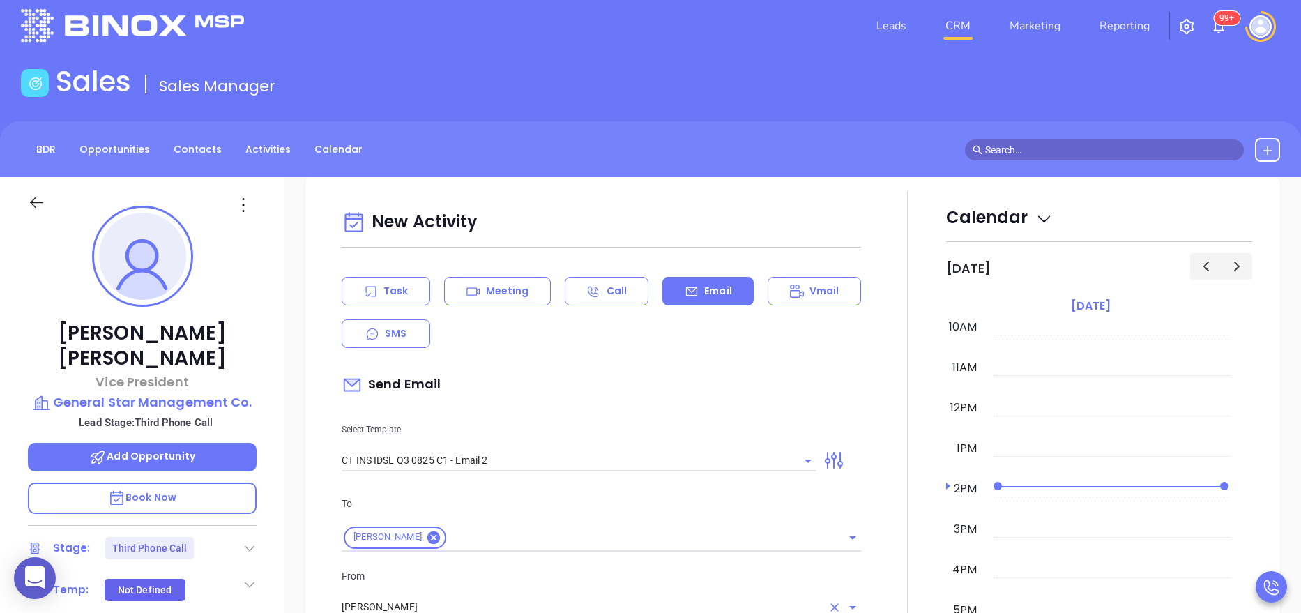
type input "Walter Contreras"
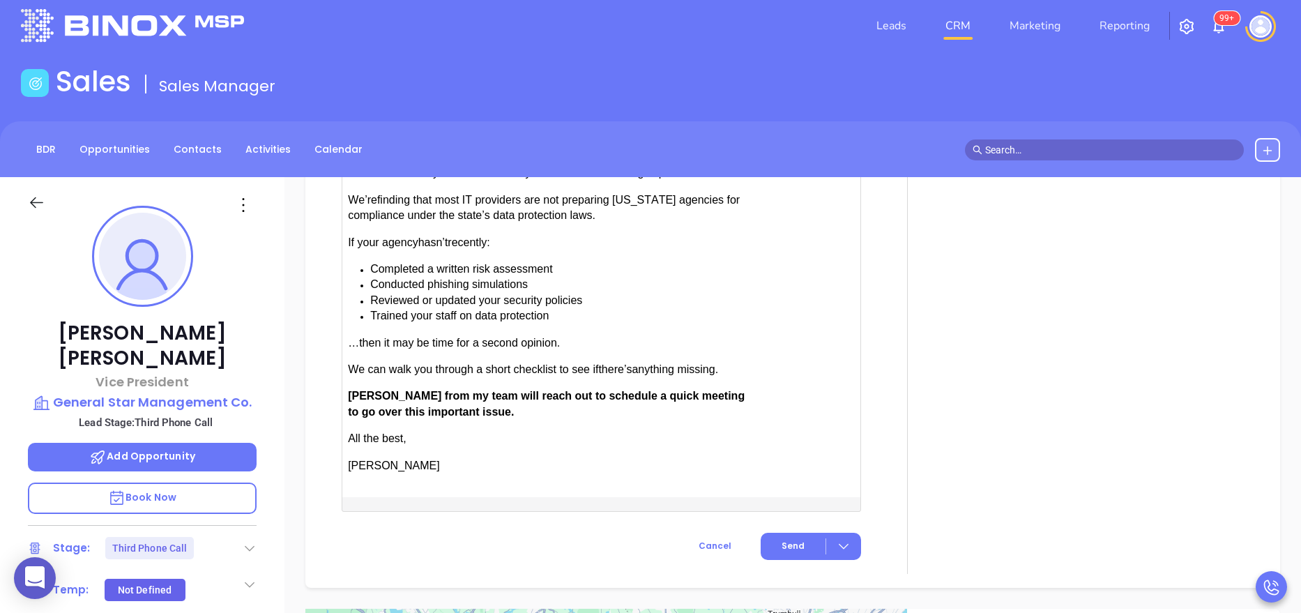
scroll to position [1384, 0]
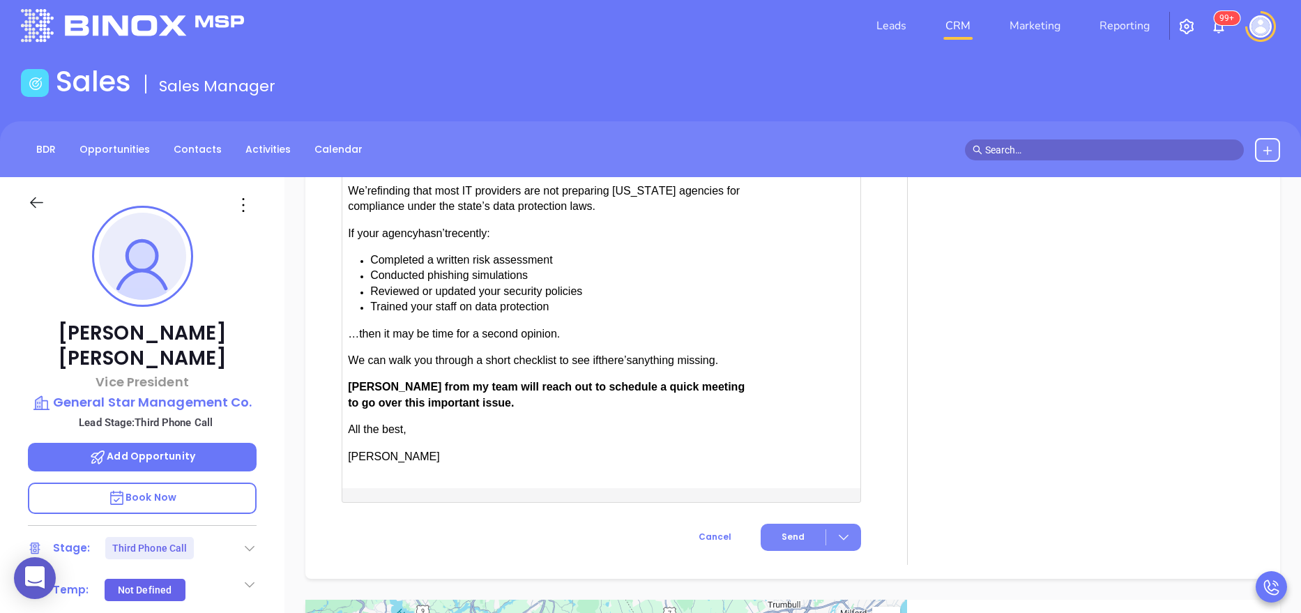
click at [795, 538] on span "Send" at bounding box center [793, 537] width 23 height 13
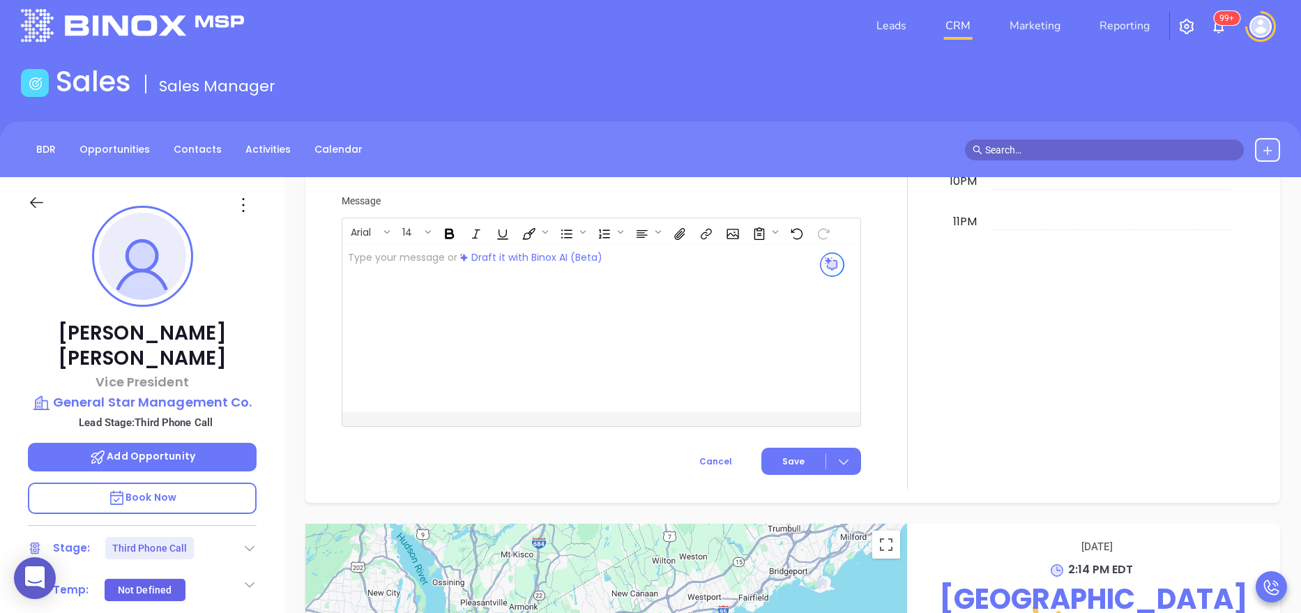
scroll to position [1360, 0]
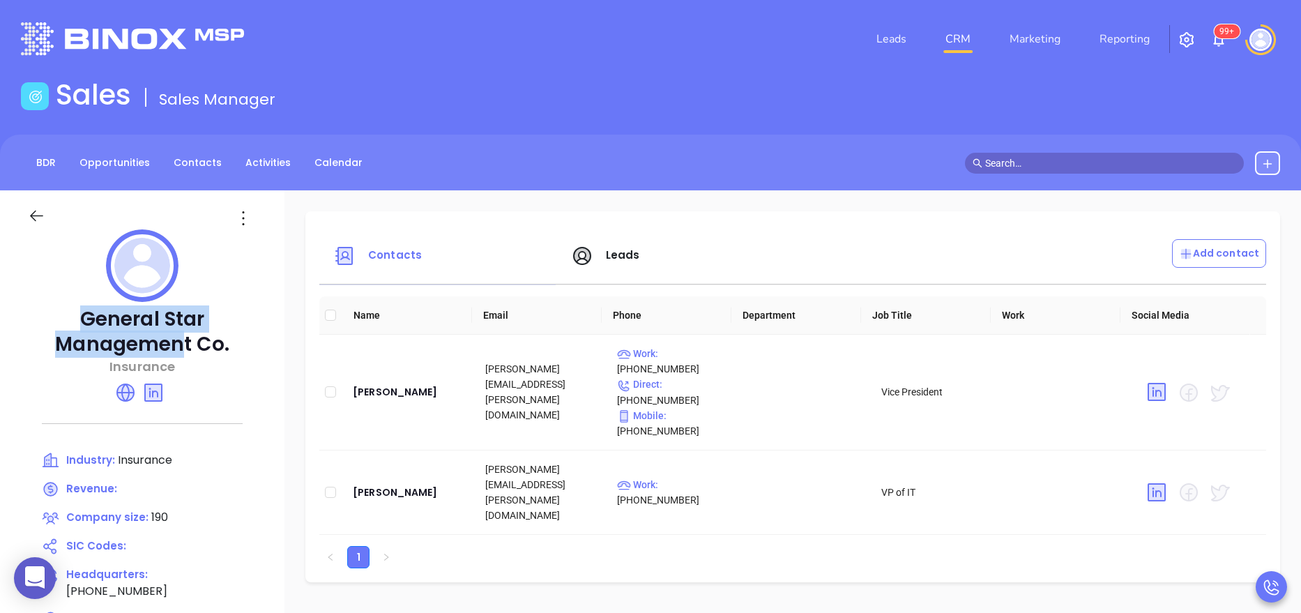
drag, startPoint x: 188, startPoint y: 345, endPoint x: 60, endPoint y: 321, distance: 129.9
click at [60, 321] on p "General Star Management Co." at bounding box center [142, 332] width 229 height 50
copy p "General Star Managemen"
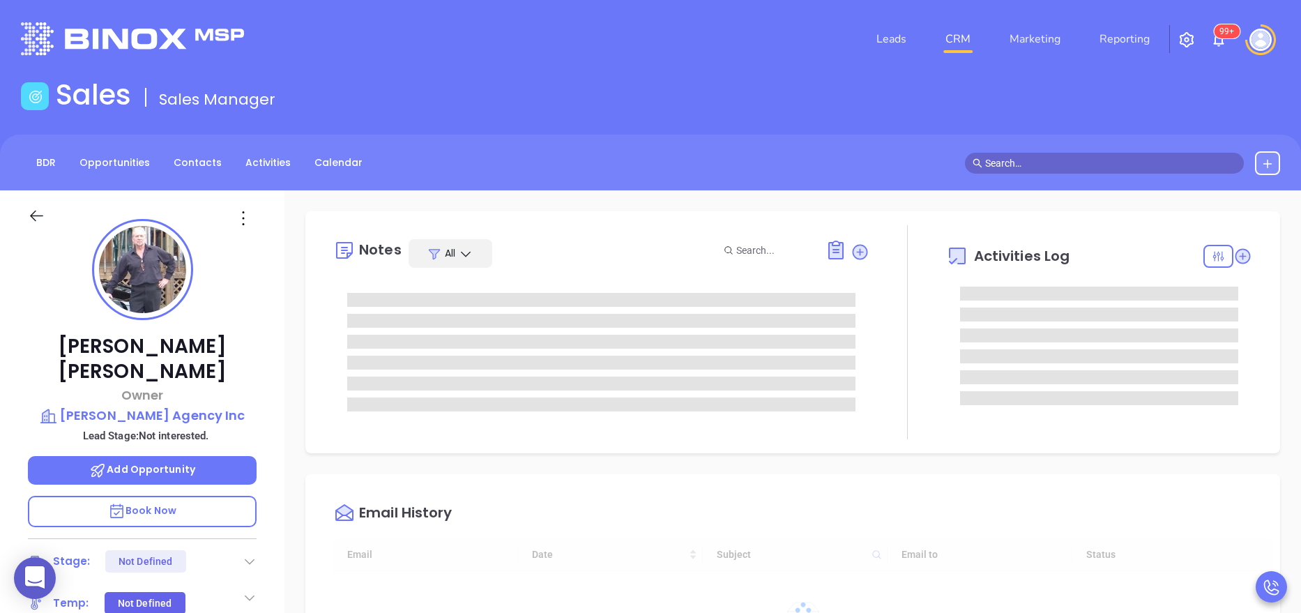
type input "[DATE]"
type input "Anabell Dominguez"
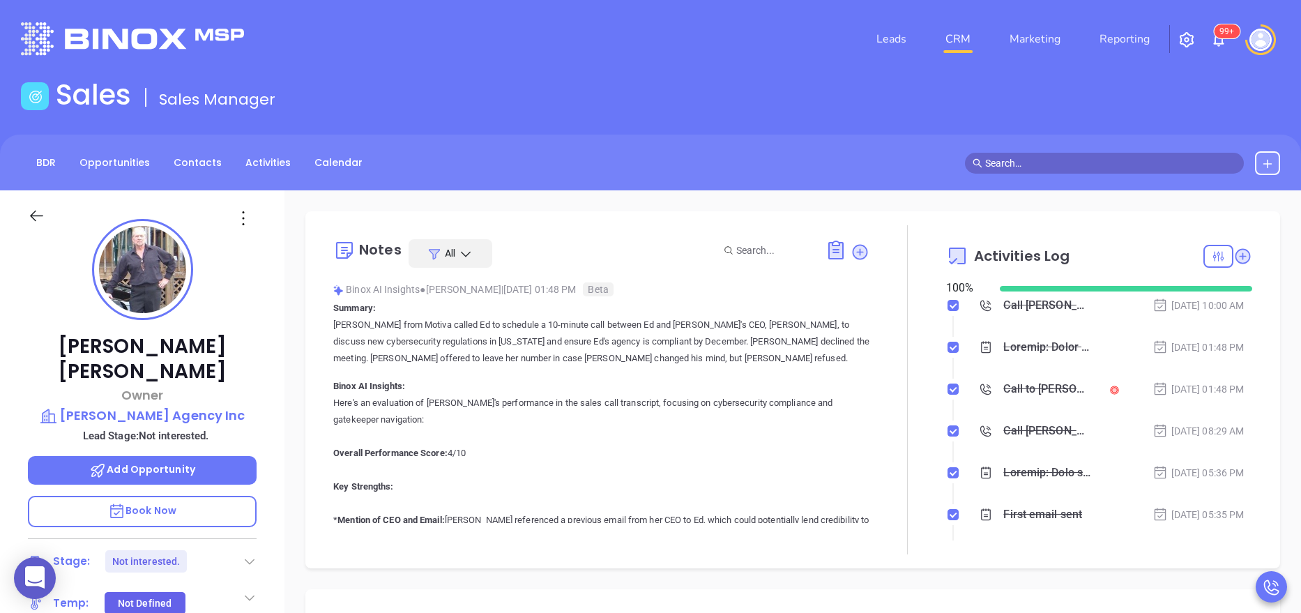
scroll to position [405, 0]
click at [1028, 389] on div "Call to Edward Barrett" at bounding box center [1047, 389] width 88 height 21
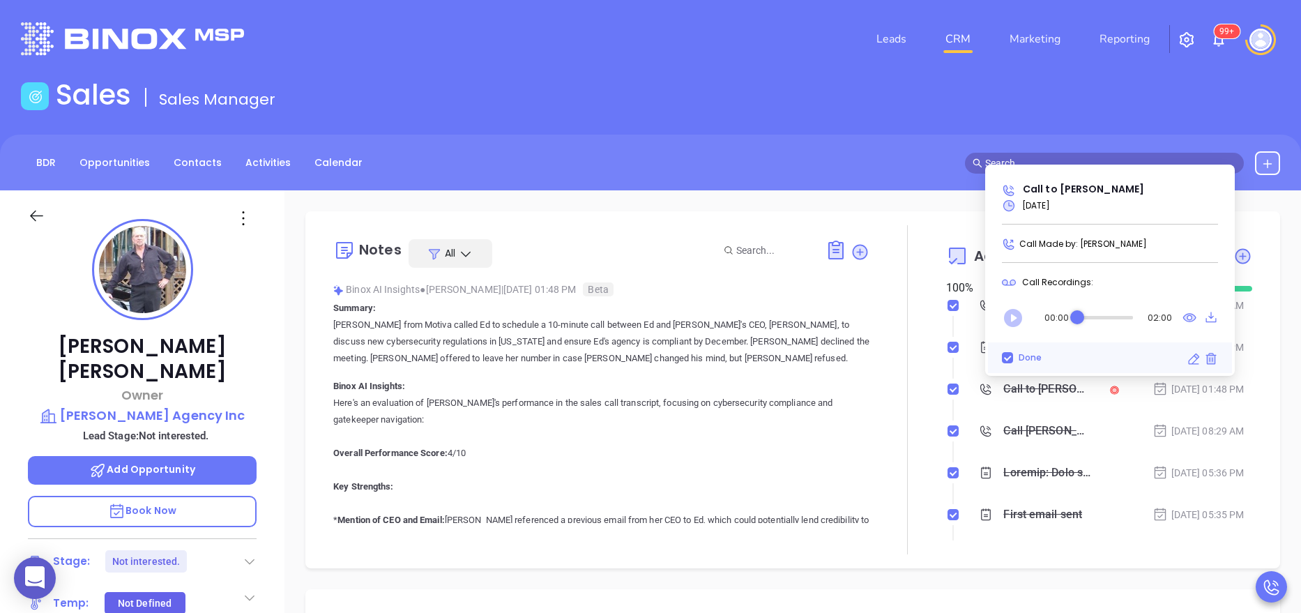
click at [1011, 319] on icon "Play" at bounding box center [1013, 318] width 22 height 22
click at [1011, 319] on icon "Pause" at bounding box center [1013, 318] width 22 height 22
click at [1192, 321] on icon at bounding box center [1189, 317] width 13 height 9
click at [1016, 315] on icon "Play" at bounding box center [1013, 318] width 18 height 18
click at [1001, 312] on button "Pause" at bounding box center [1013, 317] width 28 height 28
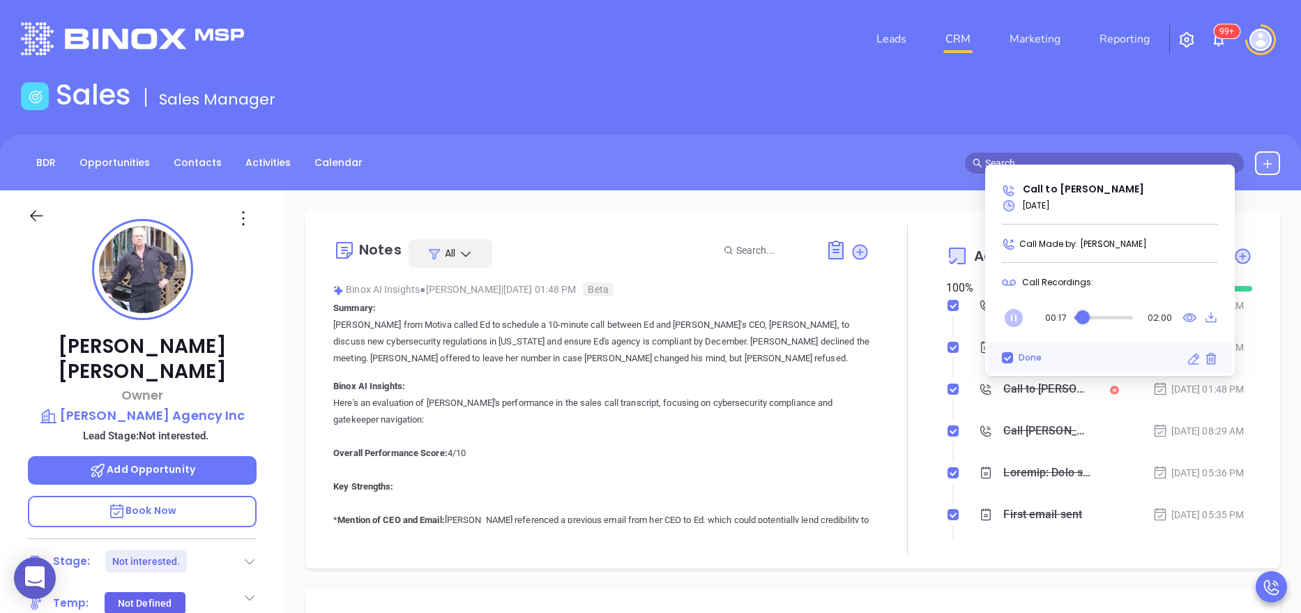
click at [1013, 312] on icon "Pause" at bounding box center [1014, 318] width 18 height 18
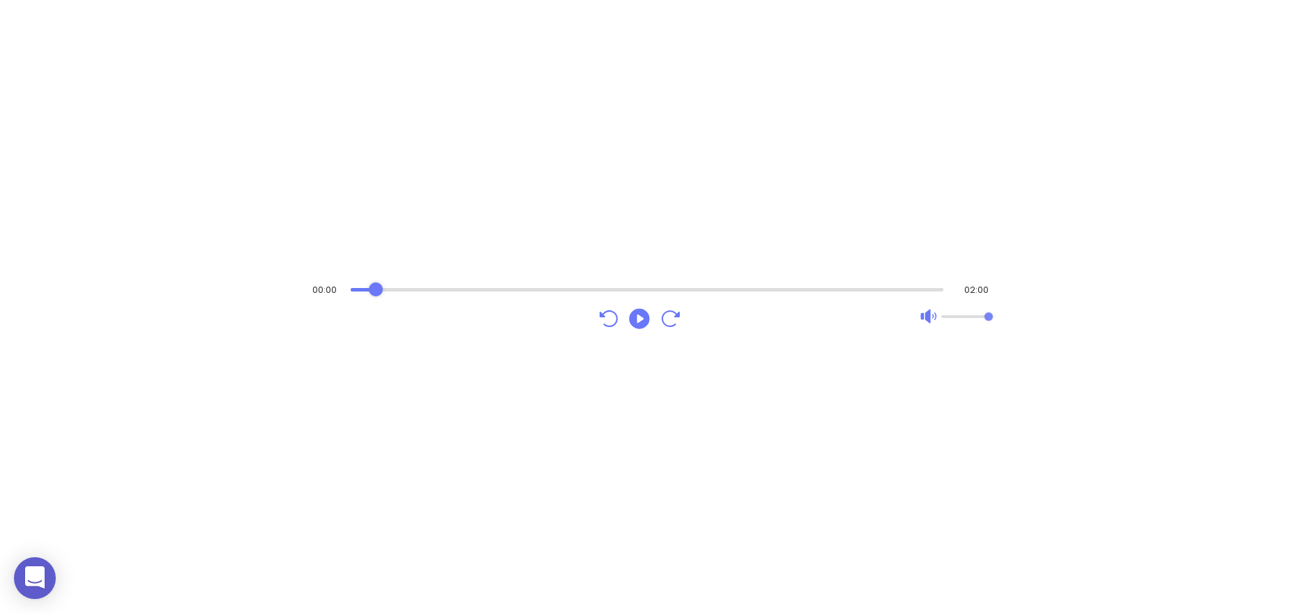
click at [376, 296] on div "Audio progress control" at bounding box center [647, 290] width 593 height 14
click at [648, 322] on icon "Play" at bounding box center [639, 318] width 20 height 20
click at [648, 322] on icon "Pause" at bounding box center [639, 318] width 20 height 20
click at [648, 322] on icon "Play" at bounding box center [639, 318] width 20 height 20
click at [692, 291] on div "Audio progress control" at bounding box center [644, 289] width 599 height 3
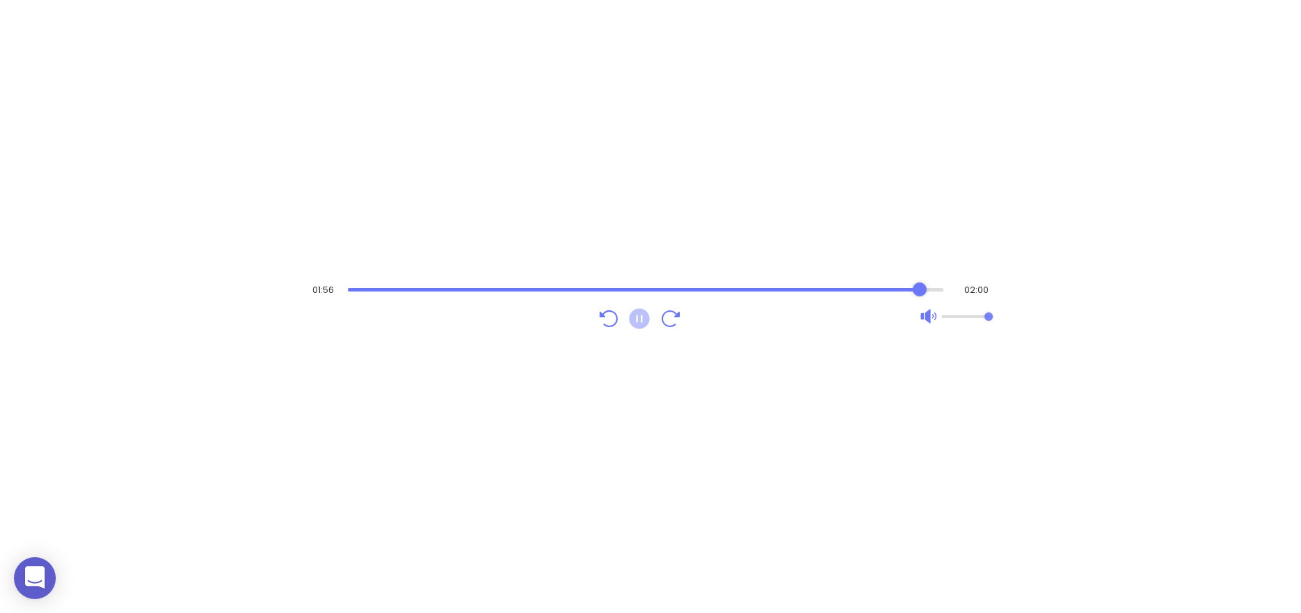
click at [641, 320] on icon "Pause" at bounding box center [639, 318] width 20 height 20
click at [641, 320] on icon "Play" at bounding box center [639, 318] width 25 height 25
click at [641, 320] on icon "Pause" at bounding box center [639, 318] width 20 height 20
click at [853, 288] on div "Audio progress control" at bounding box center [645, 289] width 597 height 3
click at [644, 317] on icon "Play" at bounding box center [639, 318] width 20 height 20
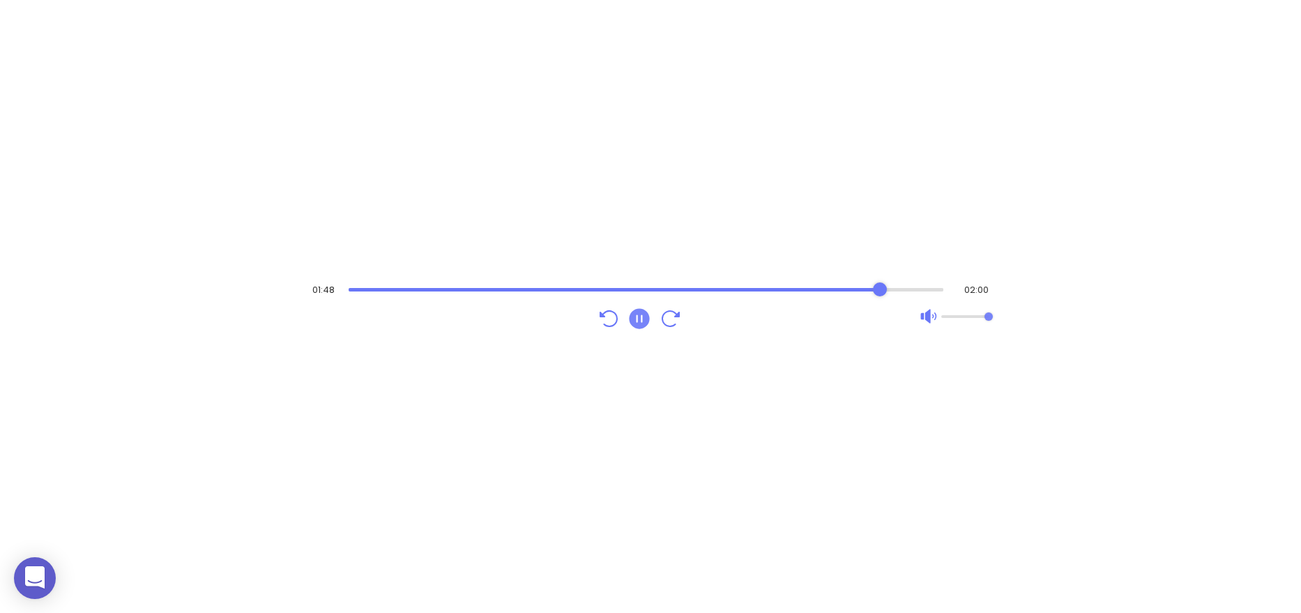
click at [644, 317] on icon "Pause" at bounding box center [639, 318] width 20 height 20
click at [655, 285] on div "Audio progress control" at bounding box center [647, 290] width 593 height 14
click at [639, 310] on icon "Play" at bounding box center [639, 318] width 20 height 20
click at [634, 327] on icon "Pause" at bounding box center [639, 318] width 25 height 25
click at [639, 312] on icon "Play" at bounding box center [639, 318] width 20 height 20
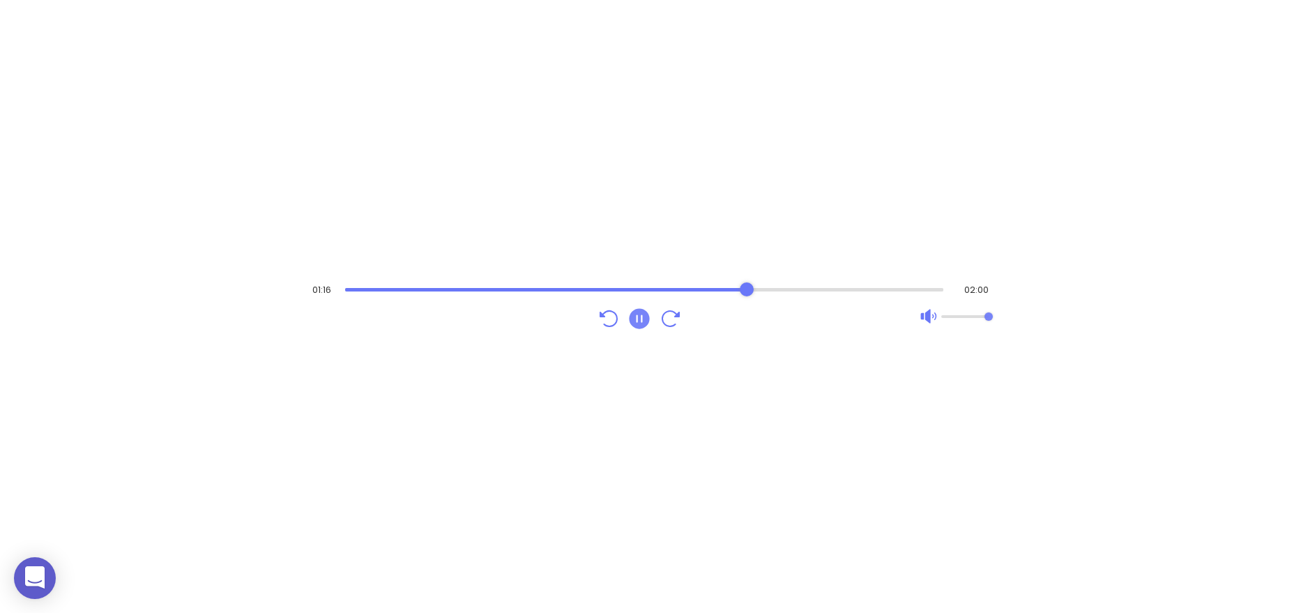
click at [747, 288] on div "Audio progress control" at bounding box center [644, 289] width 599 height 3
click at [768, 289] on div "Audio progress control" at bounding box center [646, 289] width 596 height 3
click at [638, 326] on icon "Pause" at bounding box center [639, 318] width 20 height 20
click at [638, 312] on icon "Play" at bounding box center [639, 318] width 20 height 20
click at [643, 323] on icon "Pause" at bounding box center [639, 318] width 20 height 20
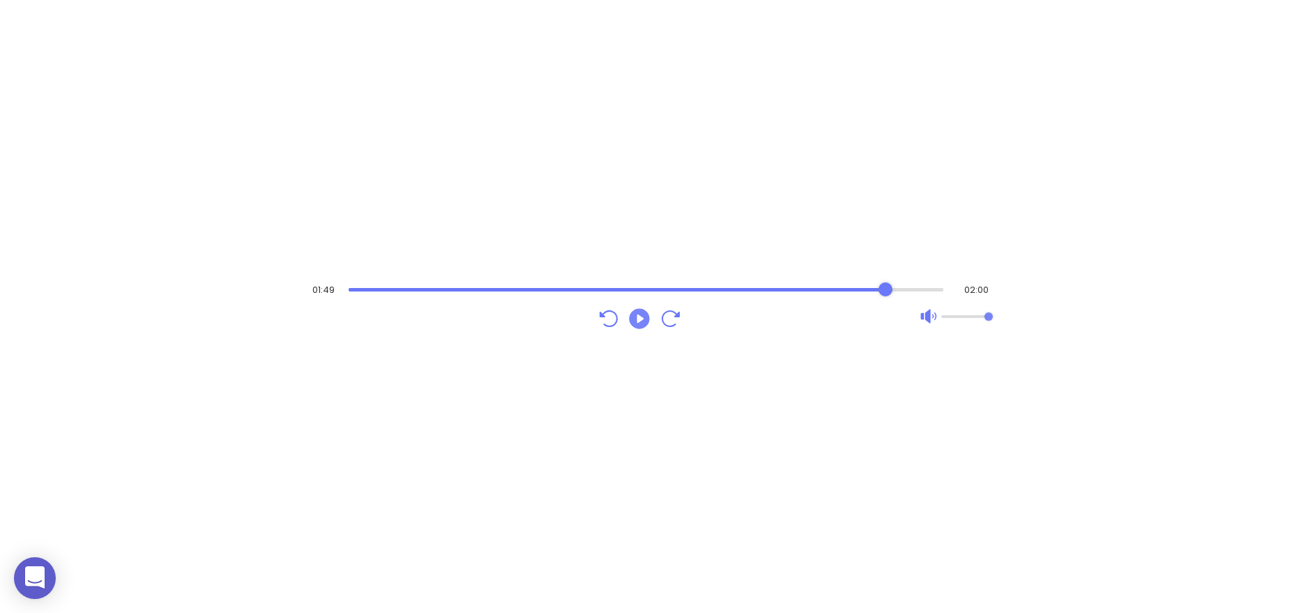
click at [644, 328] on icon "Play" at bounding box center [639, 318] width 25 height 25
click at [644, 328] on icon "Pause" at bounding box center [639, 318] width 25 height 25
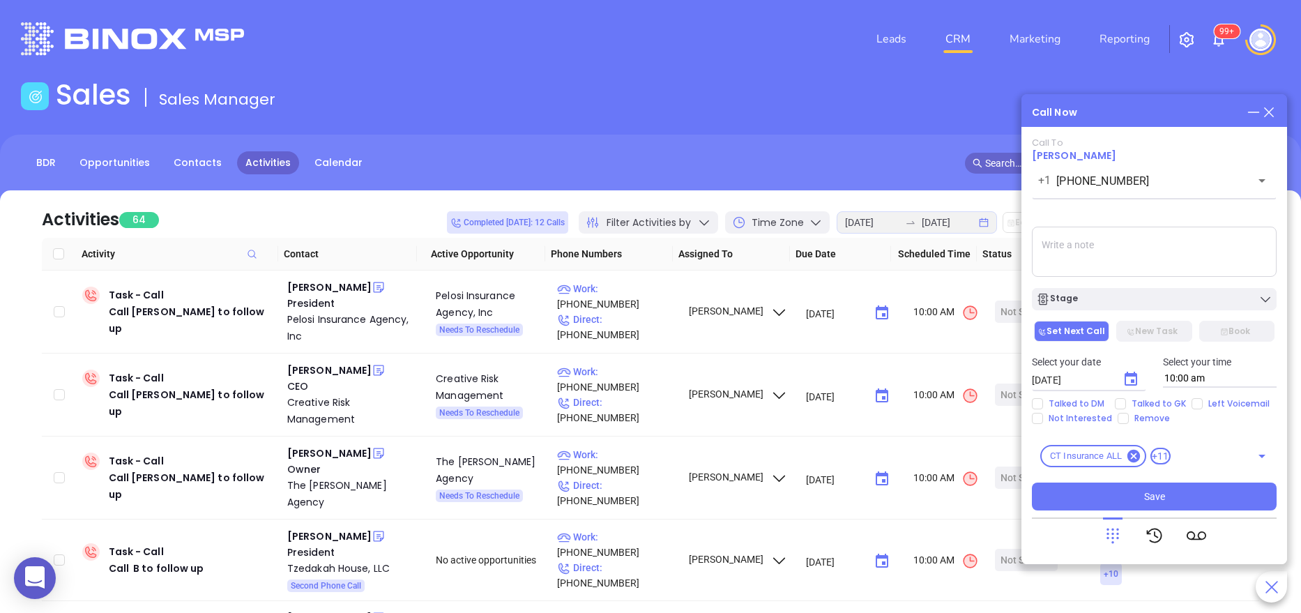
click at [1272, 116] on icon at bounding box center [1268, 112] width 15 height 15
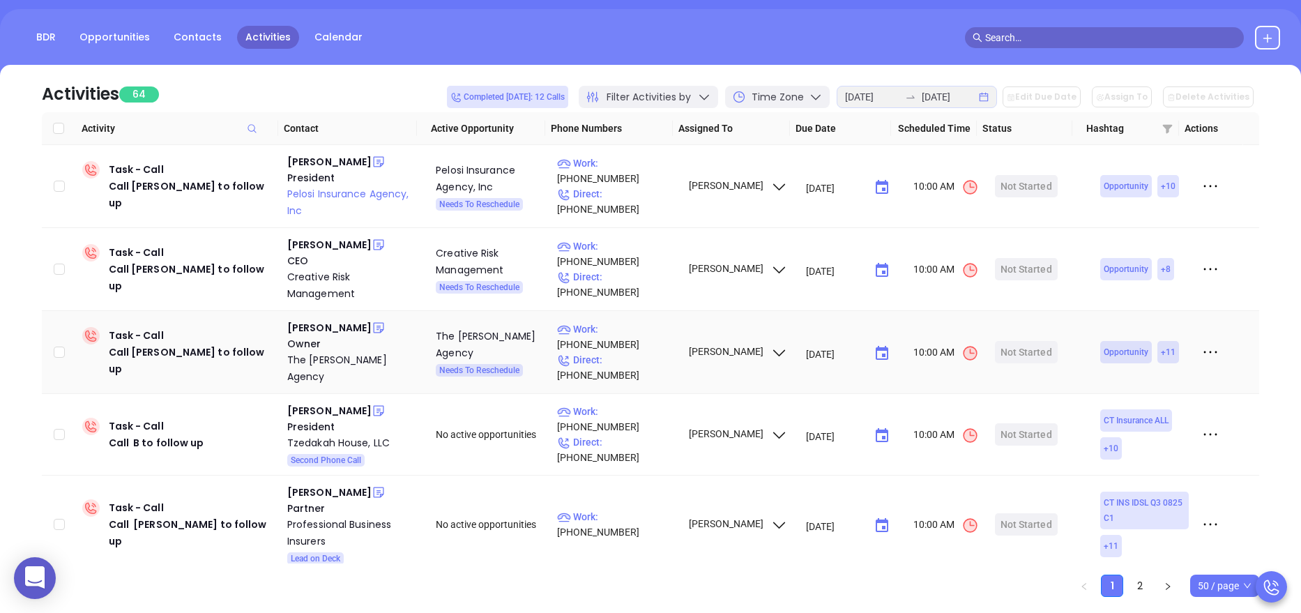
scroll to position [158, 0]
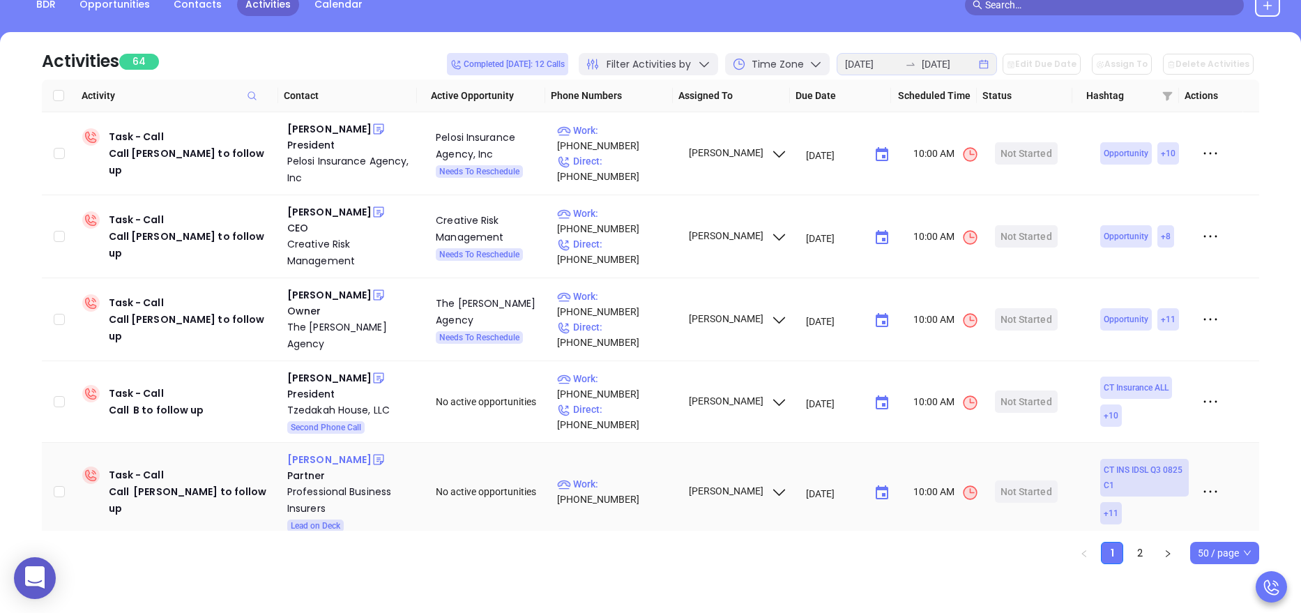
click at [328, 451] on div "[PERSON_NAME]" at bounding box center [329, 459] width 84 height 17
click at [306, 486] on div "Professional Business Insurers" at bounding box center [351, 499] width 129 height 33
click at [1016, 480] on div "Start Now" at bounding box center [1026, 491] width 44 height 22
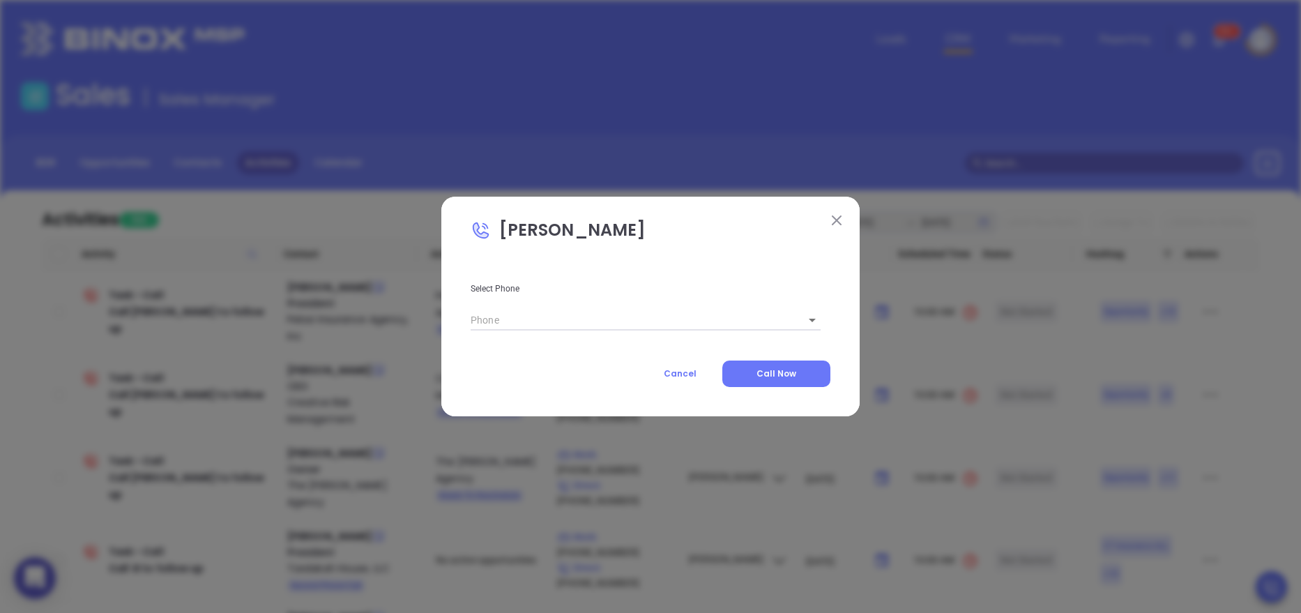
type input "[PHONE_NUMBER]"
type input "1"
click at [784, 365] on button "Call Now" at bounding box center [776, 373] width 108 height 26
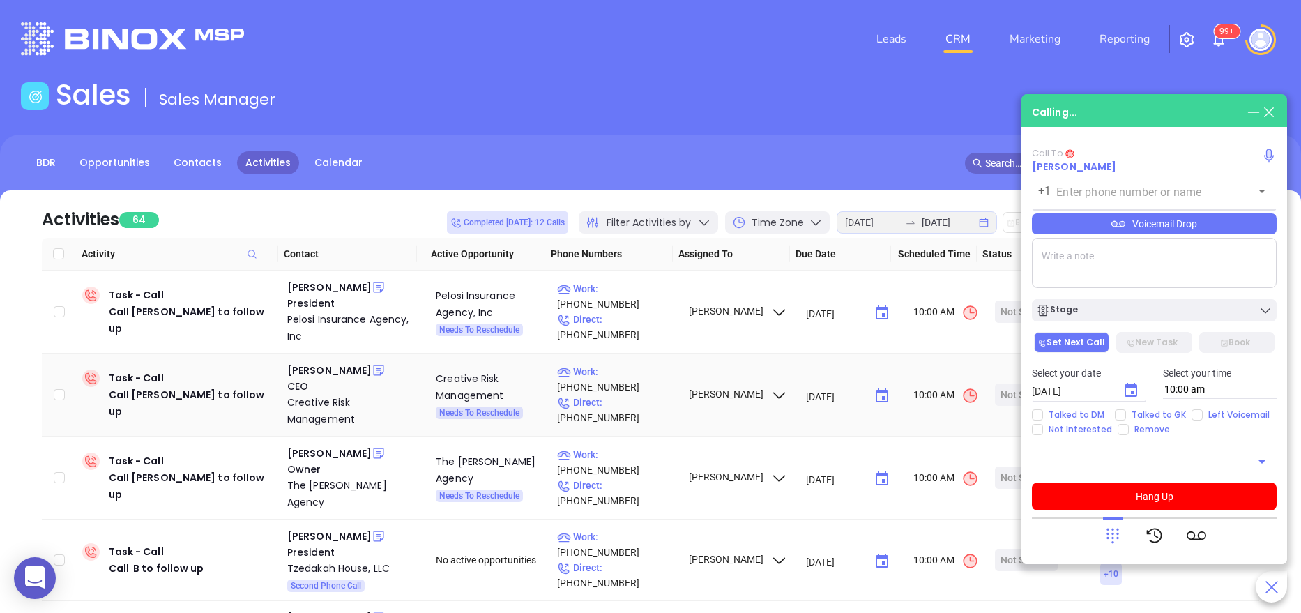
type input "[PHONE_NUMBER]"
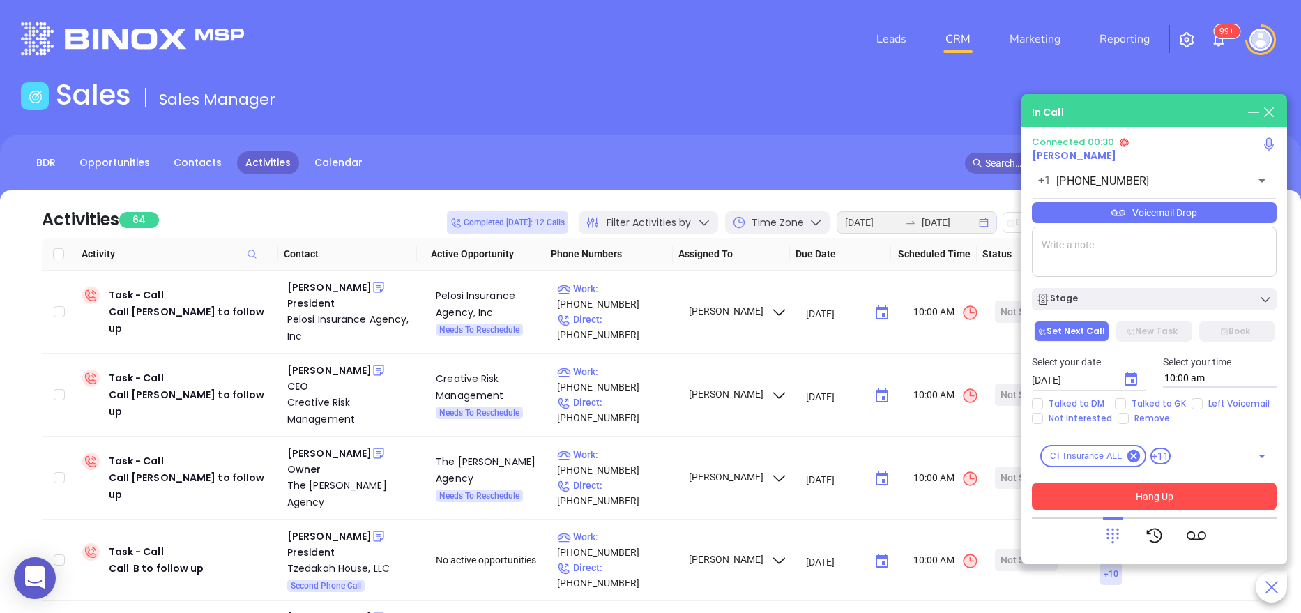
click at [1189, 489] on button "Hang Up" at bounding box center [1154, 497] width 245 height 28
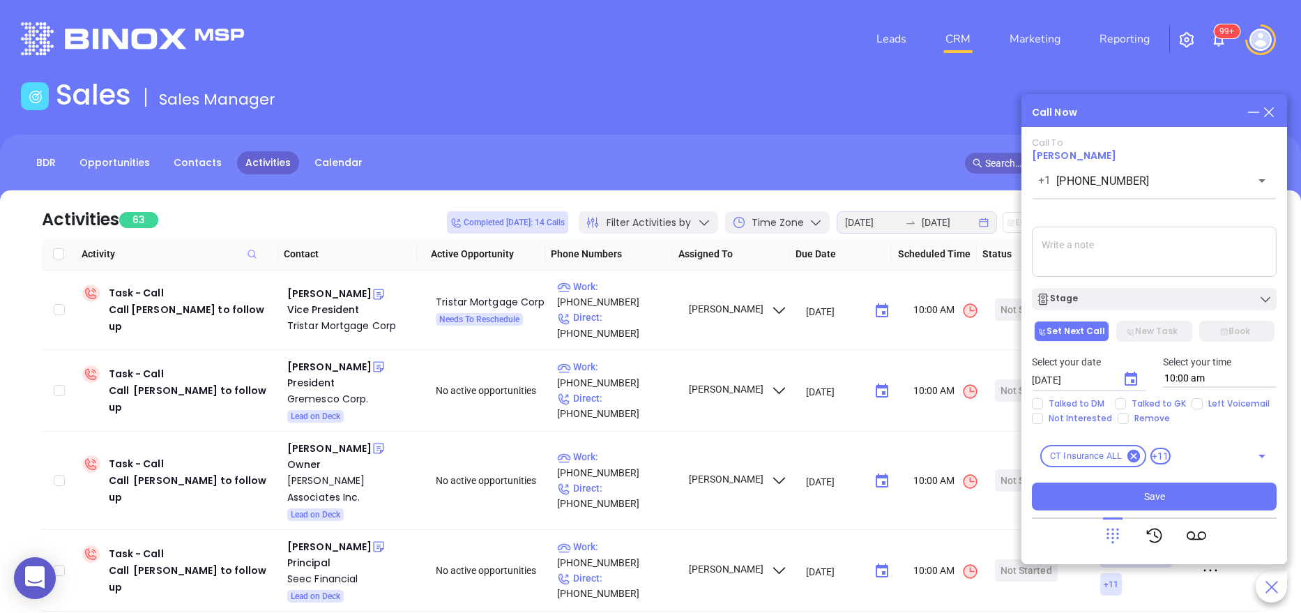
click at [1075, 248] on textarea at bounding box center [1154, 252] width 245 height 50
type textarea "Jason is ooo this week. will call back next week"
click at [1124, 379] on icon "Choose date, selected date is Aug 21, 2025" at bounding box center [1131, 379] width 17 height 17
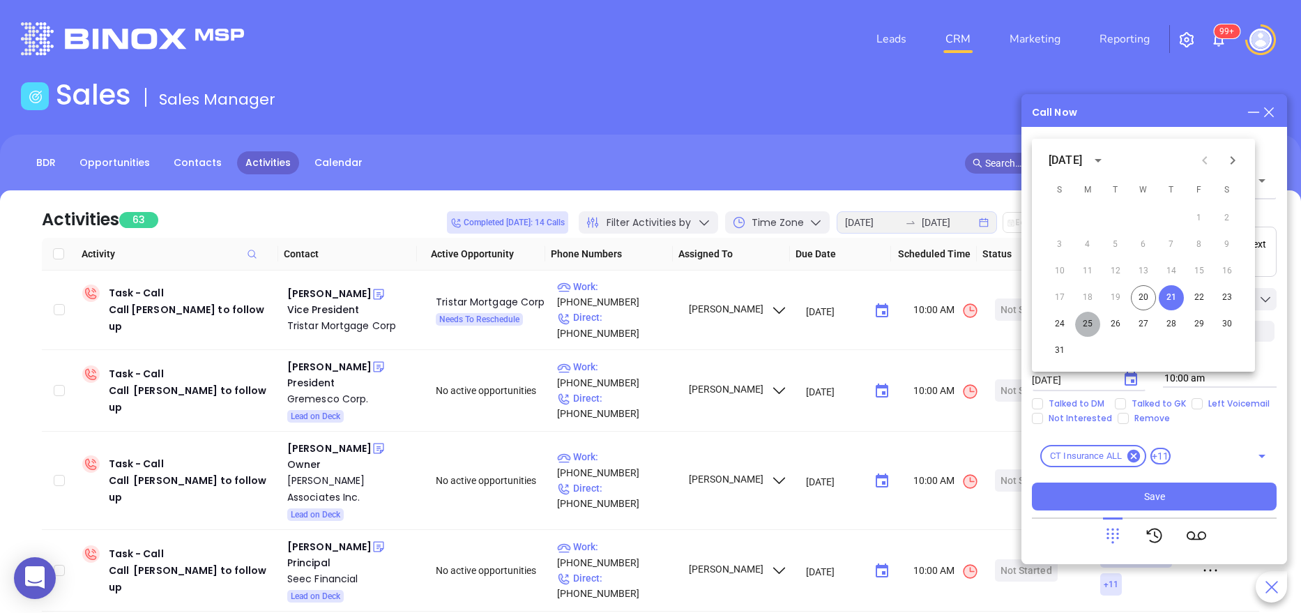
click at [1091, 327] on button "25" at bounding box center [1087, 324] width 25 height 25
type input "08/25/2025"
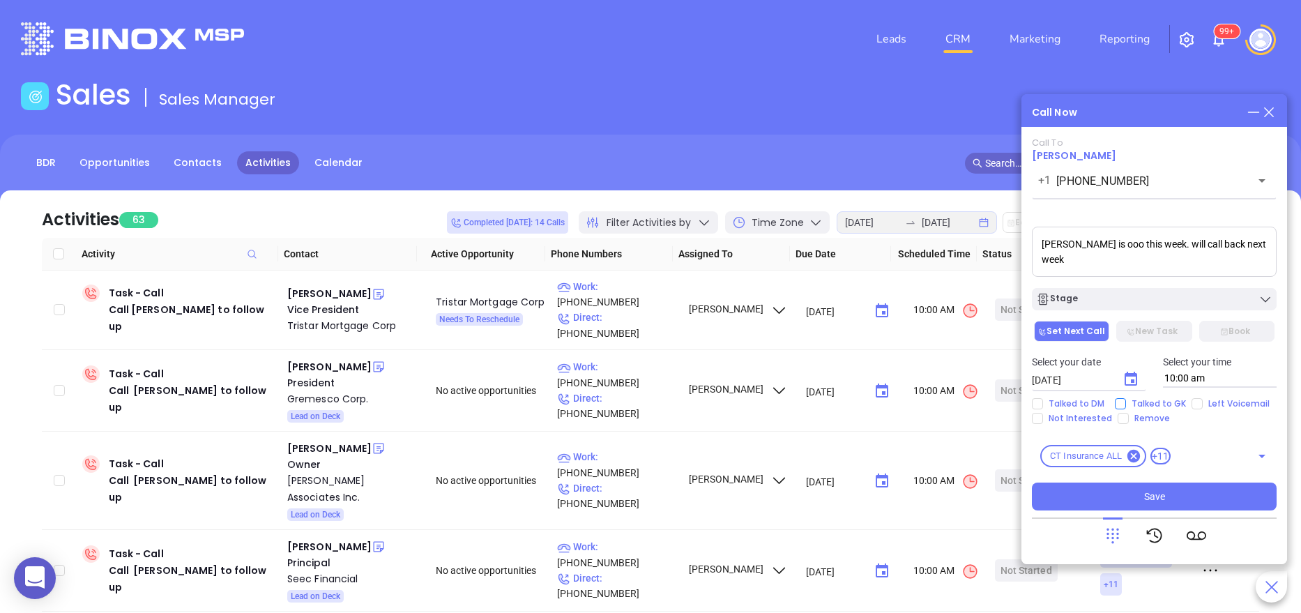
click at [1132, 402] on span "Talked to GK" at bounding box center [1159, 403] width 66 height 11
click at [1126, 402] on input "Talked to GK" at bounding box center [1120, 403] width 11 height 11
checkbox input "true"
click at [1134, 301] on div "Stage" at bounding box center [1154, 299] width 236 height 14
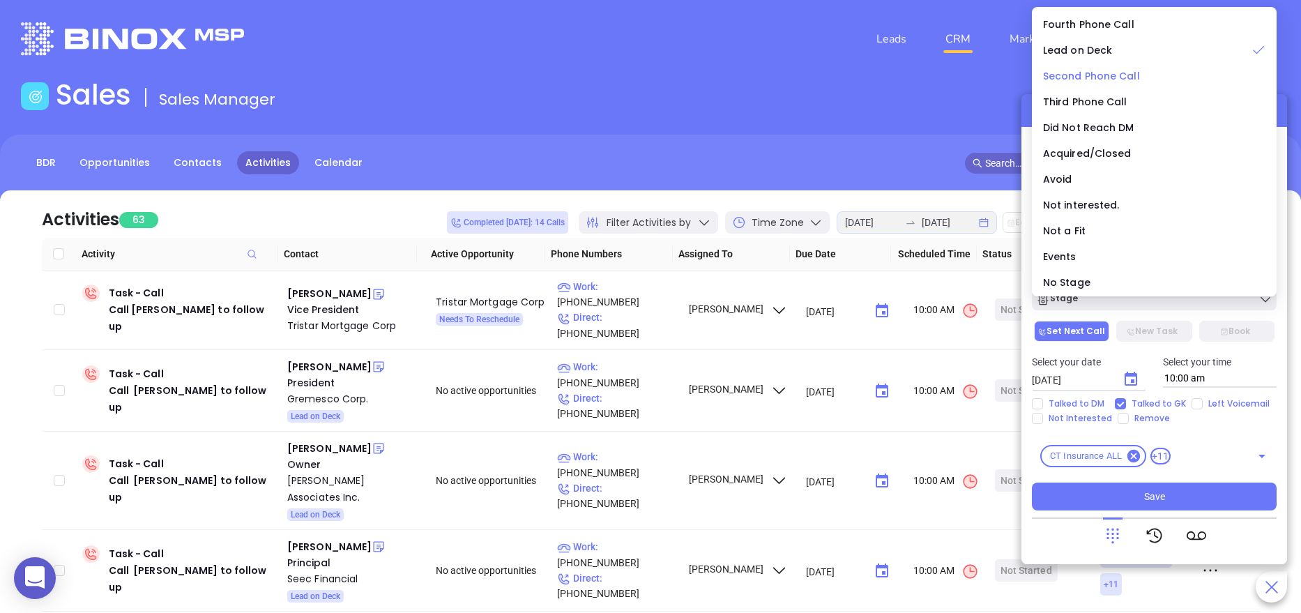
click at [1089, 77] on span "Second Phone Call" at bounding box center [1091, 76] width 97 height 14
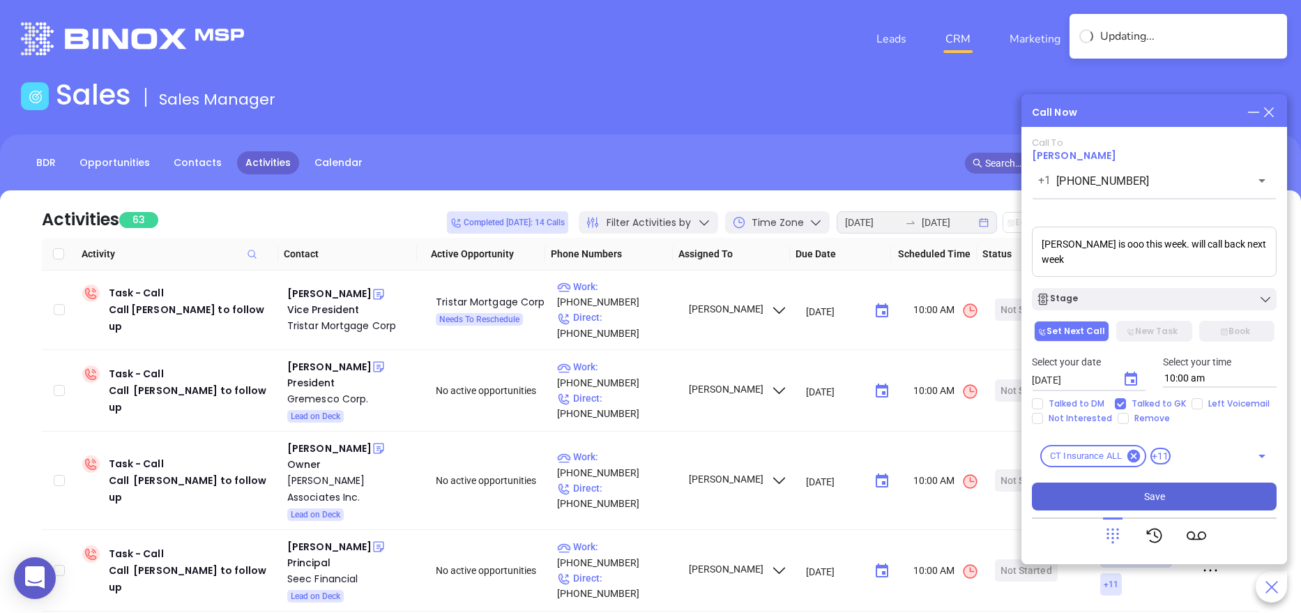
click at [1151, 504] on button "Save" at bounding box center [1154, 497] width 245 height 28
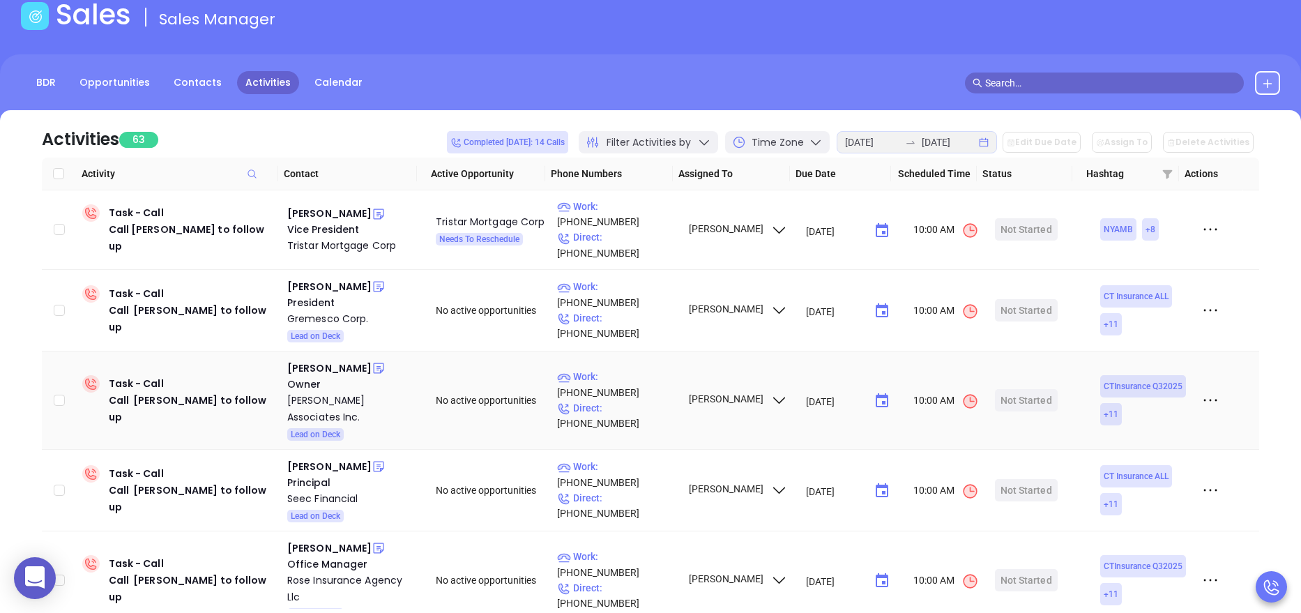
scroll to position [84, 0]
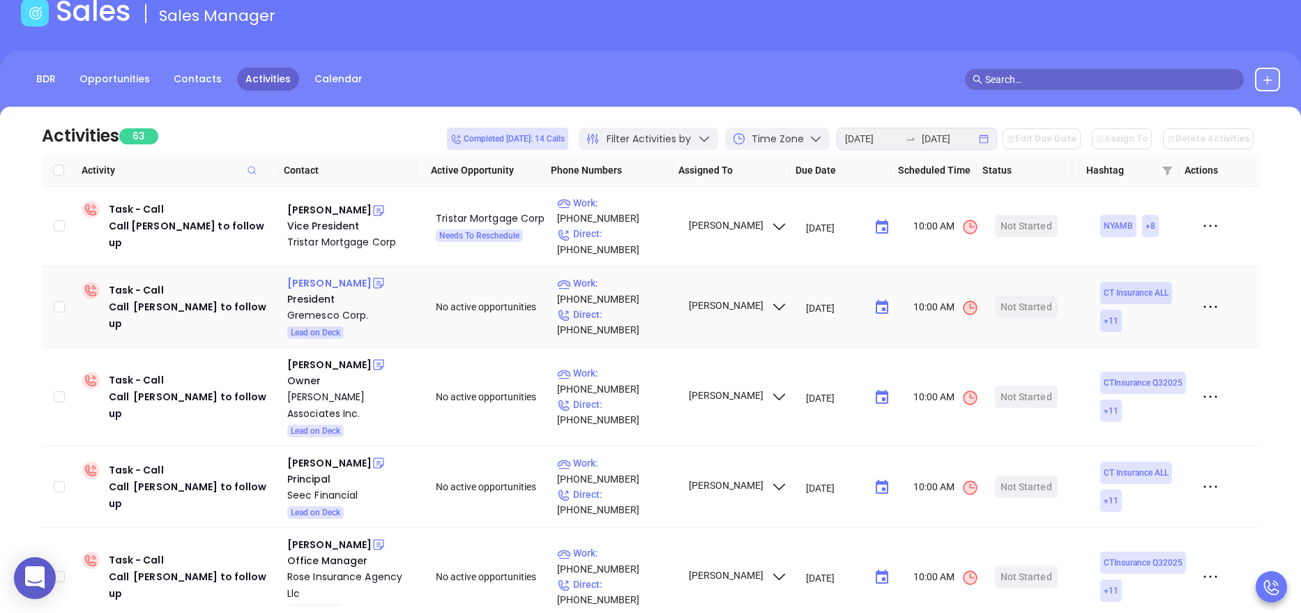
click at [333, 275] on div "[PERSON_NAME]" at bounding box center [329, 283] width 84 height 17
click at [334, 307] on div "Gremesco Corp." at bounding box center [351, 315] width 129 height 17
click at [1024, 296] on div "Start Now" at bounding box center [1026, 307] width 44 height 22
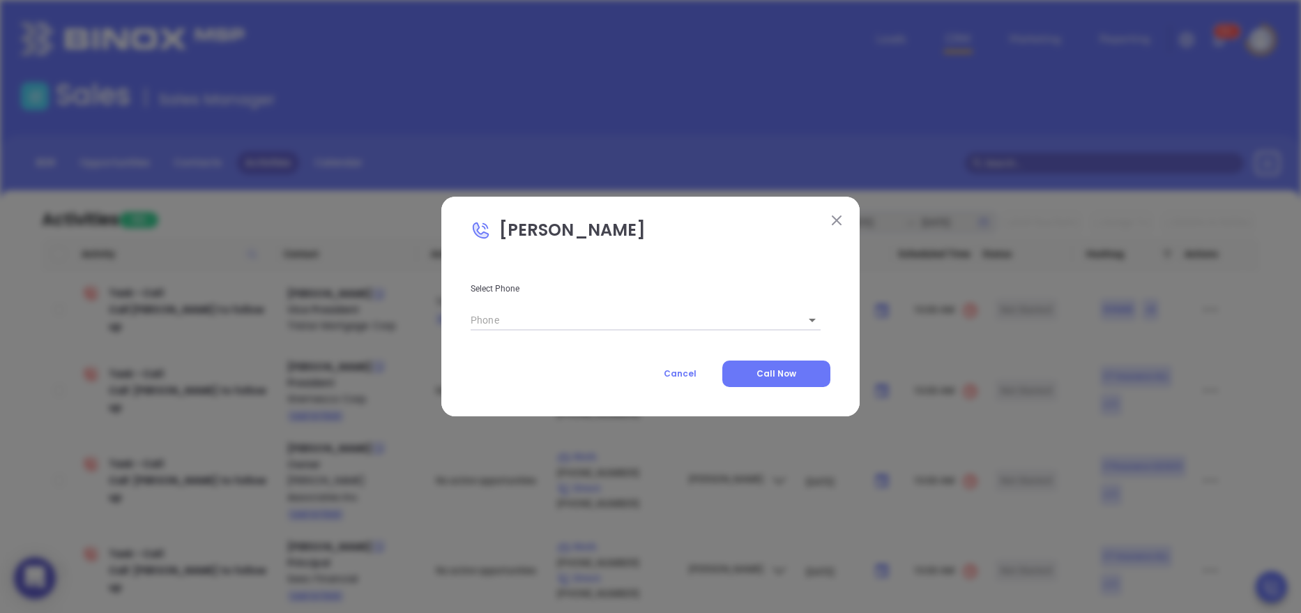
scroll to position [0, 0]
type input "[PHONE_NUMBER]"
type input "1"
click at [759, 372] on span "Call Now" at bounding box center [777, 373] width 40 height 12
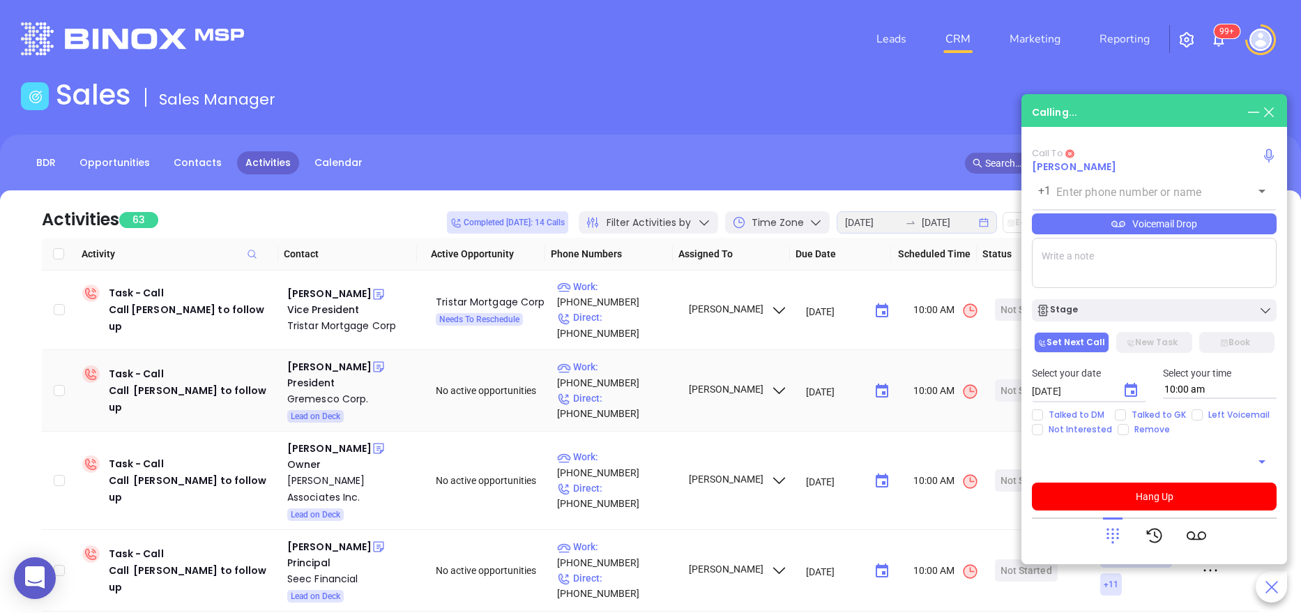
type input "[PHONE_NUMBER]"
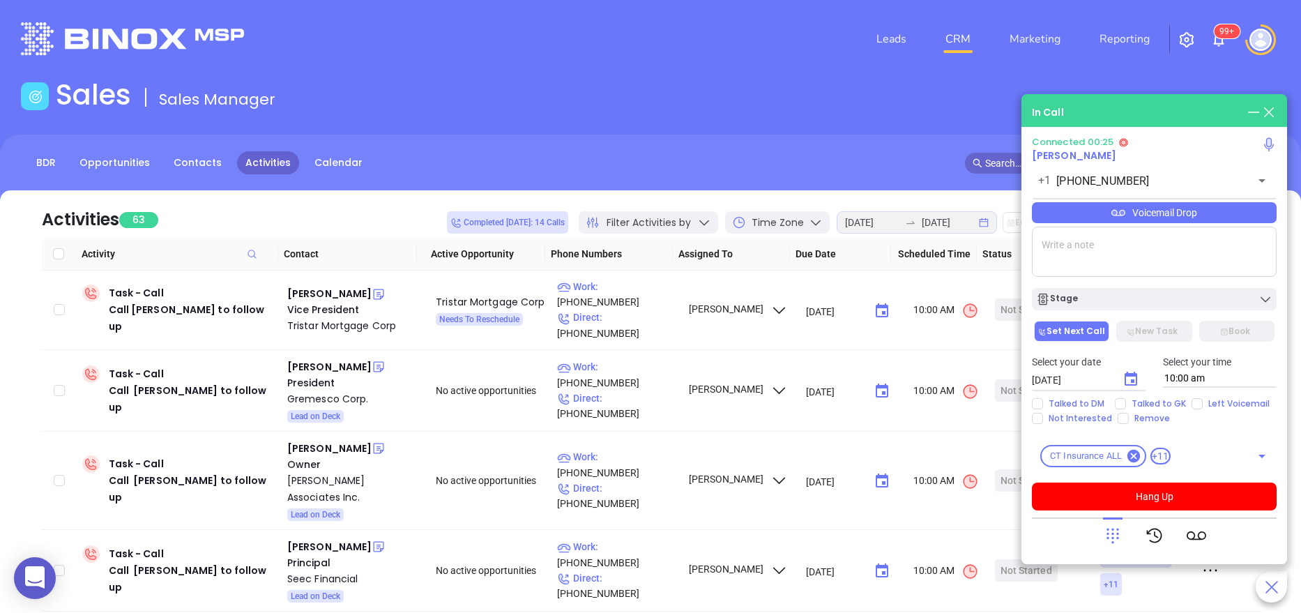
click at [1120, 536] on icon at bounding box center [1113, 536] width 20 height 20
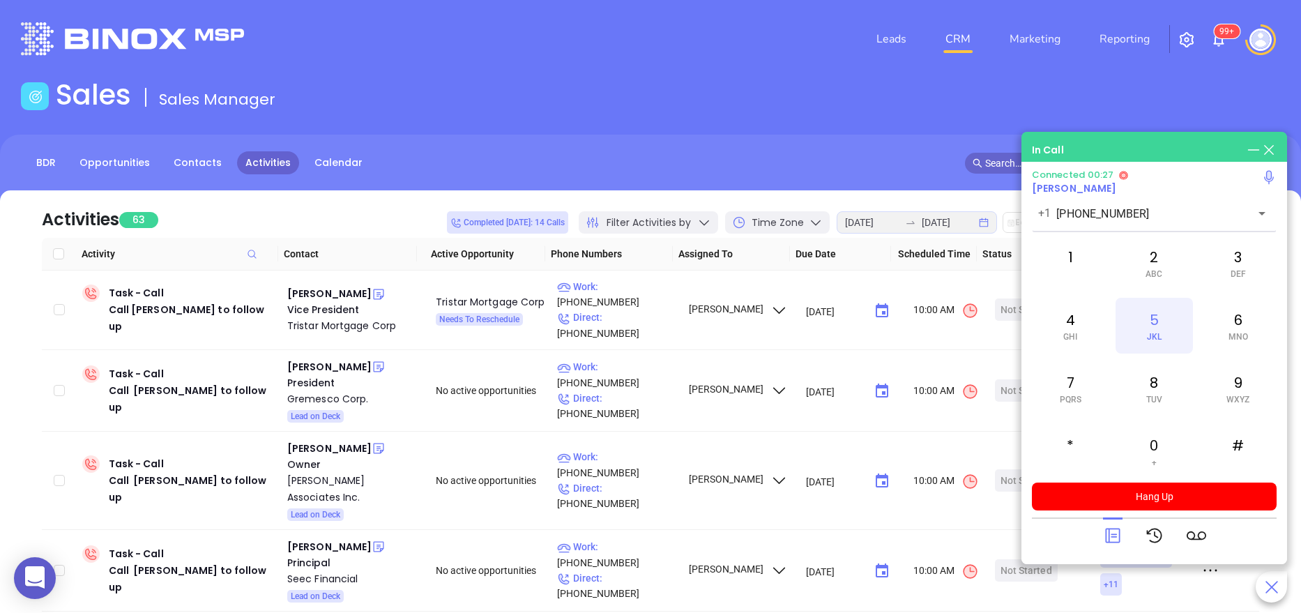
click at [1144, 328] on div "5 JKL" at bounding box center [1154, 326] width 77 height 56
click at [1153, 264] on div "2 ABC" at bounding box center [1154, 263] width 77 height 56
click at [1051, 317] on div "4 GHI" at bounding box center [1070, 326] width 77 height 56
click at [1087, 412] on div "7 PQRS" at bounding box center [1070, 388] width 77 height 56
click at [1063, 319] on div "4 GHI" at bounding box center [1070, 326] width 77 height 56
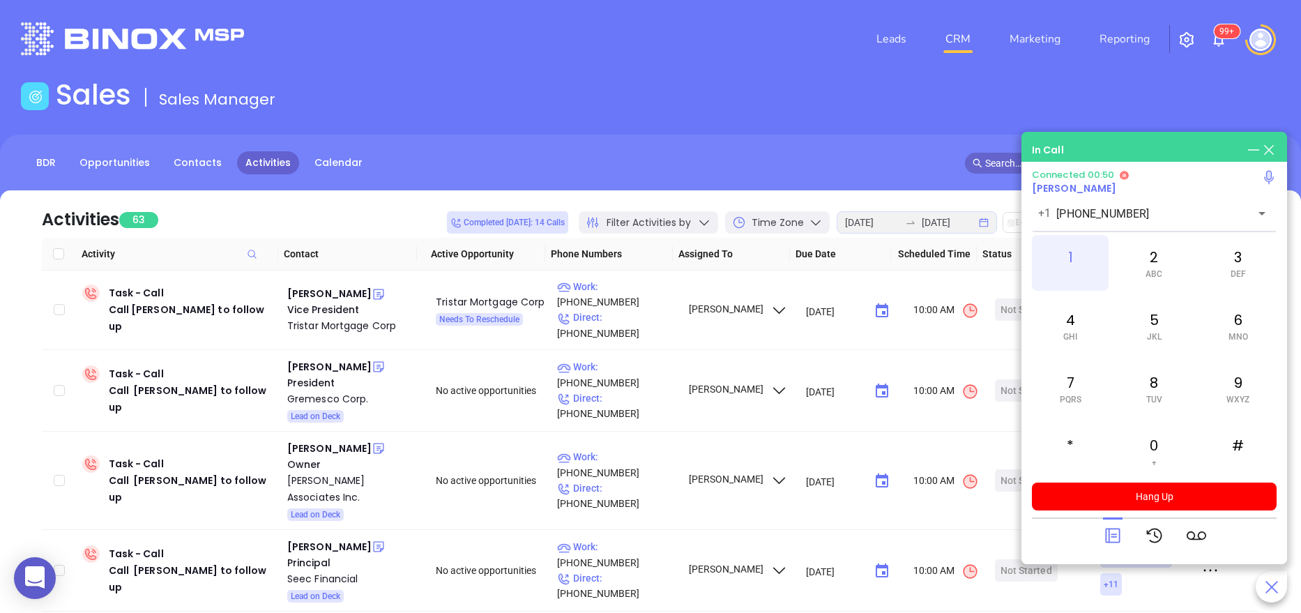
click at [1066, 264] on div "1" at bounding box center [1070, 263] width 77 height 56
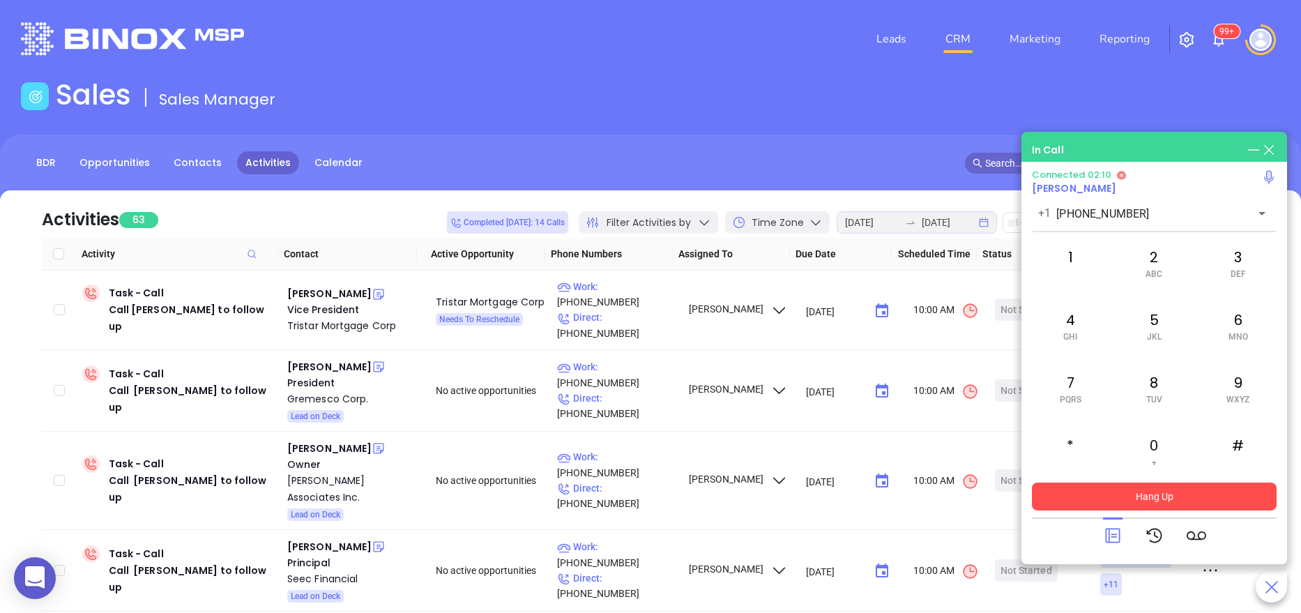
click at [1196, 496] on button "Hang Up" at bounding box center [1154, 497] width 245 height 28
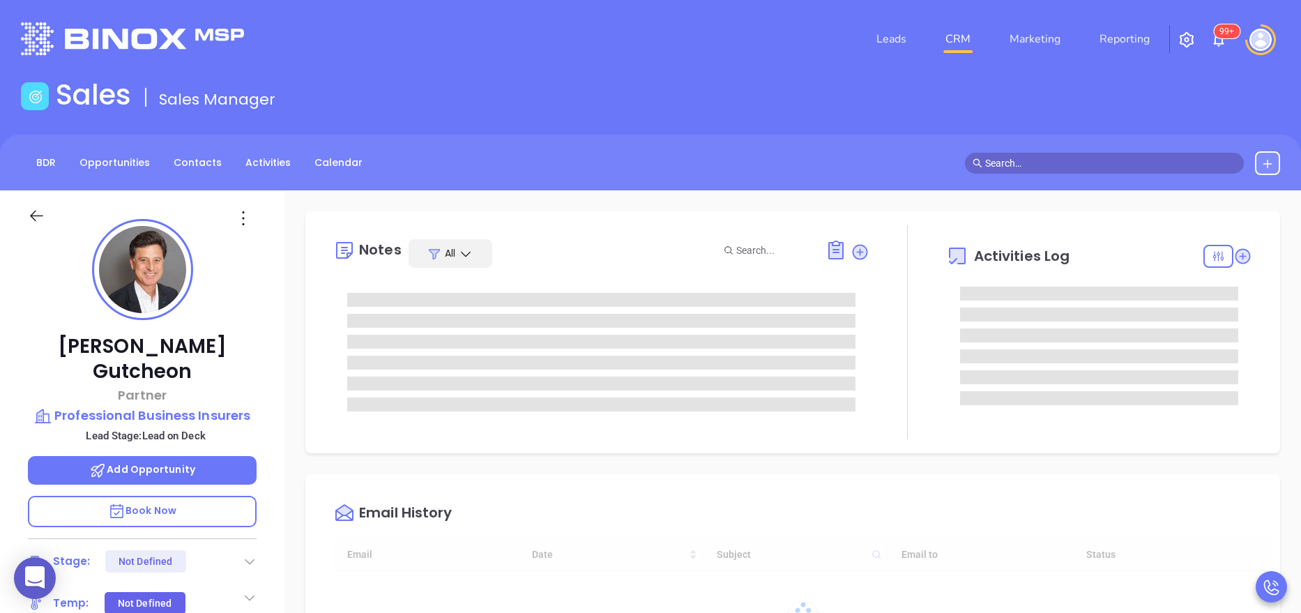
type input "[DATE]"
type input "[PERSON_NAME]"
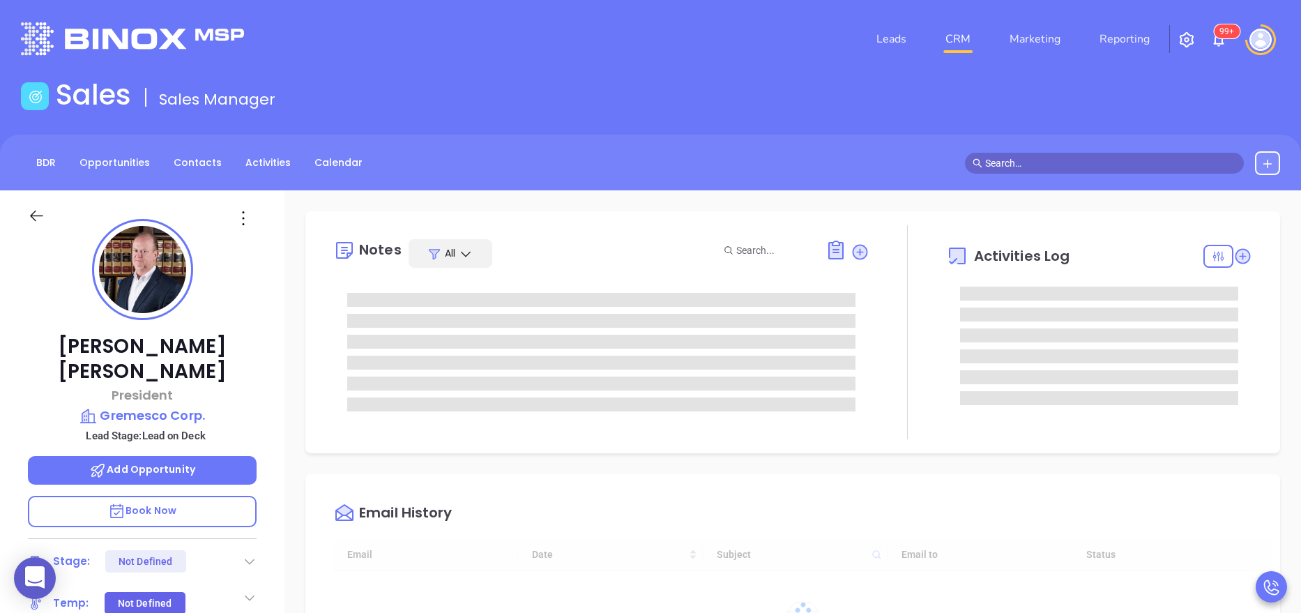
type input "[DATE]"
type input "[PERSON_NAME]"
